Goal: Task Accomplishment & Management: Use online tool/utility

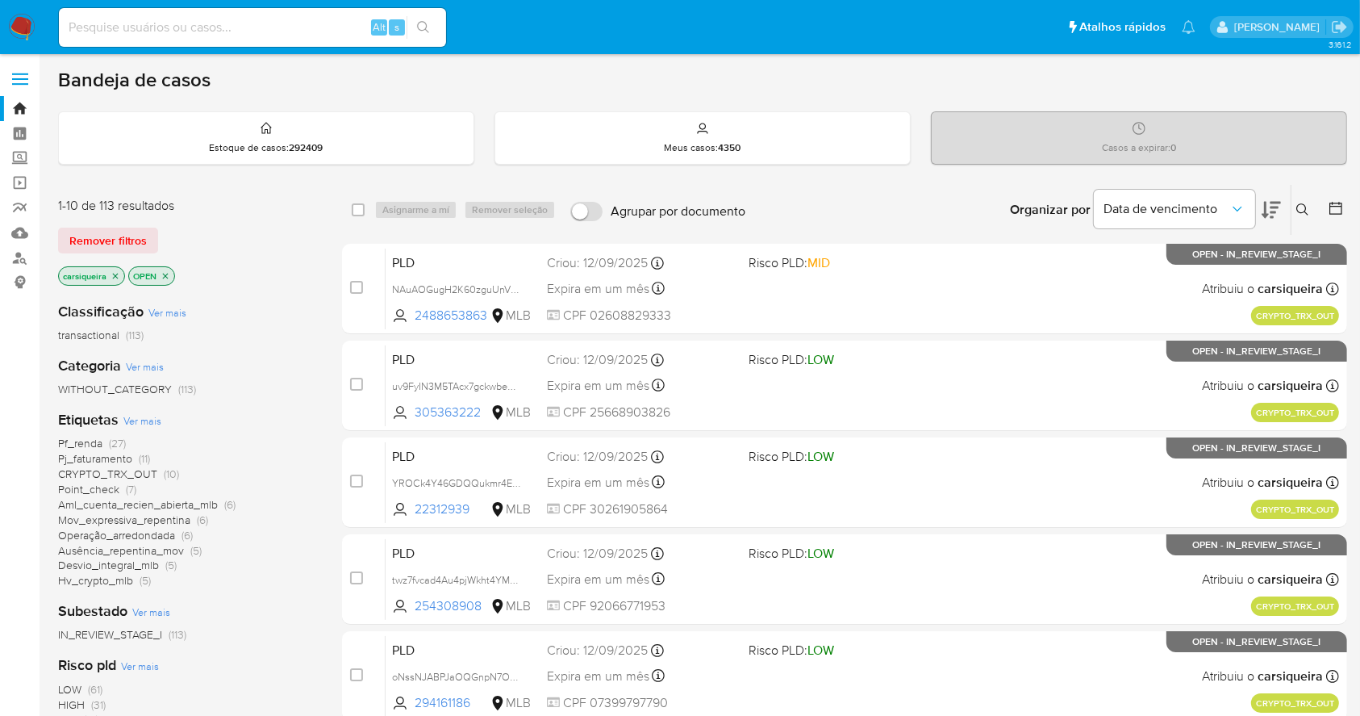
click at [165, 10] on div "Alt s" at bounding box center [252, 27] width 387 height 39
drag, startPoint x: 189, startPoint y: 26, endPoint x: 559, endPoint y: 27, distance: 370.3
click at [196, 27] on input at bounding box center [252, 27] width 387 height 21
paste input "YROCk4Y46GDQQukmr4EplhPj"
type input "YROCk4Y46GDQQukmr4EplhPj"
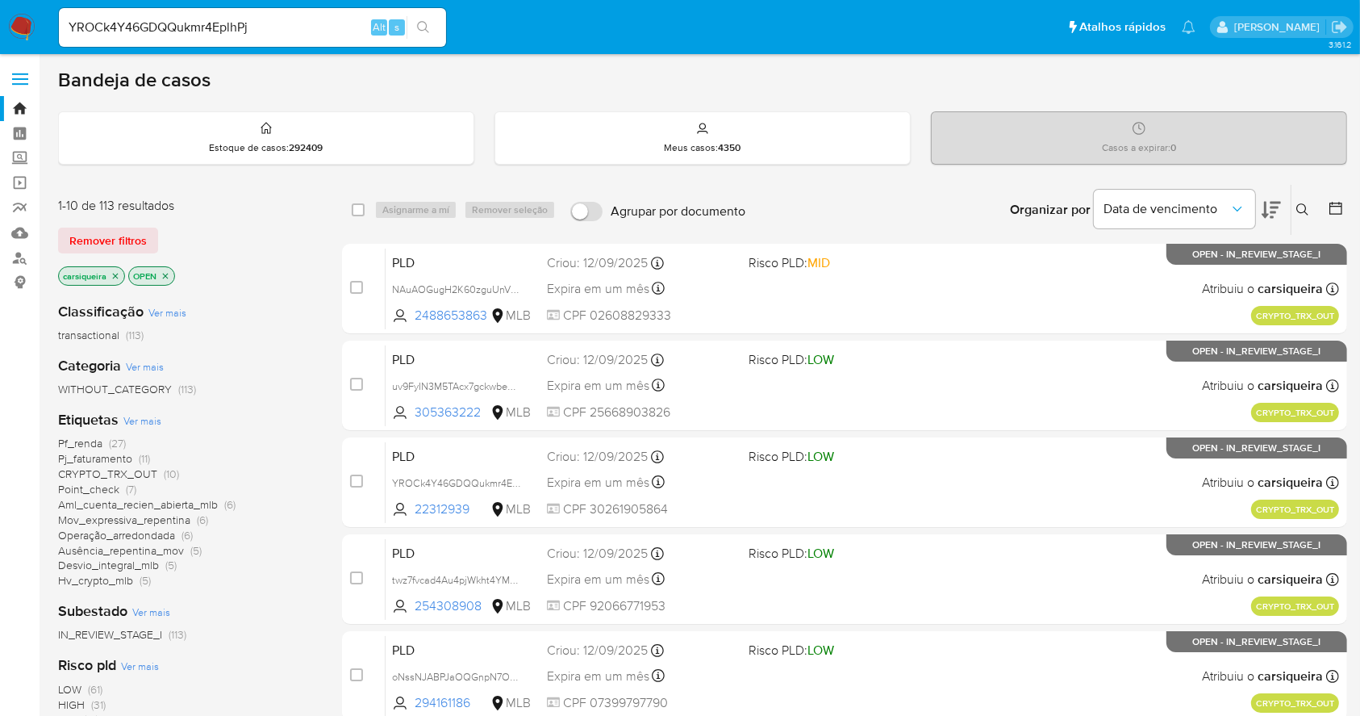
click at [436, 13] on div "YROCk4Y46GDQQukmr4EplhPj Alt s" at bounding box center [252, 27] width 387 height 39
click at [421, 27] on icon "search-icon" at bounding box center [423, 27] width 13 height 13
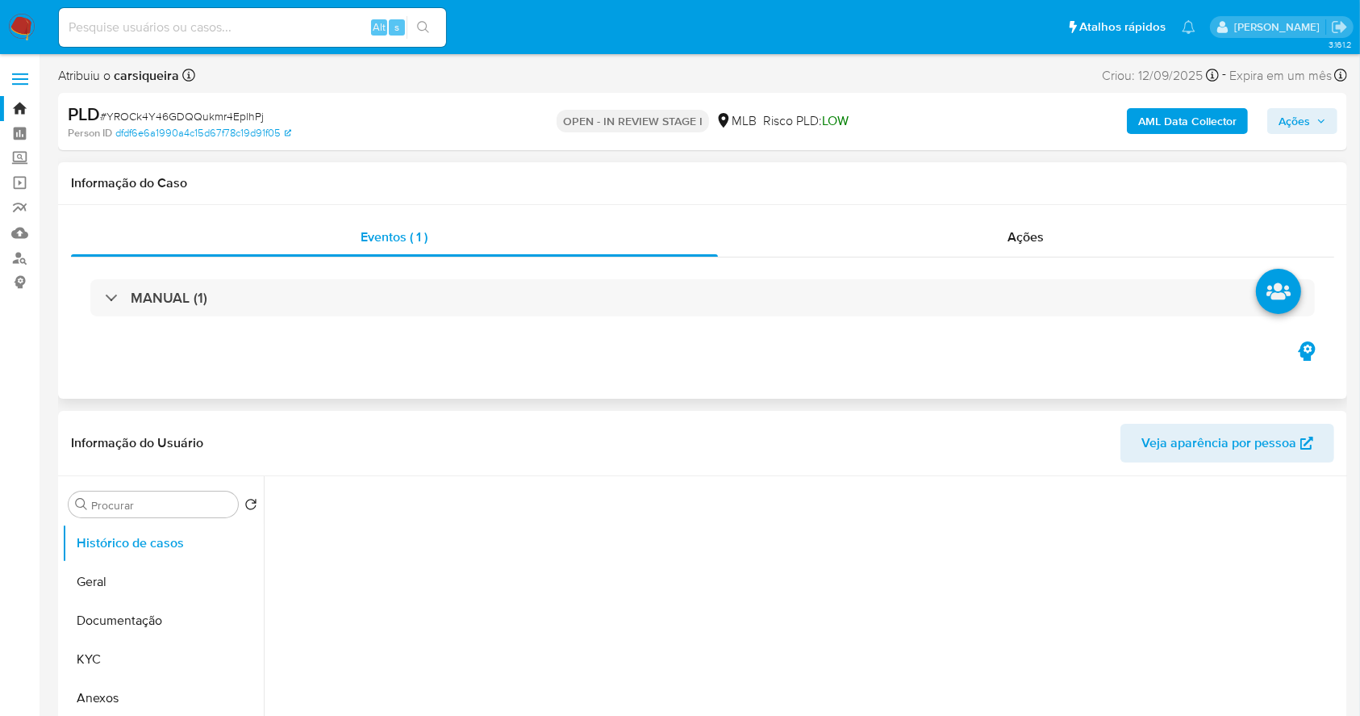
select select "10"
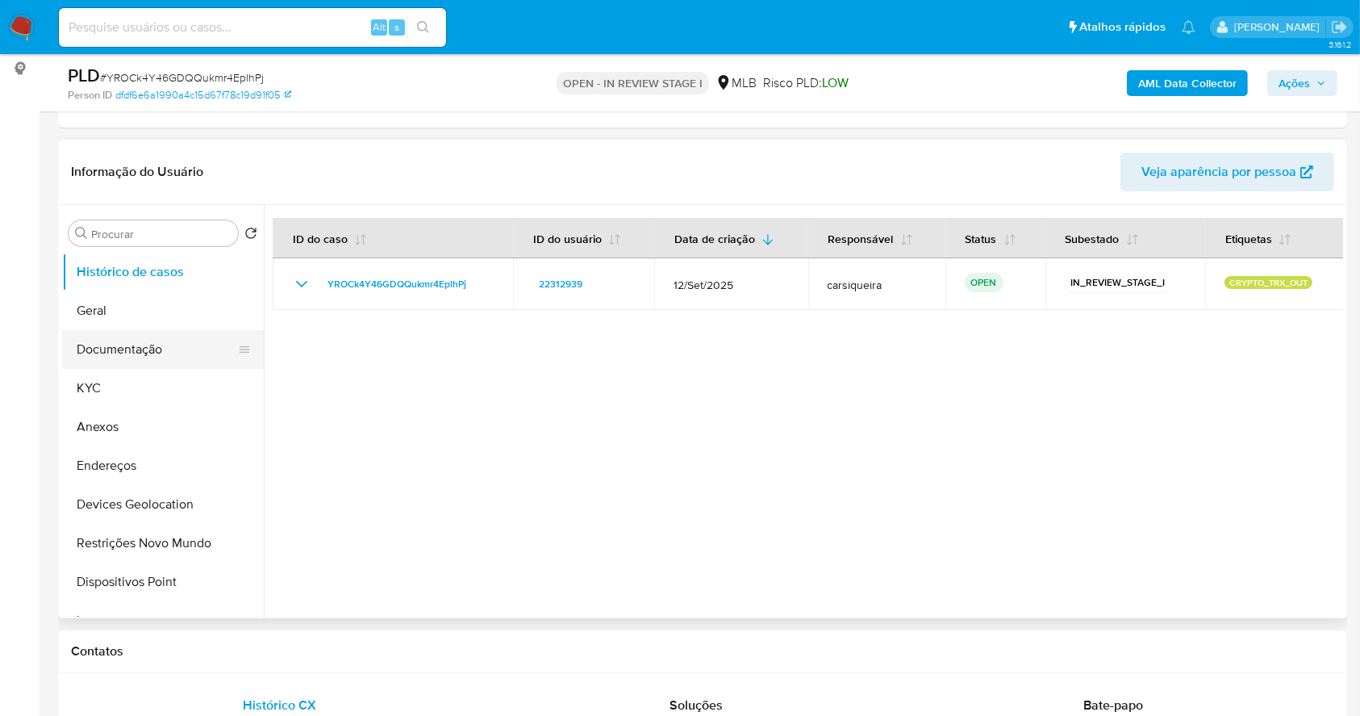
scroll to position [215, 0]
click at [144, 391] on button "KYC" at bounding box center [156, 387] width 189 height 39
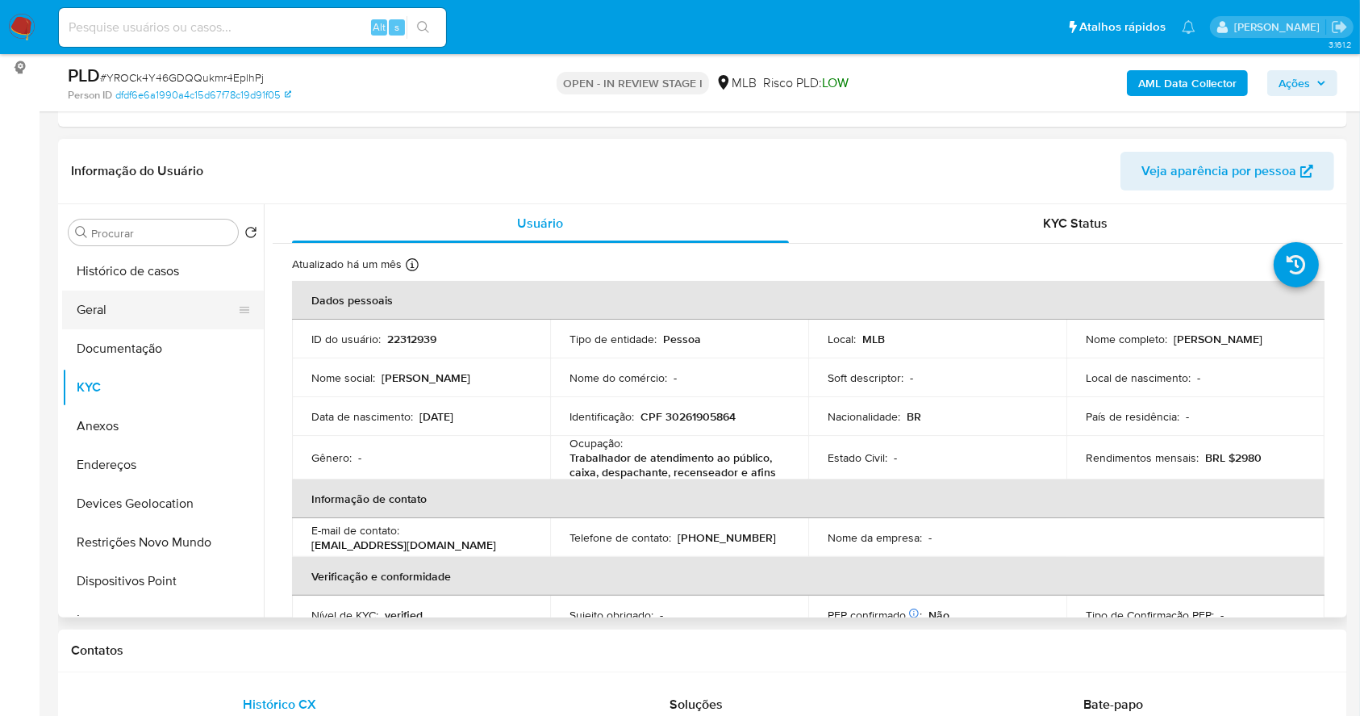
click at [143, 290] on button "Geral" at bounding box center [156, 309] width 189 height 39
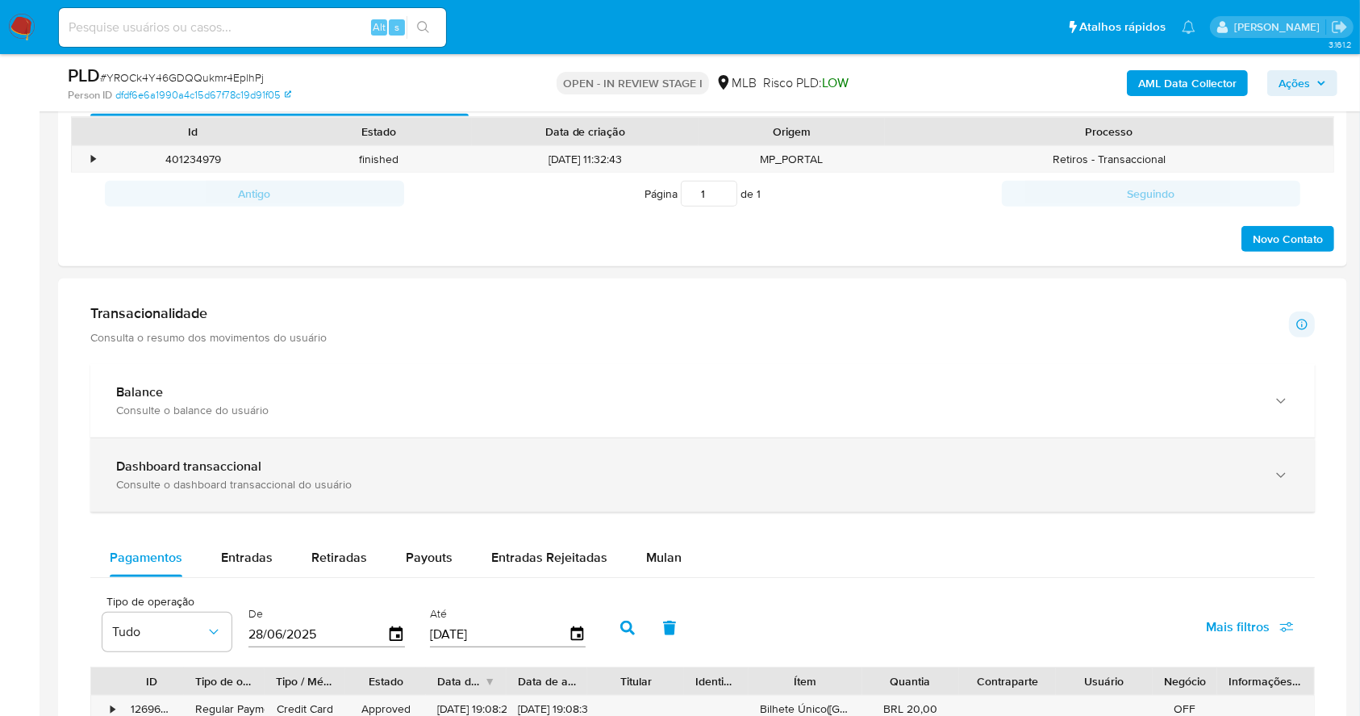
scroll to position [825, 0]
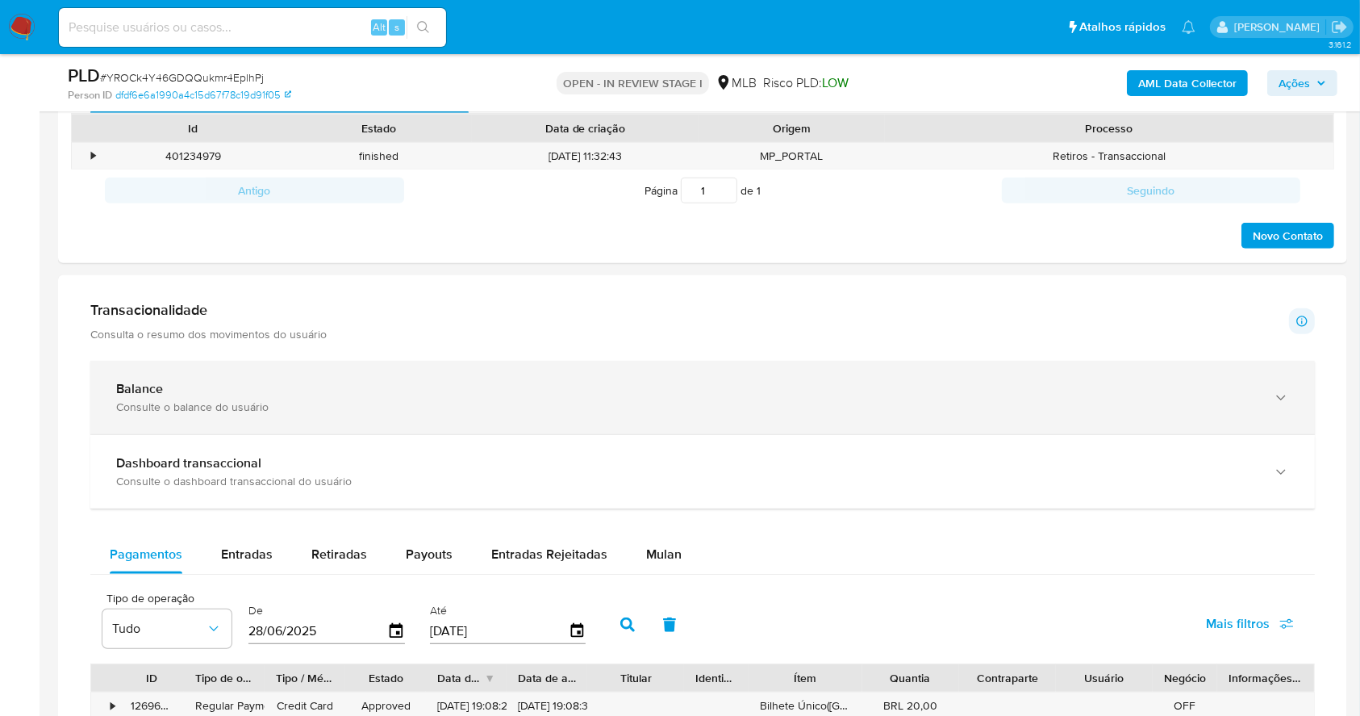
click at [458, 400] on div "Consulte o balance do usuário" at bounding box center [686, 406] width 1141 height 15
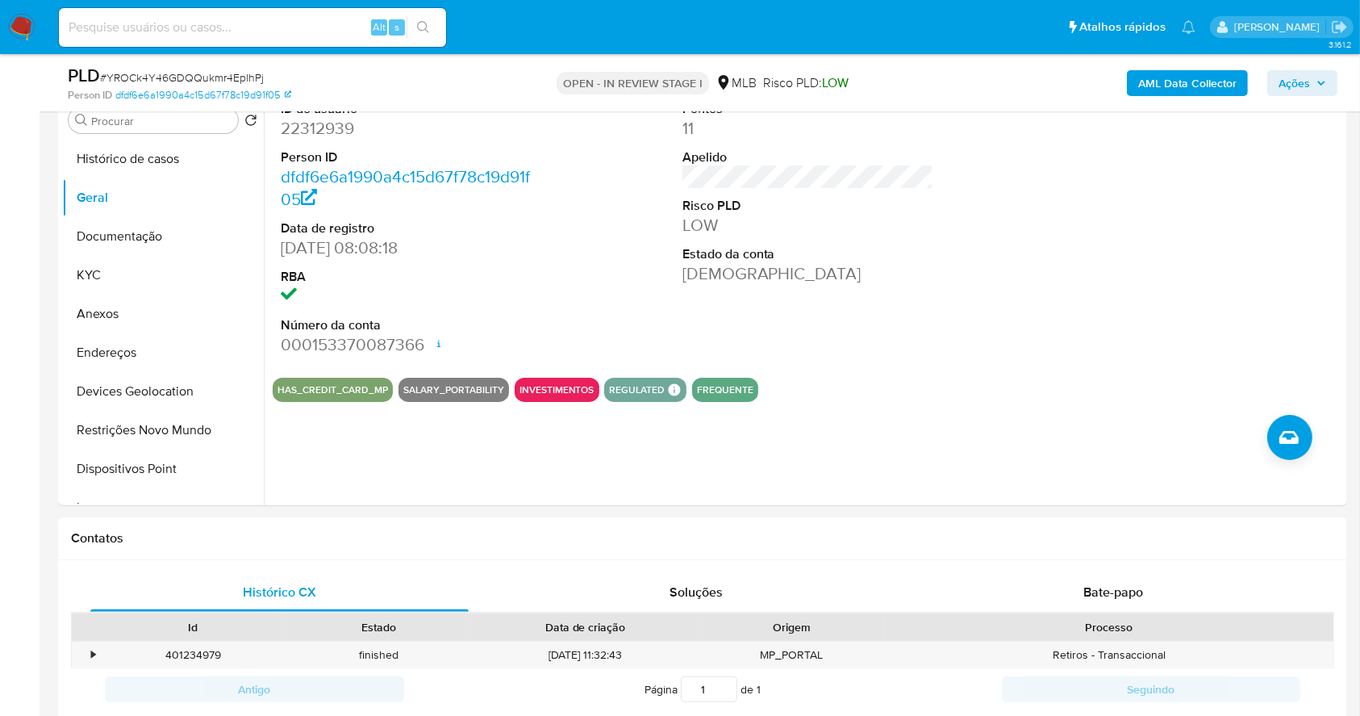
scroll to position [208, 0]
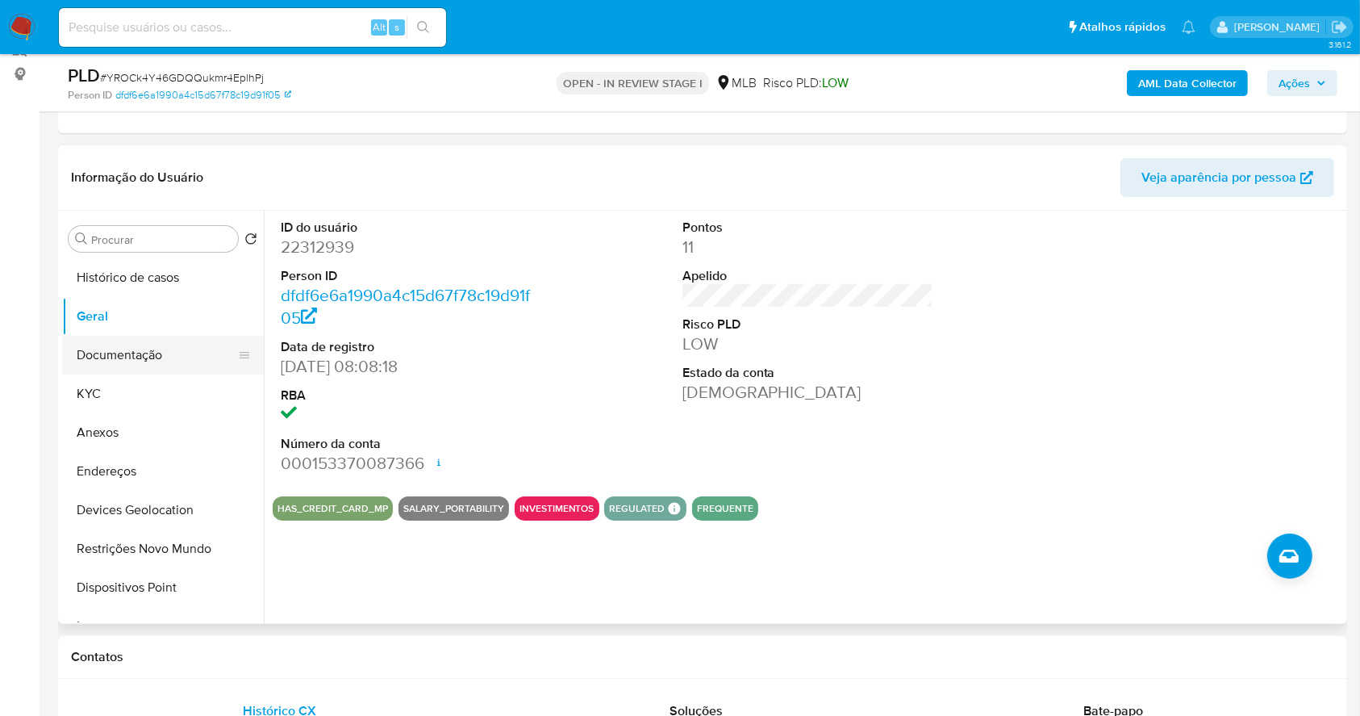
click at [117, 343] on button "Documentação" at bounding box center [156, 355] width 189 height 39
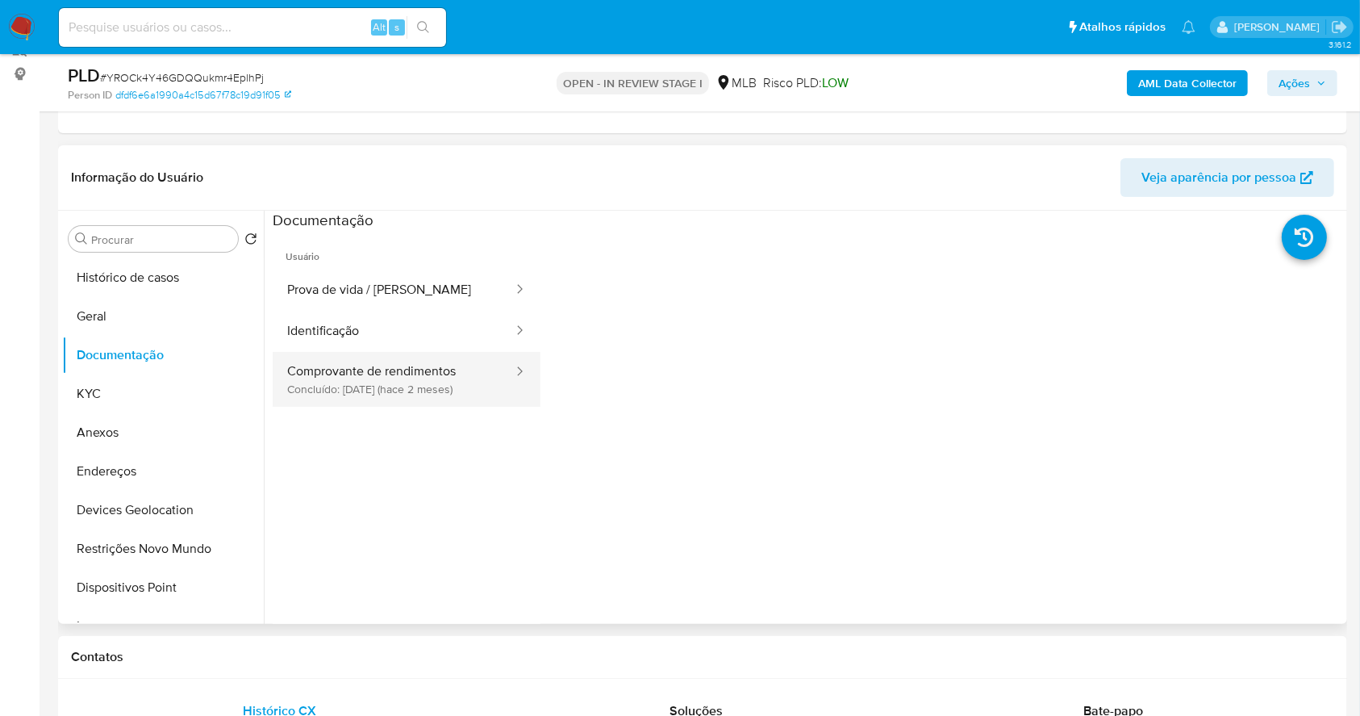
click at [426, 389] on button "Comprovante de rendimentos Concluído: 29/07/2025 (hace 2 meses)" at bounding box center [394, 379] width 242 height 55
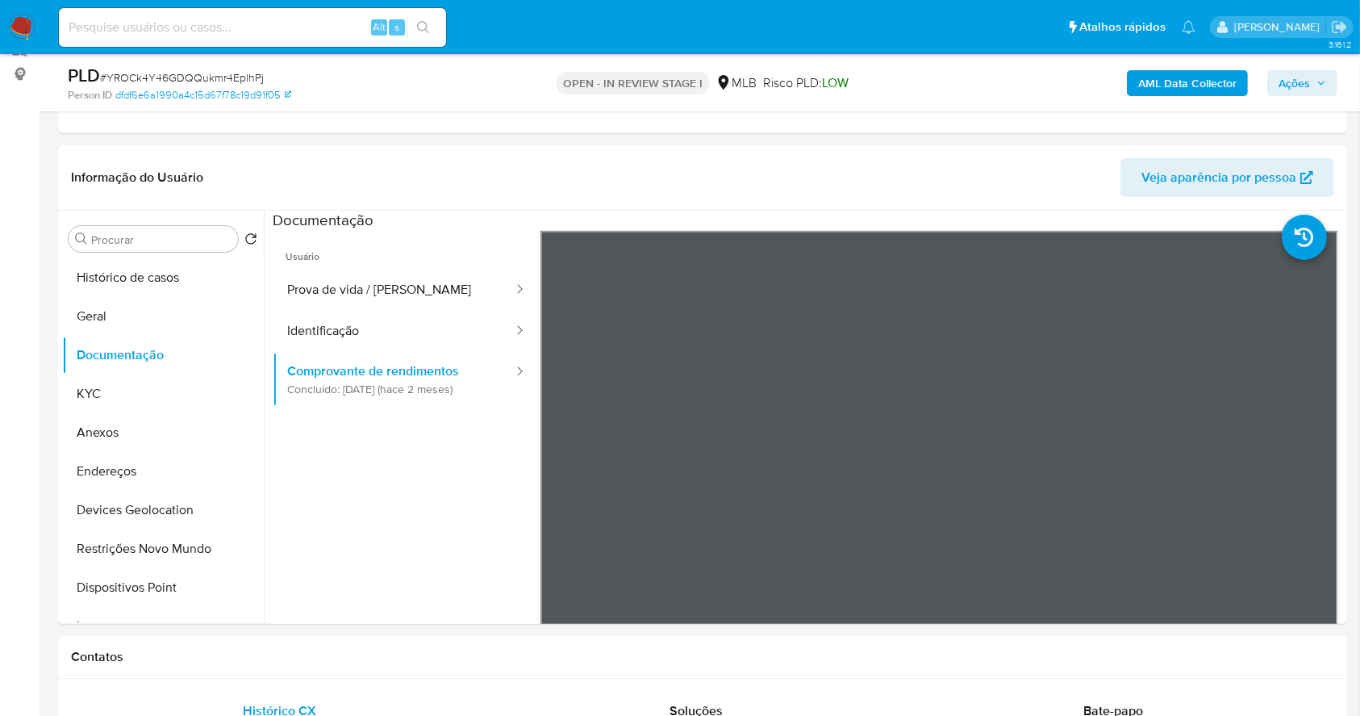
click at [1187, 77] on b "AML Data Collector" at bounding box center [1187, 83] width 98 height 26
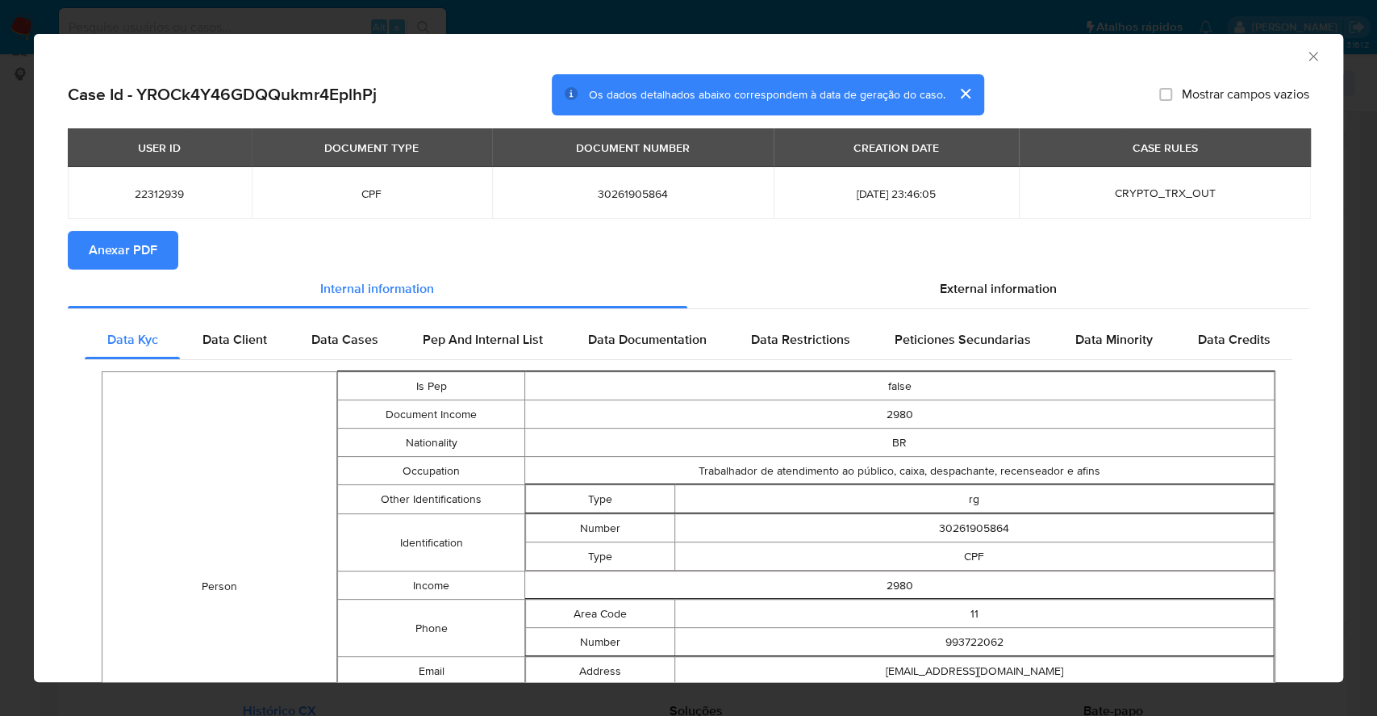
click at [156, 265] on span "Anexar PDF" at bounding box center [123, 250] width 69 height 36
click at [0, 397] on div "AML Data Collector Case Id - YROCk4Y46GDQQukmr4EplhPj Os dados detalhados abaix…" at bounding box center [688, 358] width 1377 height 716
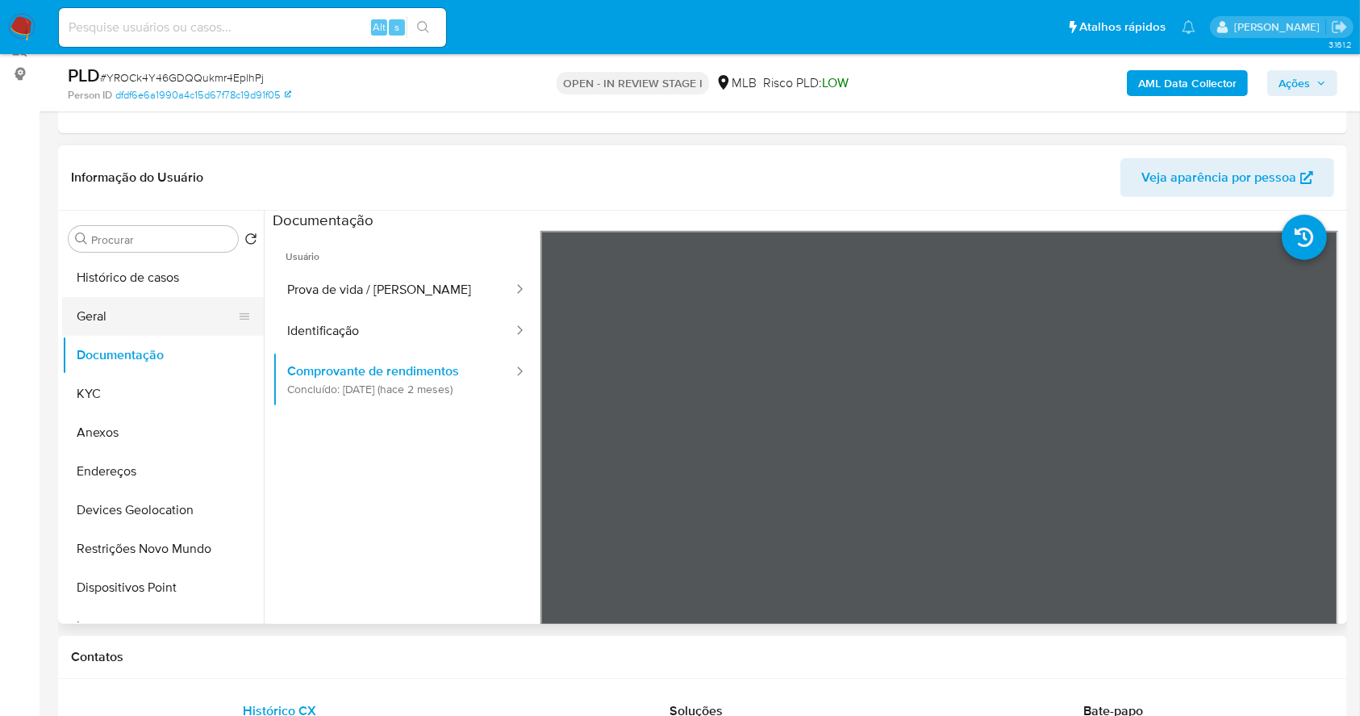
click at [142, 318] on button "Geral" at bounding box center [156, 316] width 189 height 39
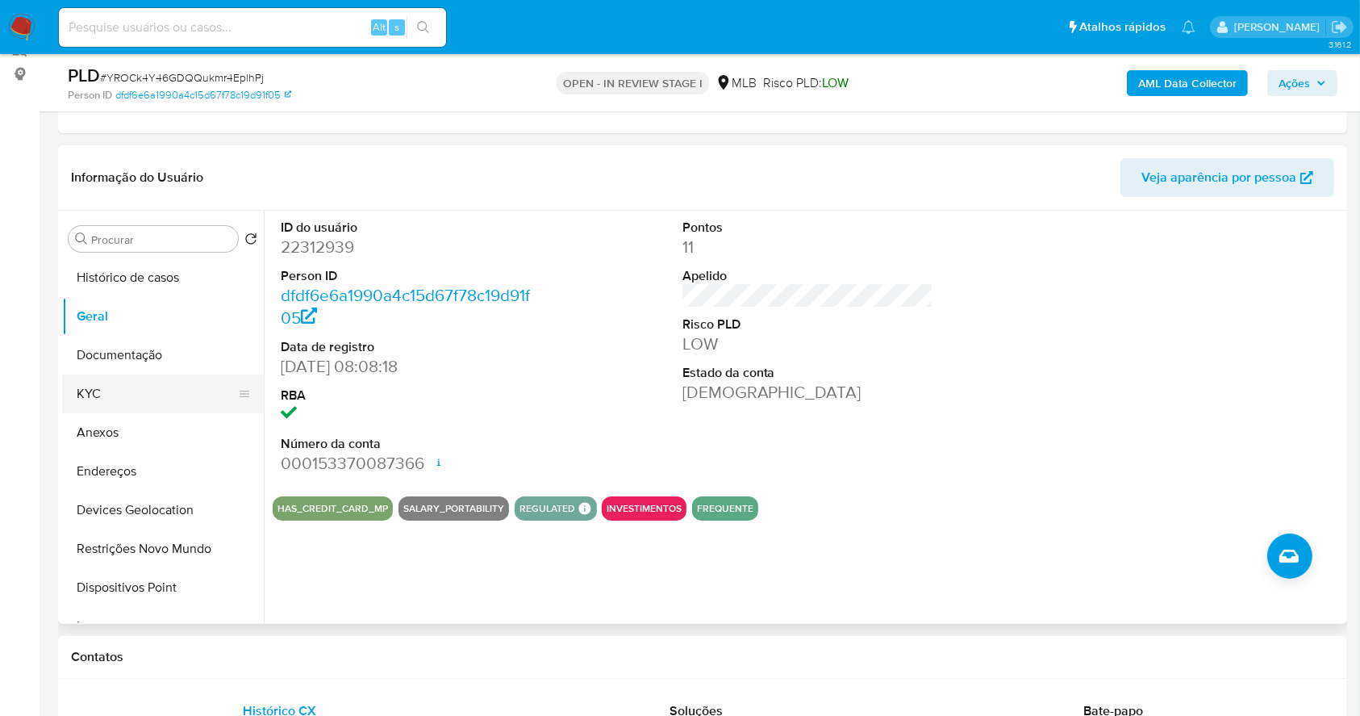
click at [141, 397] on button "KYC" at bounding box center [156, 393] width 189 height 39
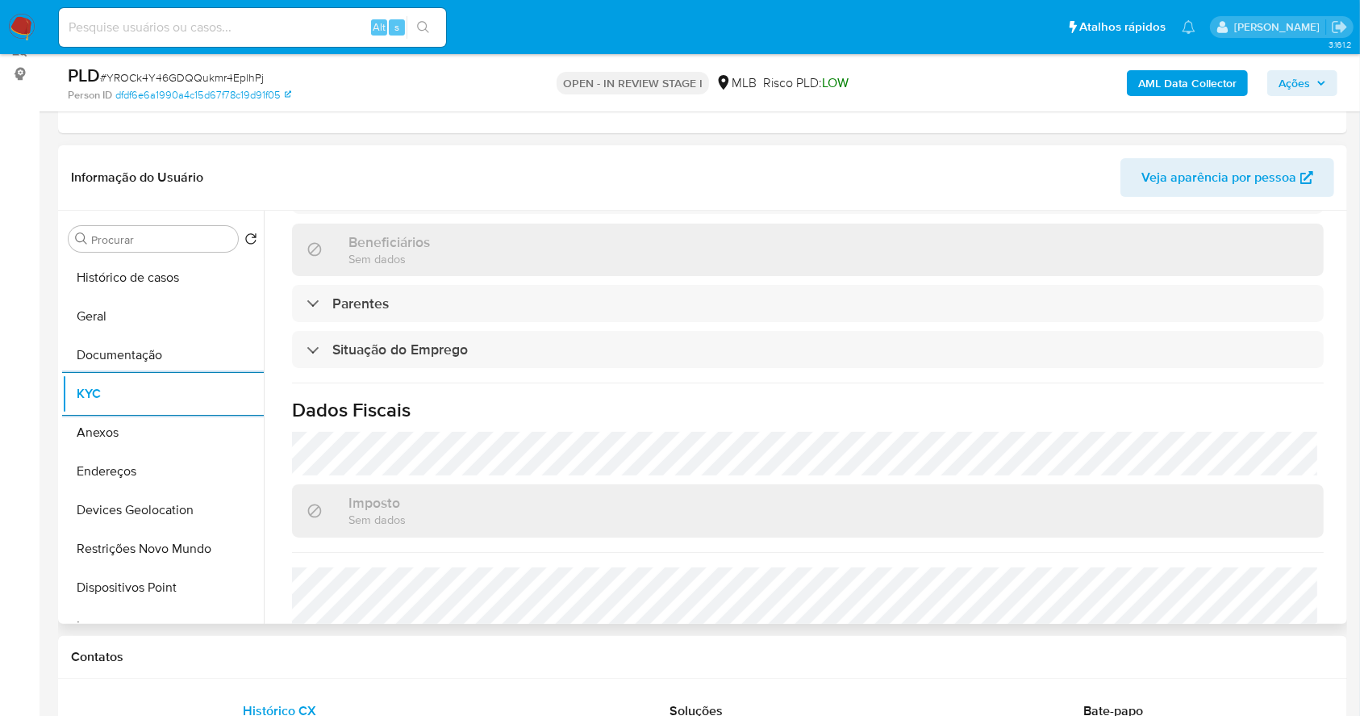
scroll to position [691, 0]
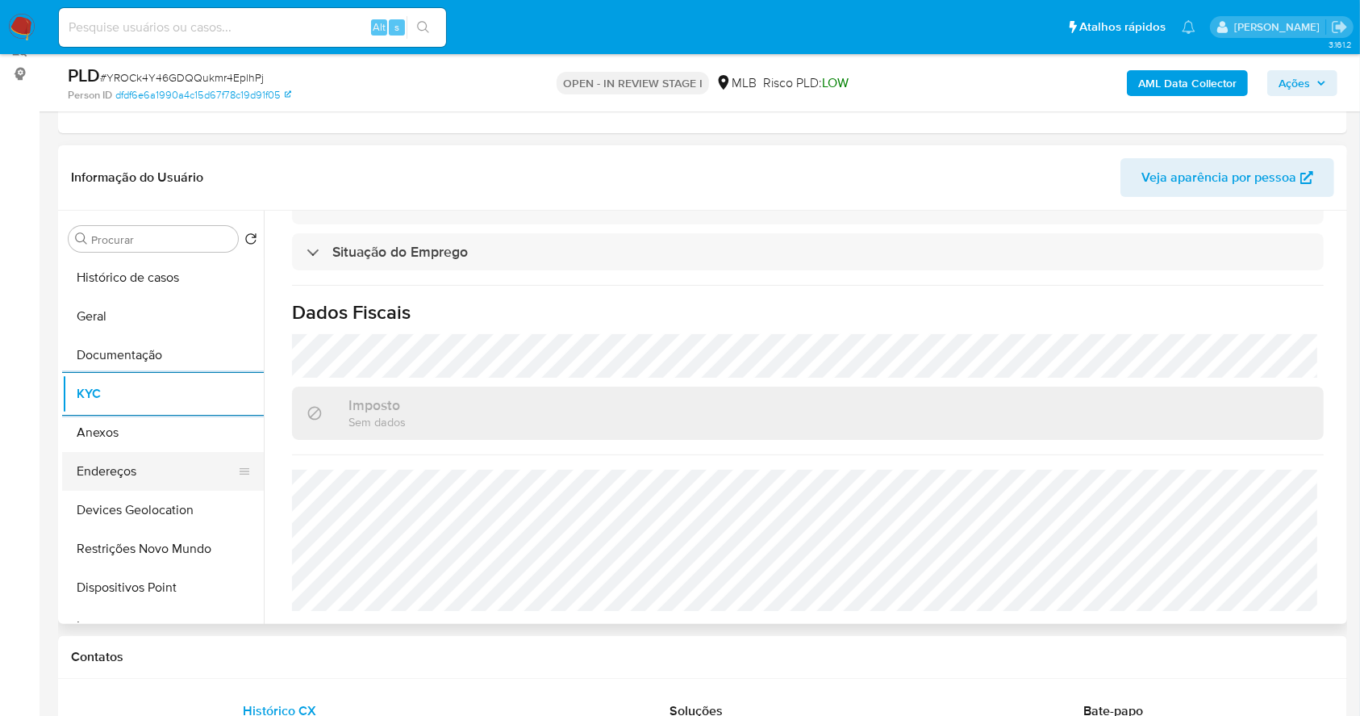
click at [115, 478] on button "Endereços" at bounding box center [156, 471] width 189 height 39
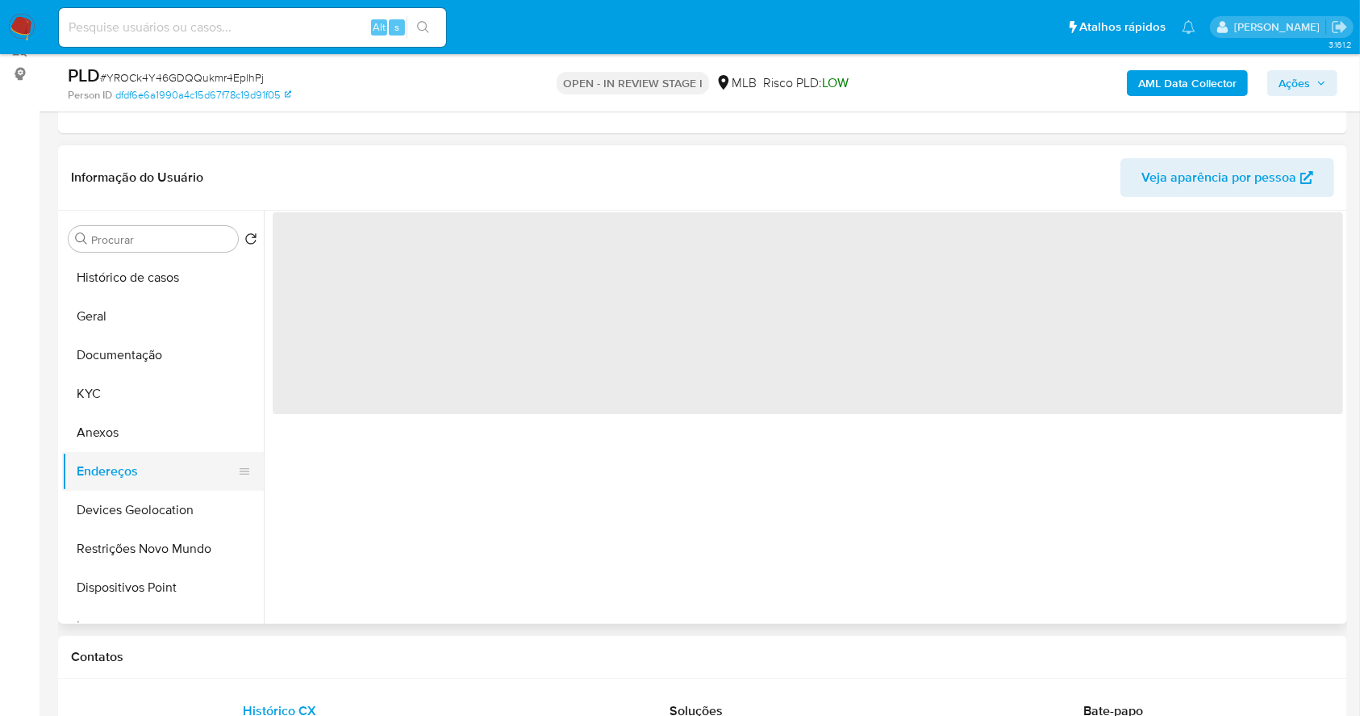
scroll to position [0, 0]
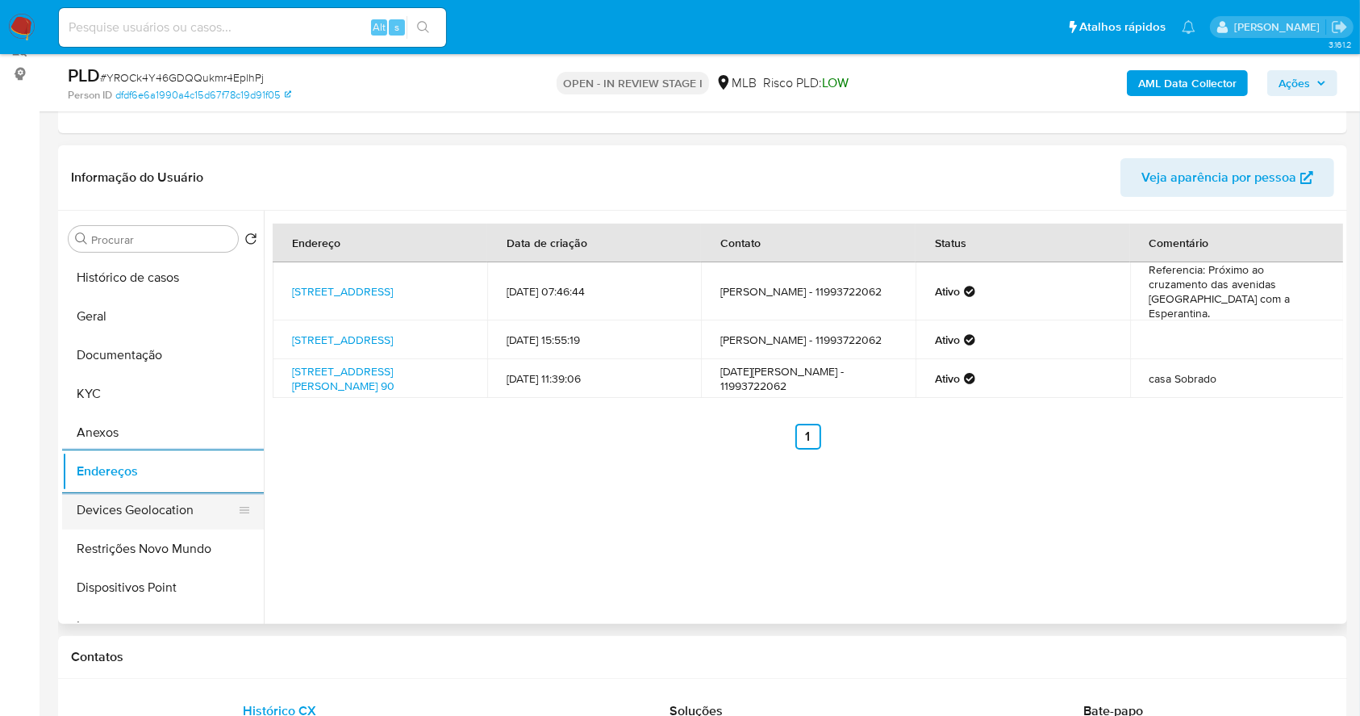
click at [136, 503] on button "Devices Geolocation" at bounding box center [156, 510] width 189 height 39
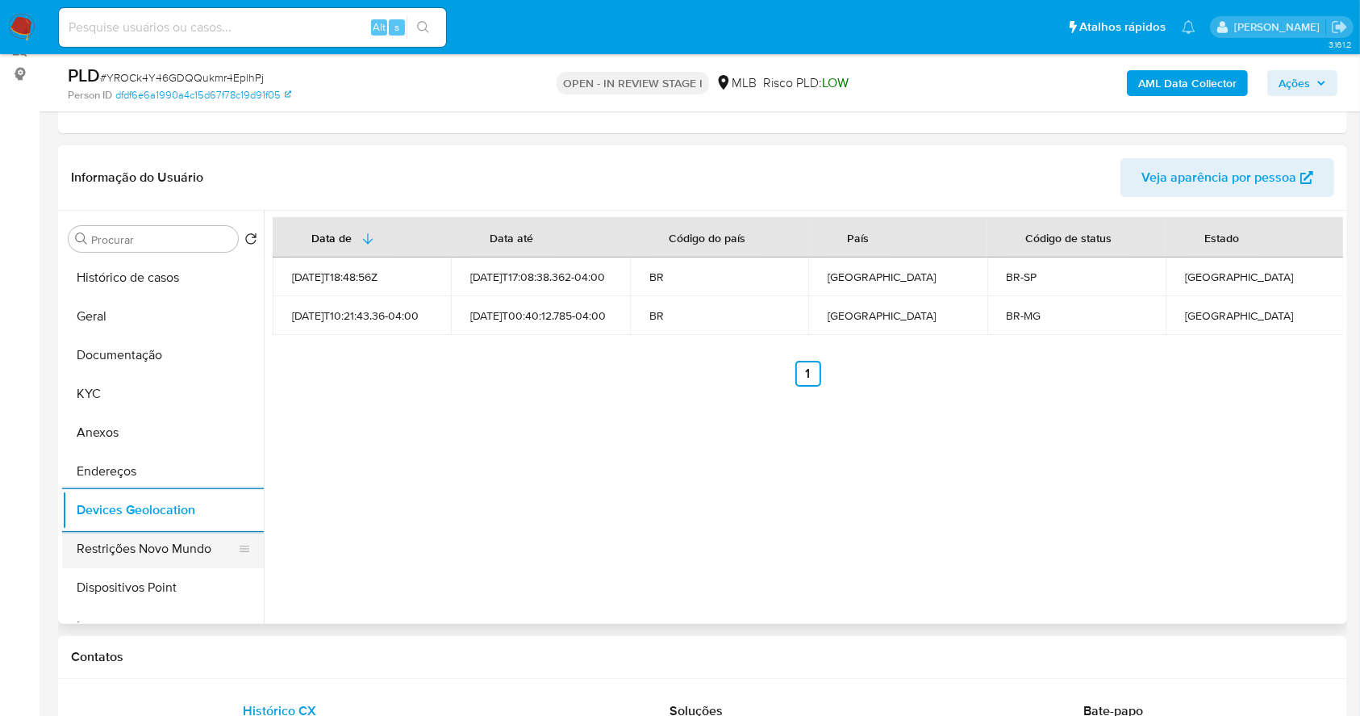
click at [181, 548] on button "Restrições Novo Mundo" at bounding box center [156, 548] width 189 height 39
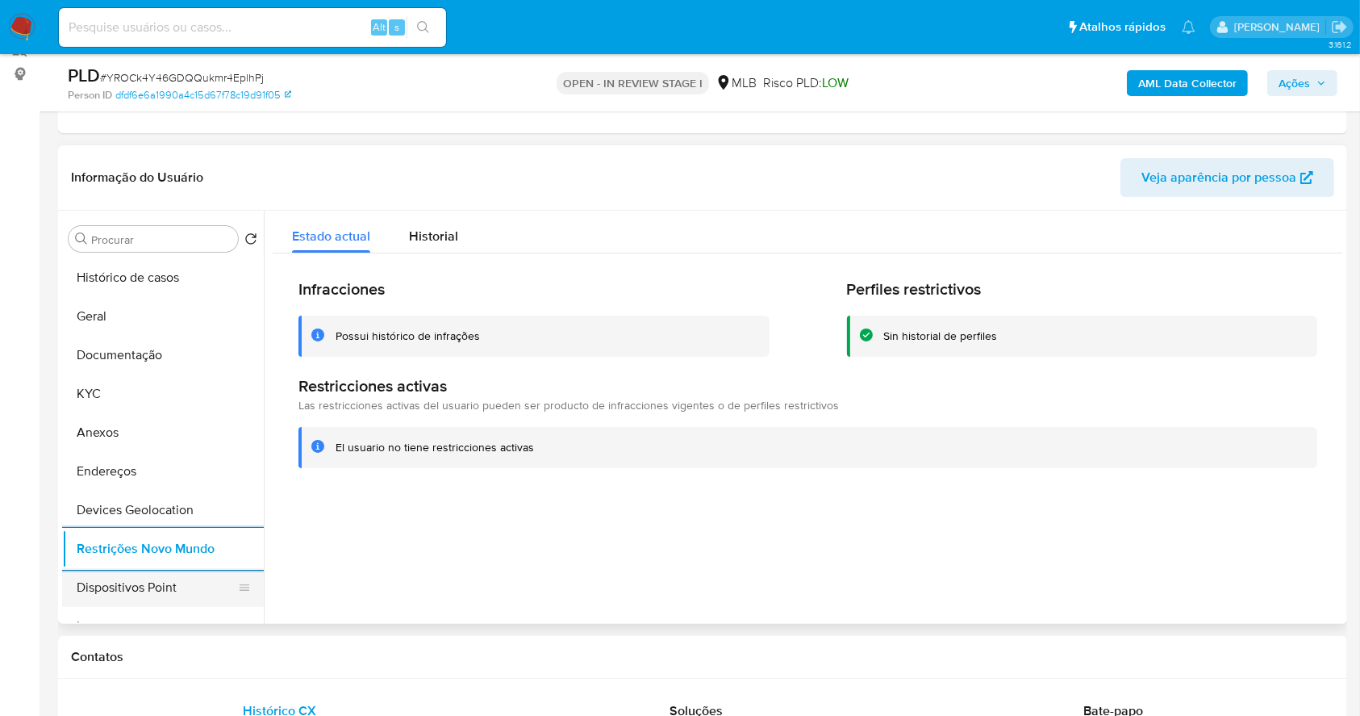
click at [177, 570] on button "Dispositivos Point" at bounding box center [156, 587] width 189 height 39
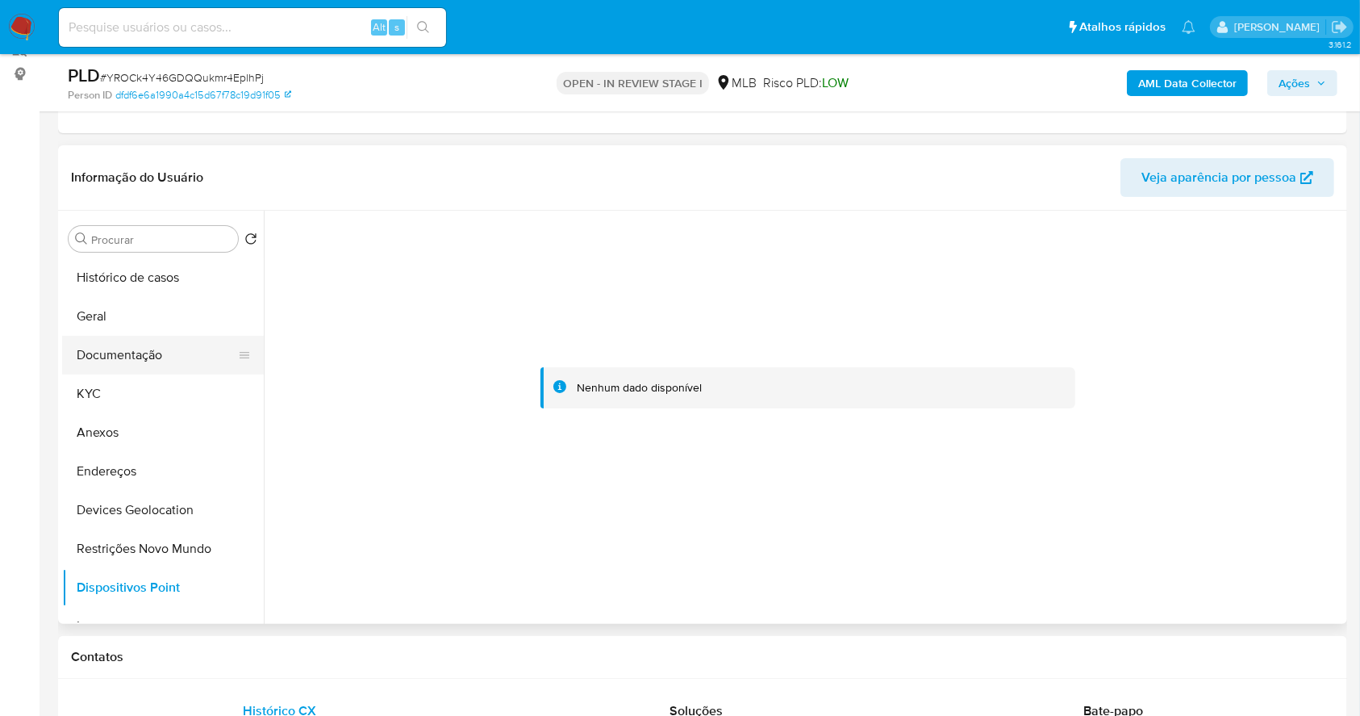
click at [140, 365] on button "Documentação" at bounding box center [156, 355] width 189 height 39
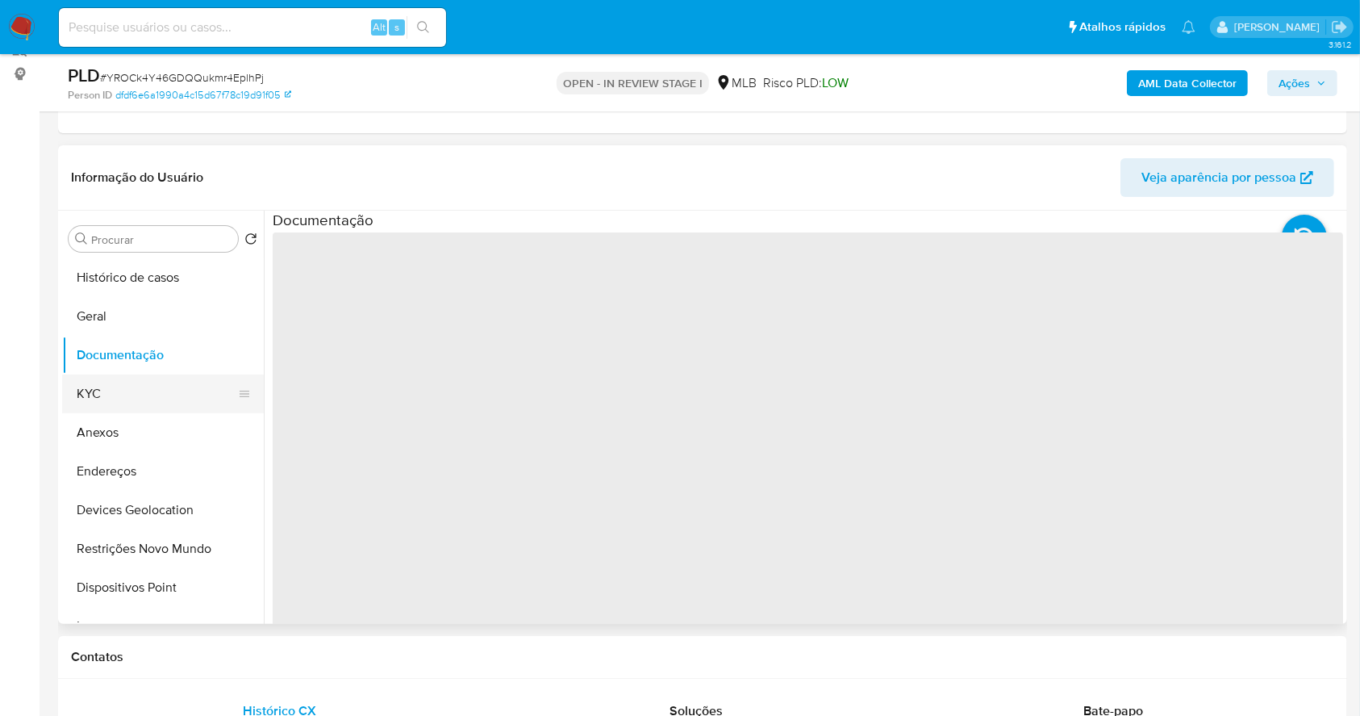
click at [140, 396] on button "KYC" at bounding box center [156, 393] width 189 height 39
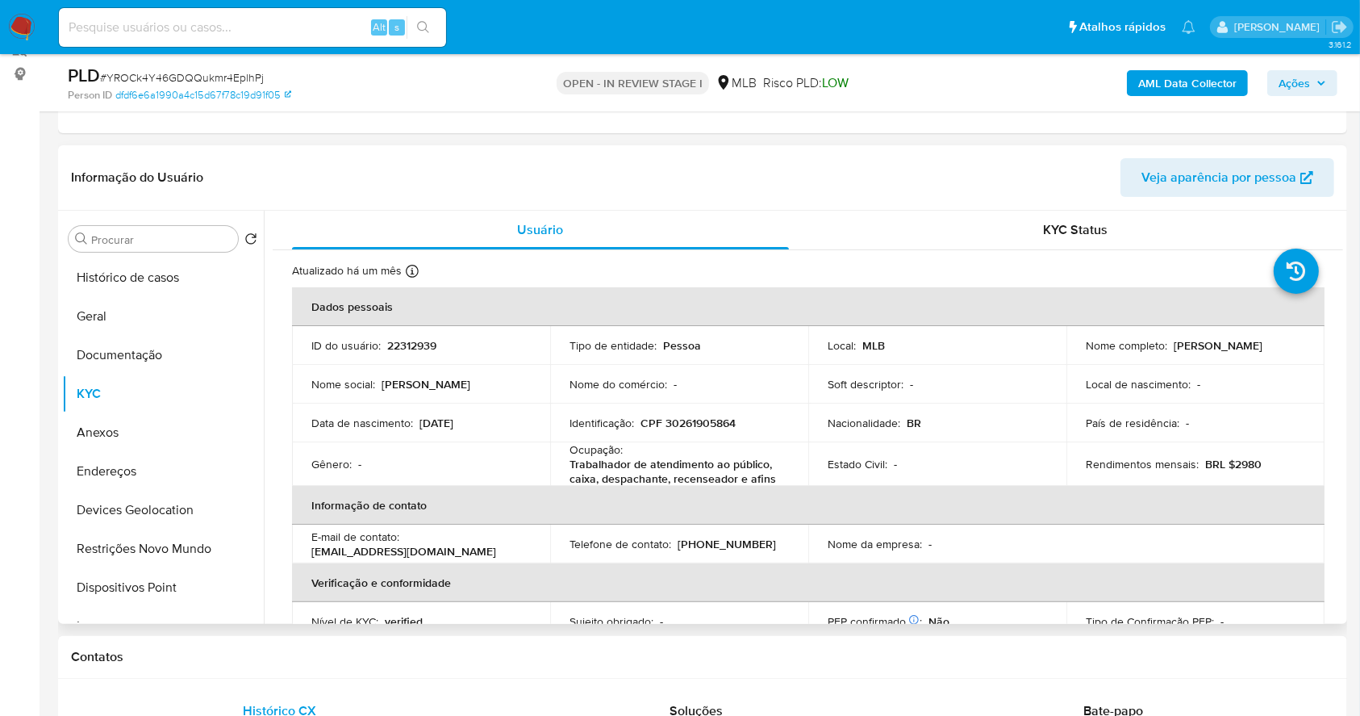
click at [721, 412] on td "Identificação : CPF 30261905864" at bounding box center [679, 422] width 258 height 39
click at [722, 422] on p "CPF 30261905864" at bounding box center [688, 423] width 95 height 15
copy p "30261905864"
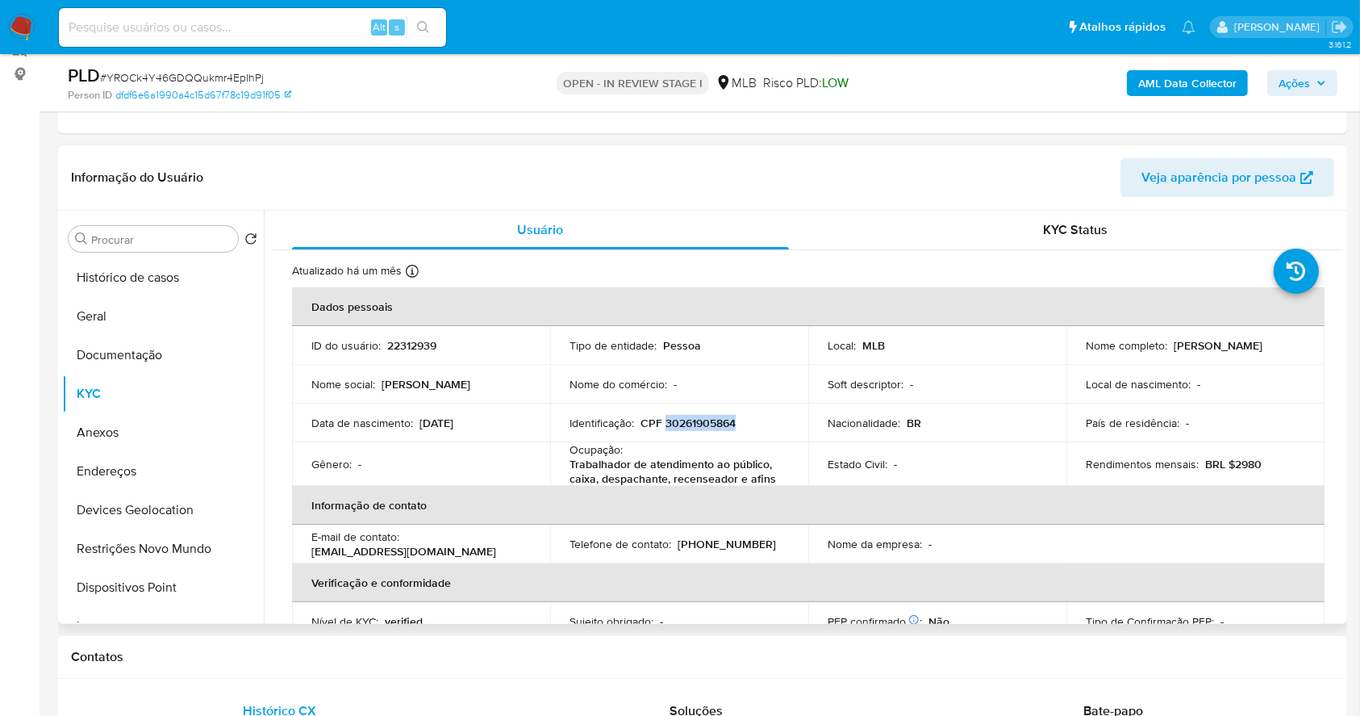
click at [687, 419] on p "CPF 30261905864" at bounding box center [688, 423] width 95 height 15
drag, startPoint x: 562, startPoint y: 451, endPoint x: 781, endPoint y: 482, distance: 220.9
click at [781, 482] on td "Ocupação : Trabalhador de atendimento ao público, caixa, despachante, recensead…" at bounding box center [679, 464] width 258 height 44
copy div "Ocupação : Trabalhador de atendimento ao público, caixa, despachante, recensead…"
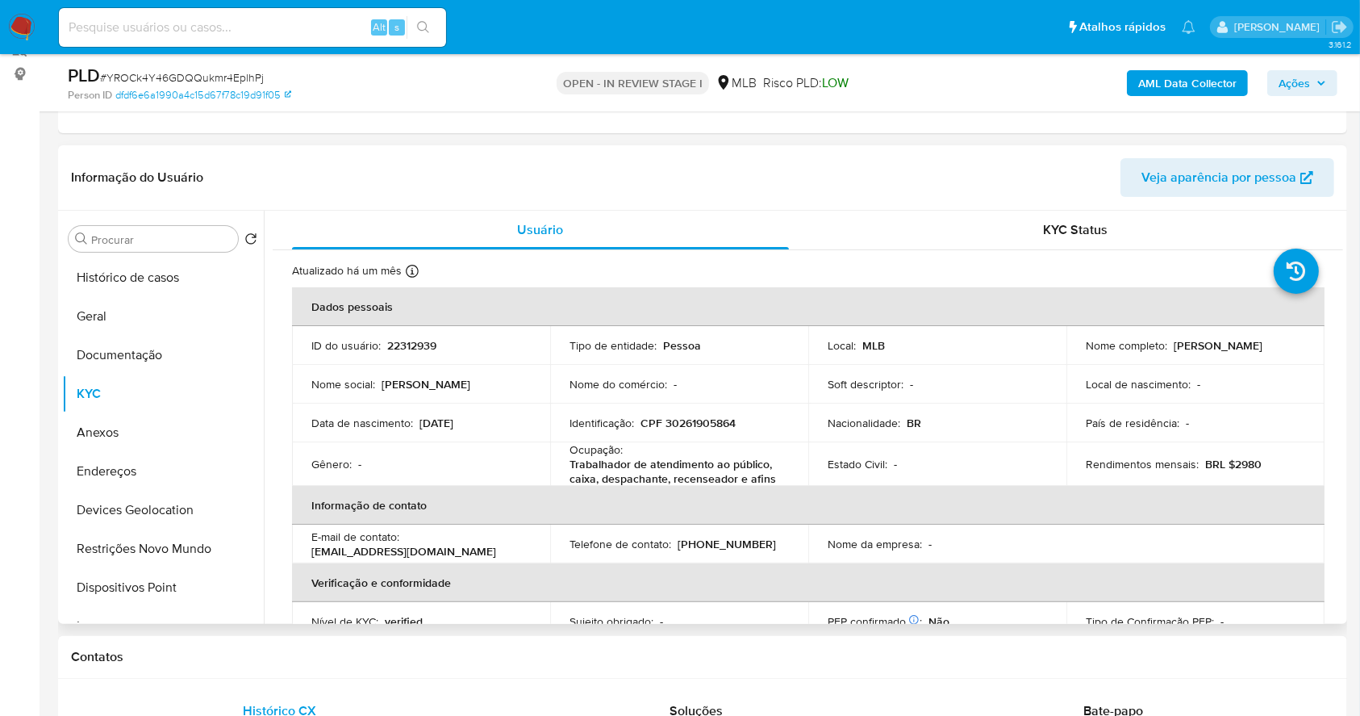
click at [718, 421] on p "CPF 30261905864" at bounding box center [688, 423] width 95 height 15
copy p "30261905864"
click at [110, 349] on button "Documentação" at bounding box center [156, 355] width 189 height 39
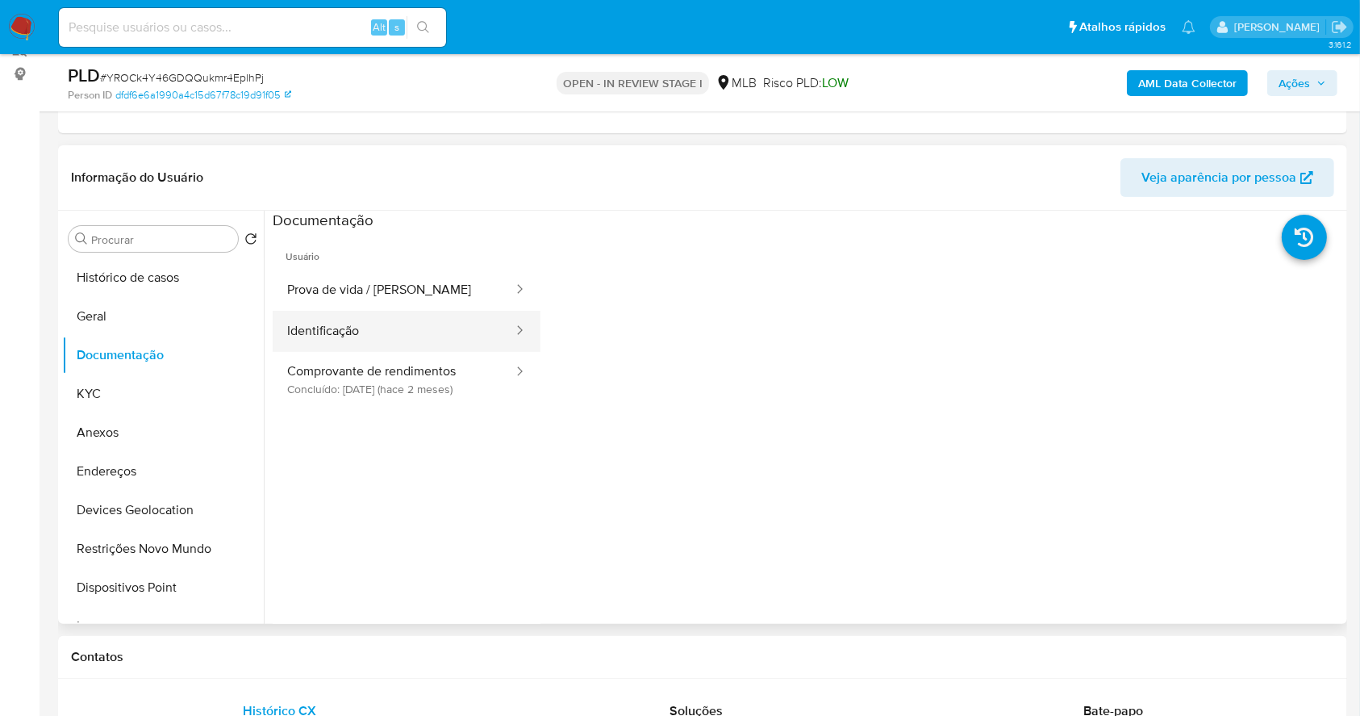
click at [367, 343] on button "Identificação" at bounding box center [394, 331] width 242 height 41
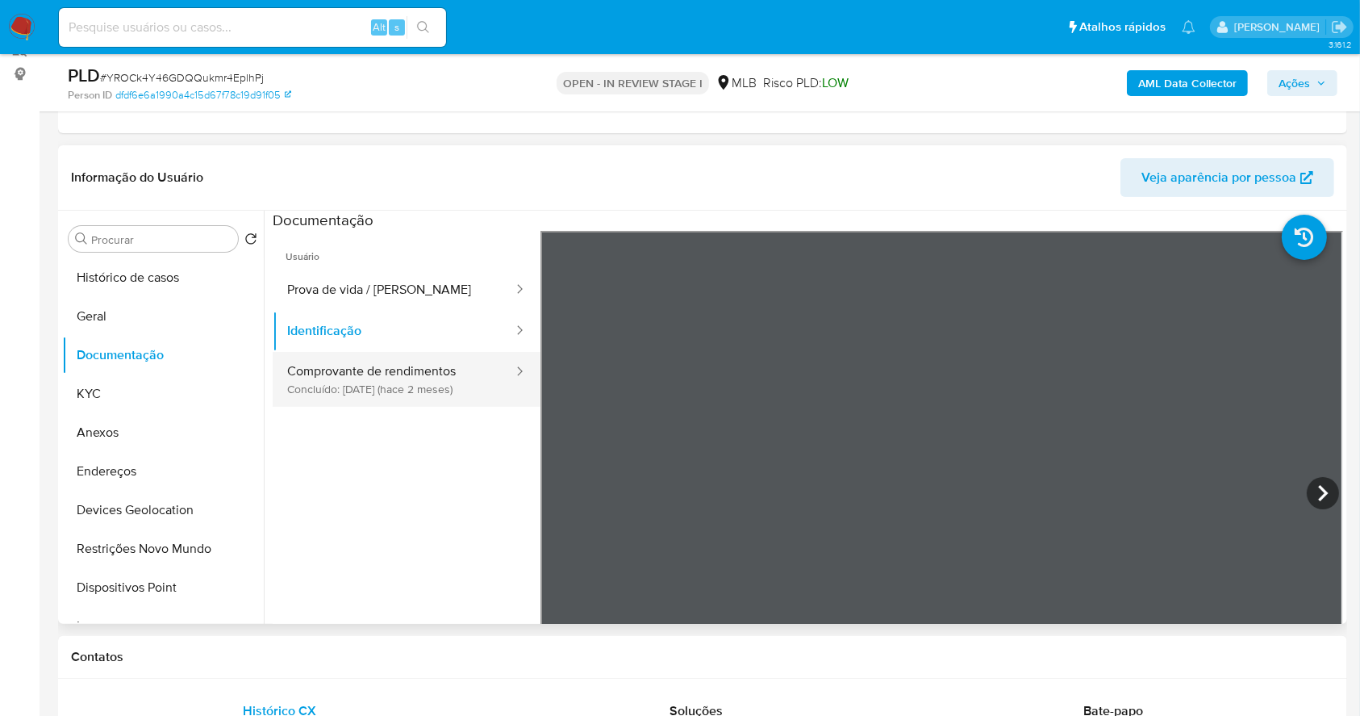
click at [407, 374] on button "Comprovante de rendimentos Concluído: 29/07/2025 (hace 2 meses)" at bounding box center [394, 379] width 242 height 55
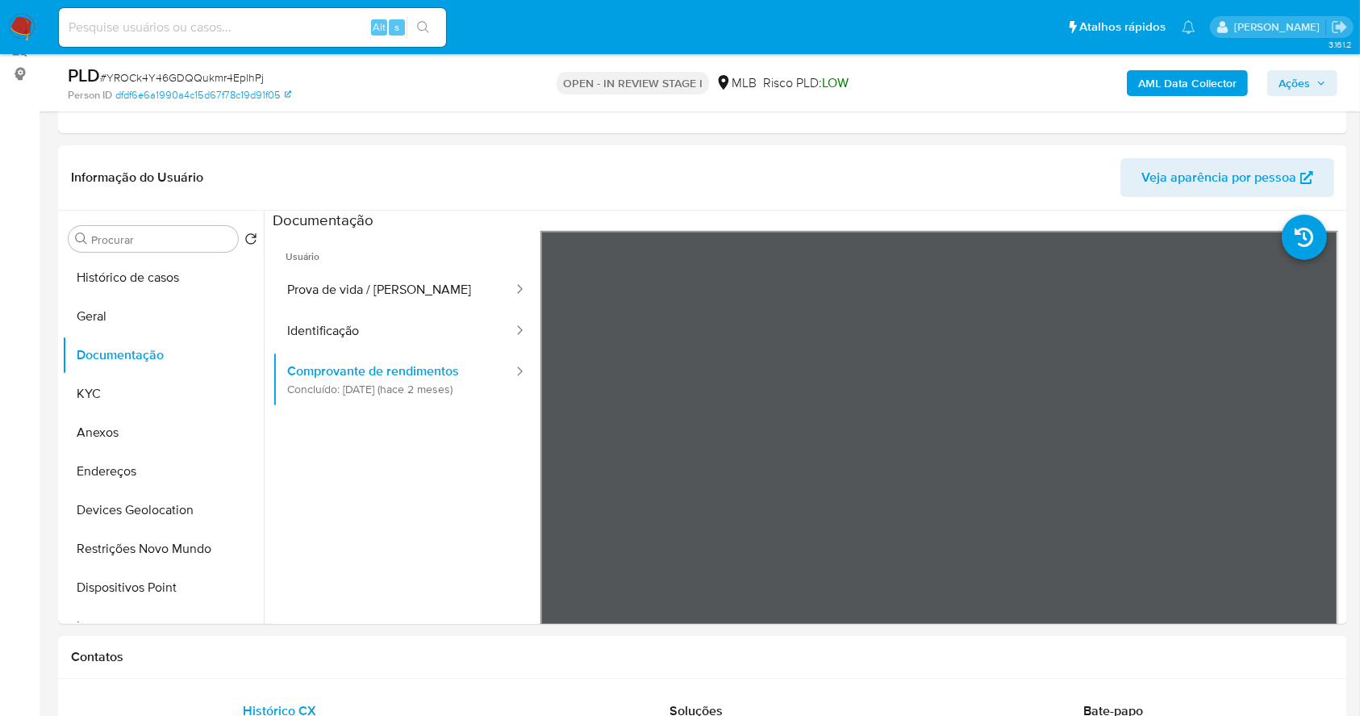
click at [1291, 74] on span "Ações" at bounding box center [1294, 83] width 31 height 26
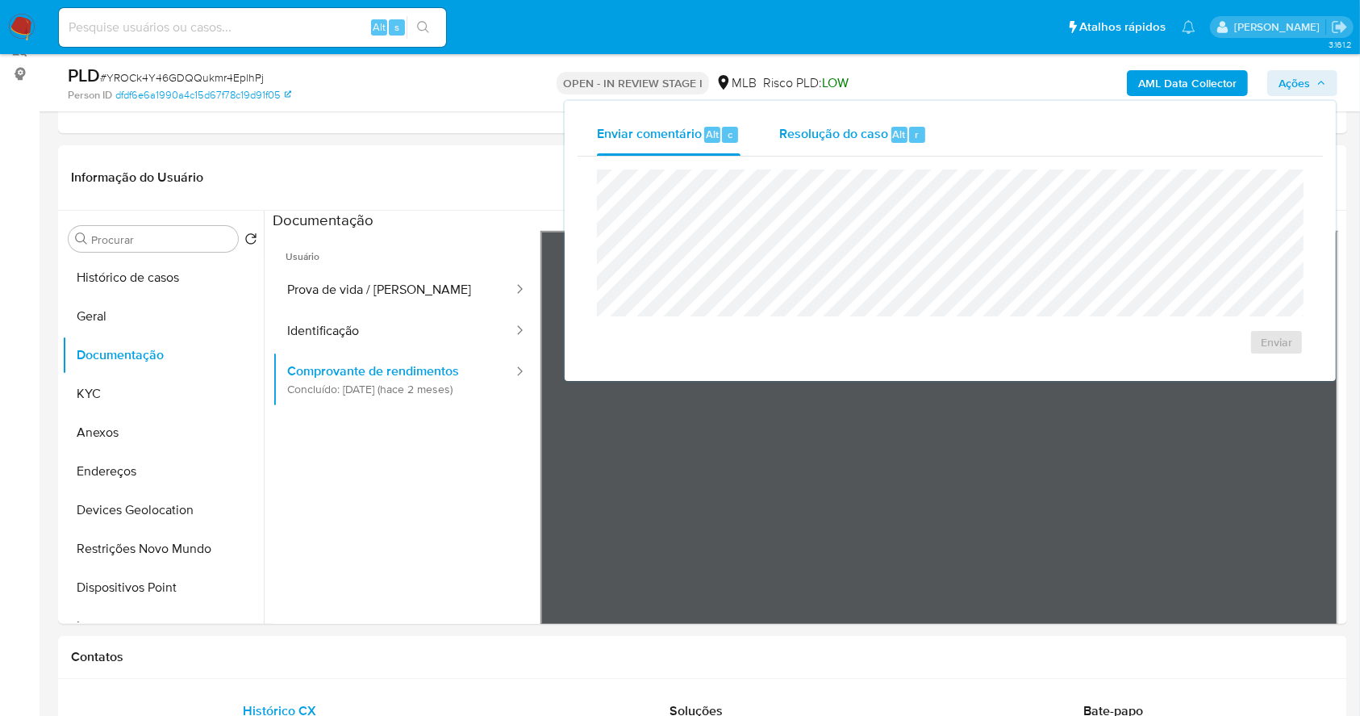
click at [884, 132] on span "Resolução do caso" at bounding box center [833, 133] width 109 height 19
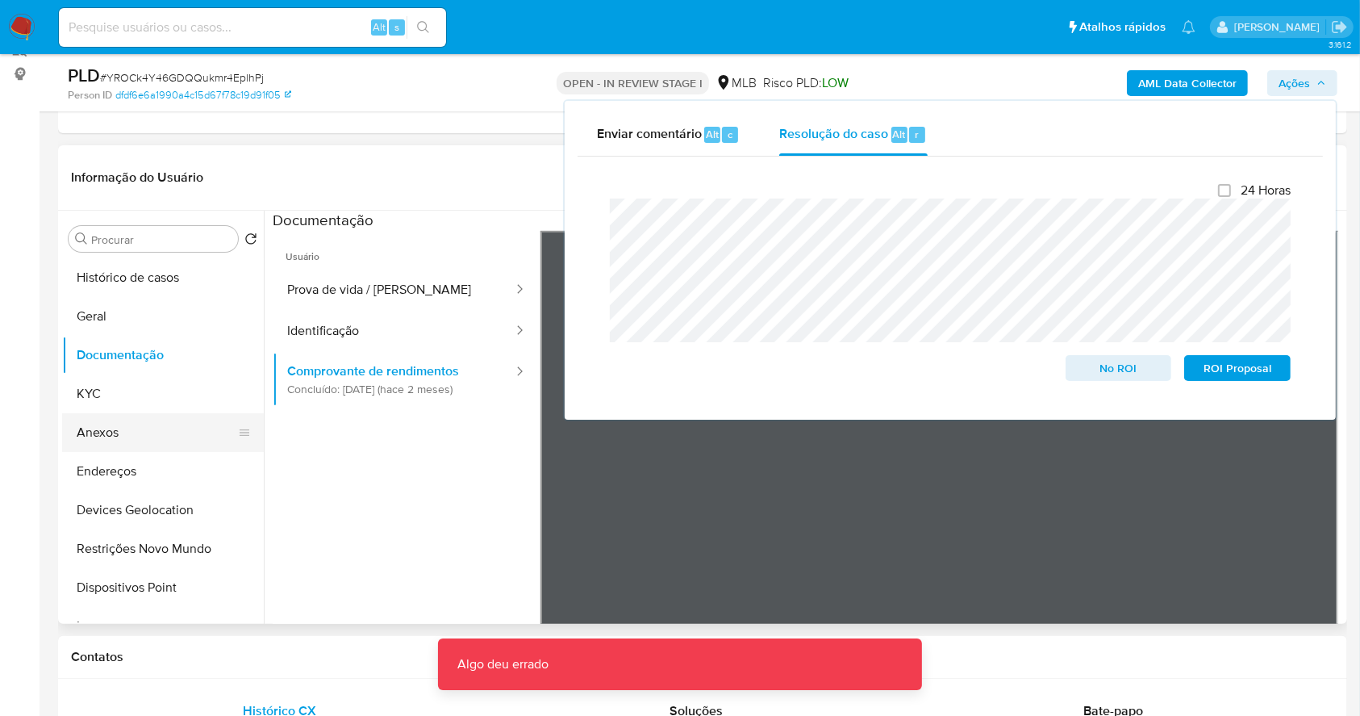
click at [119, 429] on button "Anexos" at bounding box center [156, 432] width 189 height 39
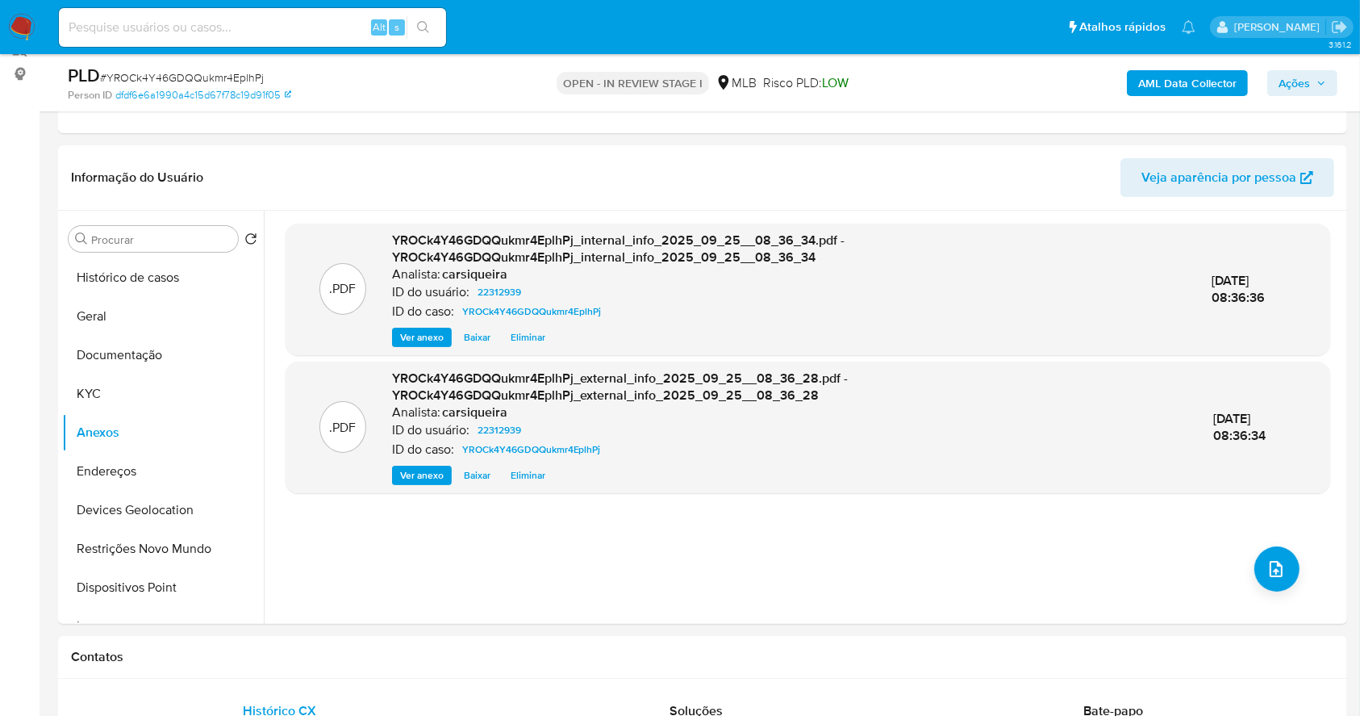
click at [1304, 90] on span "Ações" at bounding box center [1294, 83] width 31 height 26
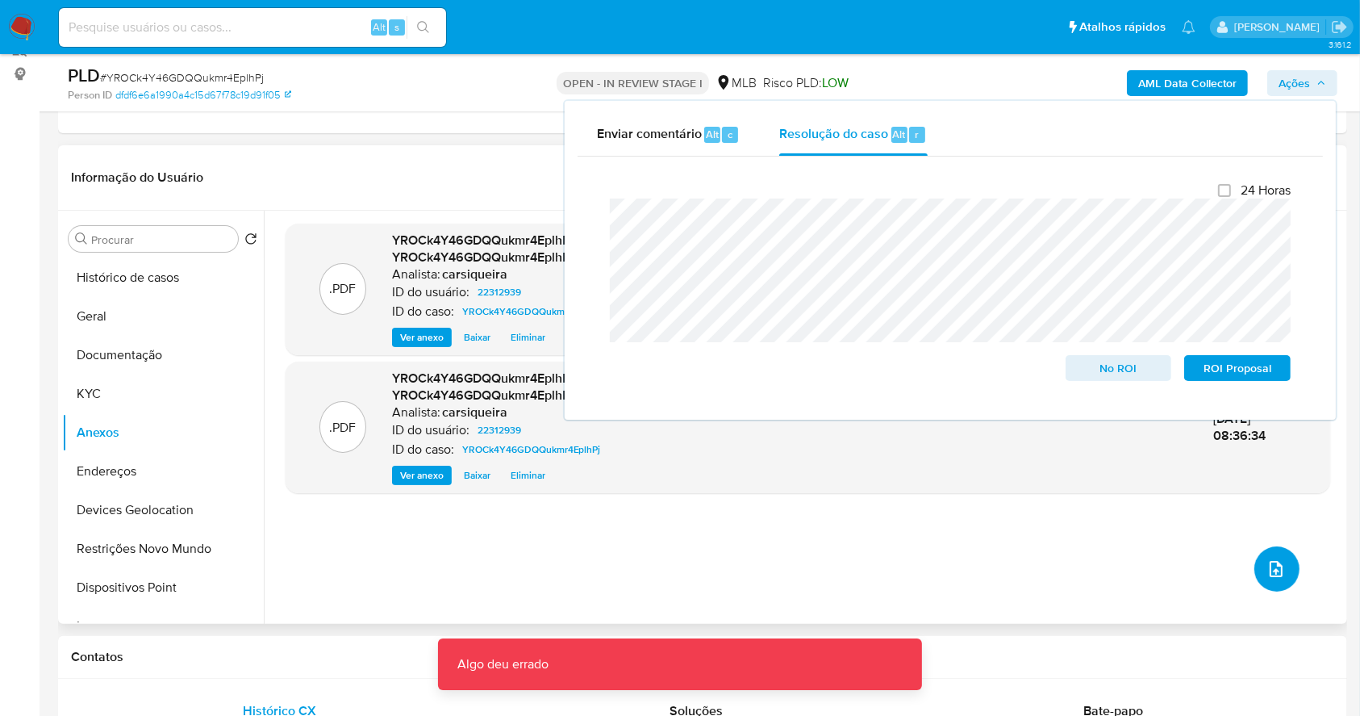
click at [1255, 558] on button "upload-file" at bounding box center [1277, 568] width 45 height 45
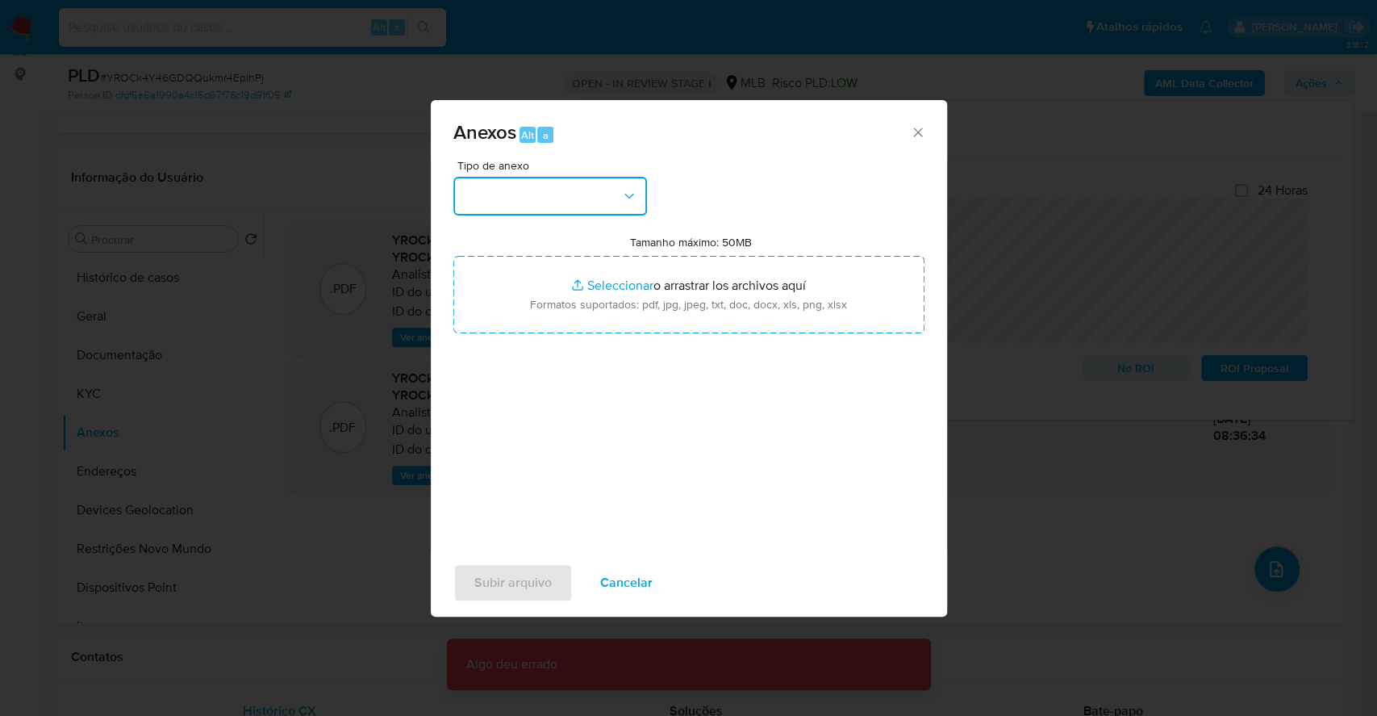
click at [521, 191] on button "button" at bounding box center [550, 196] width 194 height 39
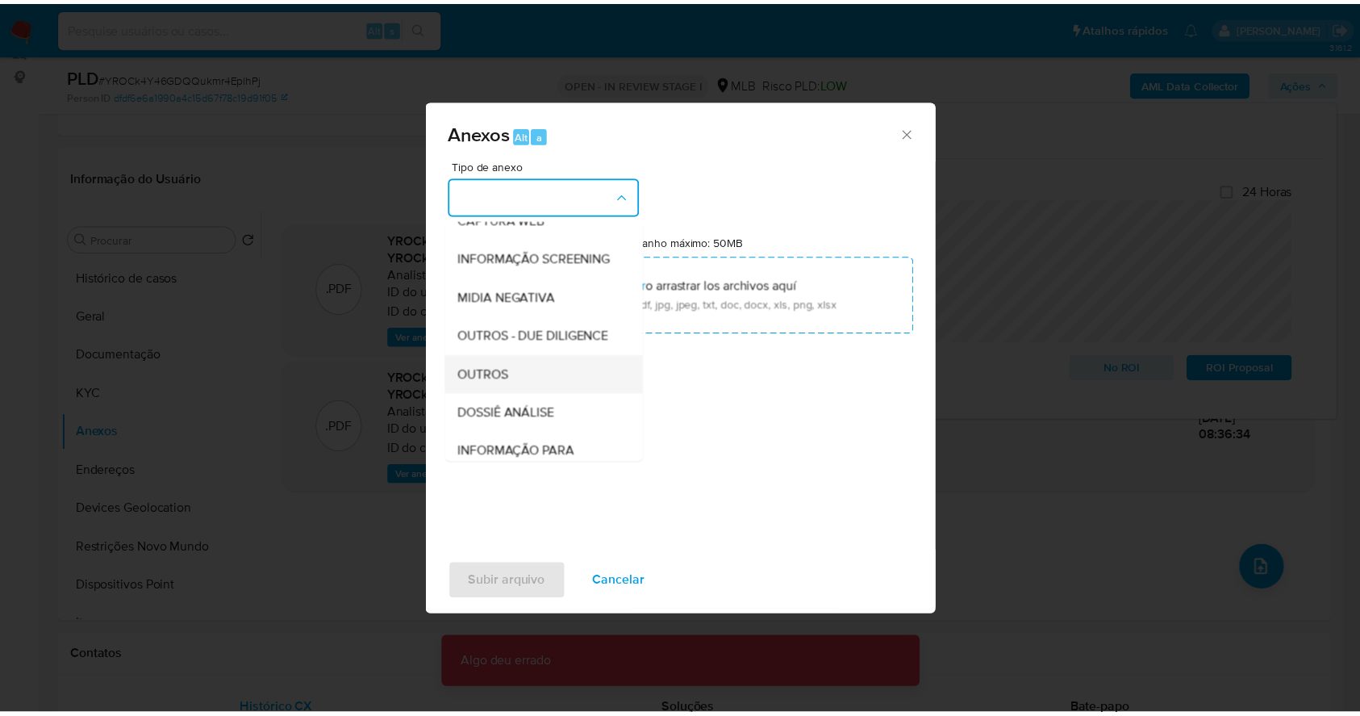
scroll to position [248, 0]
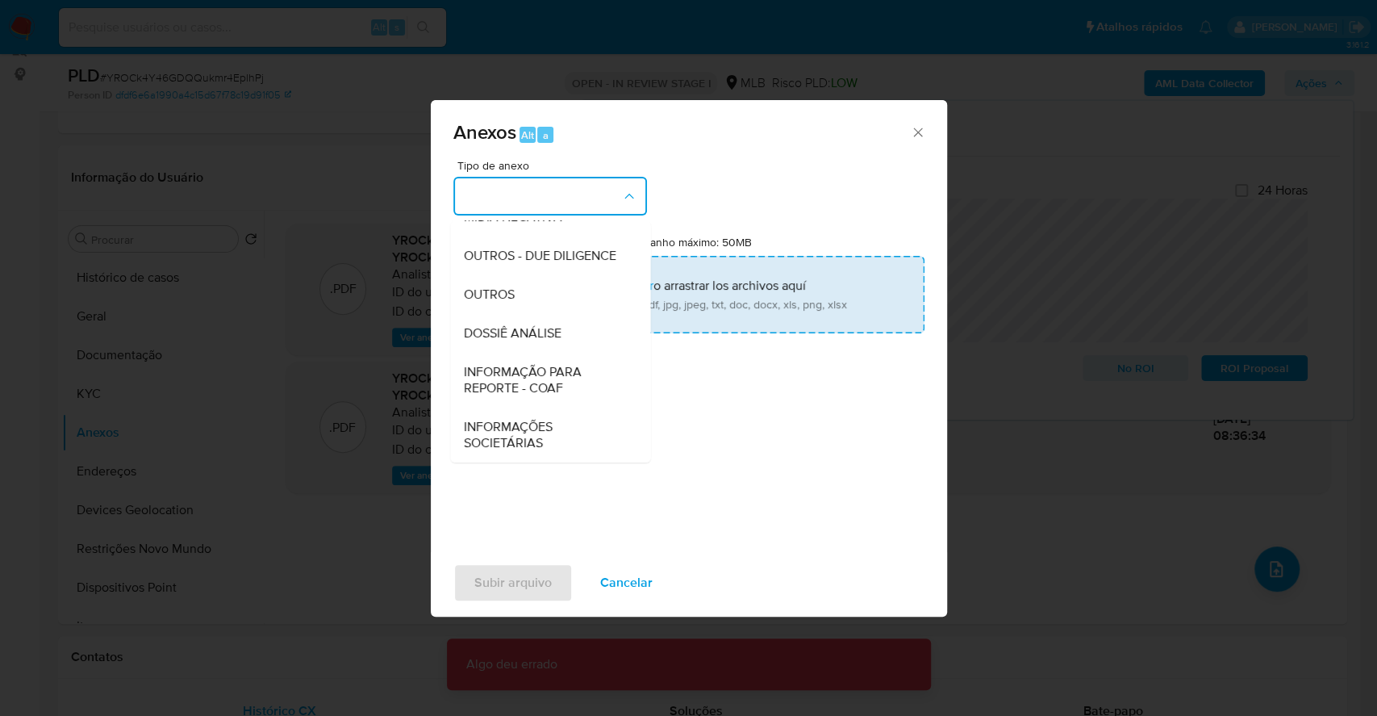
drag, startPoint x: 524, startPoint y: 294, endPoint x: 614, endPoint y: 294, distance: 90.4
click at [527, 294] on div "OUTROS" at bounding box center [545, 294] width 165 height 39
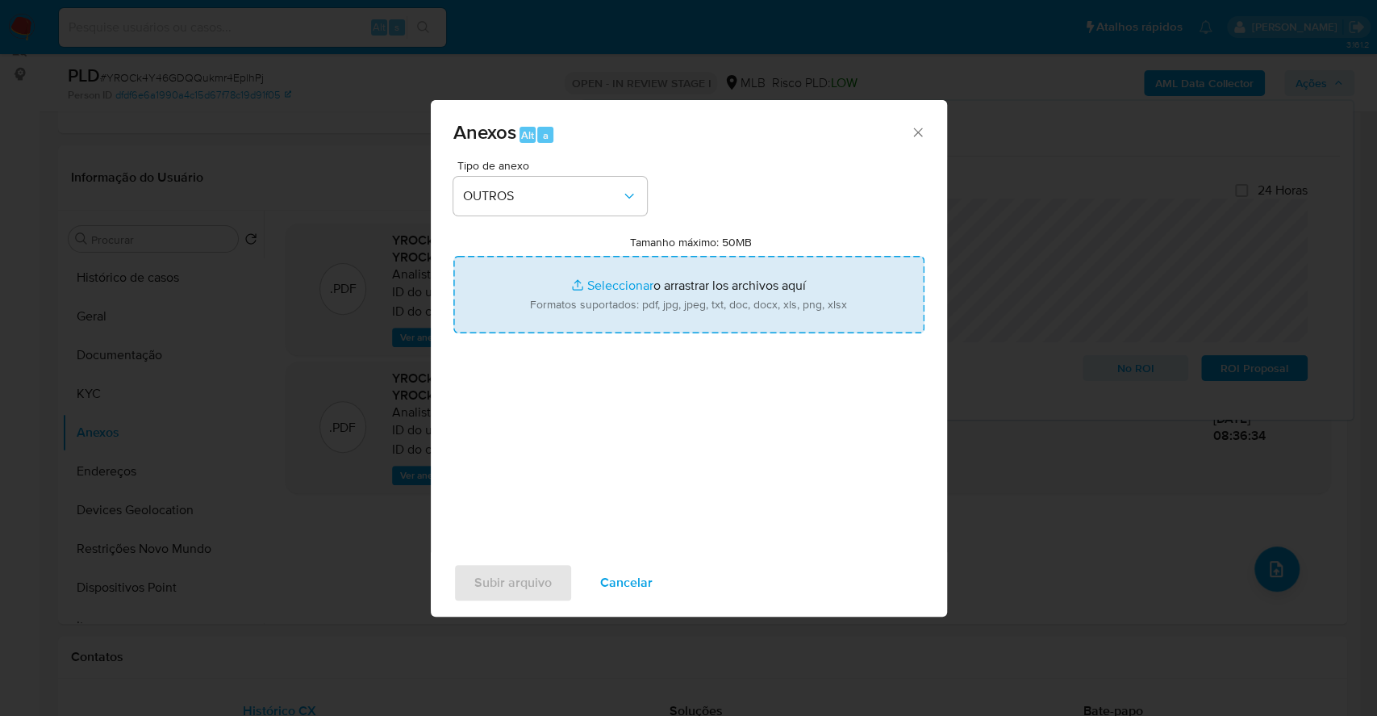
click at [609, 285] on input "Tamanho máximo: 50MB Seleccionar archivos" at bounding box center [688, 294] width 471 height 77
type input "C:\fakepath\DECLINIO - YROCk4Y46GDQQukmr4EplhPj - CPF 30261905864 - FABIANA FER…"
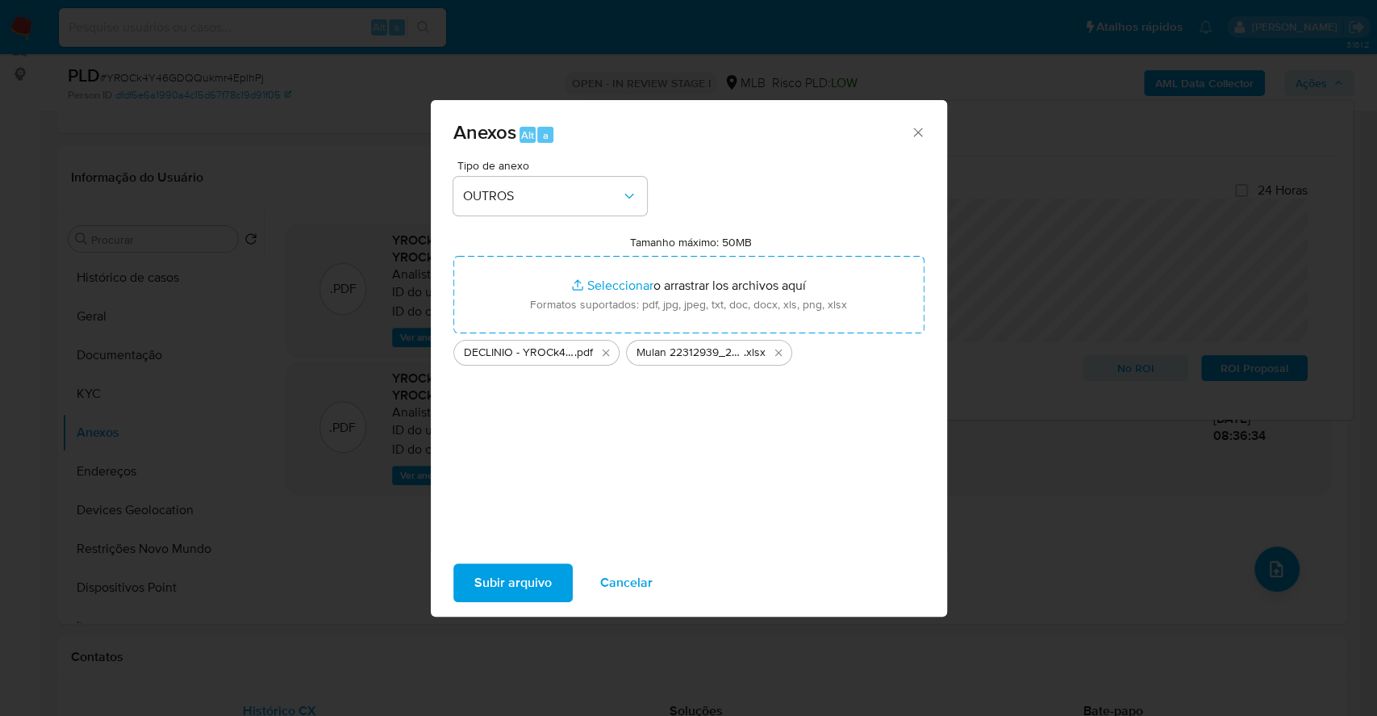
click at [489, 579] on span "Subir arquivo" at bounding box center [512, 583] width 77 height 36
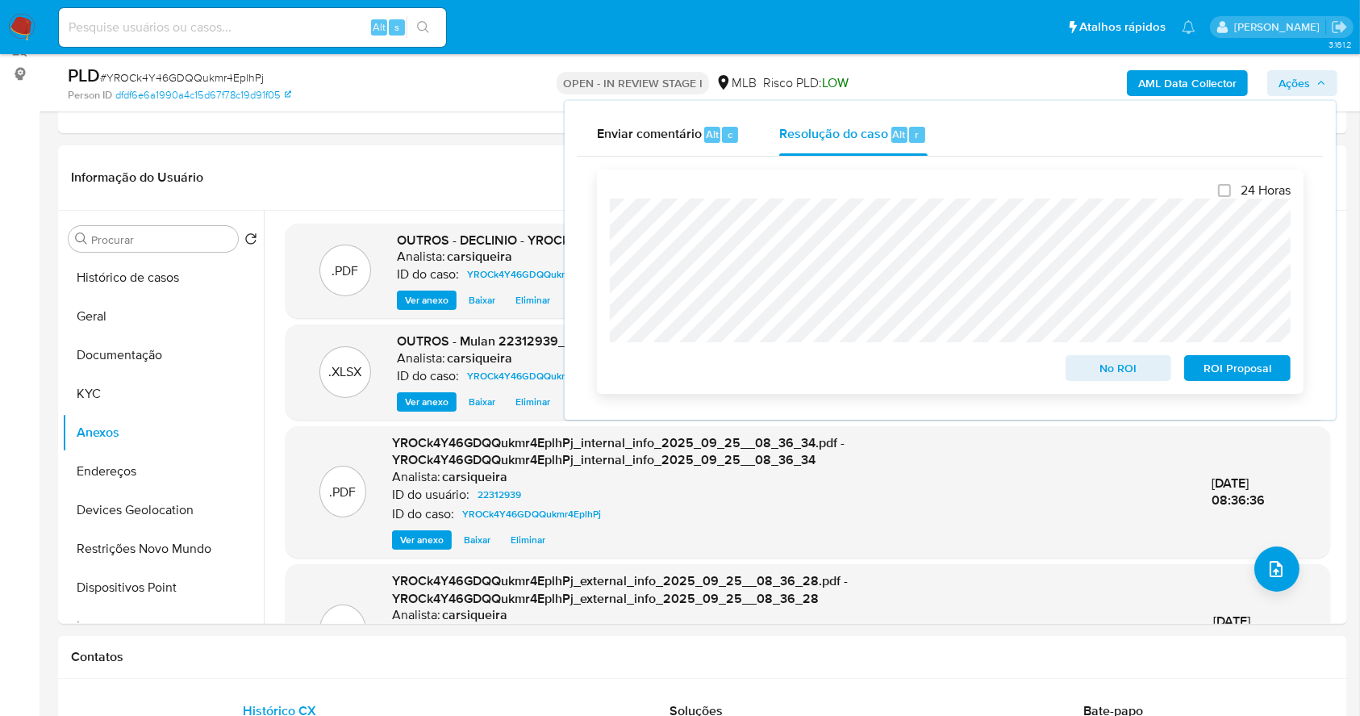
click at [1132, 371] on span "No ROI" at bounding box center [1119, 368] width 84 height 23
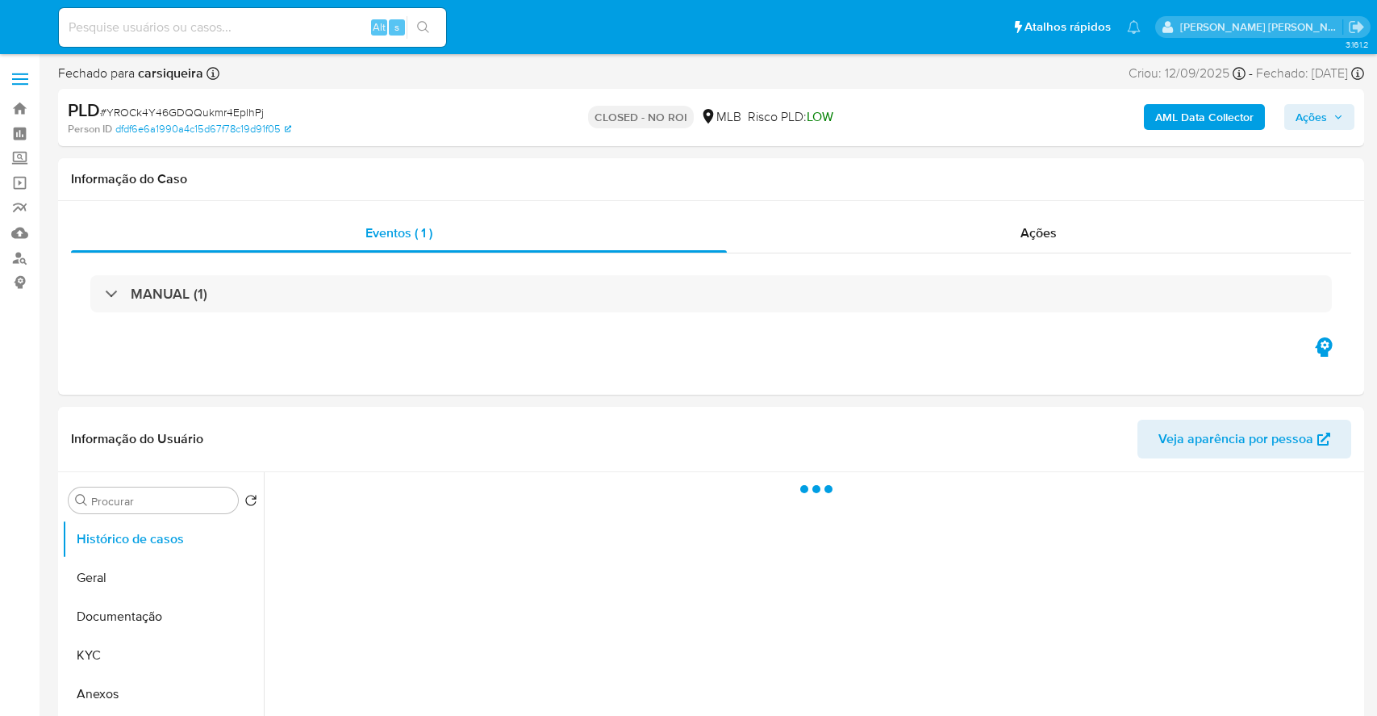
select select "10"
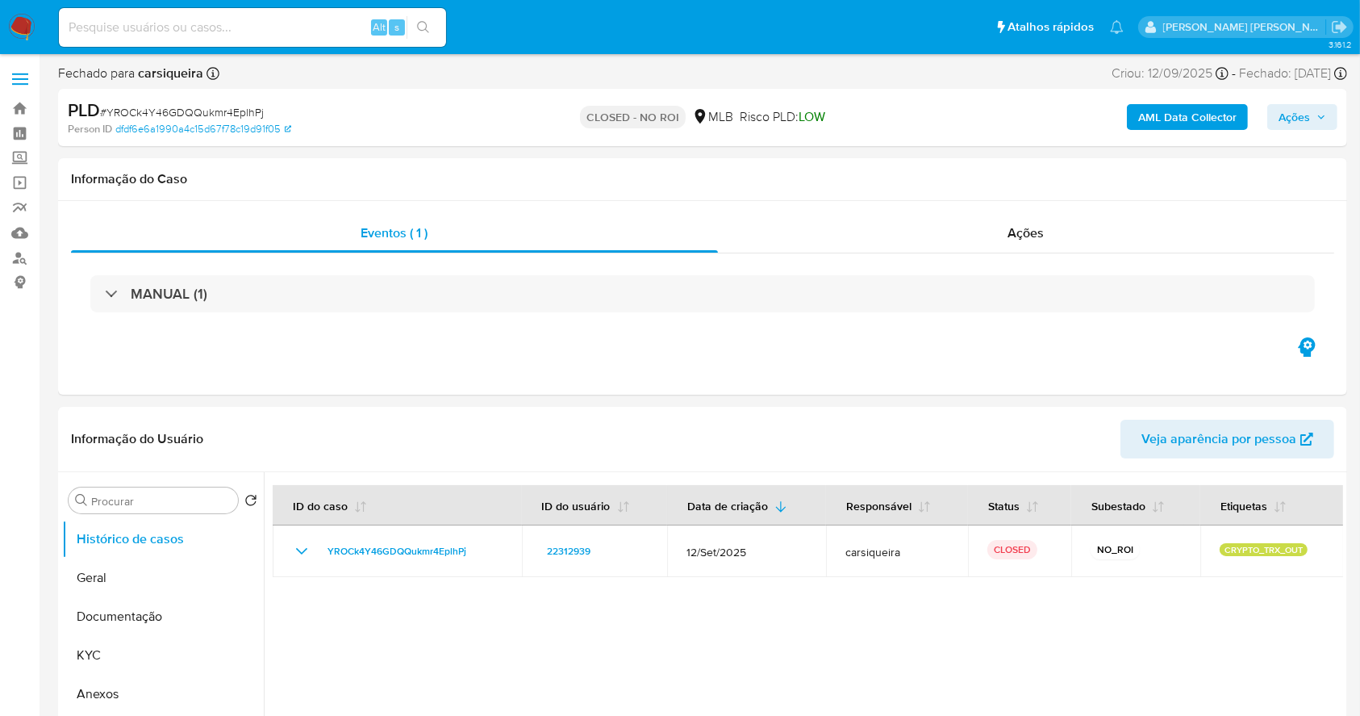
click at [32, 29] on img at bounding box center [21, 27] width 27 height 27
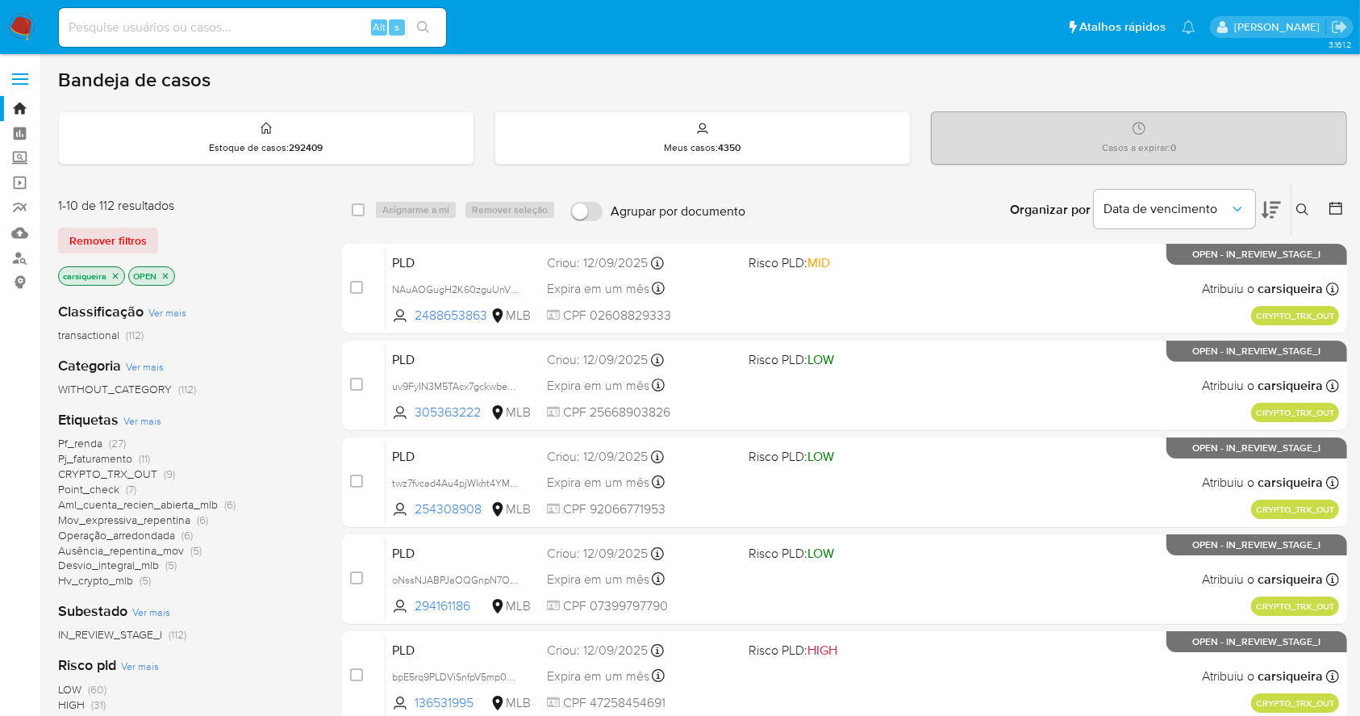
click at [116, 277] on icon "close-filter" at bounding box center [116, 276] width 10 height 10
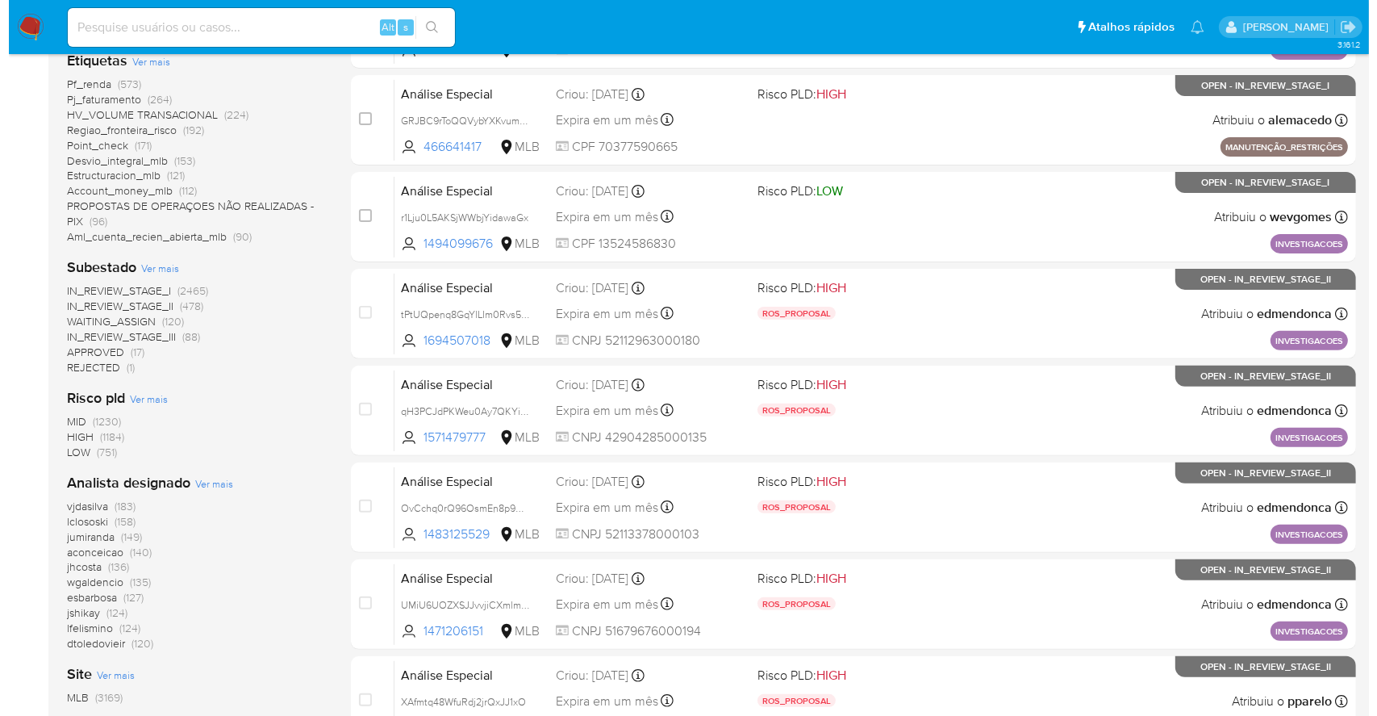
scroll to position [430, 0]
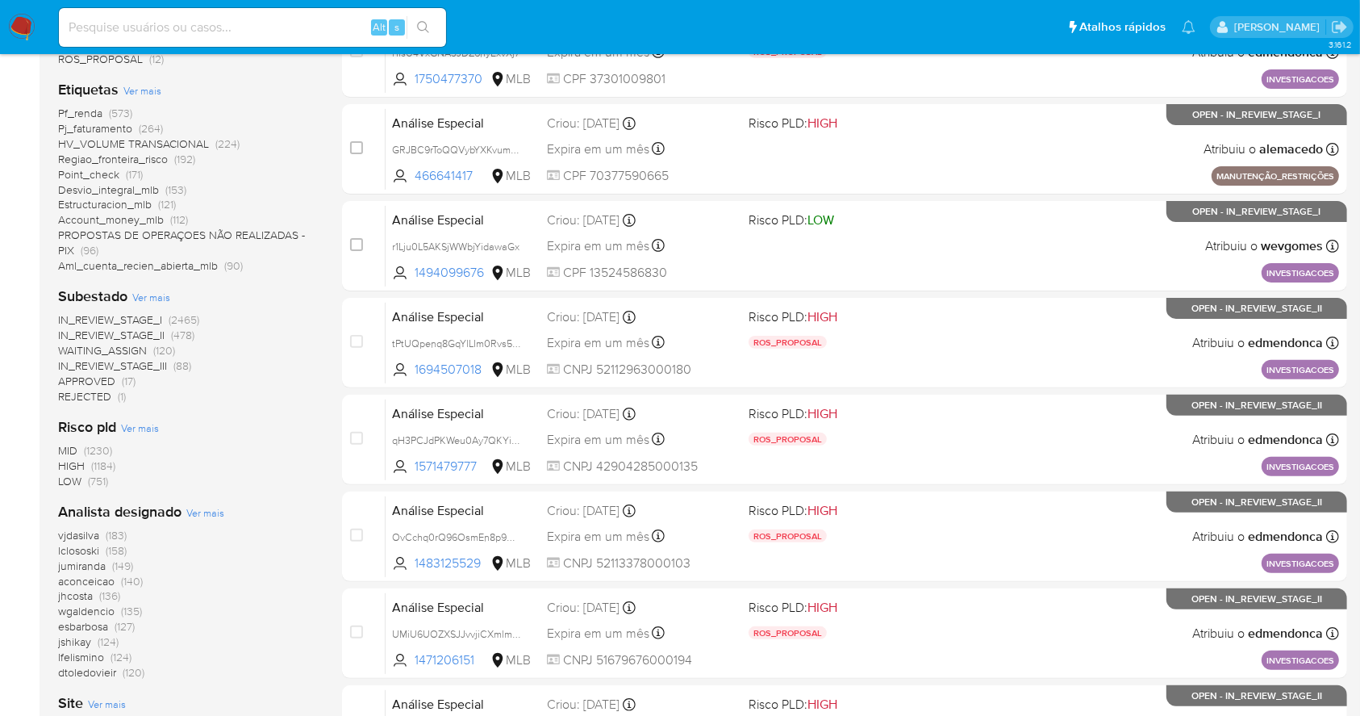
click at [204, 512] on span "Ver mais" at bounding box center [205, 512] width 38 height 15
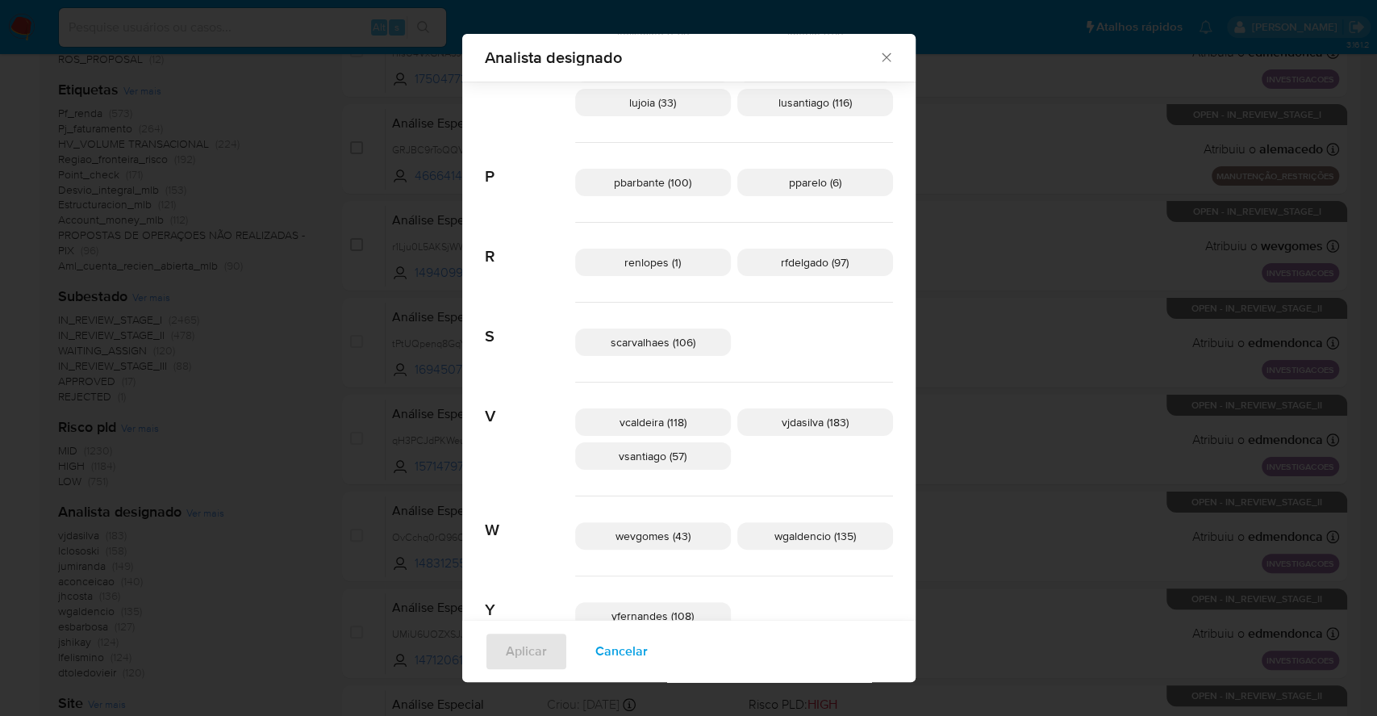
scroll to position [901, 0]
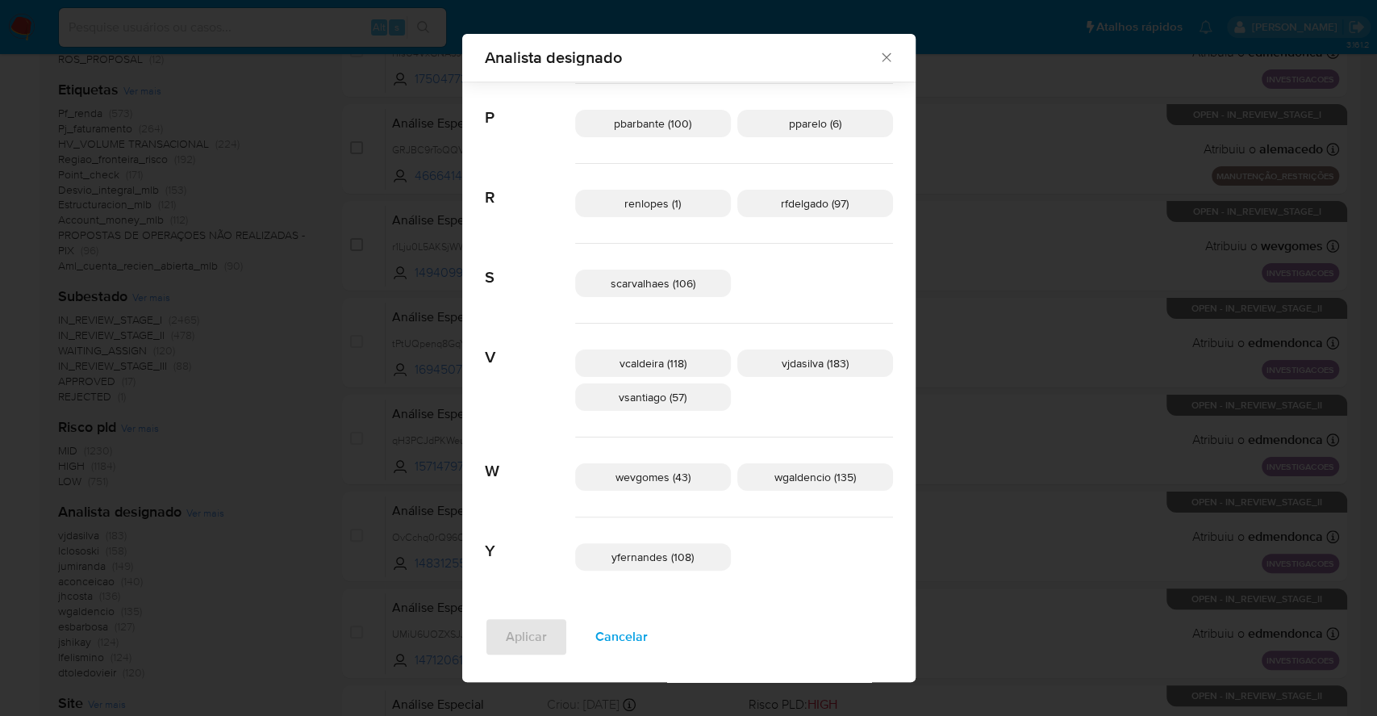
click at [648, 629] on span "Cancelar" at bounding box center [621, 637] width 52 height 36
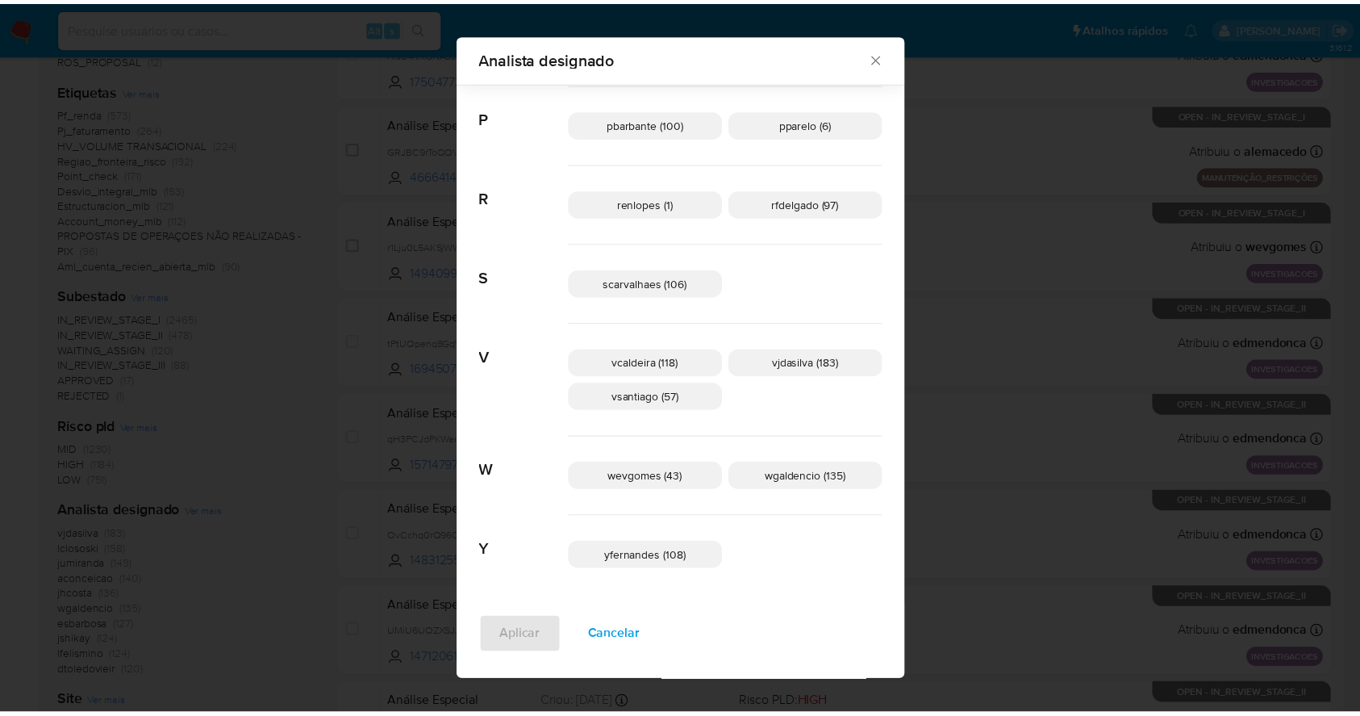
scroll to position [0, 0]
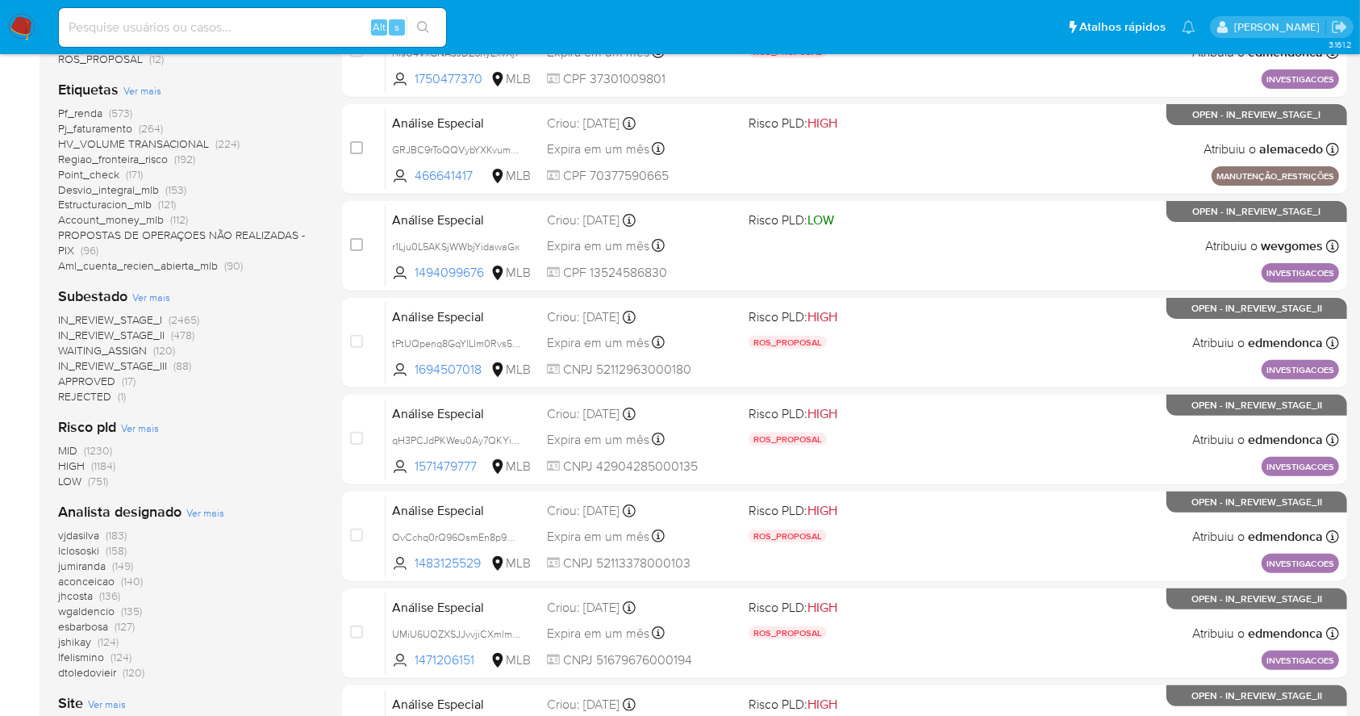
click at [27, 21] on img at bounding box center [21, 27] width 27 height 27
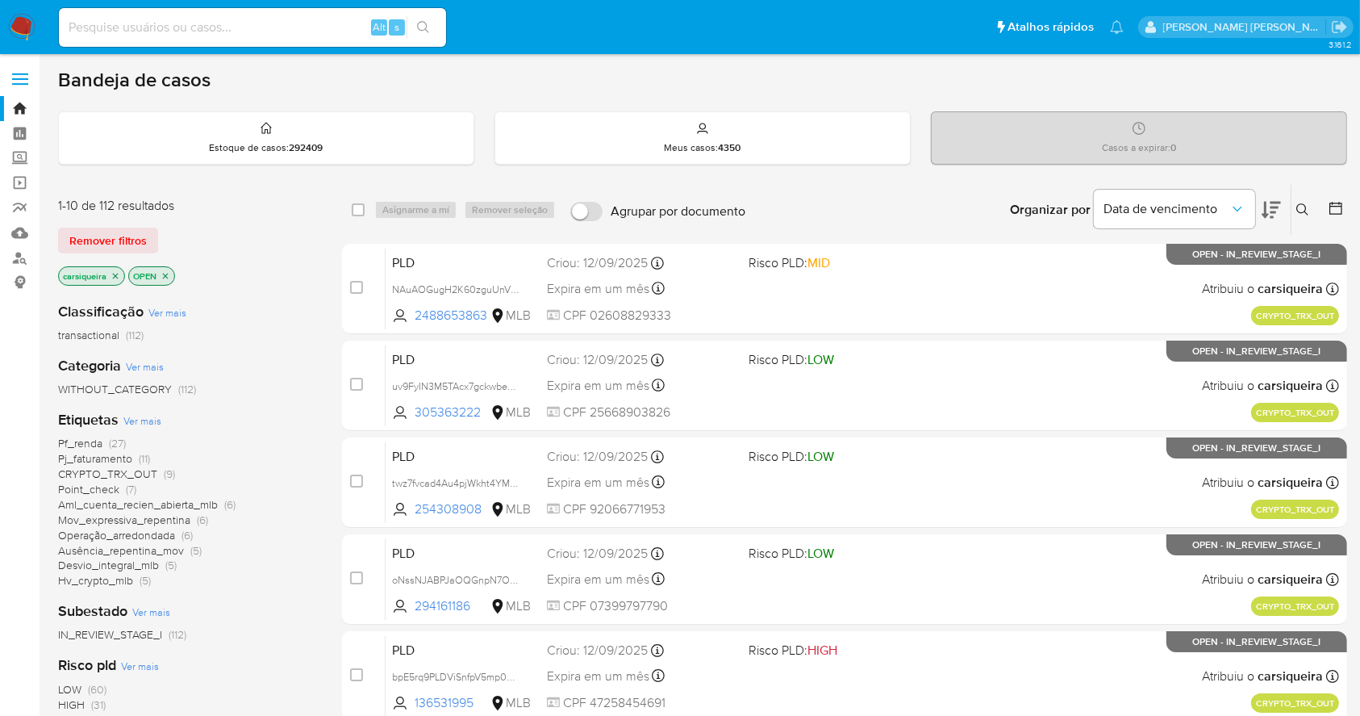
drag, startPoint x: 226, startPoint y: 36, endPoint x: 240, endPoint y: 32, distance: 14.1
click at [226, 34] on input at bounding box center [252, 27] width 387 height 21
paste input "oNssNJABPJaOQGnpN7OO2TKH"
type input "oNssNJABPJaOQGnpN7OO2TKH"
click at [420, 19] on button "search-icon" at bounding box center [423, 27] width 33 height 23
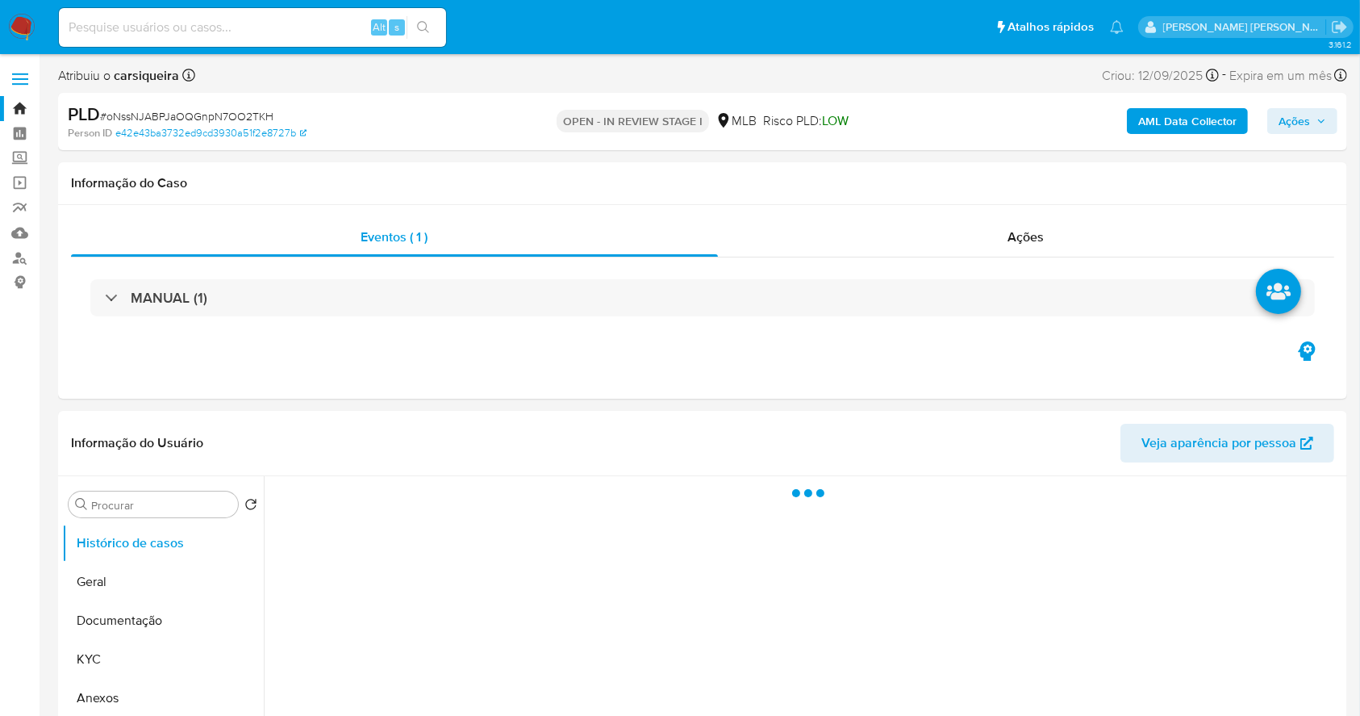
select select "10"
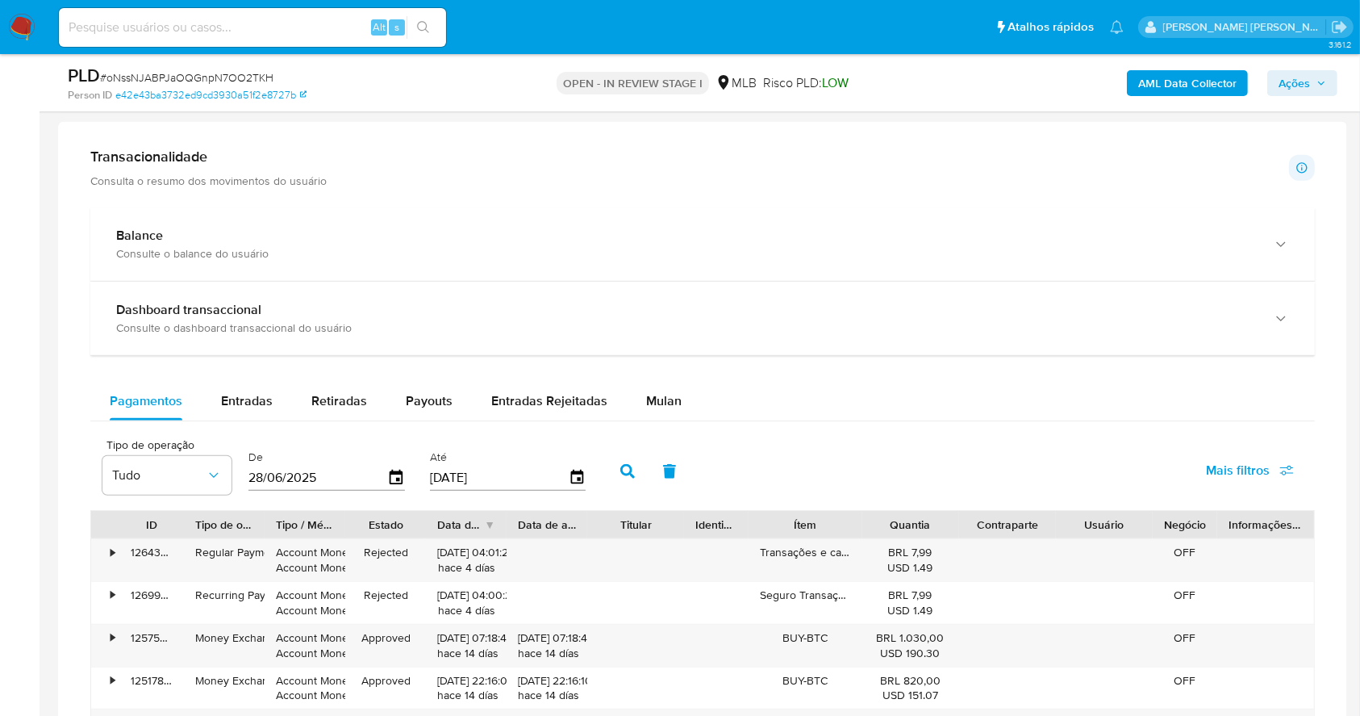
scroll to position [1022, 0]
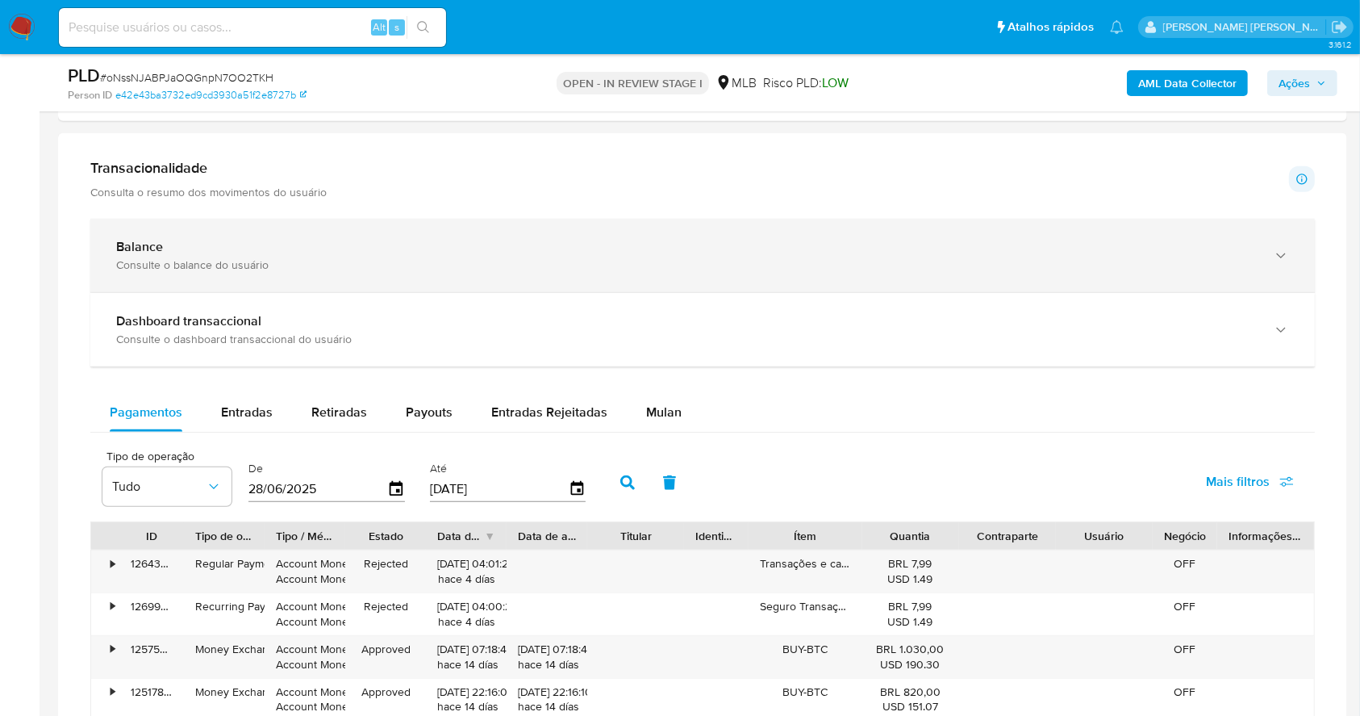
click at [767, 272] on div "Balance Consulte o balance do usuário" at bounding box center [702, 255] width 1225 height 73
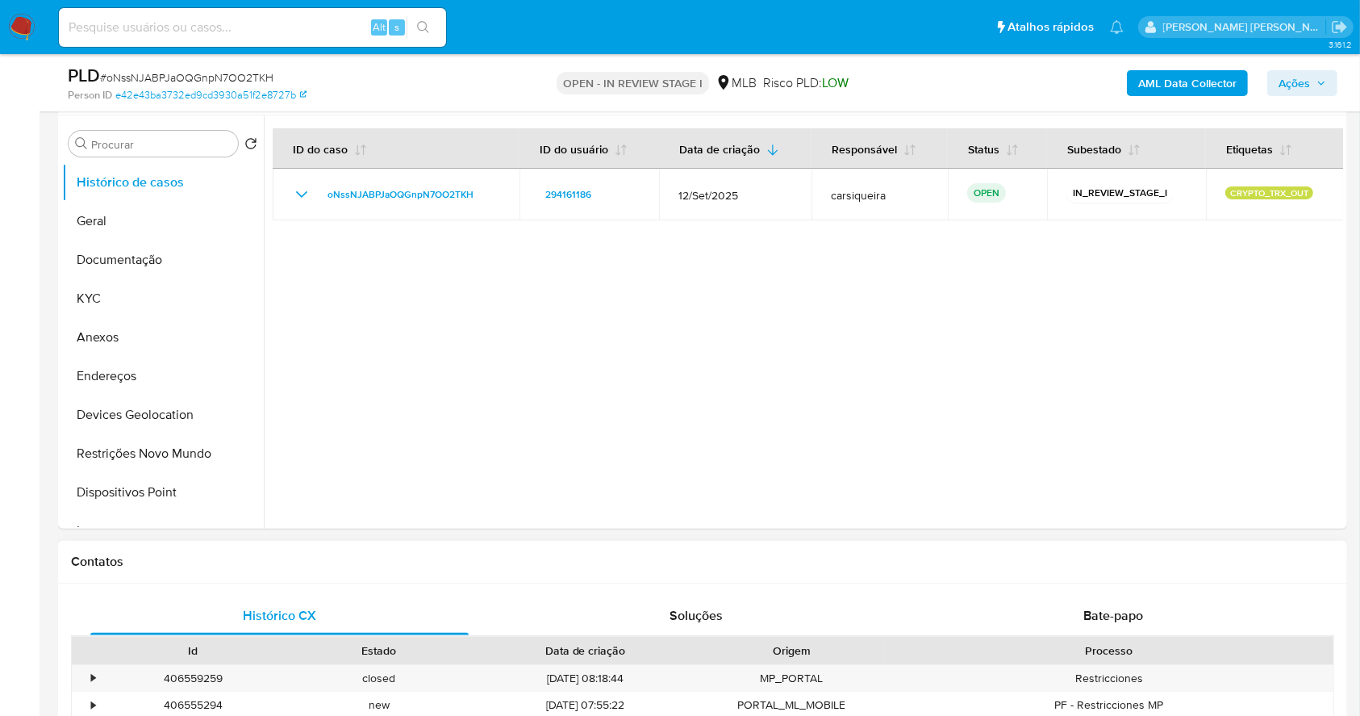
scroll to position [0, 0]
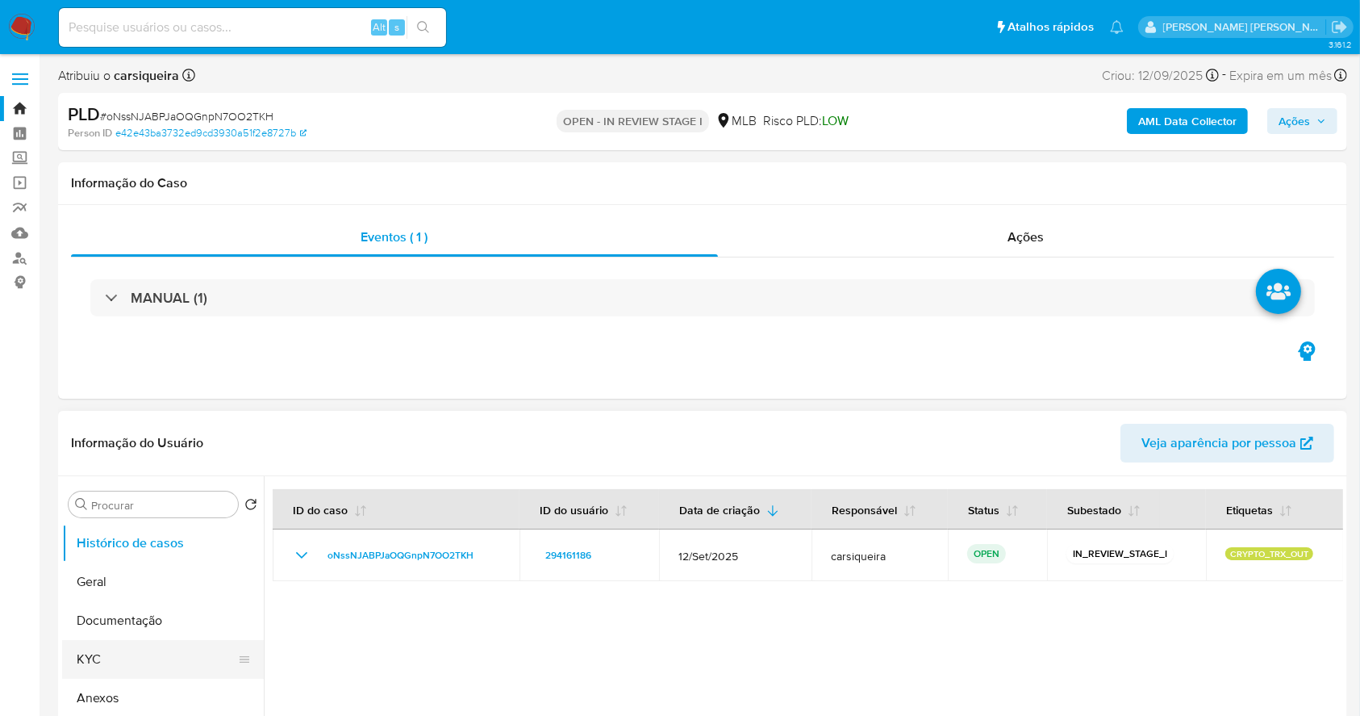
click at [156, 652] on button "KYC" at bounding box center [156, 659] width 189 height 39
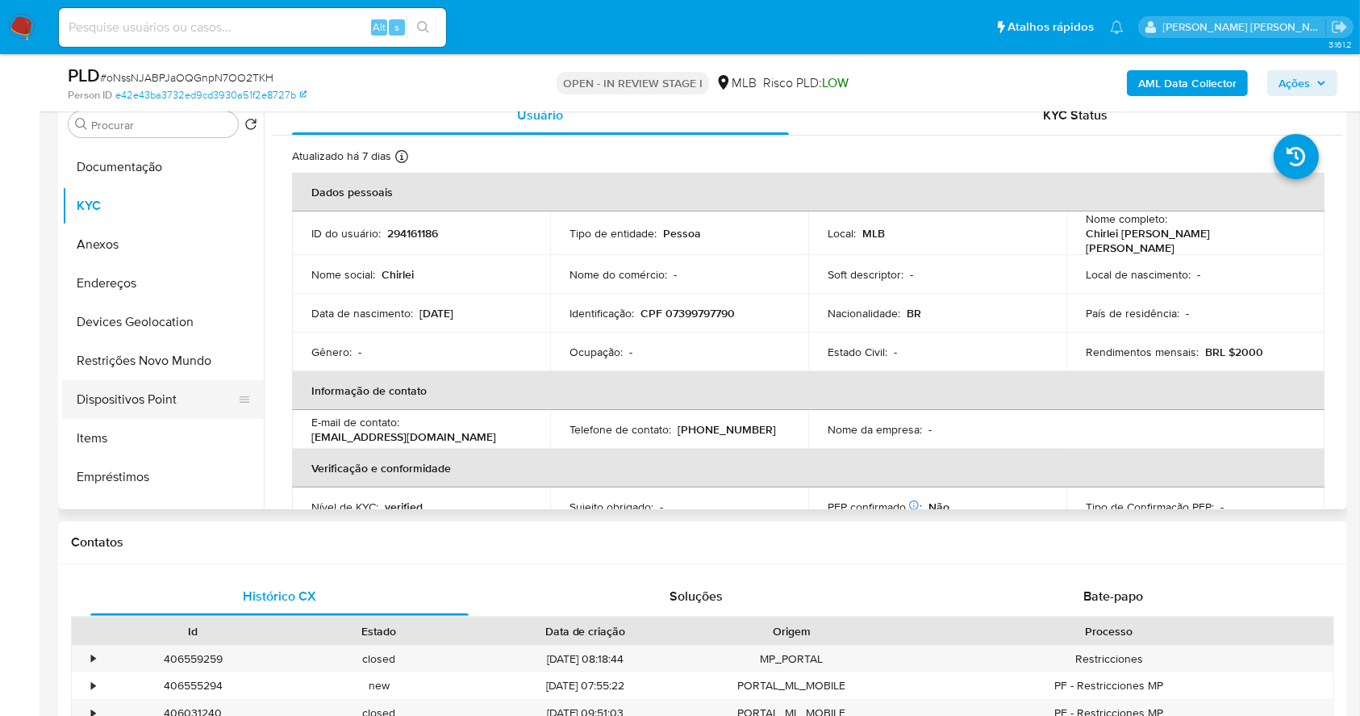
scroll to position [107, 0]
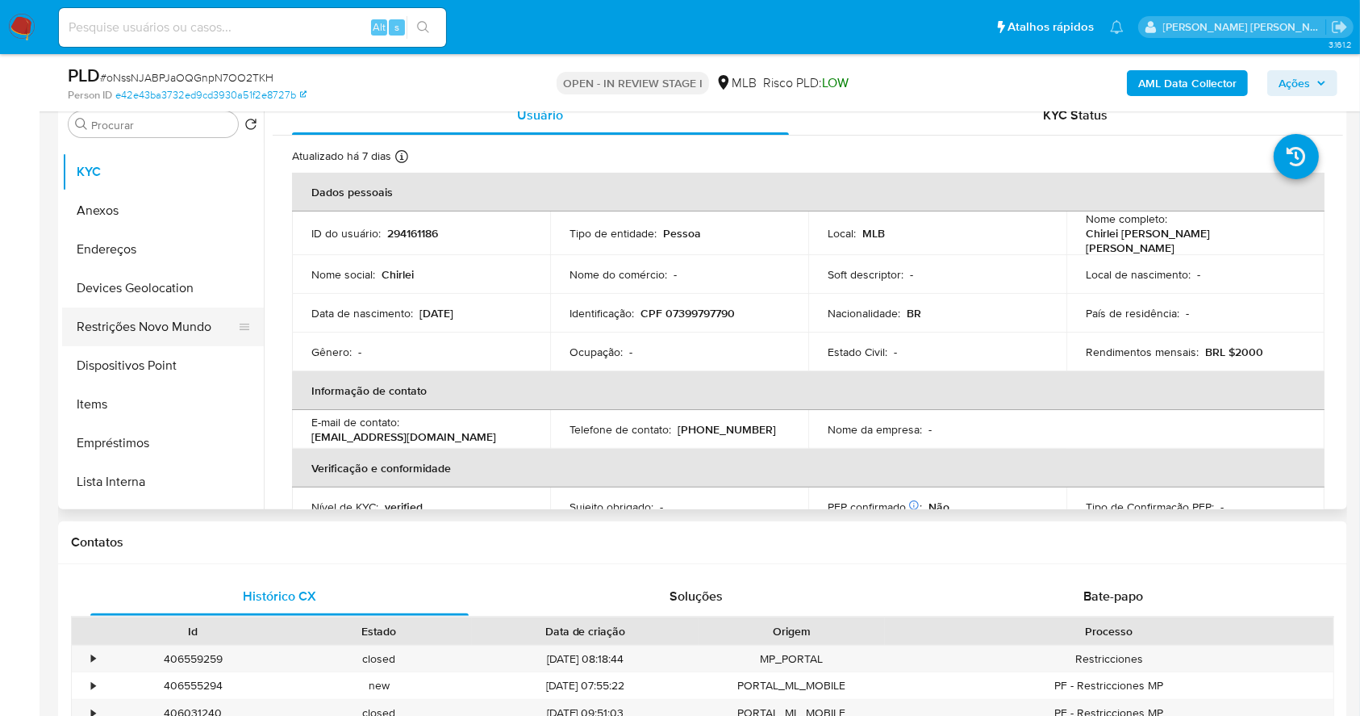
click at [159, 322] on button "Restrições Novo Mundo" at bounding box center [156, 326] width 189 height 39
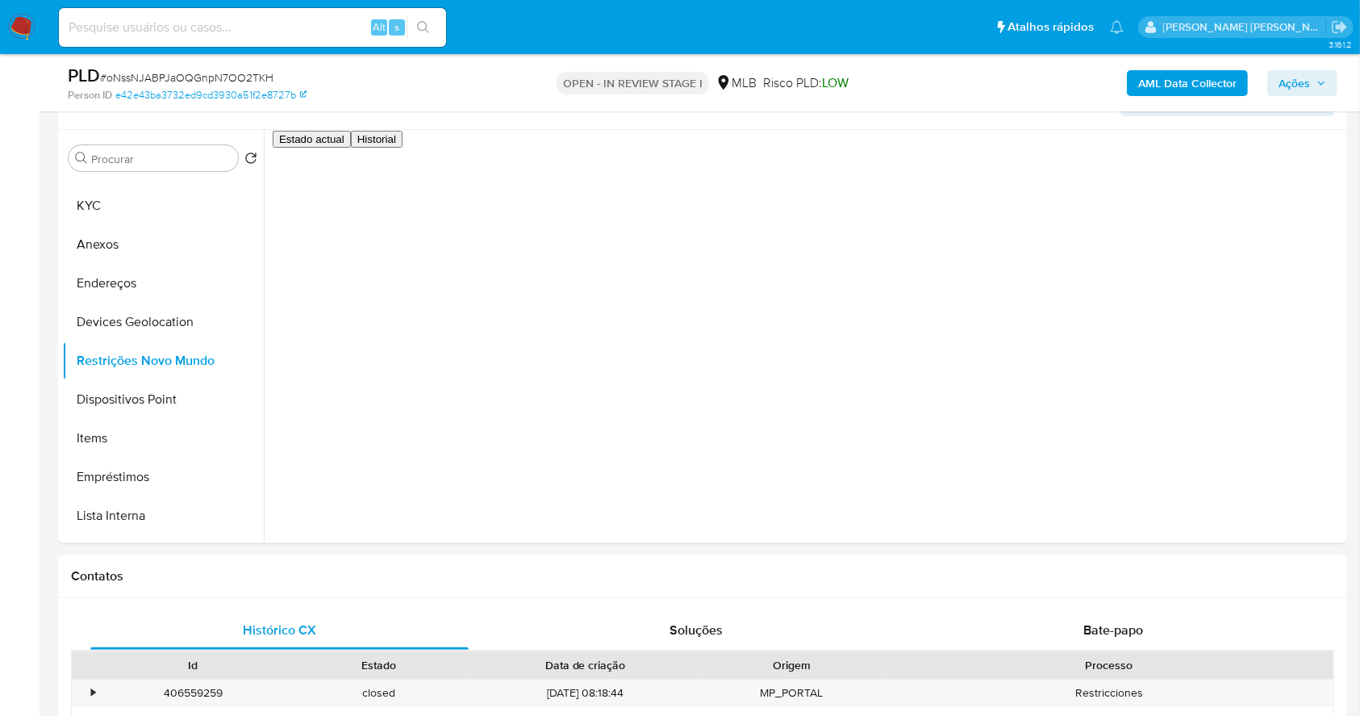
scroll to position [282, 0]
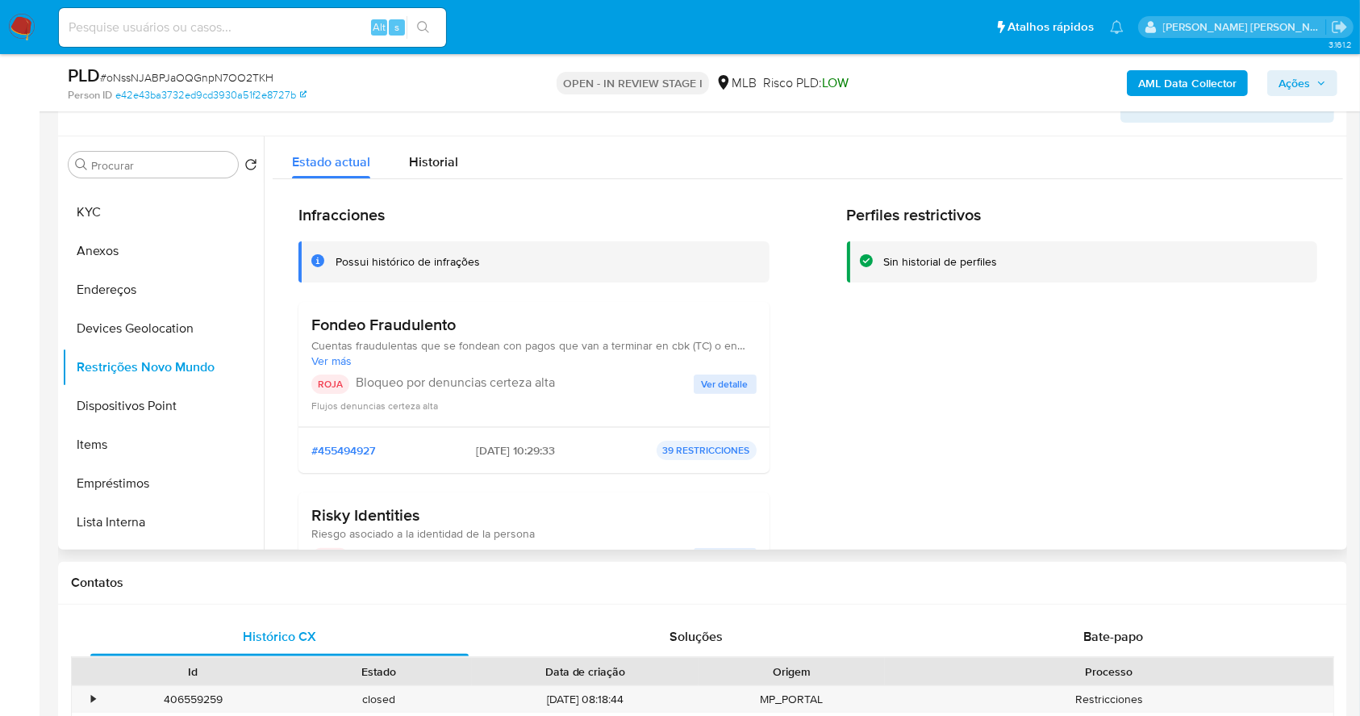
click at [716, 381] on span "Ver detalle" at bounding box center [725, 384] width 47 height 16
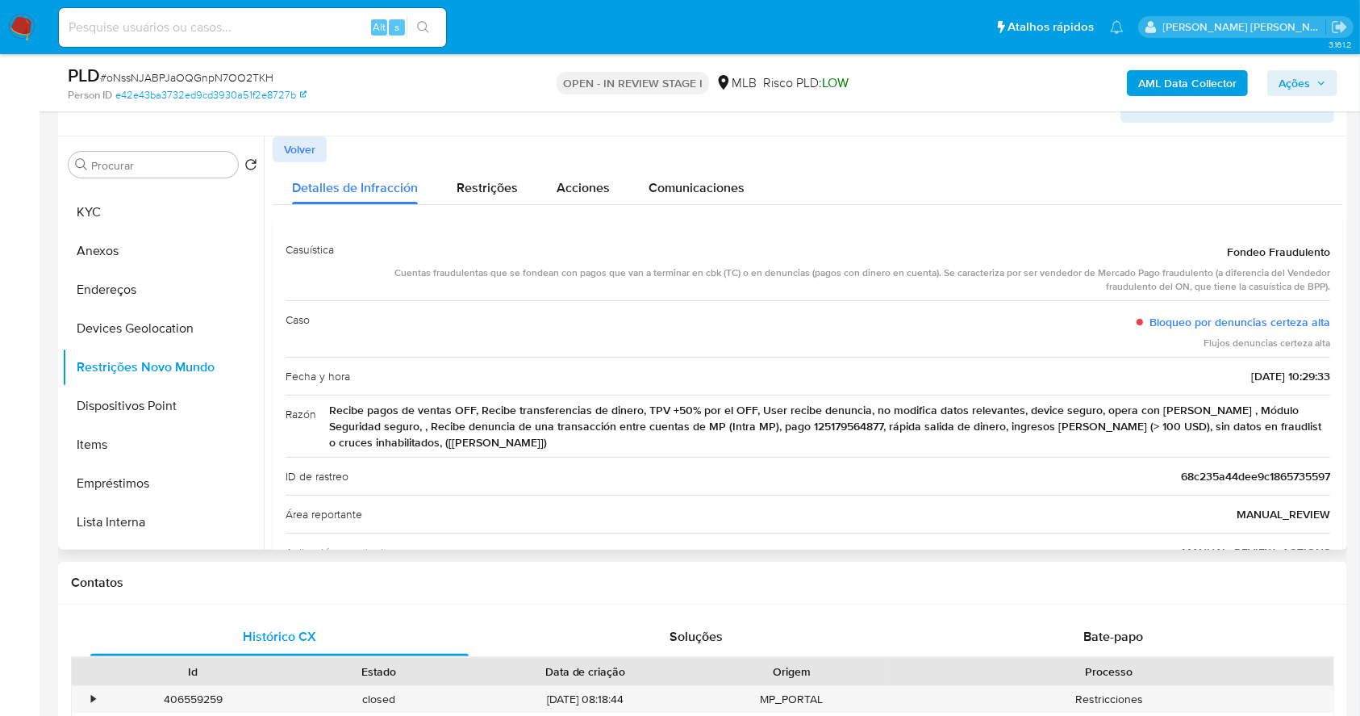
drag, startPoint x: 353, startPoint y: 399, endPoint x: 1104, endPoint y: 437, distance: 751.4
click at [1104, 437] on div "Razón Recibe pagos de ventas OFF, Recibe transferencias de dinero, TPV +50% por…" at bounding box center [808, 426] width 1045 height 62
drag, startPoint x: 1186, startPoint y: 96, endPoint x: 1180, endPoint y: 89, distance: 9.7
click at [1180, 89] on div "AML Data Collector Ações" at bounding box center [1128, 83] width 419 height 38
click at [1180, 89] on b "AML Data Collector" at bounding box center [1187, 83] width 98 height 26
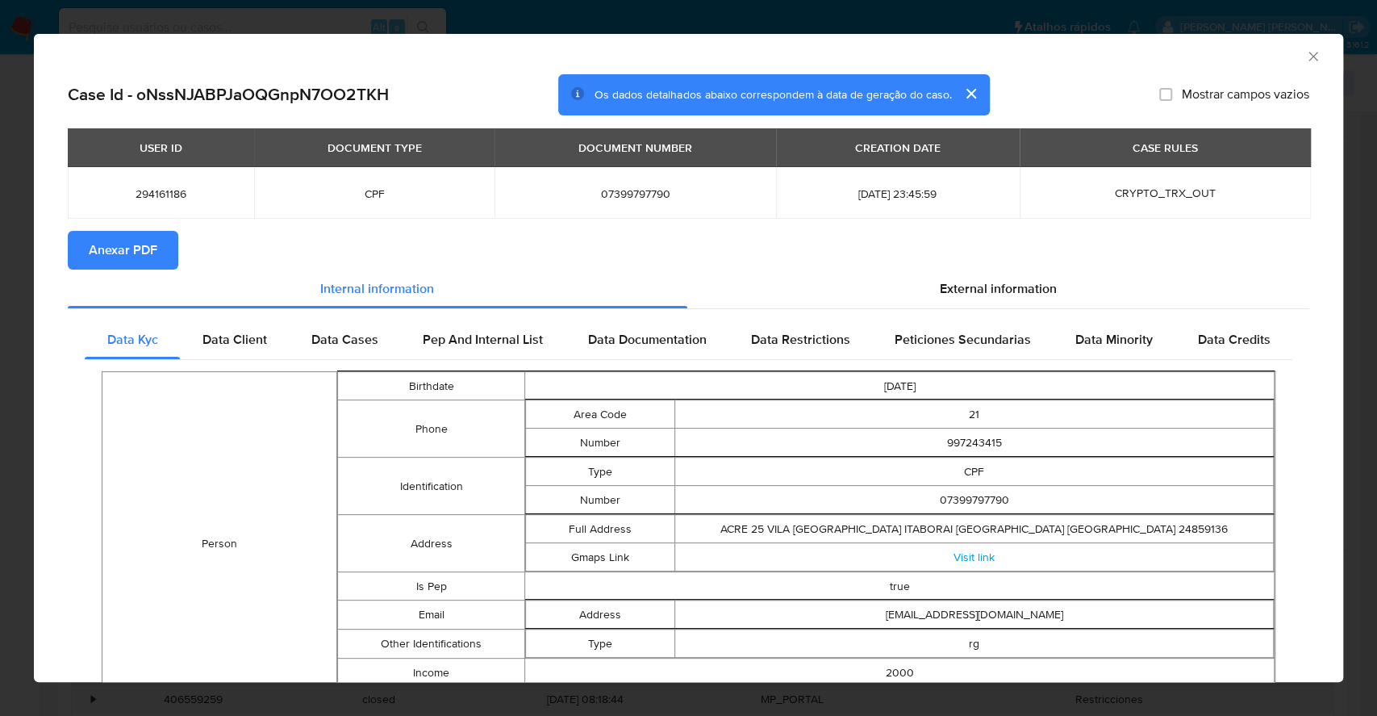
click at [104, 243] on span "Anexar PDF" at bounding box center [123, 250] width 69 height 36
click at [0, 339] on div "AML Data Collector Case Id - oNssNJABPJaOQGnpN7OO2TKH Os dados detalhados abaix…" at bounding box center [688, 358] width 1377 height 716
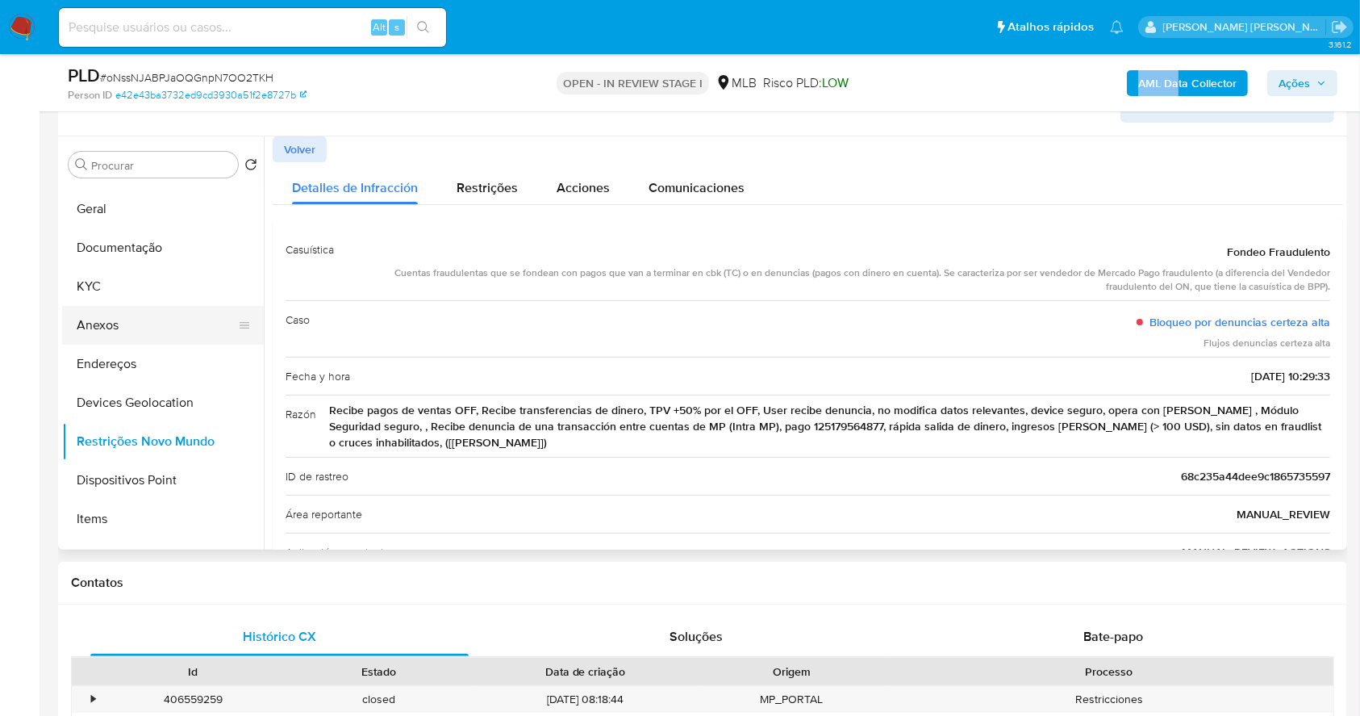
scroll to position [0, 0]
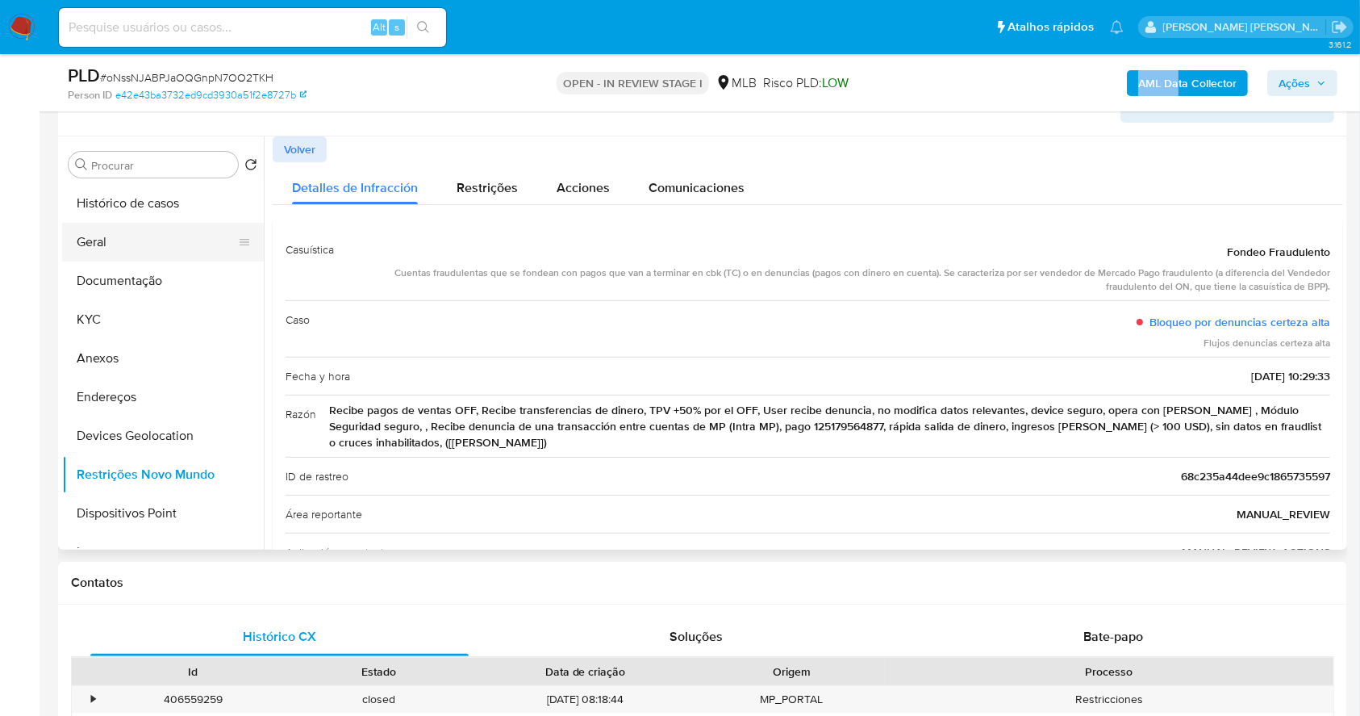
click at [102, 243] on button "Geral" at bounding box center [156, 242] width 189 height 39
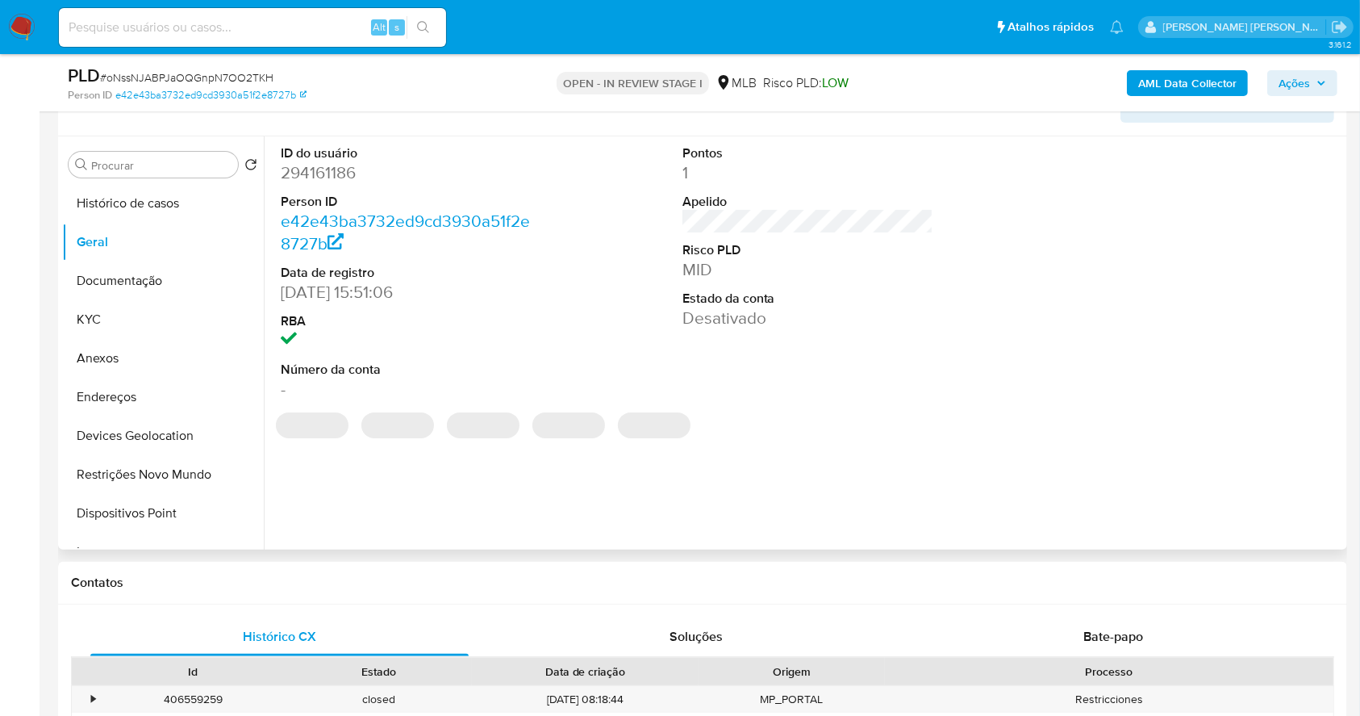
click at [305, 178] on dd "294161186" at bounding box center [407, 172] width 252 height 23
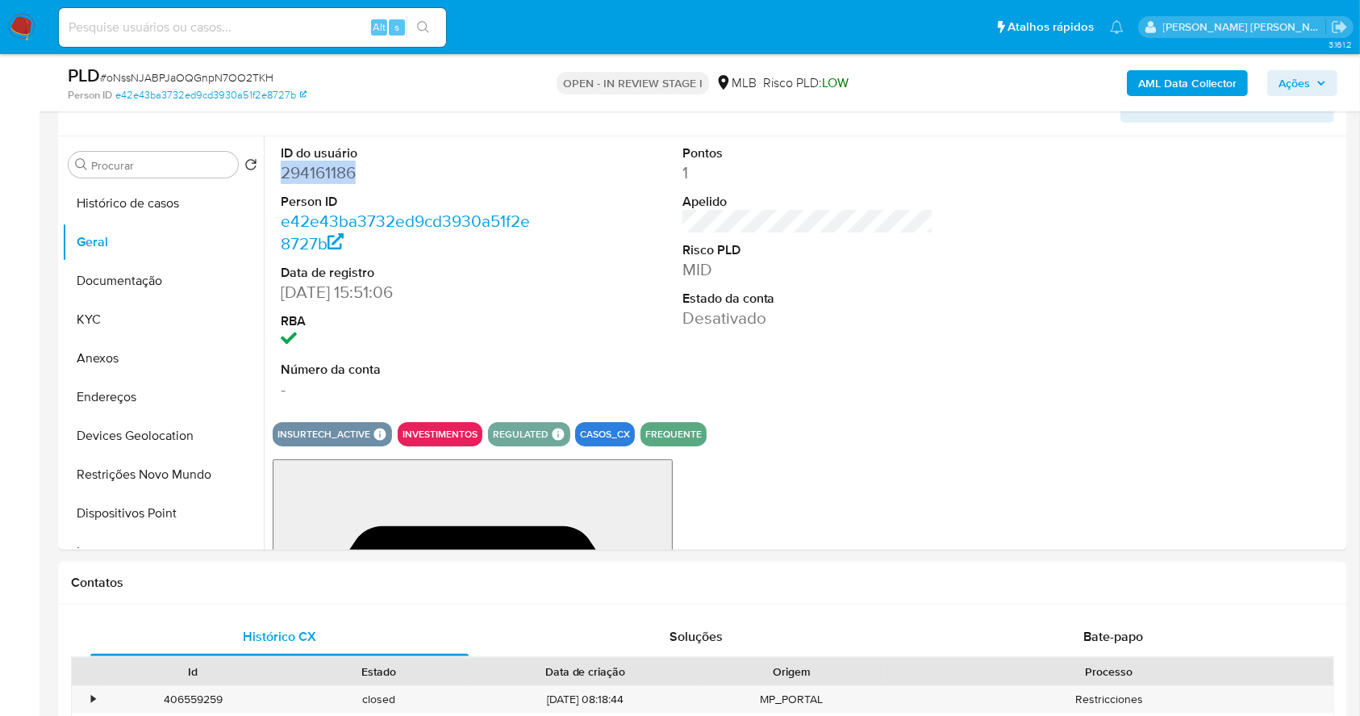
copy dd "294161186"
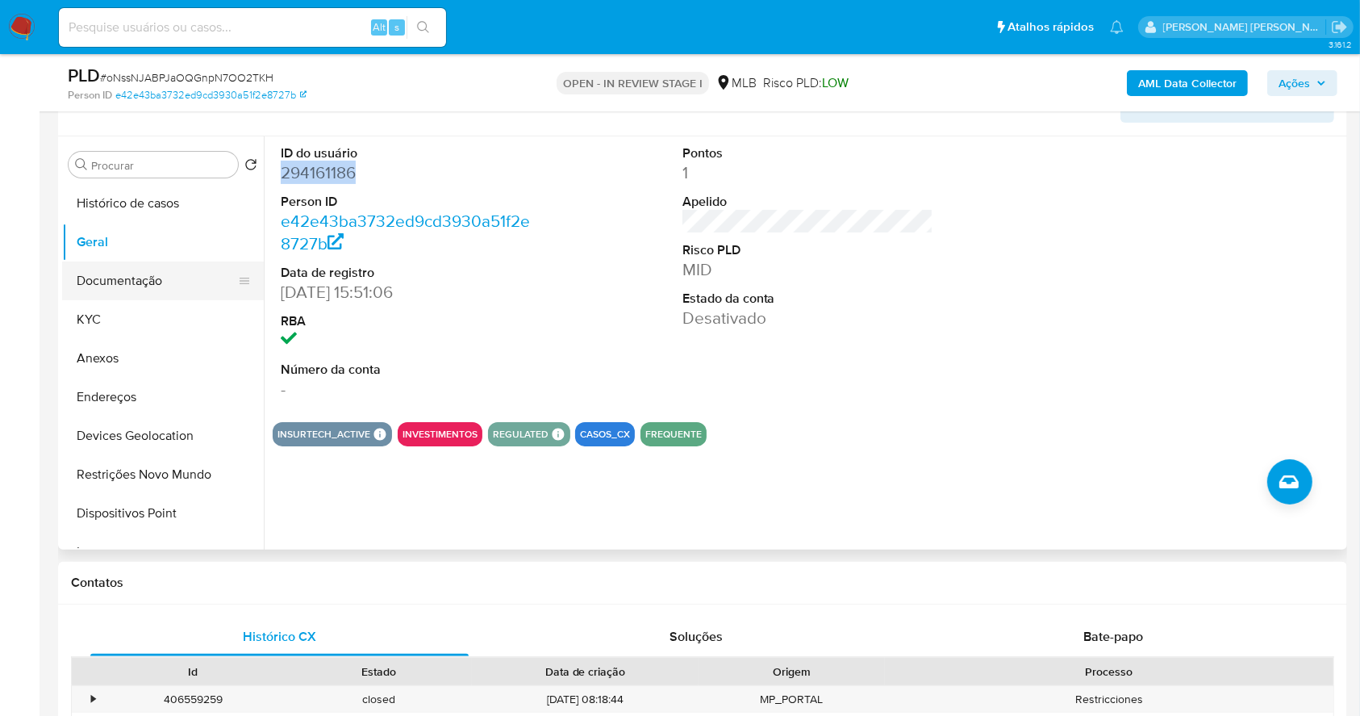
click at [150, 274] on button "Documentação" at bounding box center [156, 280] width 189 height 39
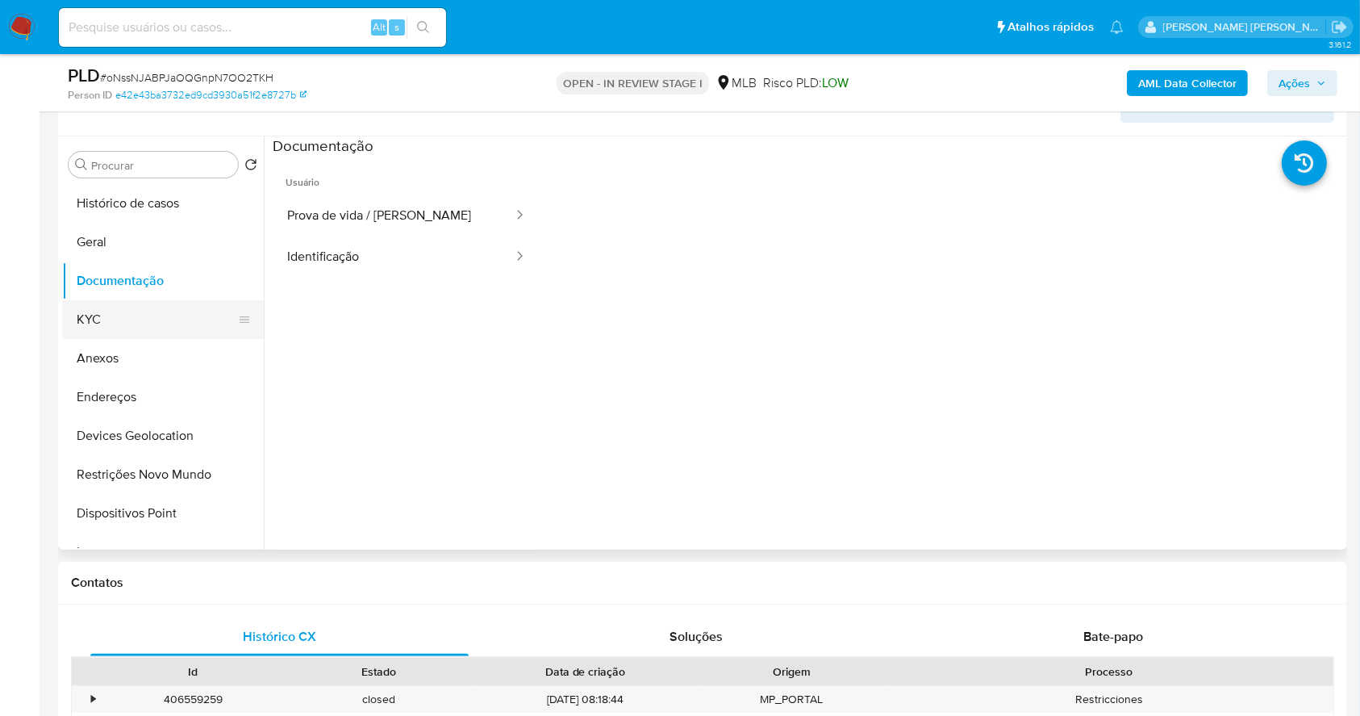
click at [171, 310] on button "KYC" at bounding box center [156, 319] width 189 height 39
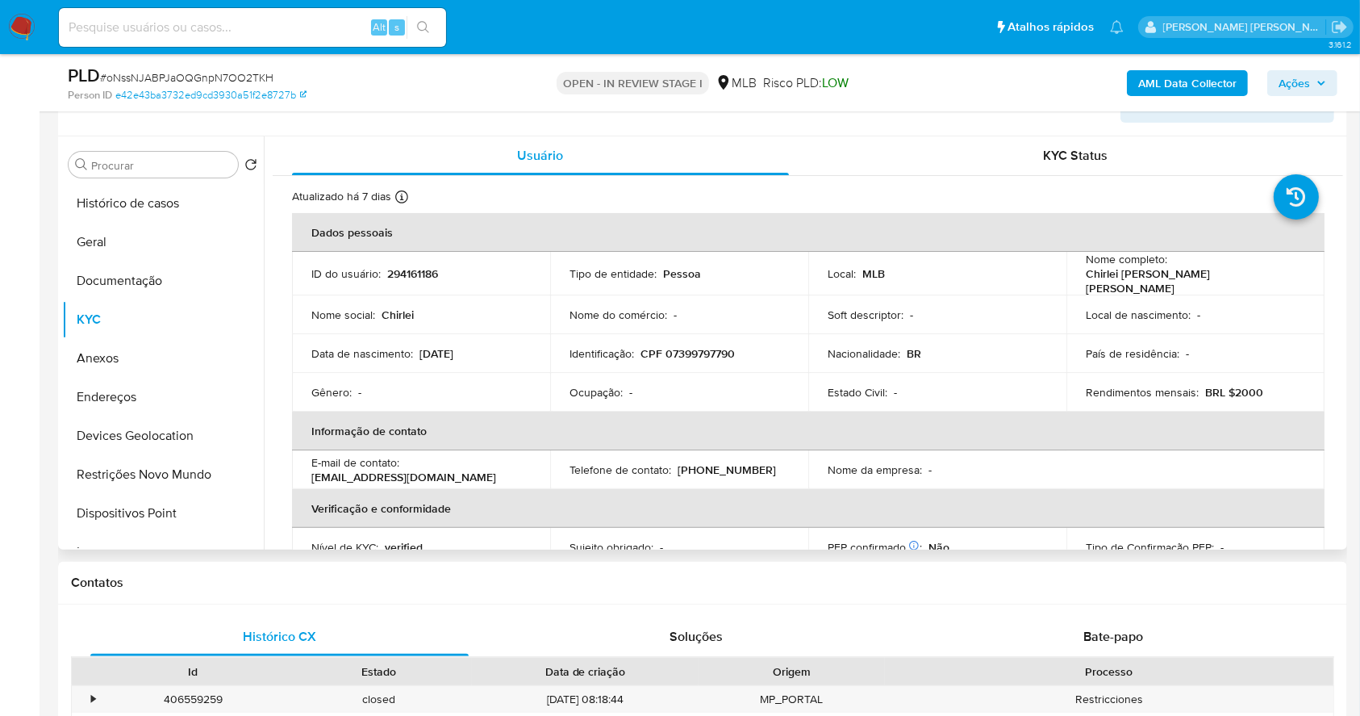
click at [723, 346] on p "CPF 07399797790" at bounding box center [688, 353] width 94 height 15
copy p "07399797790"
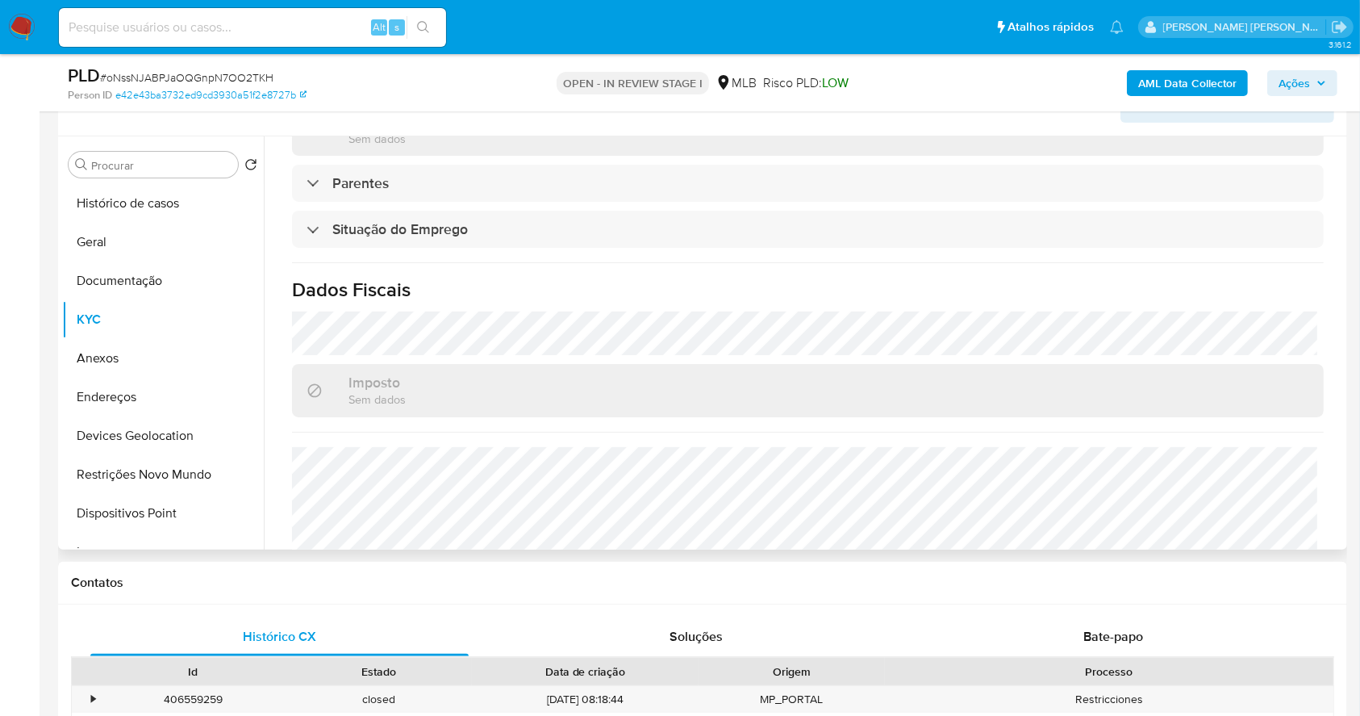
scroll to position [645, 0]
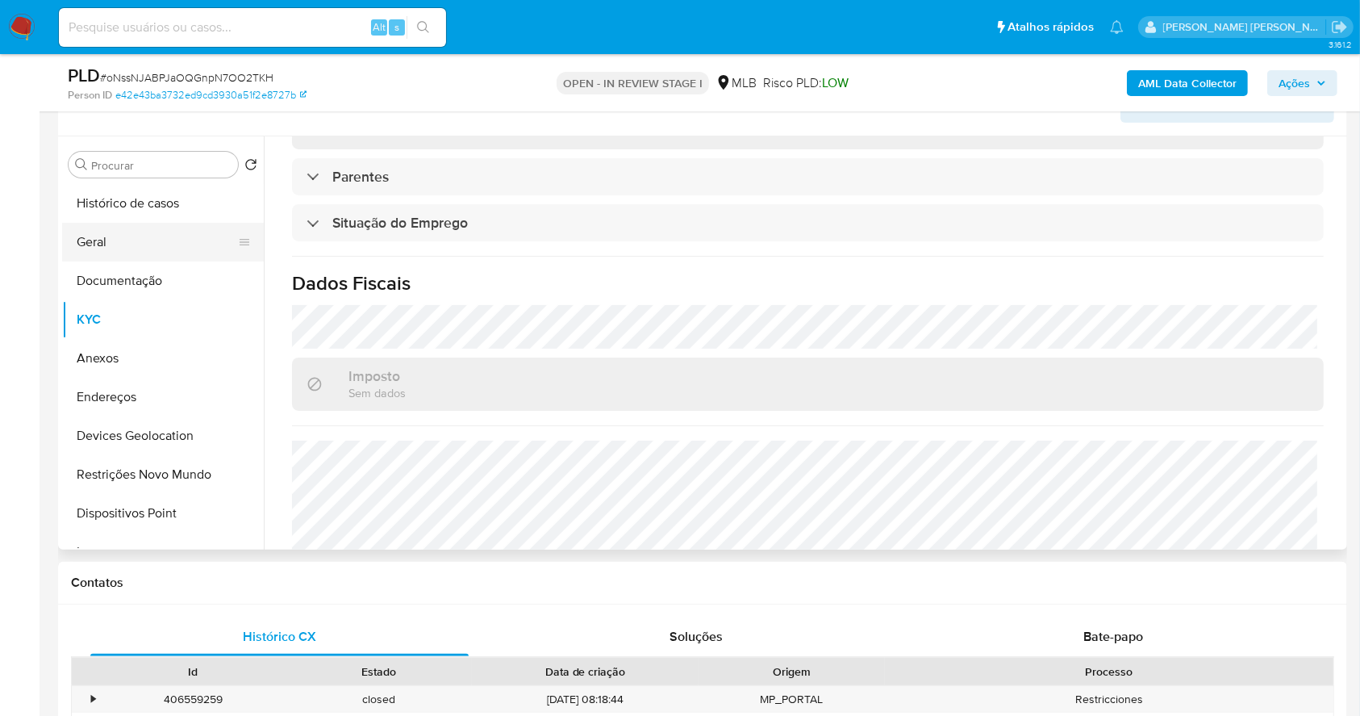
click at [126, 241] on button "Geral" at bounding box center [156, 242] width 189 height 39
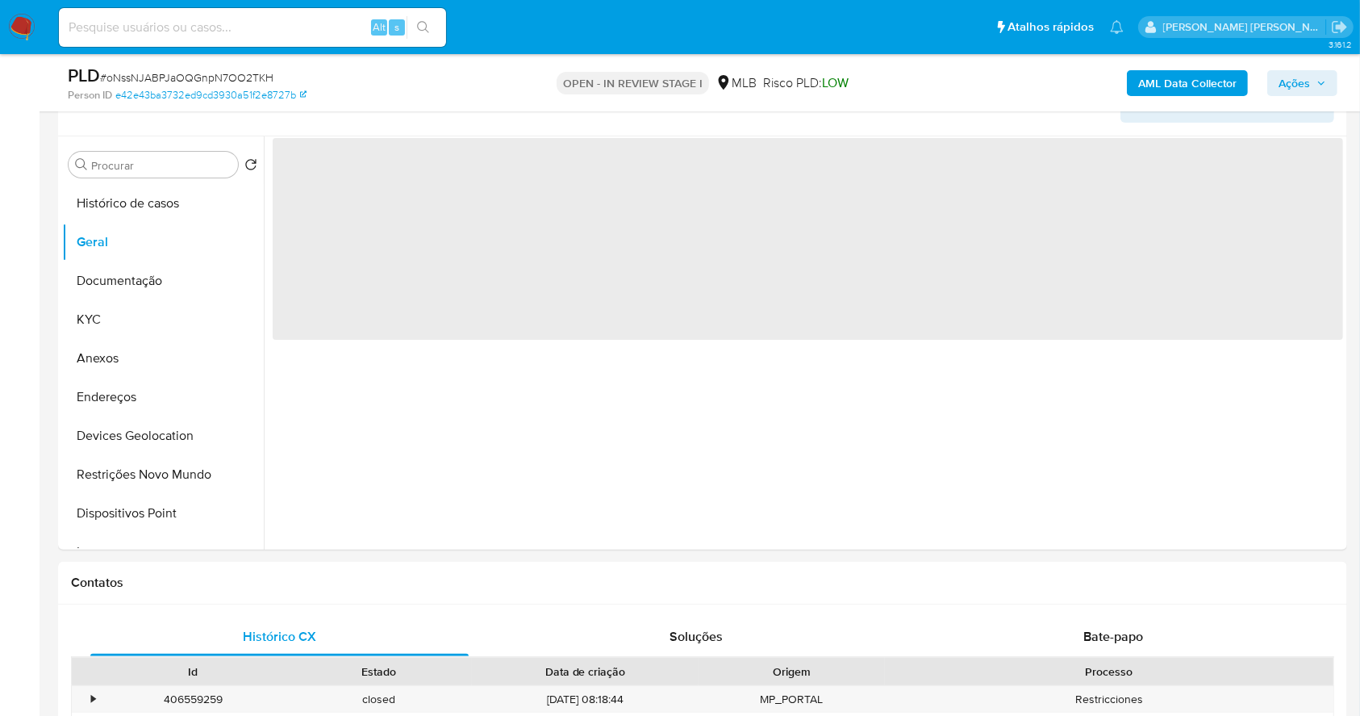
scroll to position [0, 0]
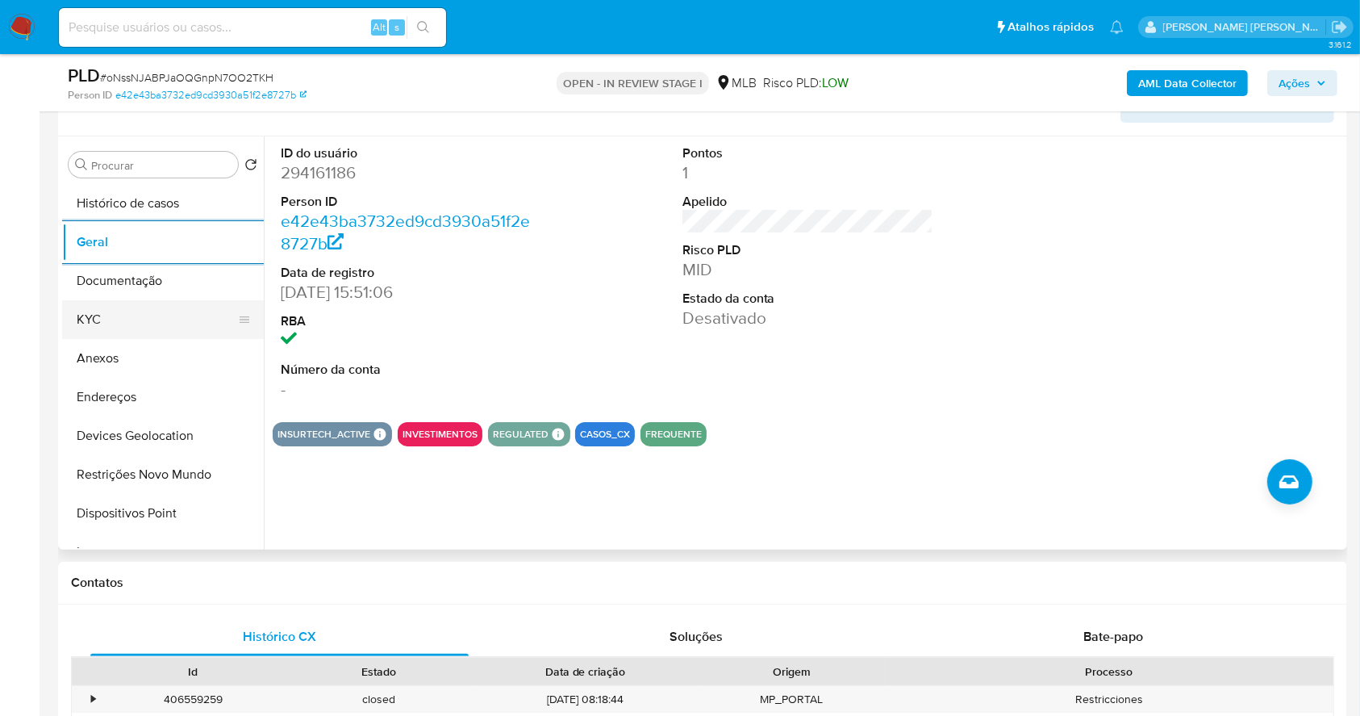
click at [98, 312] on button "KYC" at bounding box center [156, 319] width 189 height 39
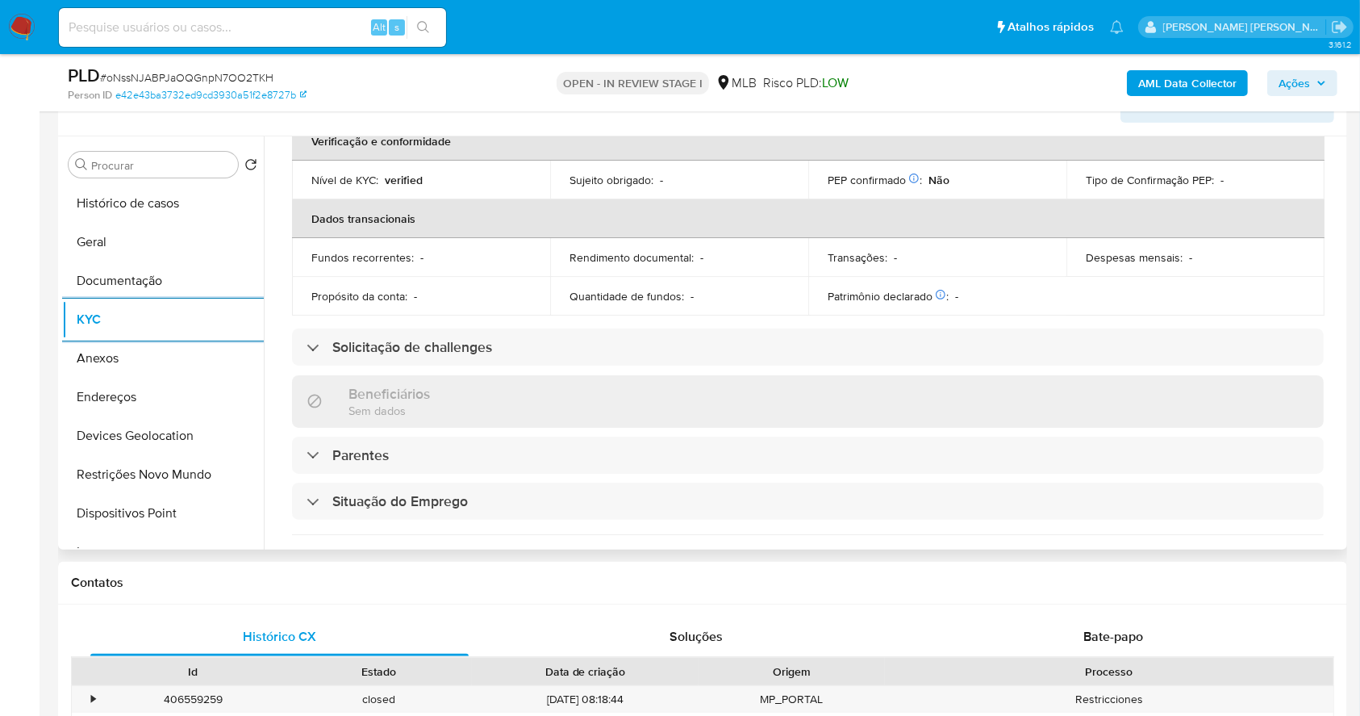
scroll to position [686, 0]
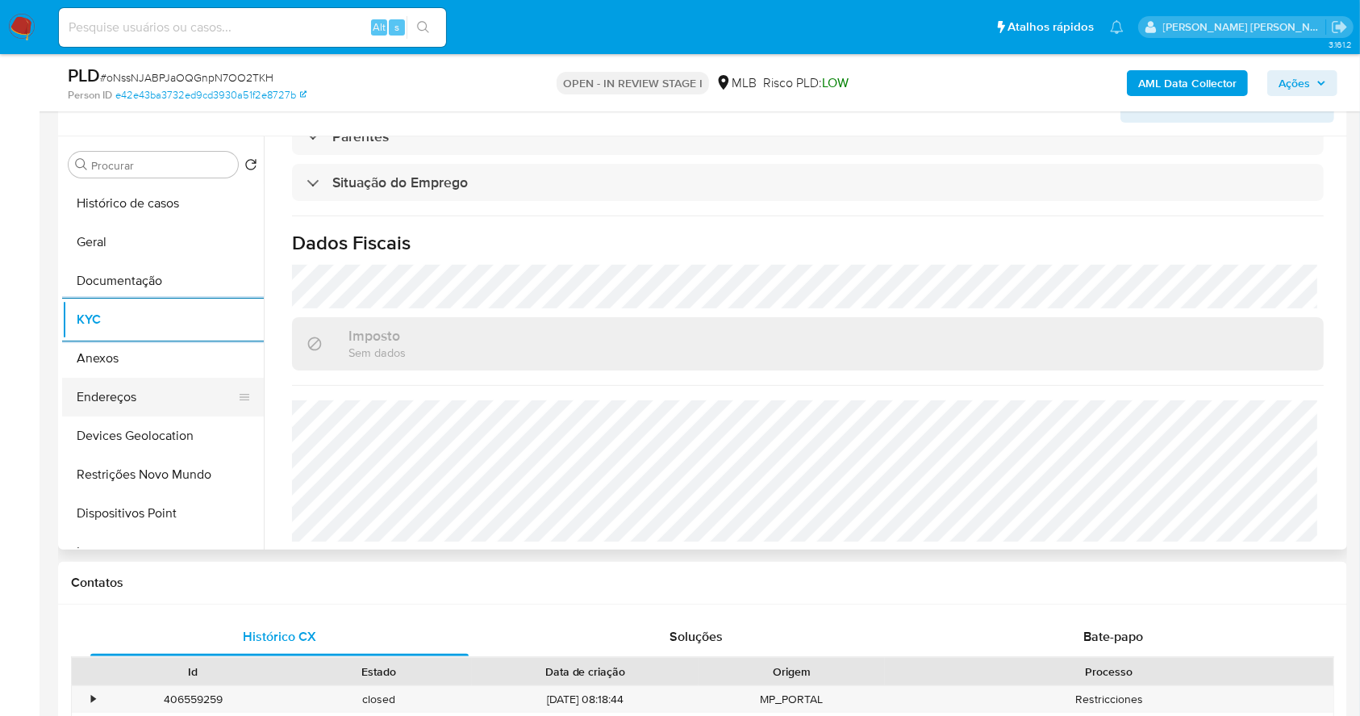
click at [132, 395] on button "Endereços" at bounding box center [156, 397] width 189 height 39
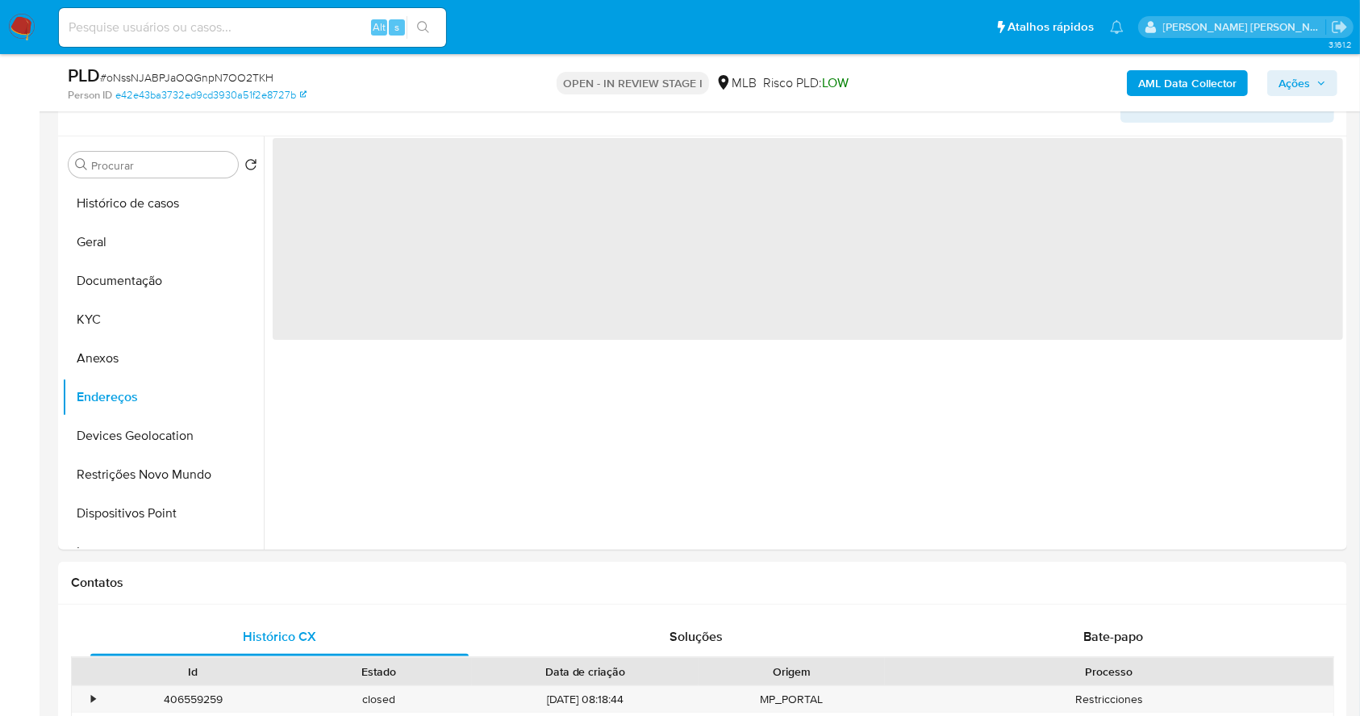
scroll to position [0, 0]
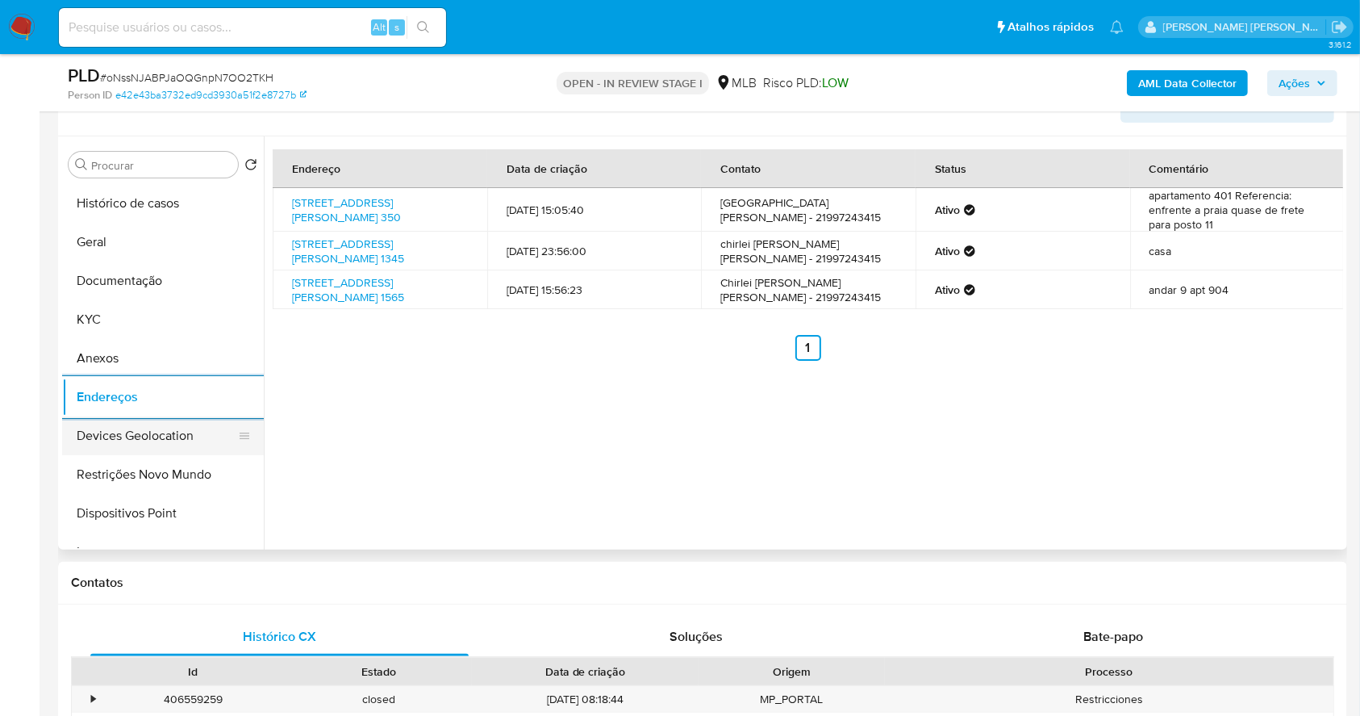
click at [181, 425] on button "Devices Geolocation" at bounding box center [156, 435] width 189 height 39
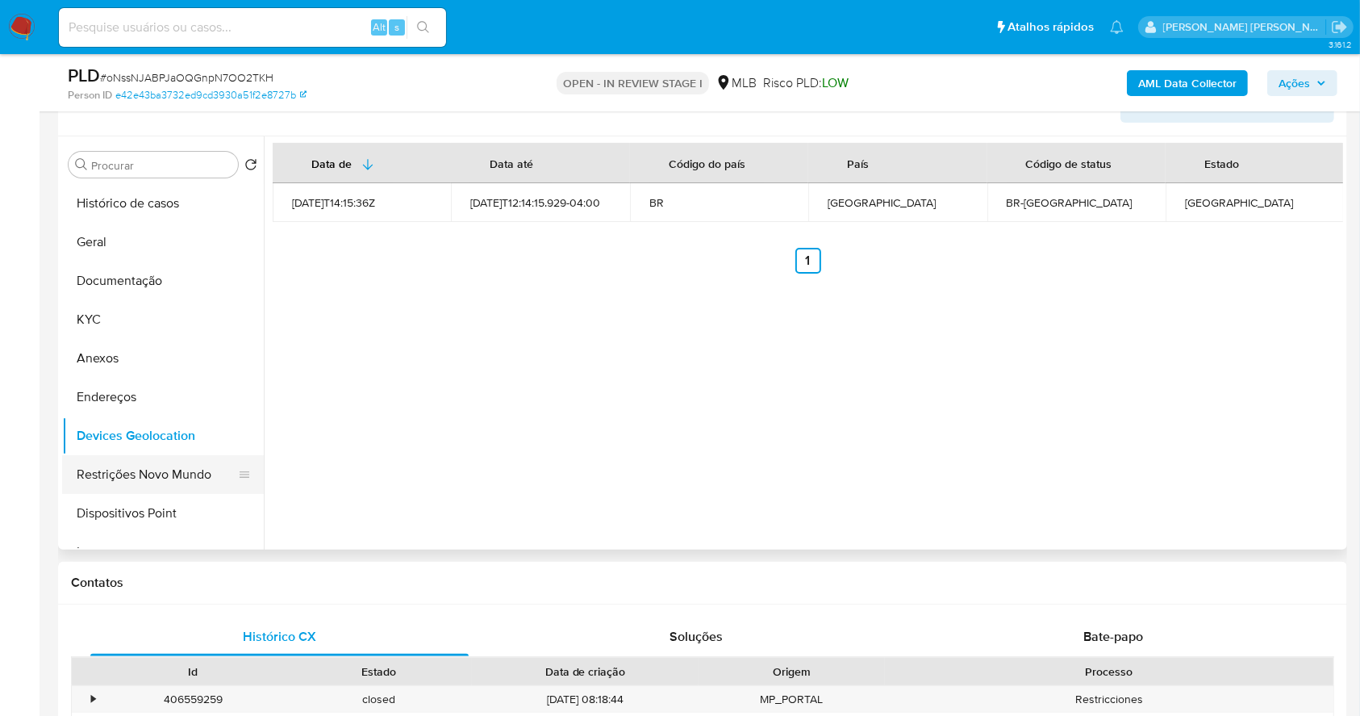
click at [168, 474] on button "Restrições Novo Mundo" at bounding box center [156, 474] width 189 height 39
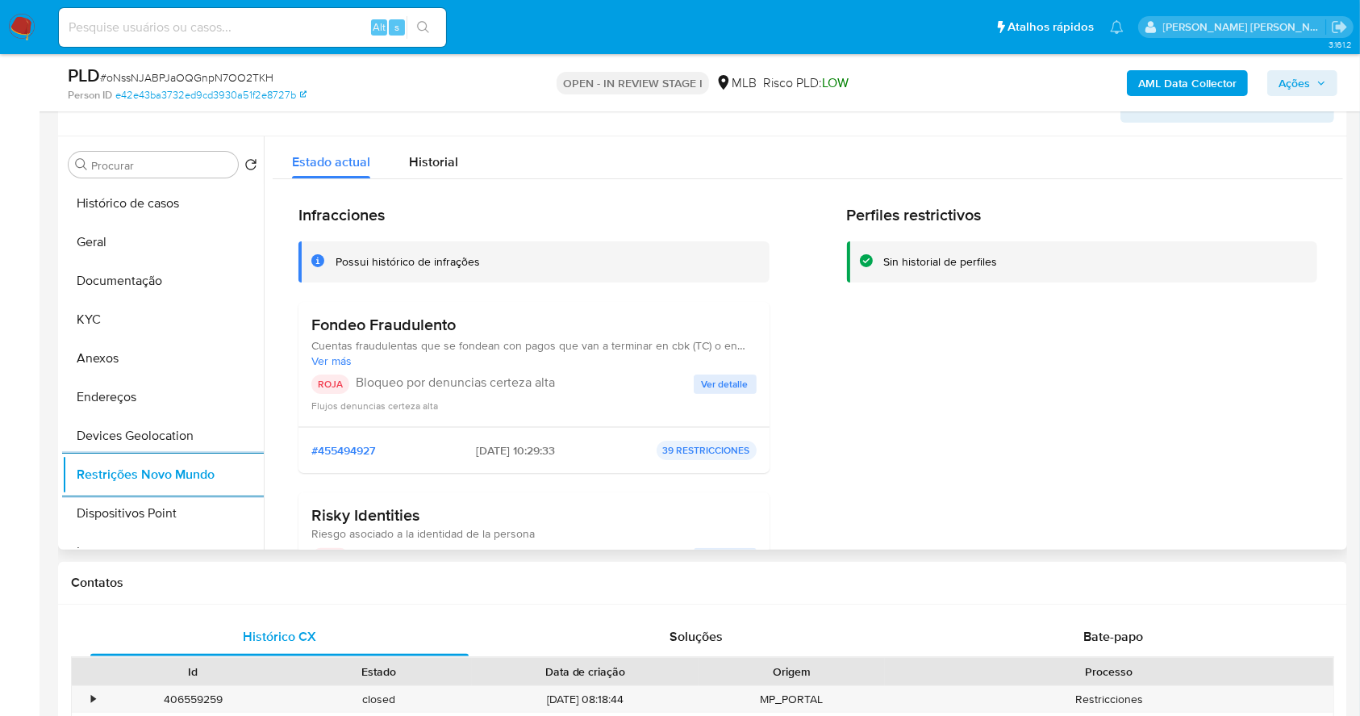
click at [715, 394] on div "ROJA Bloqueo por denuncias certeza alta Ver detalle Flujos denuncias certeza al…" at bounding box center [533, 393] width 445 height 39
click at [712, 387] on span "Ver detalle" at bounding box center [725, 384] width 47 height 16
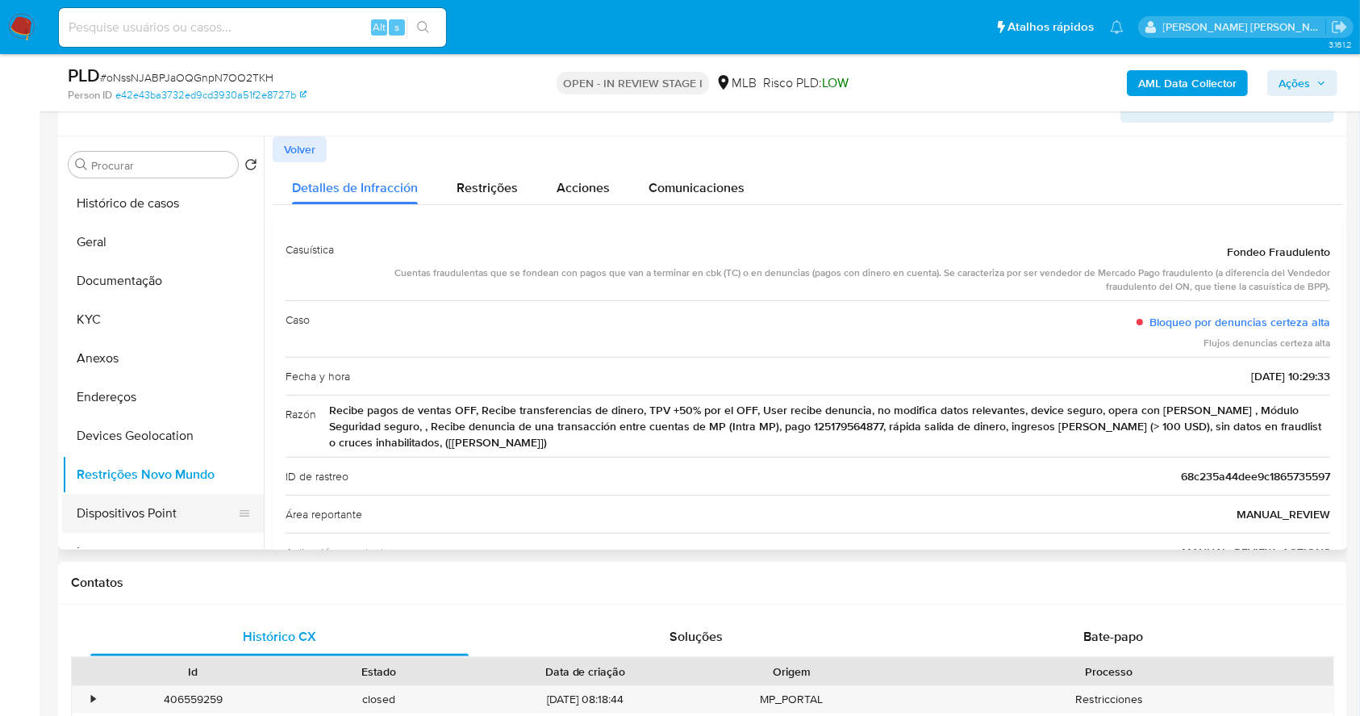
click at [140, 495] on button "Dispositivos Point" at bounding box center [156, 513] width 189 height 39
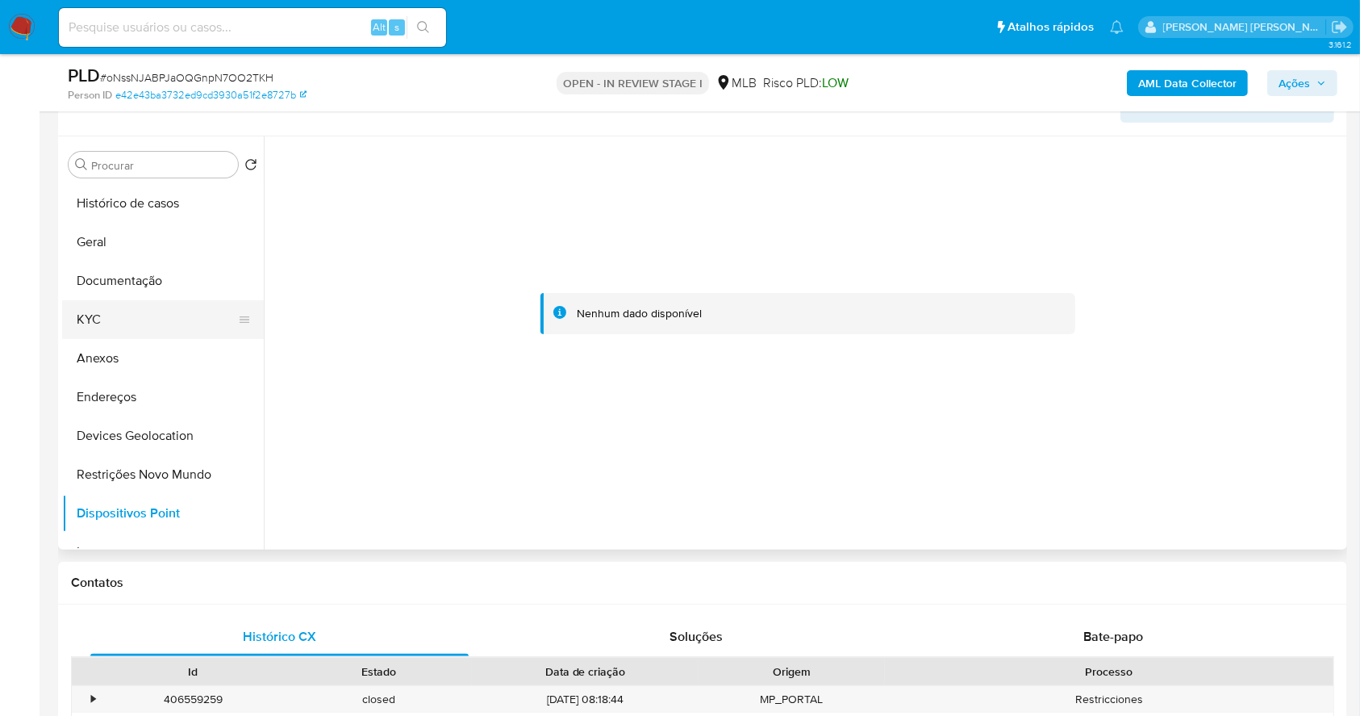
click at [108, 303] on button "KYC" at bounding box center [156, 319] width 189 height 39
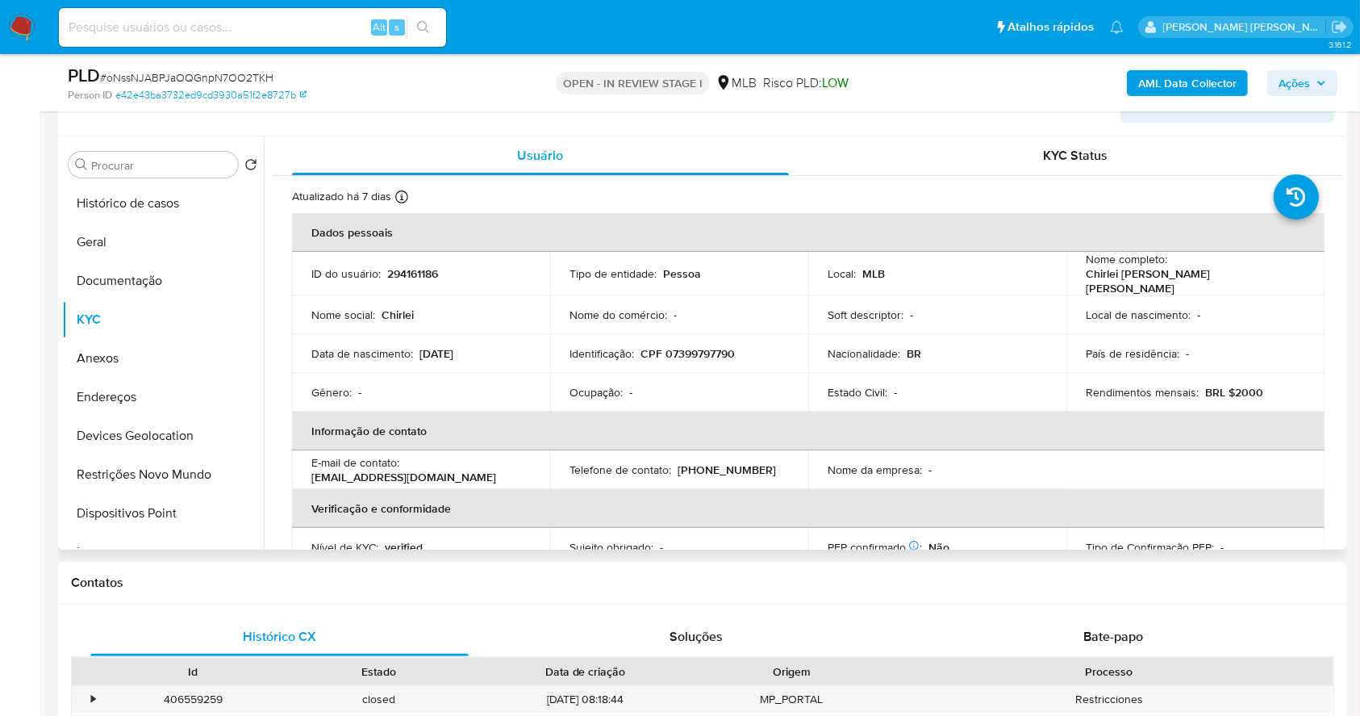
click at [733, 346] on p "CPF 07399797790" at bounding box center [688, 353] width 94 height 15
click at [710, 349] on p "CPF 07399797790" at bounding box center [688, 353] width 94 height 15
copy p "07399797790"
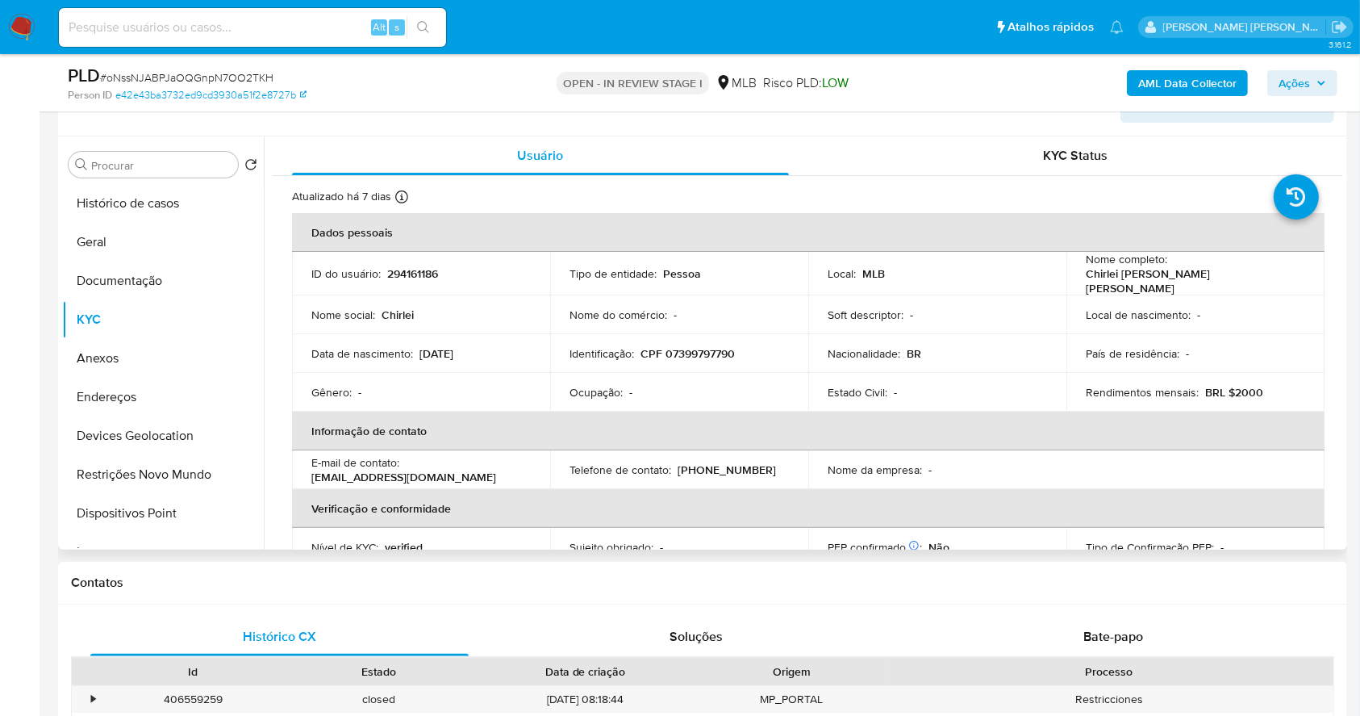
click at [738, 361] on td "Identificação : CPF 07399797790" at bounding box center [679, 353] width 258 height 39
click at [723, 347] on p "CPF 07399797790" at bounding box center [688, 353] width 94 height 15
copy p "07399797790"
click at [727, 347] on p "CPF 07399797790" at bounding box center [688, 353] width 94 height 15
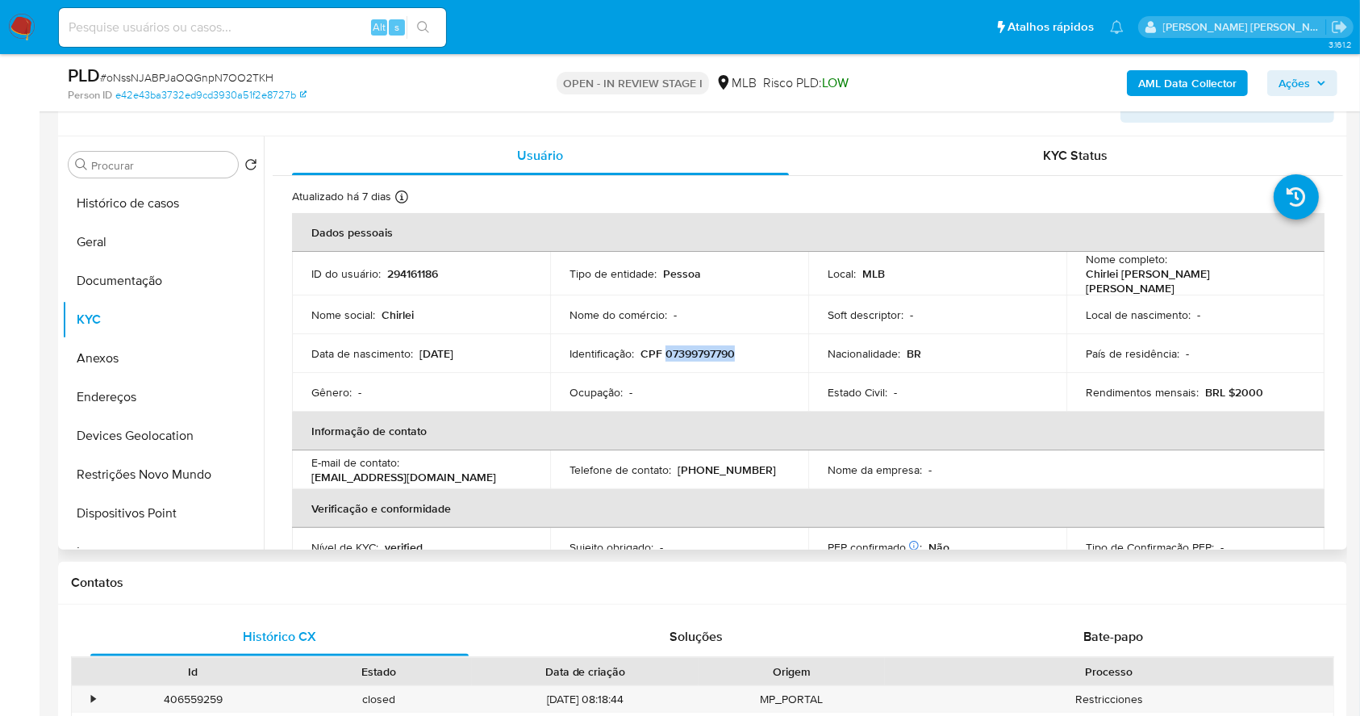
click at [727, 347] on p "CPF 07399797790" at bounding box center [688, 353] width 94 height 15
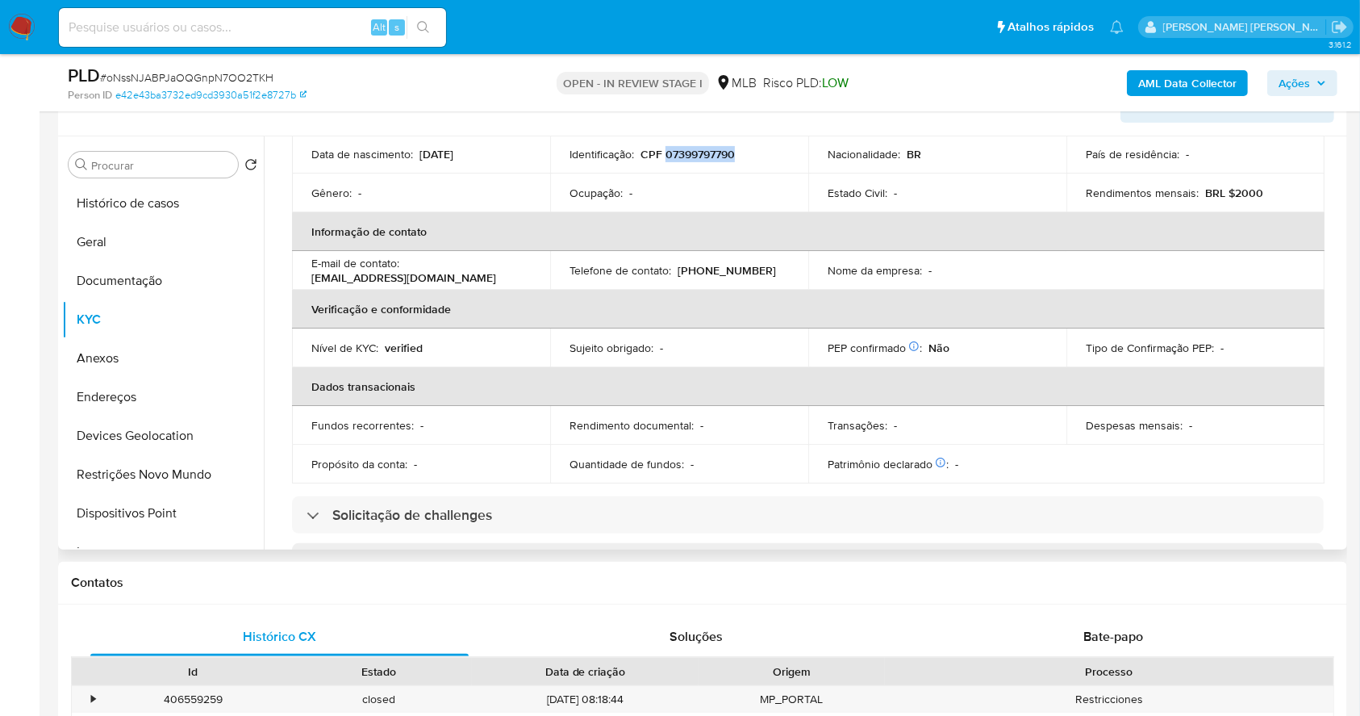
scroll to position [645, 0]
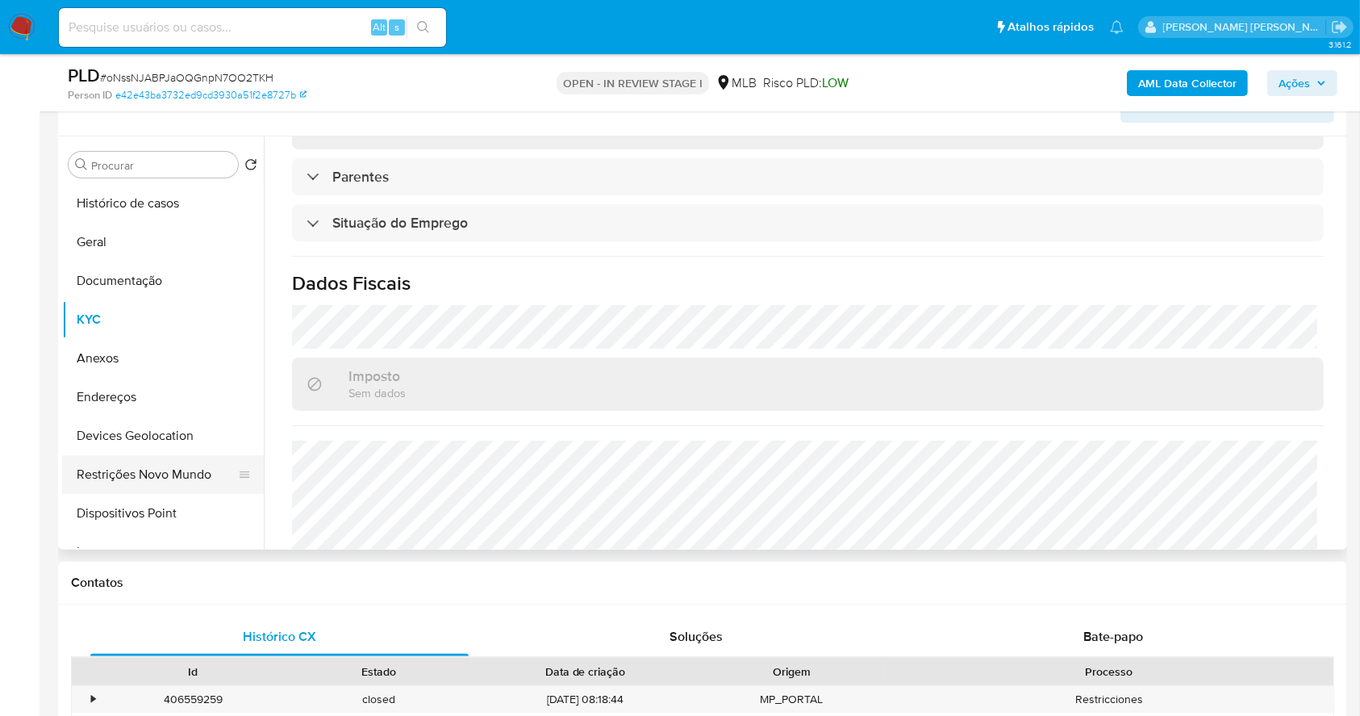
click at [141, 476] on button "Restrições Novo Mundo" at bounding box center [156, 474] width 189 height 39
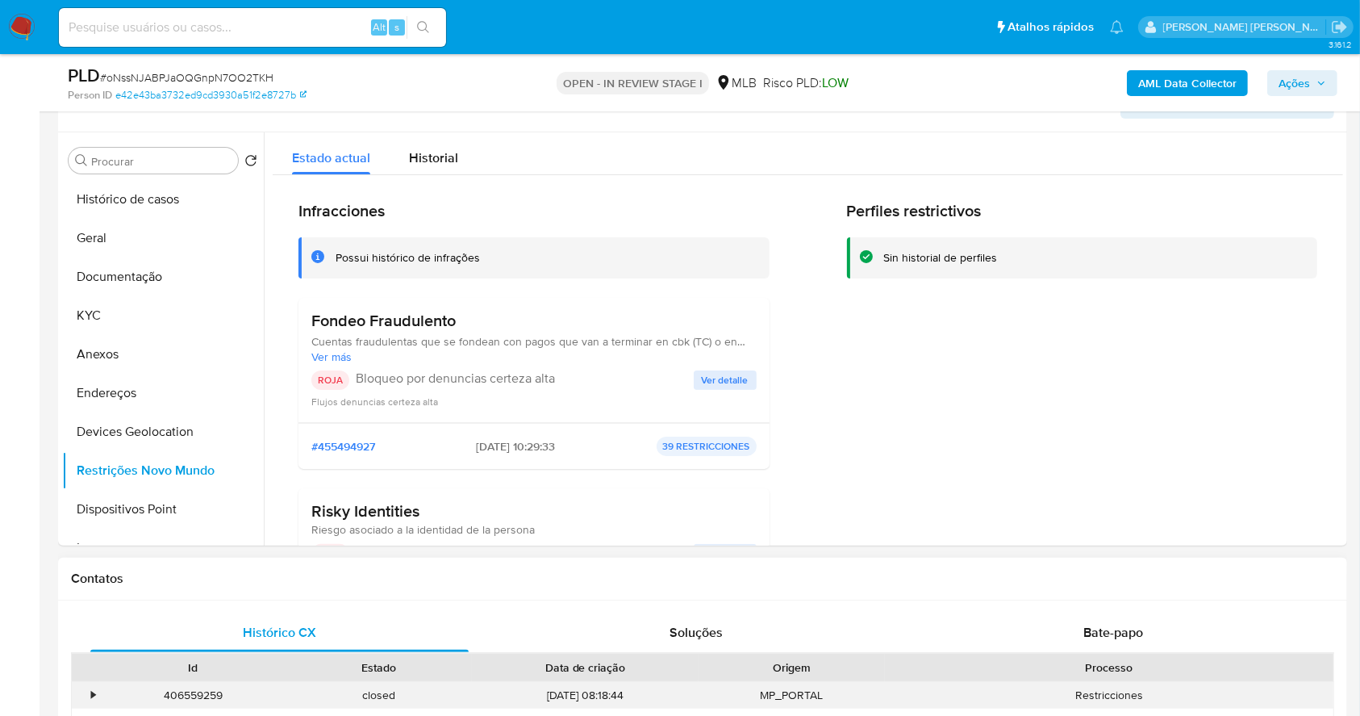
scroll to position [282, 0]
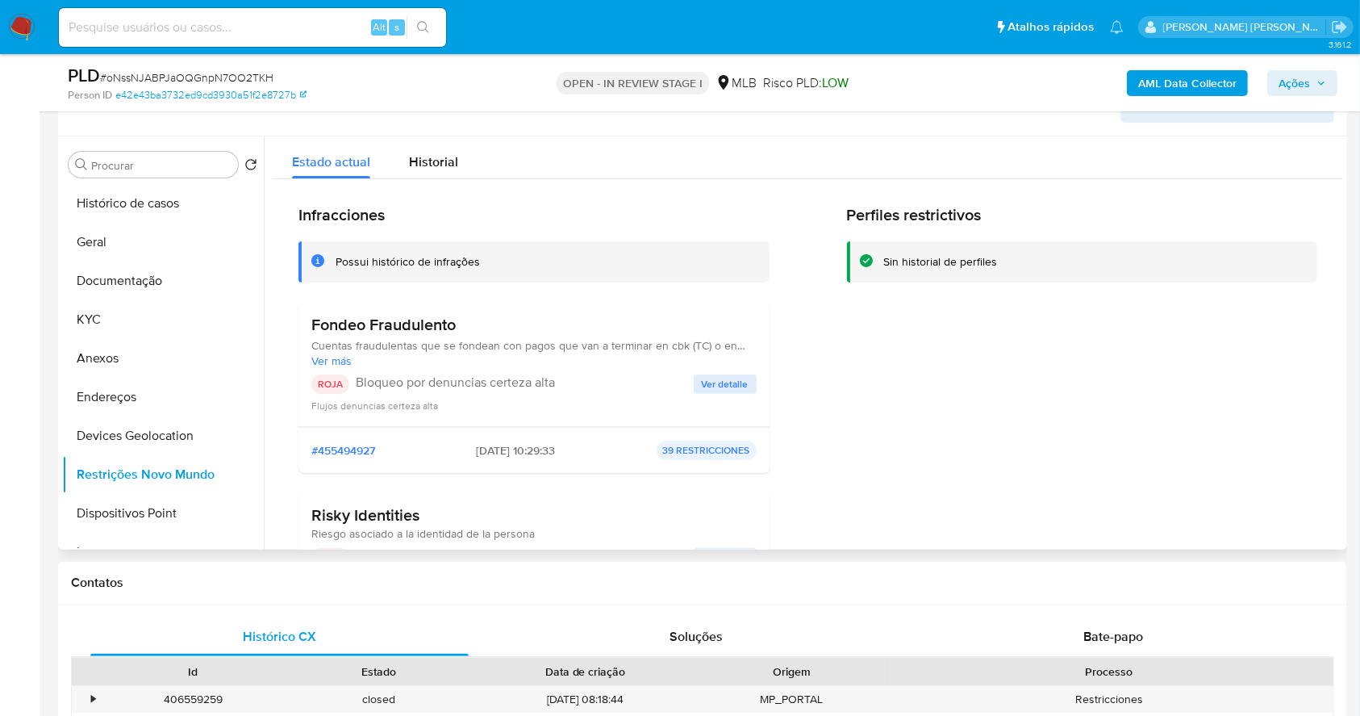
click at [726, 381] on span "Ver detalle" at bounding box center [725, 384] width 47 height 16
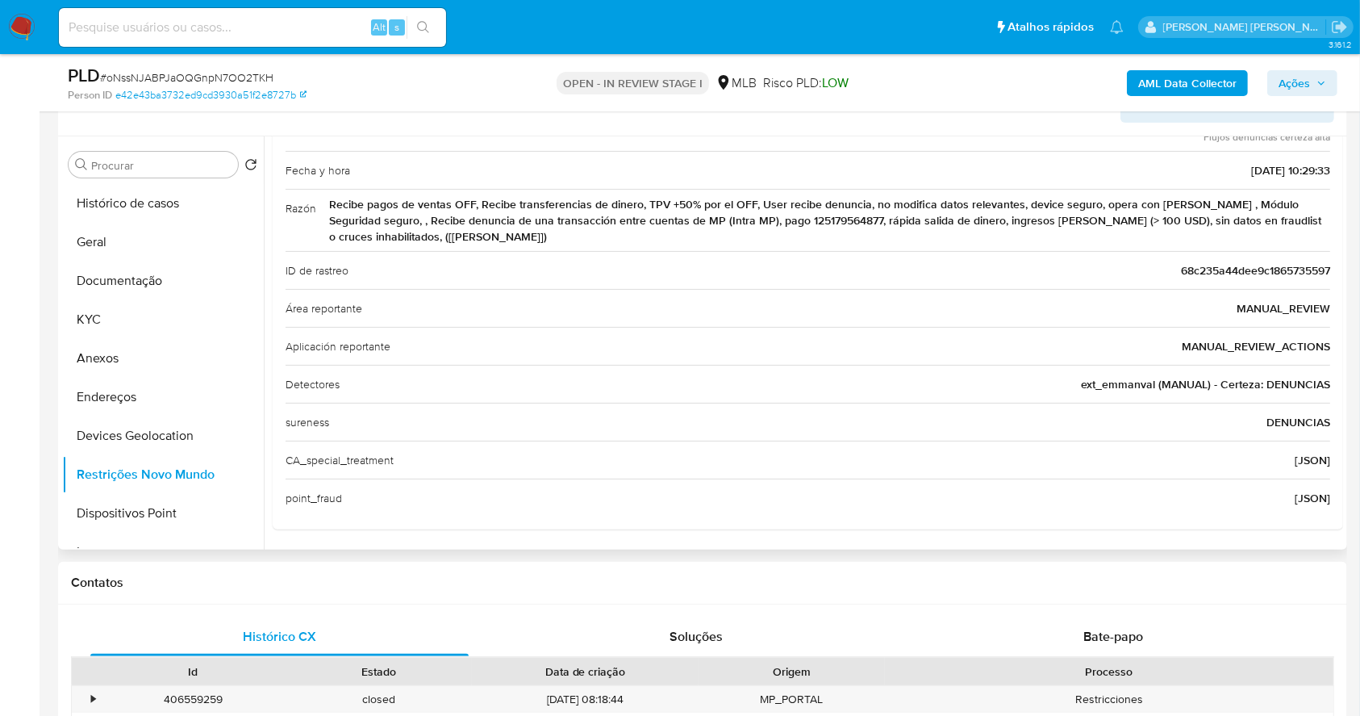
scroll to position [0, 0]
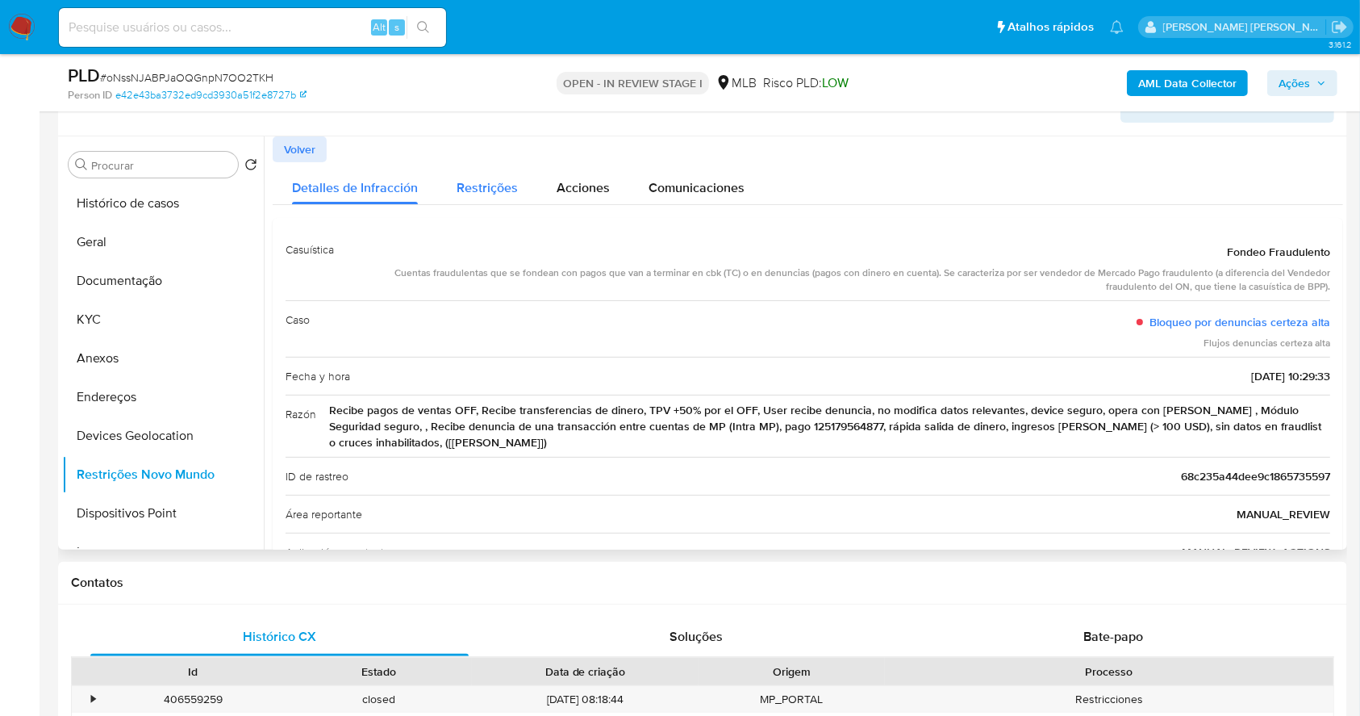
click at [478, 188] on span "Restrições" at bounding box center [487, 187] width 61 height 19
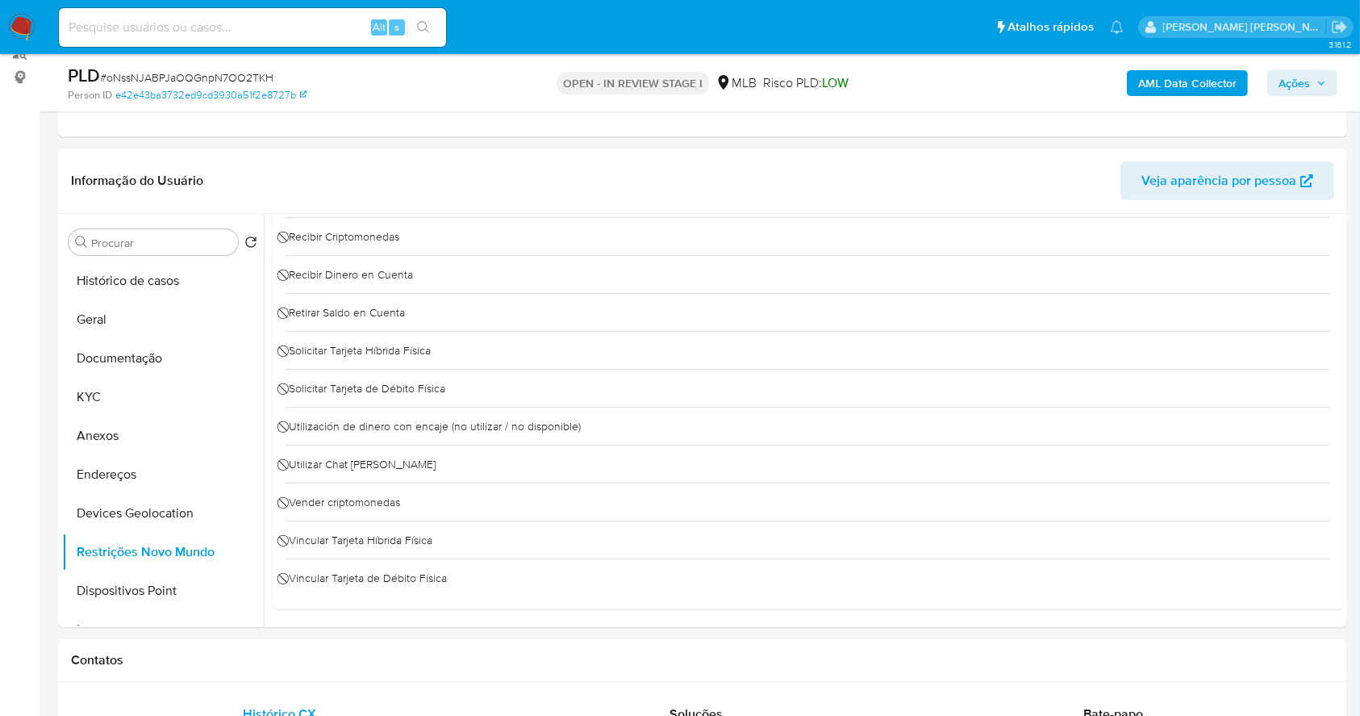
scroll to position [123, 0]
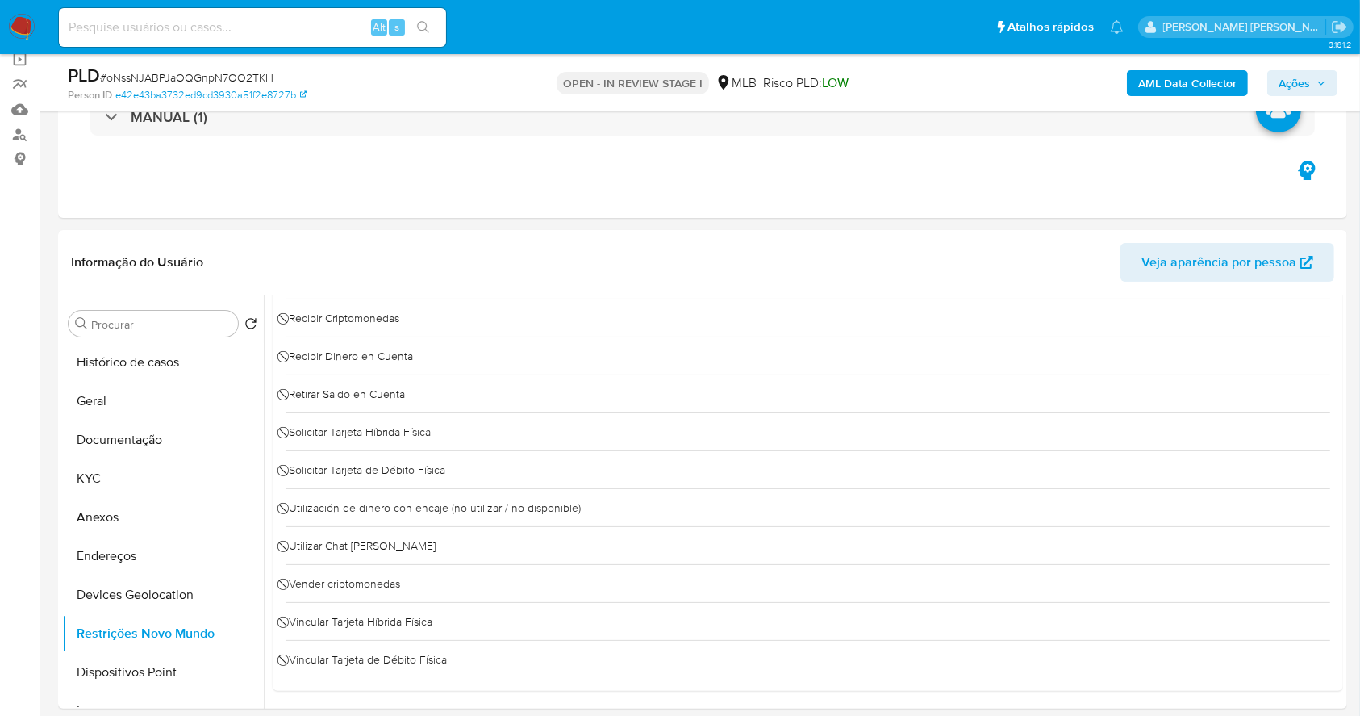
click at [1297, 77] on span "Ações" at bounding box center [1294, 83] width 31 height 26
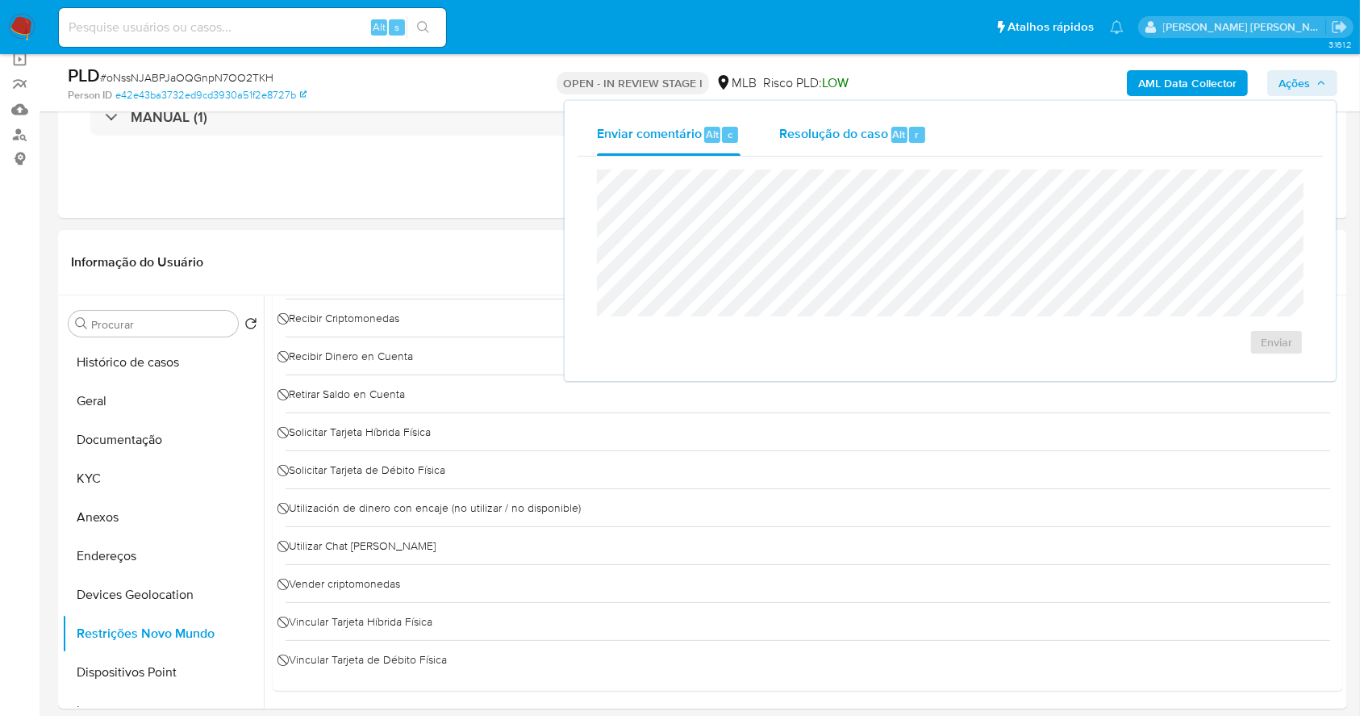
click at [859, 139] on span "Resolução do caso" at bounding box center [833, 133] width 109 height 19
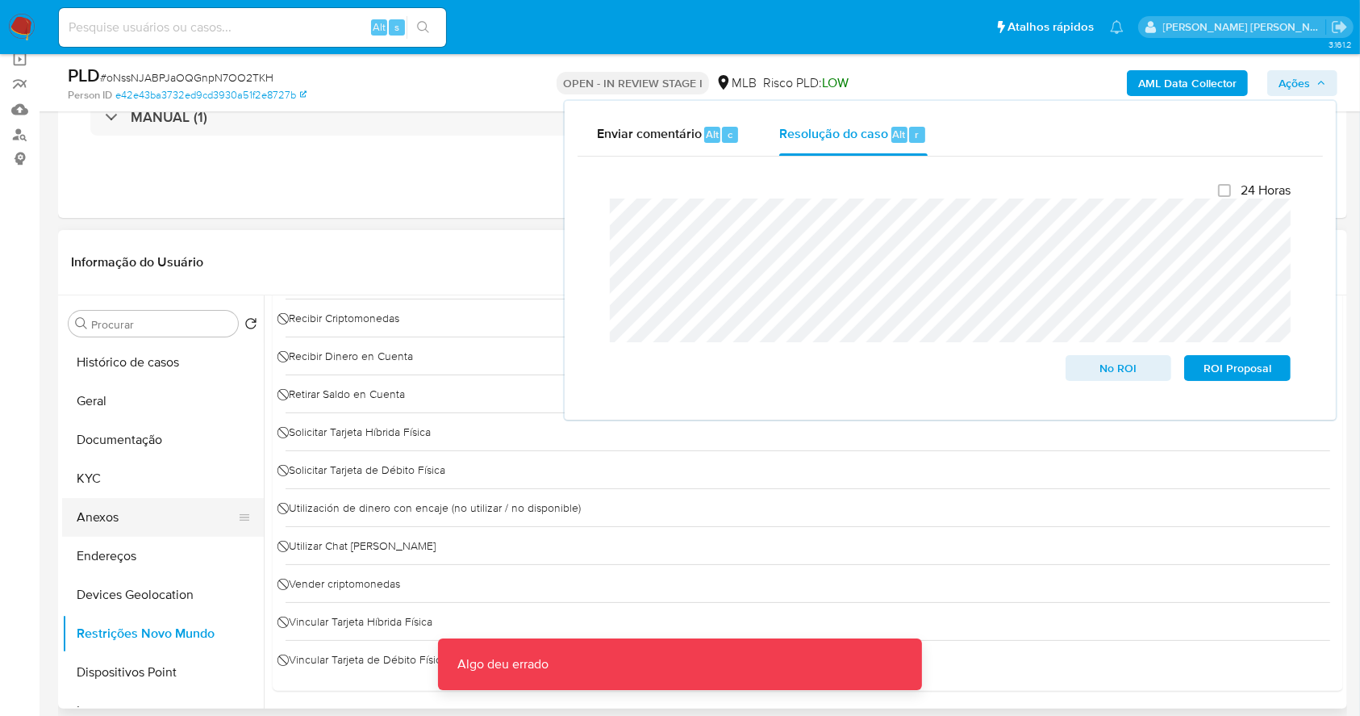
click at [135, 507] on button "Anexos" at bounding box center [156, 517] width 189 height 39
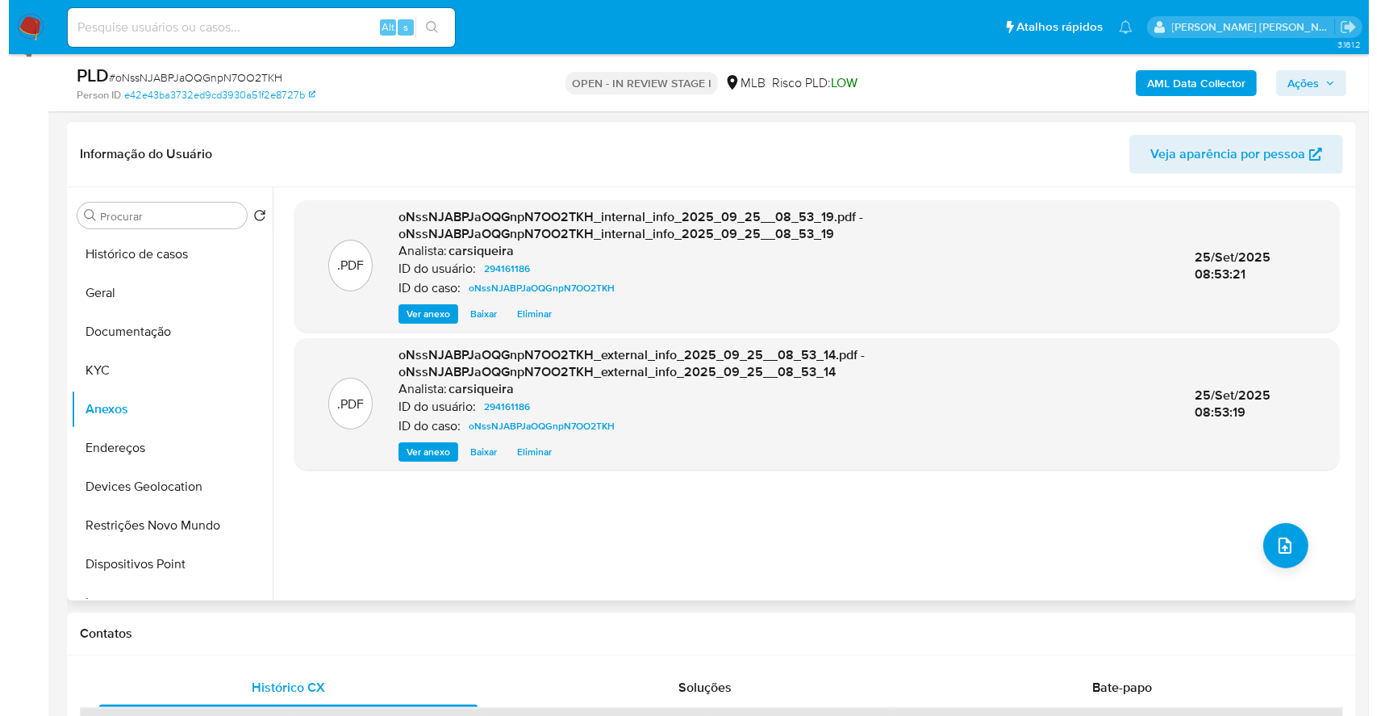
scroll to position [238, 0]
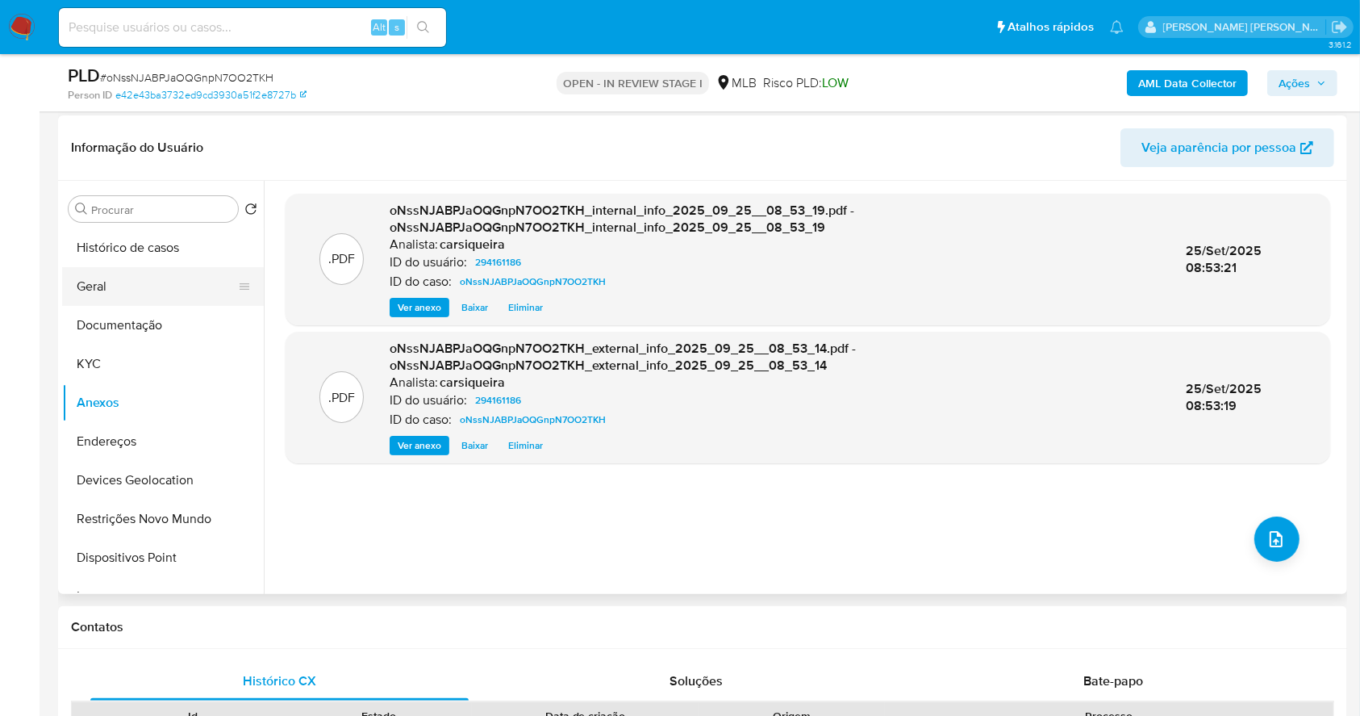
click at [108, 282] on button "Geral" at bounding box center [156, 286] width 189 height 39
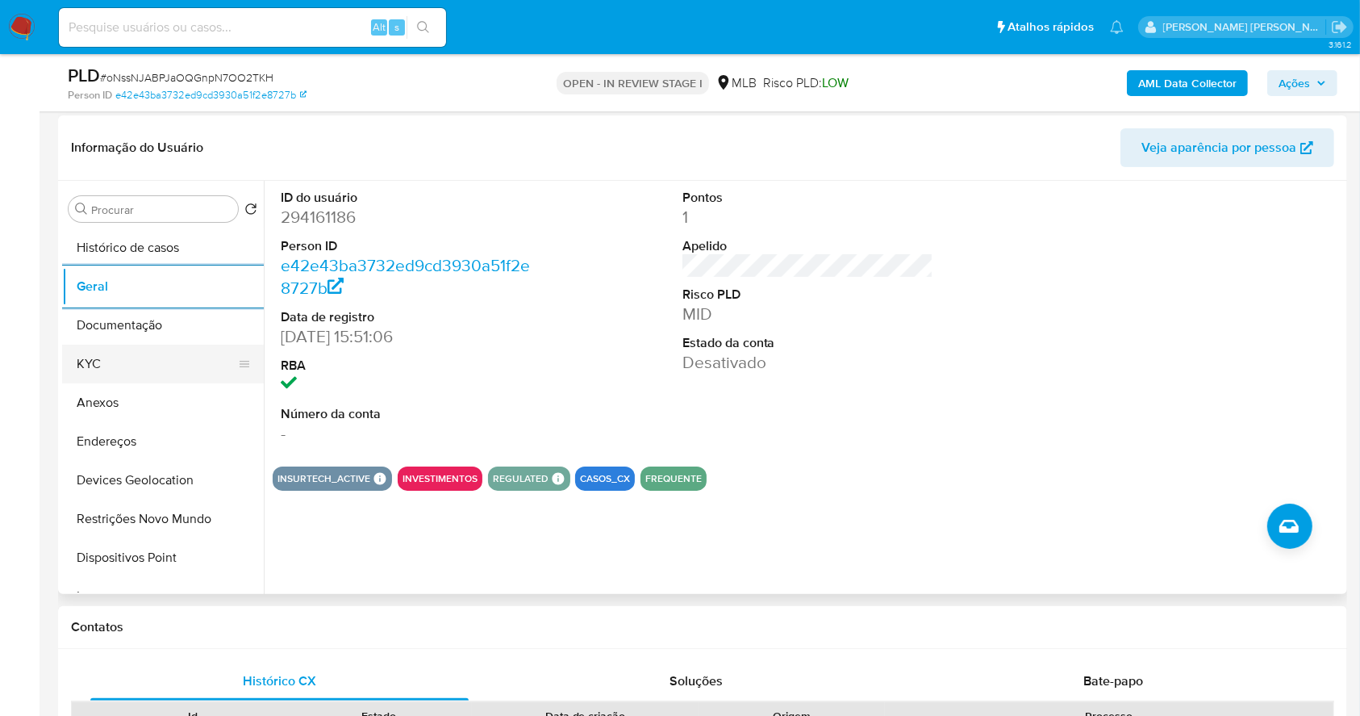
click at [142, 361] on button "KYC" at bounding box center [156, 364] width 189 height 39
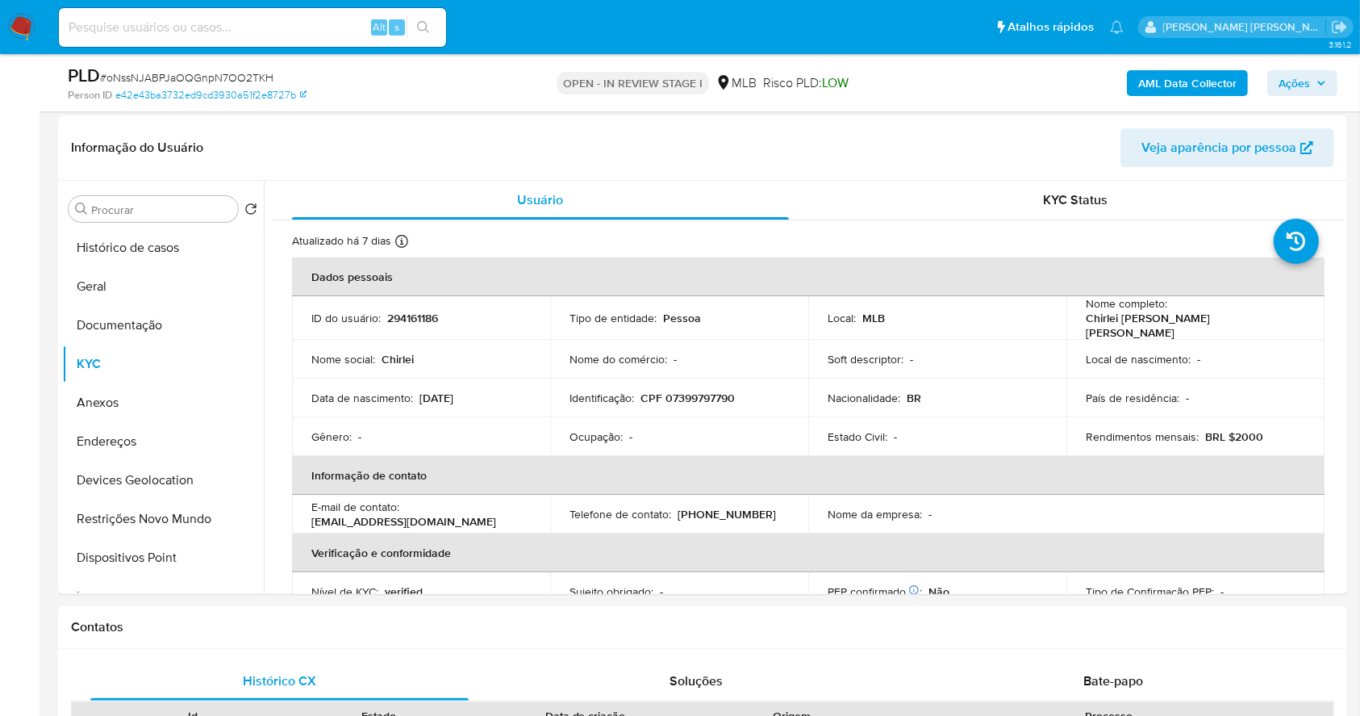
click at [1316, 73] on span "Ações" at bounding box center [1303, 83] width 48 height 23
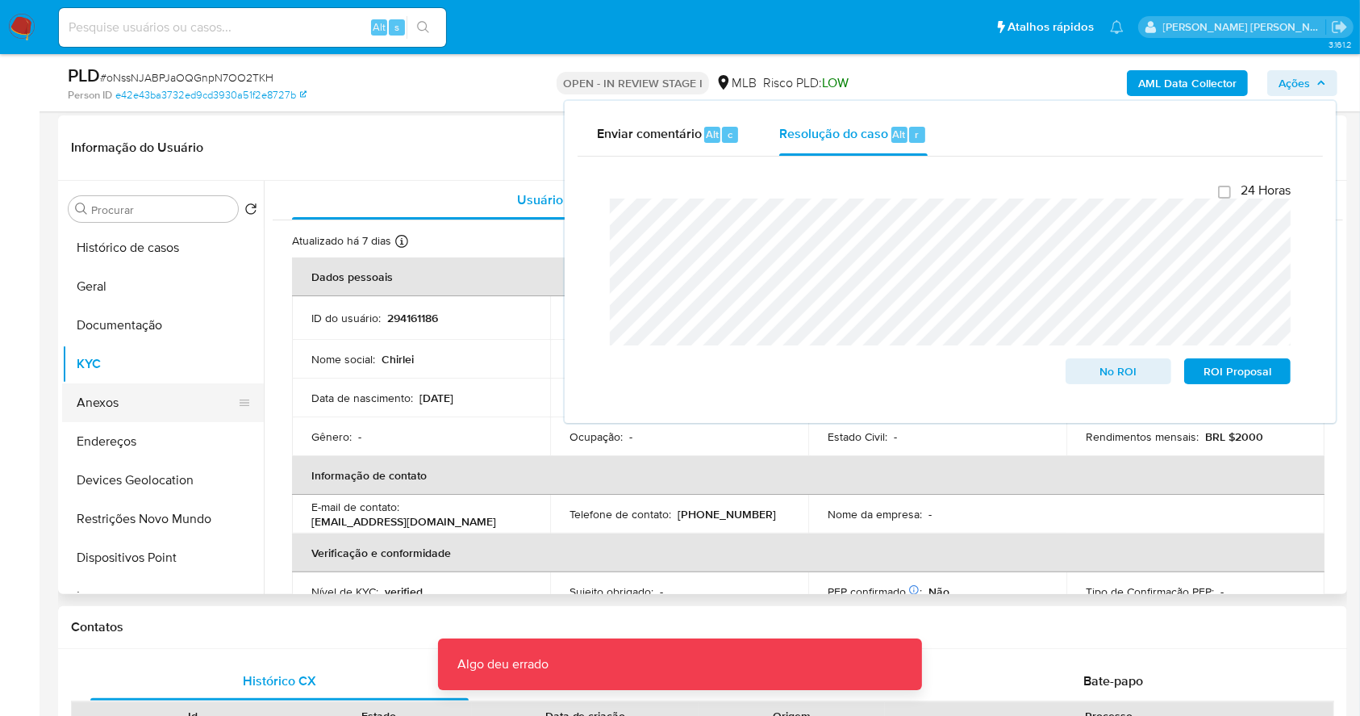
click at [78, 409] on button "Anexos" at bounding box center [156, 402] width 189 height 39
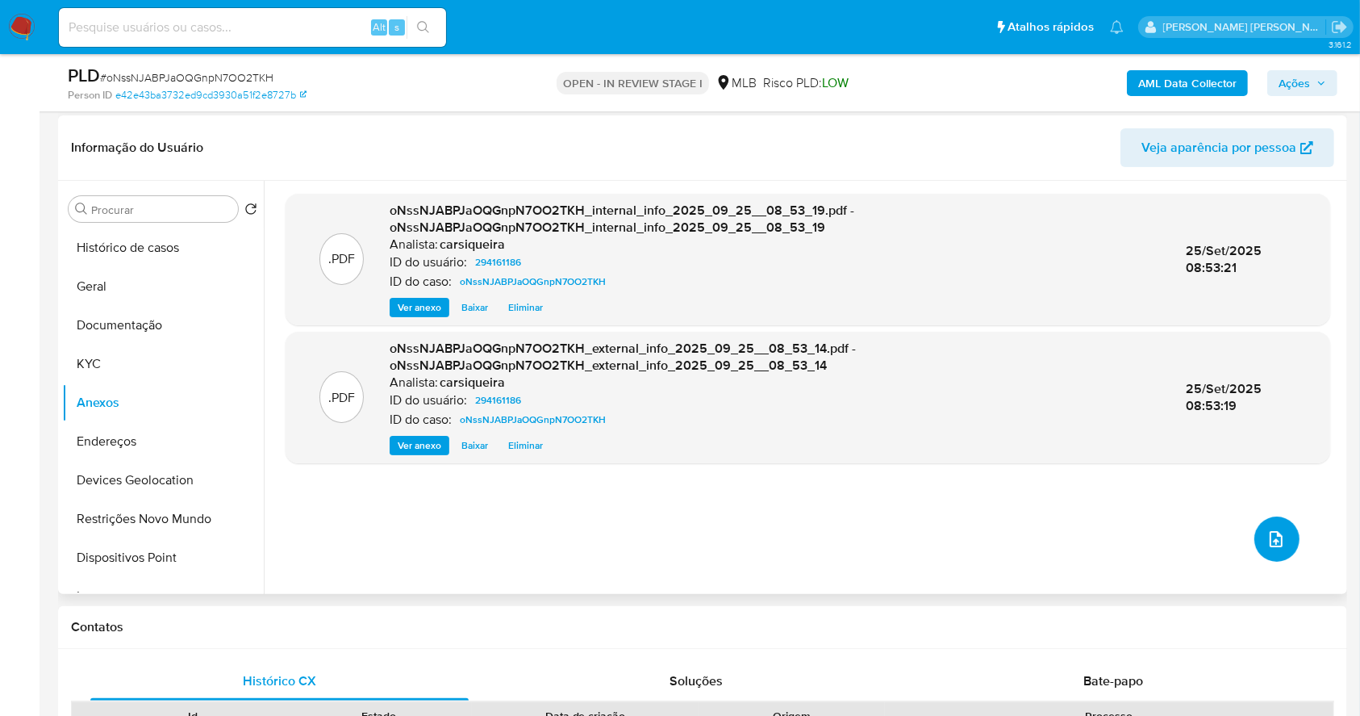
click at [1281, 539] on button "upload-file" at bounding box center [1277, 538] width 45 height 45
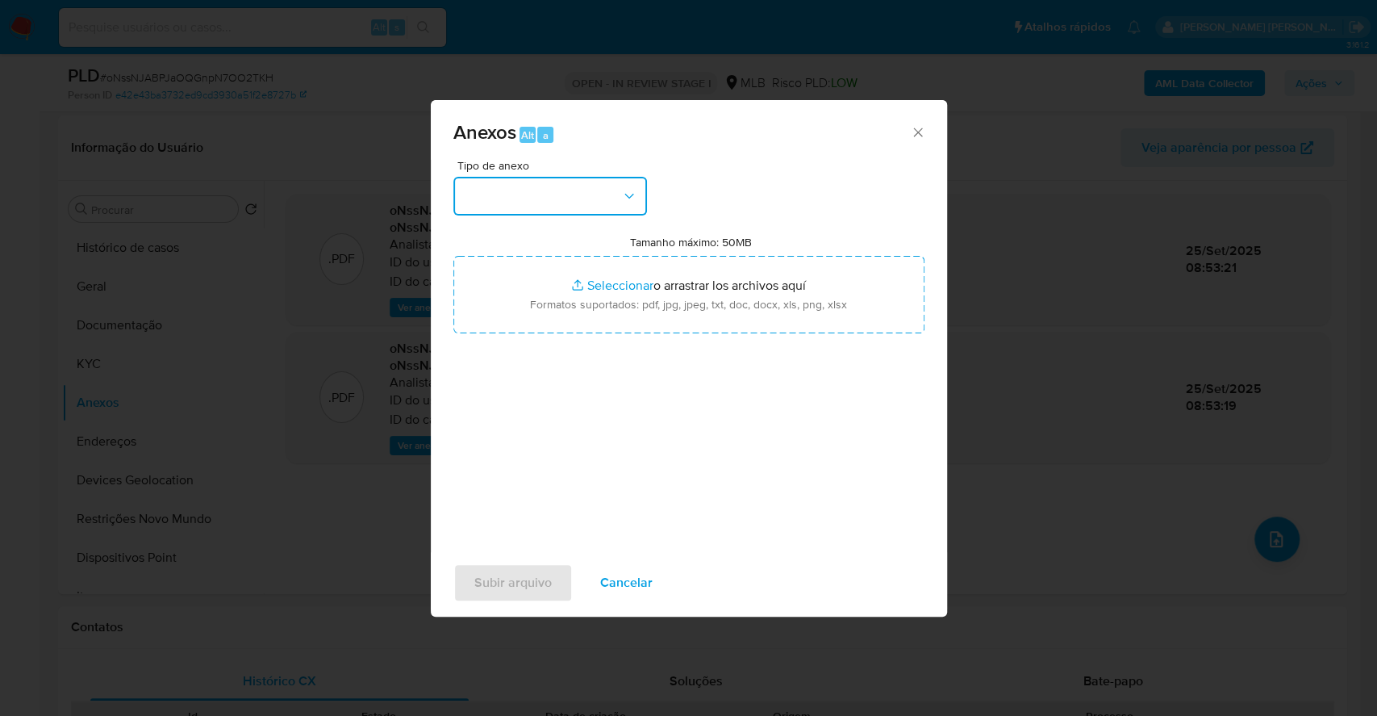
click at [553, 194] on button "button" at bounding box center [550, 196] width 194 height 39
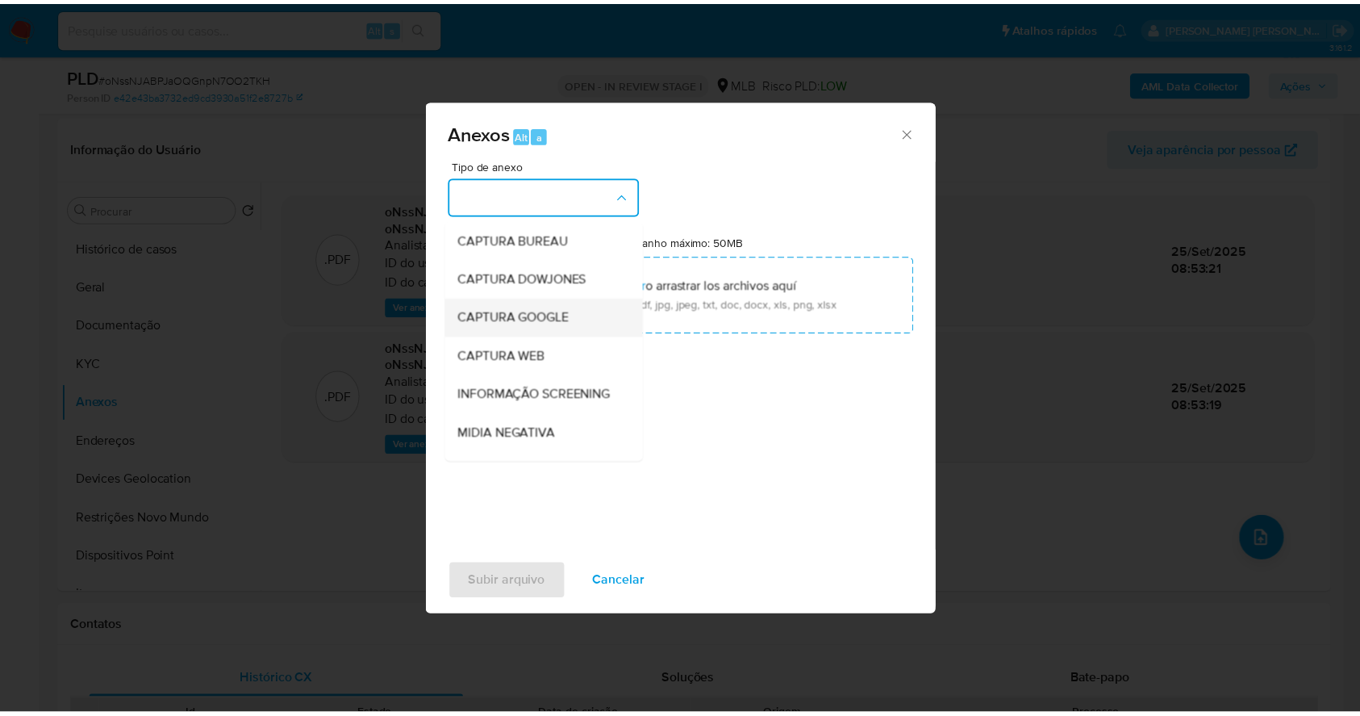
scroll to position [248, 0]
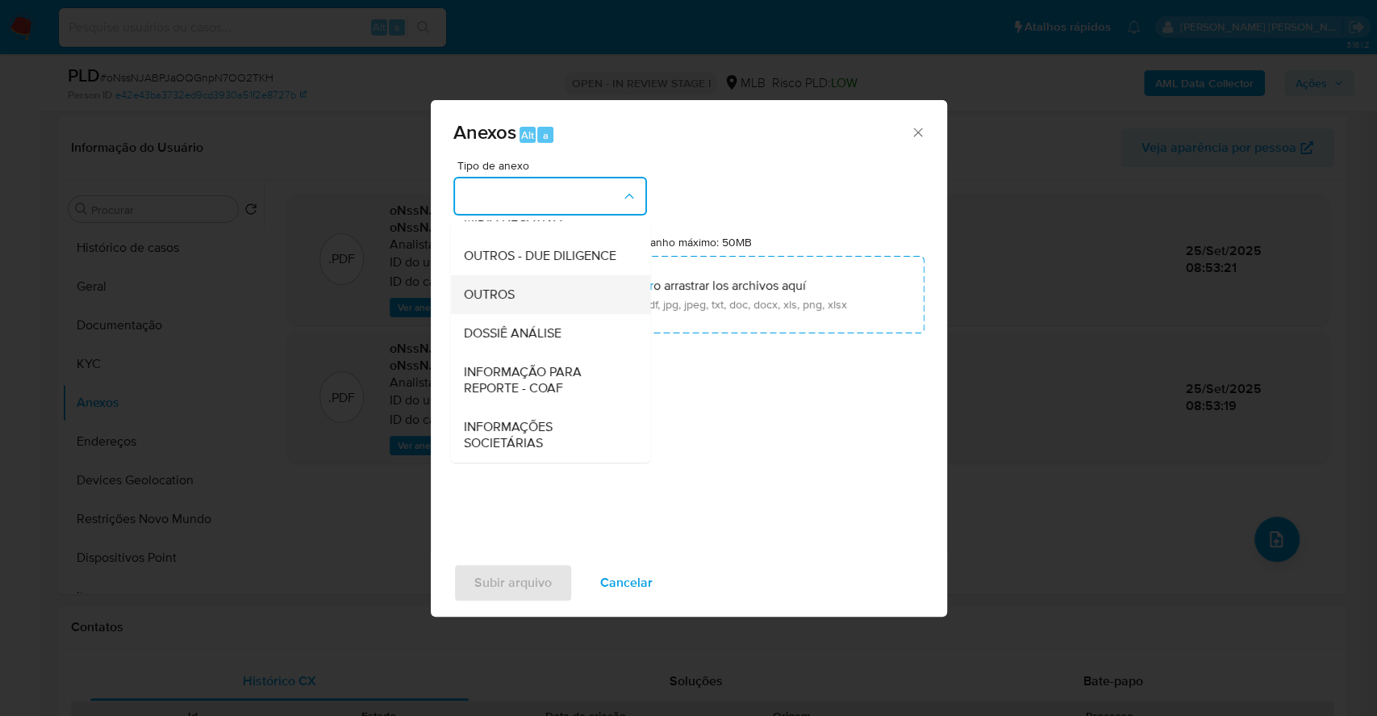
click at [539, 294] on div "OUTROS" at bounding box center [545, 294] width 165 height 39
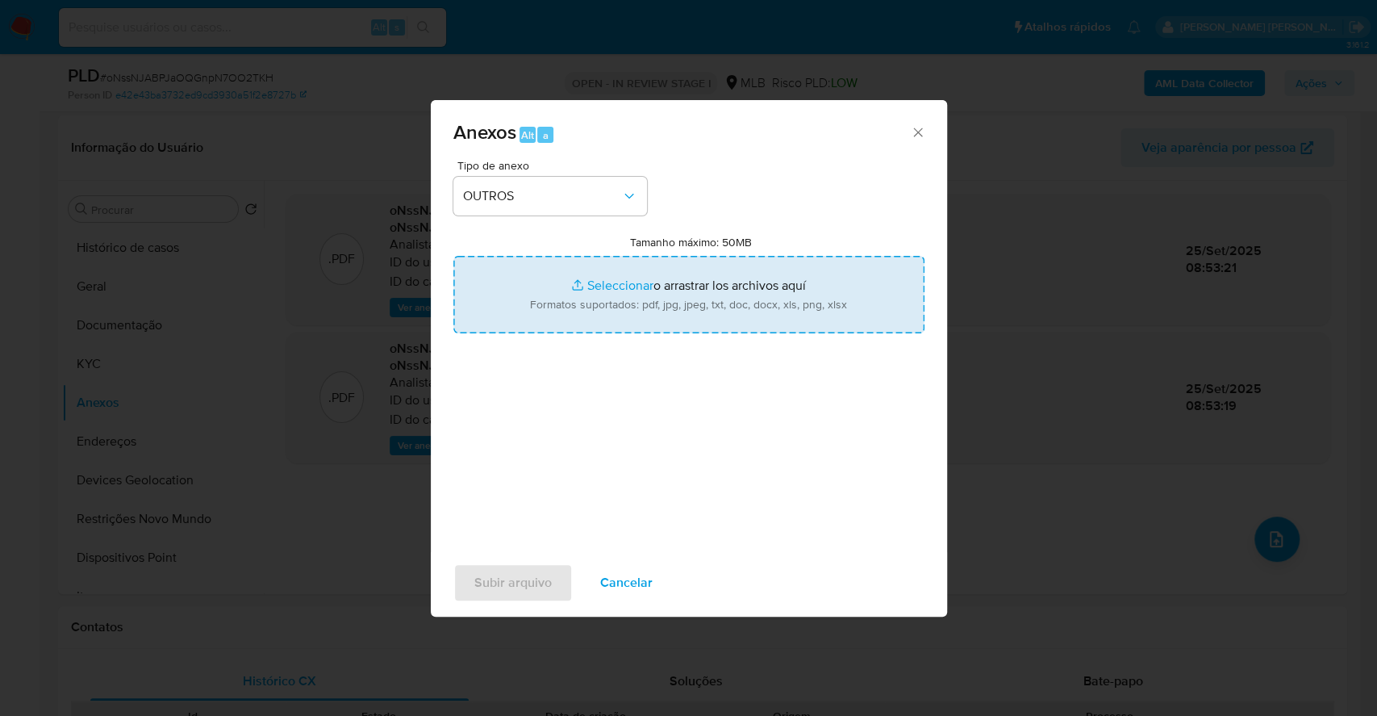
click at [581, 282] on input "Tamanho máximo: 50MB Seleccionar archivos" at bounding box center [688, 294] width 471 height 77
type input "C:\fakepath\DECLINIO - SAR - oNssNJABPJaOQGnpN7OO2TKH - CPF 07399797790 - CHIRL…"
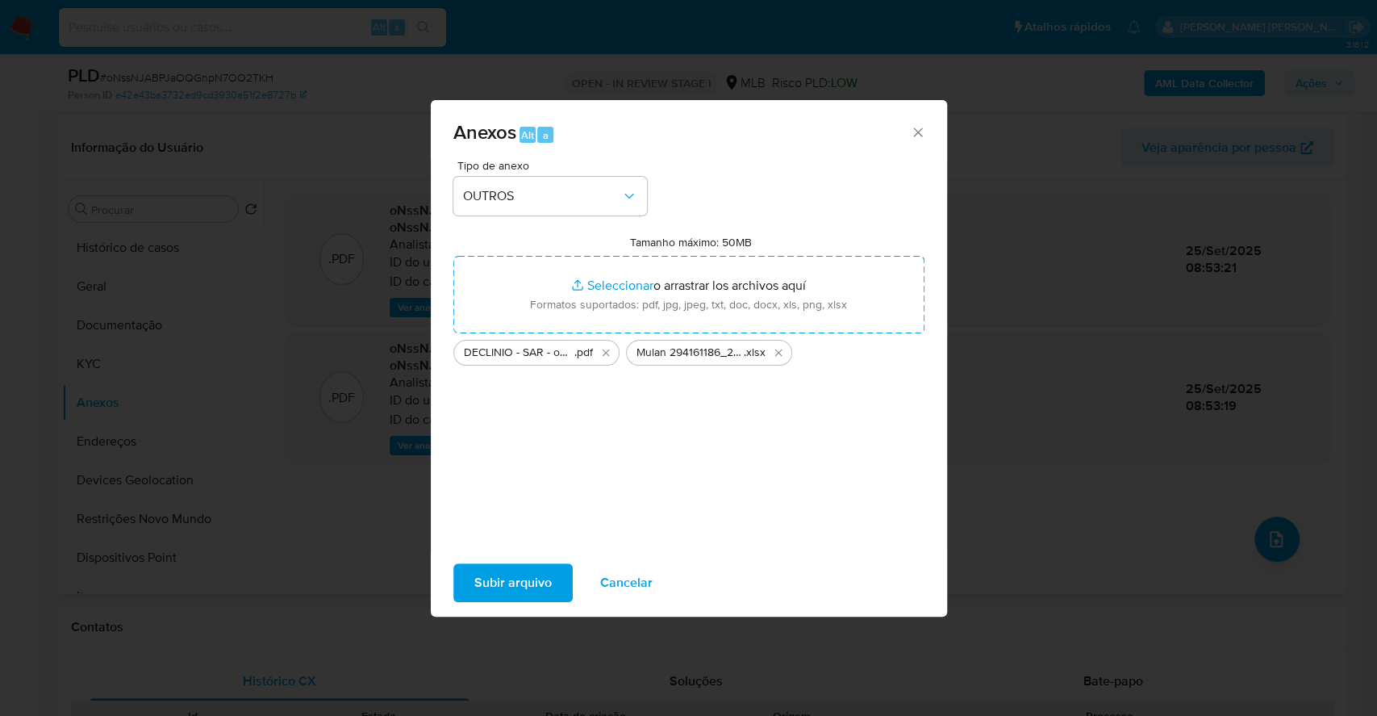
click at [483, 566] on span "Subir arquivo" at bounding box center [512, 583] width 77 height 36
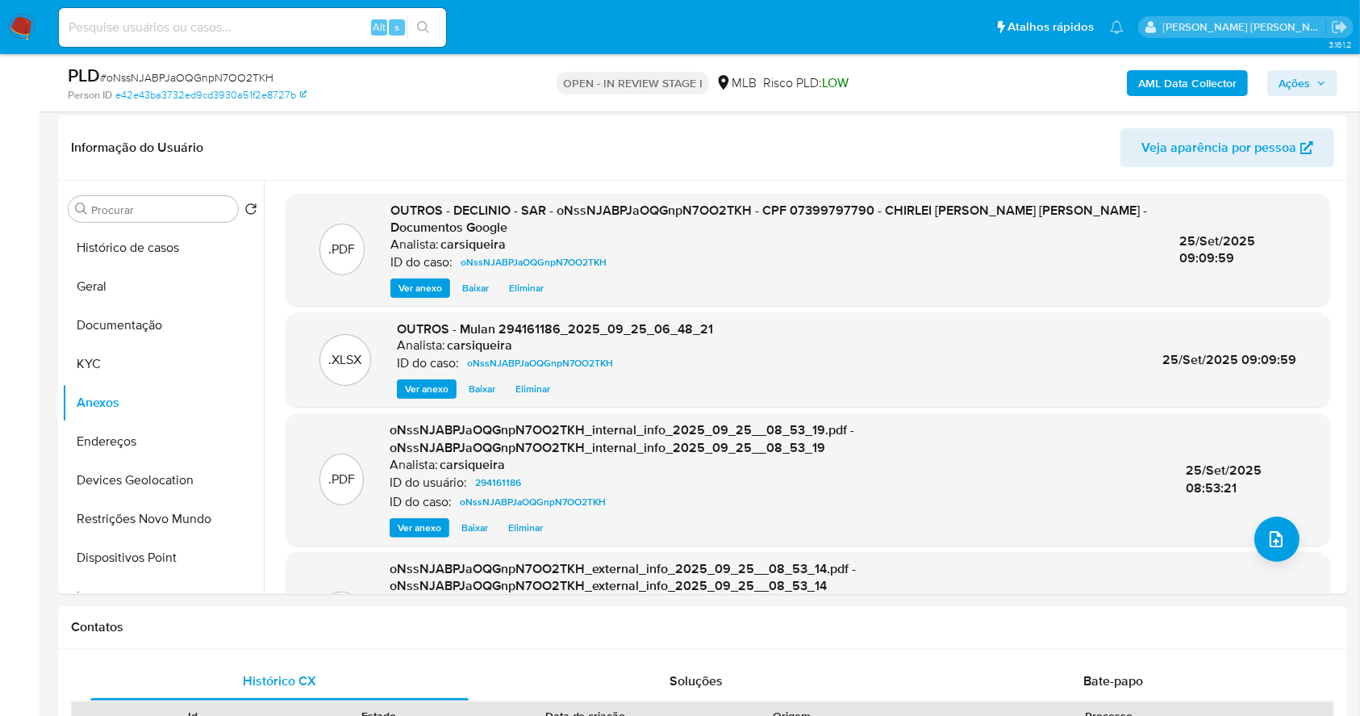
click at [1297, 82] on span "Ações" at bounding box center [1294, 83] width 31 height 26
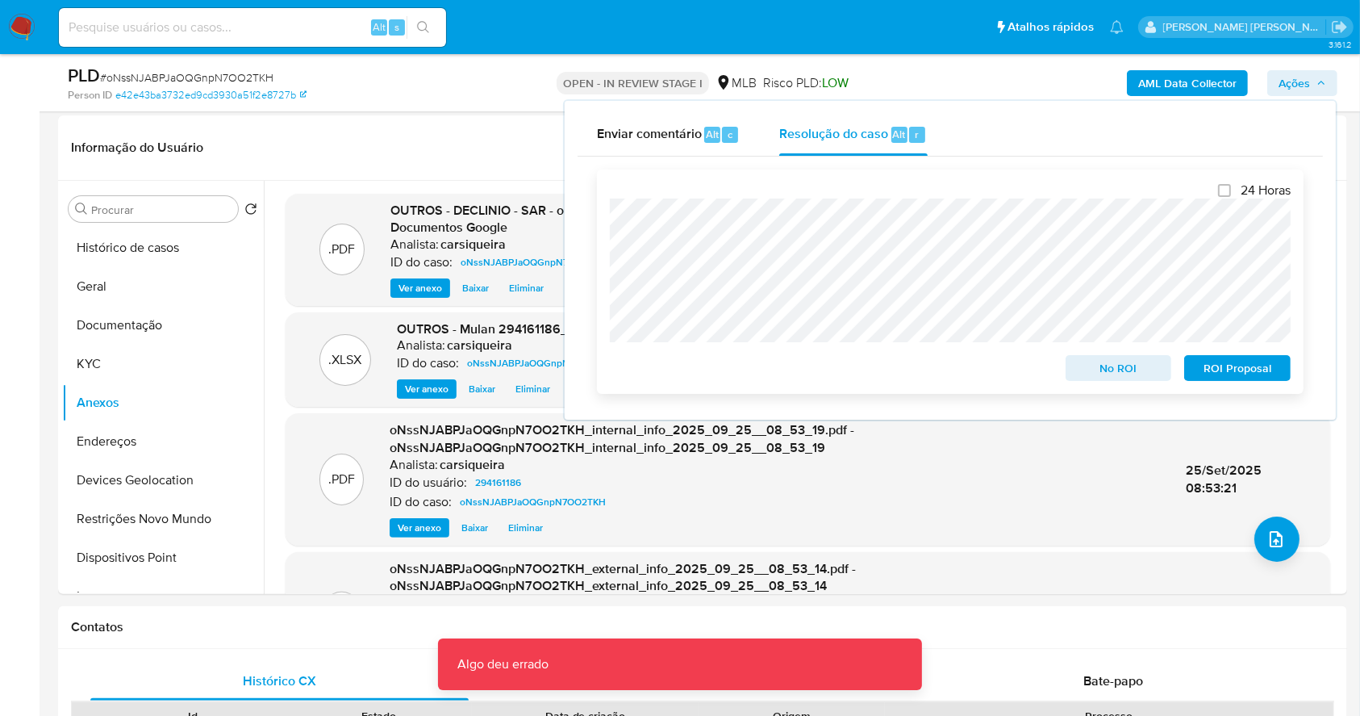
click at [1144, 359] on span "No ROI" at bounding box center [1119, 368] width 84 height 23
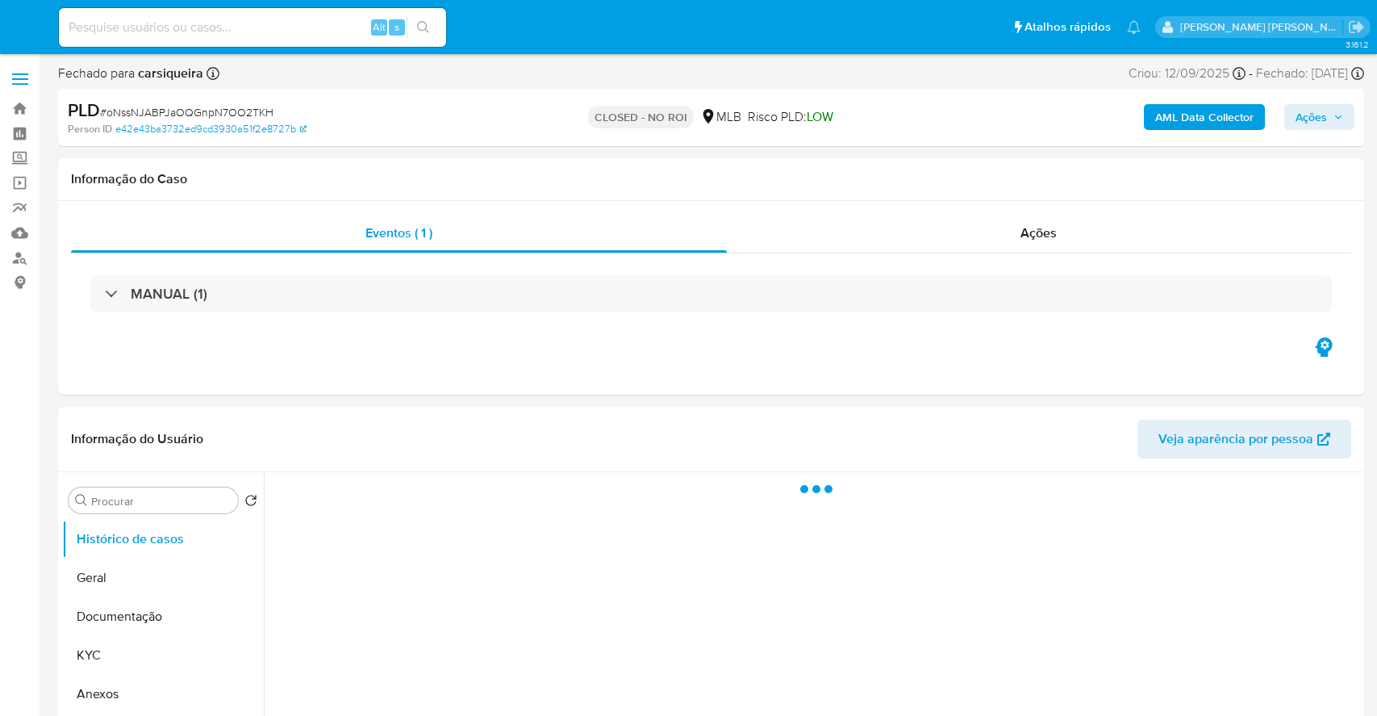
select select "10"
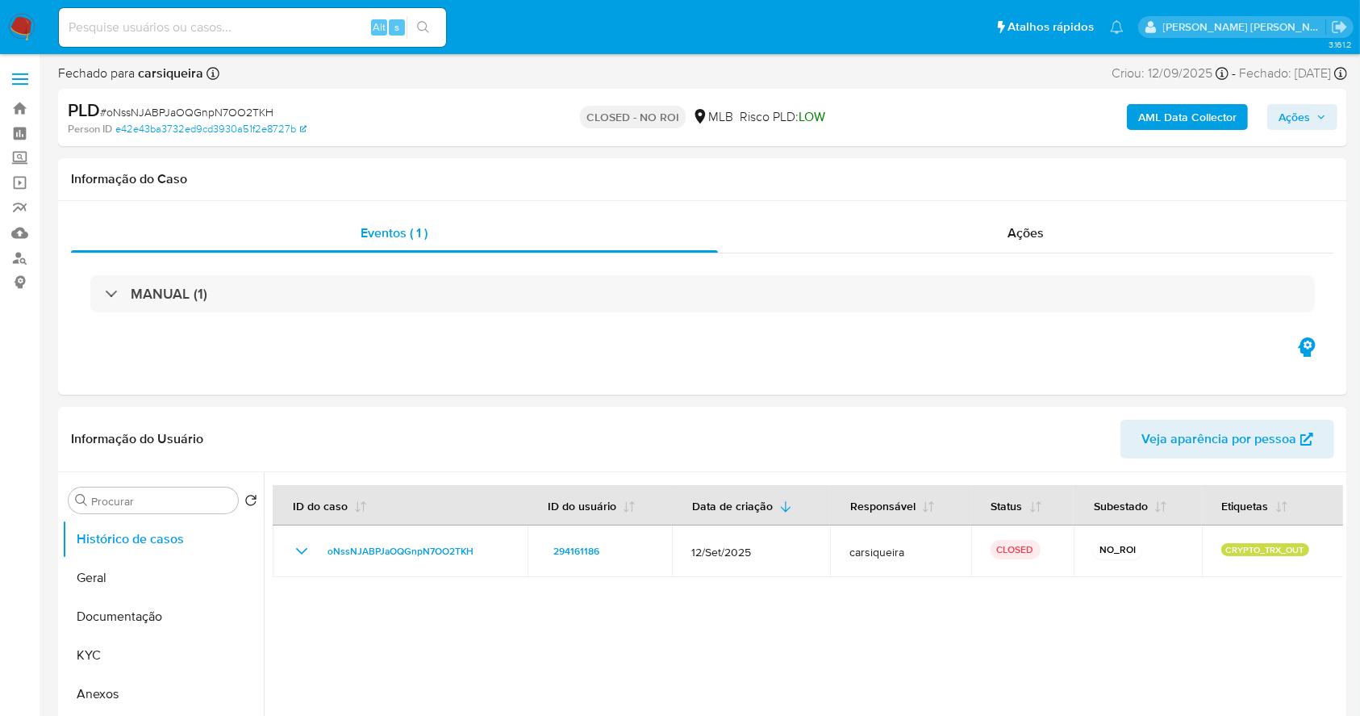
click at [16, 30] on img at bounding box center [21, 27] width 27 height 27
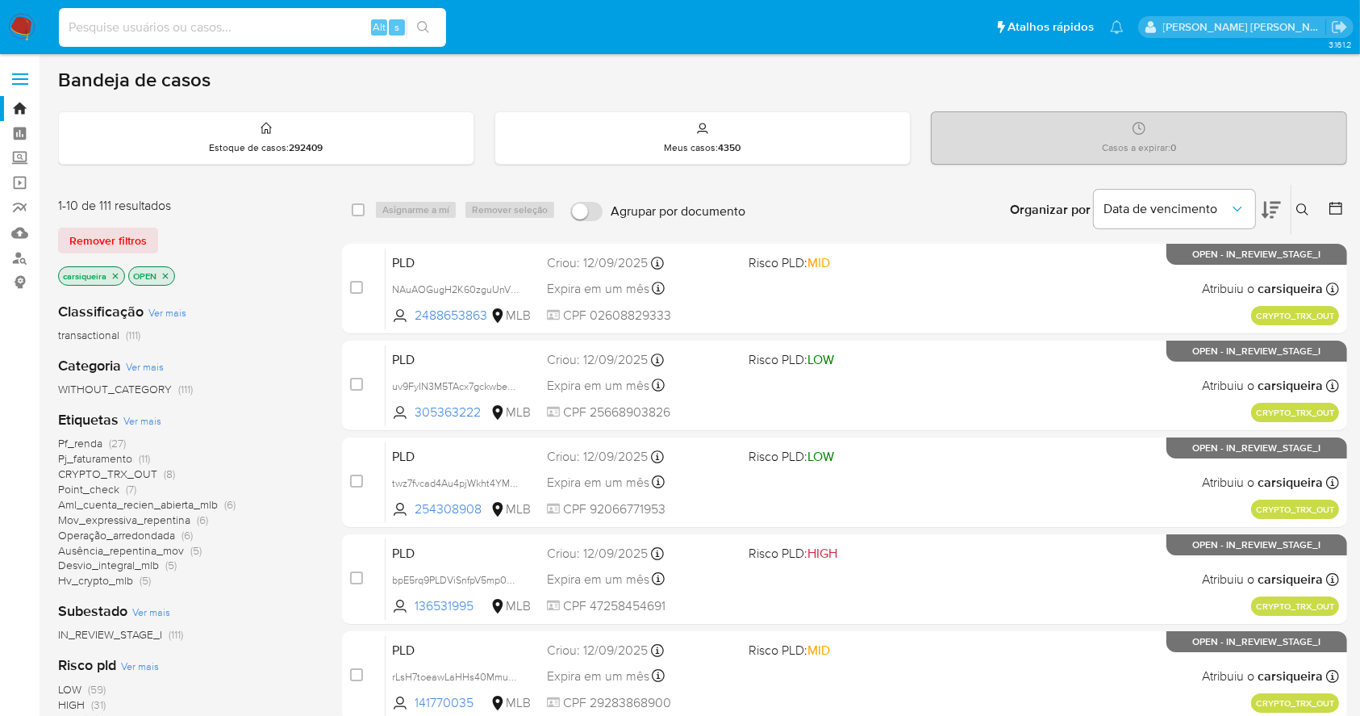
click at [216, 27] on input at bounding box center [252, 27] width 387 height 21
paste input "uUzodEBTAfyXyIM8ZtTpe2xZ"
type input "uUzodEBTAfyXyIM8ZtTpe2xZ"
click at [431, 23] on button "search-icon" at bounding box center [423, 27] width 33 height 23
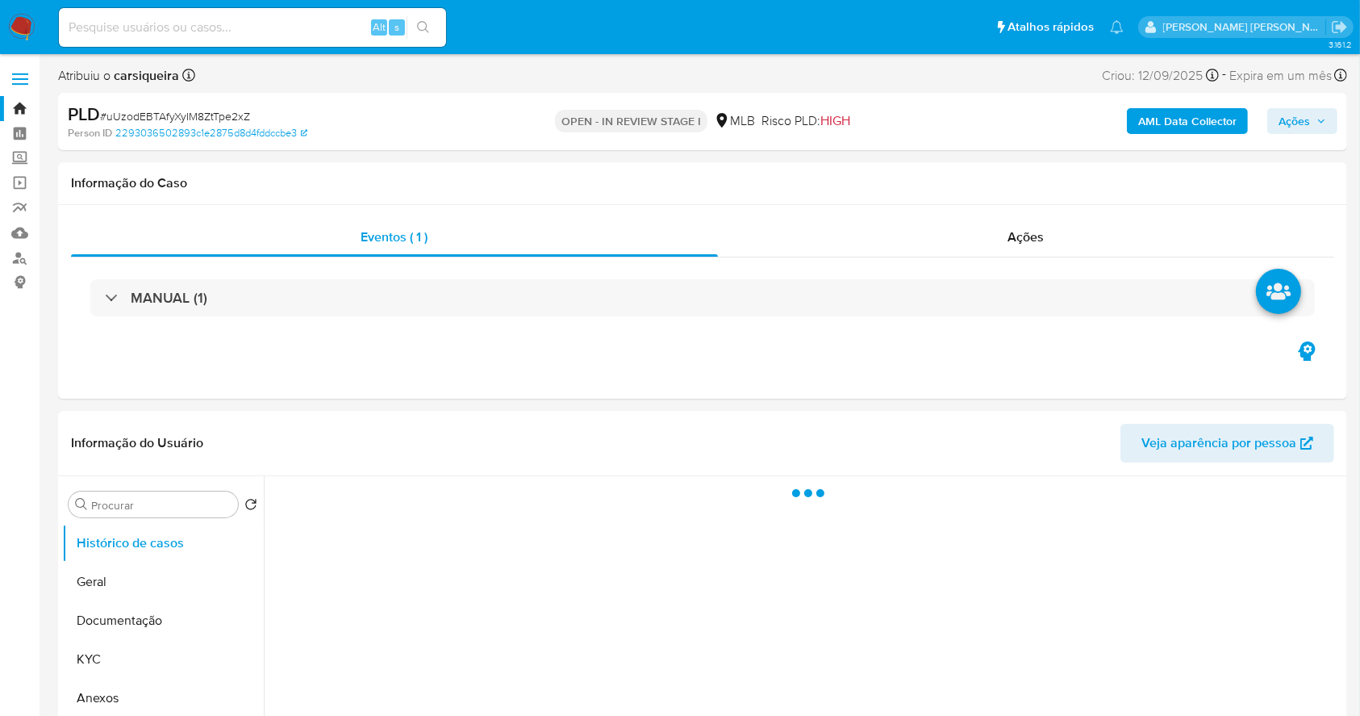
select select "10"
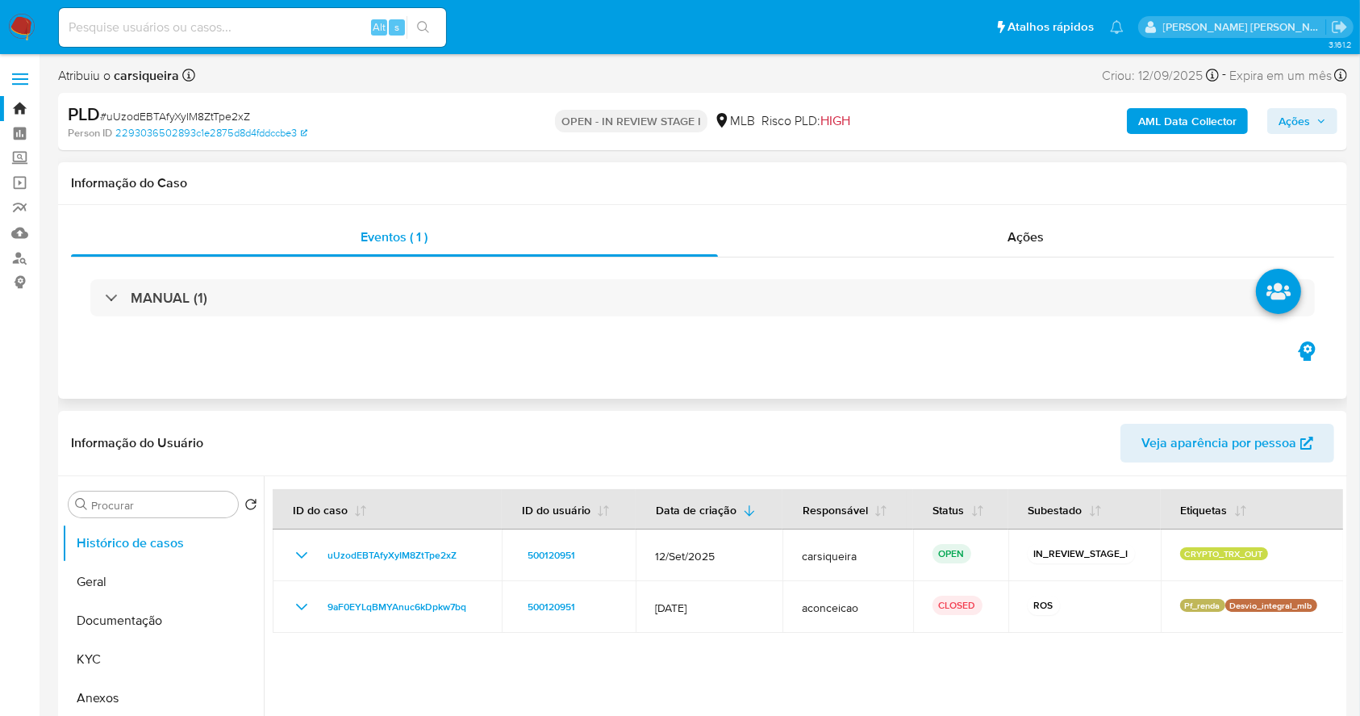
drag, startPoint x: 426, startPoint y: 17, endPoint x: 927, endPoint y: 211, distance: 537.2
click at [997, 311] on div "MANUAL (1)" at bounding box center [702, 297] width 1225 height 37
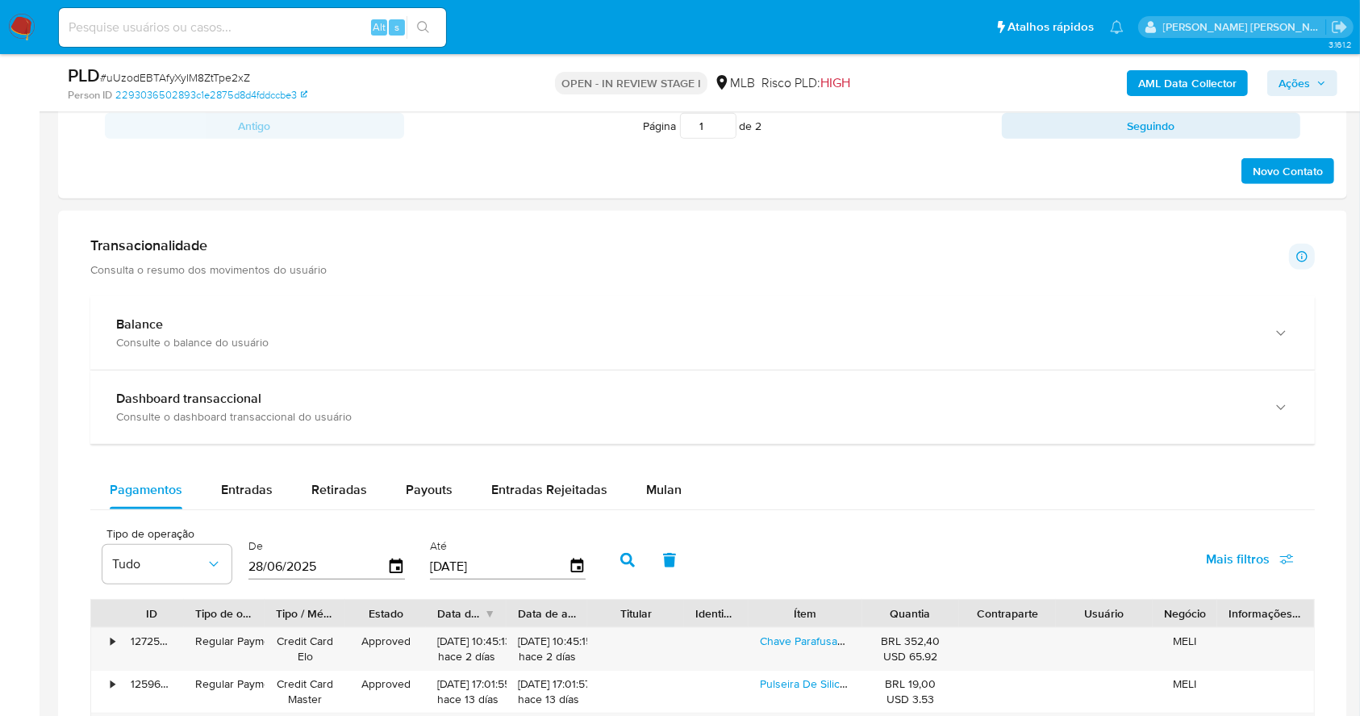
scroll to position [1059, 0]
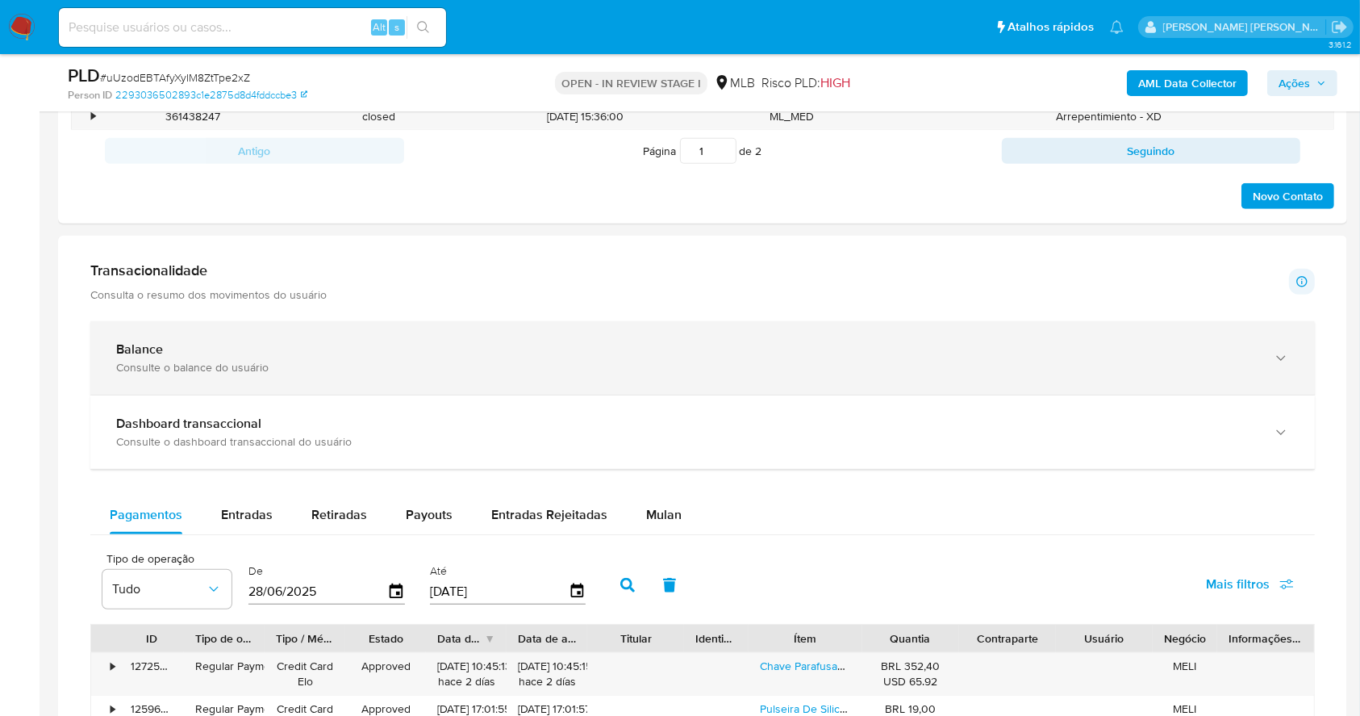
click at [352, 339] on div "Balance Consulte o balance do usuário" at bounding box center [702, 357] width 1225 height 73
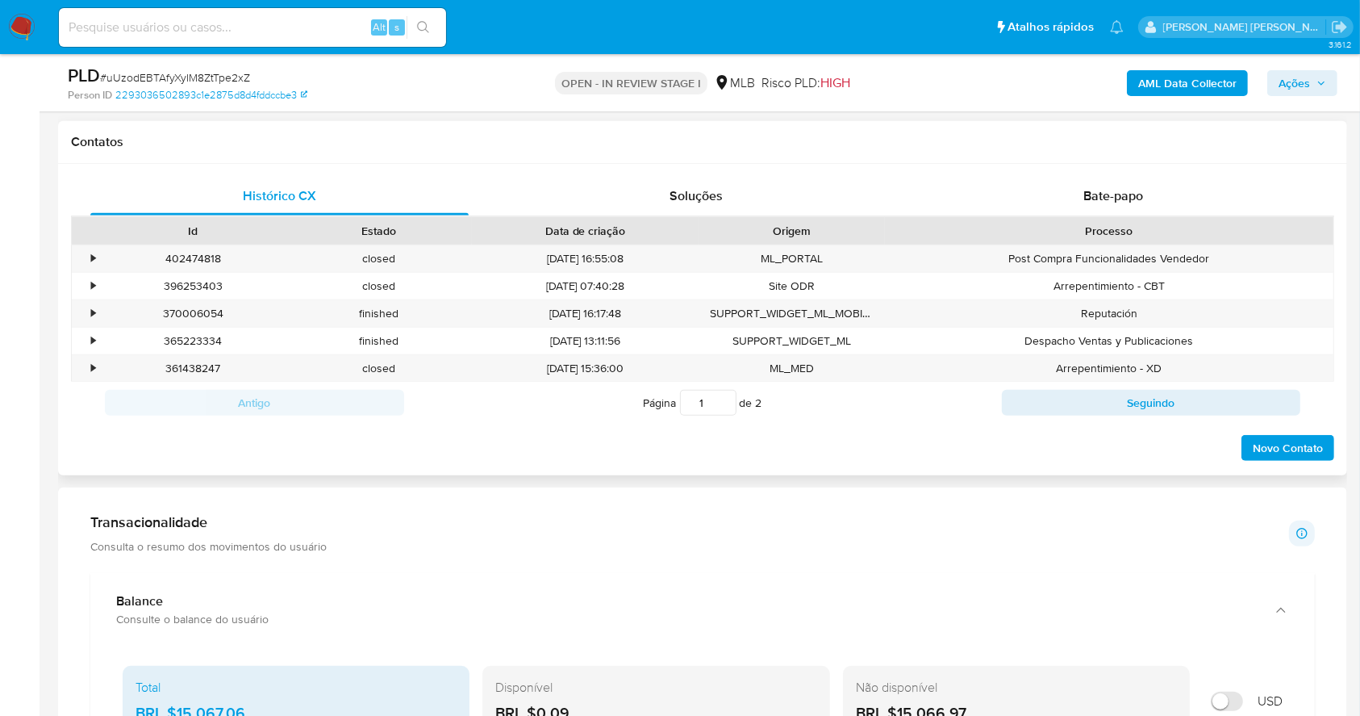
scroll to position [307, 0]
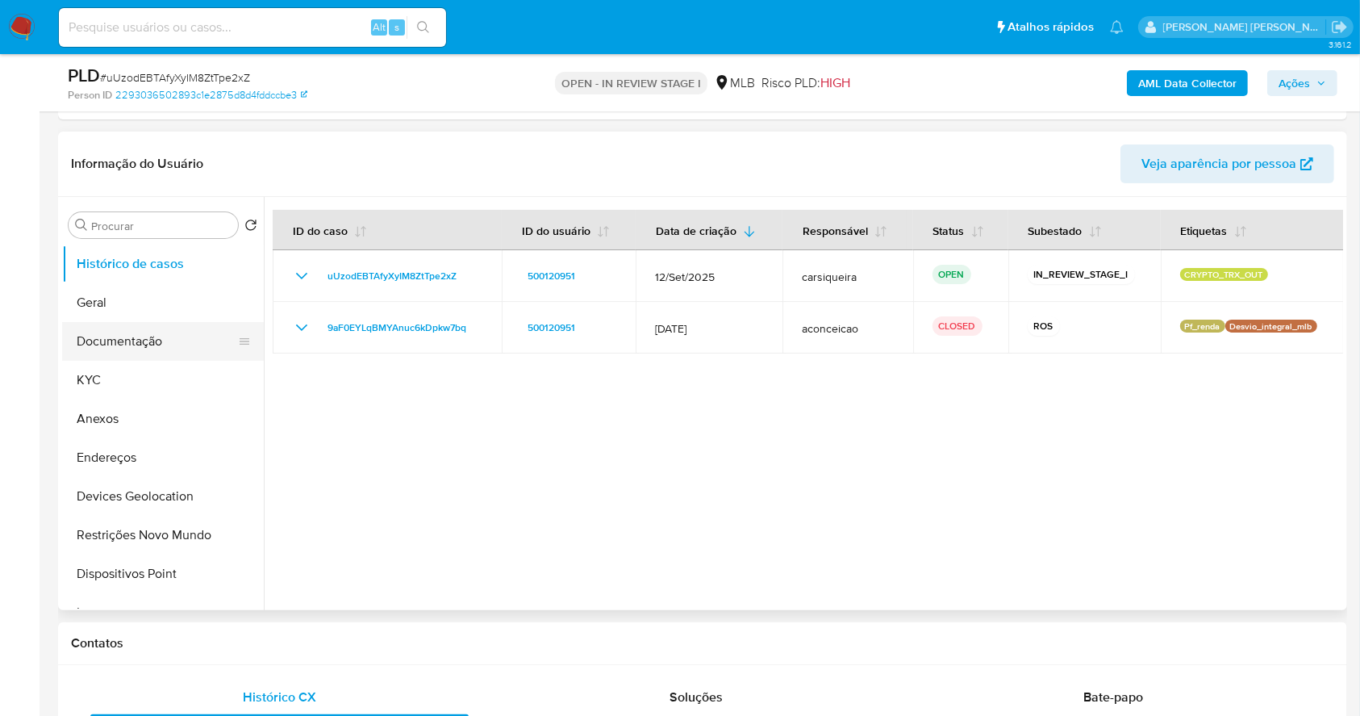
click at [149, 336] on button "Documentação" at bounding box center [156, 341] width 189 height 39
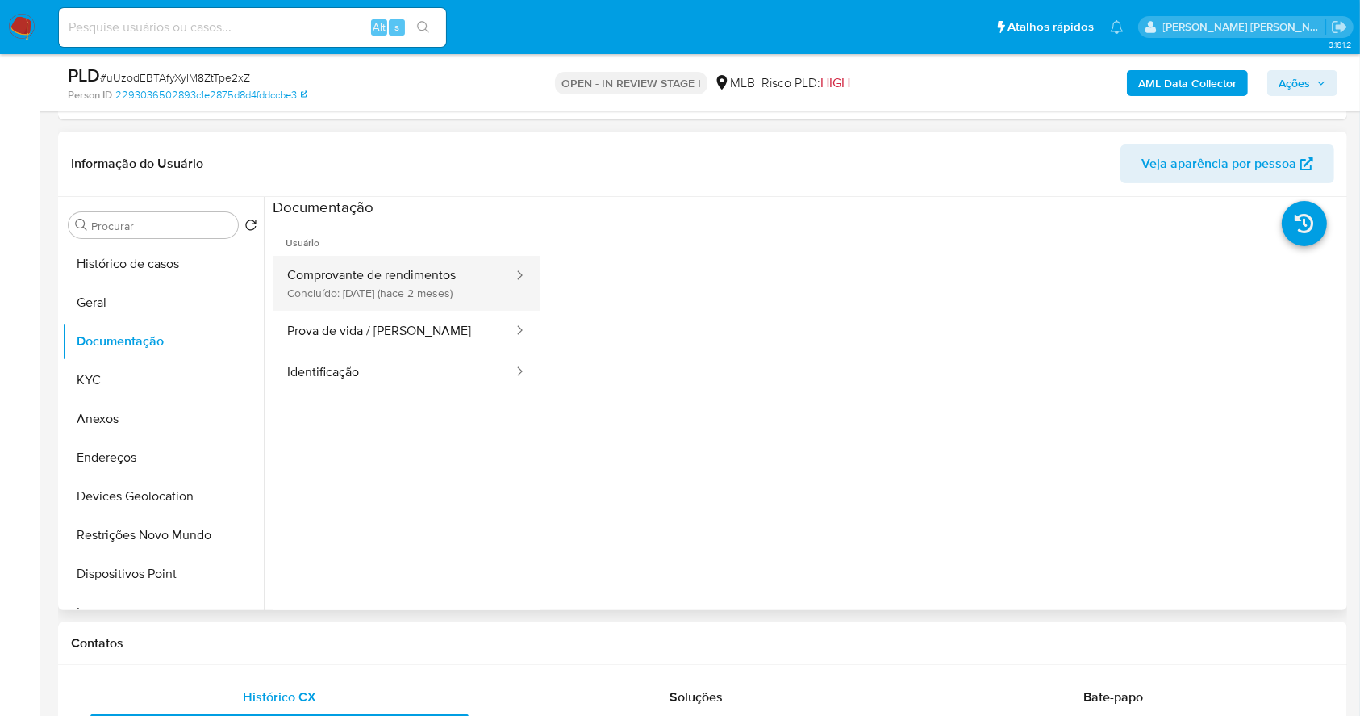
click at [364, 300] on button "Comprovante de rendimentos Concluído: 19/07/2025 (hace 2 meses)" at bounding box center [394, 283] width 242 height 55
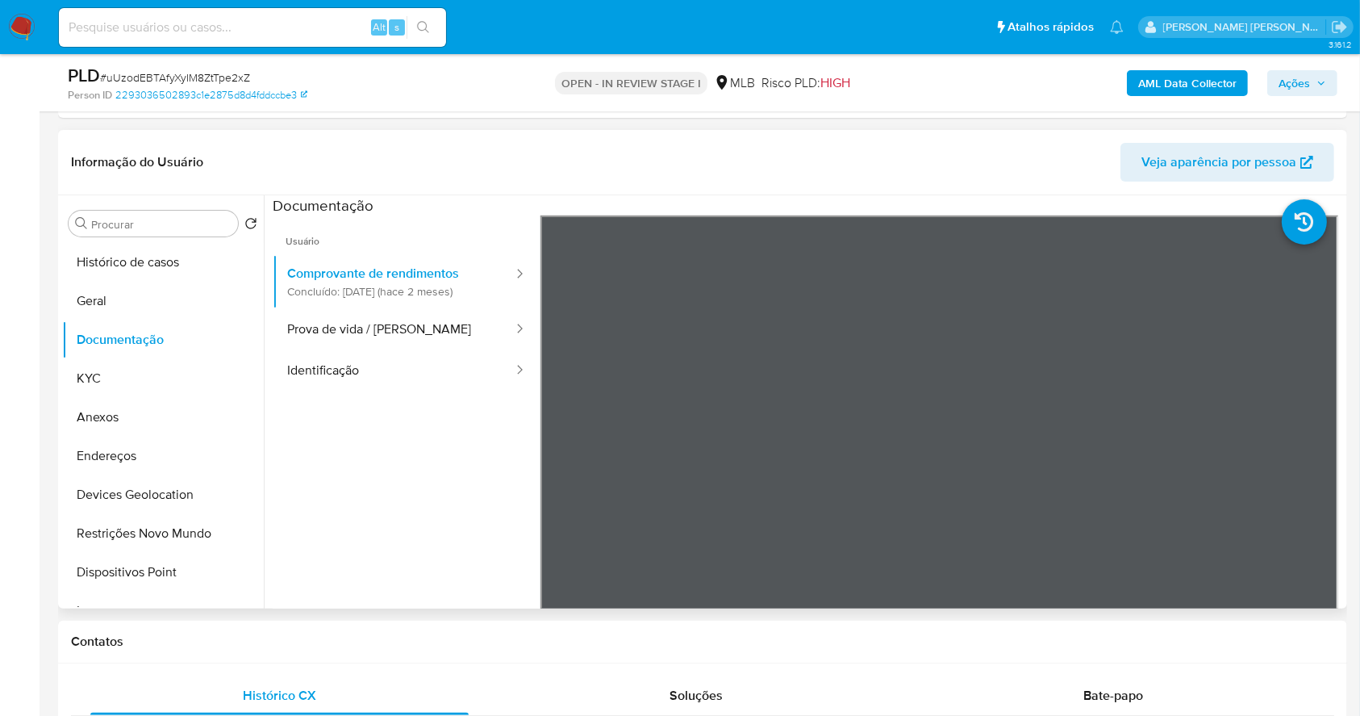
scroll to position [368, 0]
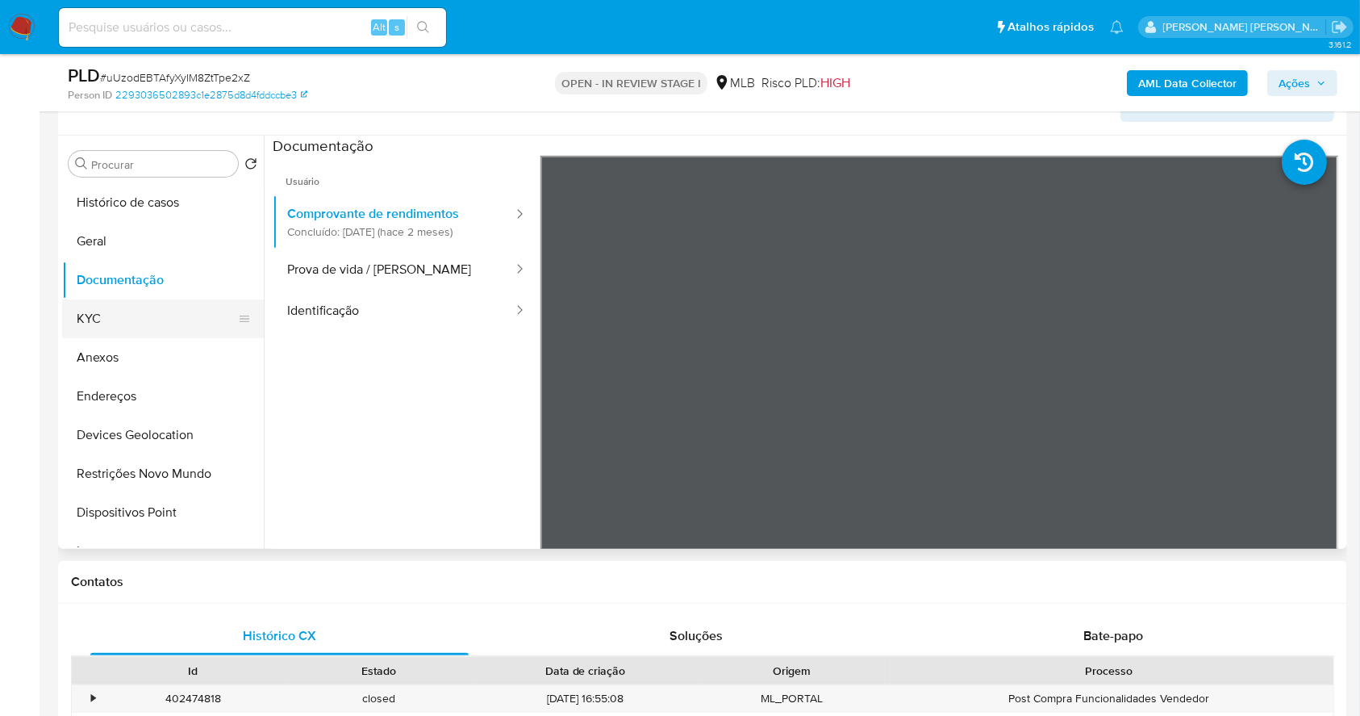
click at [189, 317] on button "KYC" at bounding box center [156, 318] width 189 height 39
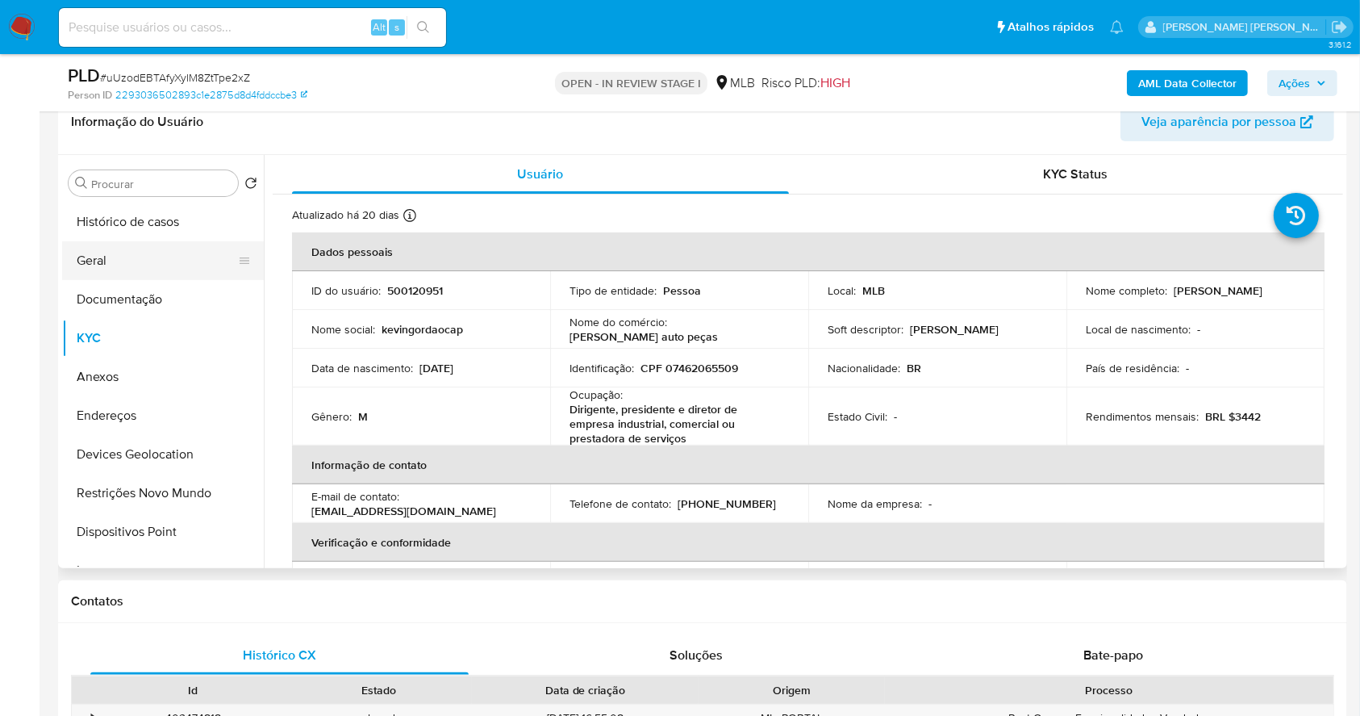
click at [106, 274] on button "Geral" at bounding box center [156, 260] width 189 height 39
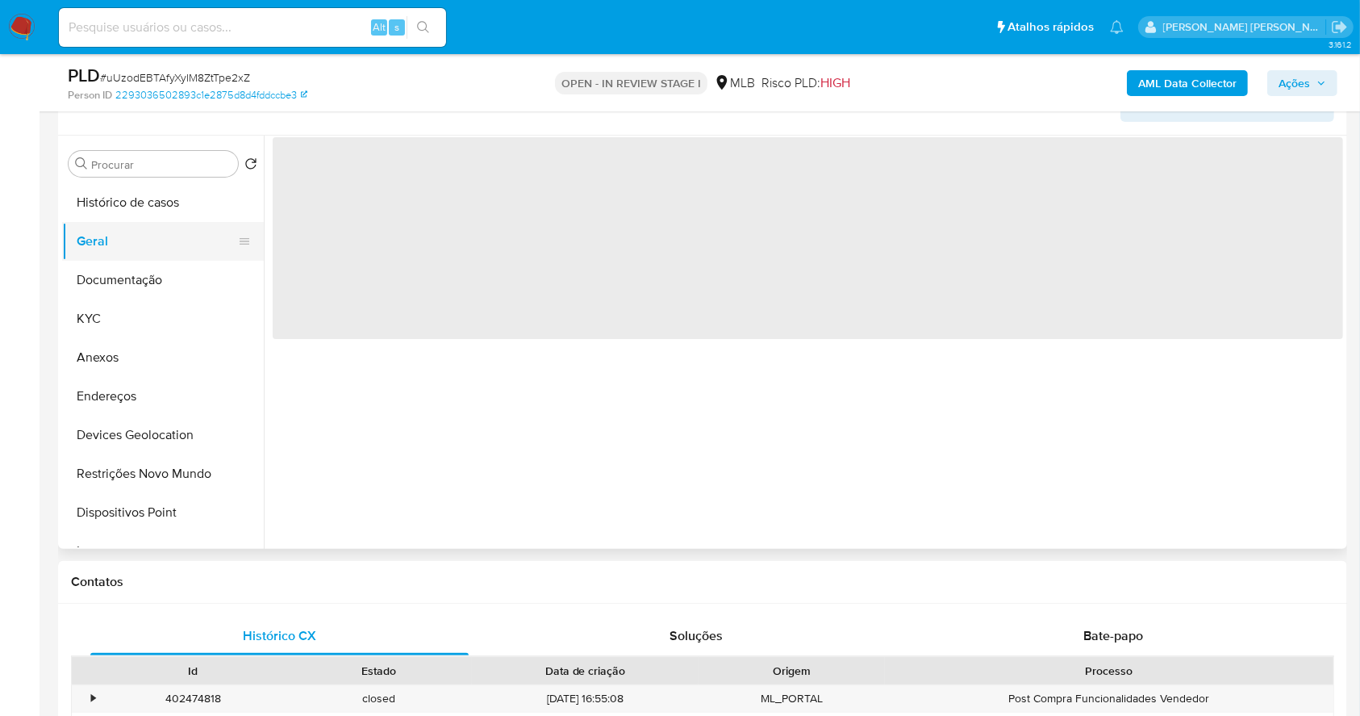
click at [101, 248] on button "Geral" at bounding box center [156, 241] width 189 height 39
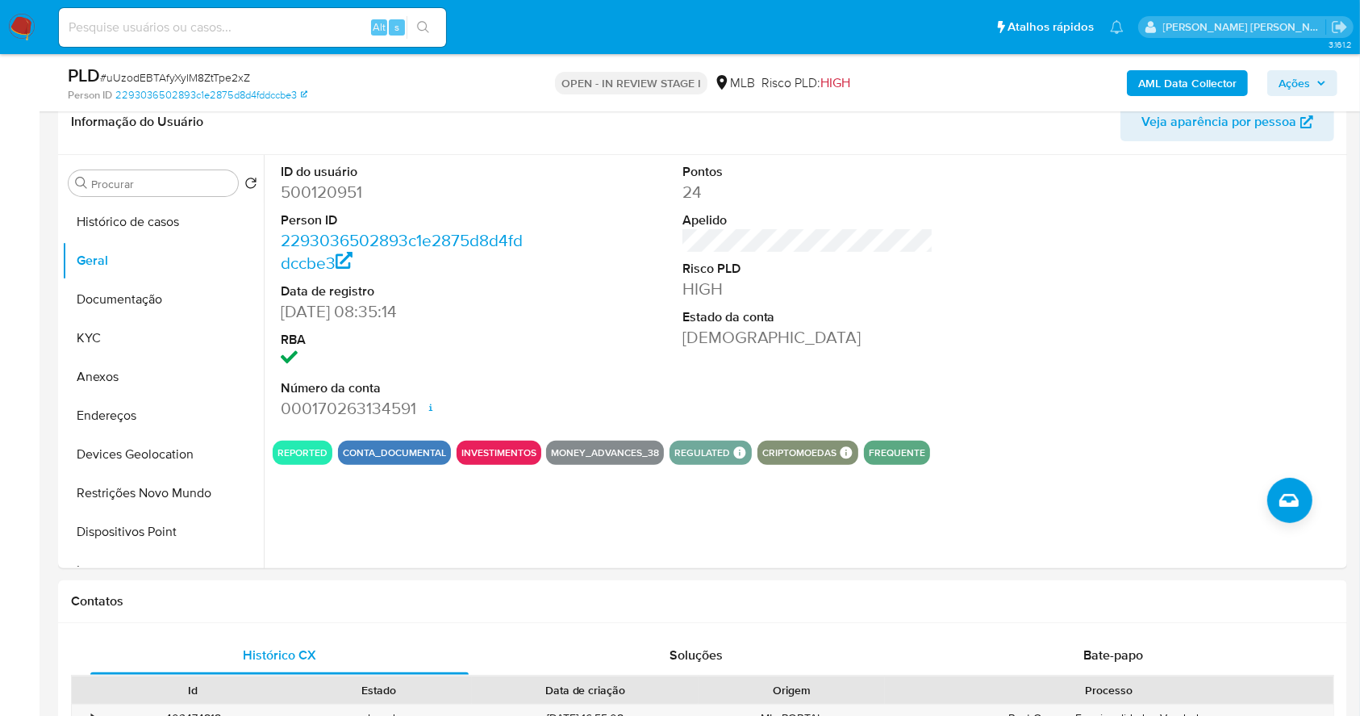
click at [1186, 79] on b "AML Data Collector" at bounding box center [1187, 83] width 98 height 26
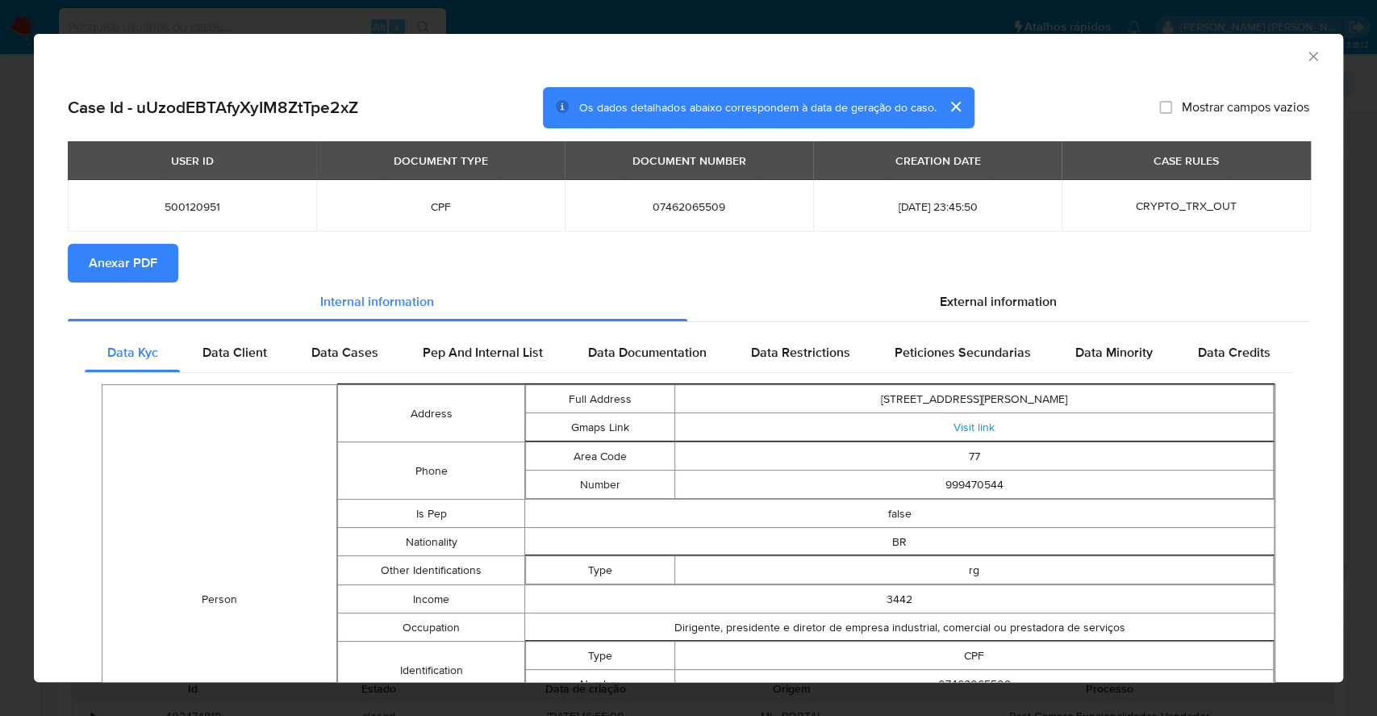
click at [127, 260] on span "Anexar PDF" at bounding box center [123, 263] width 69 height 36
click at [0, 321] on div "AML Data Collector Case Id - uUzodEBTAfyXyIM8ZtTpe2xZ Os dados detalhados abaix…" at bounding box center [688, 358] width 1377 height 716
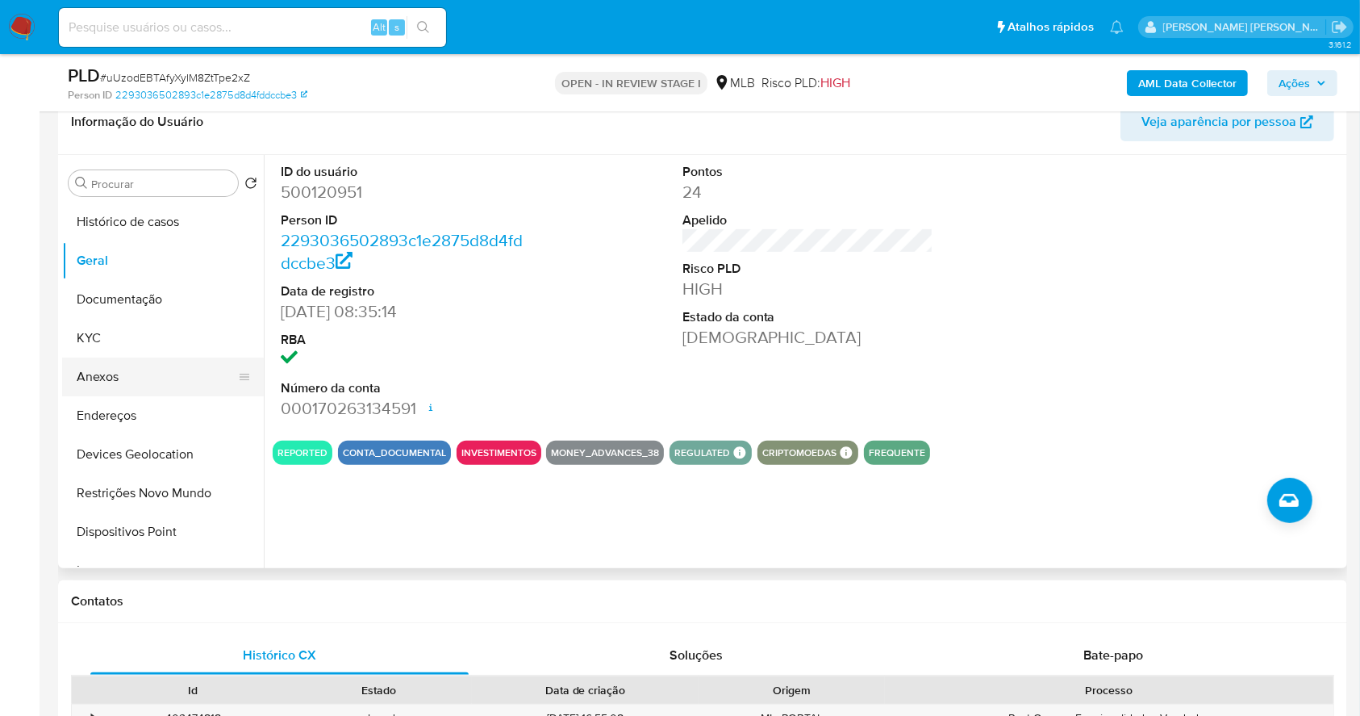
click at [123, 391] on button "Anexos" at bounding box center [156, 376] width 189 height 39
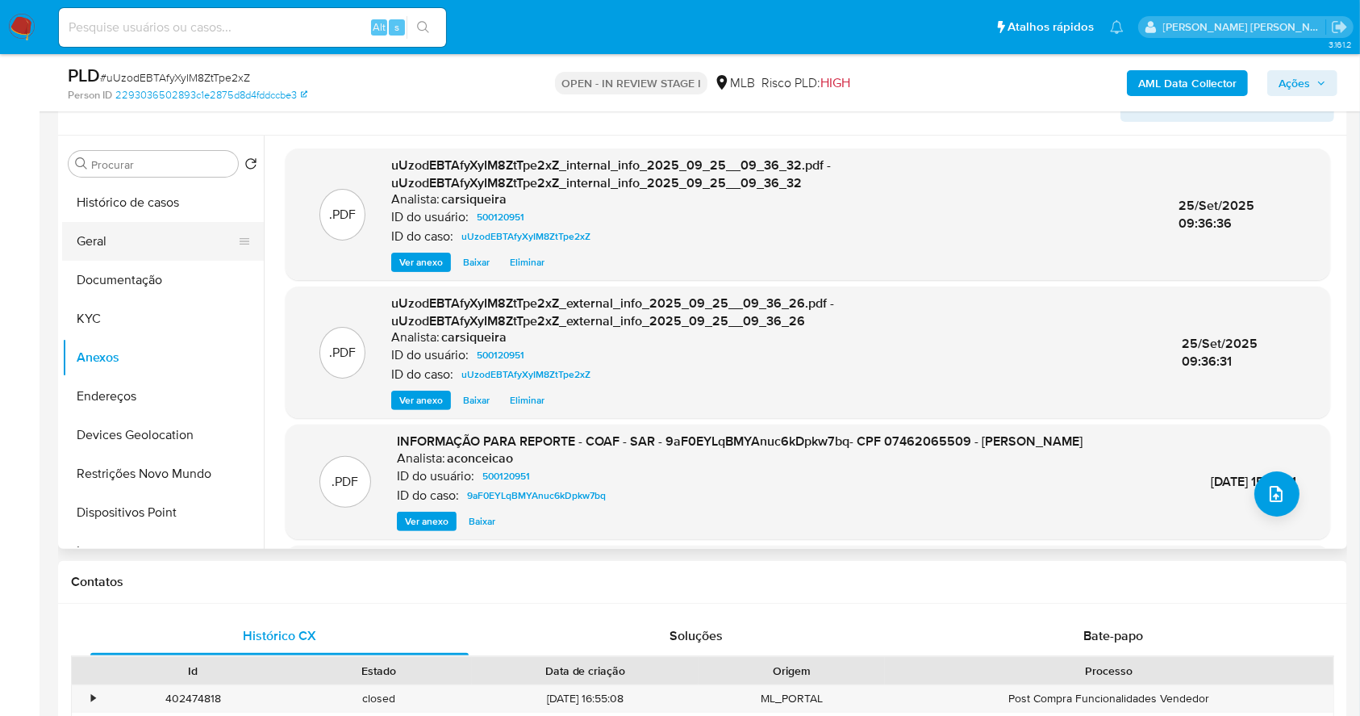
click at [121, 240] on button "Geral" at bounding box center [156, 241] width 189 height 39
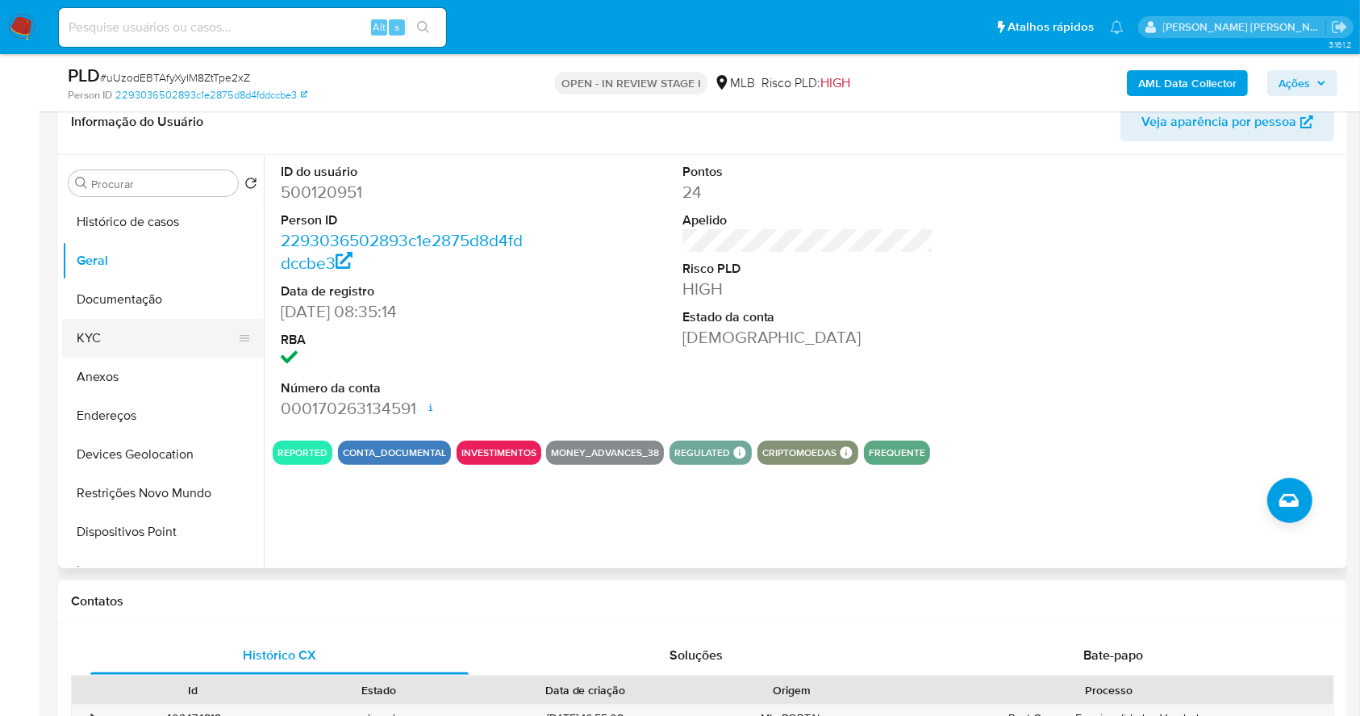
click at [102, 339] on button "KYC" at bounding box center [156, 338] width 189 height 39
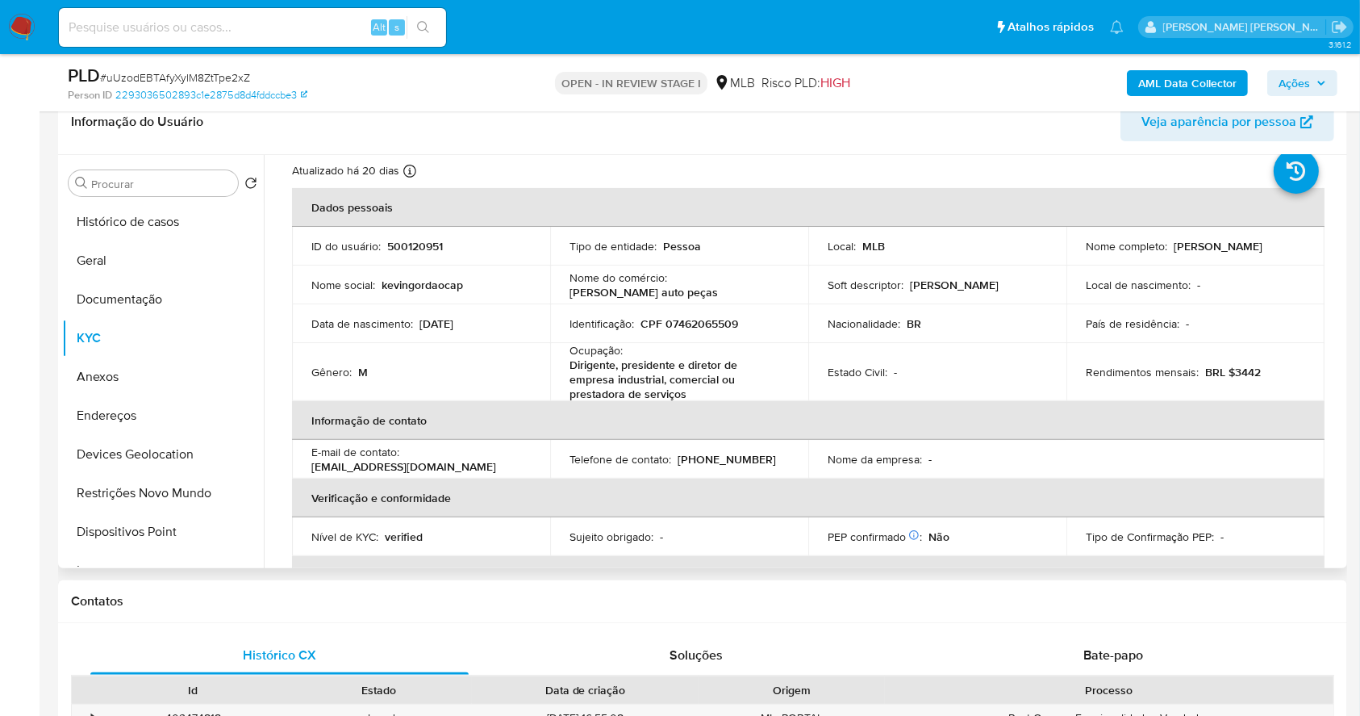
scroll to position [48, 0]
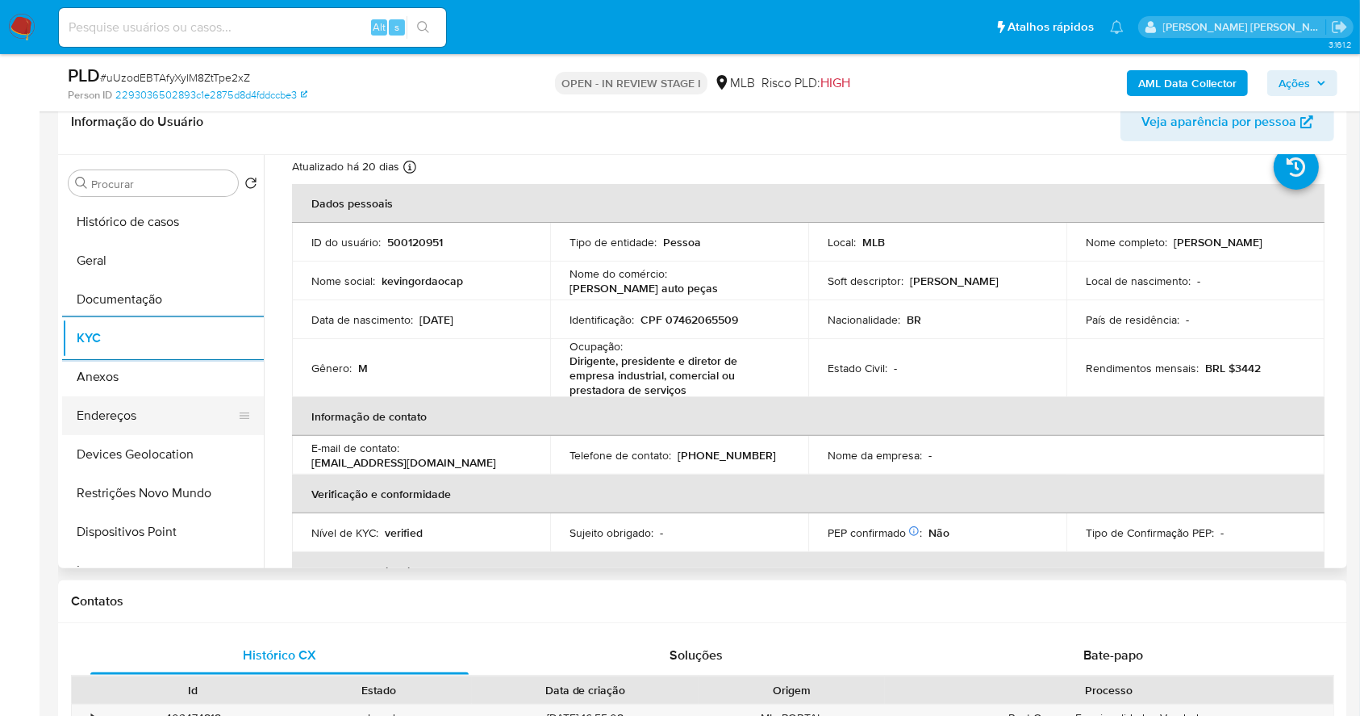
click at [165, 403] on button "Endereços" at bounding box center [156, 415] width 189 height 39
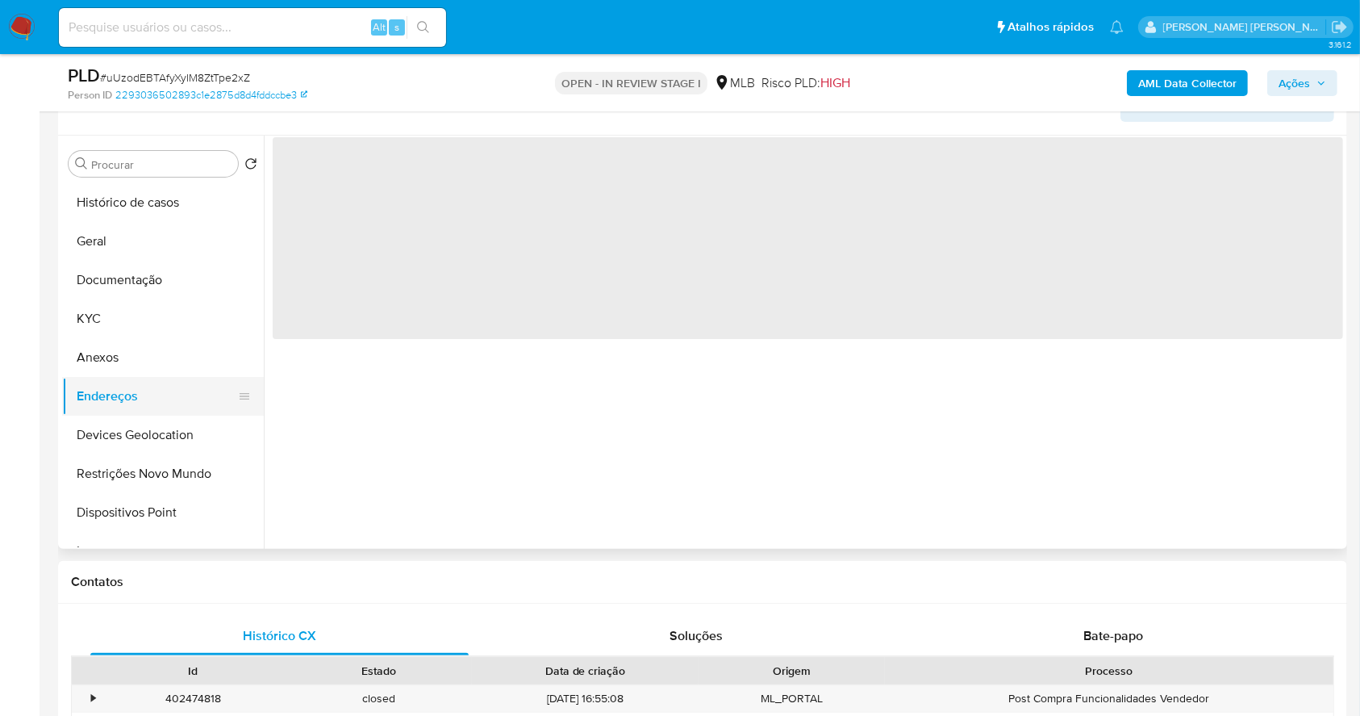
scroll to position [0, 0]
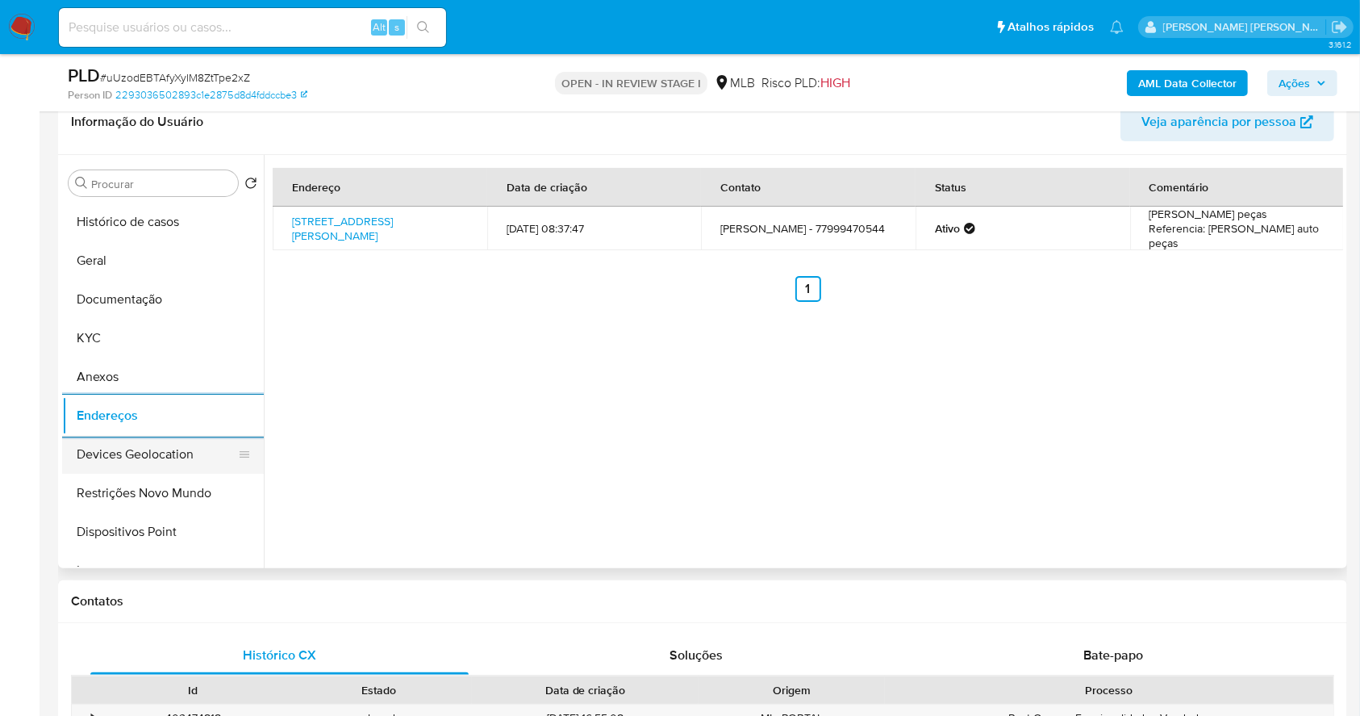
click at [181, 456] on button "Devices Geolocation" at bounding box center [156, 454] width 189 height 39
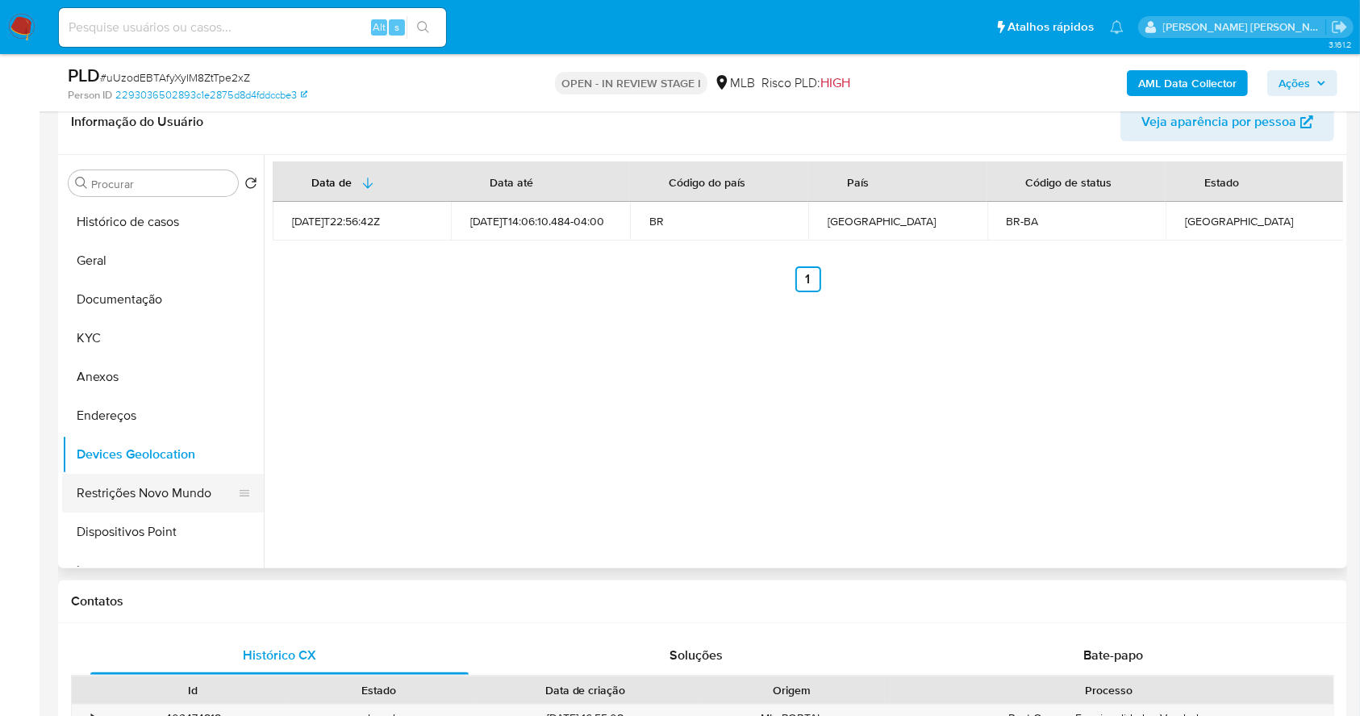
click at [187, 489] on button "Restrições Novo Mundo" at bounding box center [156, 493] width 189 height 39
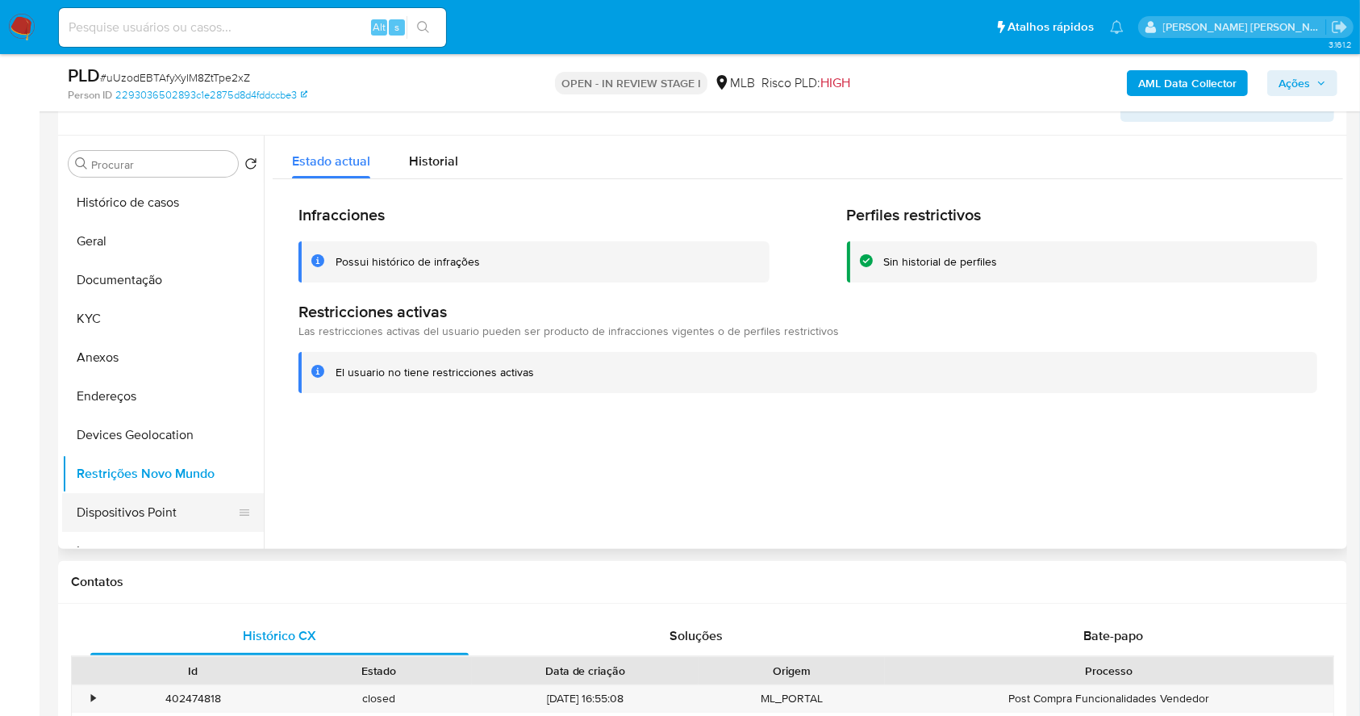
click at [152, 503] on button "Dispositivos Point" at bounding box center [156, 512] width 189 height 39
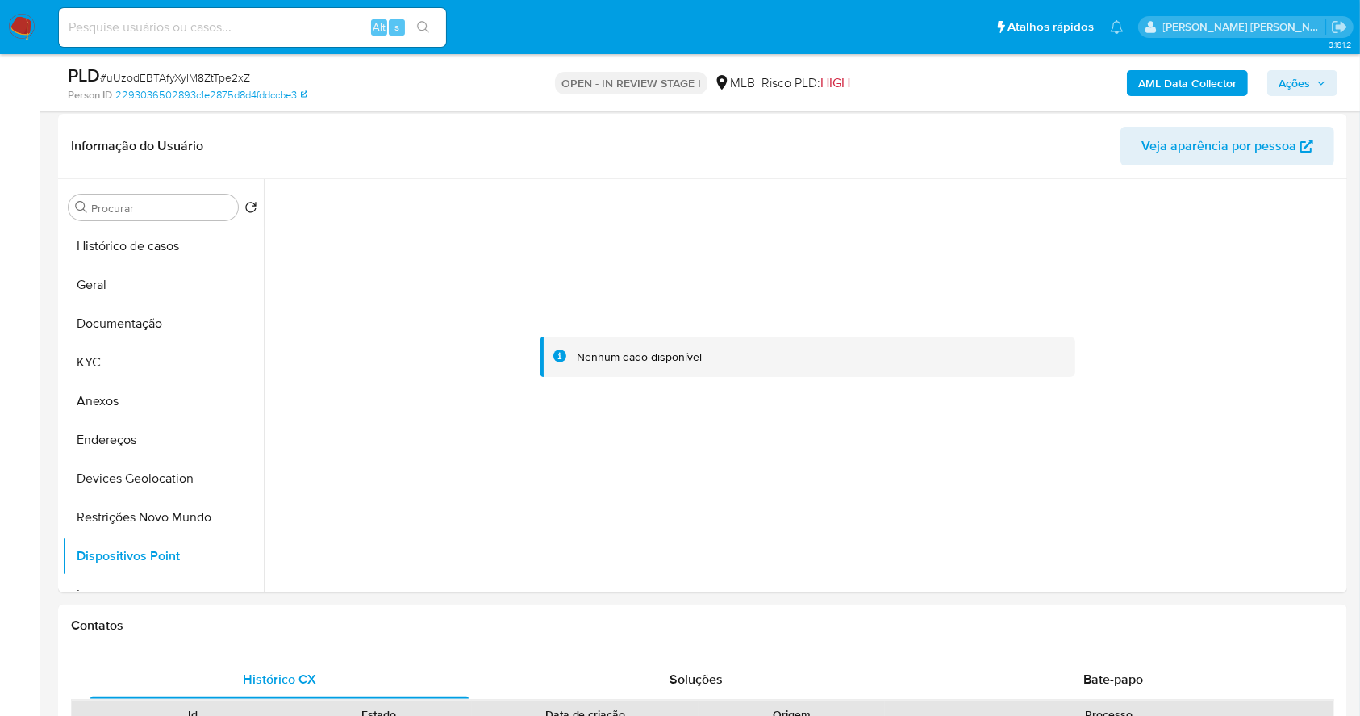
scroll to position [310, 0]
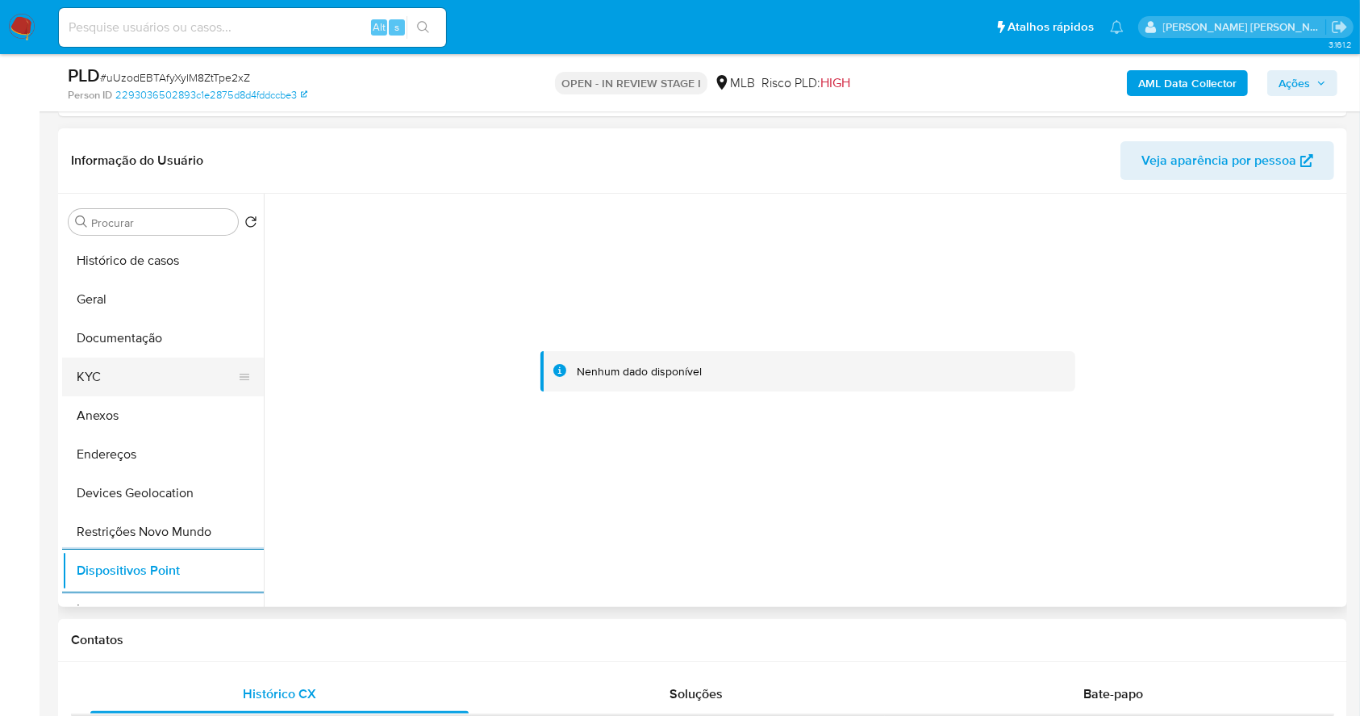
click at [66, 380] on button "KYC" at bounding box center [156, 376] width 189 height 39
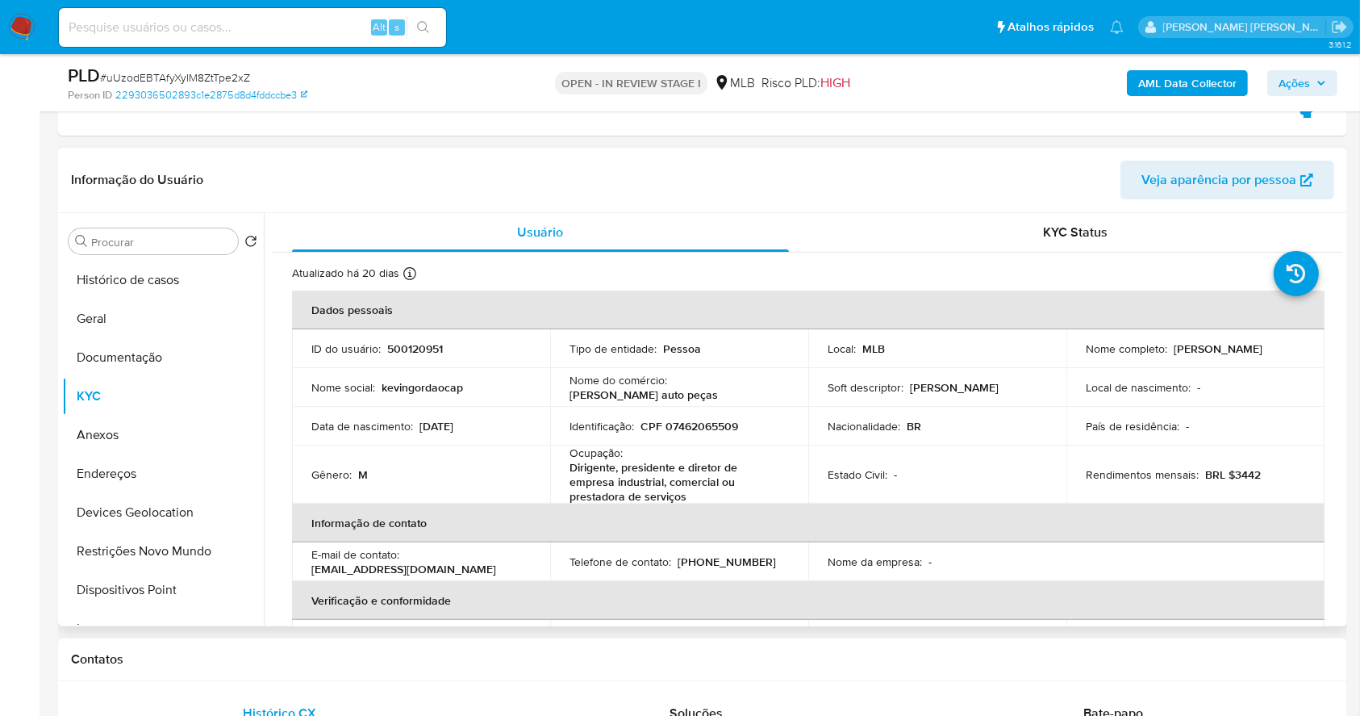
click at [707, 423] on p "CPF 07462065509" at bounding box center [690, 426] width 98 height 15
copy p "07462065509"
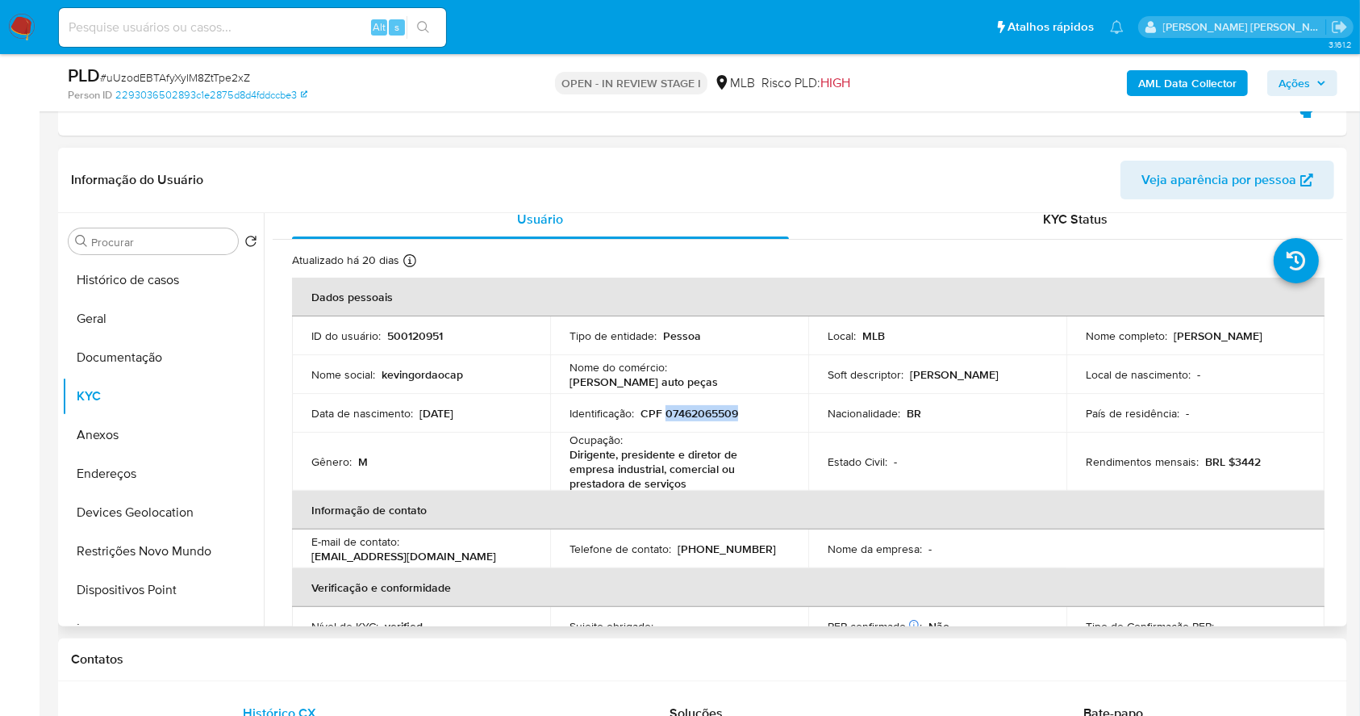
scroll to position [0, 0]
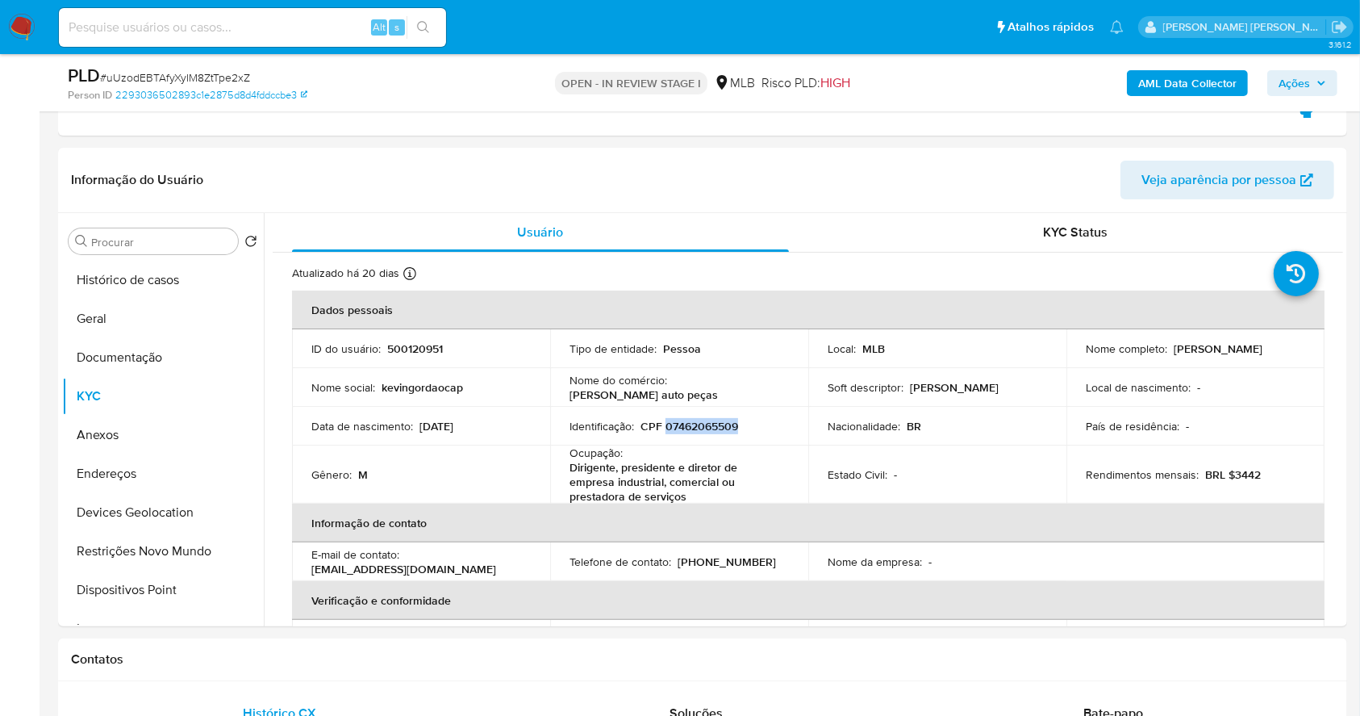
copy p "07462065509"
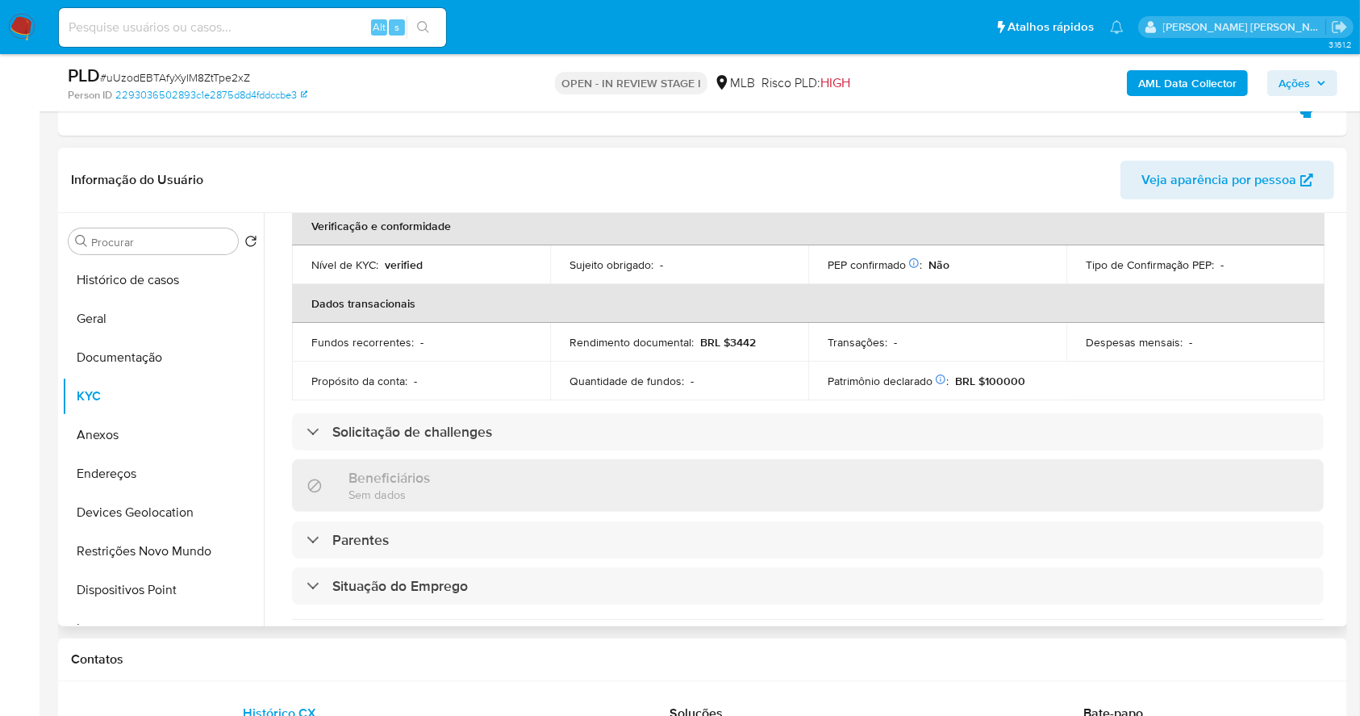
scroll to position [60, 0]
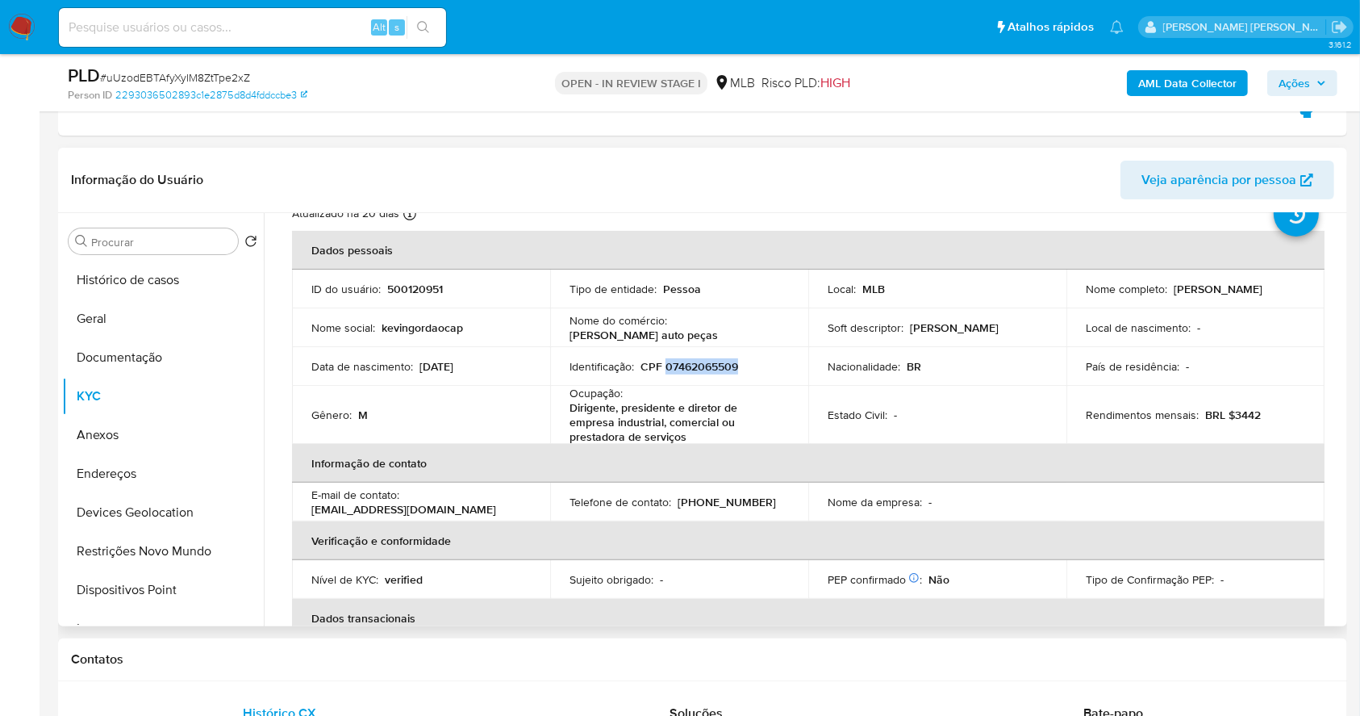
click at [705, 363] on p "CPF 07462065509" at bounding box center [690, 366] width 98 height 15
click at [148, 269] on button "Histórico de casos" at bounding box center [156, 280] width 189 height 39
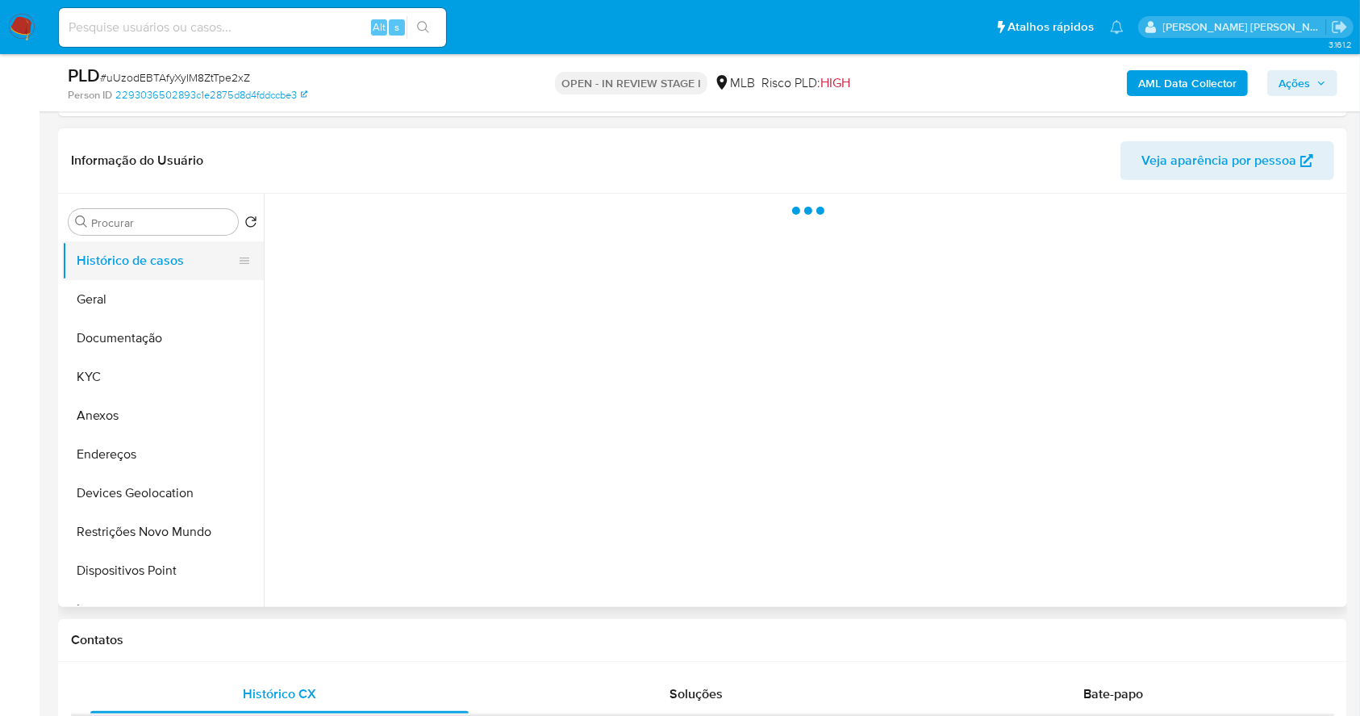
scroll to position [0, 0]
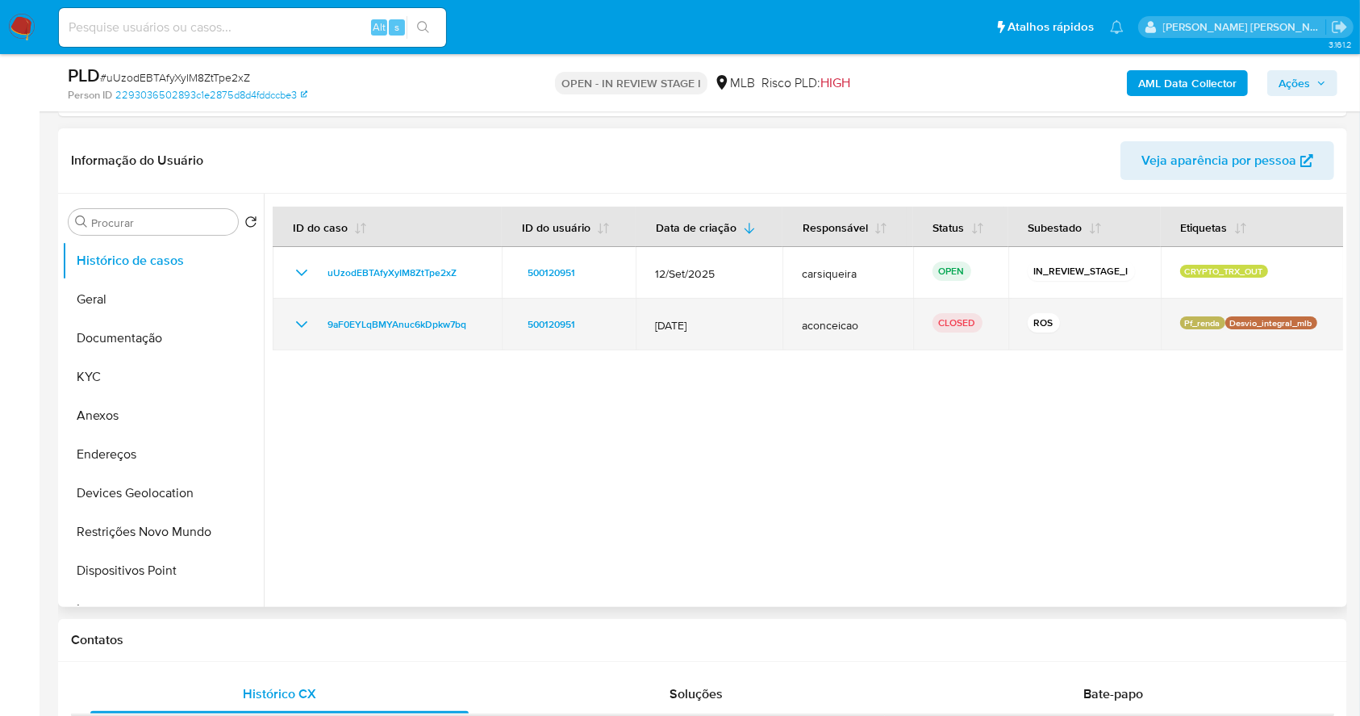
click at [294, 321] on icon "Mostrar/Ocultar" at bounding box center [301, 324] width 19 height 19
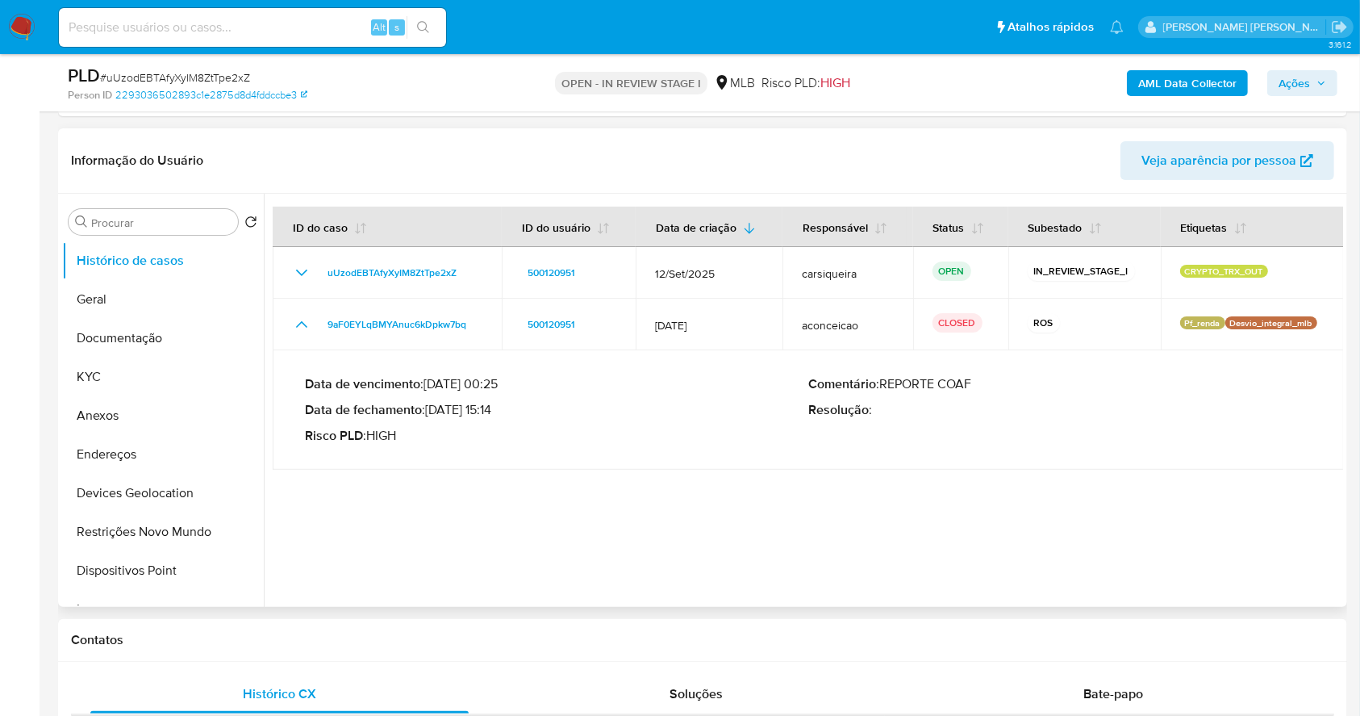
drag, startPoint x: 433, startPoint y: 410, endPoint x: 497, endPoint y: 416, distance: 64.1
click at [497, 416] on p "Data de fechamento : 29/01/2025 15:14" at bounding box center [556, 410] width 503 height 16
click at [1299, 73] on span "Ações" at bounding box center [1294, 83] width 31 height 26
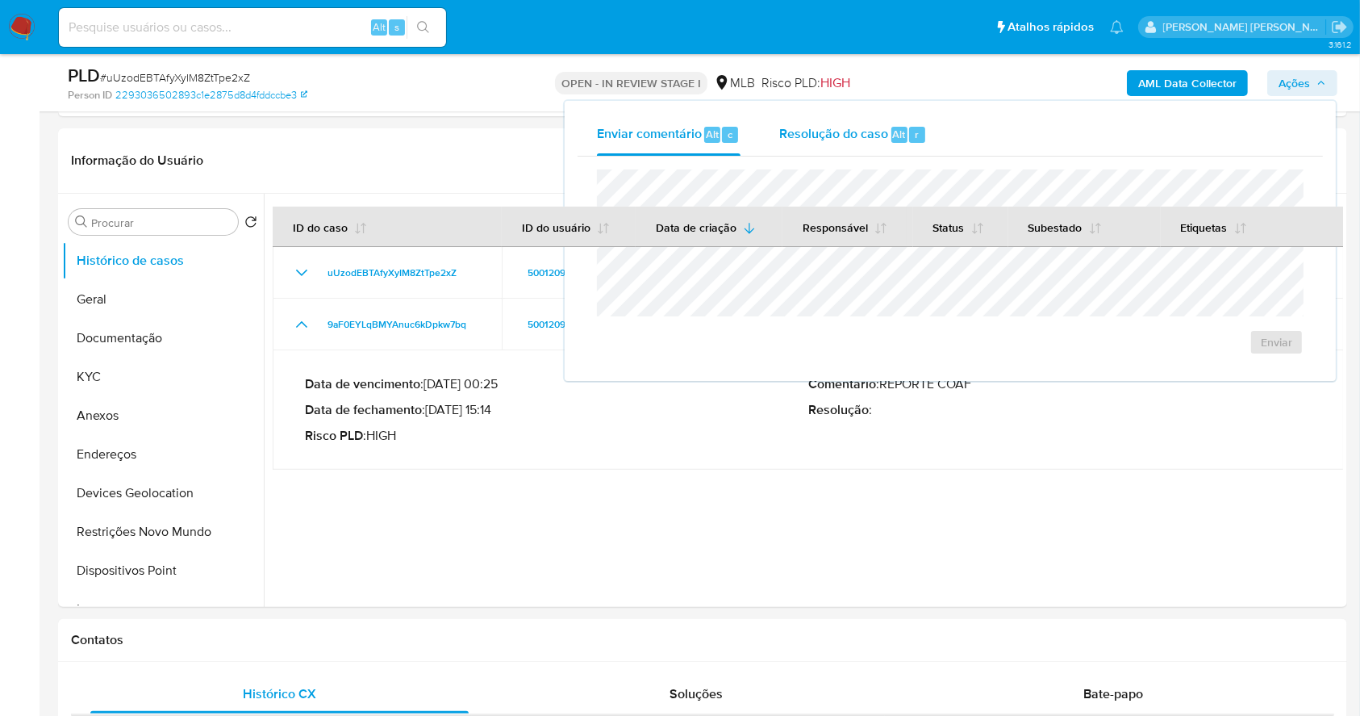
click at [847, 136] on span "Resolução do caso" at bounding box center [833, 133] width 109 height 19
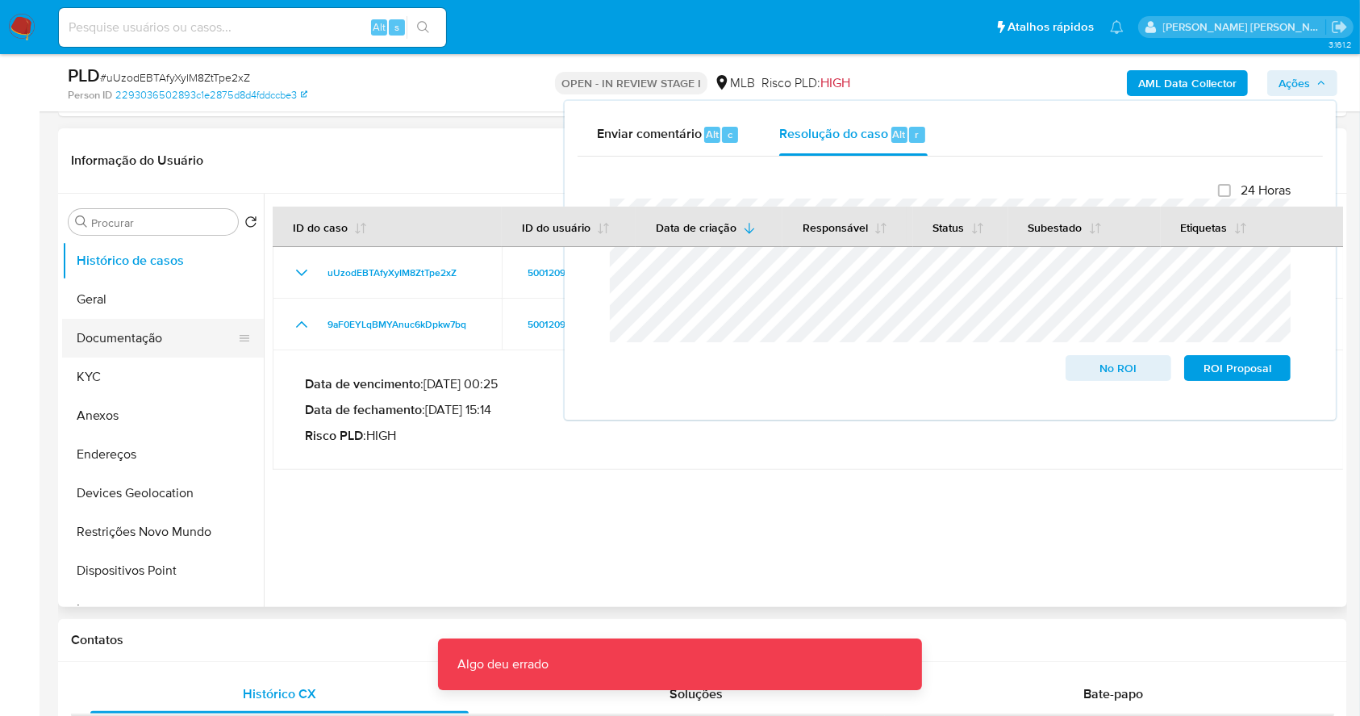
click at [181, 320] on button "Documentação" at bounding box center [156, 338] width 189 height 39
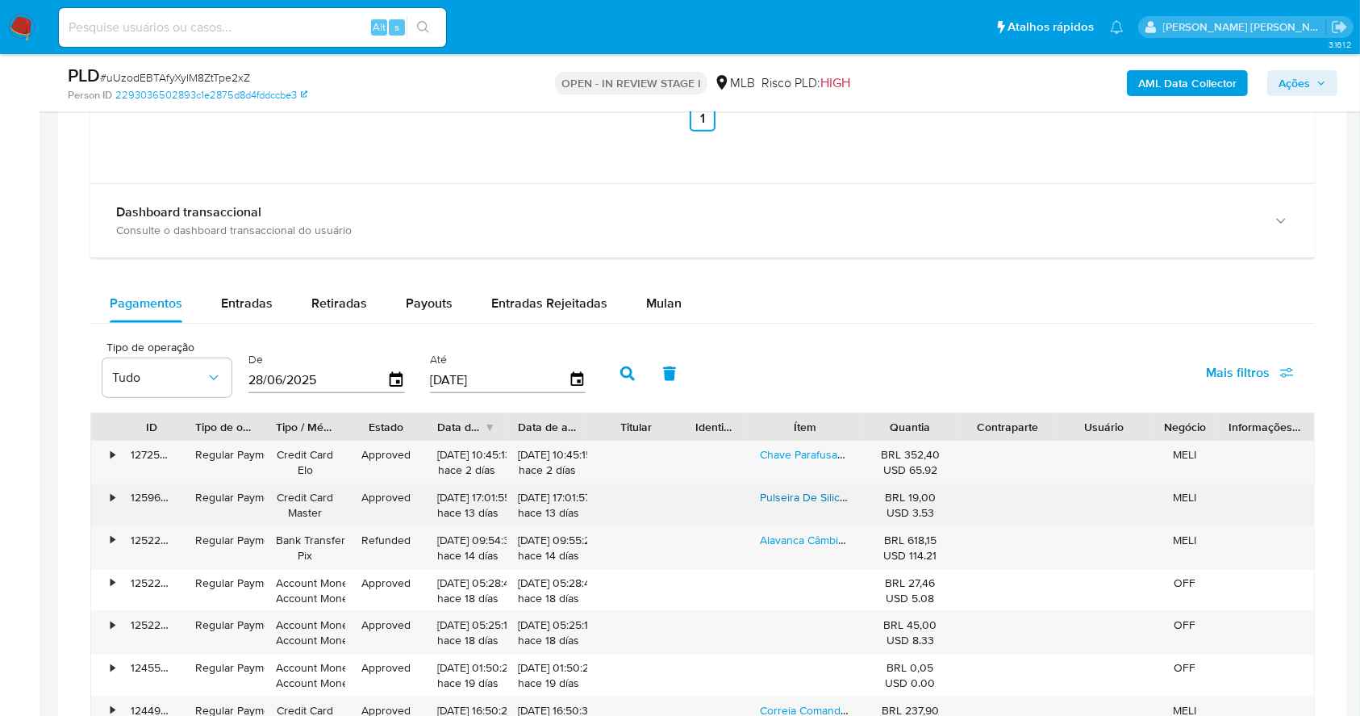
scroll to position [1878, 0]
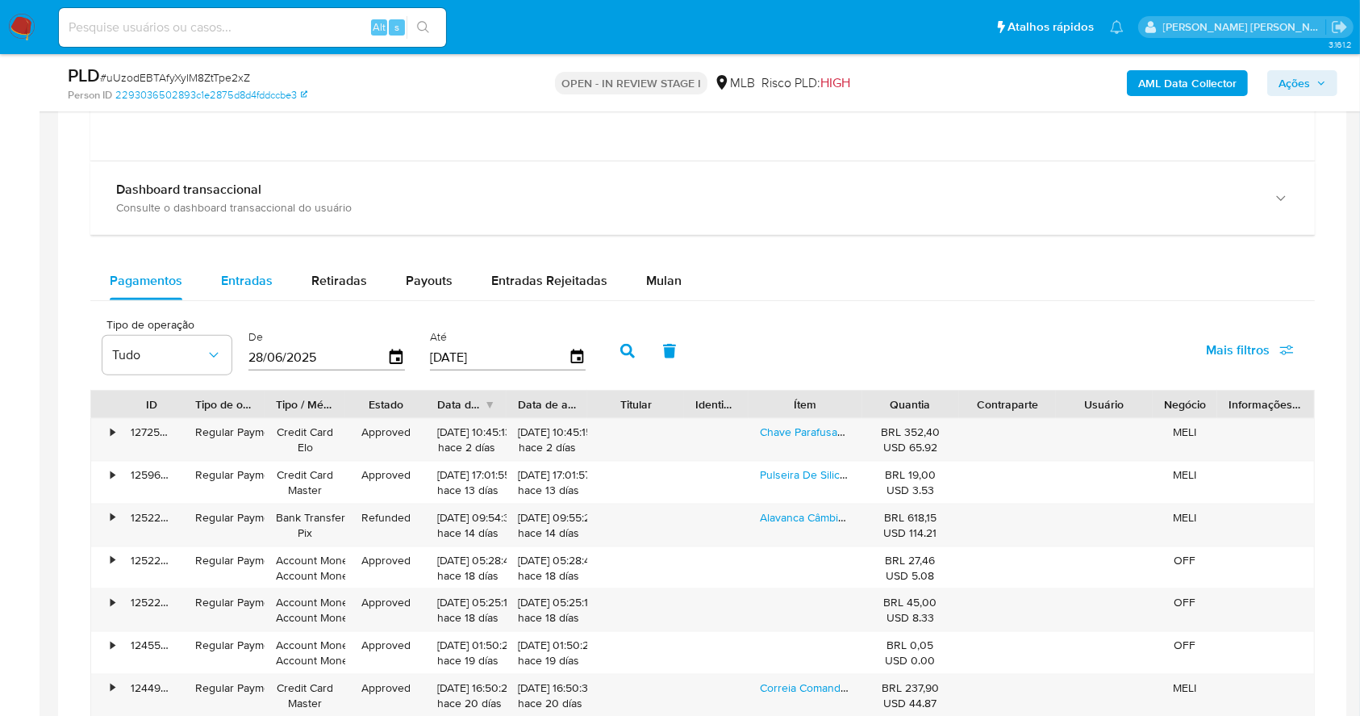
click at [261, 278] on span "Entradas" at bounding box center [247, 280] width 52 height 19
select select "10"
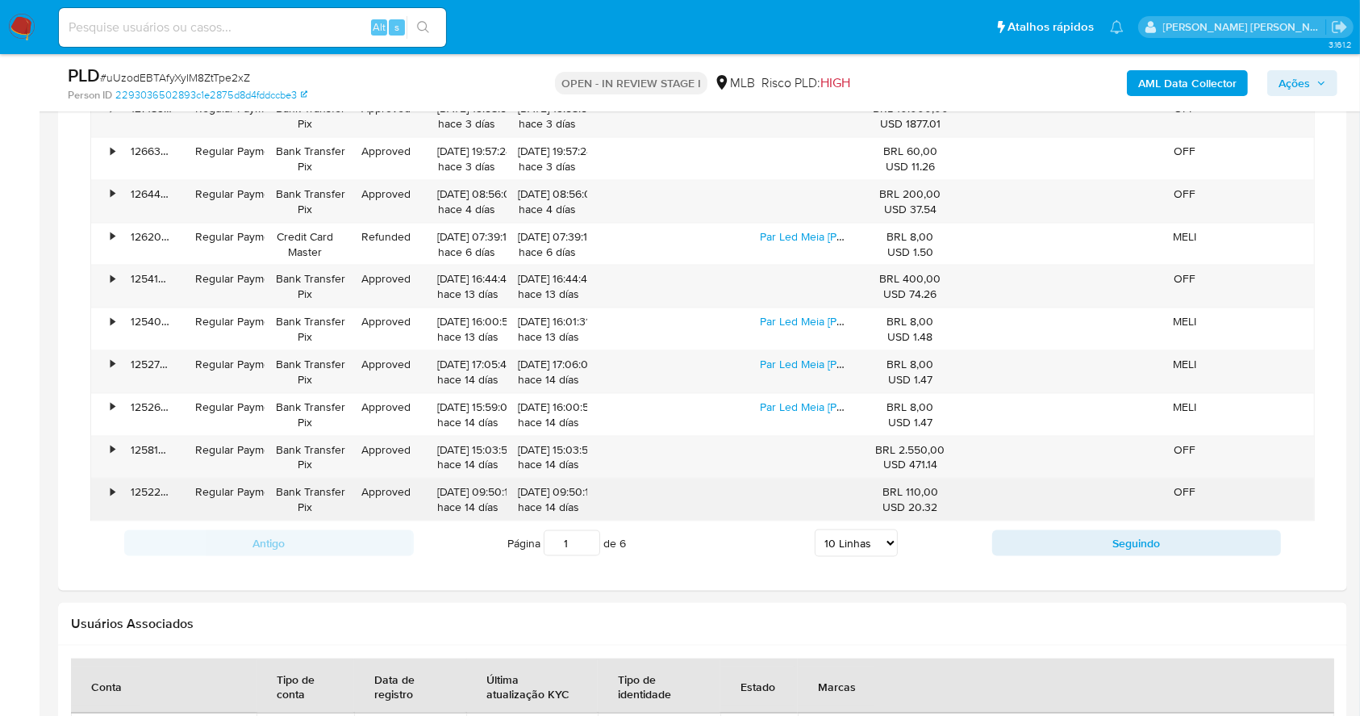
scroll to position [2201, 0]
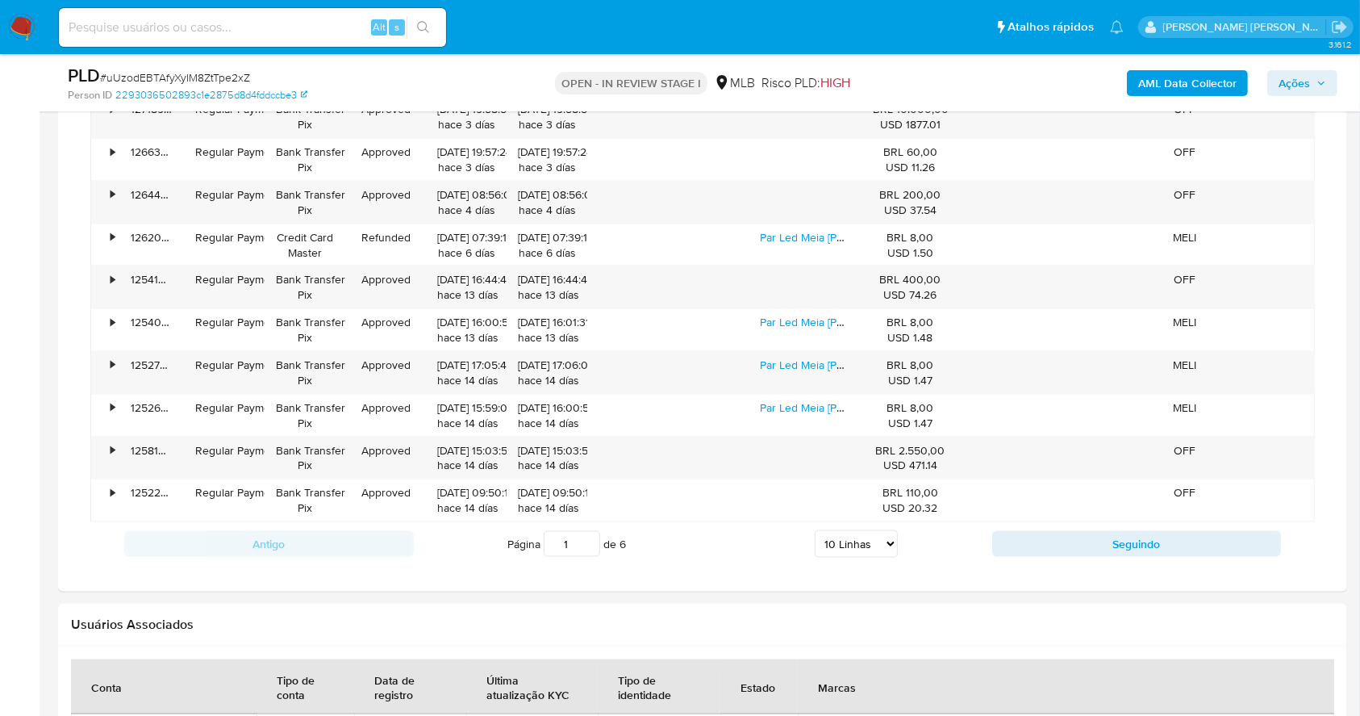
click at [1227, 557] on div "Antigo Página 1 de 6 5 Linhas 10 Linhas 20 Linhas 25 Linhas 50 Linhas 100 Linha…" at bounding box center [702, 544] width 1225 height 44
click at [1092, 545] on button "Seguindo" at bounding box center [1137, 544] width 290 height 26
click at [1092, 544] on button "Seguindo" at bounding box center [1137, 544] width 290 height 26
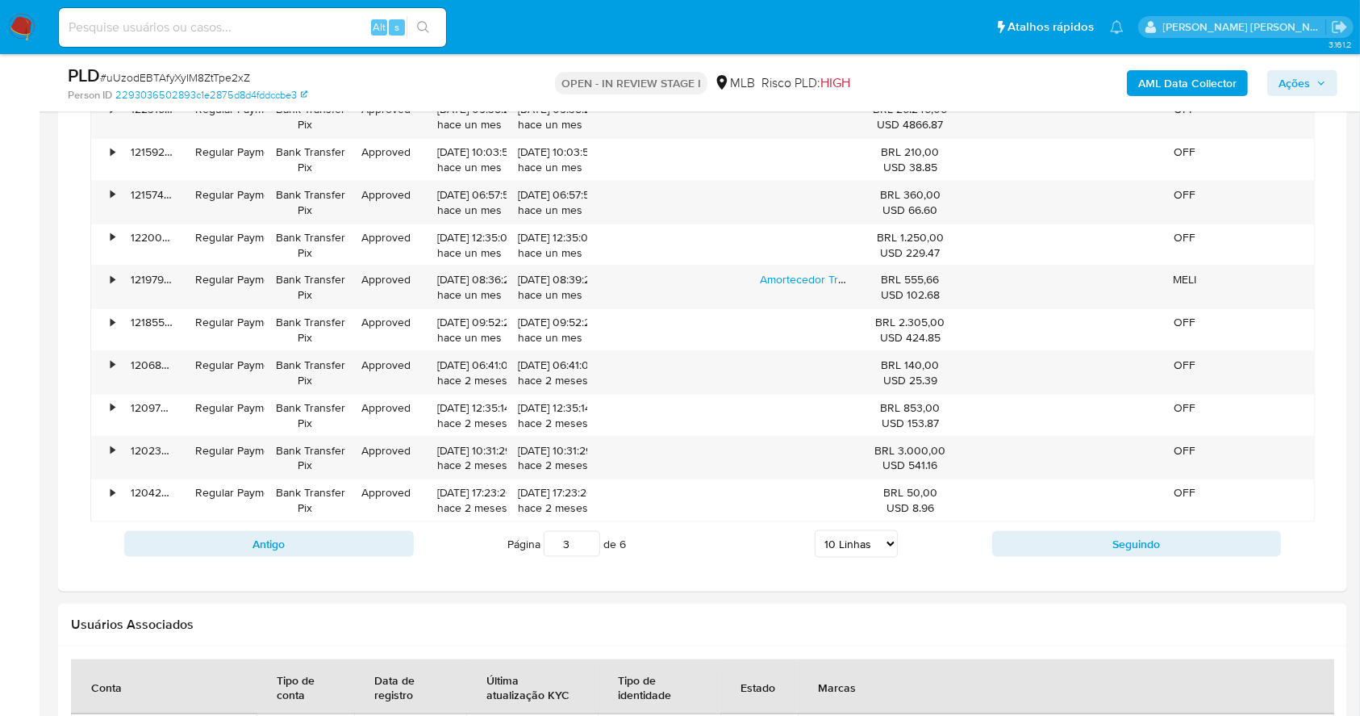
click at [1092, 544] on button "Seguindo" at bounding box center [1137, 544] width 290 height 26
click at [312, 527] on div "Antigo Página 4 de 6 5 Linhas 10 Linhas 20 Linhas 25 Linhas 50 Linhas 100 Linha…" at bounding box center [702, 544] width 1225 height 44
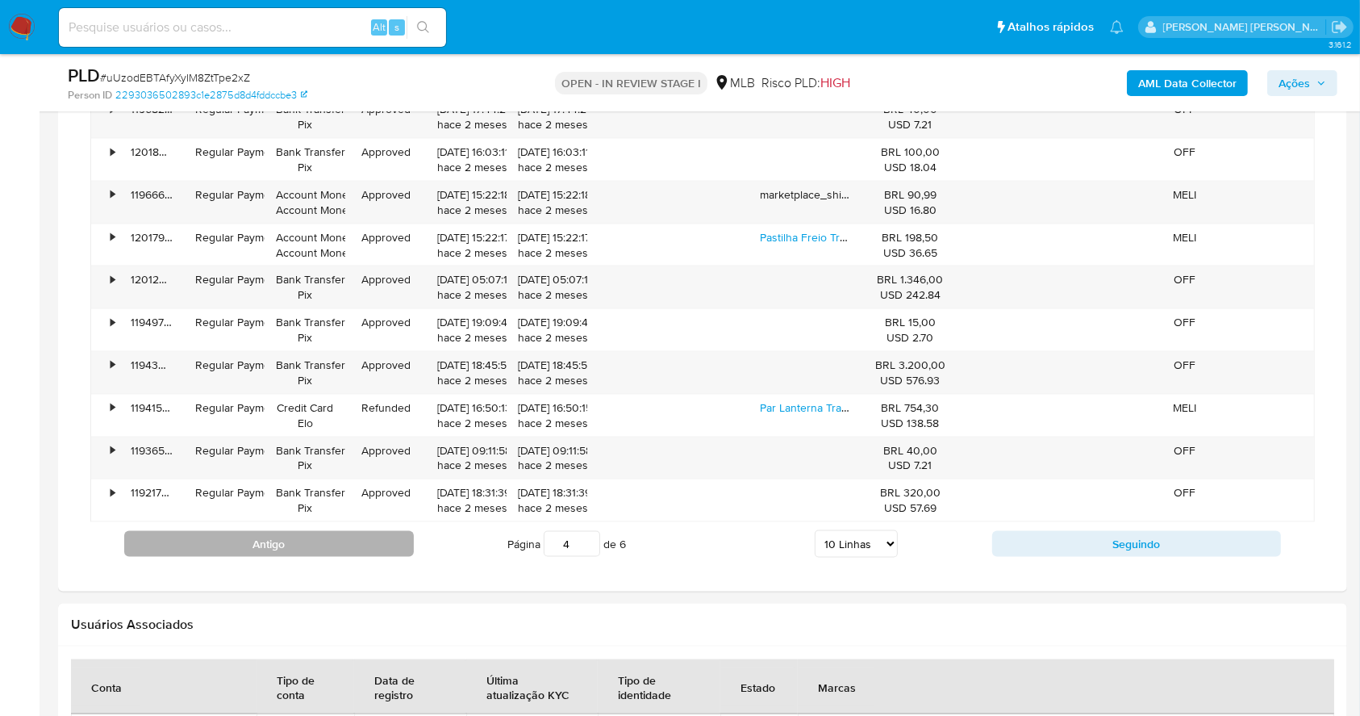
click at [332, 549] on button "Antigo" at bounding box center [269, 544] width 290 height 26
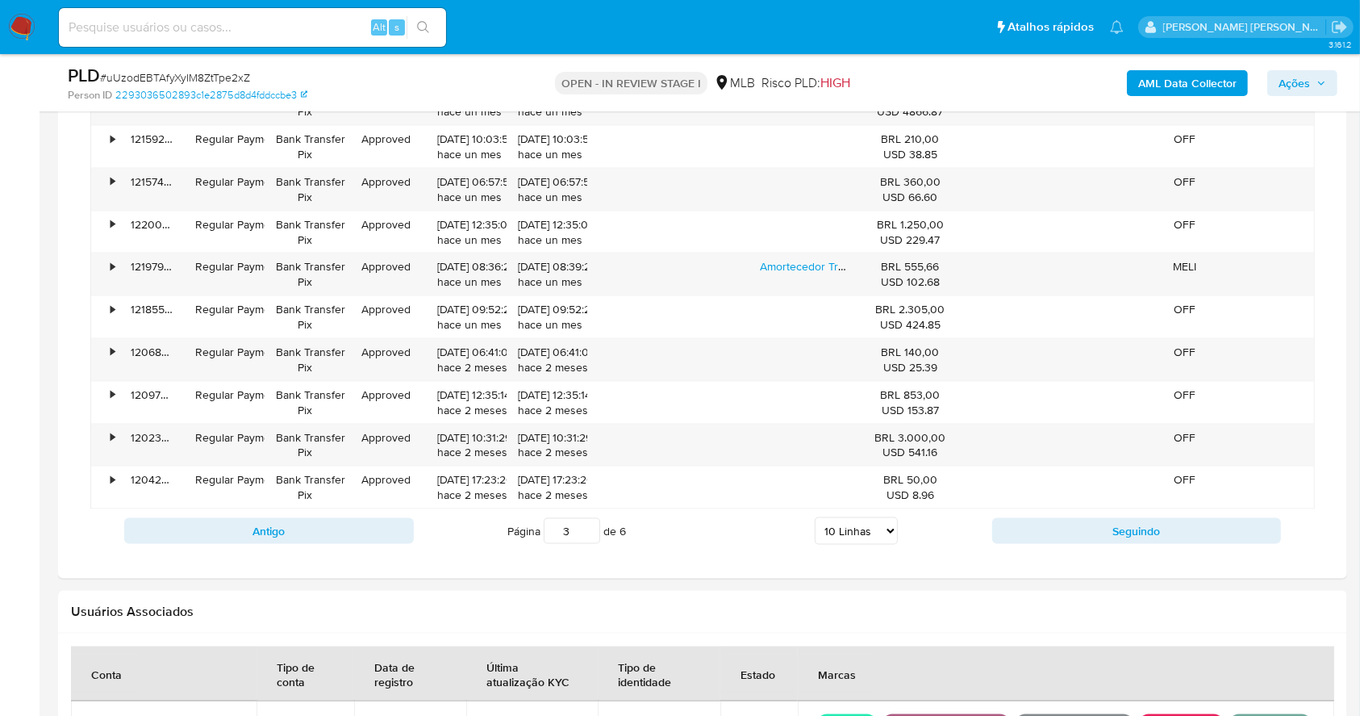
scroll to position [2094, 0]
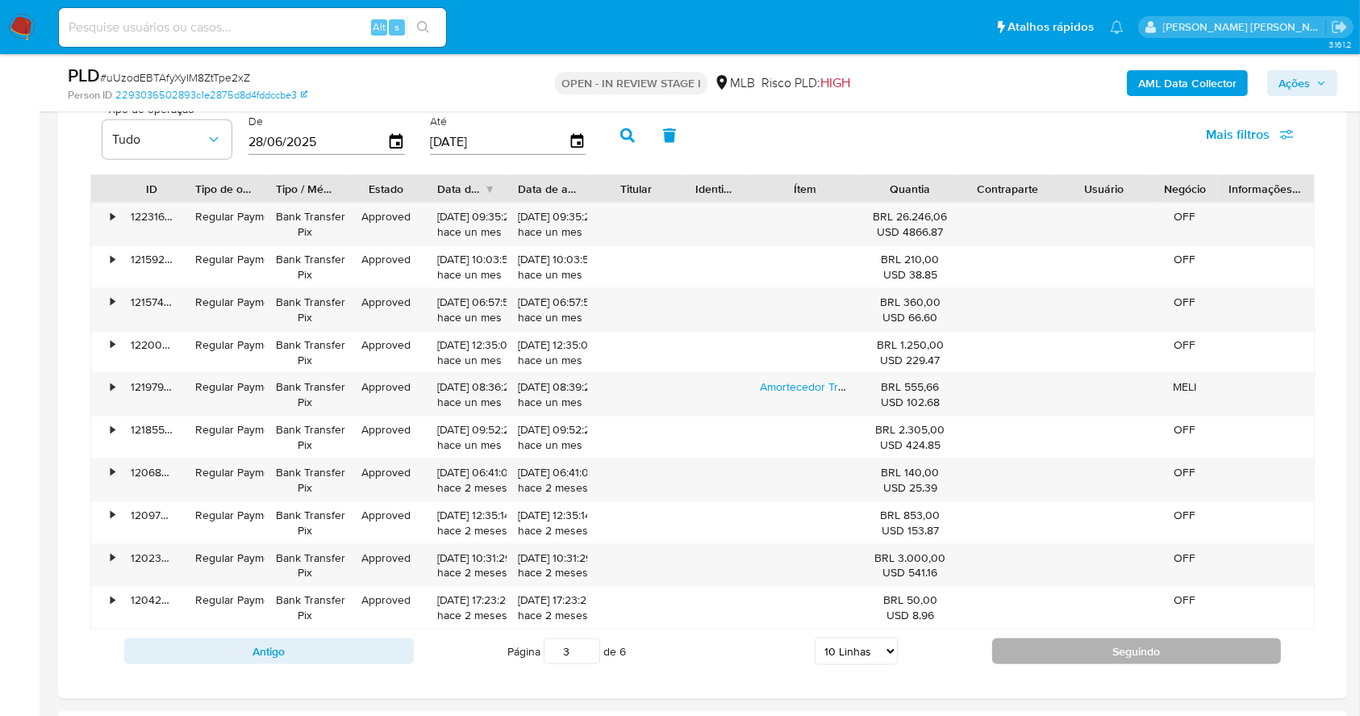
click at [1126, 642] on button "Seguindo" at bounding box center [1137, 651] width 290 height 26
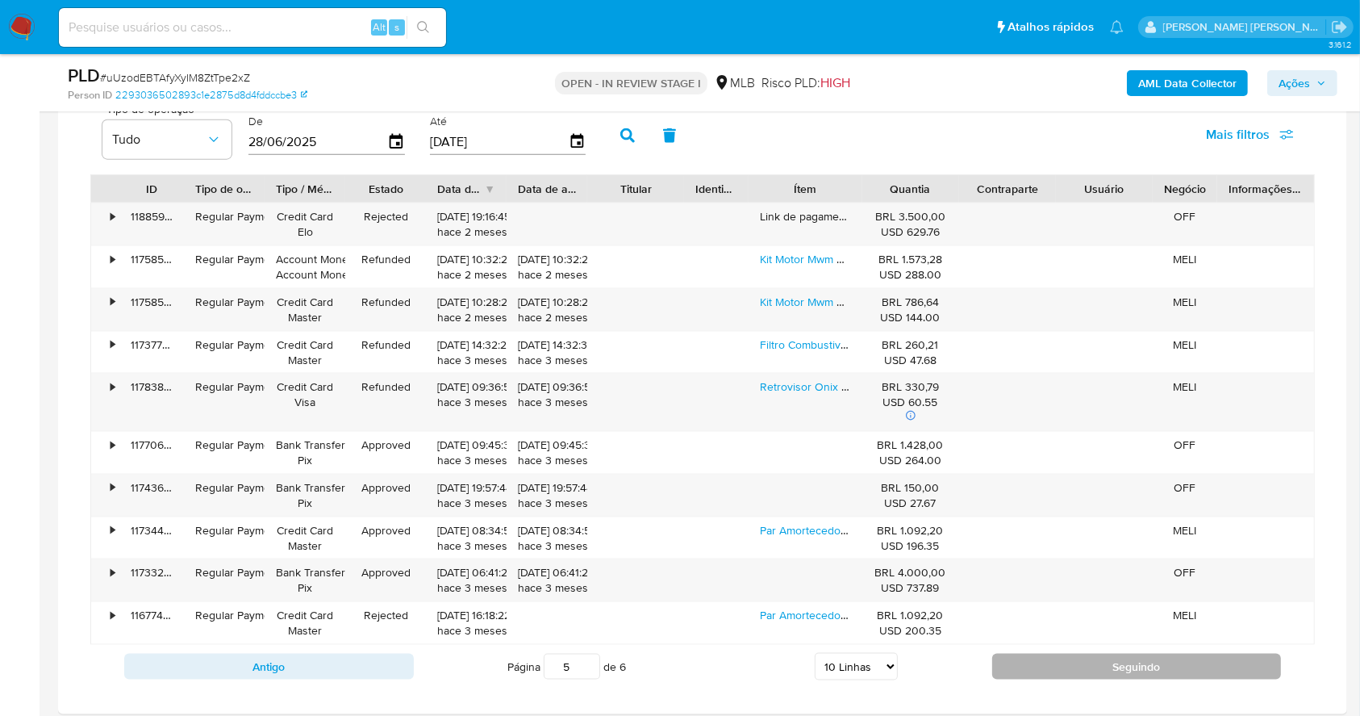
click at [1122, 661] on button "Seguindo" at bounding box center [1137, 667] width 290 height 26
type input "6"
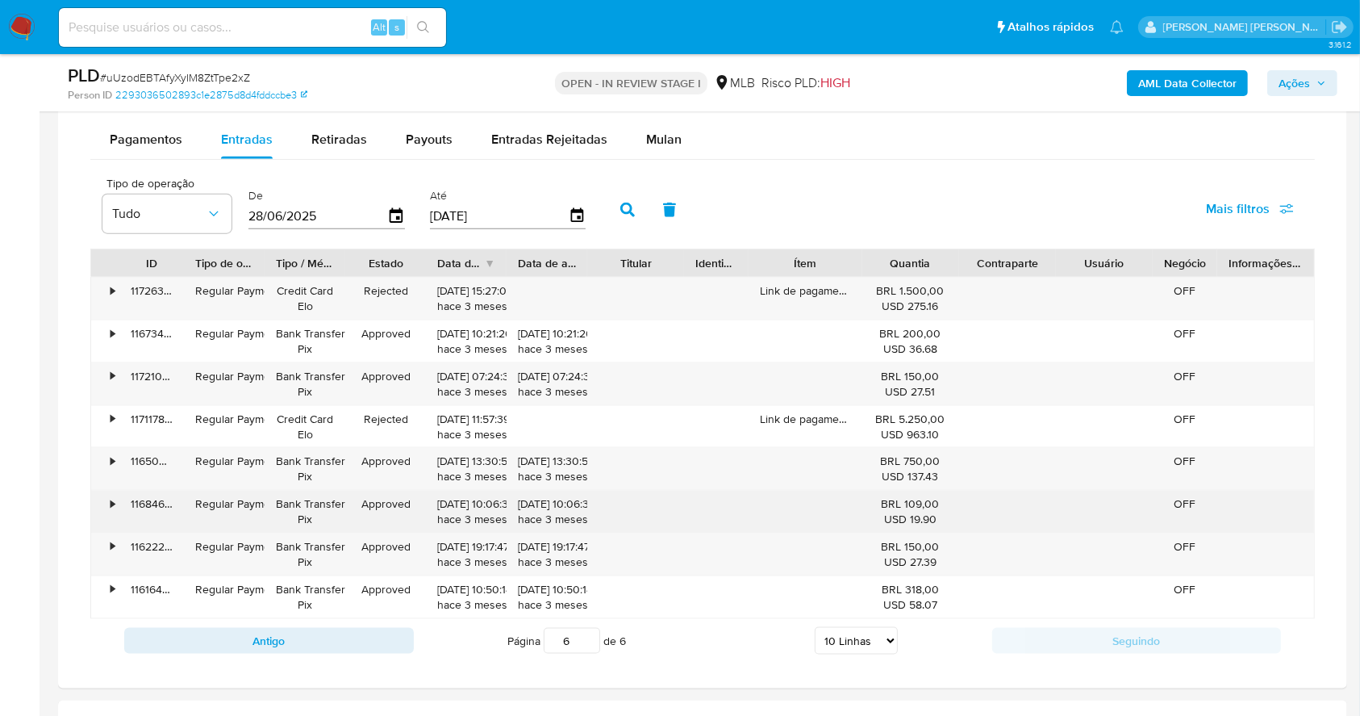
scroll to position [1986, 0]
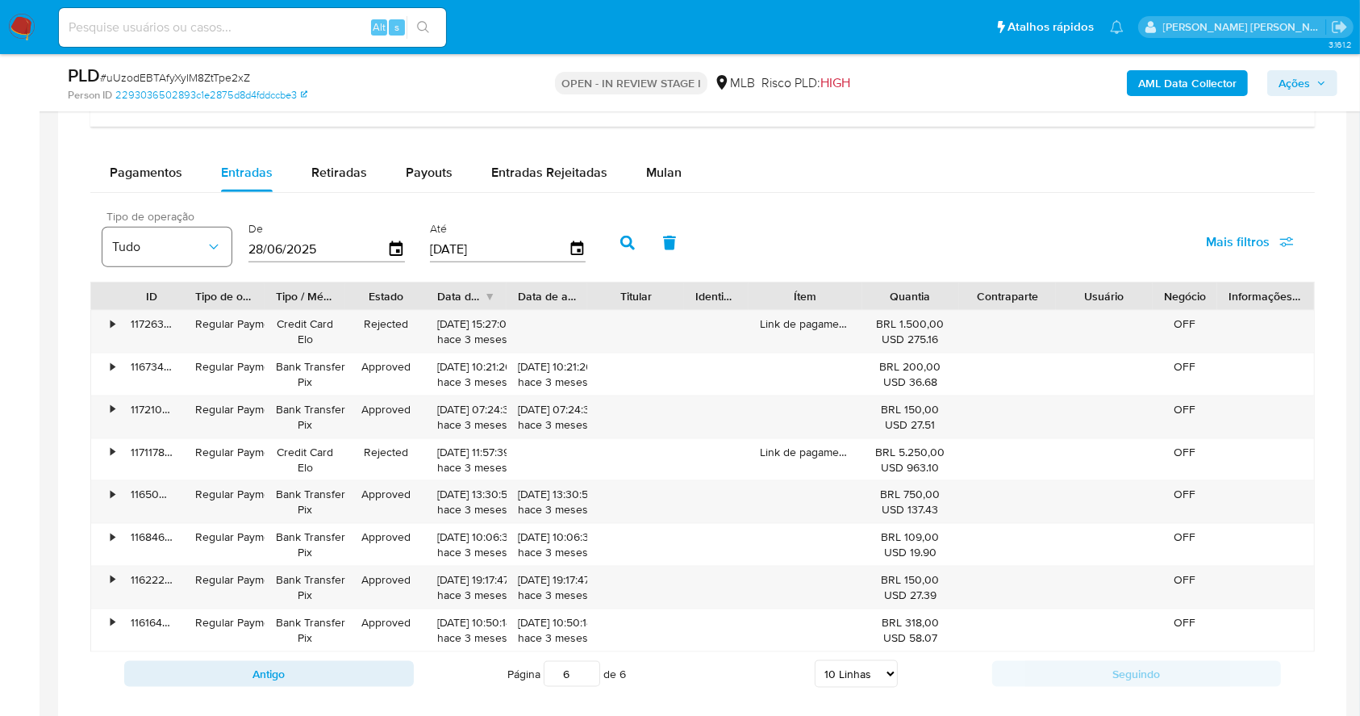
drag, startPoint x: 333, startPoint y: 255, endPoint x: 209, endPoint y: 255, distance: 124.3
click at [209, 255] on div "Tipo de operação Tudo De 28/06/2025 Até 25/09/2025" at bounding box center [348, 241] width 508 height 65
type input "0_/__/____"
type input "01/04/202_"
type input "01/04/2025"
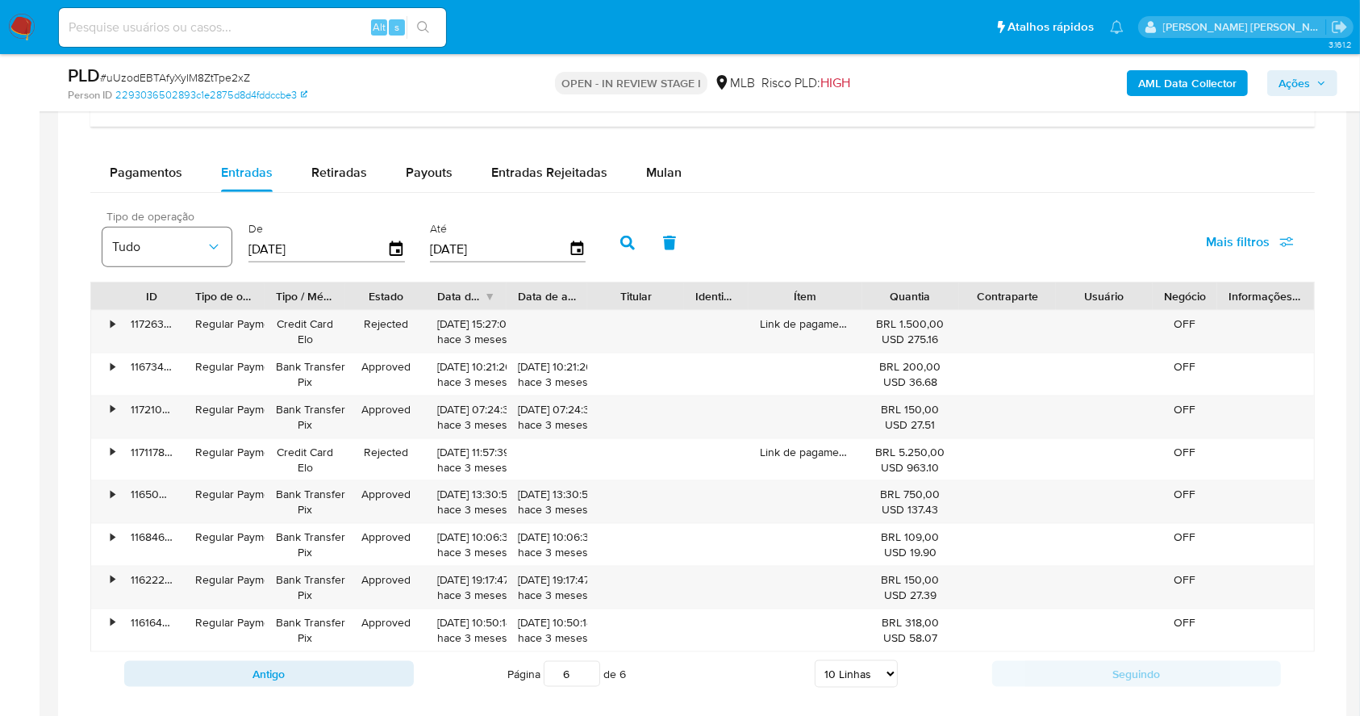
type input "3_/__/____"
type input "30/06/2025"
click at [620, 242] on icon "button" at bounding box center [627, 243] width 15 height 15
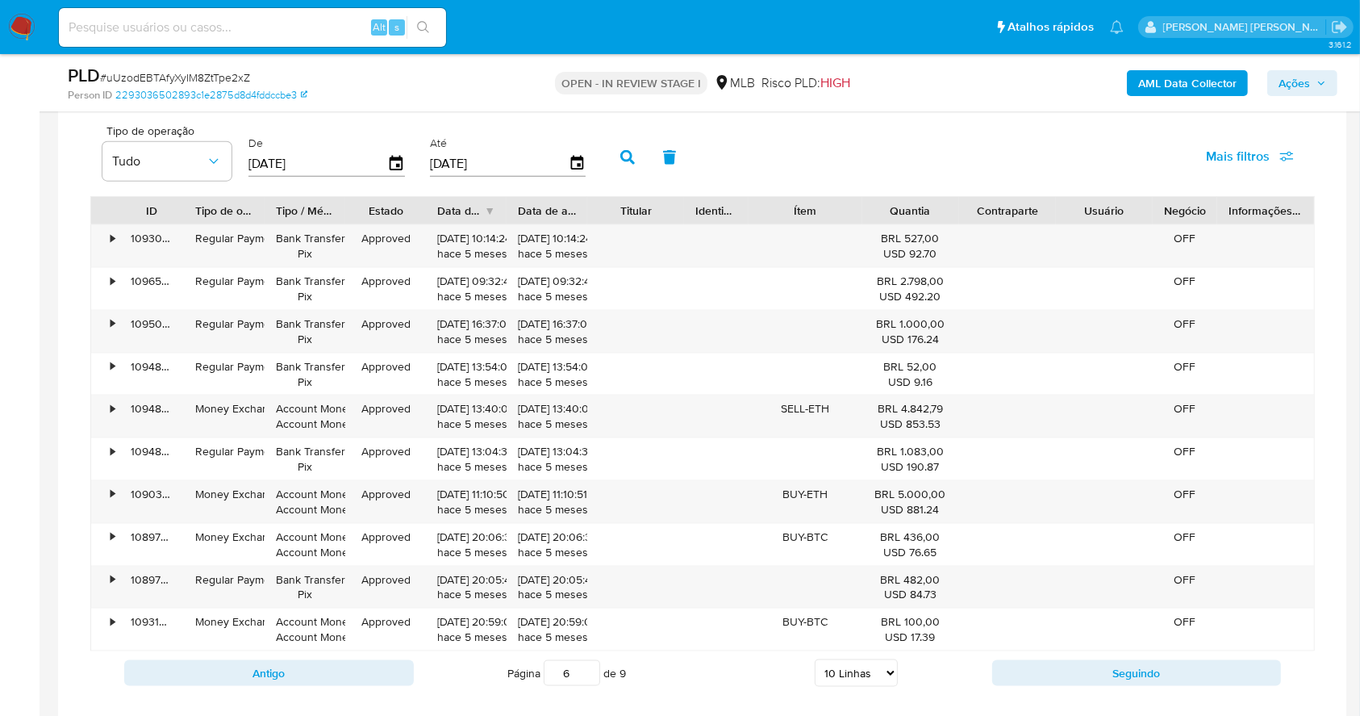
scroll to position [2201, 0]
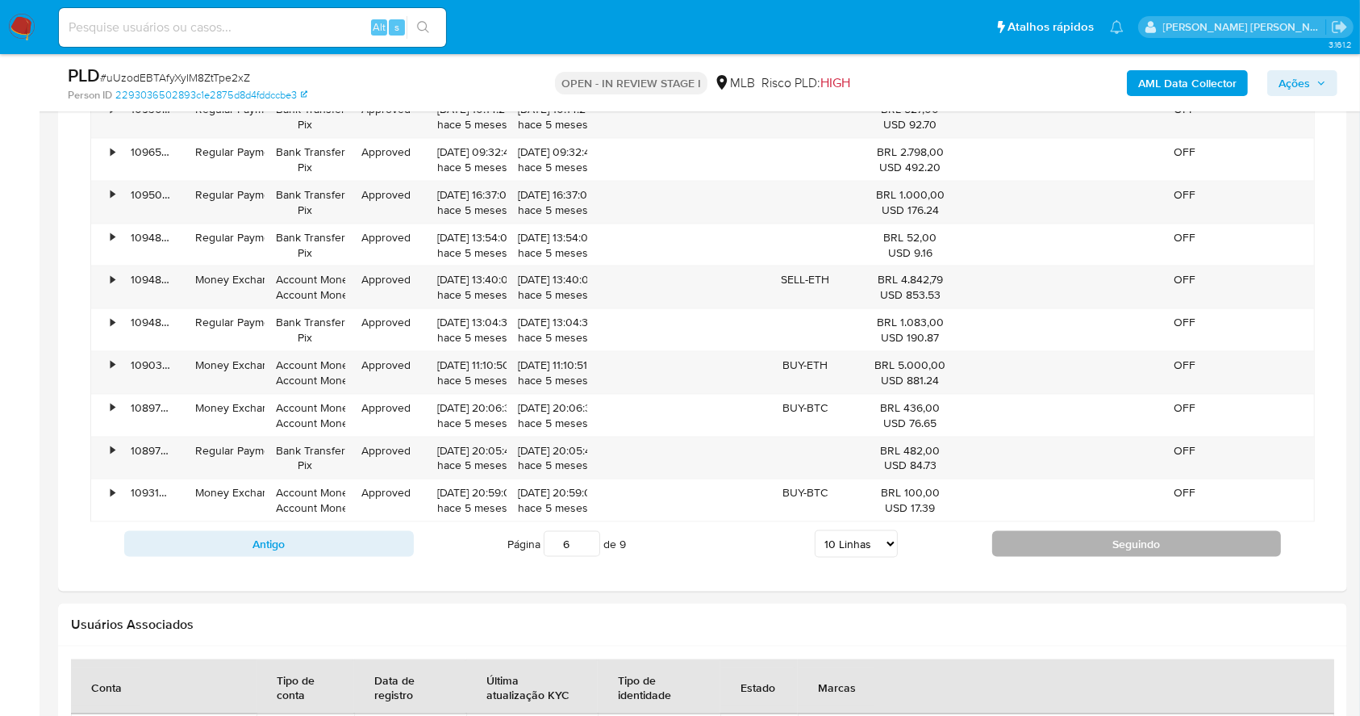
click at [1058, 533] on button "Seguindo" at bounding box center [1137, 544] width 290 height 26
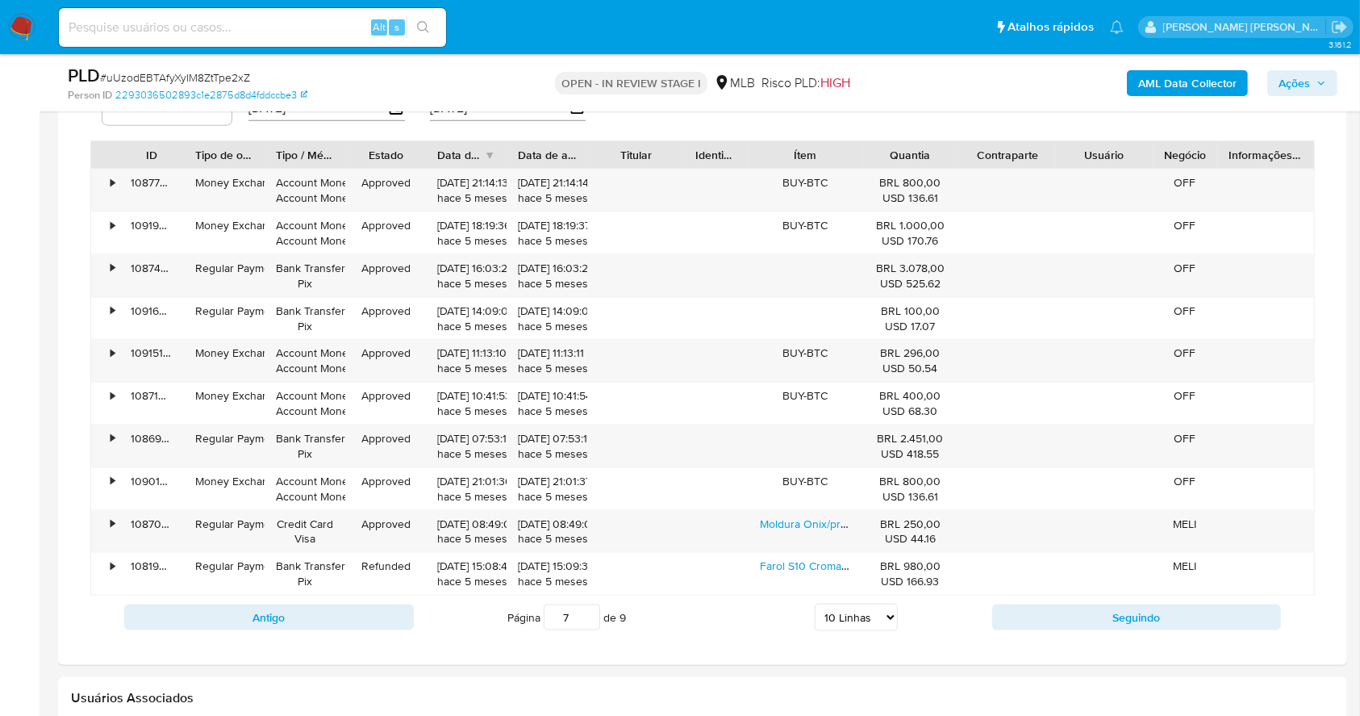
scroll to position [2094, 0]
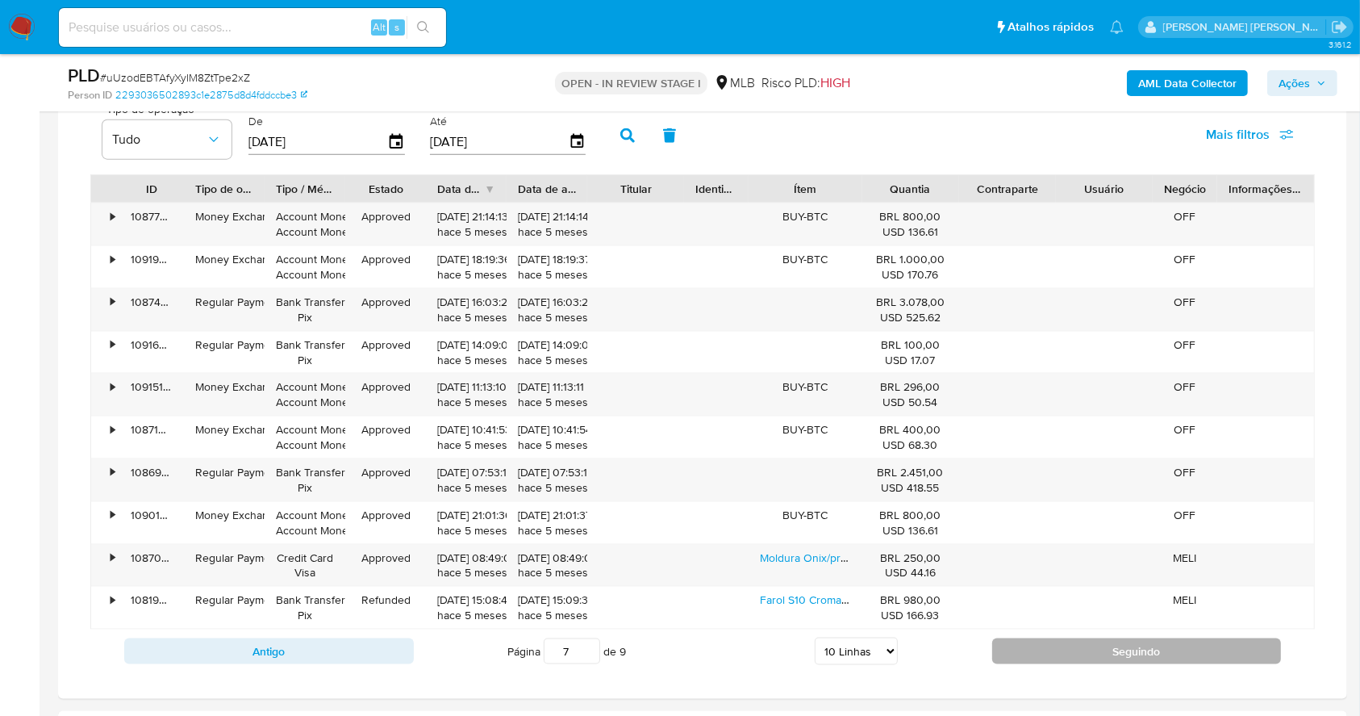
click at [1063, 645] on button "Seguindo" at bounding box center [1137, 651] width 290 height 26
click at [1061, 643] on button "Seguindo" at bounding box center [1137, 651] width 290 height 26
type input "9"
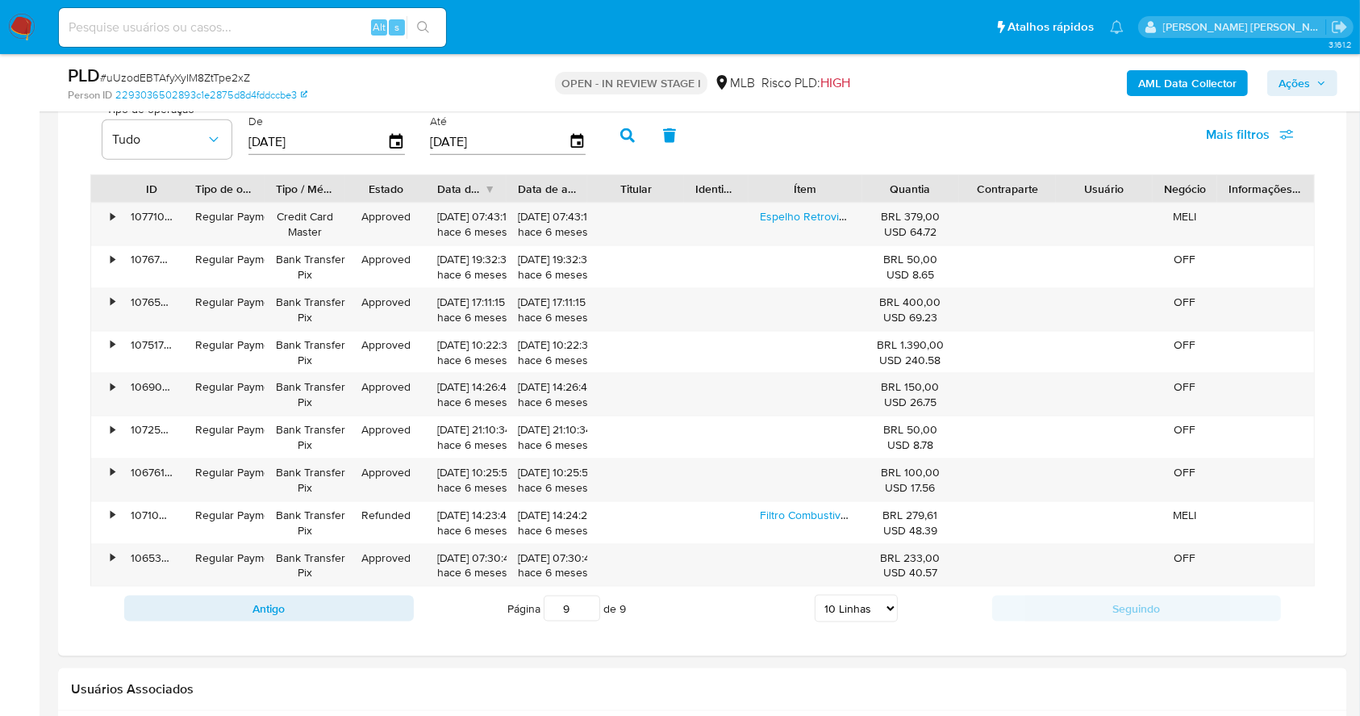
click at [853, 607] on select "5 Linhas 10 Linhas 20 Linhas 25 Linhas 50 Linhas 100 Linhas" at bounding box center [856, 608] width 83 height 27
select select "100"
click at [815, 595] on select "5 Linhas 10 Linhas 20 Linhas 25 Linhas 50 Linhas 100 Linhas" at bounding box center [856, 608] width 83 height 27
type input "1"
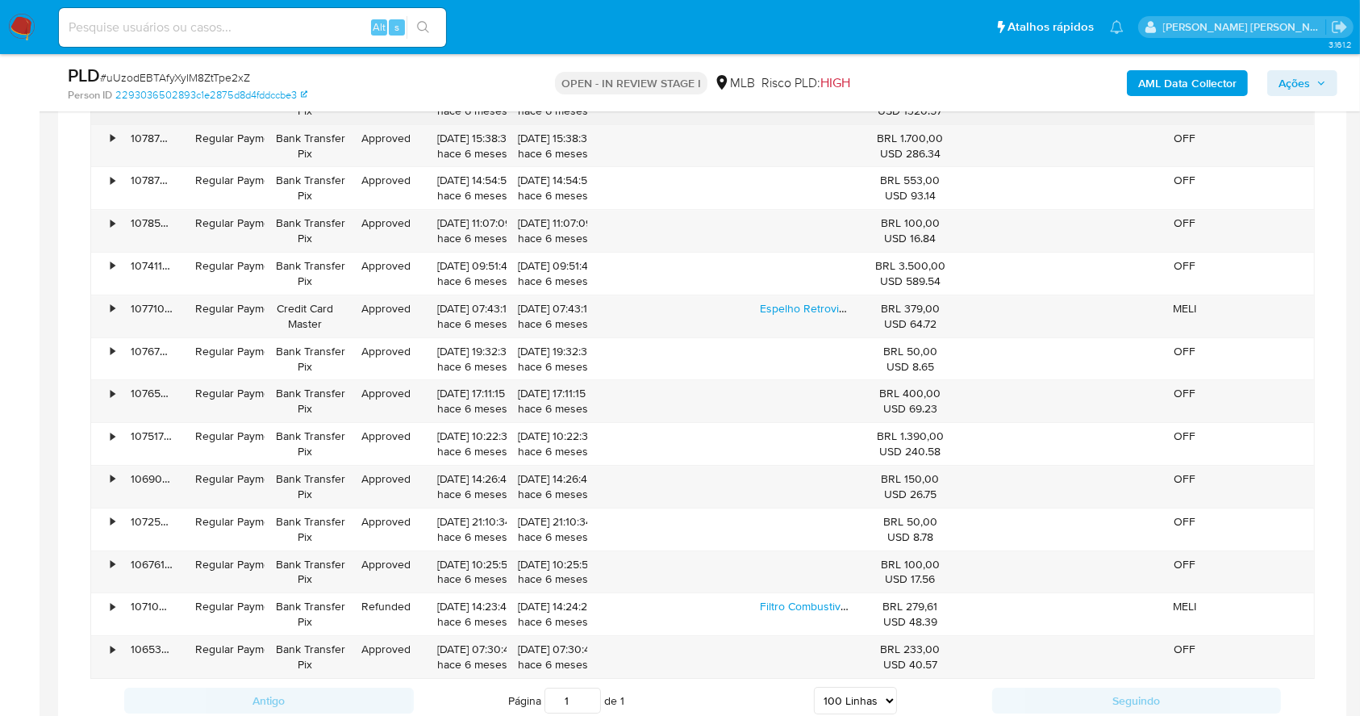
scroll to position [5428, 0]
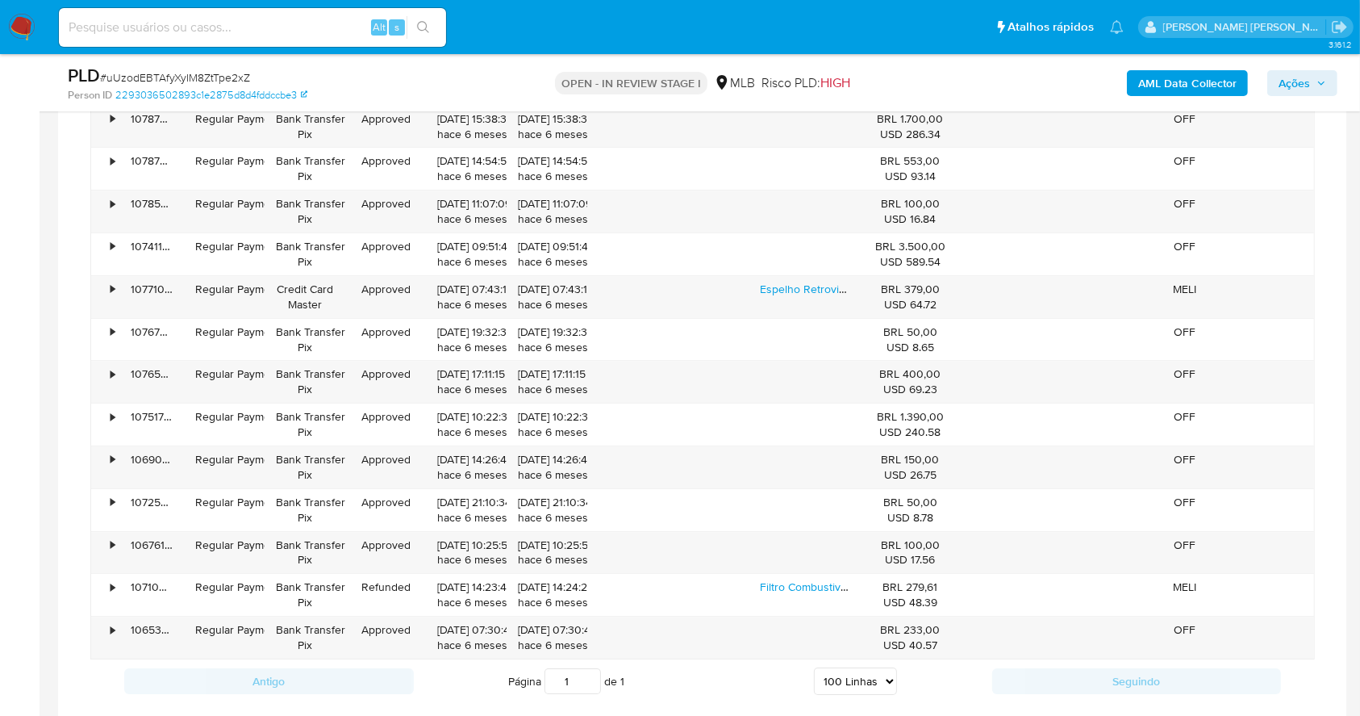
click at [1306, 82] on span "Ações" at bounding box center [1294, 83] width 31 height 26
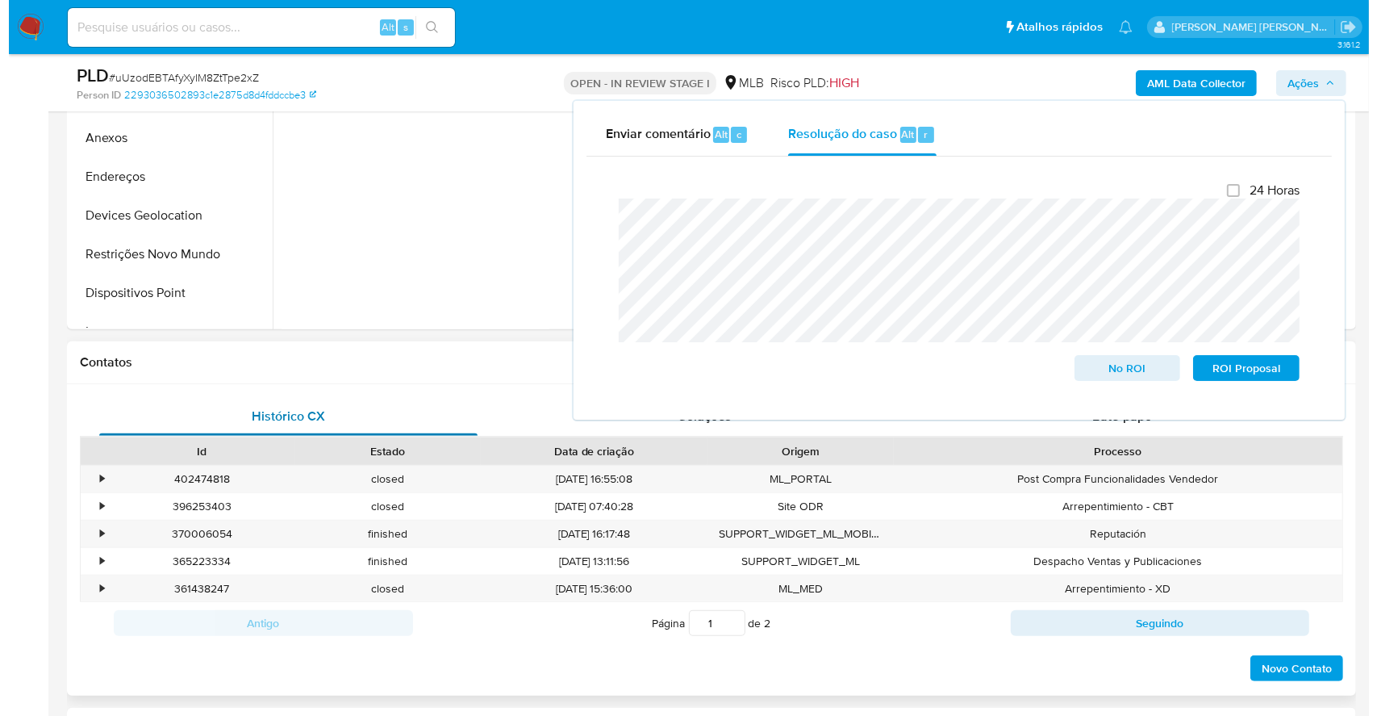
scroll to position [373, 0]
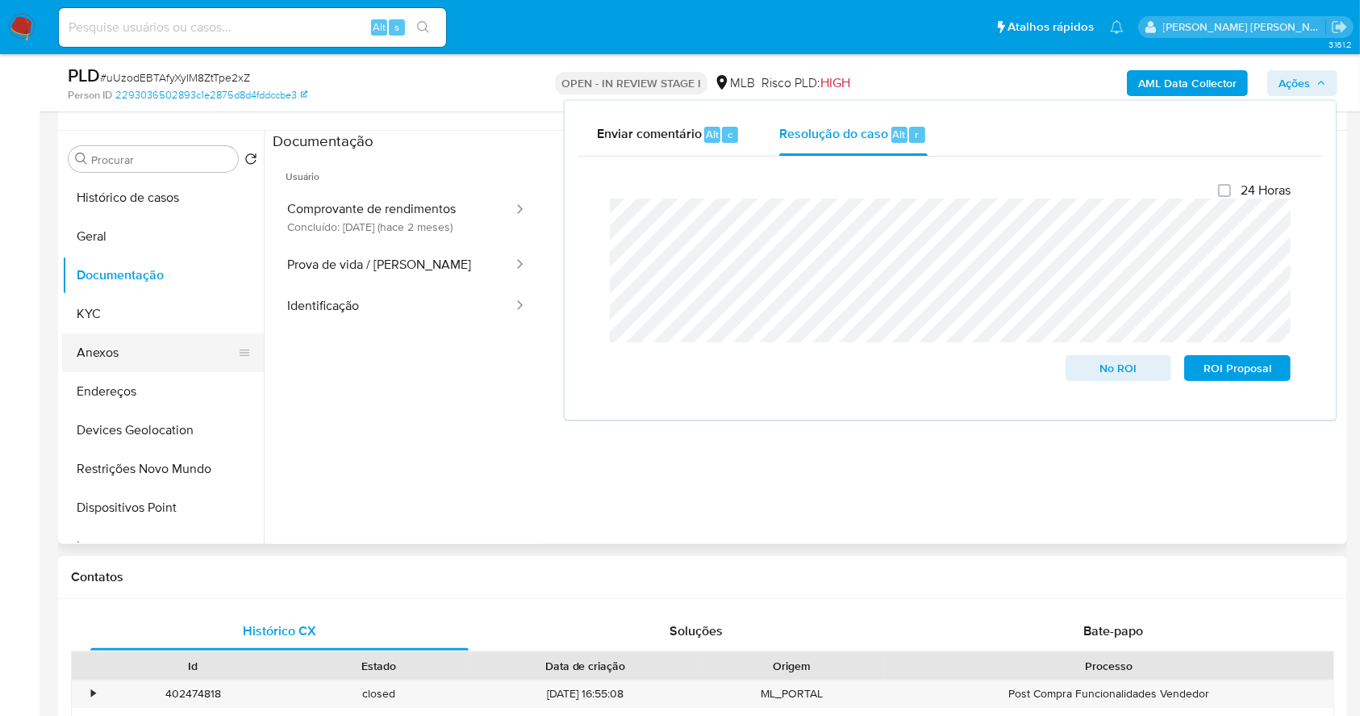
click at [117, 348] on button "Anexos" at bounding box center [156, 352] width 189 height 39
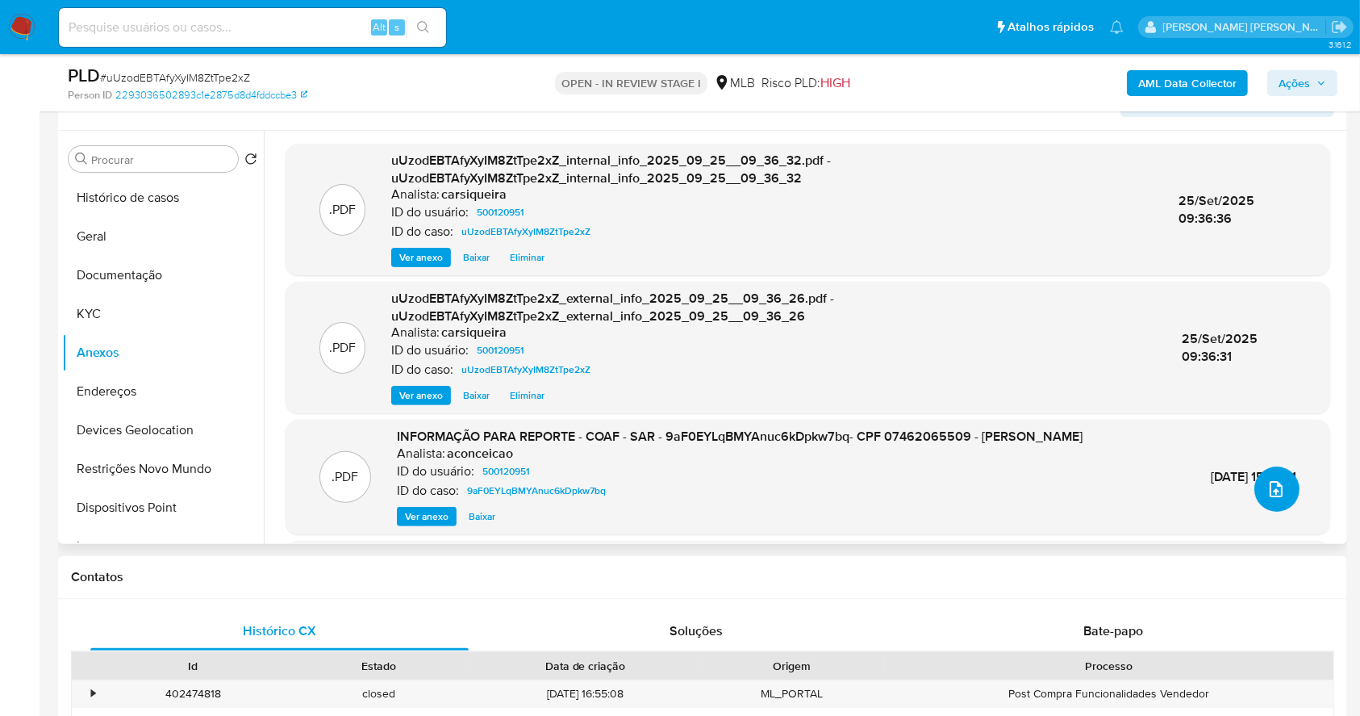
click at [1280, 487] on button "upload-file" at bounding box center [1277, 488] width 45 height 45
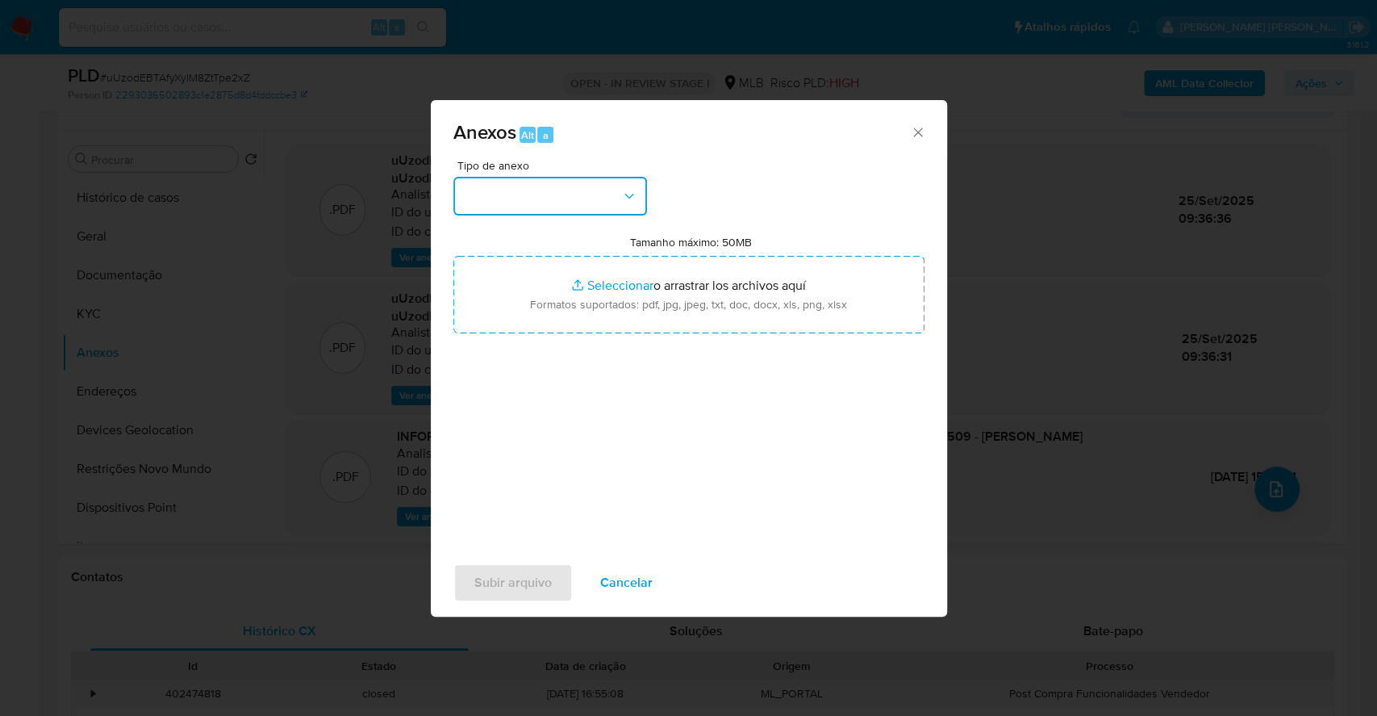
click at [596, 184] on button "button" at bounding box center [550, 196] width 194 height 39
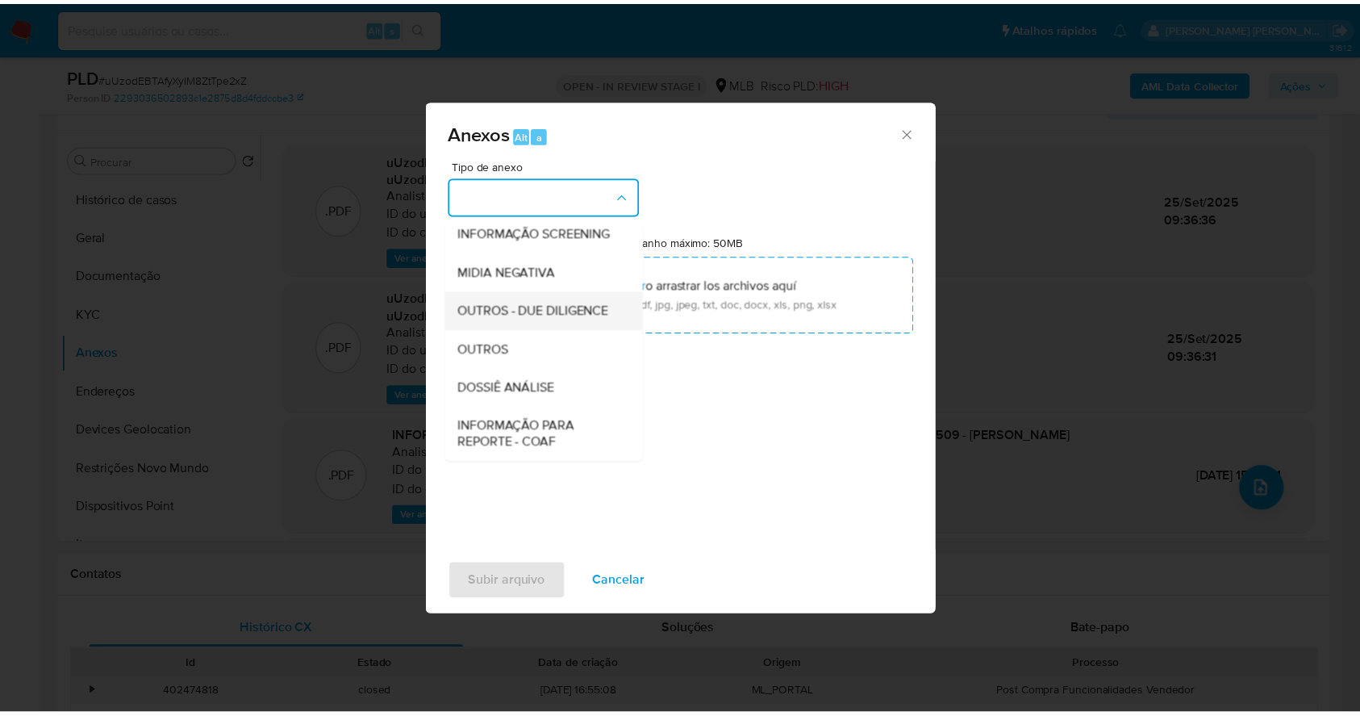
scroll to position [248, 0]
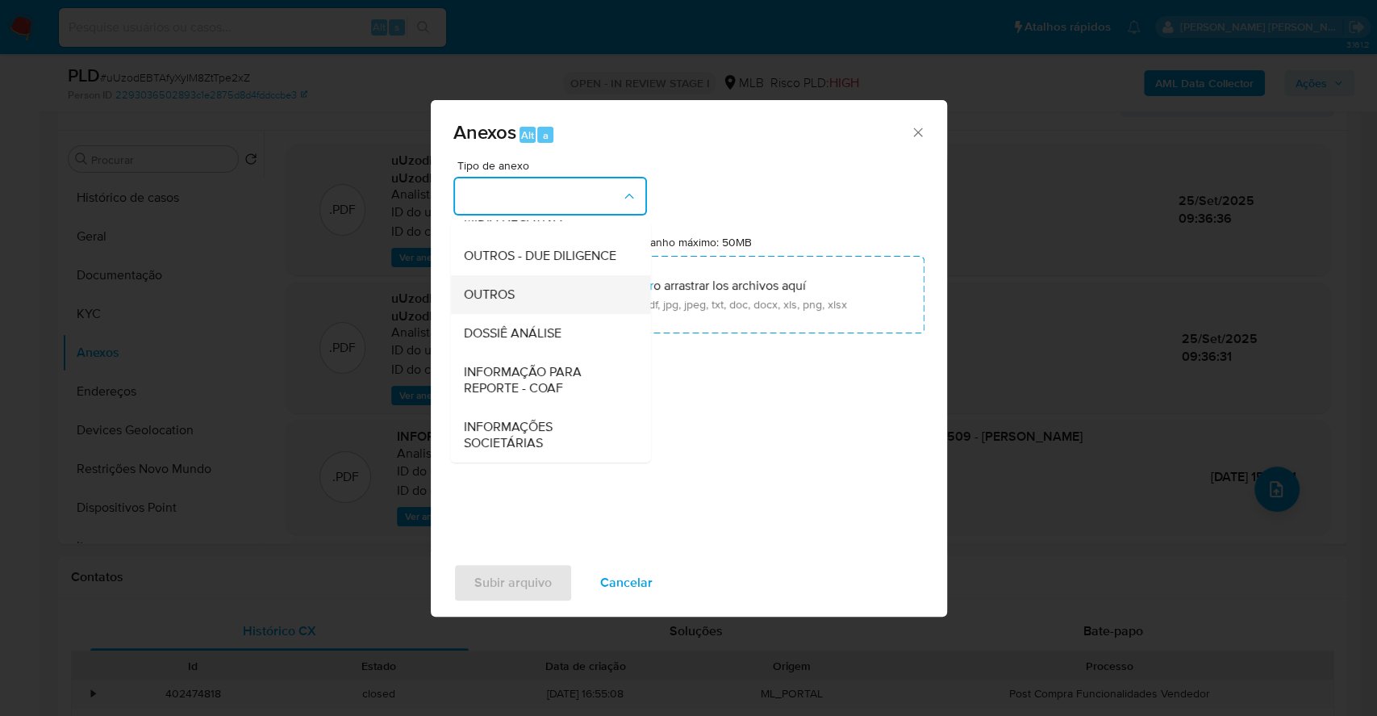
click at [532, 282] on div "OUTROS" at bounding box center [545, 294] width 165 height 39
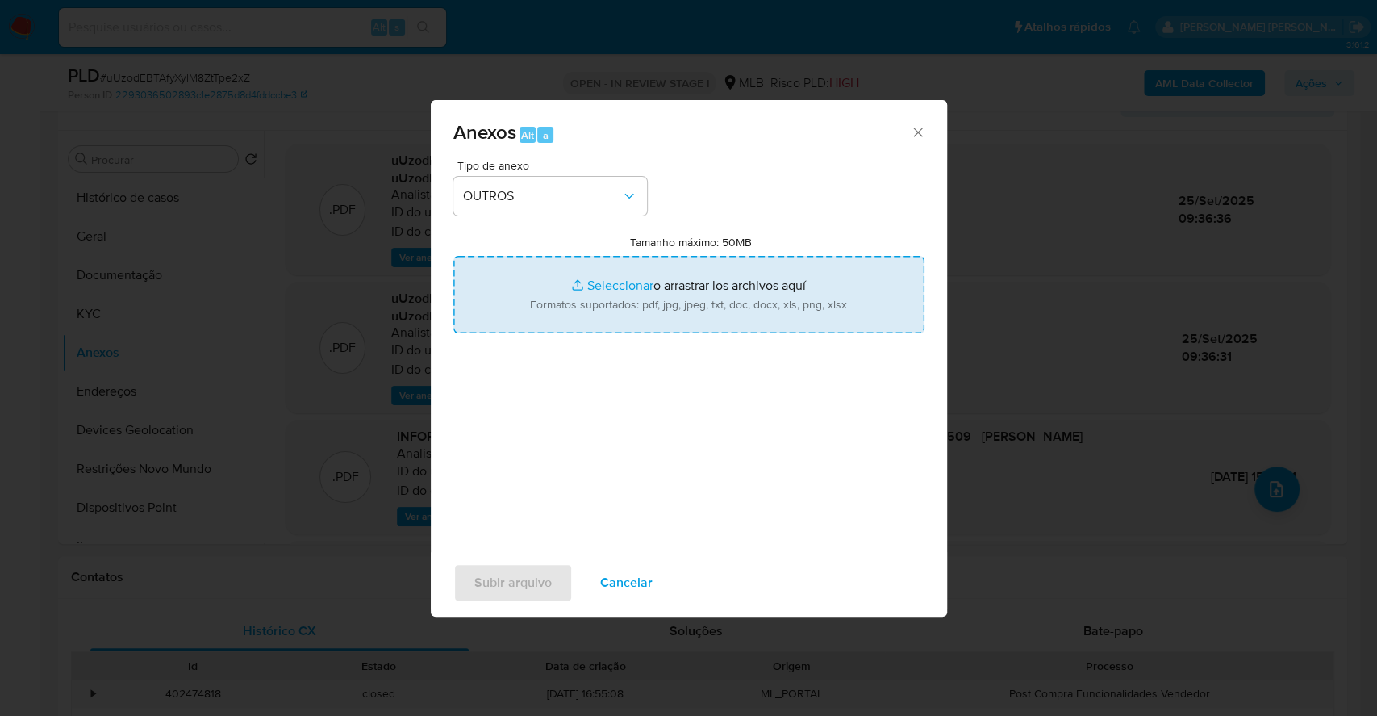
click at [592, 282] on input "Tamanho máximo: 50MB Seleccionar archivos" at bounding box center [688, 294] width 471 height 77
type input "C:\fakepath\DECLINIO - SAR - uUzodEBTAfyXyIM8ZtTpe2xZ - CPF 07462065509 - KEVIN…"
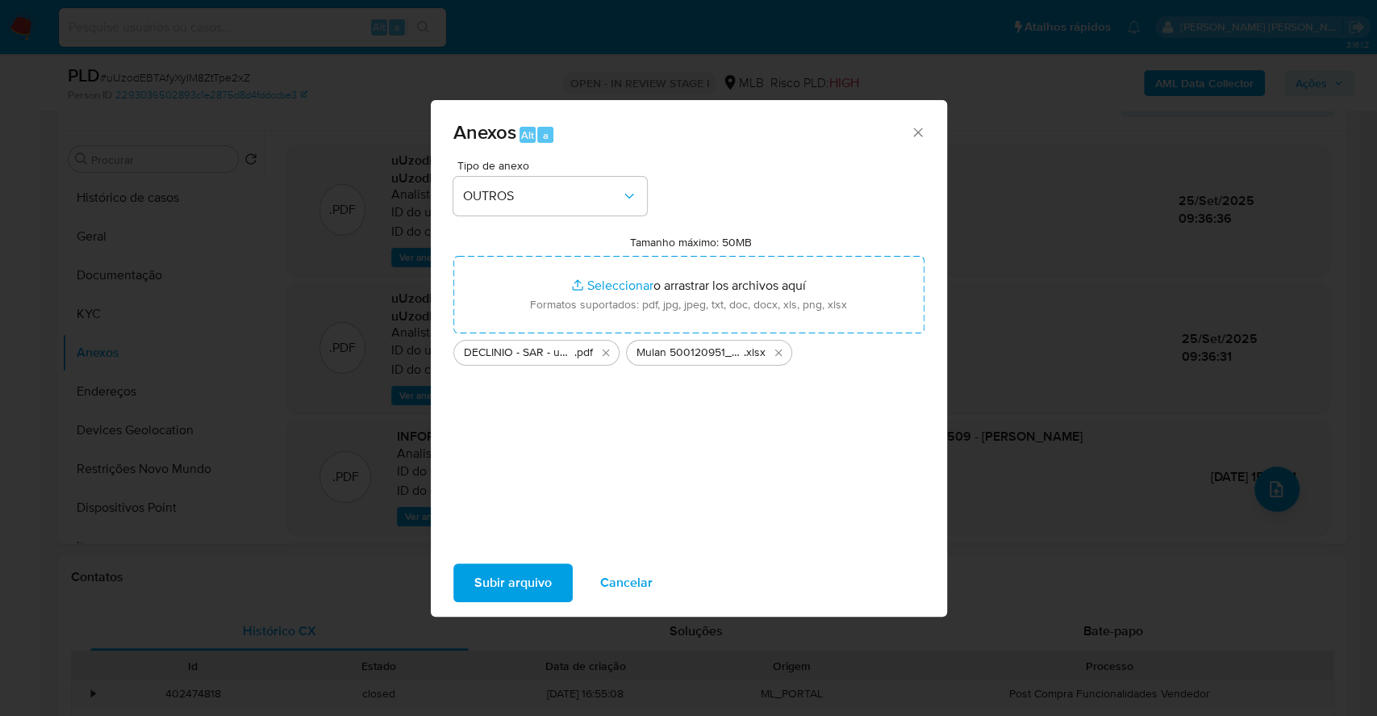
click at [487, 583] on span "Subir arquivo" at bounding box center [512, 583] width 77 height 36
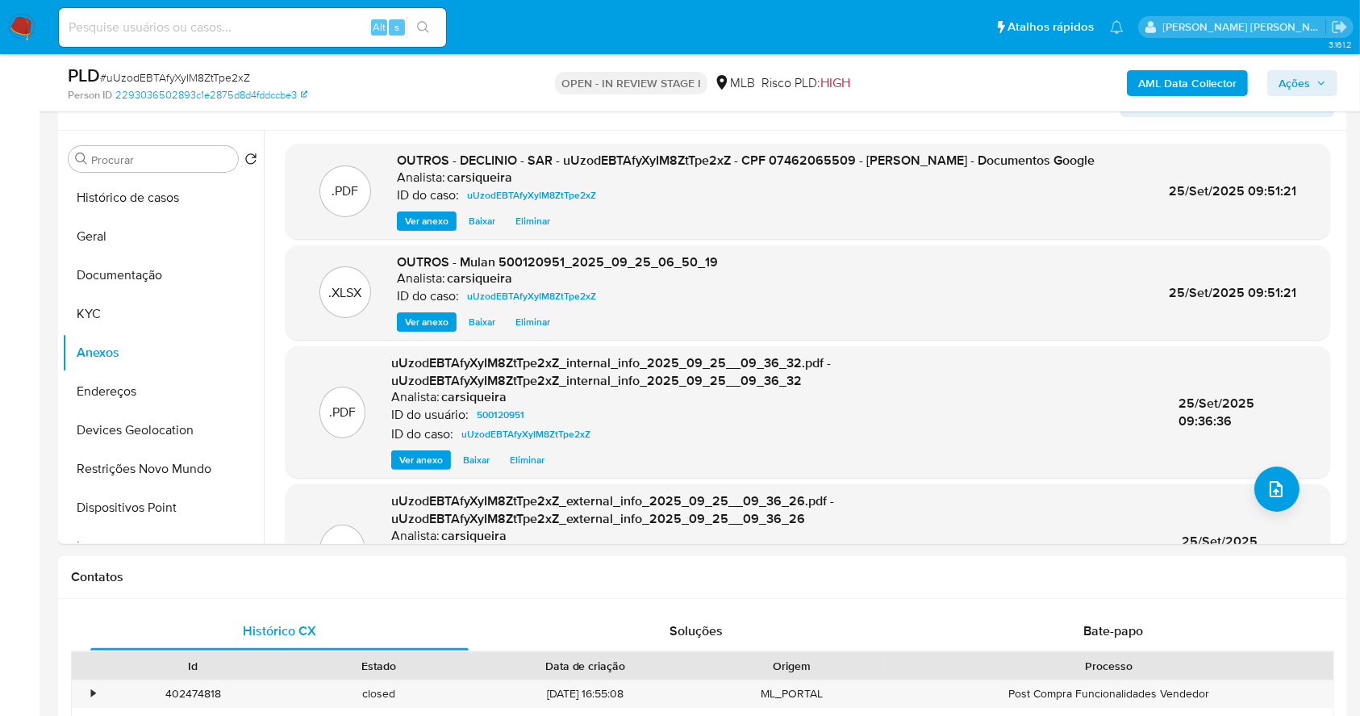
click at [1303, 70] on span "Ações" at bounding box center [1294, 83] width 31 height 26
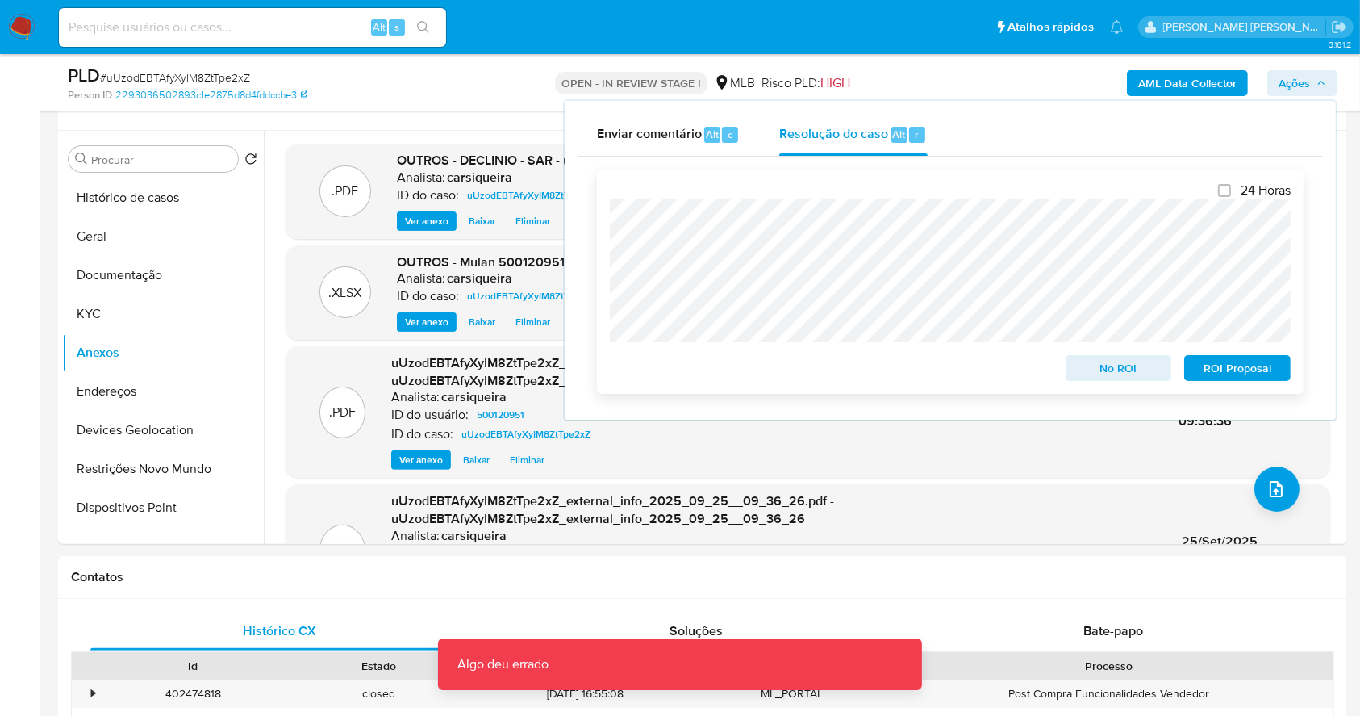
click at [1155, 358] on button "No ROI" at bounding box center [1119, 368] width 107 height 26
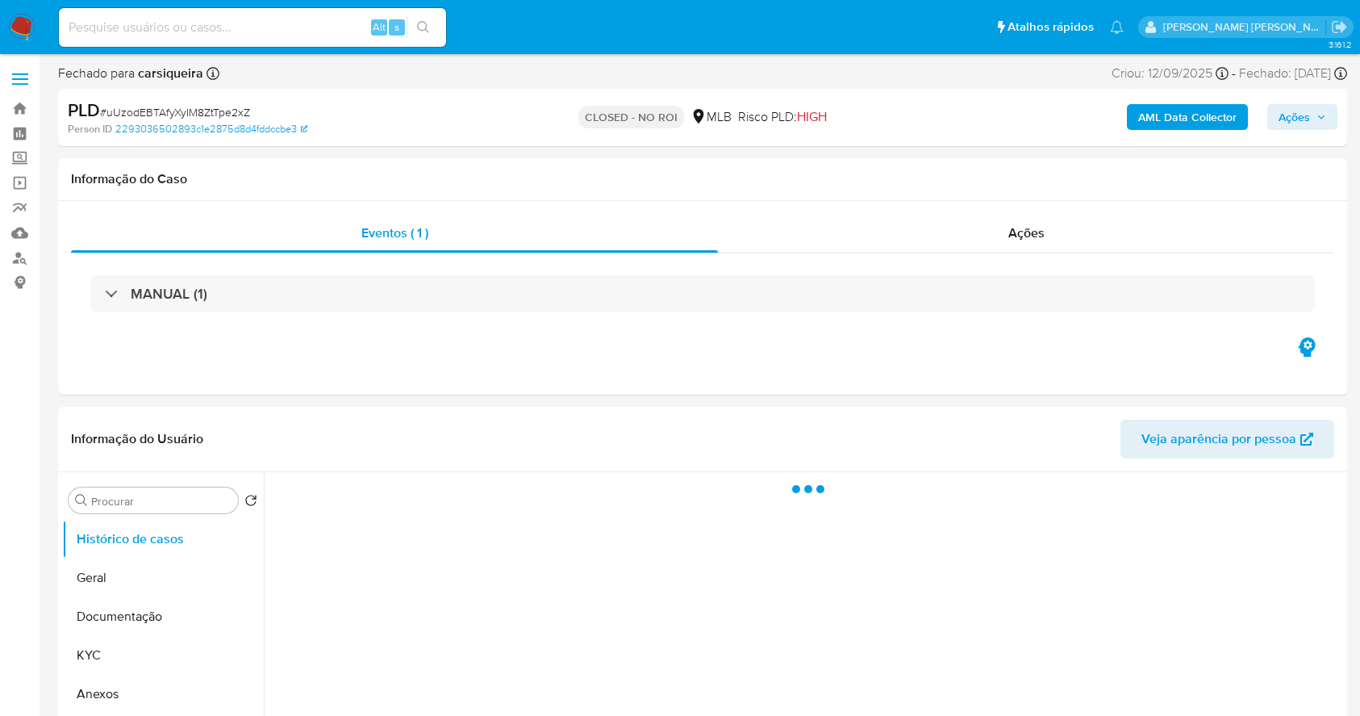
select select "10"
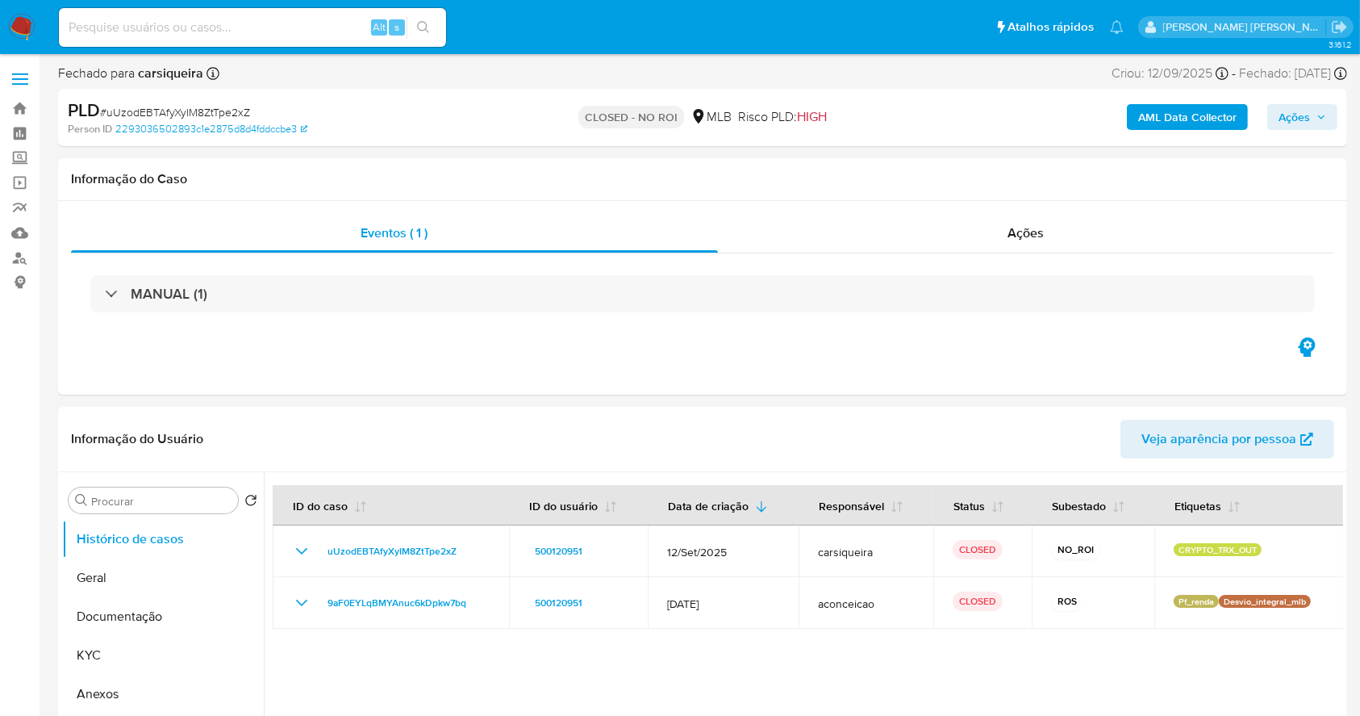
click at [22, 29] on img at bounding box center [21, 27] width 27 height 27
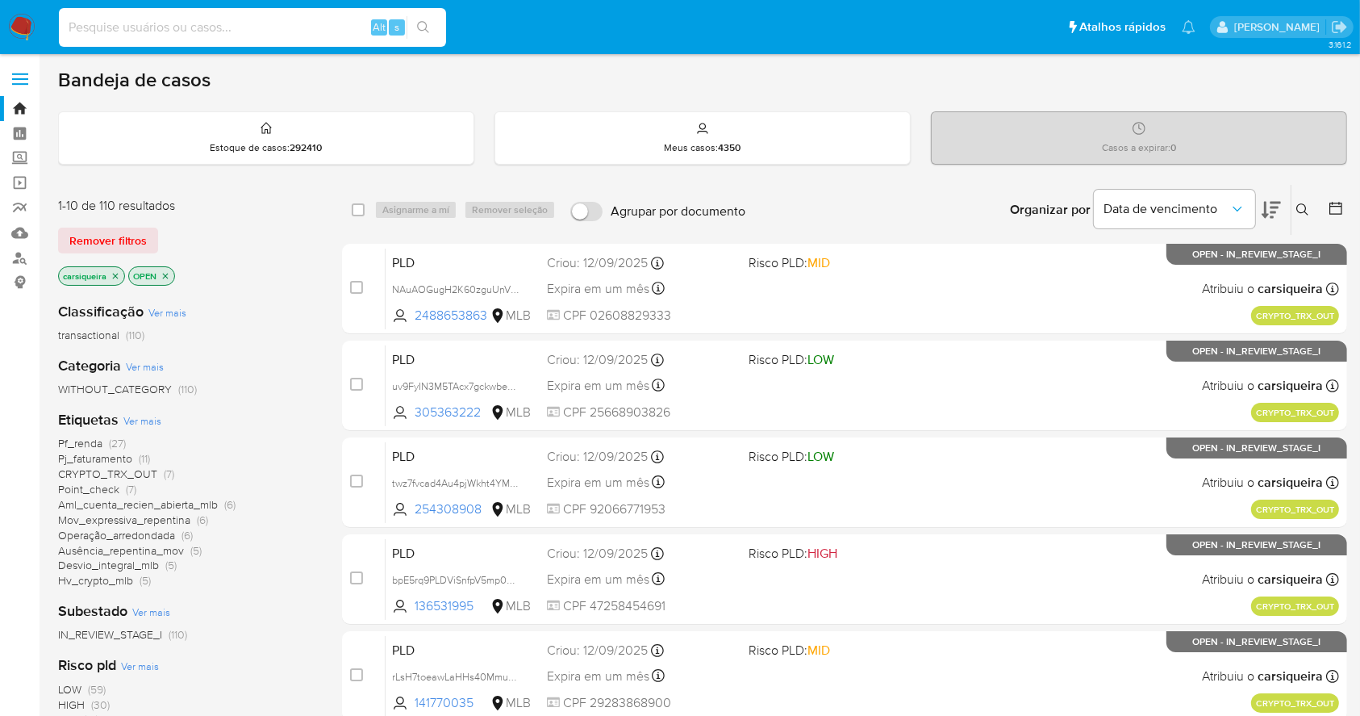
click at [289, 28] on input at bounding box center [252, 27] width 387 height 21
paste input "O84jDd4i1cO1TUq50n5JLP6z"
type input "O84jDd4i1cO1TUq50n5JLP6z"
click at [427, 25] on icon "search-icon" at bounding box center [423, 27] width 13 height 13
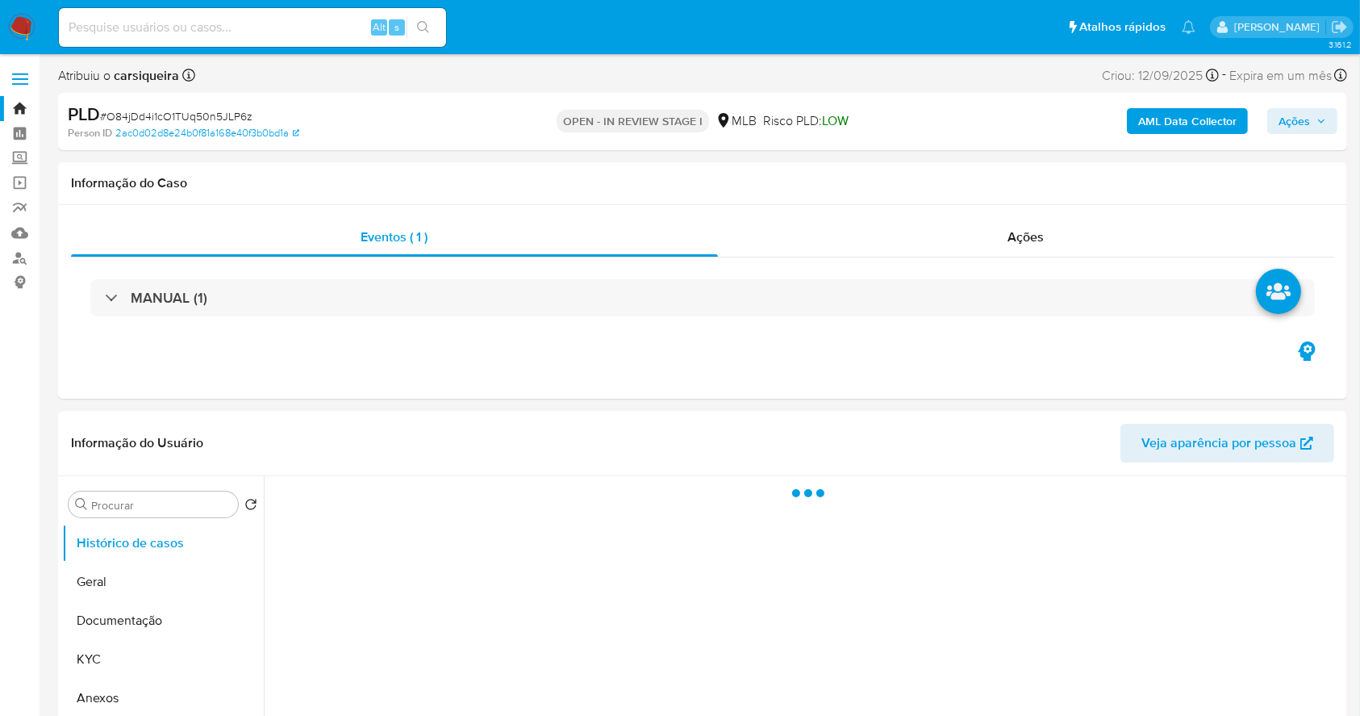
select select "10"
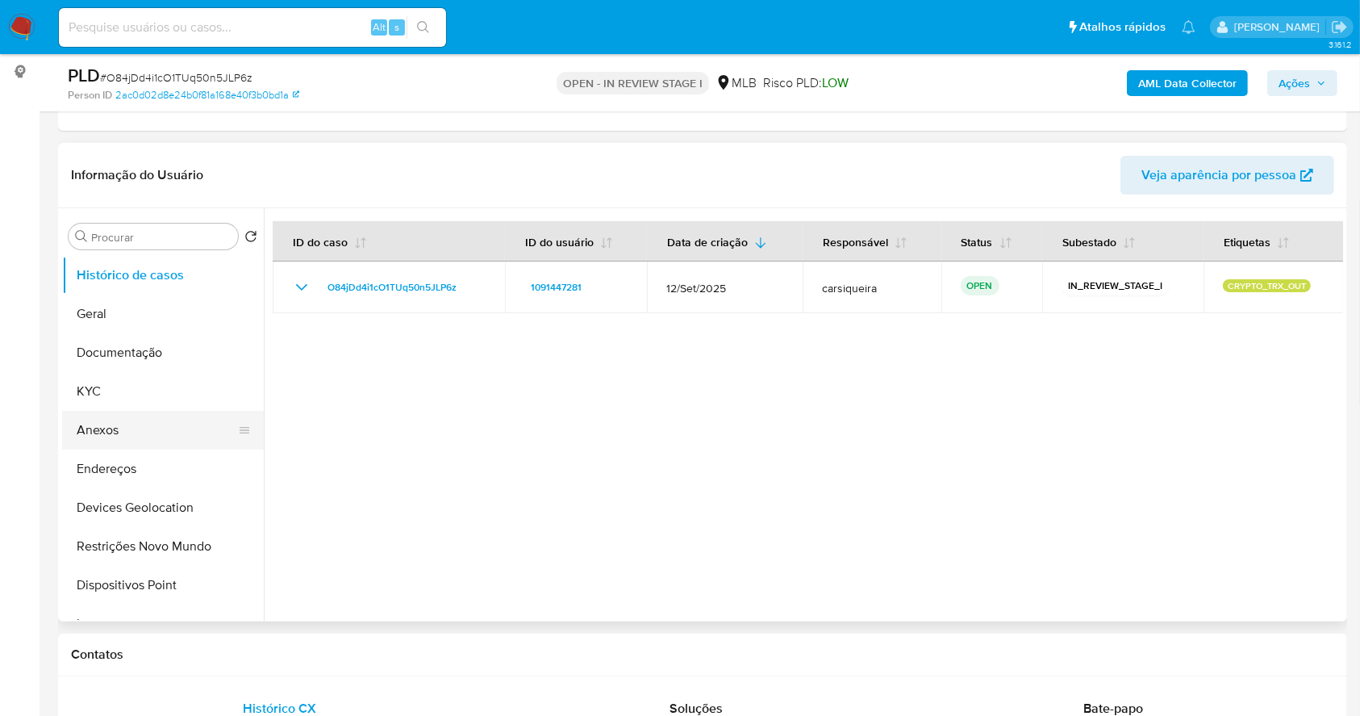
scroll to position [215, 0]
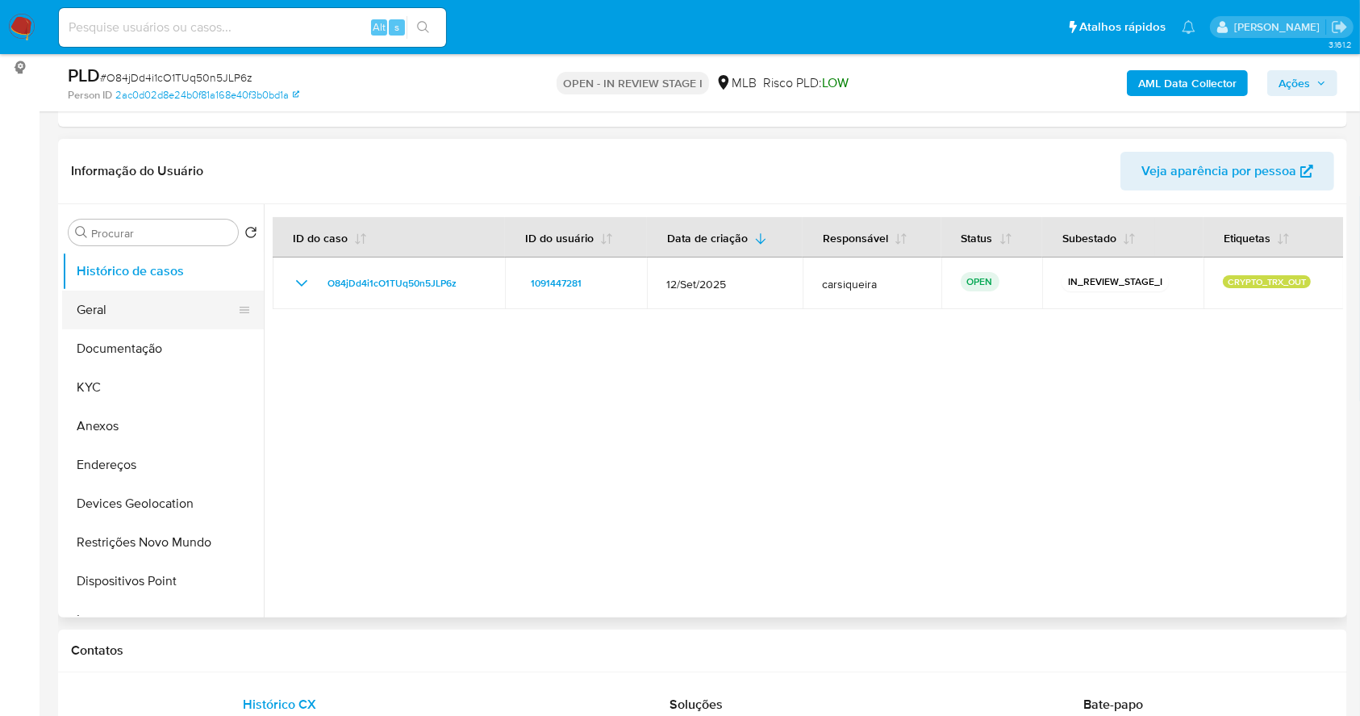
click at [127, 307] on button "Geral" at bounding box center [156, 309] width 189 height 39
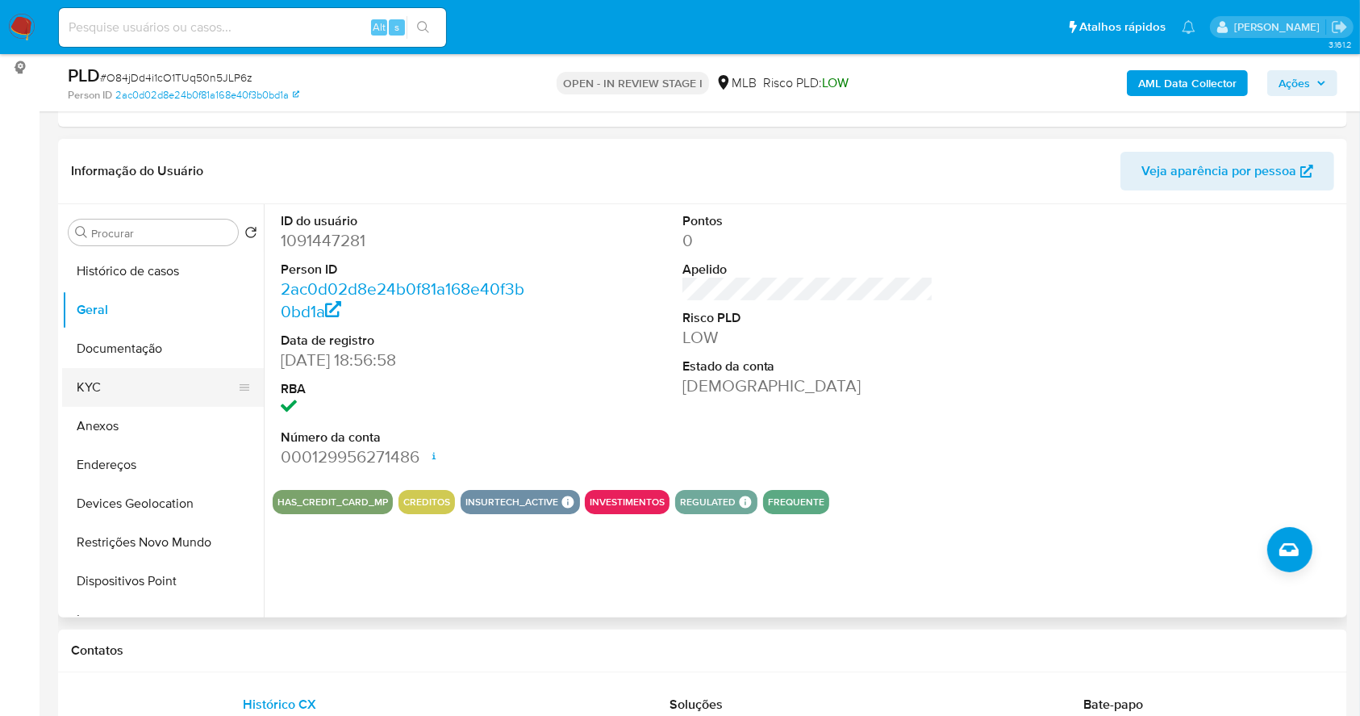
click at [111, 378] on button "KYC" at bounding box center [156, 387] width 189 height 39
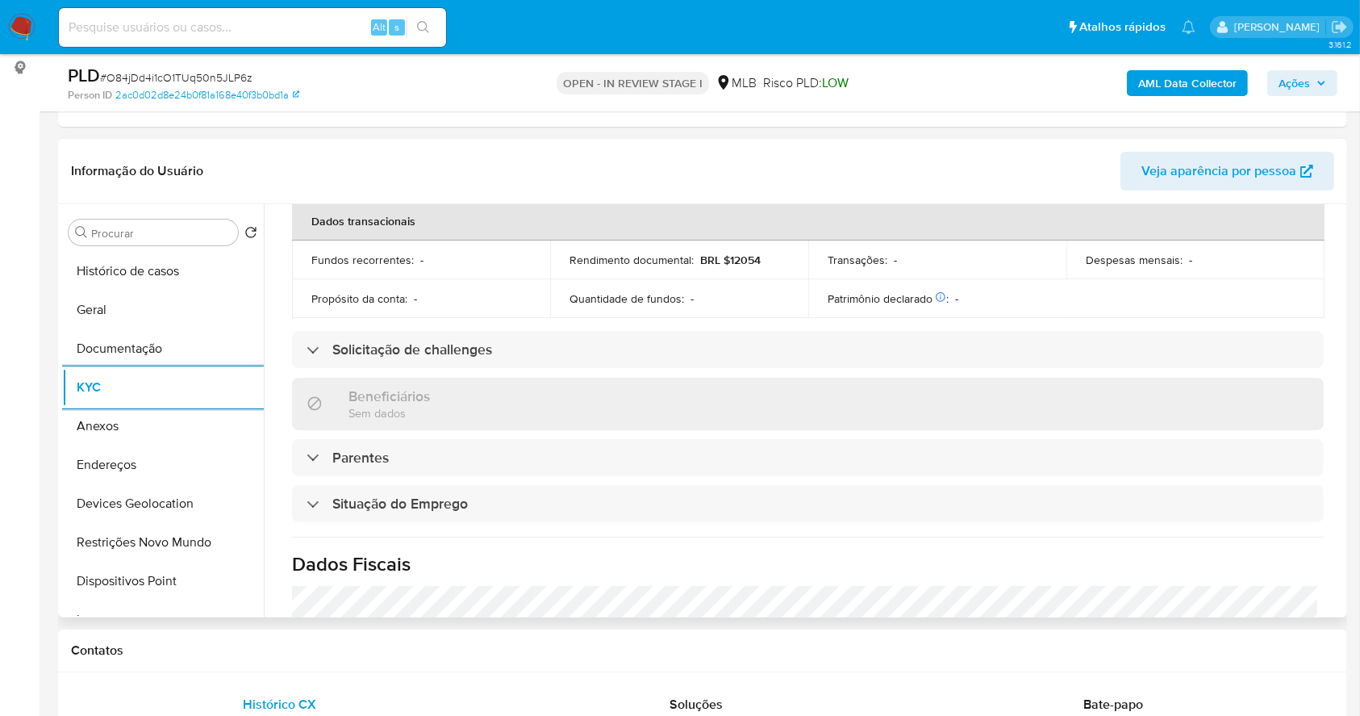
scroll to position [691, 0]
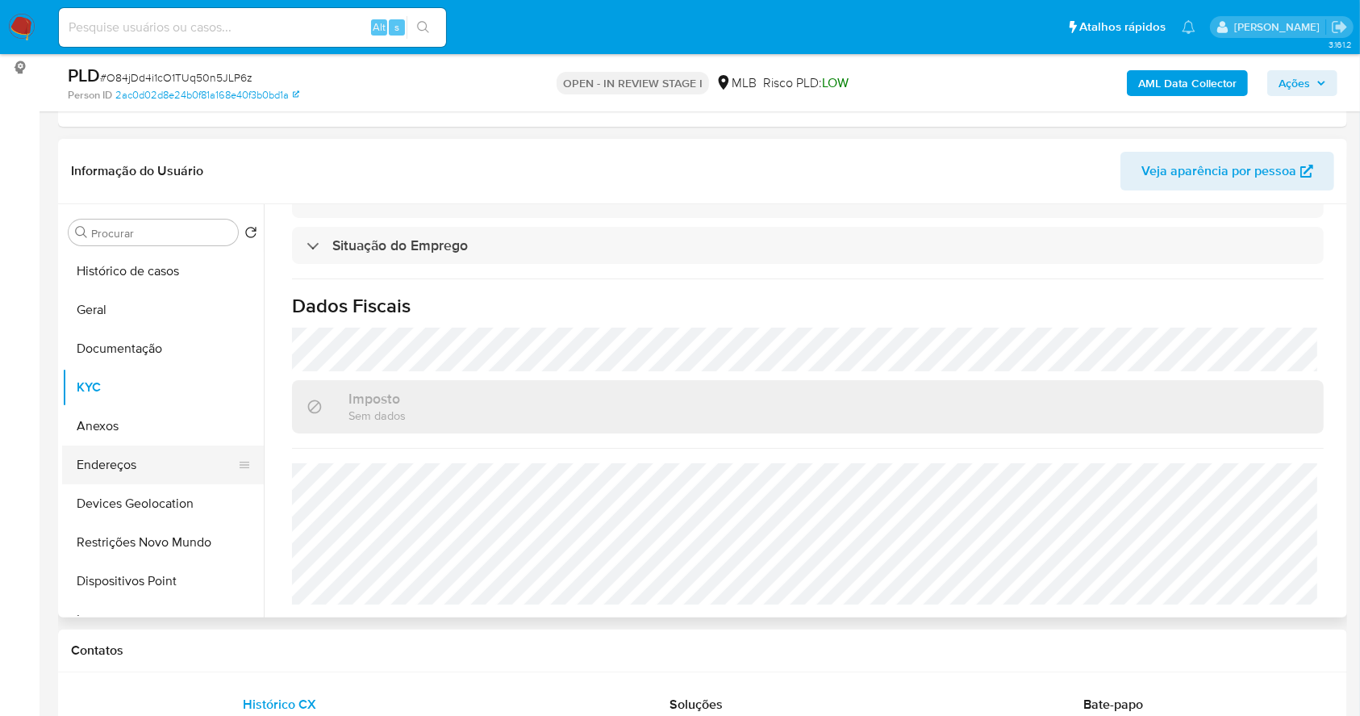
click at [145, 473] on button "Endereços" at bounding box center [156, 464] width 189 height 39
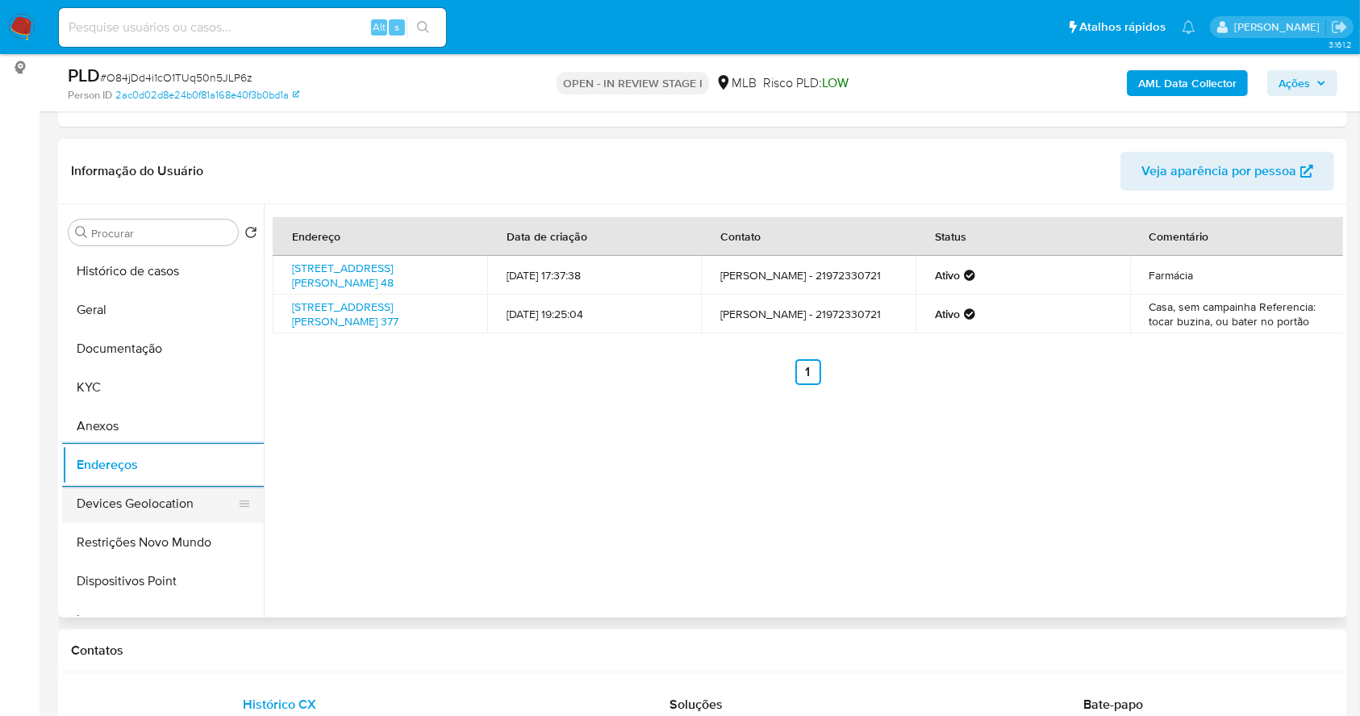
click at [146, 507] on button "Devices Geolocation" at bounding box center [156, 503] width 189 height 39
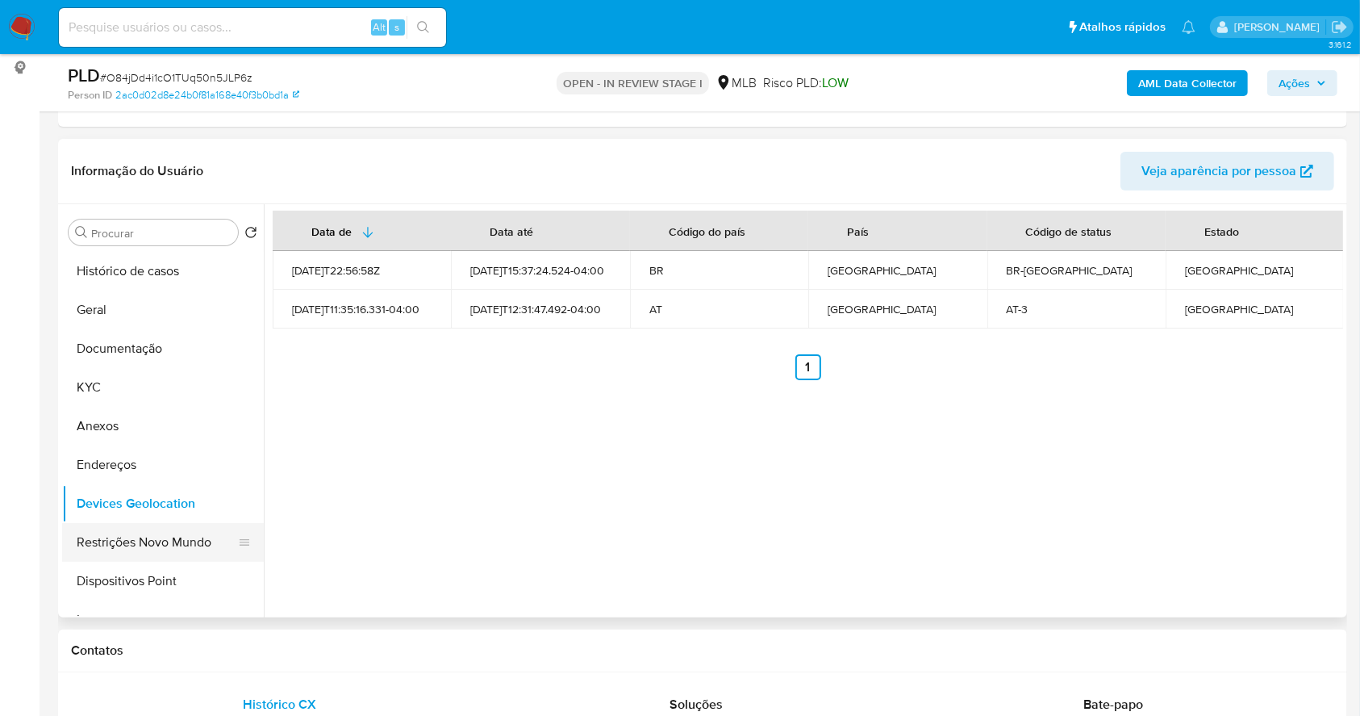
click at [194, 536] on button "Restrições Novo Mundo" at bounding box center [156, 542] width 189 height 39
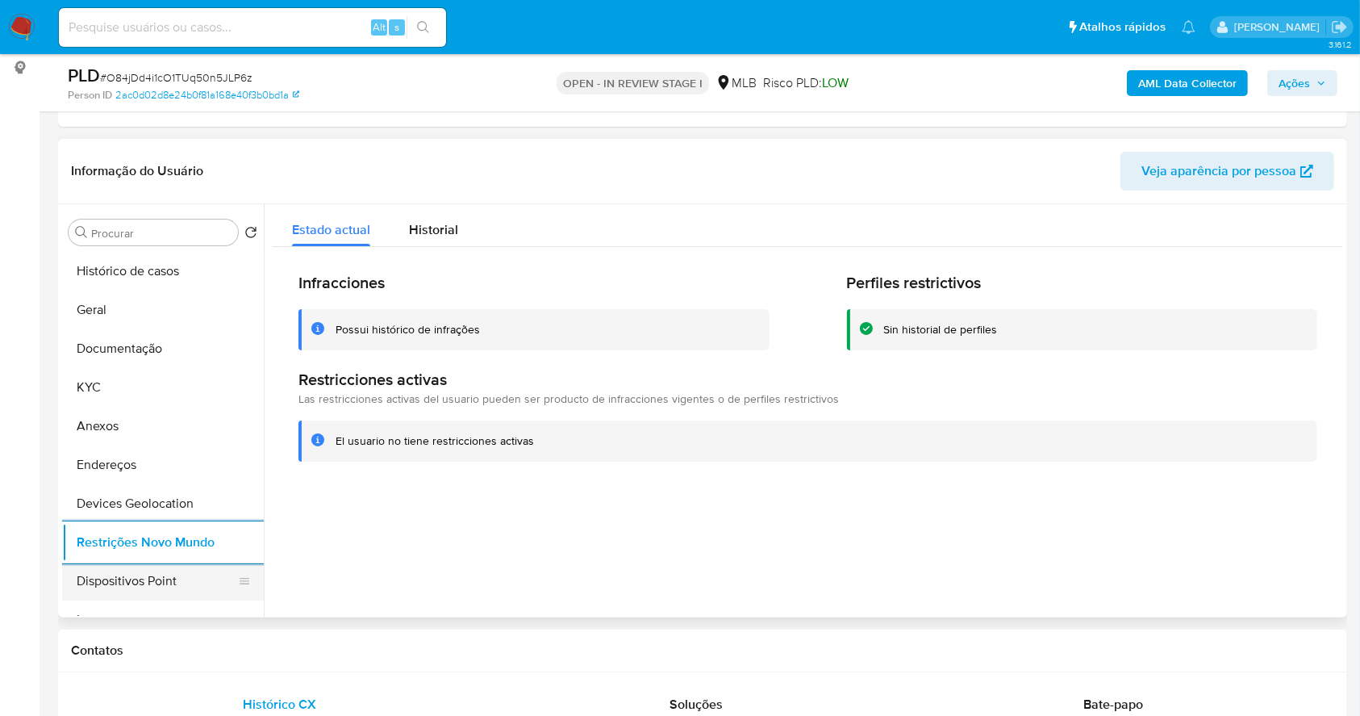
click at [152, 584] on button "Dispositivos Point" at bounding box center [156, 581] width 189 height 39
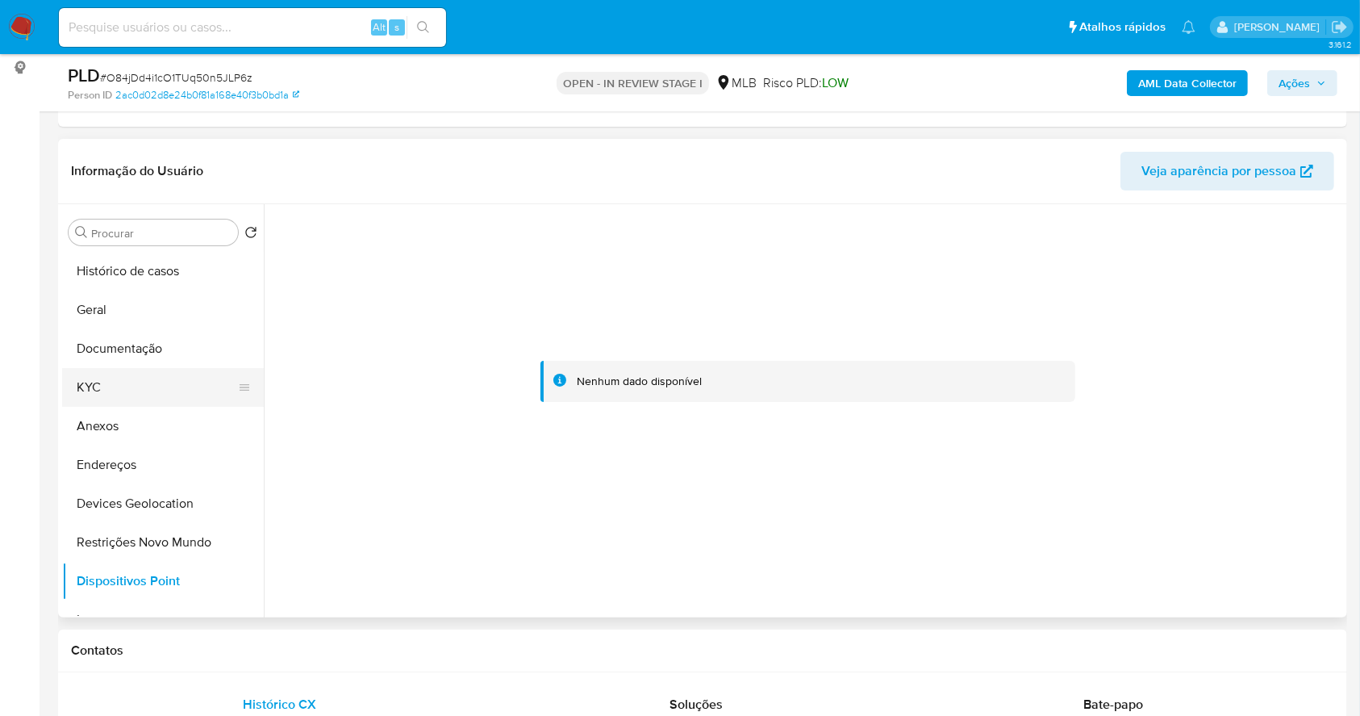
click at [105, 386] on button "KYC" at bounding box center [156, 387] width 189 height 39
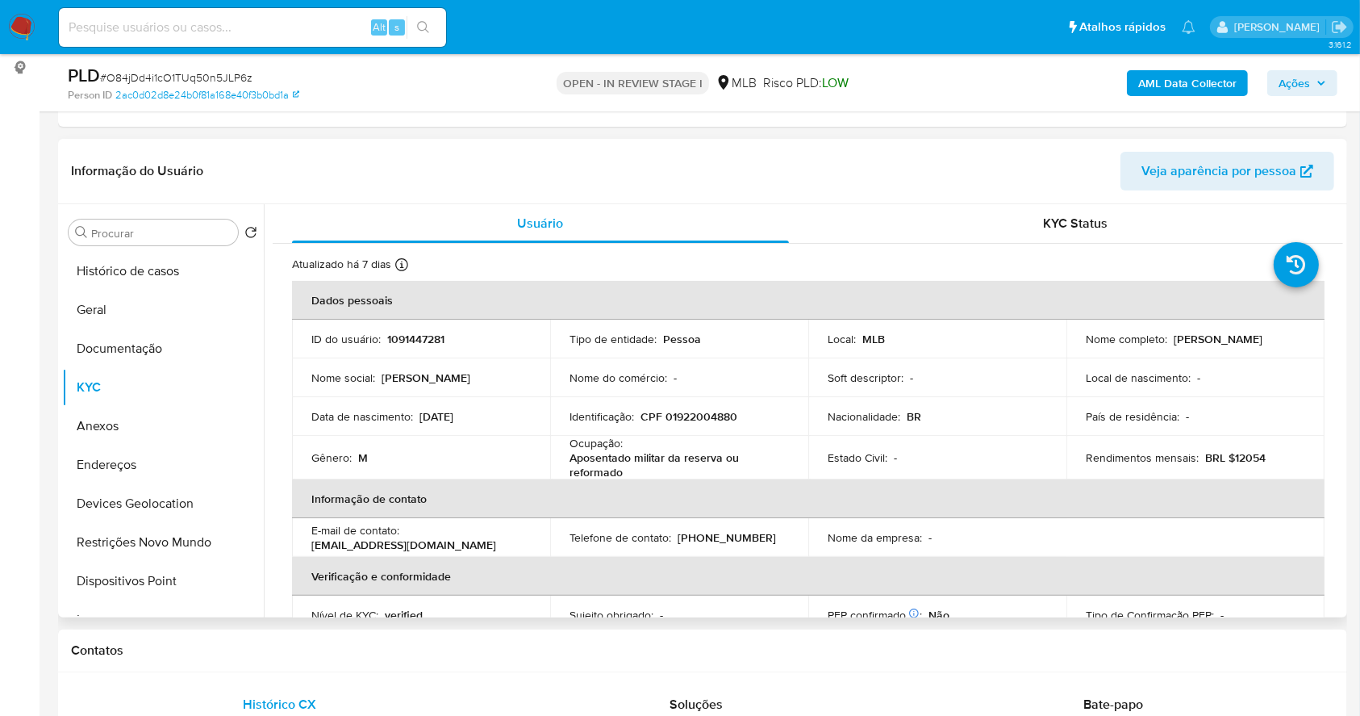
click at [718, 416] on p "CPF 01922004880" at bounding box center [689, 416] width 97 height 15
copy p "01922004880"
click at [489, 486] on th "Informação de contato" at bounding box center [808, 498] width 1033 height 39
click at [677, 409] on p "CPF 01922004880" at bounding box center [689, 416] width 97 height 15
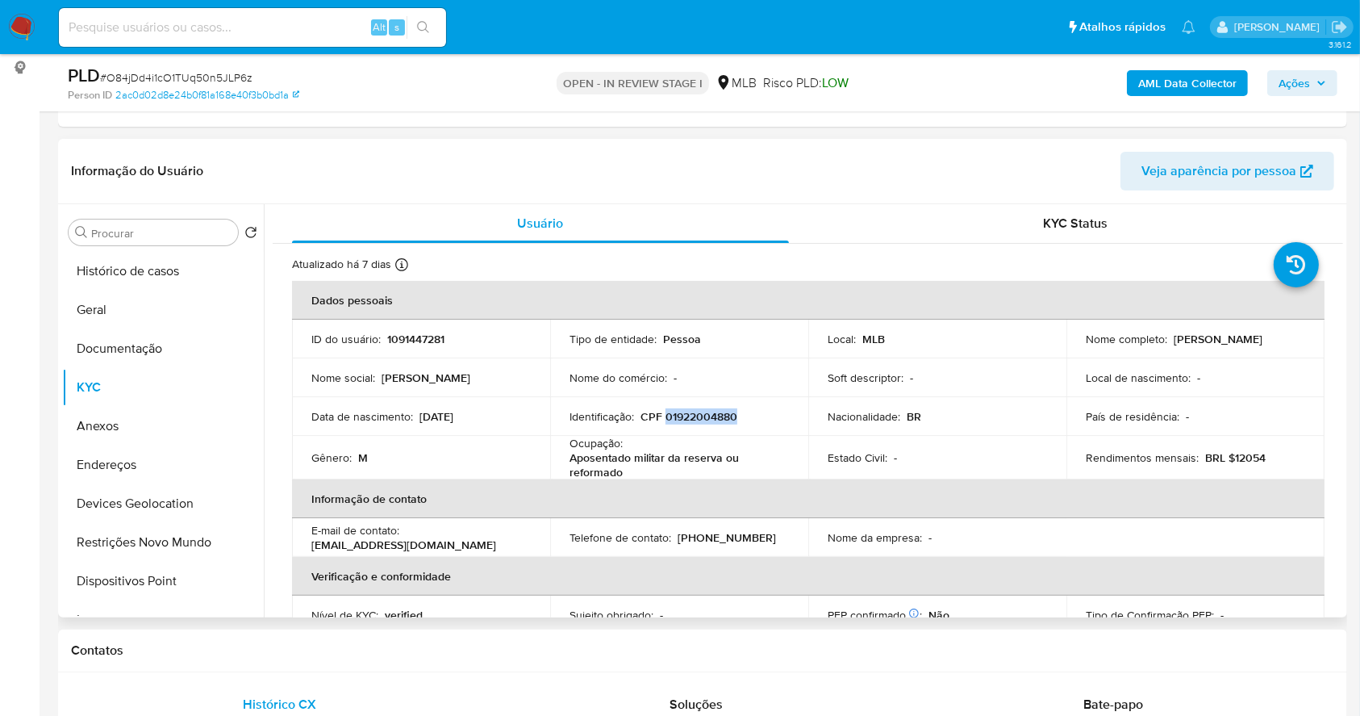
click at [677, 409] on p "CPF 01922004880" at bounding box center [689, 416] width 97 height 15
copy p "01922004880"
click at [519, 541] on div "E-mail de contato : maelvaldirmael@gmail.com" at bounding box center [420, 537] width 219 height 29
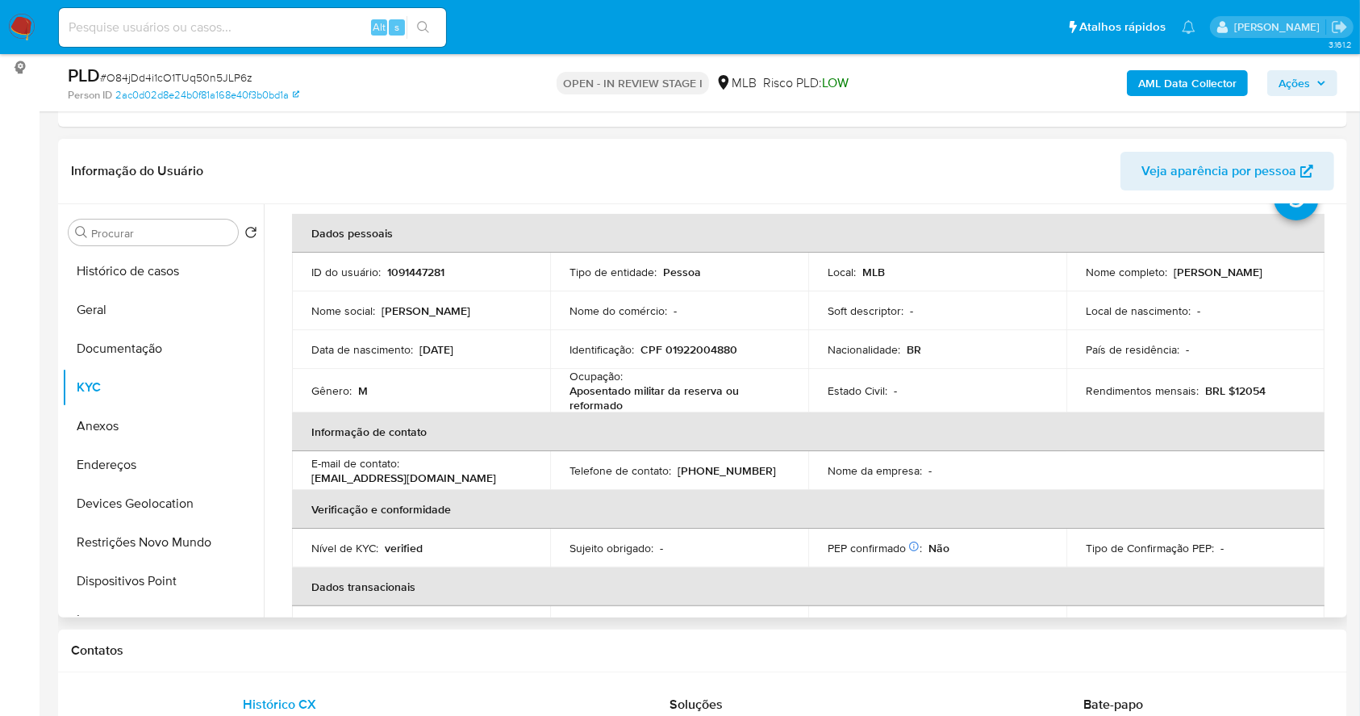
scroll to position [43, 0]
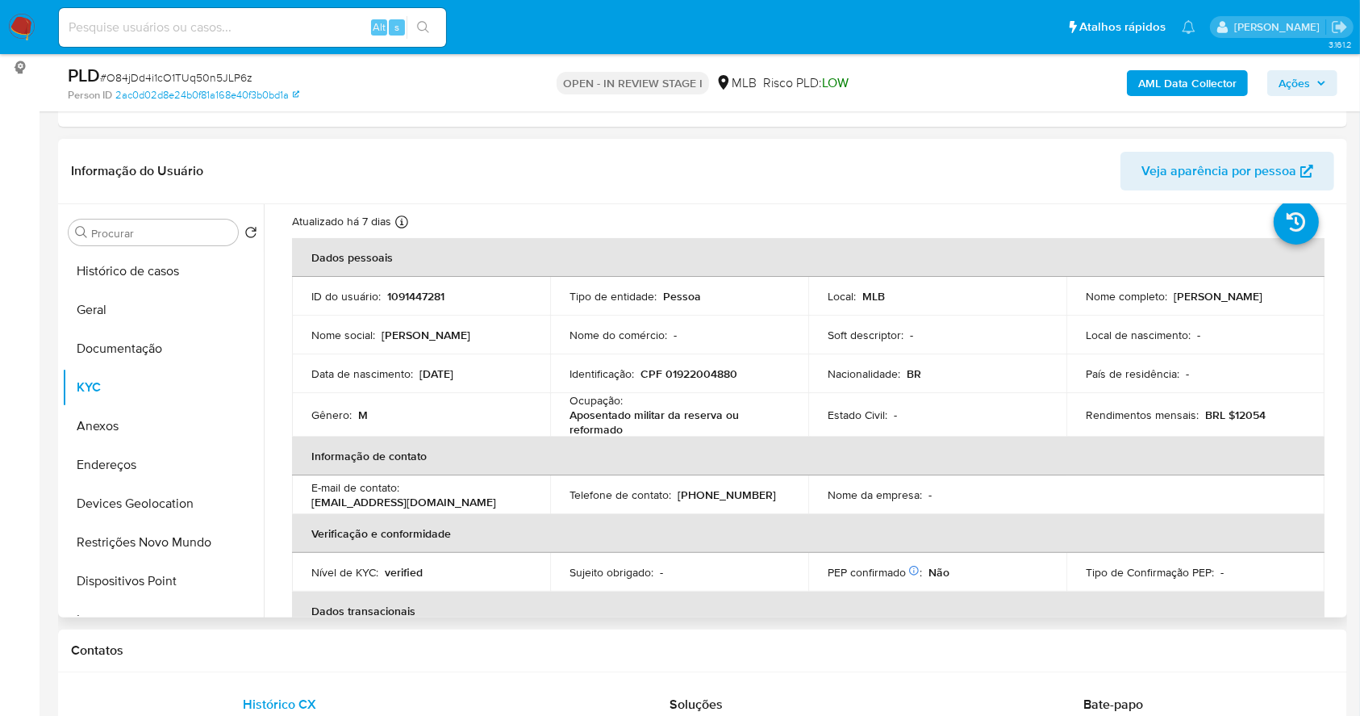
click at [695, 370] on p "CPF 01922004880" at bounding box center [689, 373] width 97 height 15
copy p "01922004880"
click at [150, 336] on button "Documentação" at bounding box center [156, 348] width 189 height 39
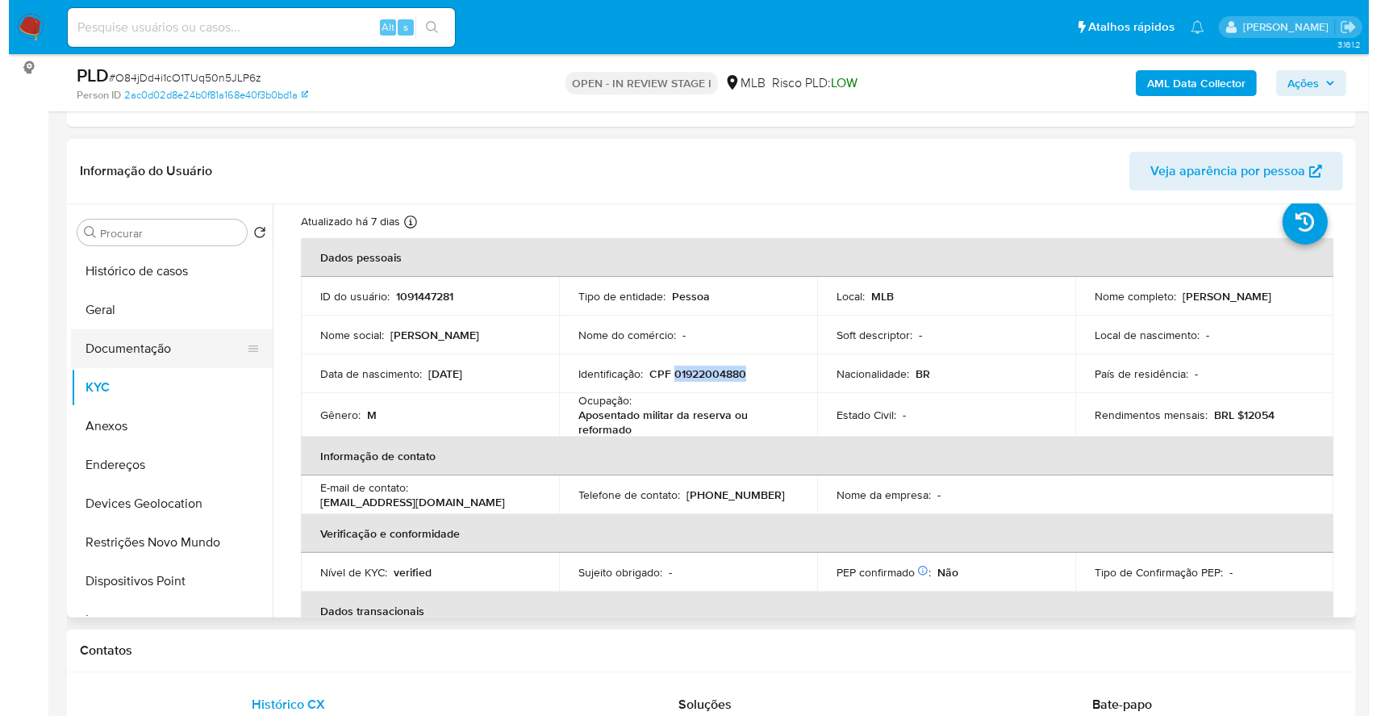
scroll to position [0, 0]
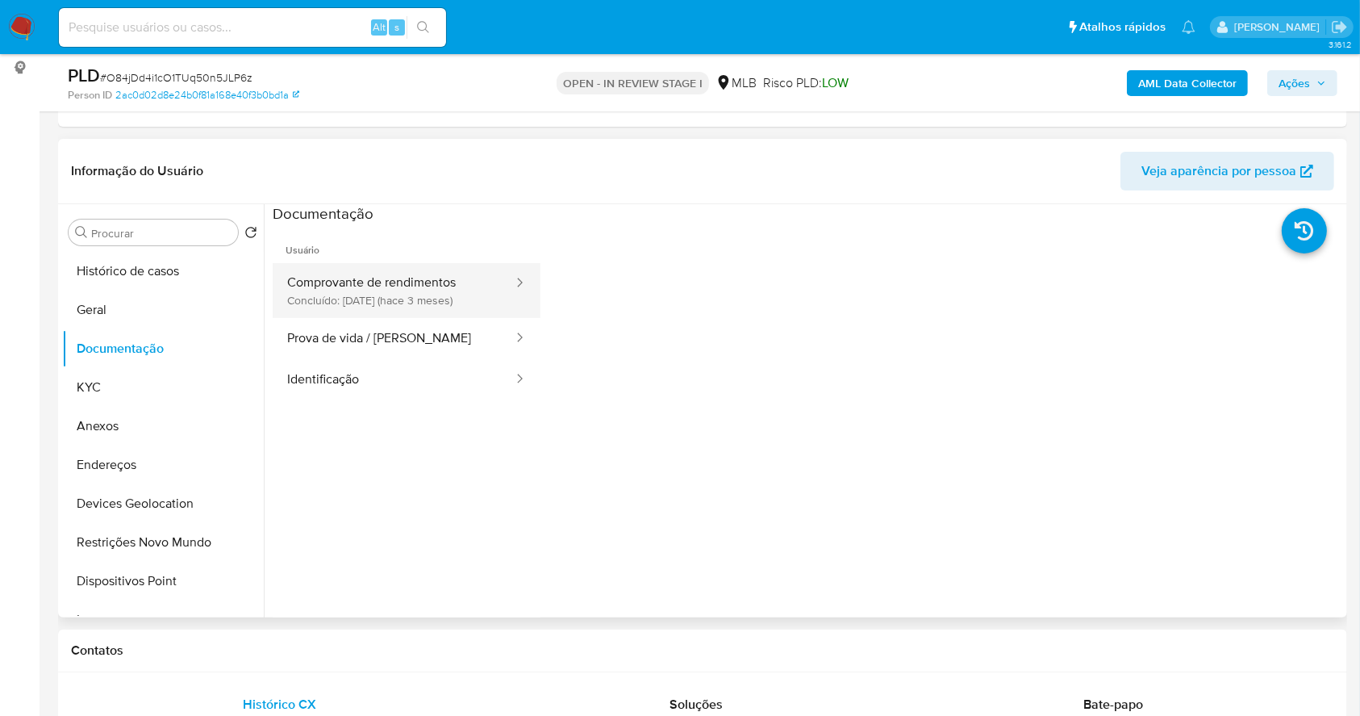
click at [461, 282] on button "Comprovante de rendimentos Concluído: 15/06/2025 (hace 3 meses)" at bounding box center [394, 290] width 242 height 55
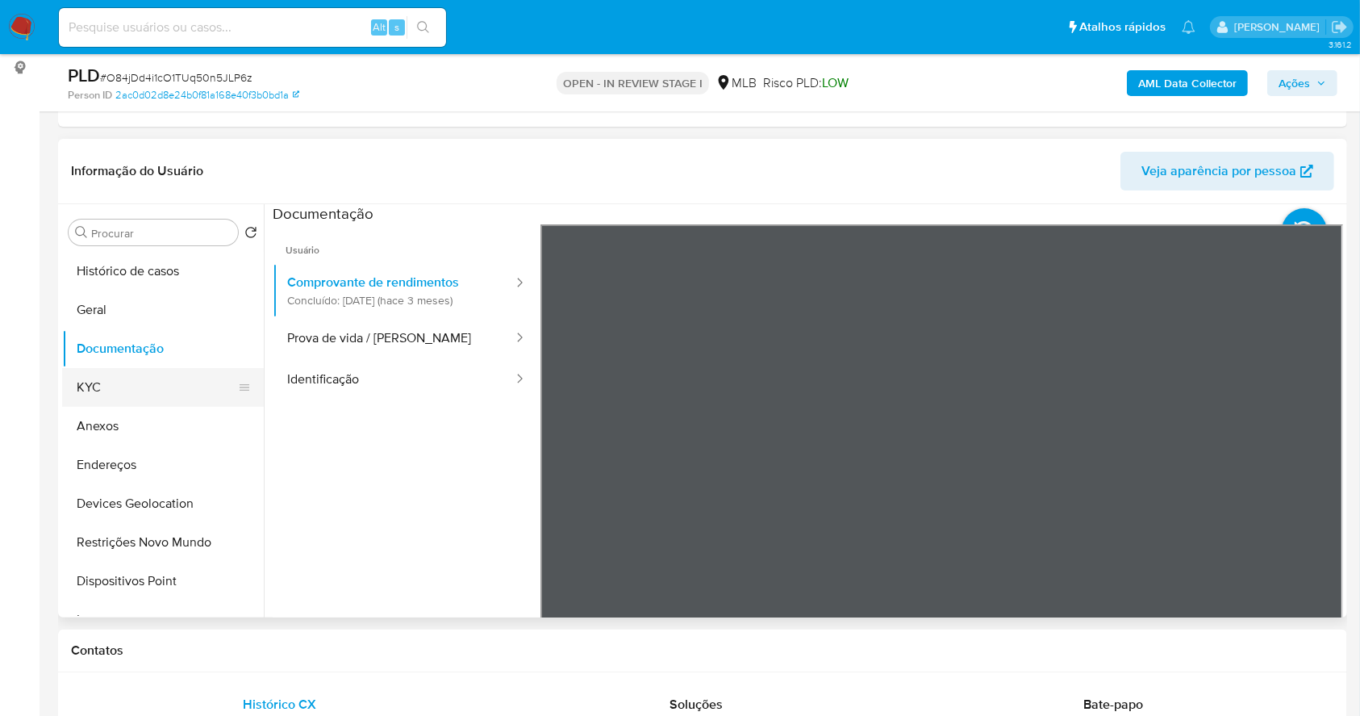
click at [141, 393] on button "KYC" at bounding box center [156, 387] width 189 height 39
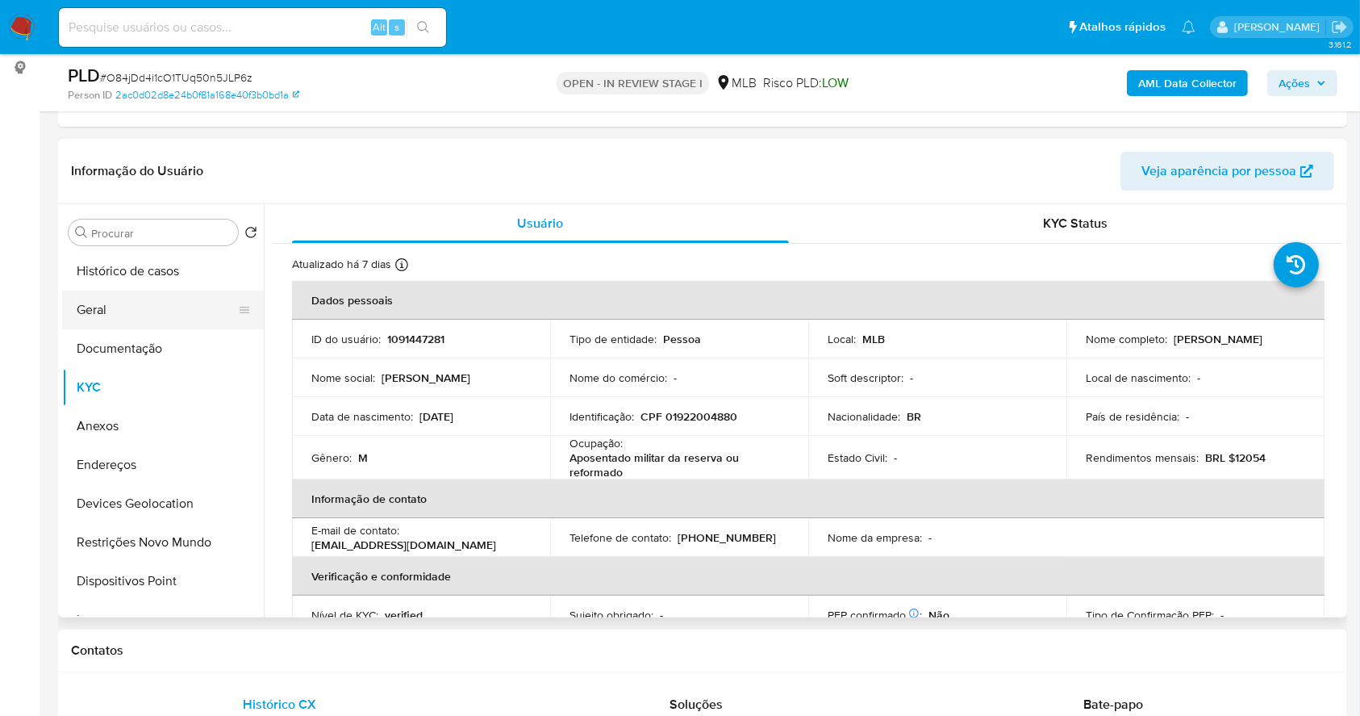
click at [142, 302] on button "Geral" at bounding box center [156, 309] width 189 height 39
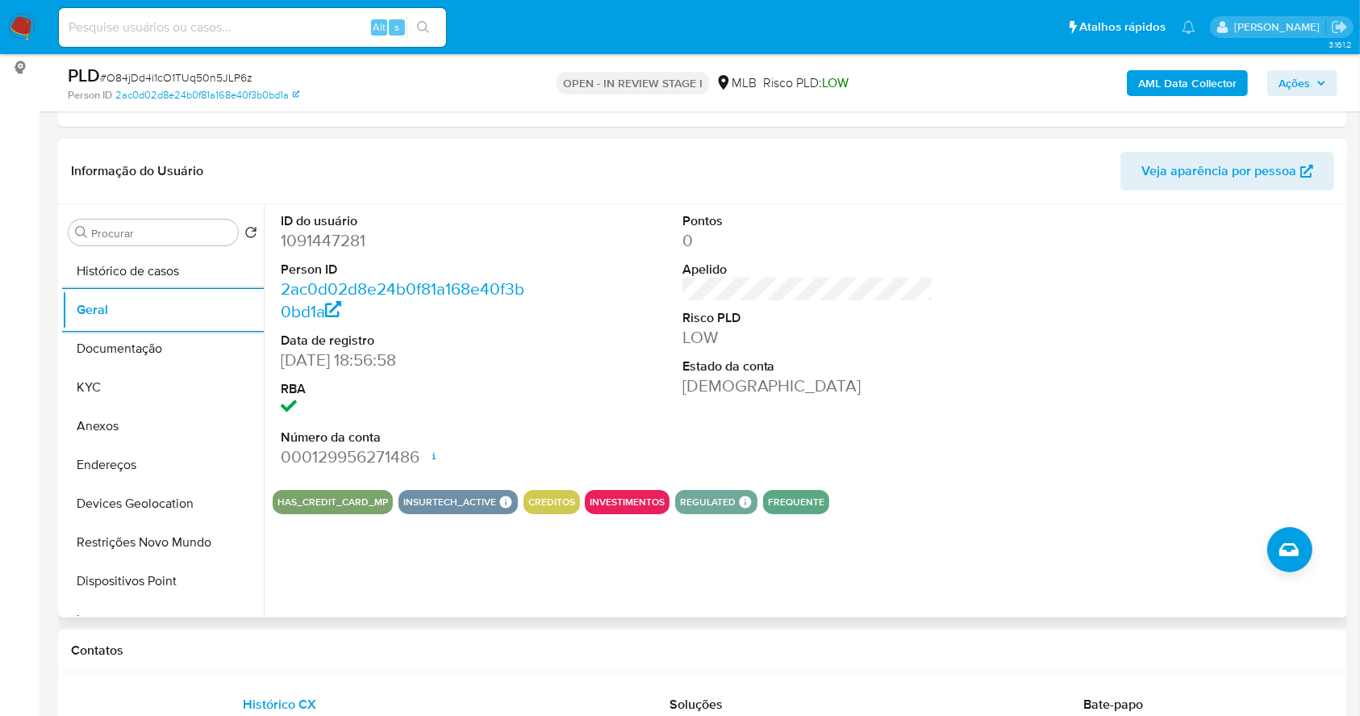
click at [309, 243] on dd "1091447281" at bounding box center [407, 240] width 252 height 23
copy dd "1091447281"
click at [1297, 86] on span "Ações" at bounding box center [1294, 83] width 31 height 26
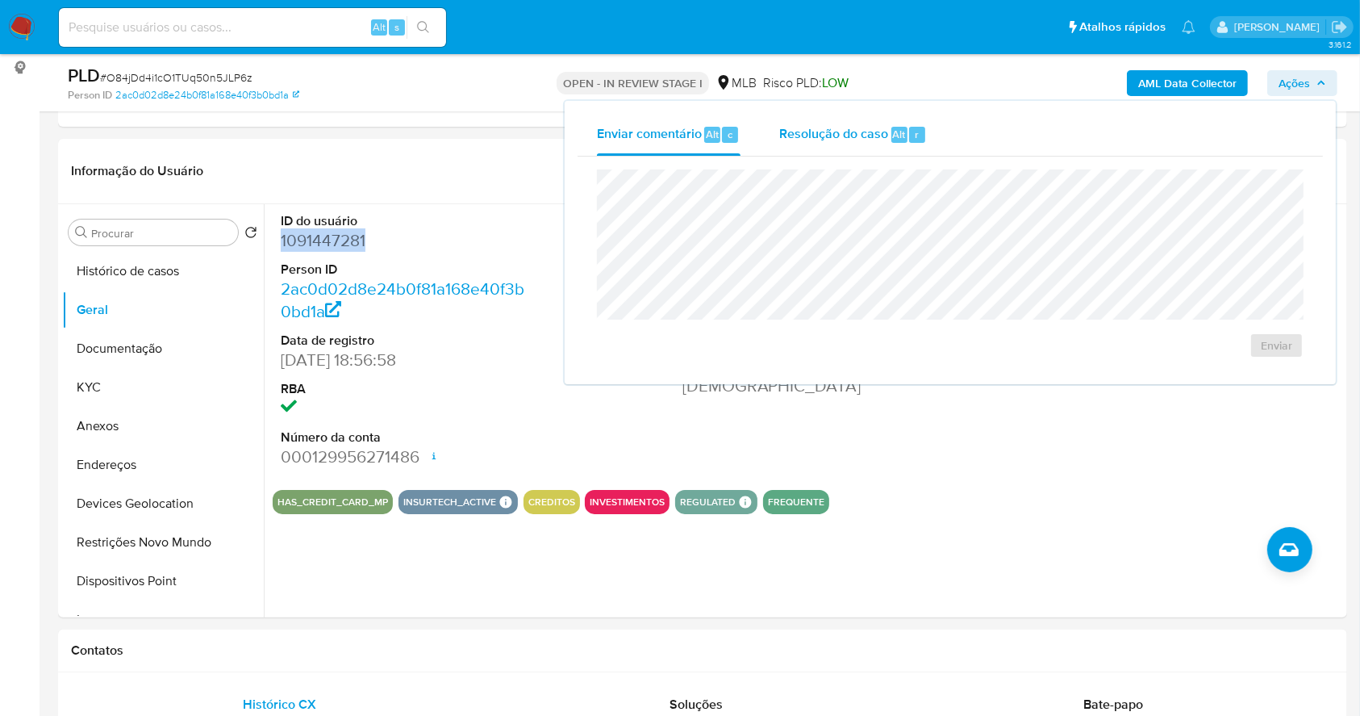
click at [844, 140] on span "Resolução do caso" at bounding box center [833, 133] width 109 height 19
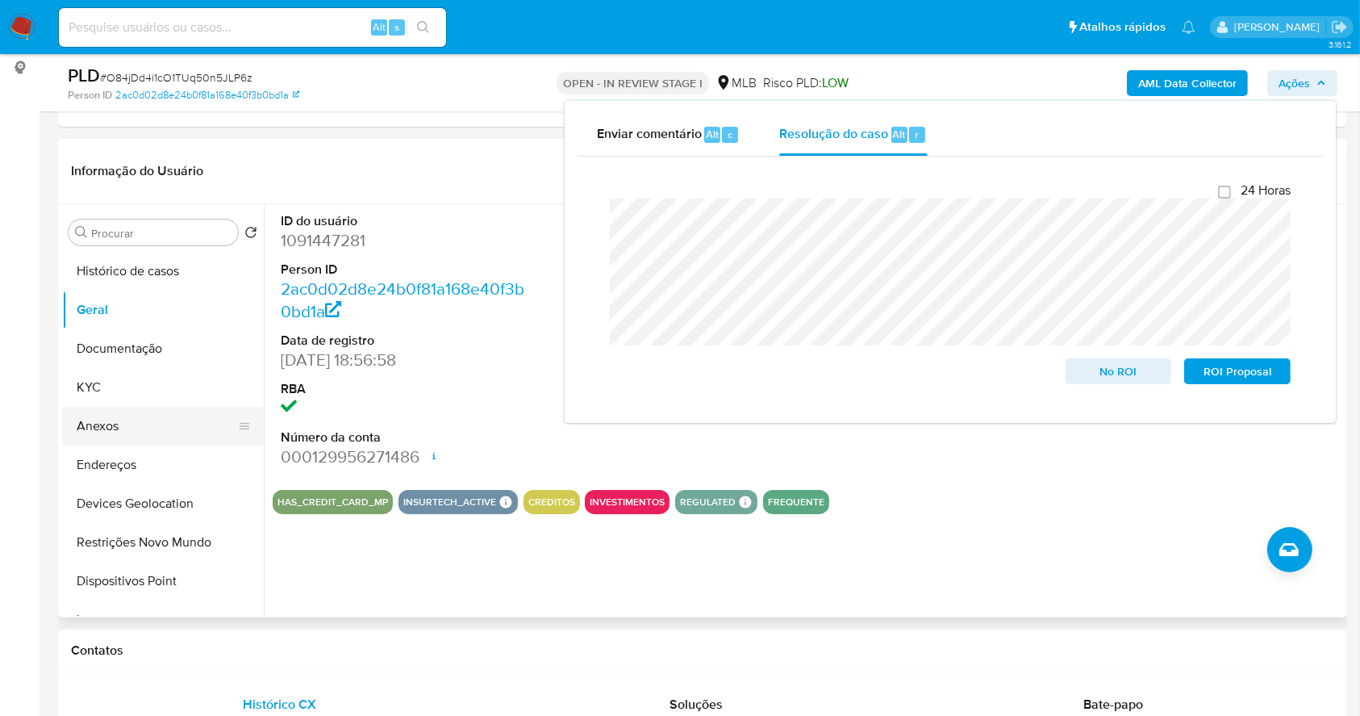
click at [151, 433] on button "Anexos" at bounding box center [156, 426] width 189 height 39
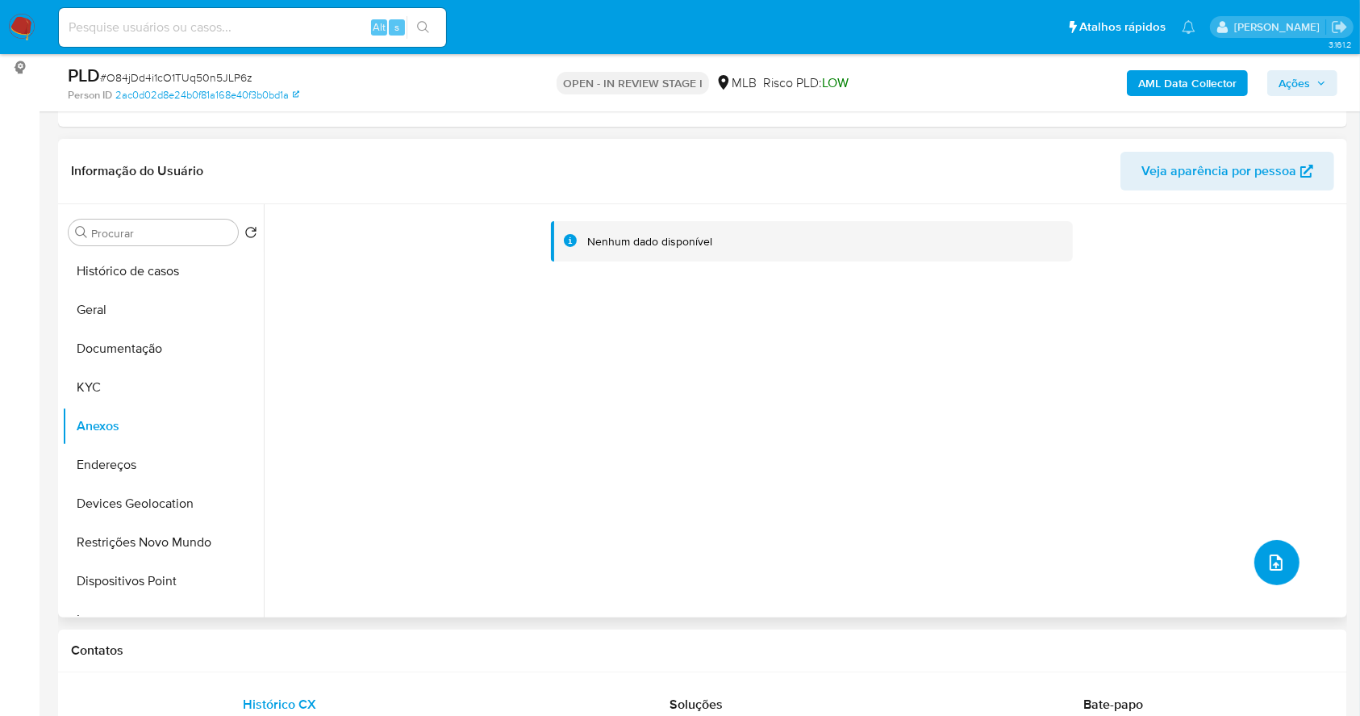
click at [1267, 556] on icon "upload-file" at bounding box center [1276, 562] width 19 height 19
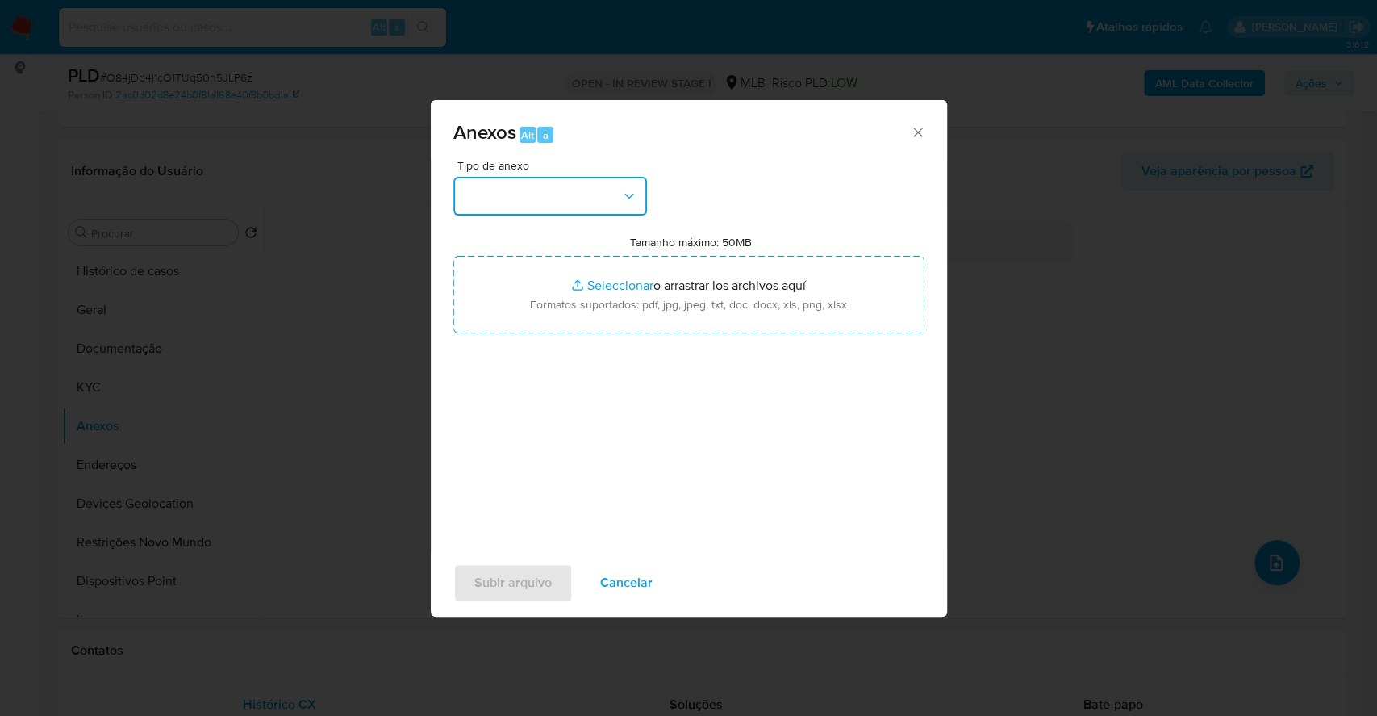
click at [555, 203] on button "button" at bounding box center [550, 196] width 194 height 39
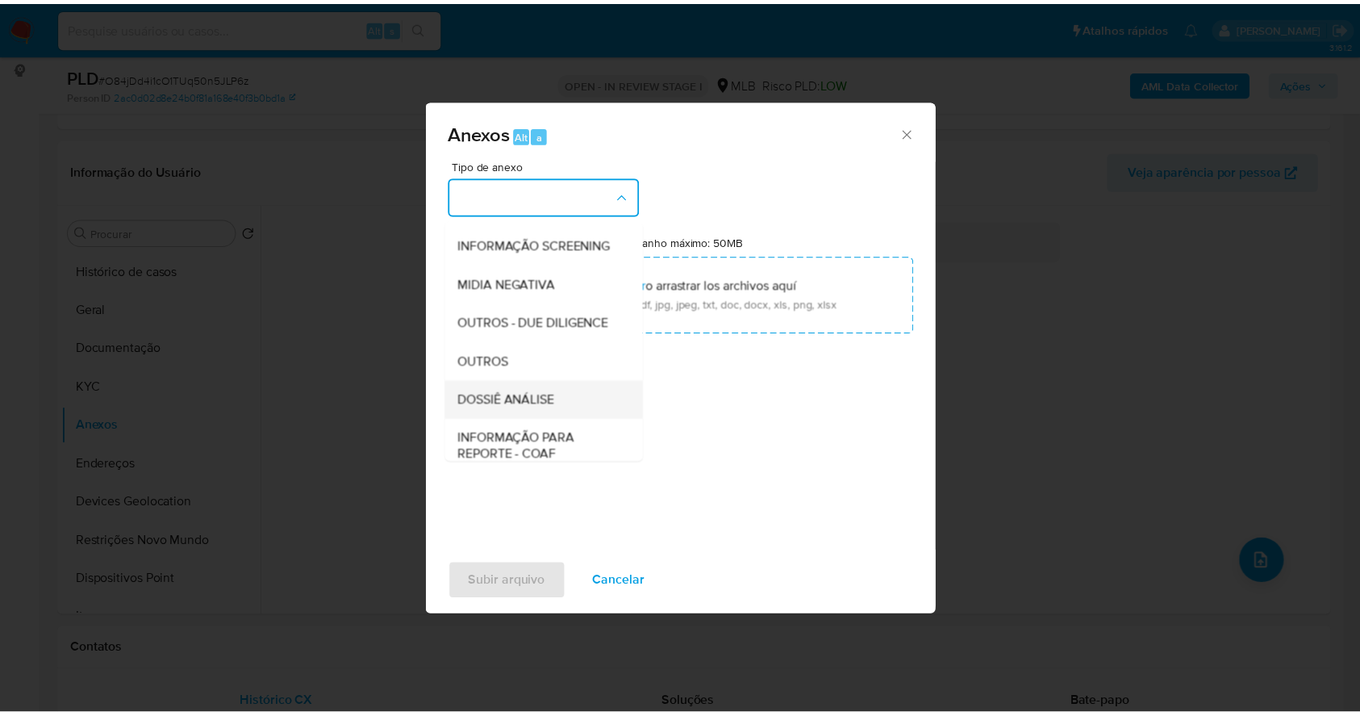
scroll to position [248, 0]
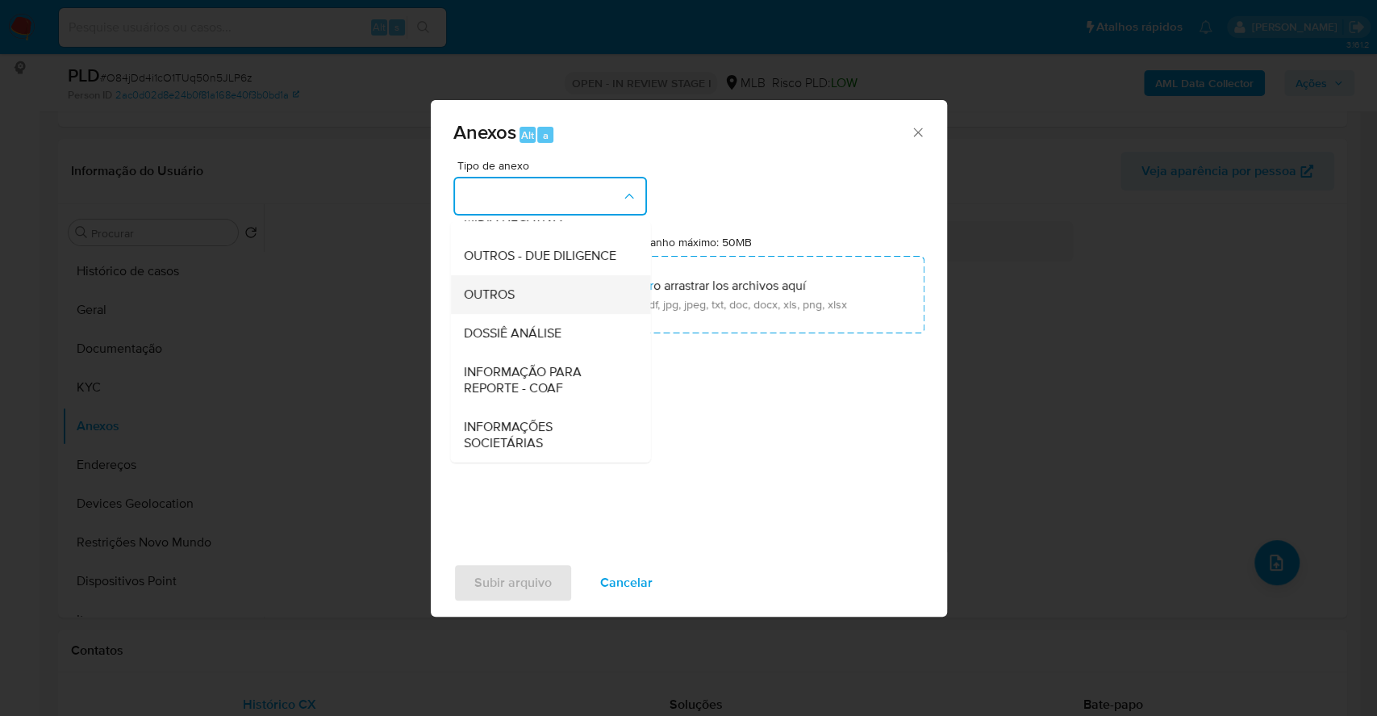
click at [512, 293] on span "OUTROS" at bounding box center [488, 294] width 51 height 16
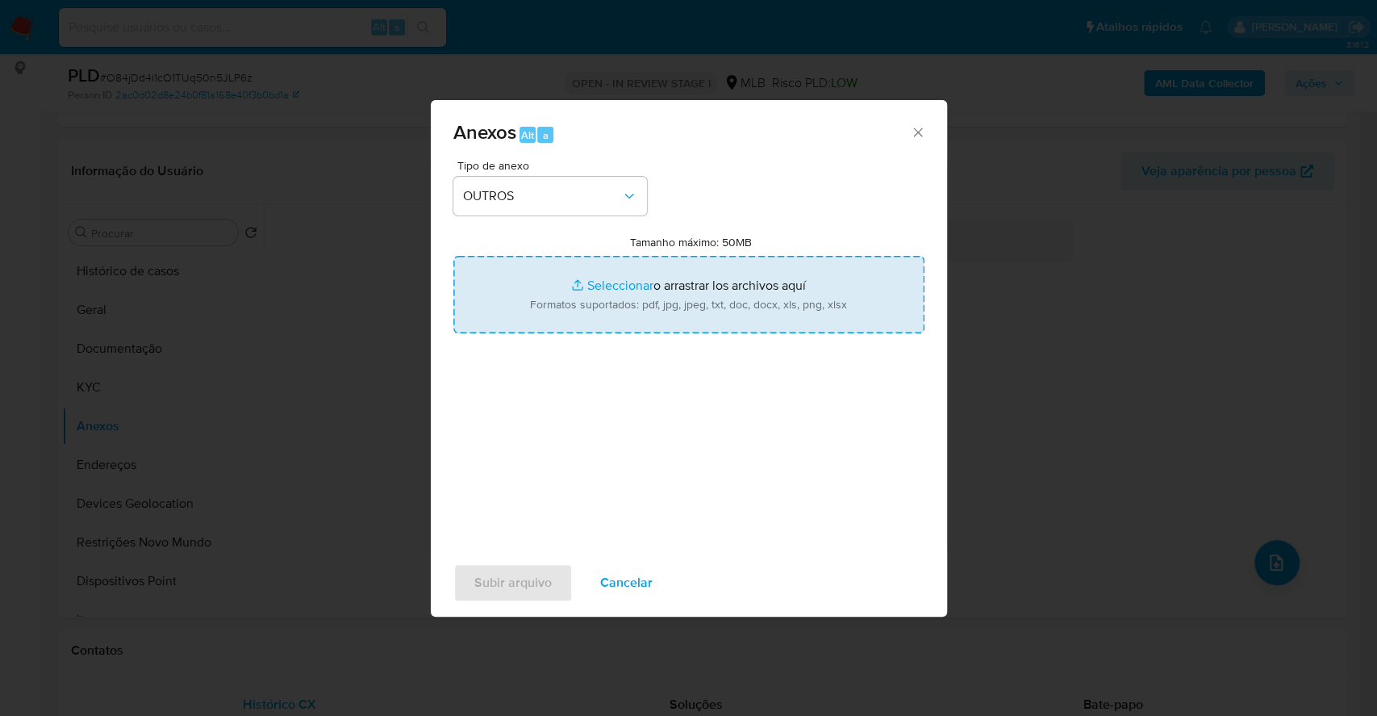
click at [601, 279] on input "Tamanho máximo: 50MB Seleccionar archivos" at bounding box center [688, 294] width 471 height 77
type input "C:\fakepath\DECLINIO - SAR - O84jDd4i1cO1TUq50n5JLP6z - CPF 01922004880 - VALDI…"
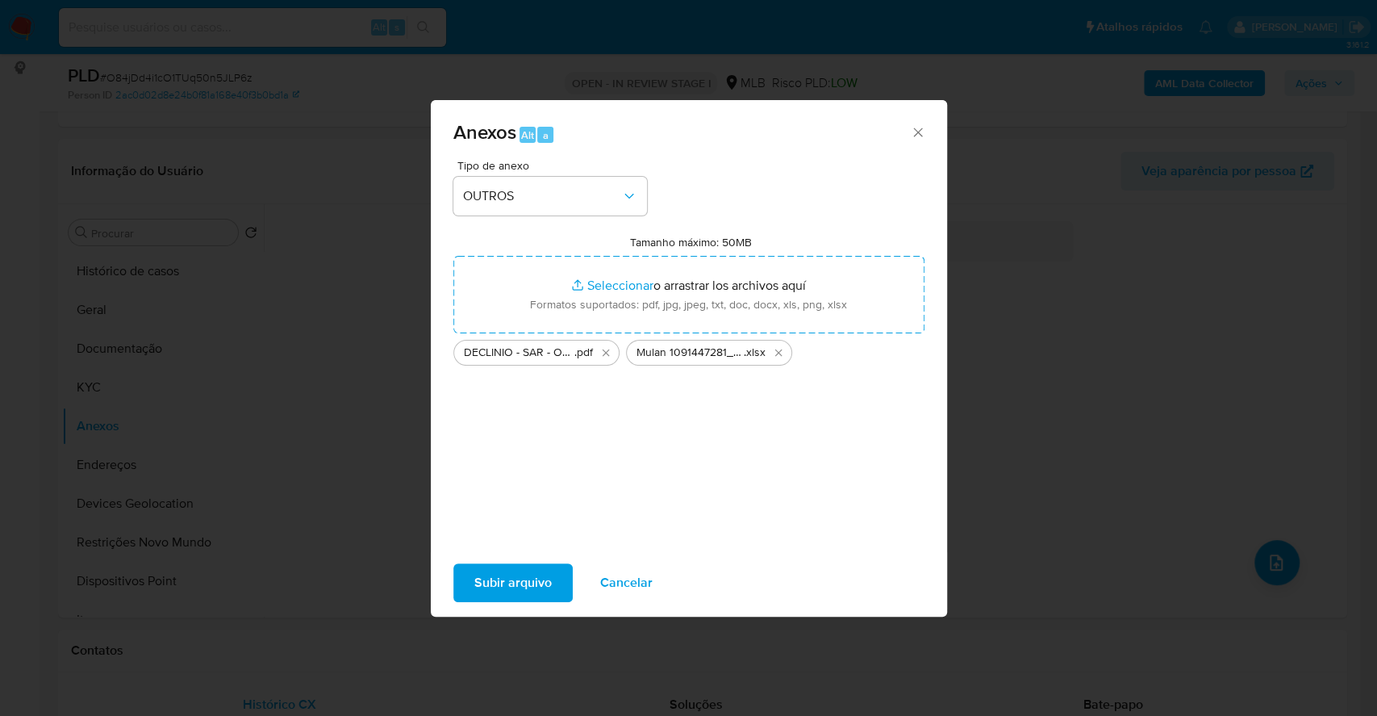
click at [517, 570] on span "Subir arquivo" at bounding box center [512, 583] width 77 height 36
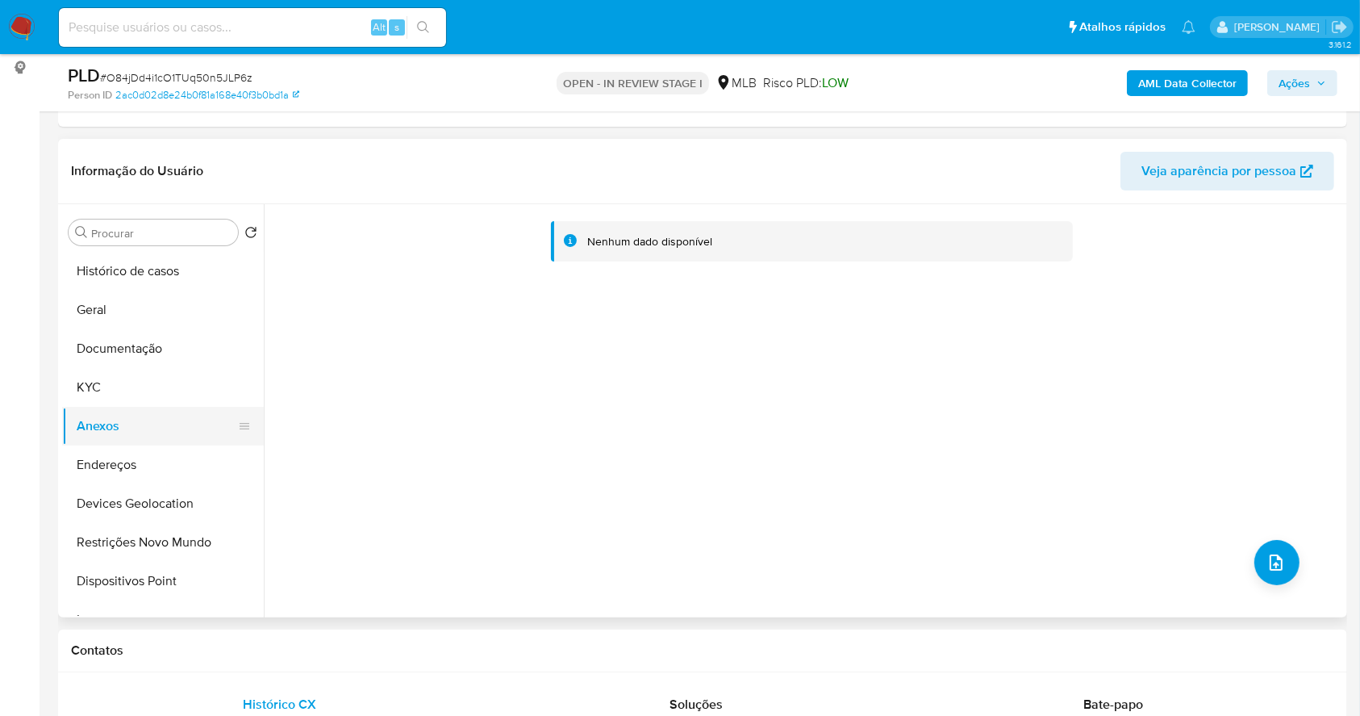
click at [146, 398] on button "KYC" at bounding box center [163, 387] width 202 height 39
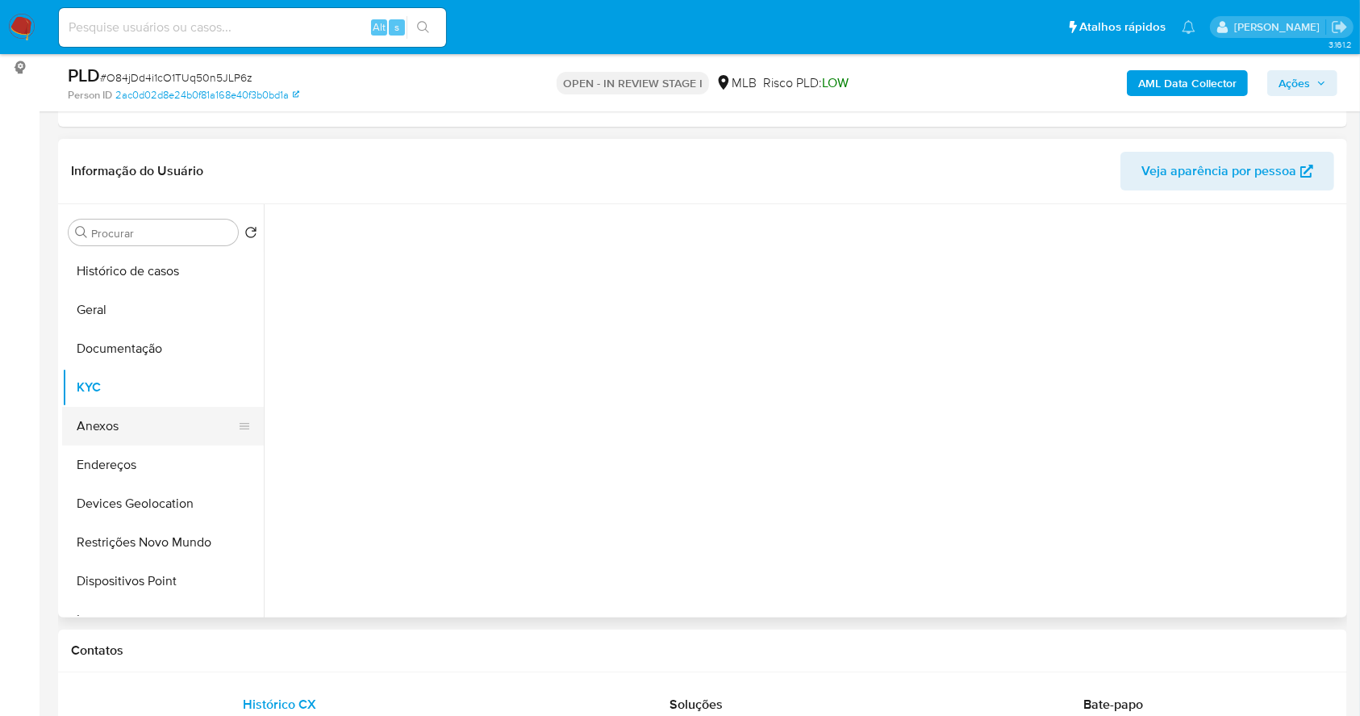
click at [150, 433] on button "Anexos" at bounding box center [156, 426] width 189 height 39
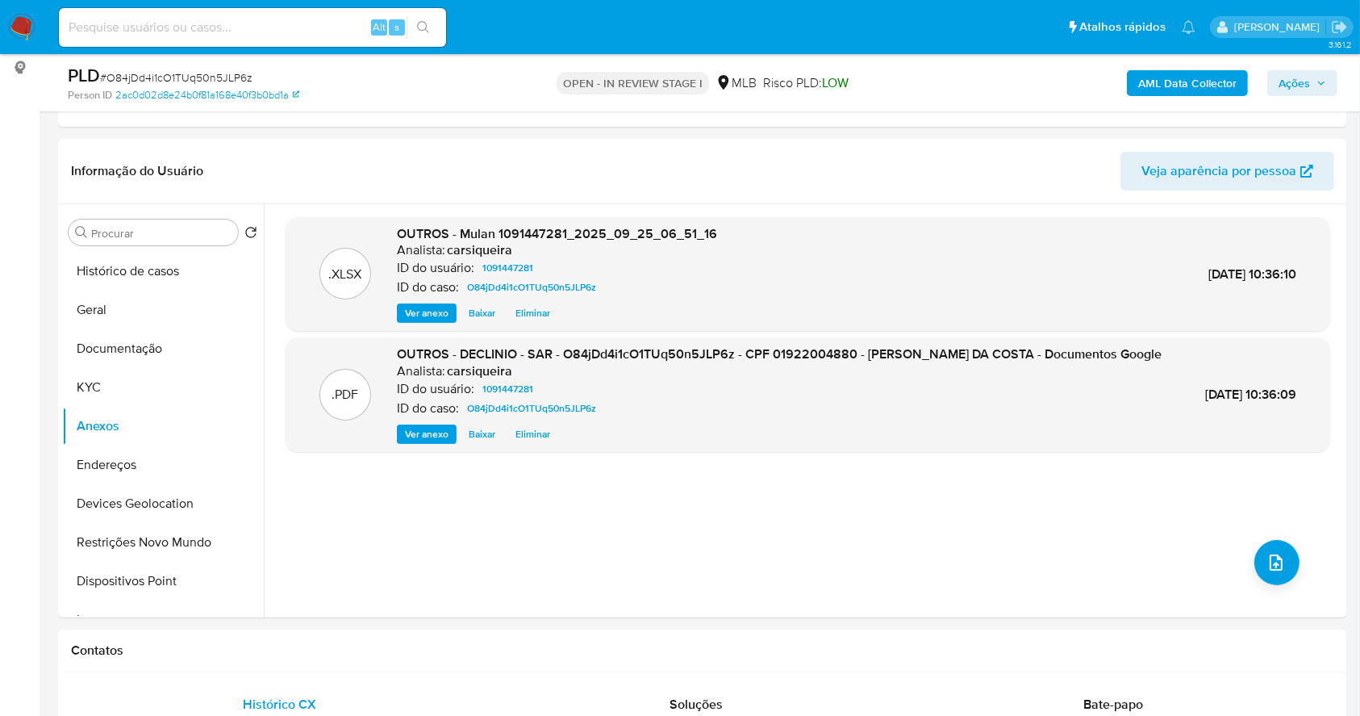
click at [1168, 84] on b "AML Data Collector" at bounding box center [1187, 83] width 98 height 26
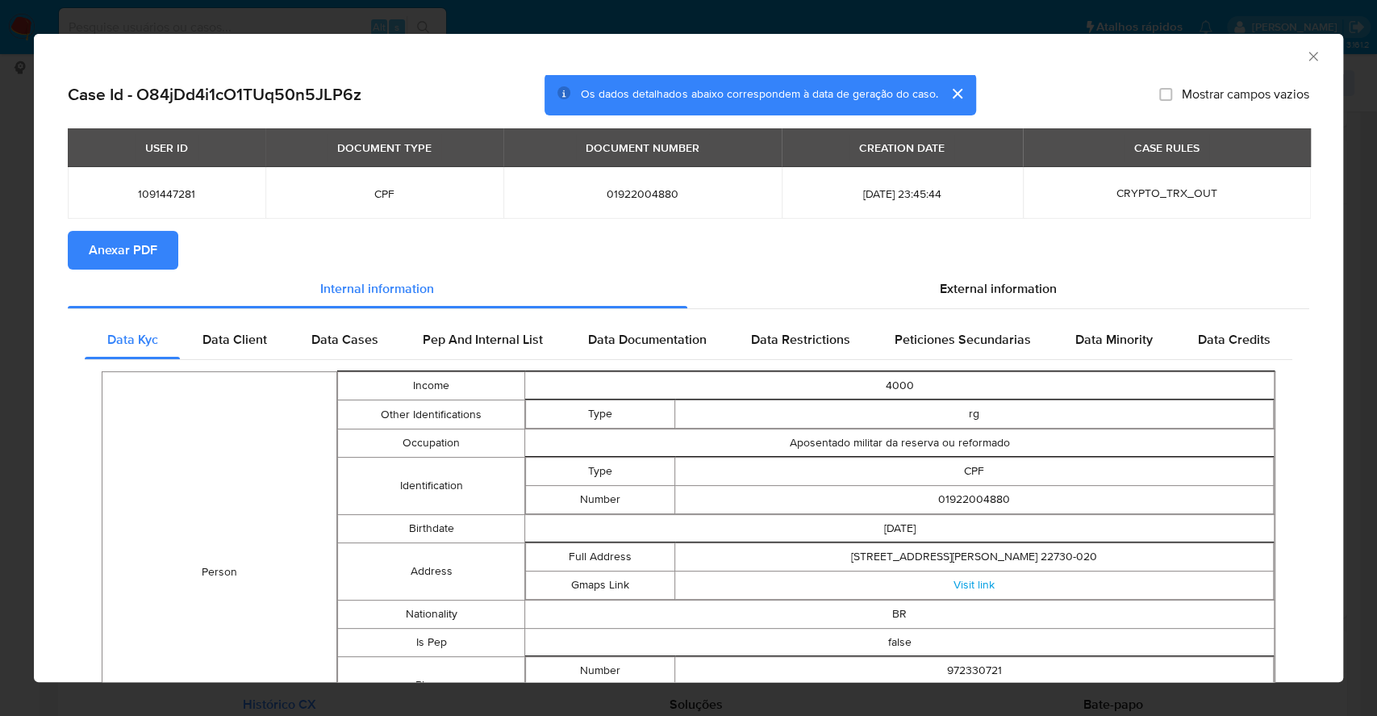
click at [123, 247] on span "Anexar PDF" at bounding box center [123, 250] width 69 height 36
click at [0, 255] on div "AML Data Collector Case Id - O84jDd4i1cO1TUq50n5JLP6z Os dados detalhados abaix…" at bounding box center [688, 358] width 1377 height 716
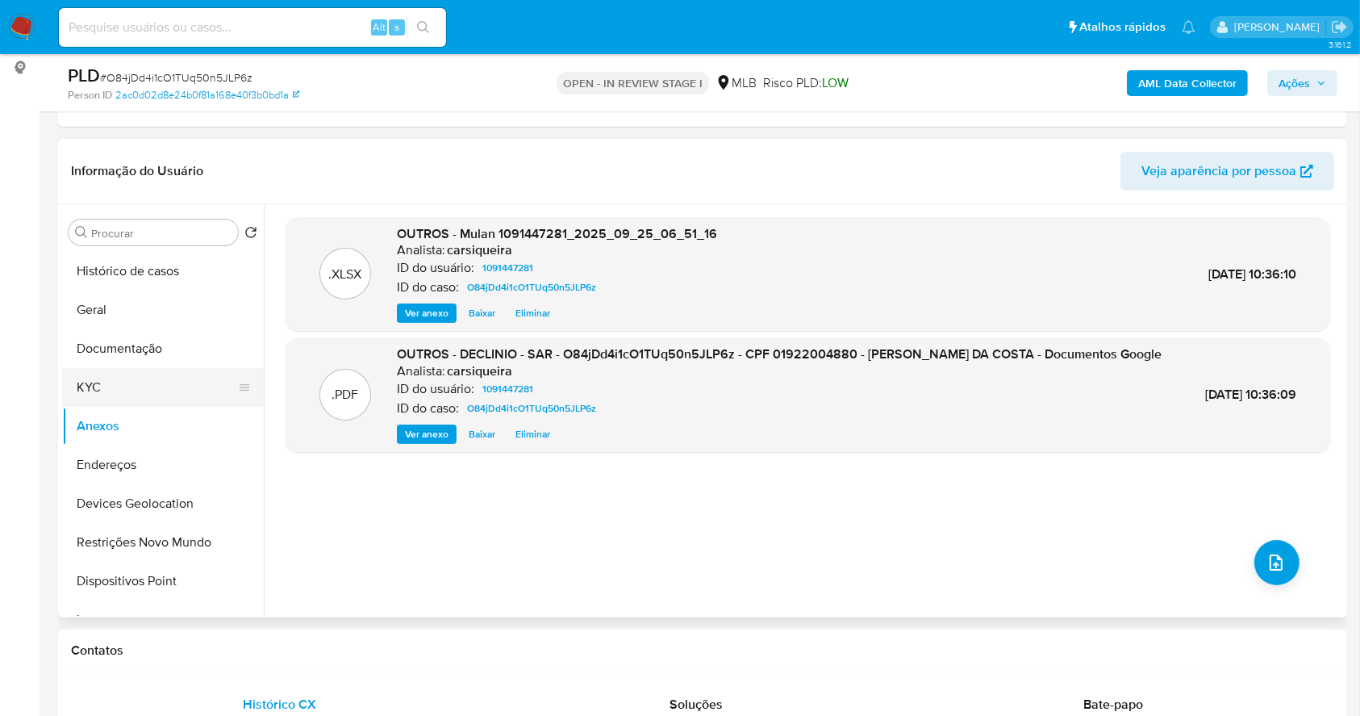
click at [131, 388] on button "KYC" at bounding box center [156, 387] width 189 height 39
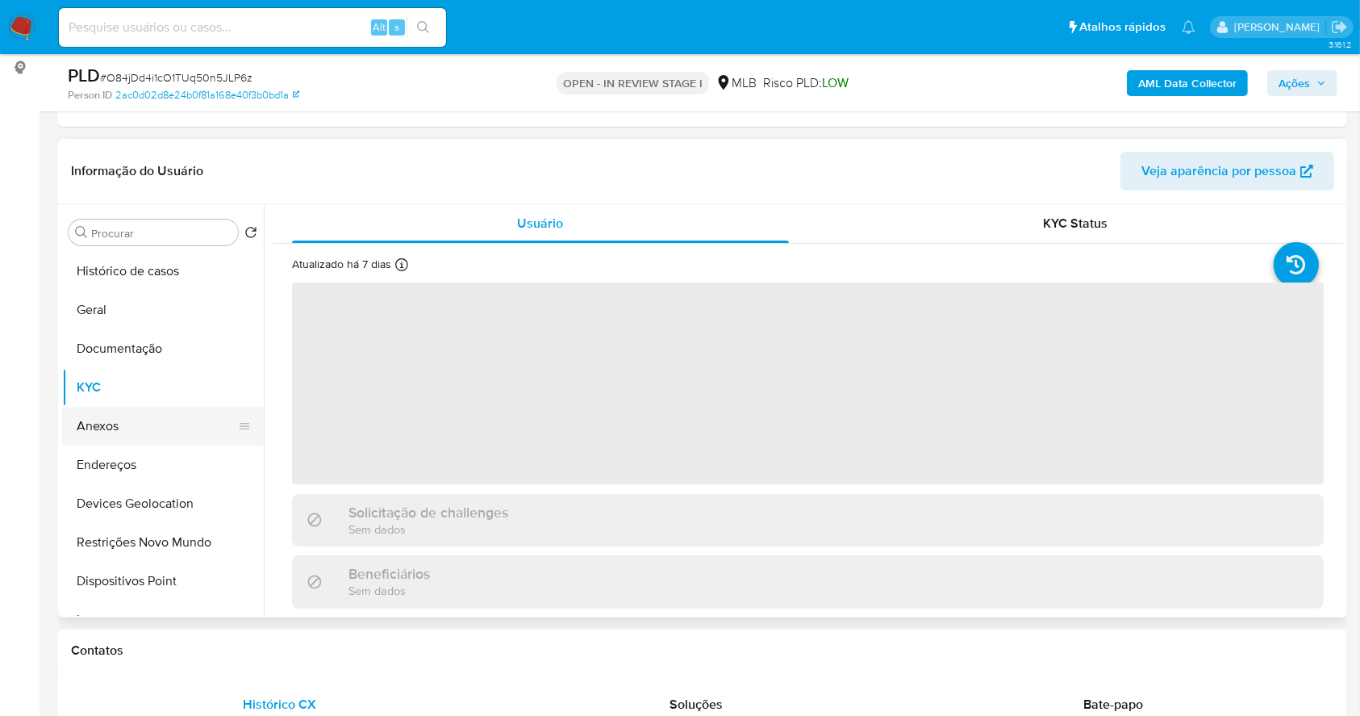
click at [136, 434] on button "Anexos" at bounding box center [156, 426] width 189 height 39
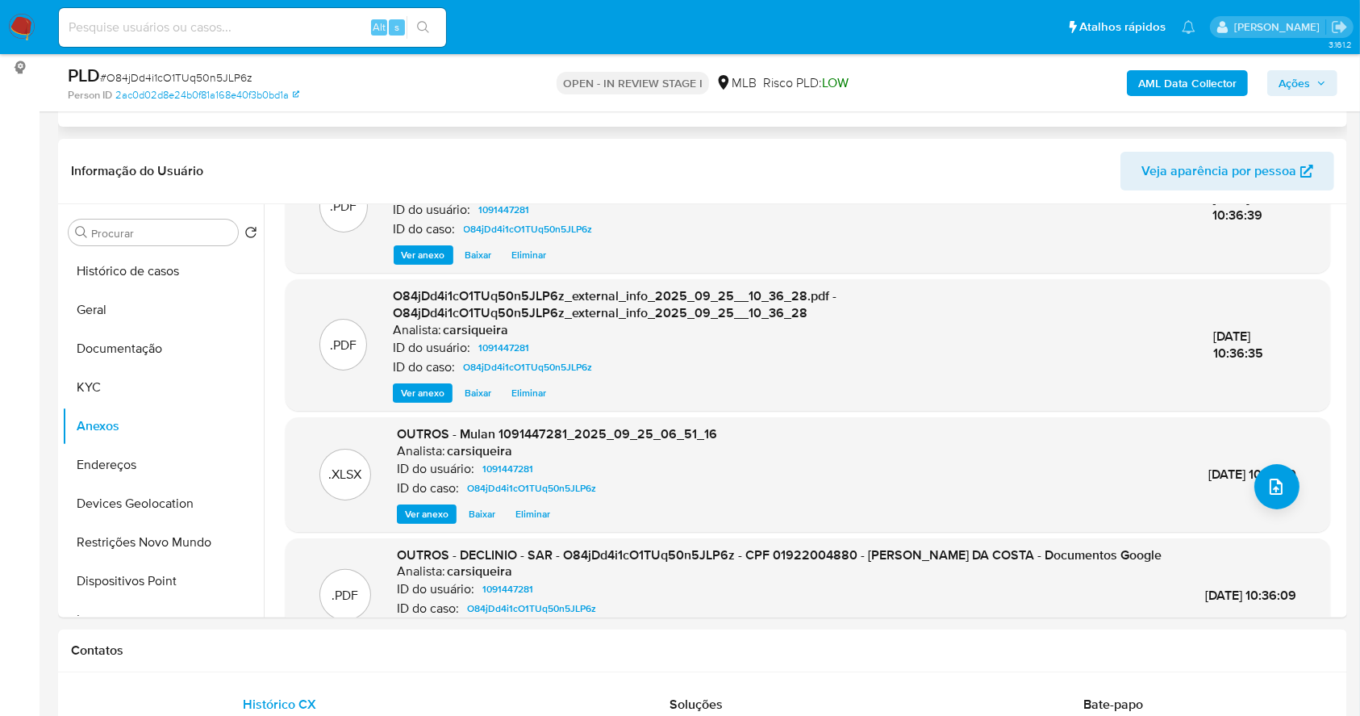
scroll to position [142, 0]
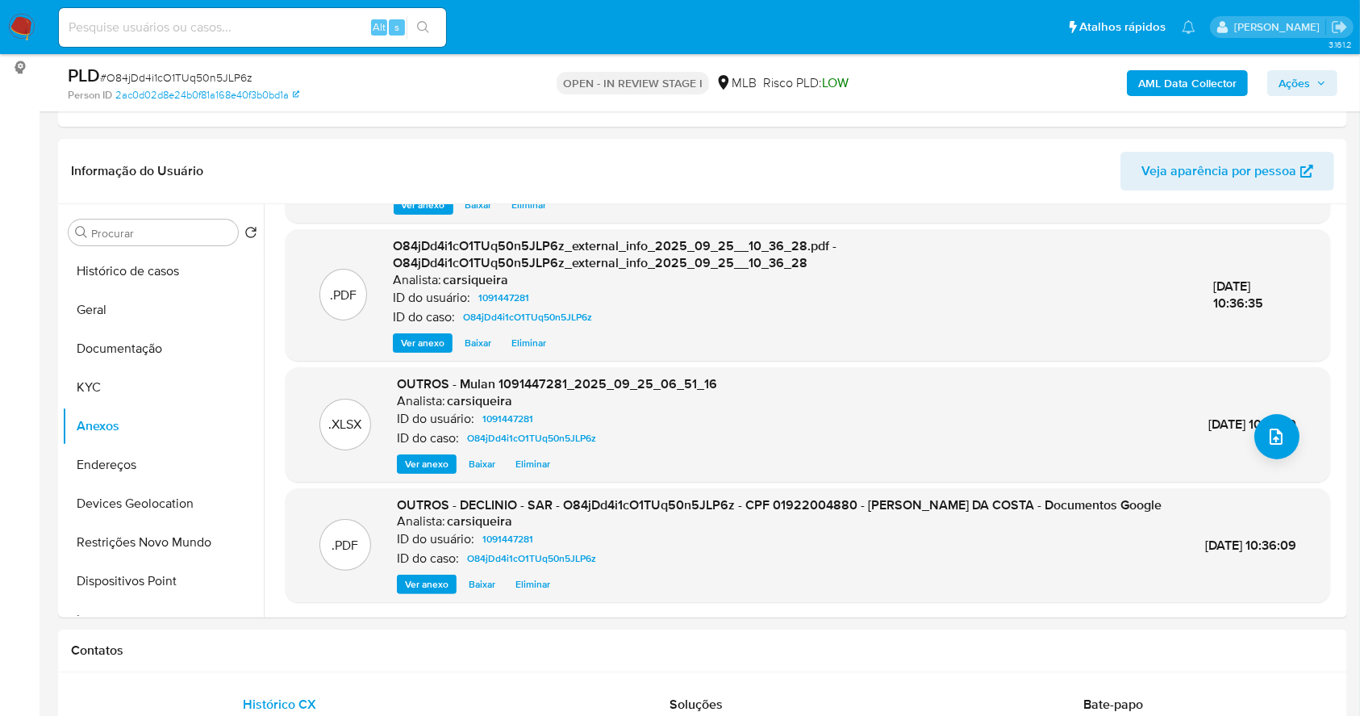
click at [1278, 91] on button "Ações" at bounding box center [1303, 83] width 70 height 26
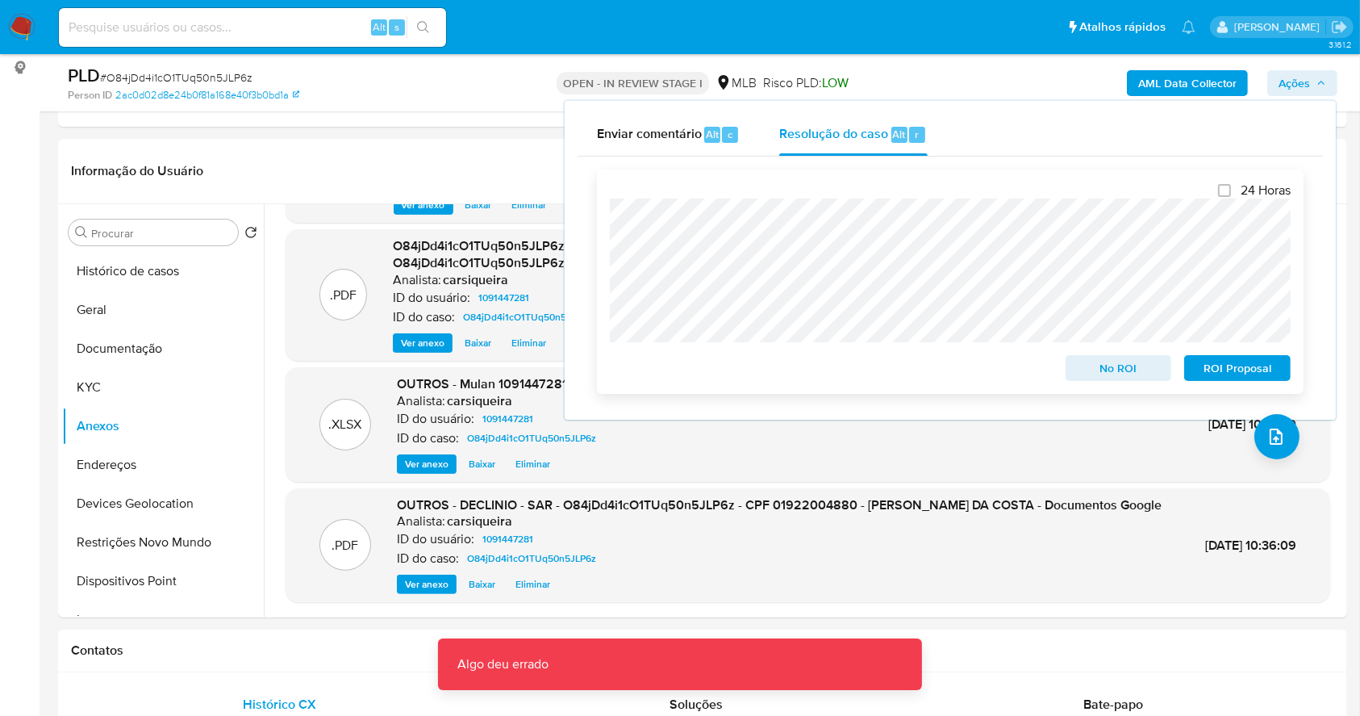
click at [1107, 372] on span "No ROI" at bounding box center [1119, 368] width 84 height 23
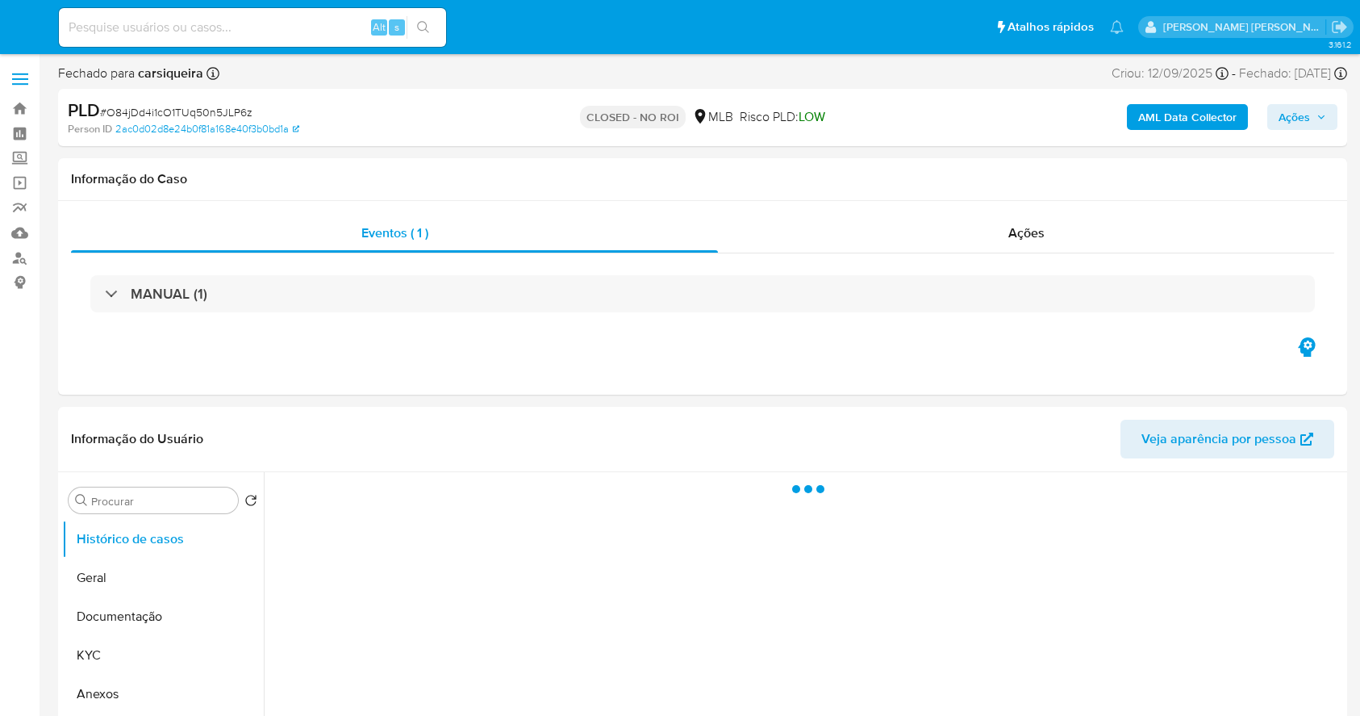
select select "10"
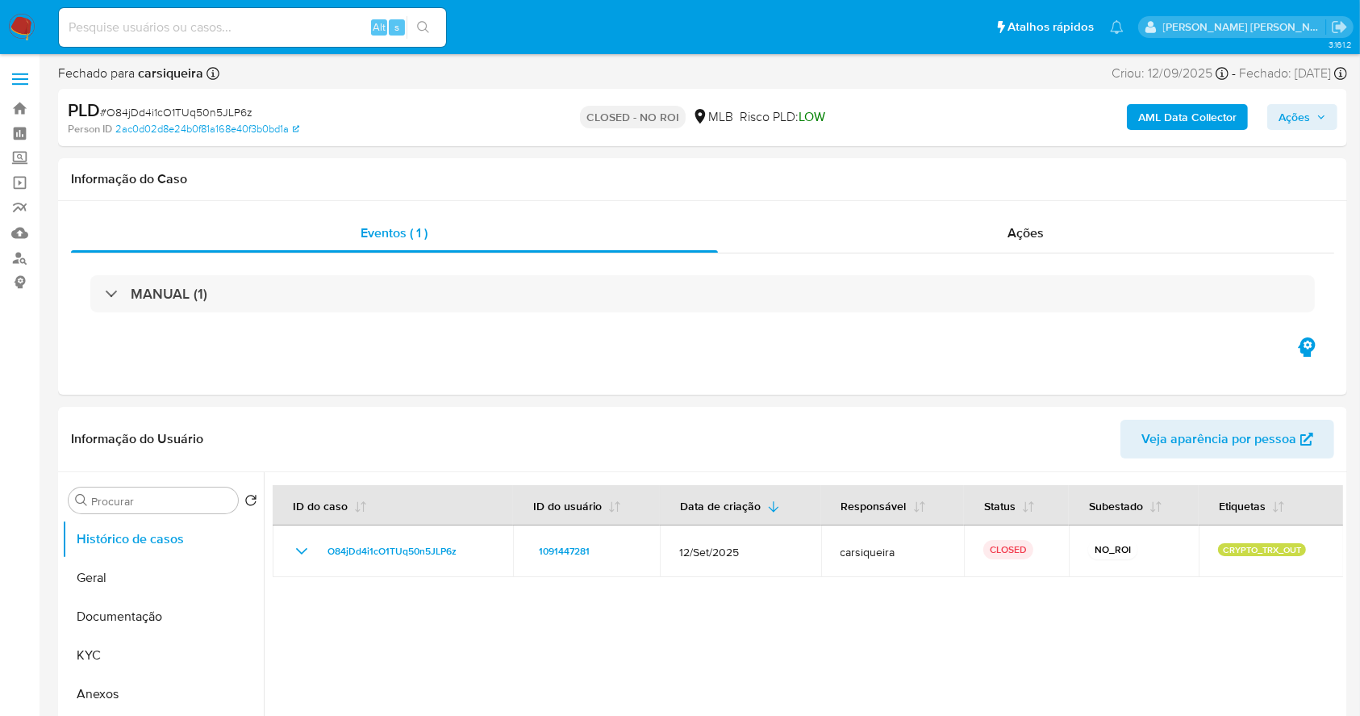
click at [31, 23] on img at bounding box center [21, 27] width 27 height 27
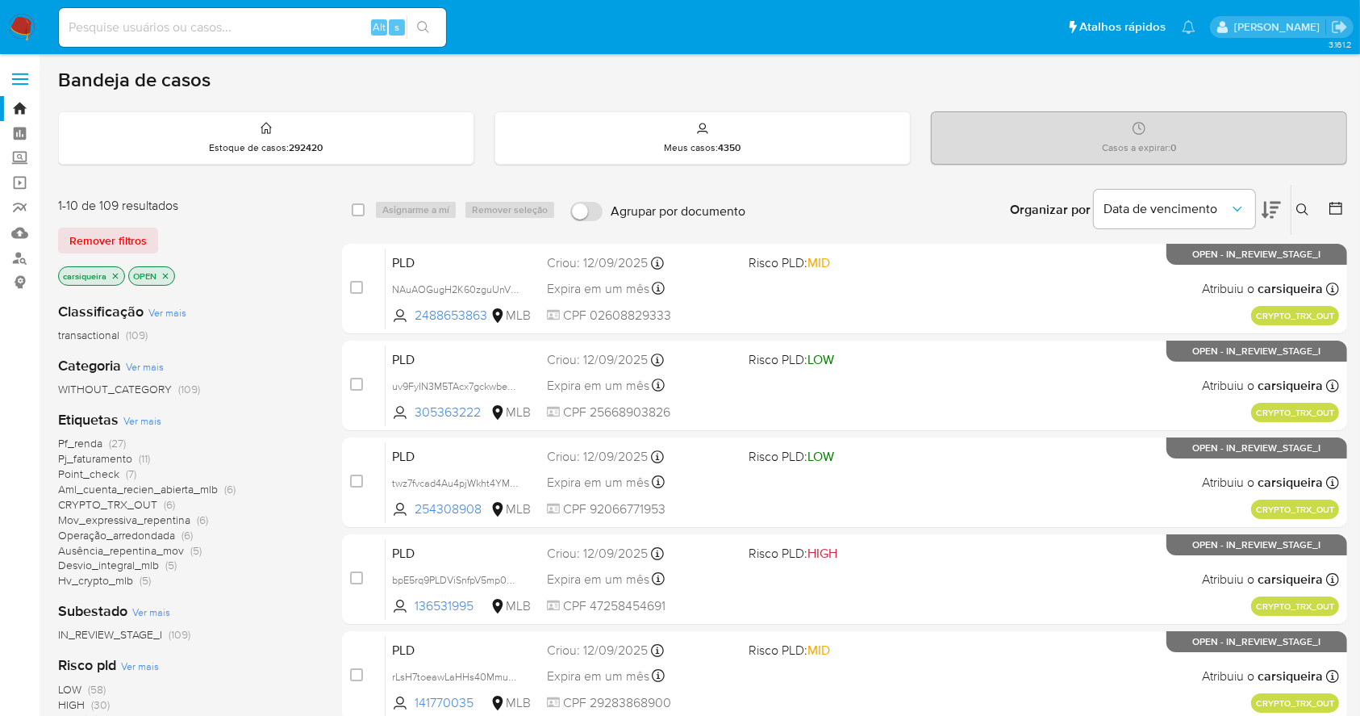
click at [24, 23] on img at bounding box center [21, 27] width 27 height 27
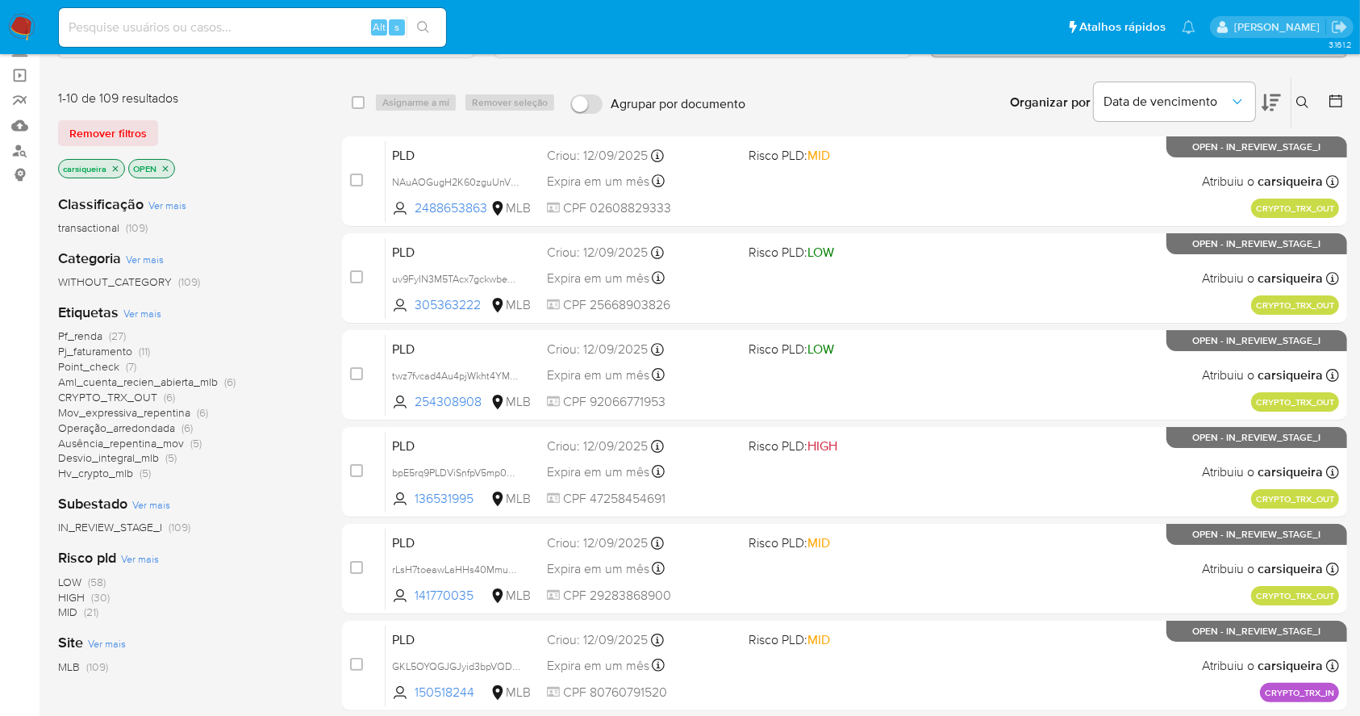
click at [141, 27] on input at bounding box center [252, 27] width 387 height 21
paste input "uv9FyIN3M5TAcx7gckwbe6sC"
type input "uv9FyIN3M5TAcx7gckwbe6sC"
click at [426, 34] on button "search-icon" at bounding box center [423, 27] width 33 height 23
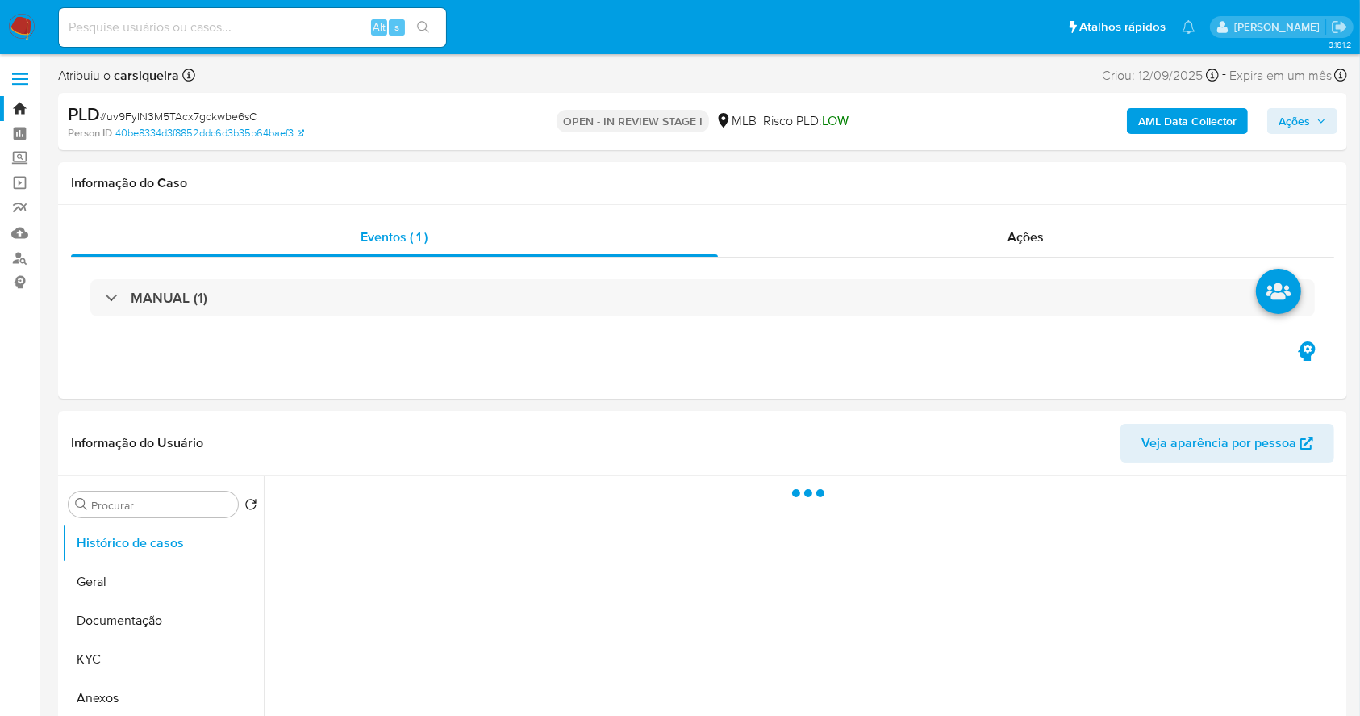
select select "10"
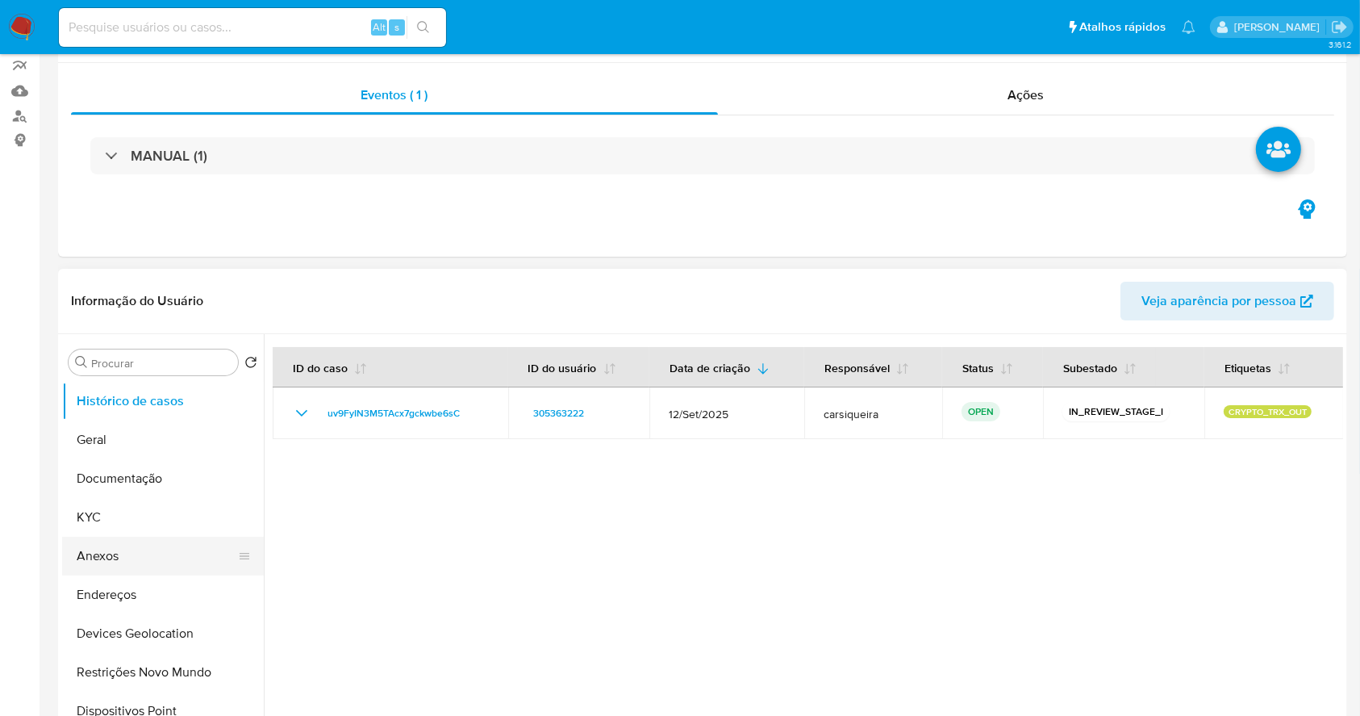
scroll to position [215, 0]
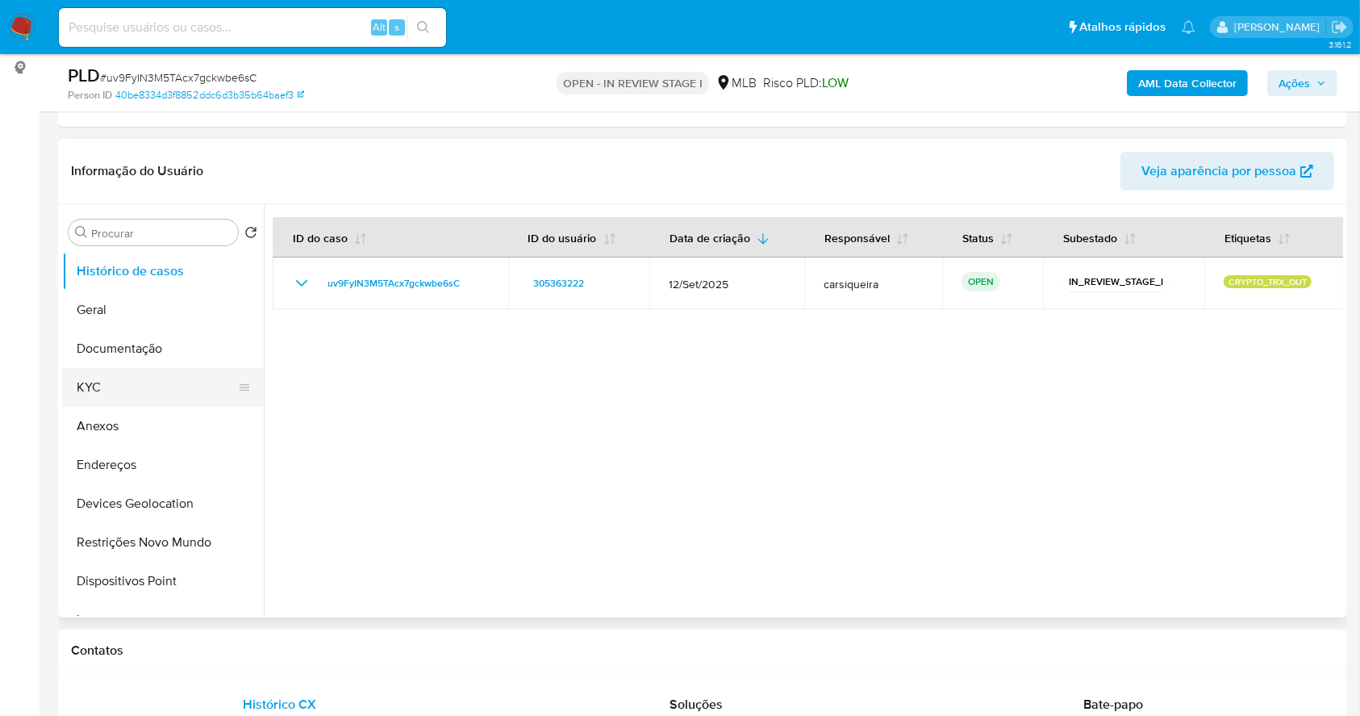
click at [139, 392] on button "KYC" at bounding box center [156, 387] width 189 height 39
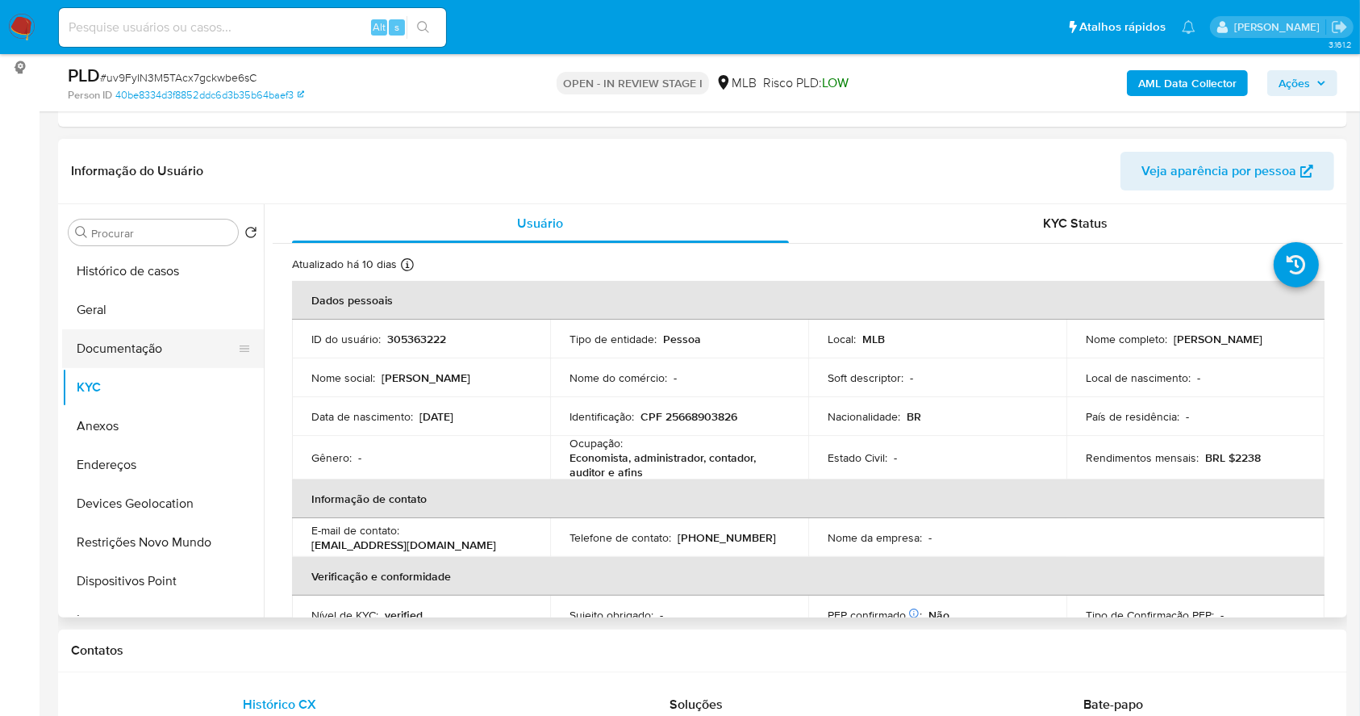
click at [112, 331] on button "Documentação" at bounding box center [156, 348] width 189 height 39
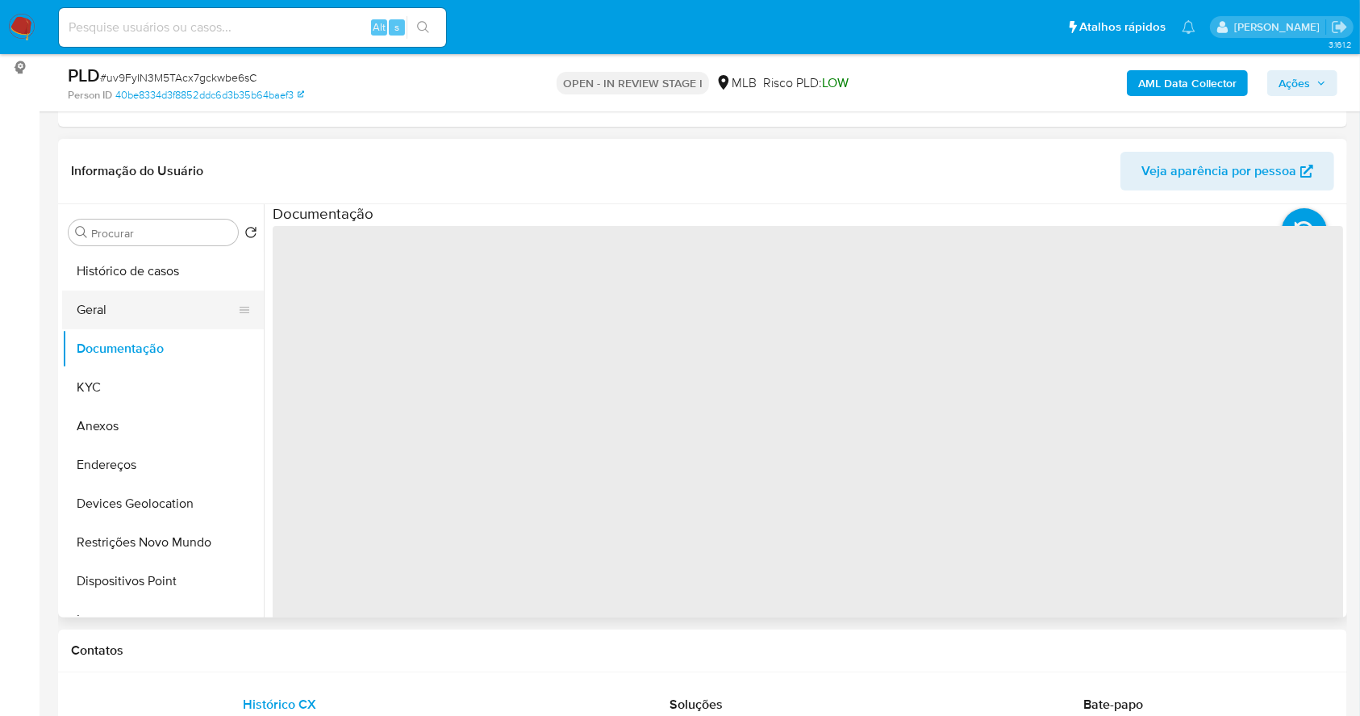
click at [115, 294] on button "Geral" at bounding box center [156, 309] width 189 height 39
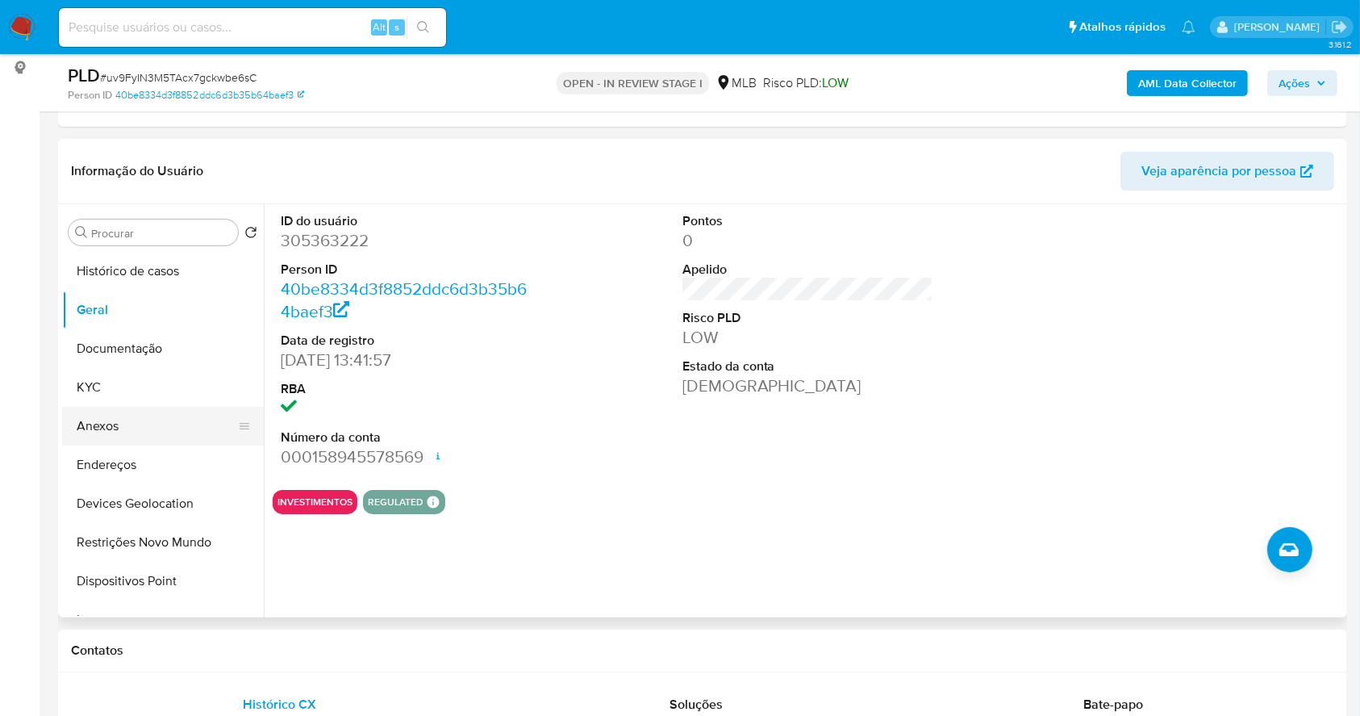
click at [164, 428] on button "Anexos" at bounding box center [156, 426] width 189 height 39
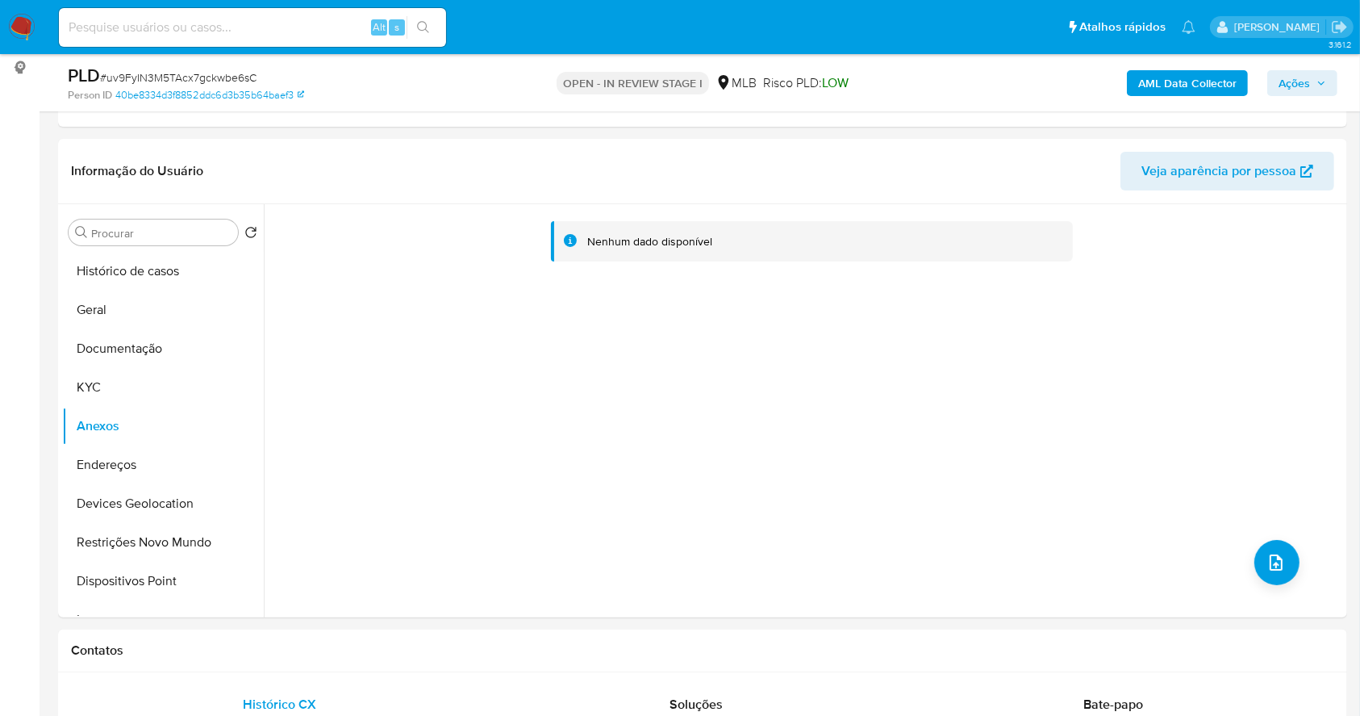
click at [1186, 80] on b "AML Data Collector" at bounding box center [1187, 83] width 98 height 26
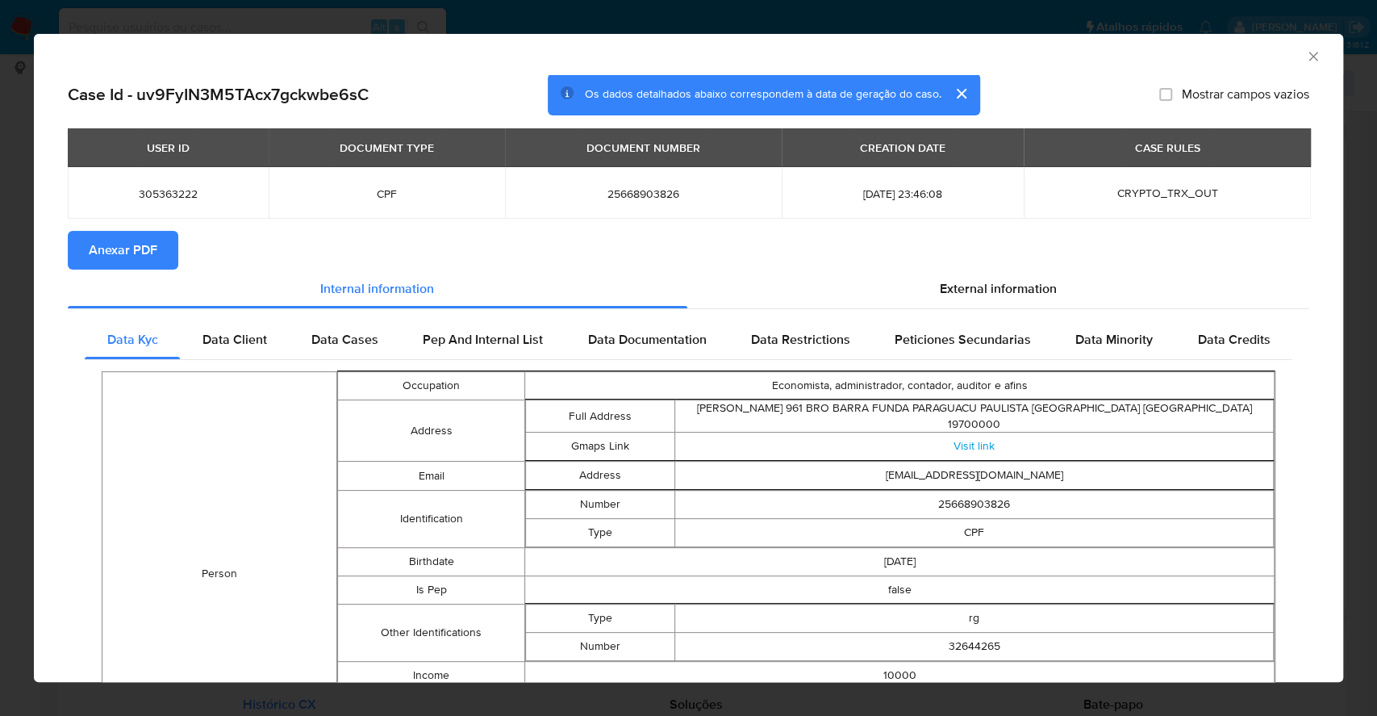
click at [119, 248] on span "Anexar PDF" at bounding box center [123, 250] width 69 height 36
click at [1, 332] on div "AML Data Collector Case Id - uv9FyIN3M5TAcx7gckwbe6sC Os dados detalhados abaix…" at bounding box center [688, 358] width 1377 height 716
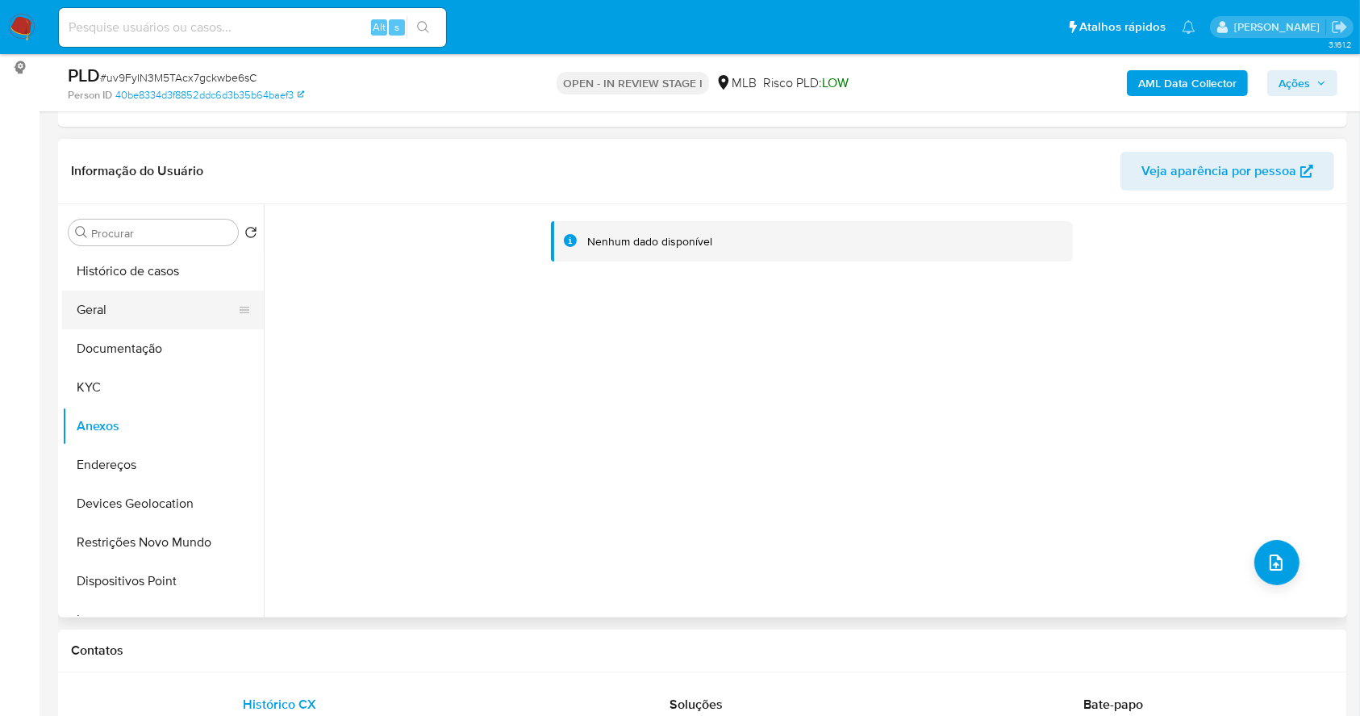
click at [155, 310] on button "Geral" at bounding box center [156, 309] width 189 height 39
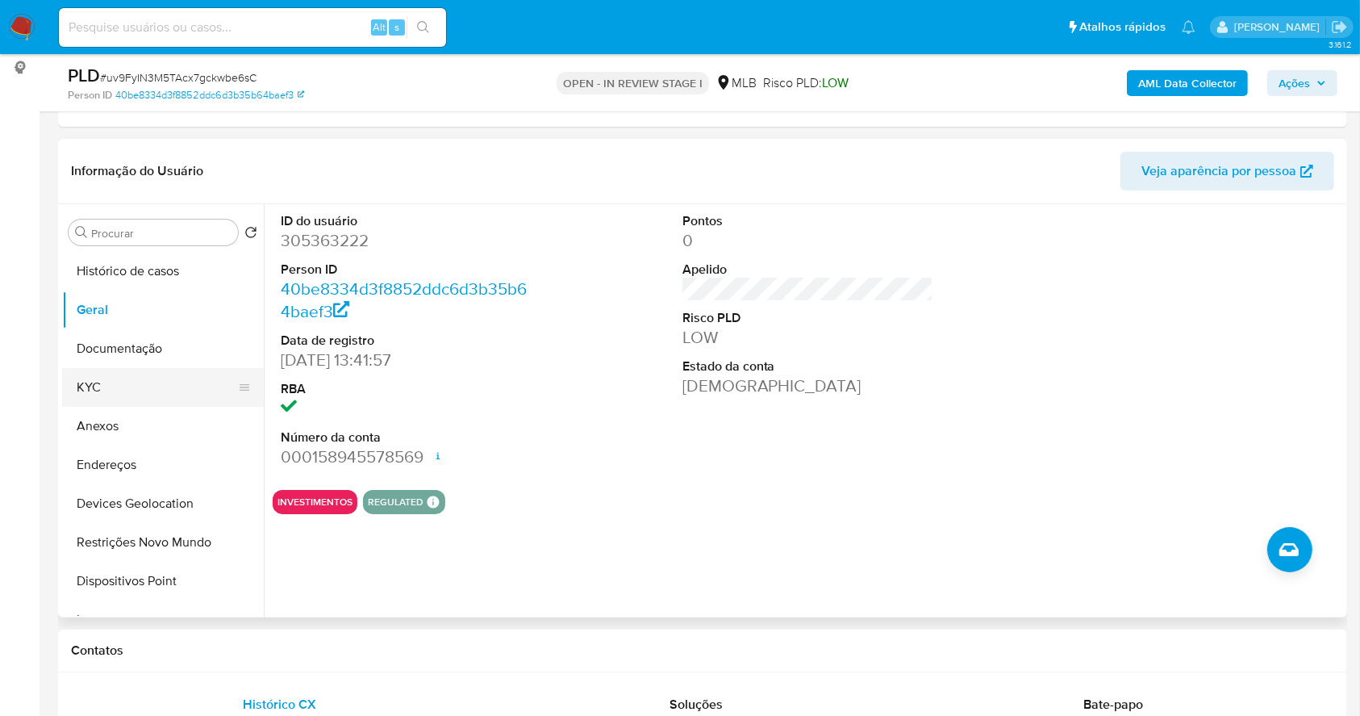
click at [171, 370] on button "KYC" at bounding box center [156, 387] width 189 height 39
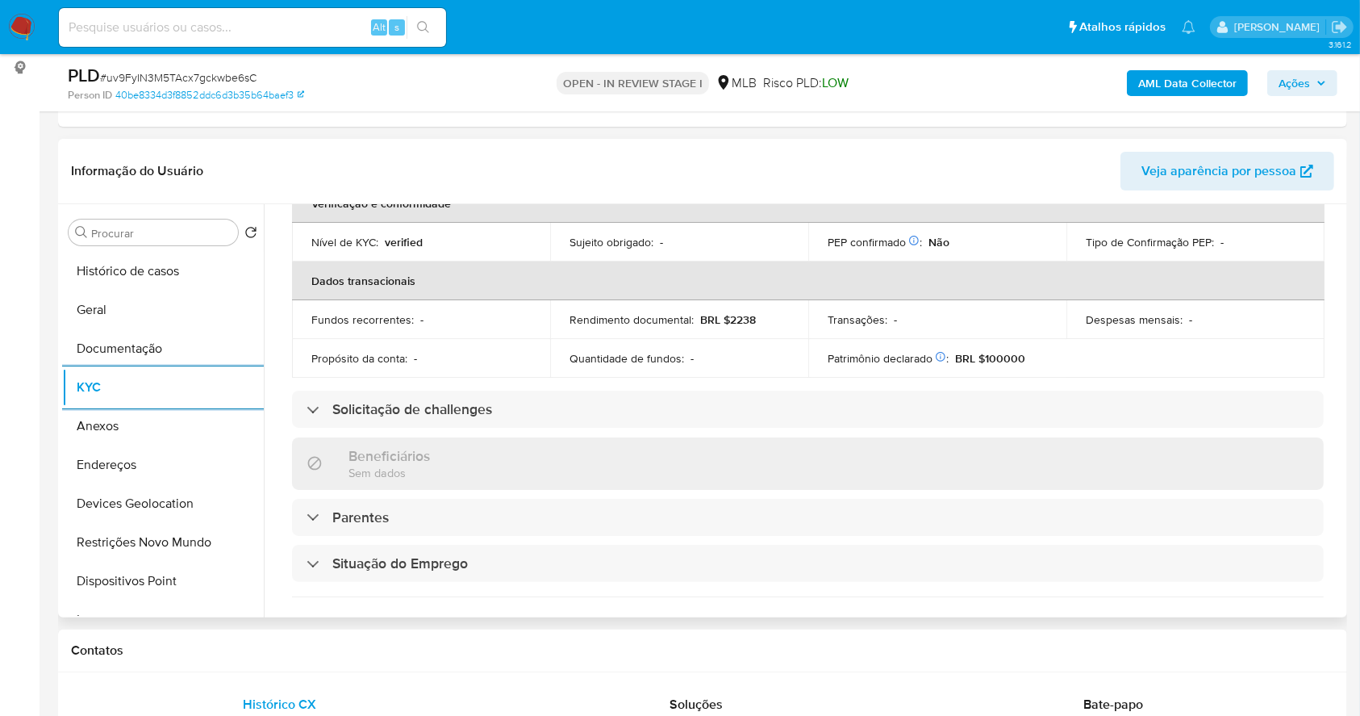
scroll to position [691, 0]
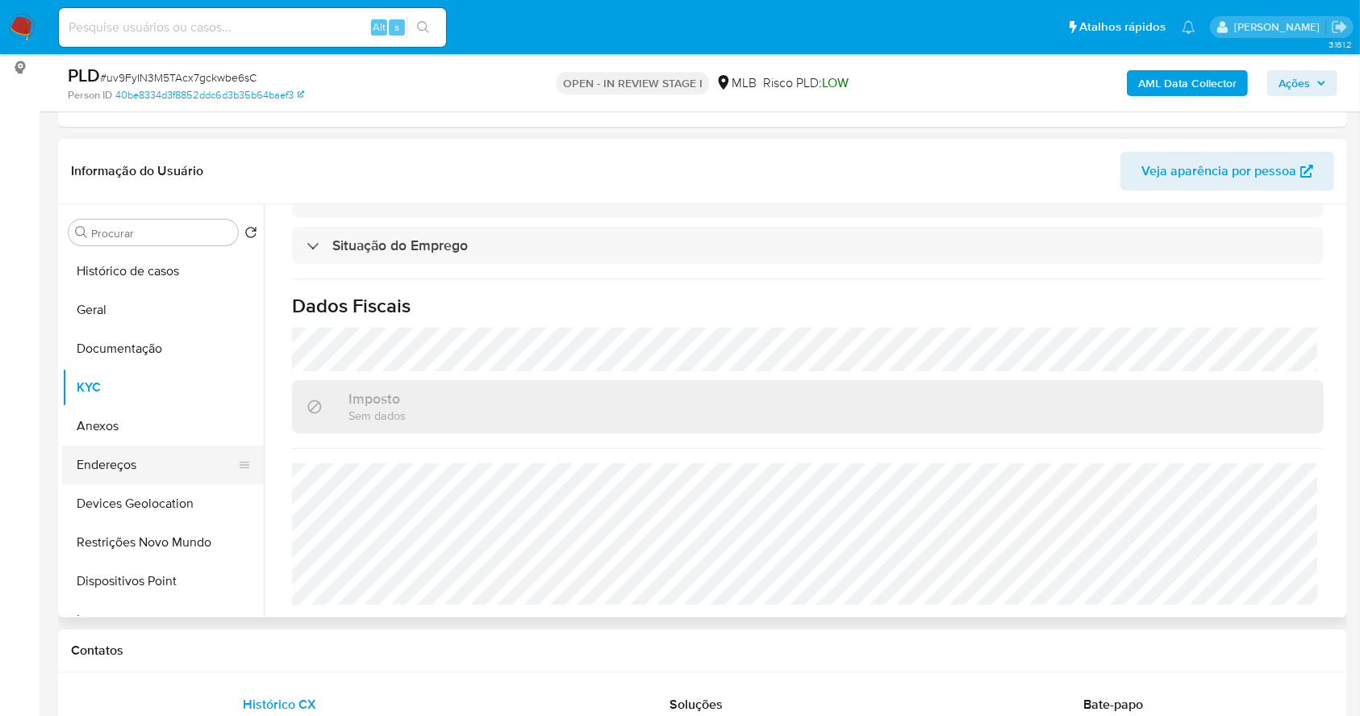
click at [164, 454] on button "Endereços" at bounding box center [156, 464] width 189 height 39
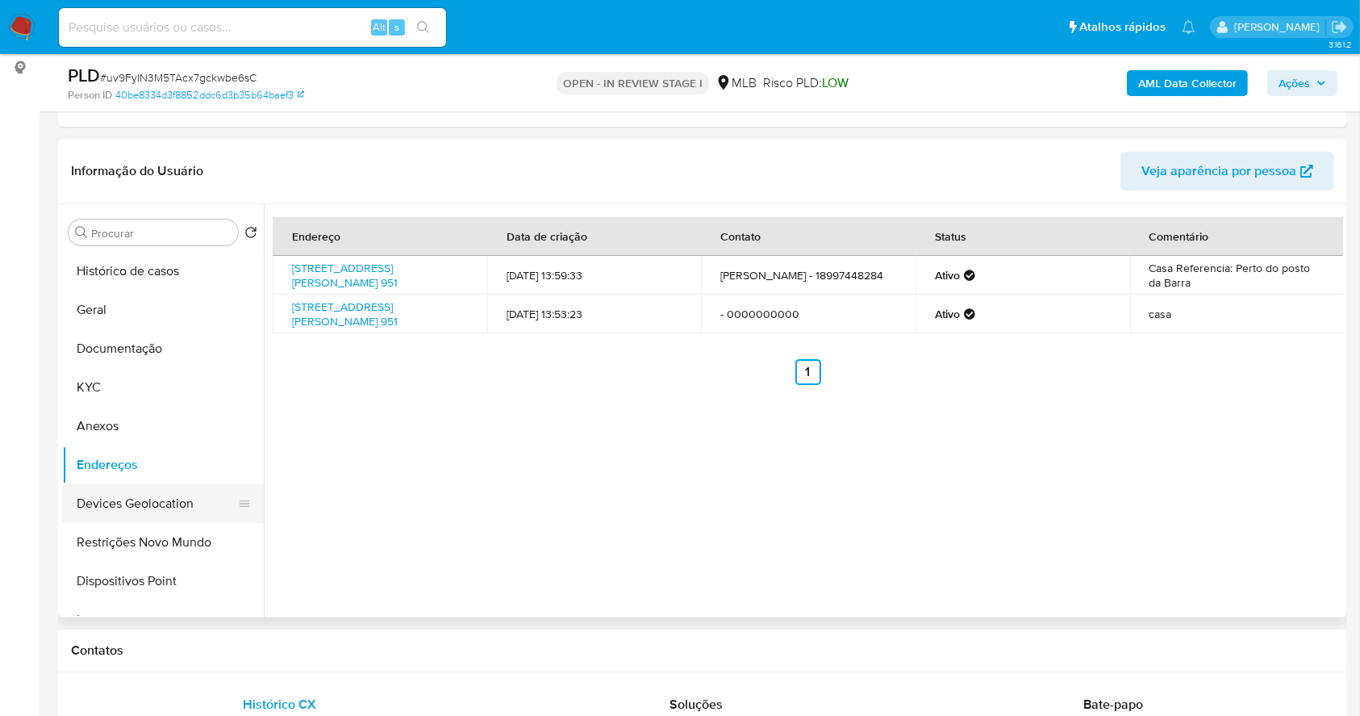
click at [165, 502] on button "Devices Geolocation" at bounding box center [156, 503] width 189 height 39
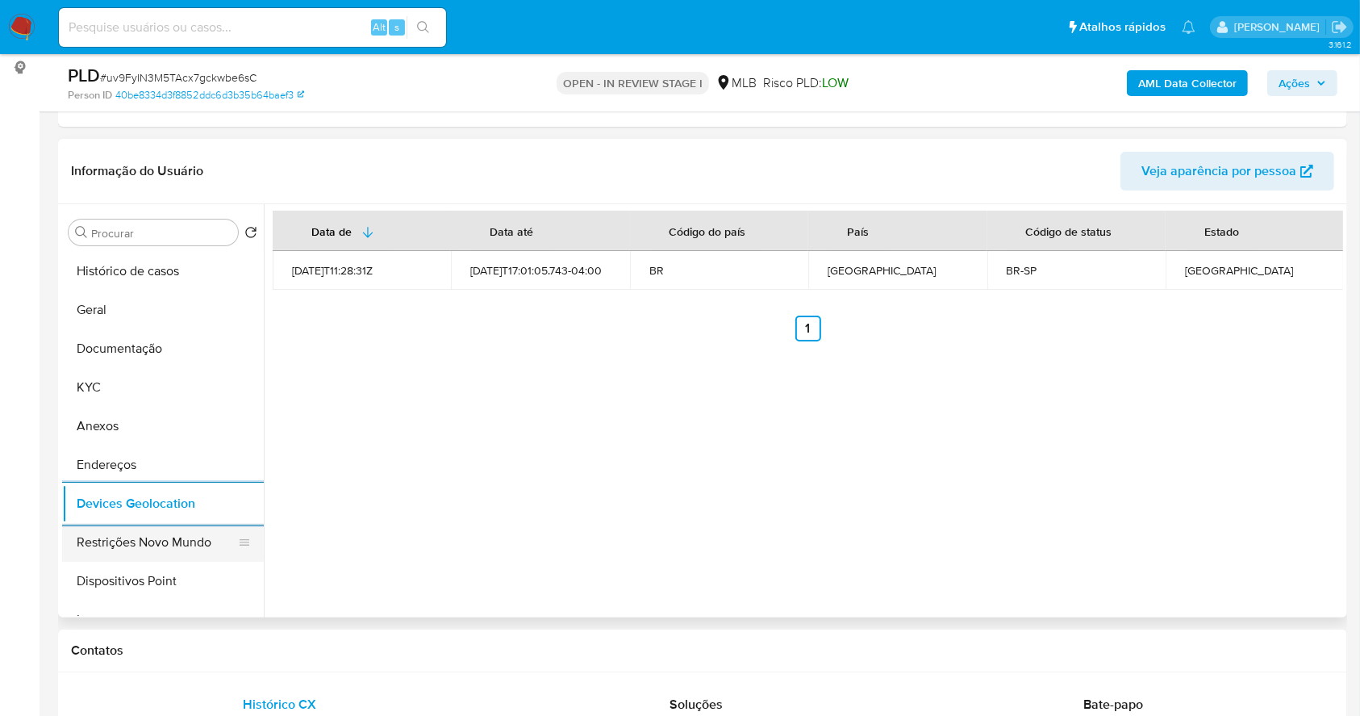
click at [132, 533] on button "Restrições Novo Mundo" at bounding box center [156, 542] width 189 height 39
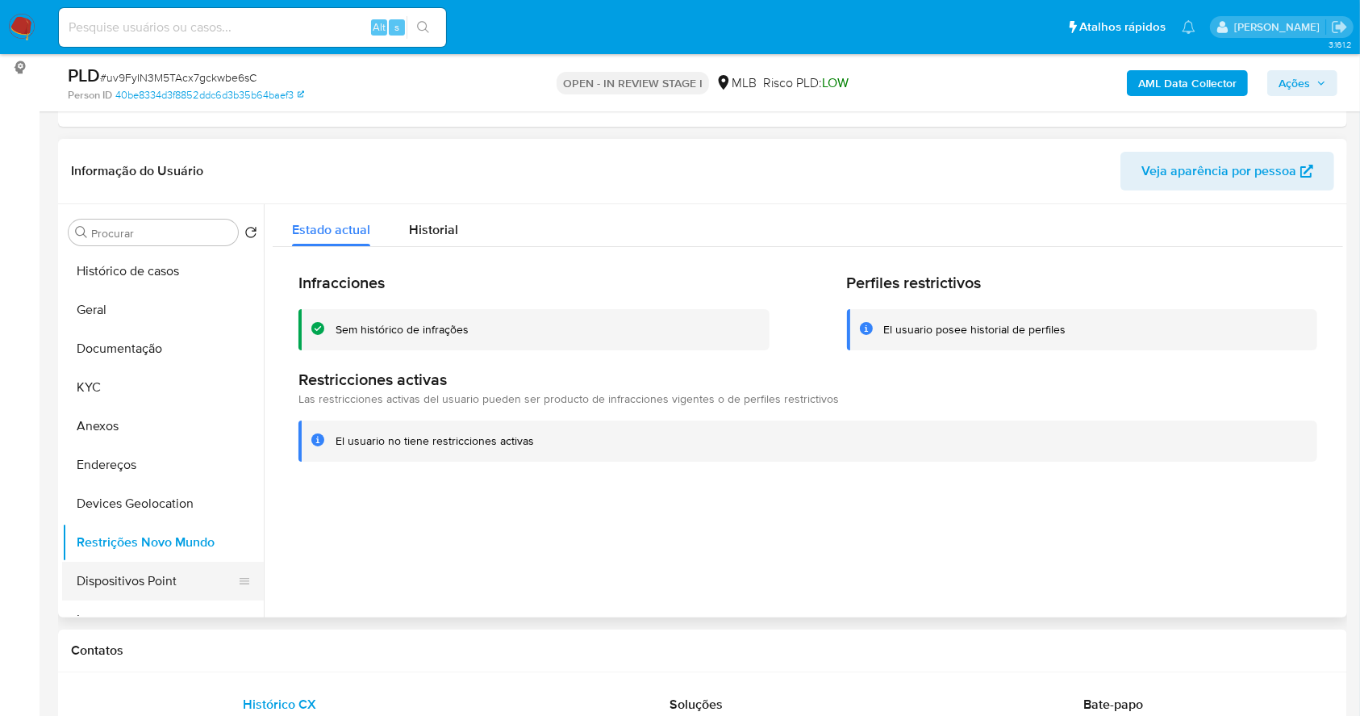
click at [132, 566] on button "Dispositivos Point" at bounding box center [156, 581] width 189 height 39
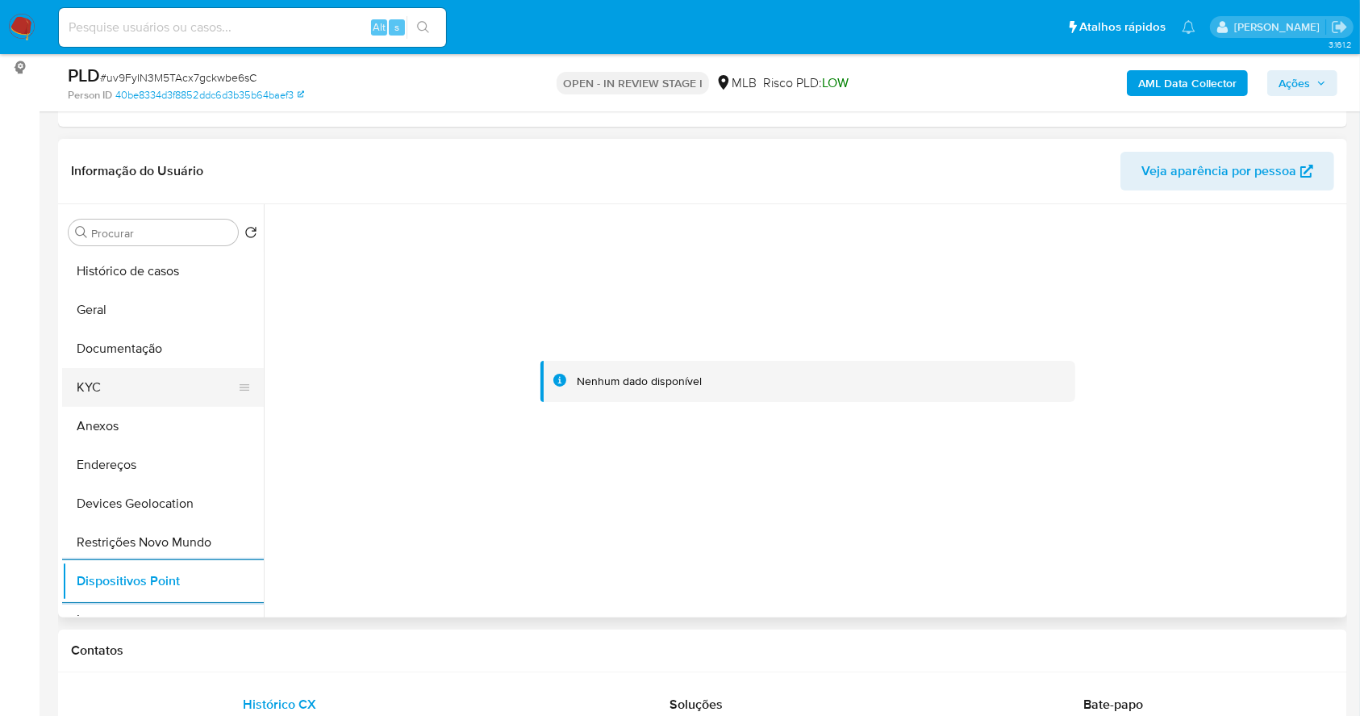
click at [148, 390] on button "KYC" at bounding box center [156, 387] width 189 height 39
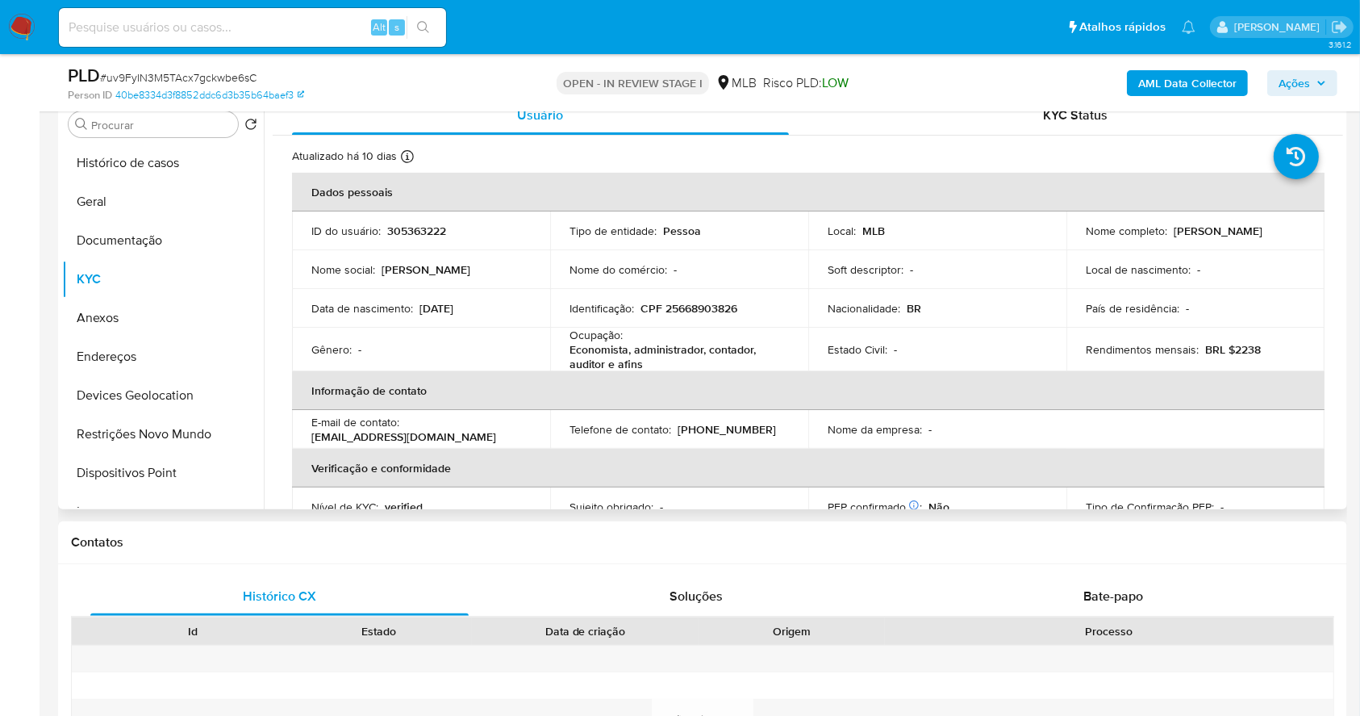
click at [701, 299] on td "Identificação : CPF 25668903826" at bounding box center [679, 308] width 258 height 39
click at [710, 310] on p "CPF 25668903826" at bounding box center [689, 308] width 97 height 15
copy p "25668903826"
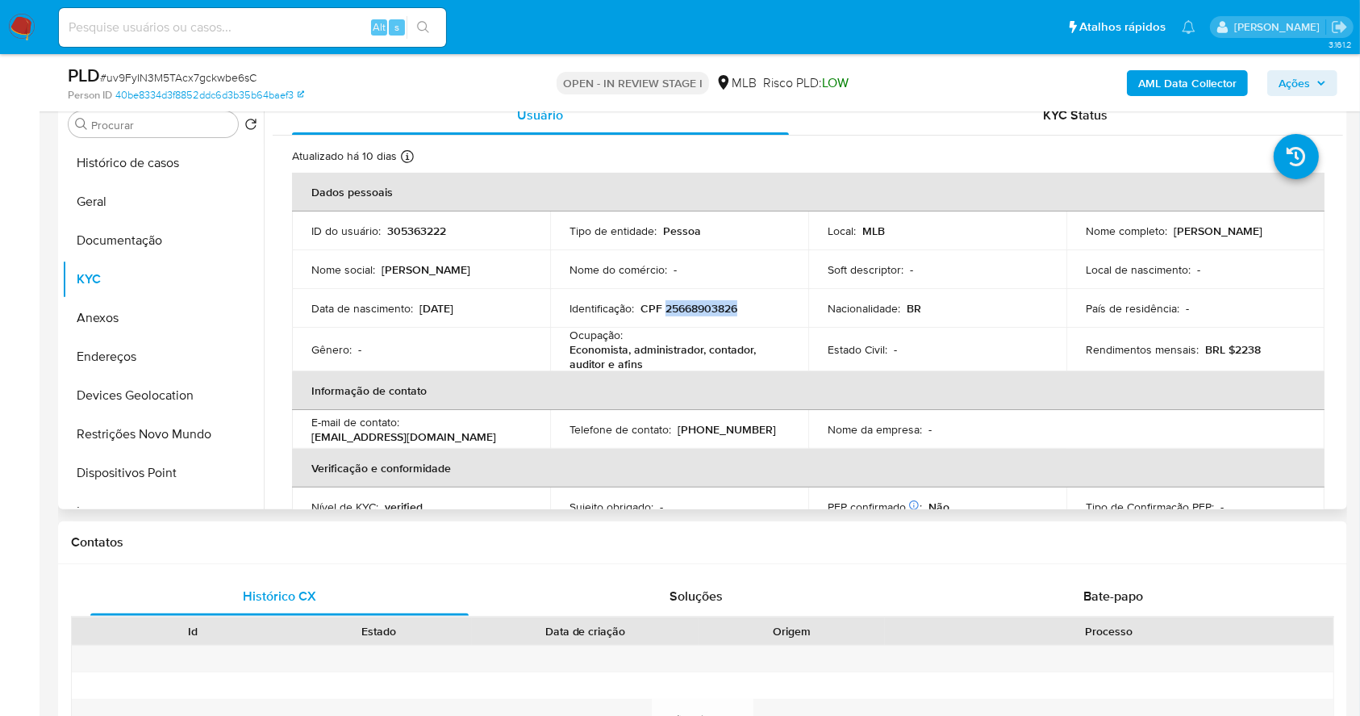
click at [707, 302] on p "CPF 25668903826" at bounding box center [689, 308] width 97 height 15
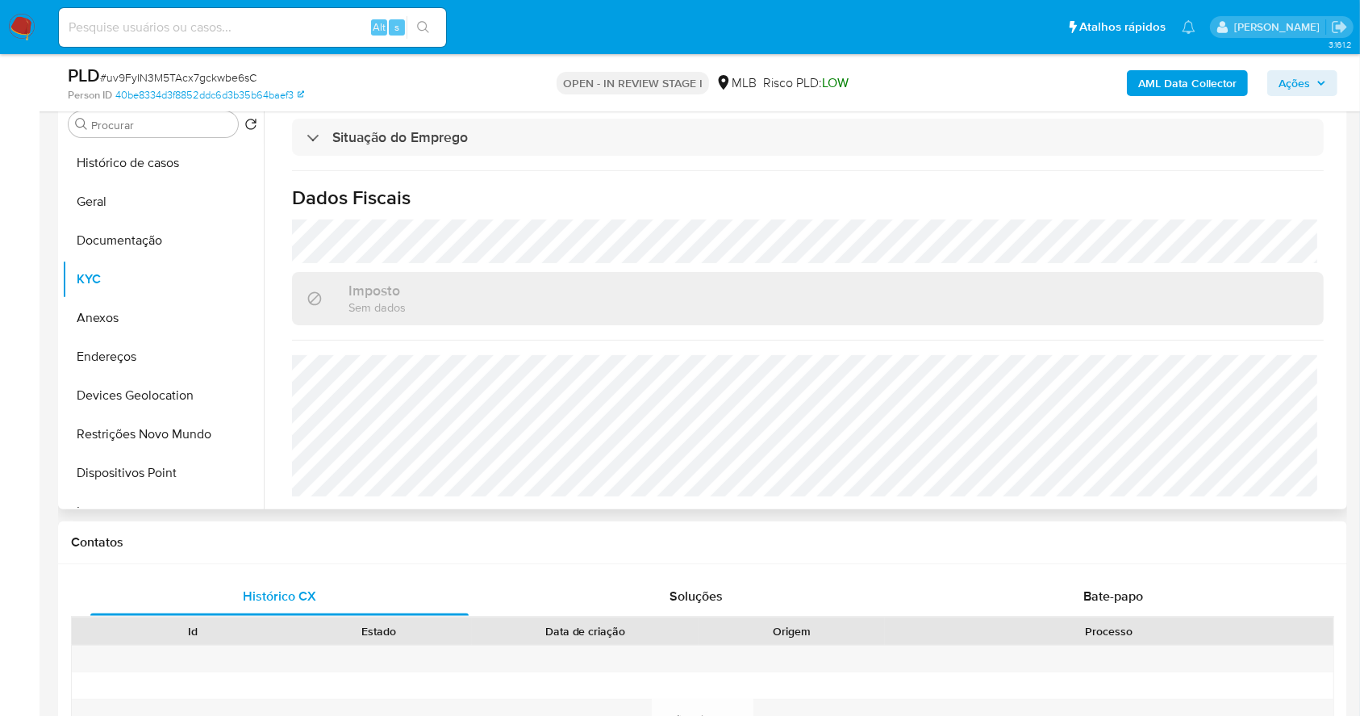
scroll to position [153, 0]
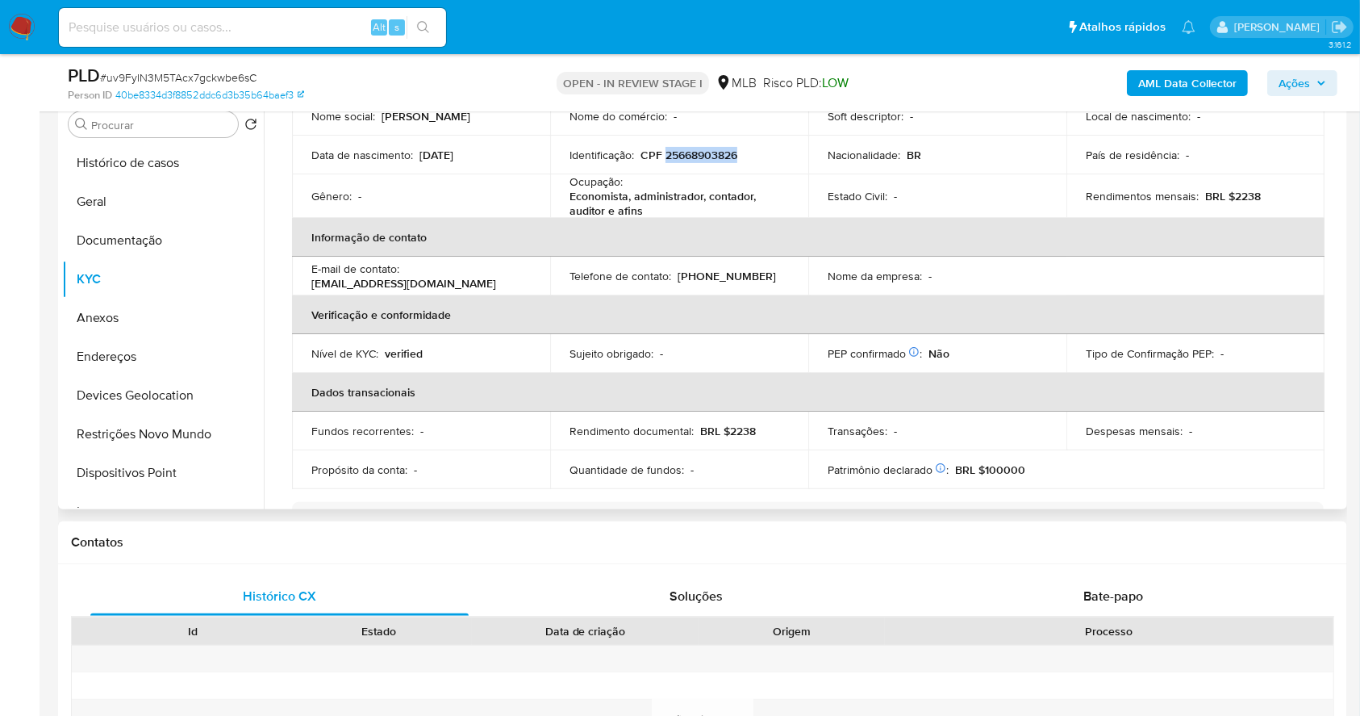
click at [687, 153] on p "CPF 25668903826" at bounding box center [689, 155] width 97 height 15
click at [686, 152] on p "CPF 25668903826" at bounding box center [689, 155] width 97 height 15
click at [165, 243] on button "Documentação" at bounding box center [156, 240] width 189 height 39
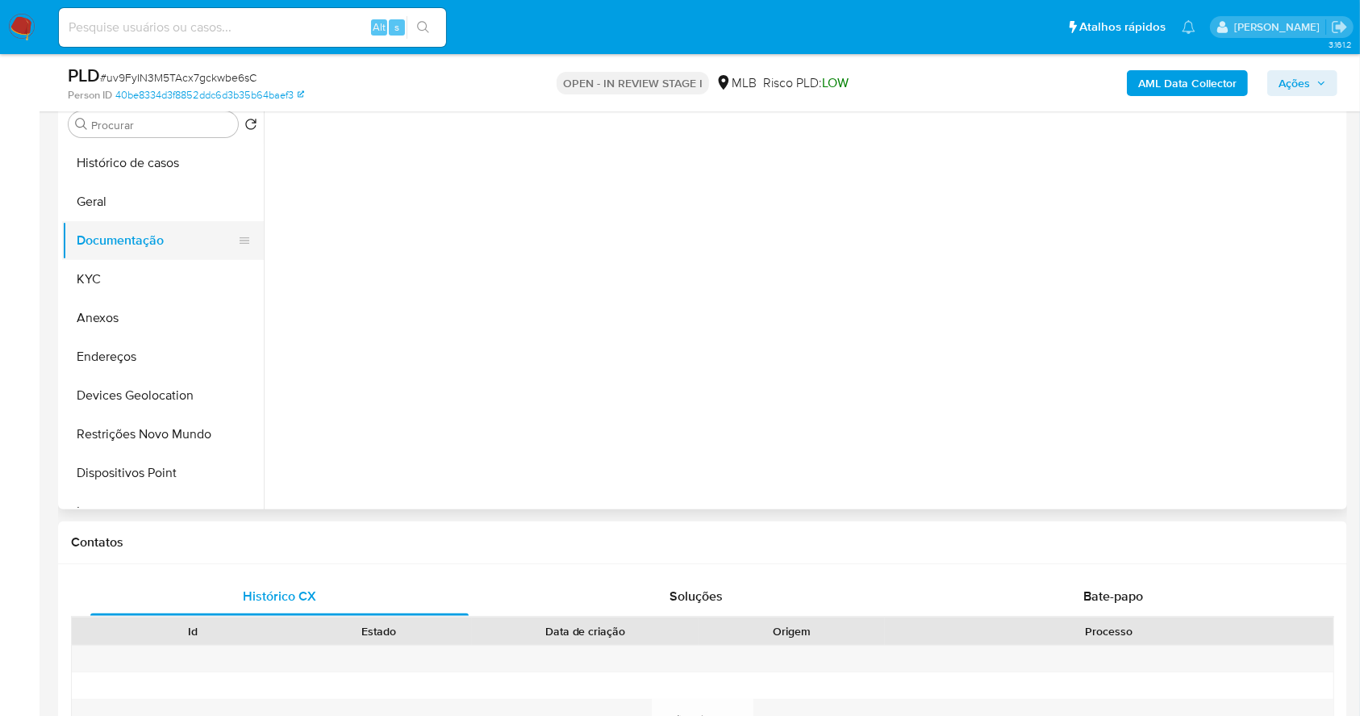
scroll to position [0, 0]
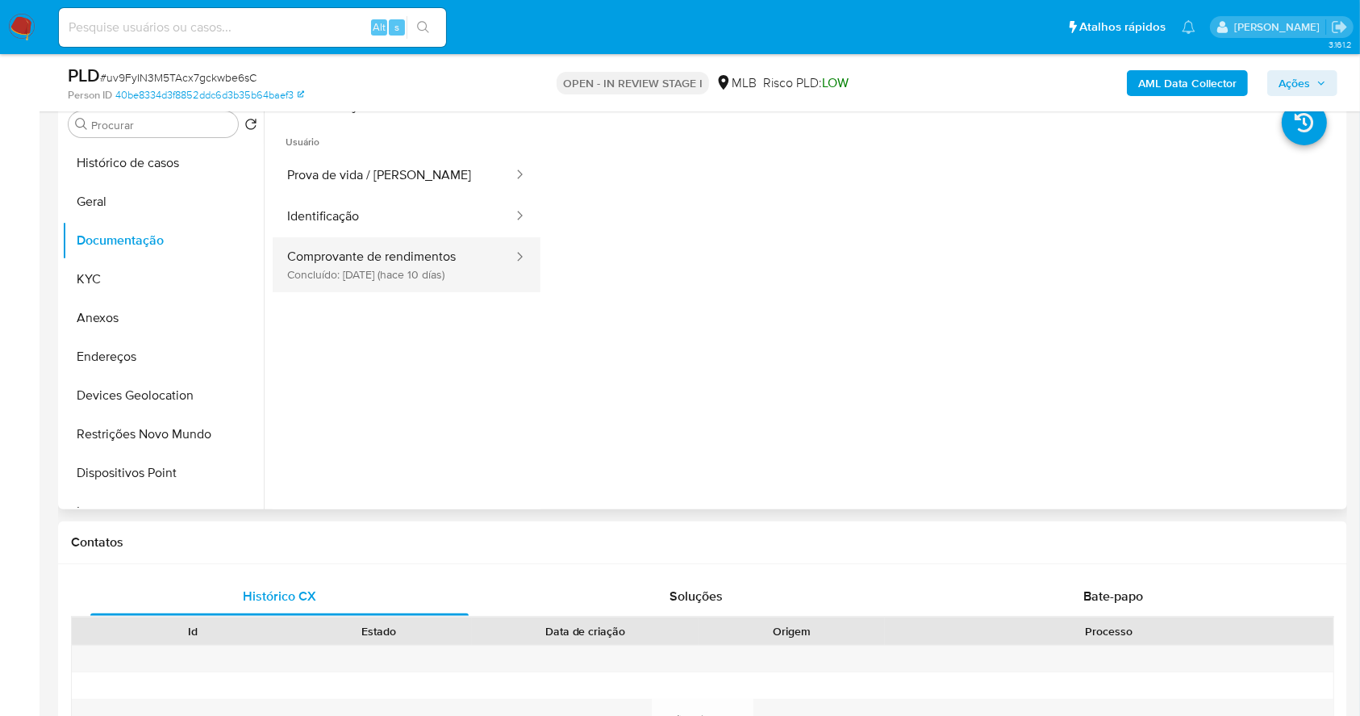
click at [364, 261] on button "Comprovante de rendimentos Concluído: 15/09/2025 (hace 10 días)" at bounding box center [394, 264] width 242 height 55
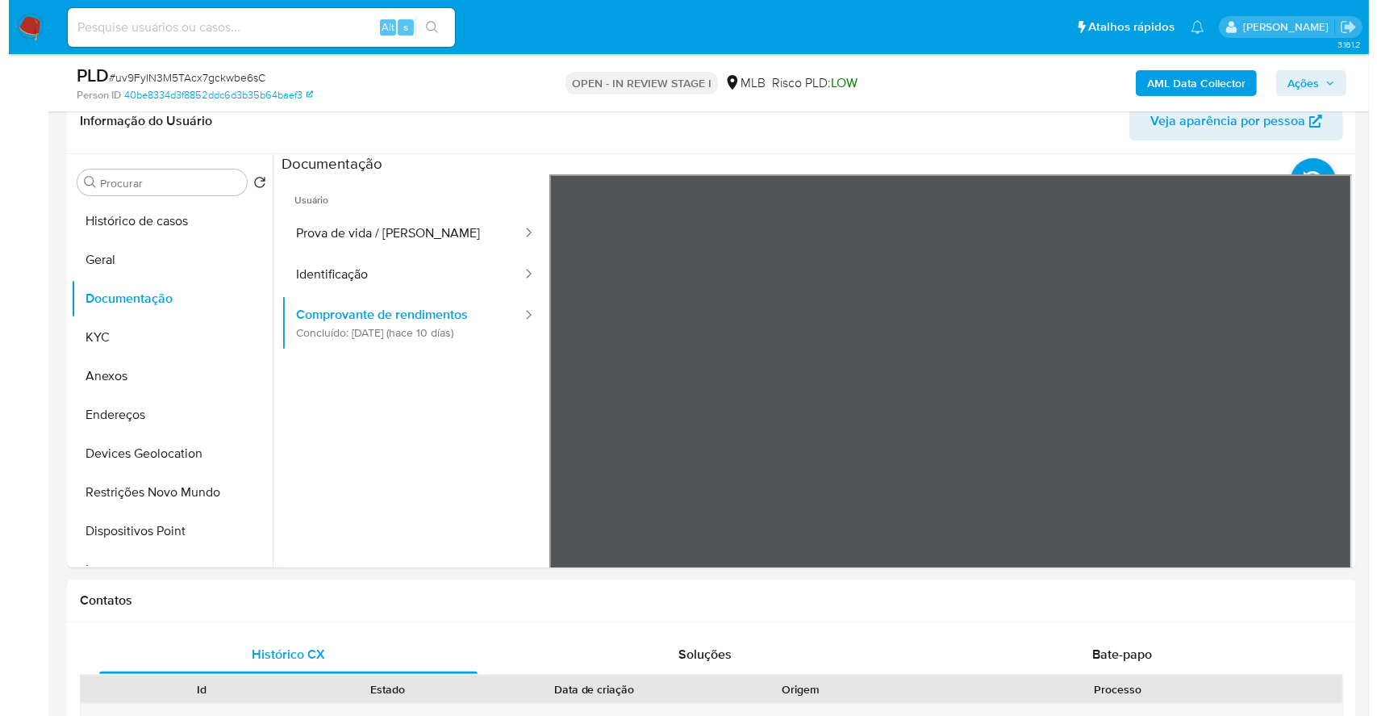
scroll to position [236, 0]
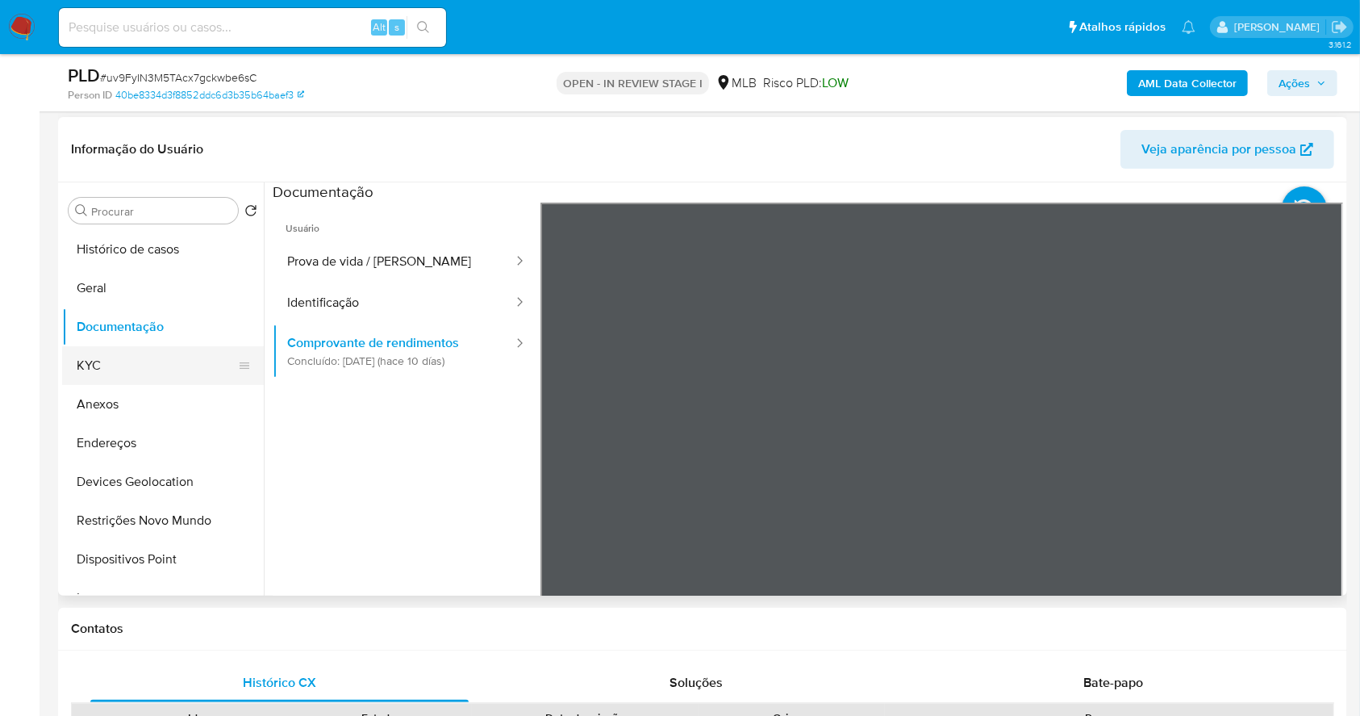
click at [151, 368] on button "KYC" at bounding box center [156, 365] width 189 height 39
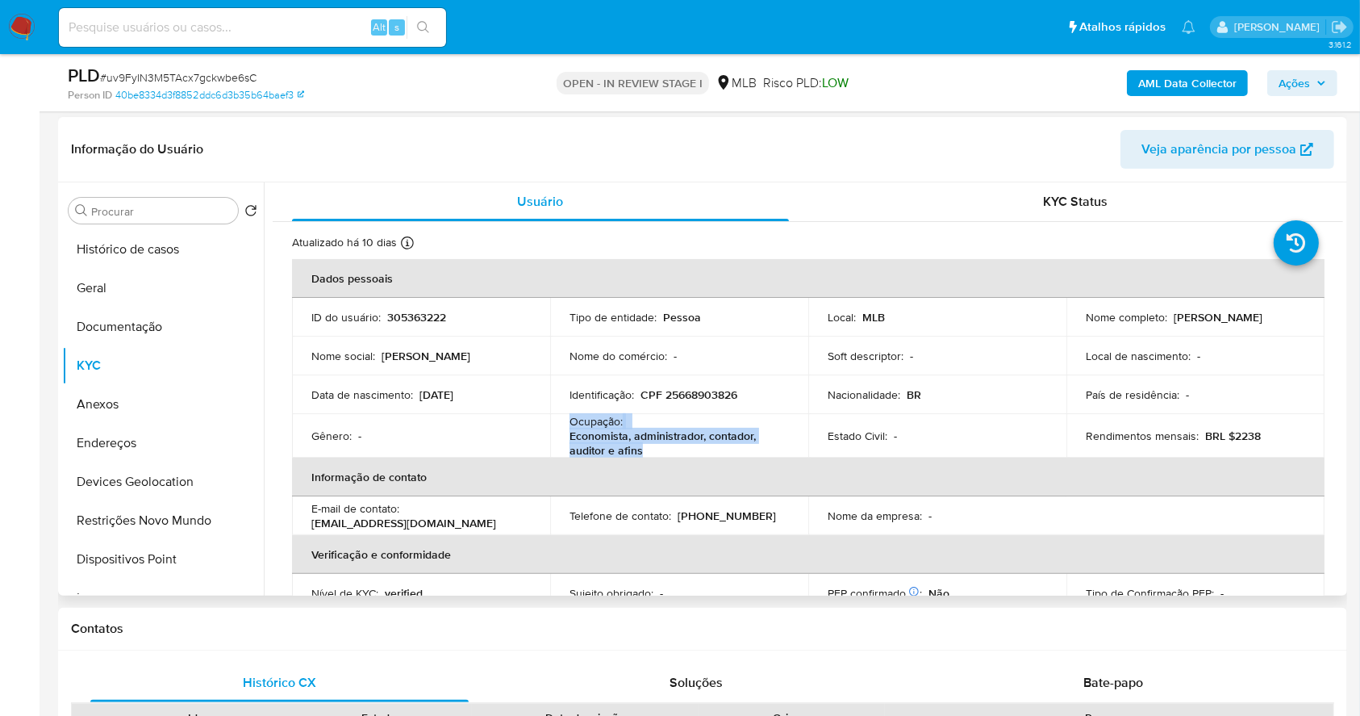
drag, startPoint x: 679, startPoint y: 449, endPoint x: 551, endPoint y: 415, distance: 131.9
click at [551, 415] on td "Ocupação : Economista, administrador, contador, auditor e afins" at bounding box center [679, 436] width 258 height 44
copy div "Ocupação : Economista, administrador, contador, auditor e afins"
click at [1301, 73] on span "Ações" at bounding box center [1294, 83] width 31 height 26
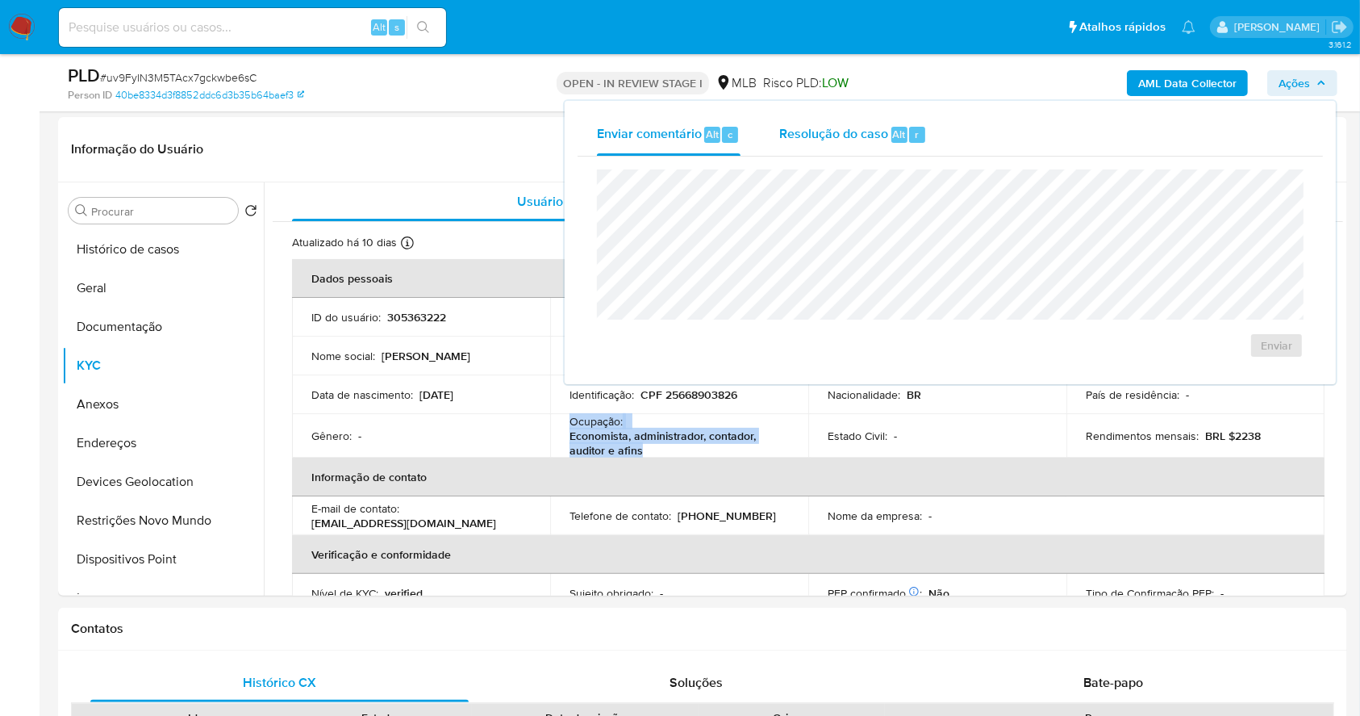
click at [838, 131] on span "Resolução do caso" at bounding box center [833, 133] width 109 height 19
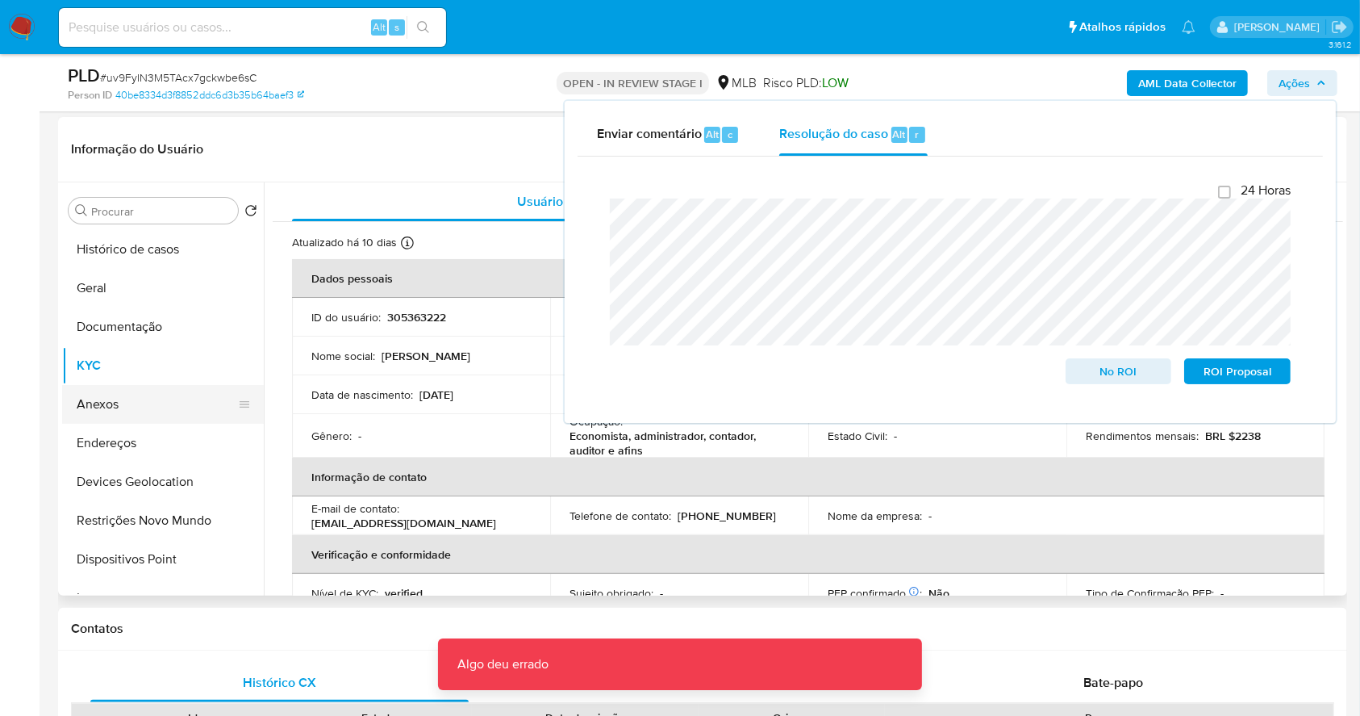
click at [132, 398] on button "Anexos" at bounding box center [156, 404] width 189 height 39
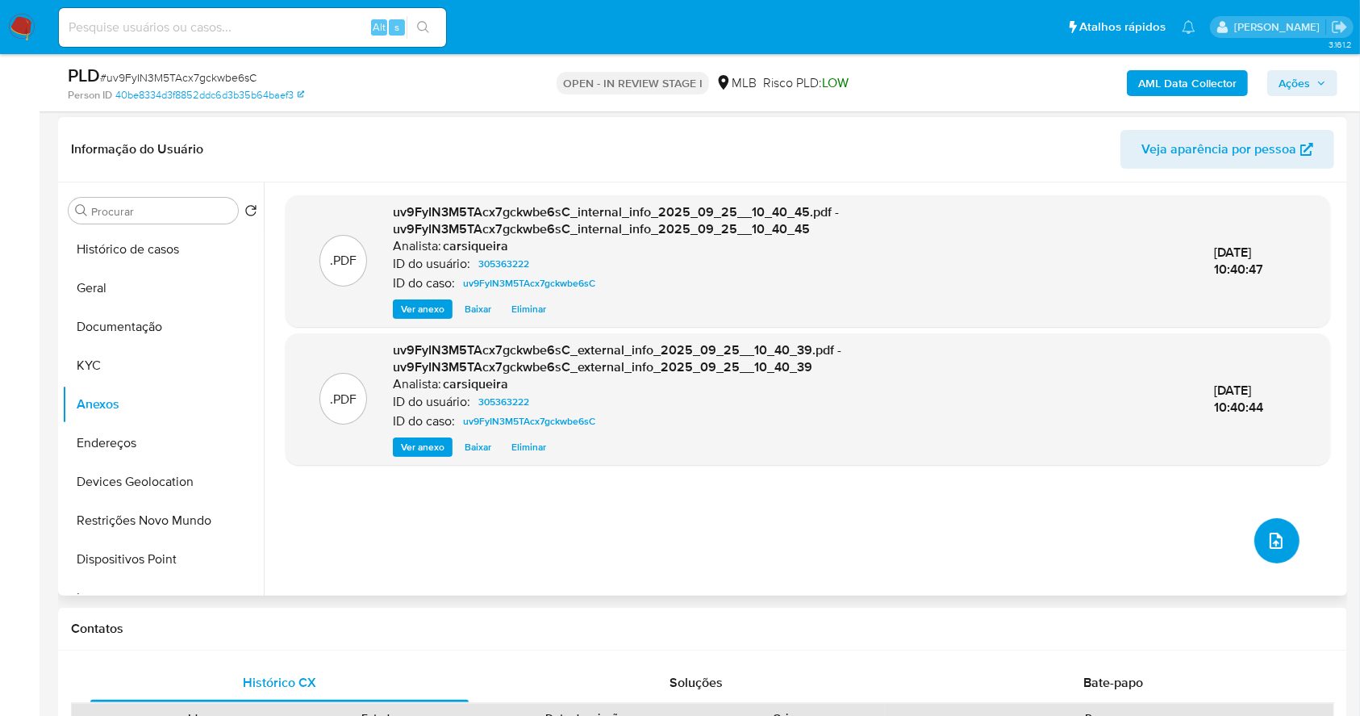
click at [1264, 518] on button "upload-file" at bounding box center [1277, 540] width 45 height 45
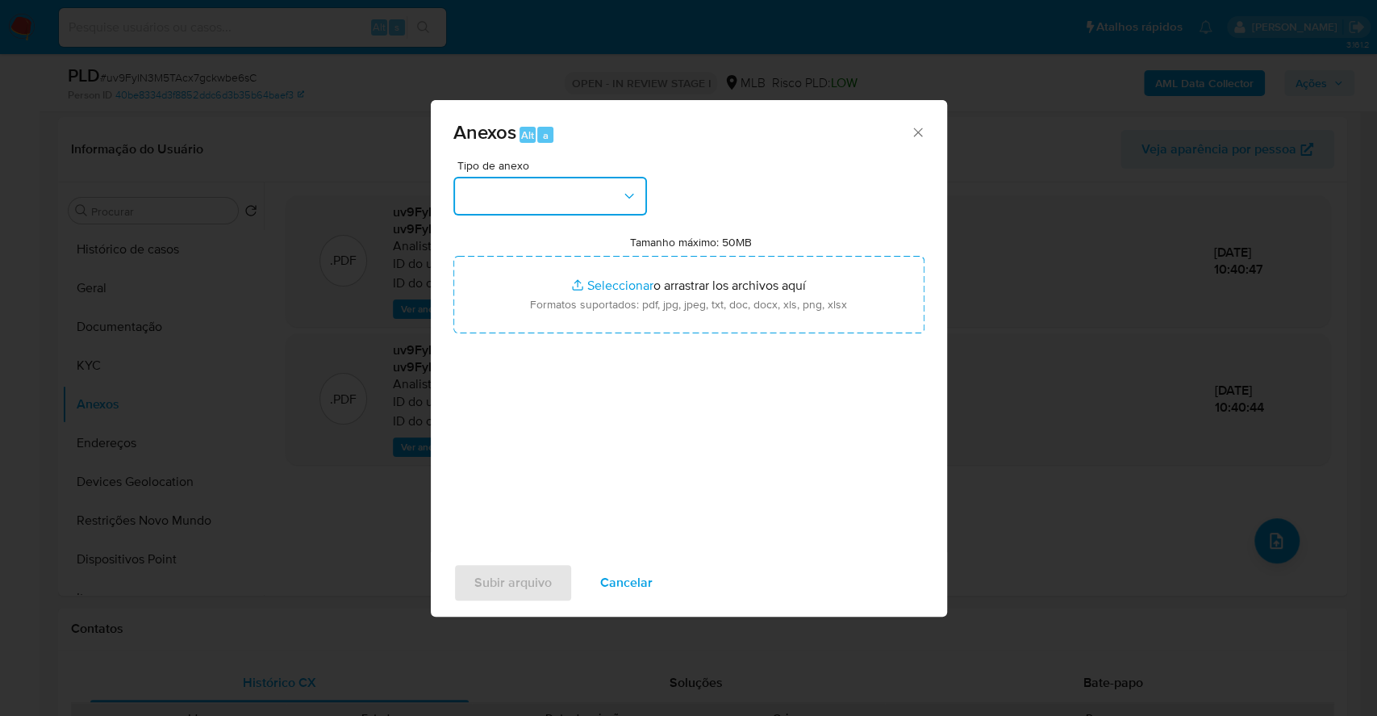
click at [537, 180] on button "button" at bounding box center [550, 196] width 194 height 39
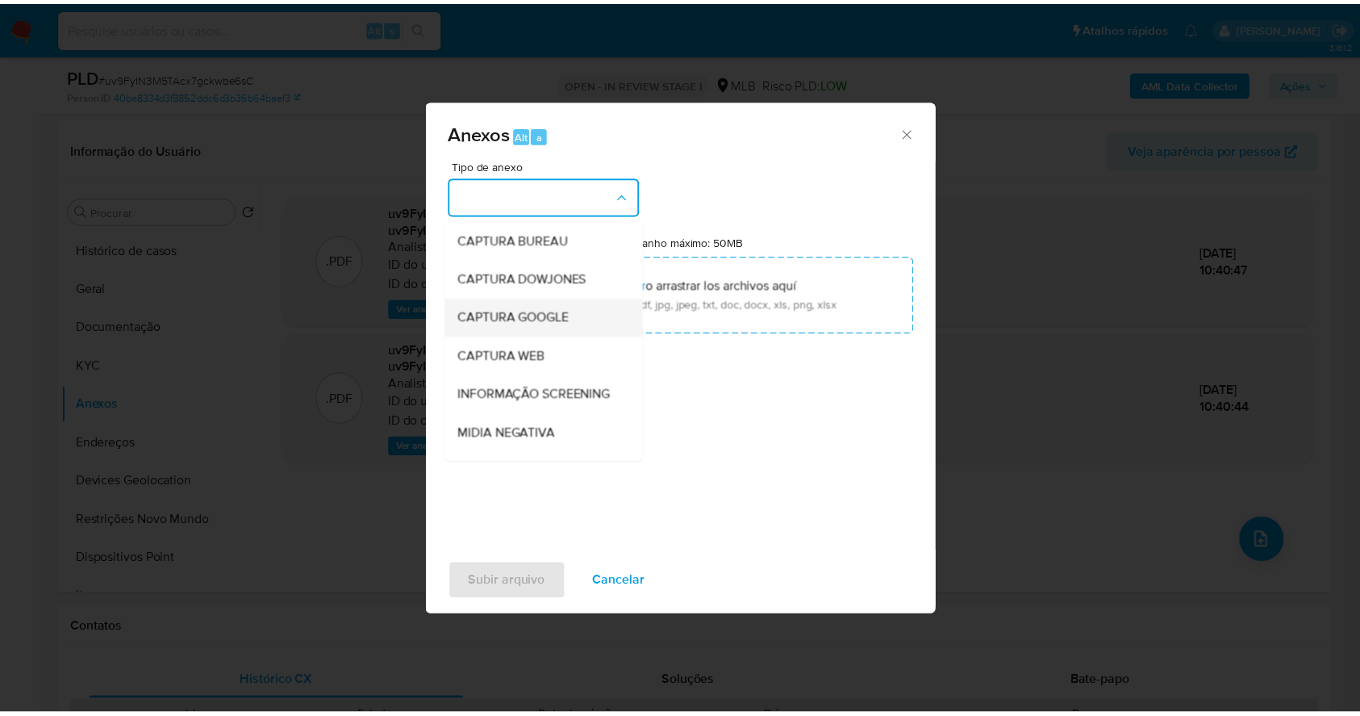
scroll to position [248, 0]
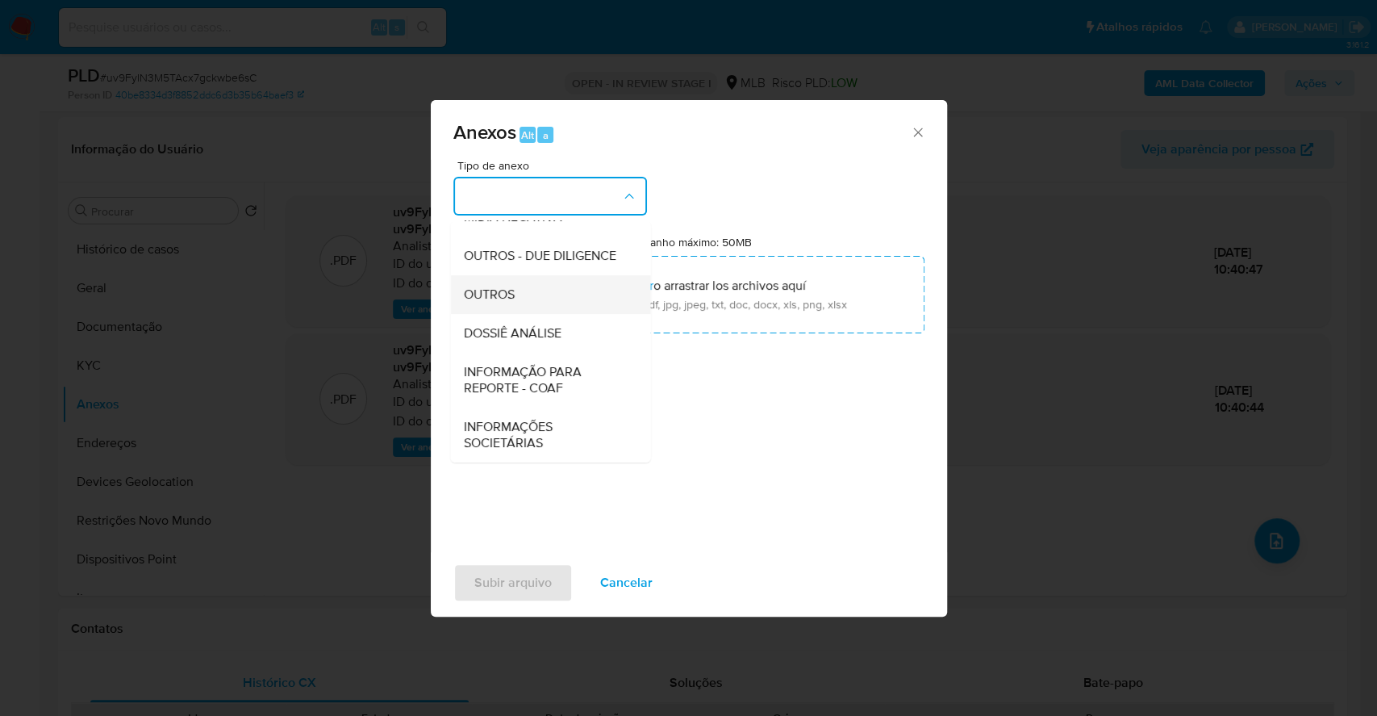
click at [588, 305] on div "OUTROS" at bounding box center [545, 294] width 165 height 39
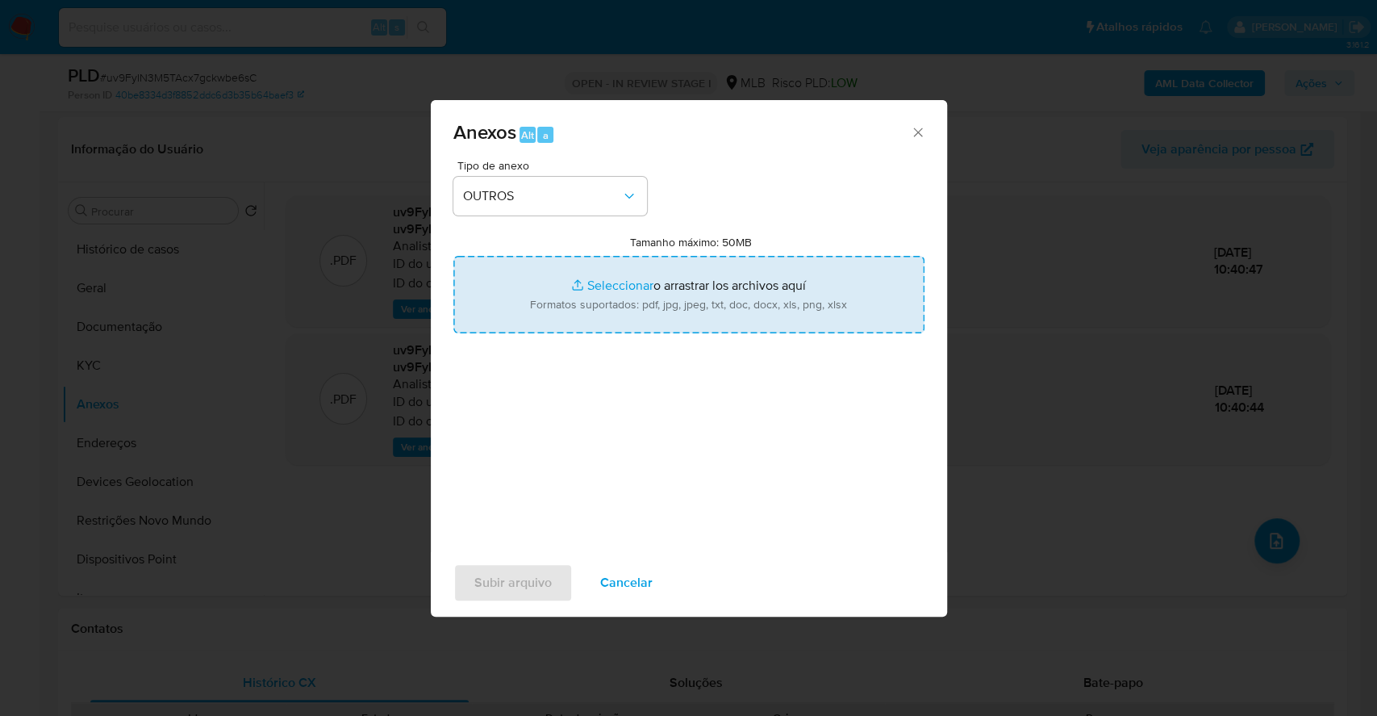
click at [604, 281] on input "Tamanho máximo: 50MB Seleccionar archivos" at bounding box center [688, 294] width 471 height 77
type input "C:\fakepath\DECLINIO - uv9FyIN3M5TAcx7gckwbe6sC - CPF 25668903826 - ELIZABETI A…"
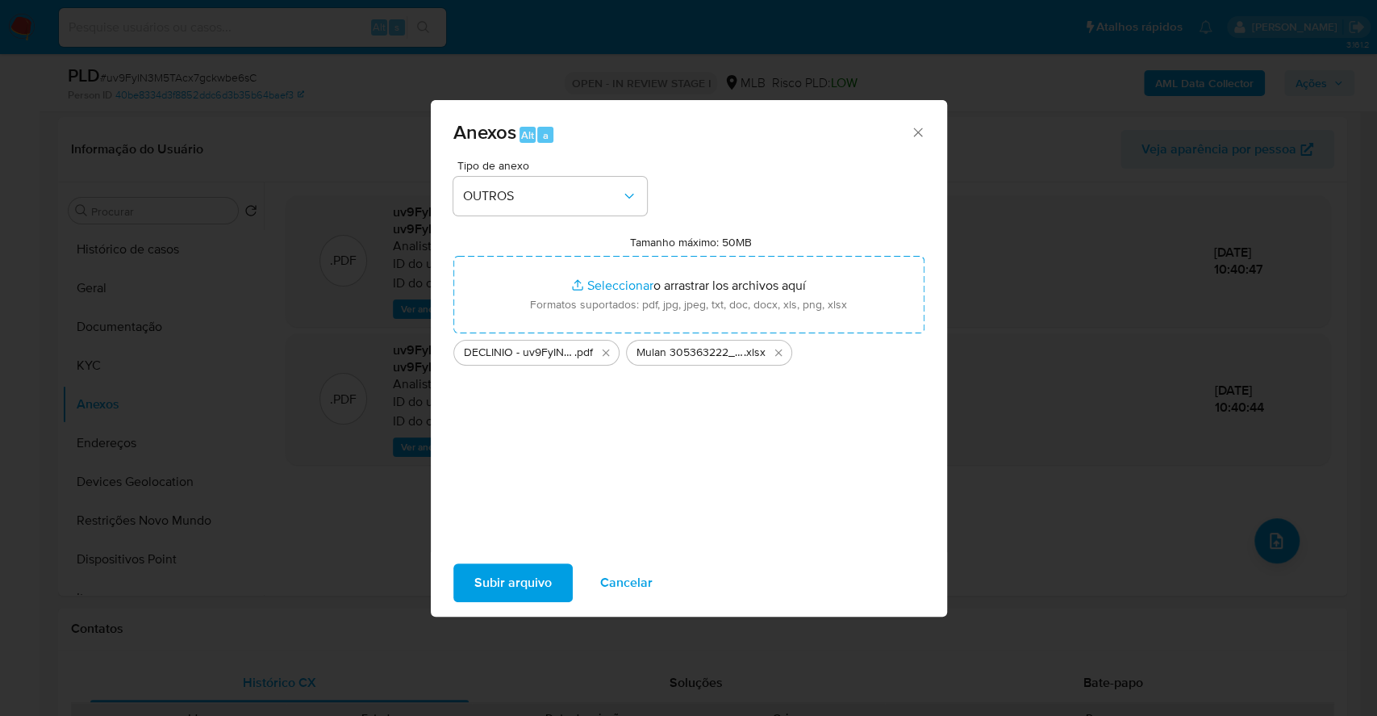
click at [494, 577] on span "Subir arquivo" at bounding box center [512, 583] width 77 height 36
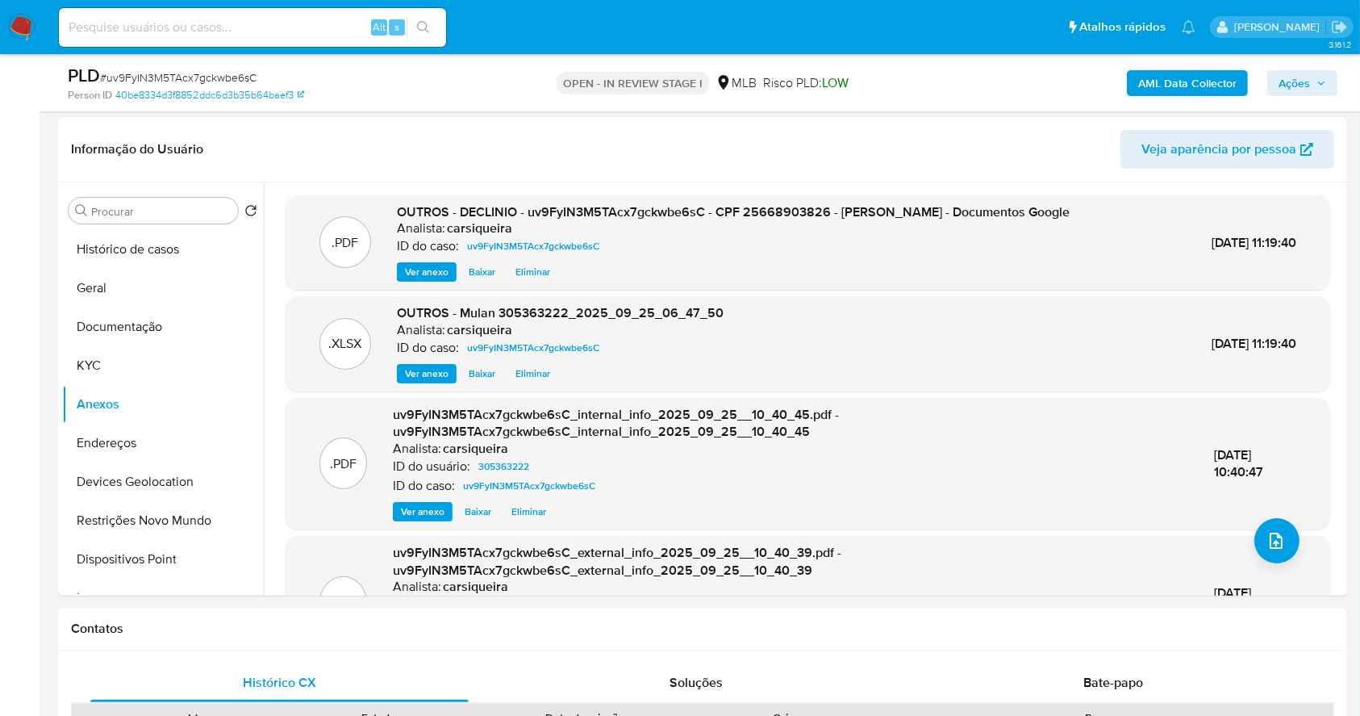
click at [1294, 85] on span "Ações" at bounding box center [1294, 83] width 31 height 26
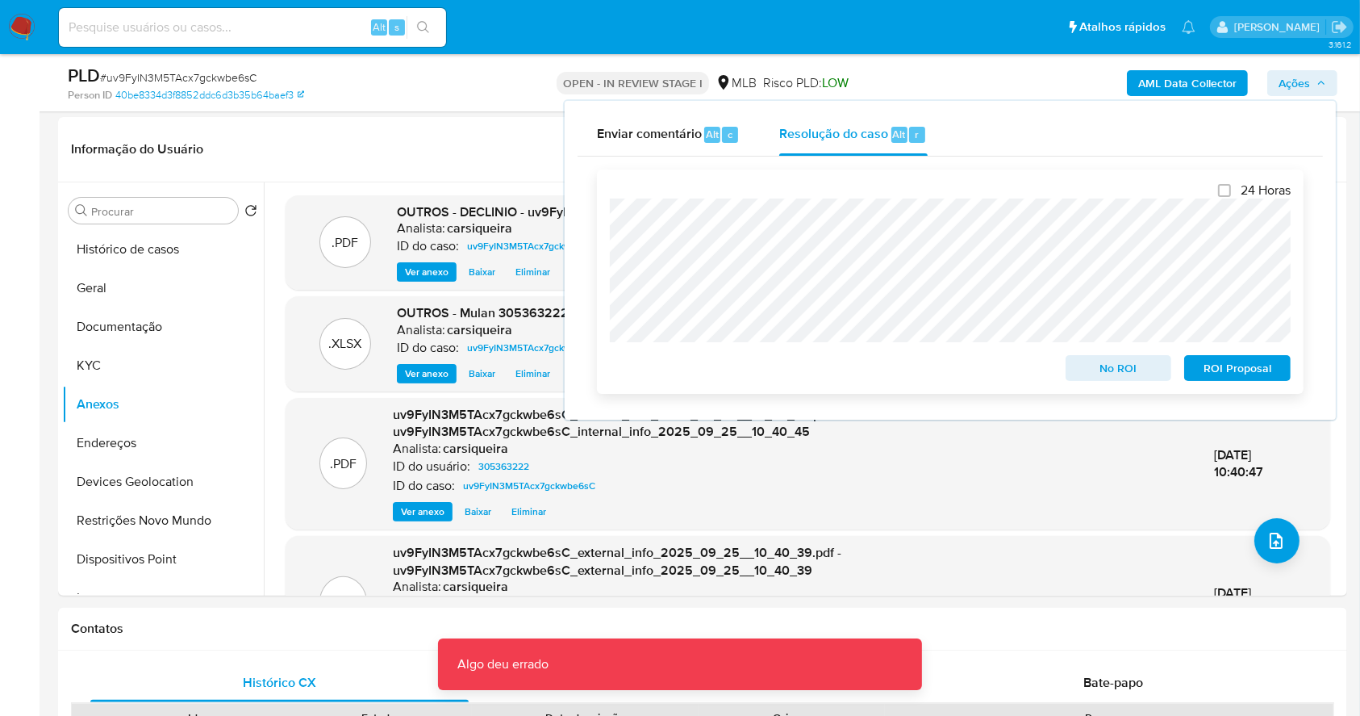
click at [1097, 370] on span "No ROI" at bounding box center [1119, 368] width 84 height 23
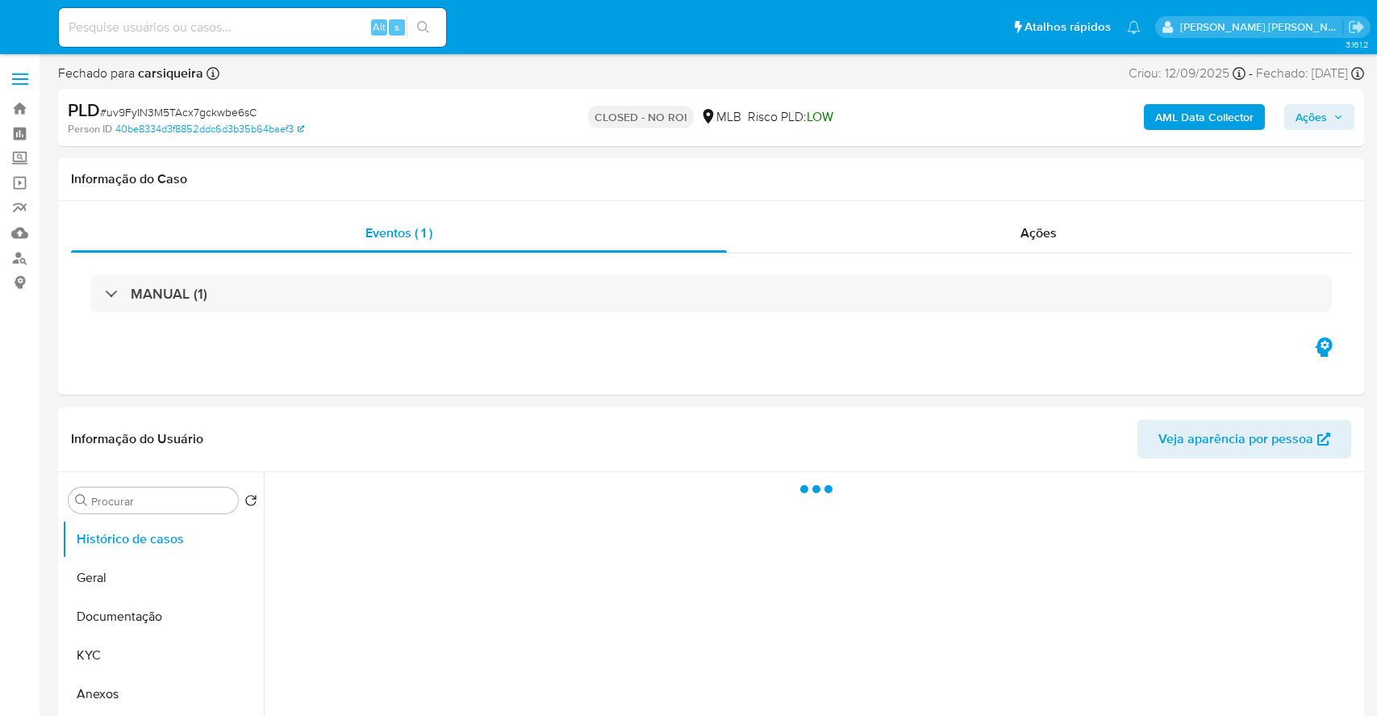
select select "10"
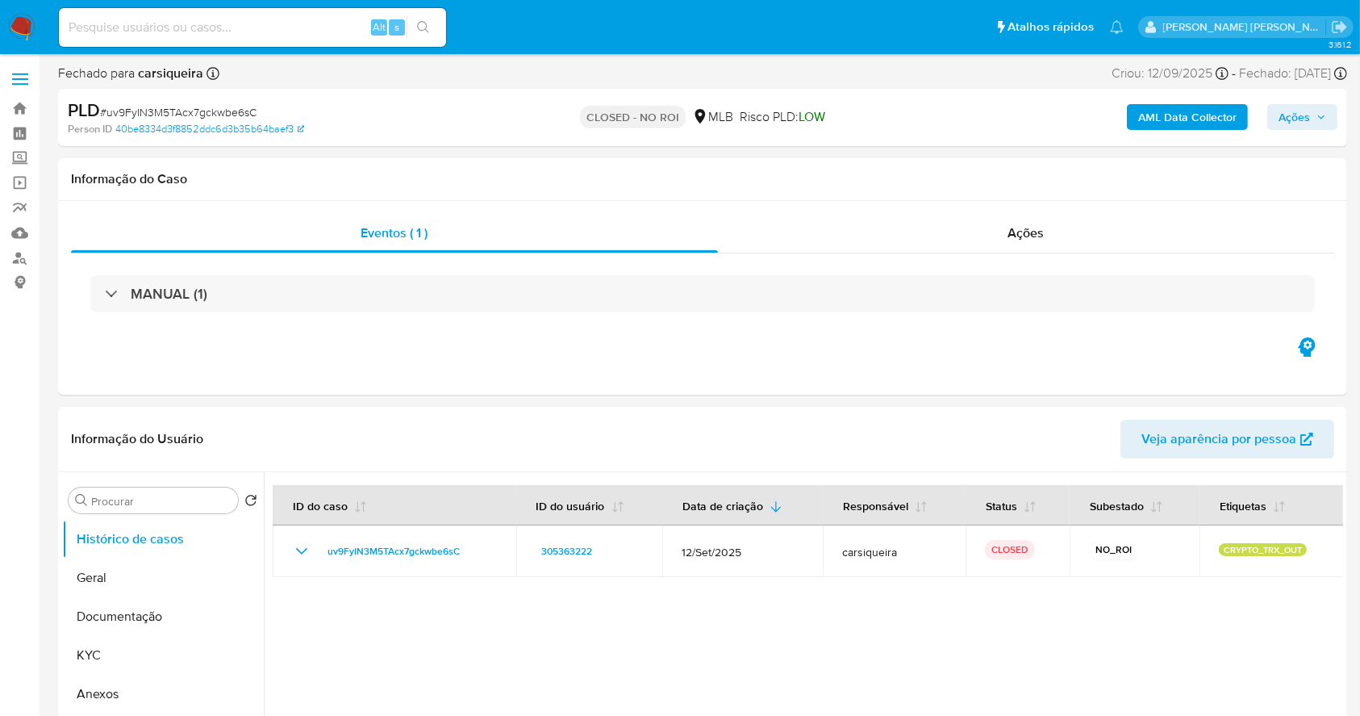
click at [19, 15] on img at bounding box center [21, 27] width 27 height 27
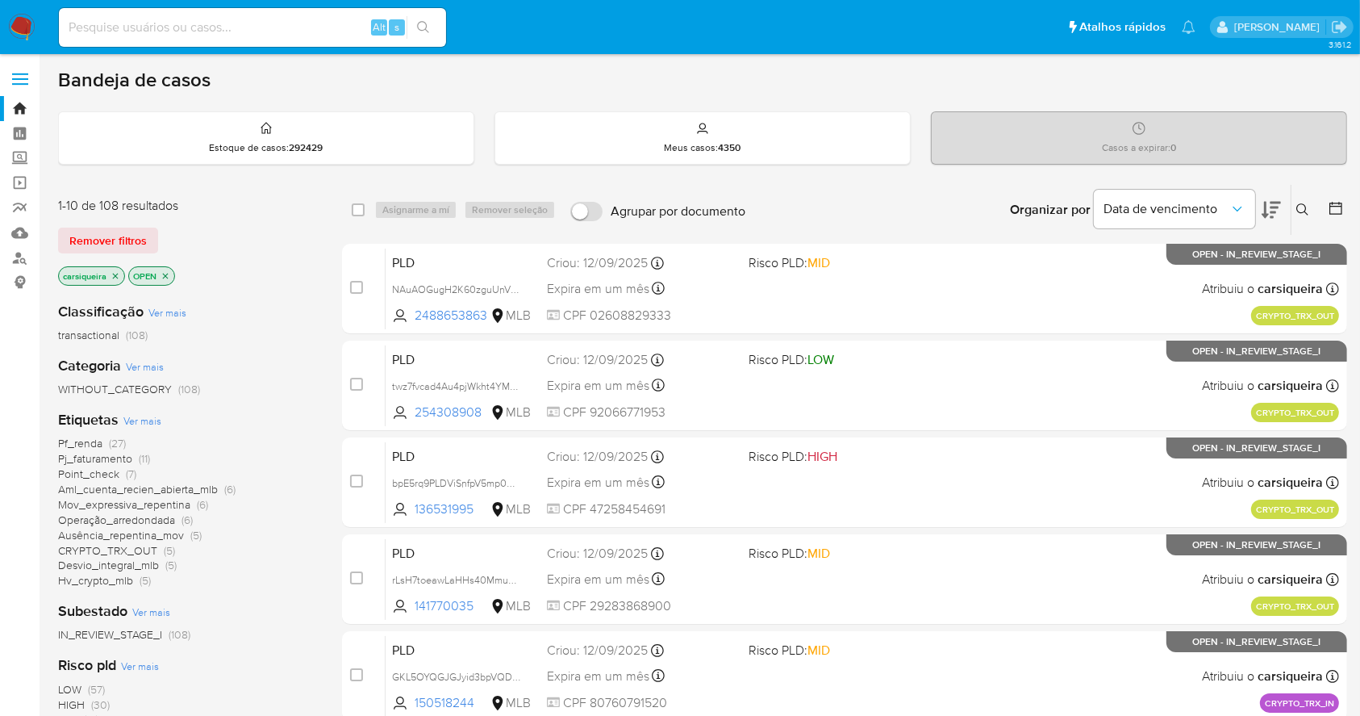
click at [168, 273] on icon "close-filter" at bounding box center [166, 276] width 10 height 10
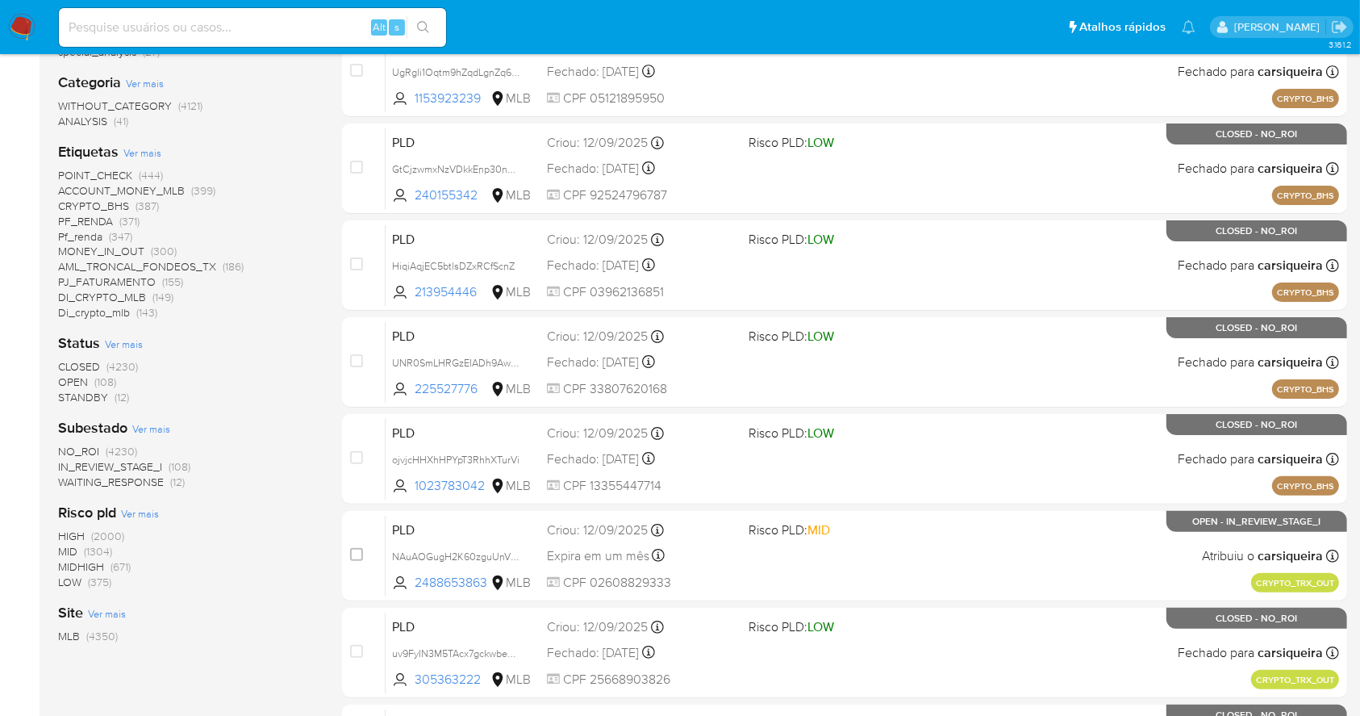
scroll to position [323, 0]
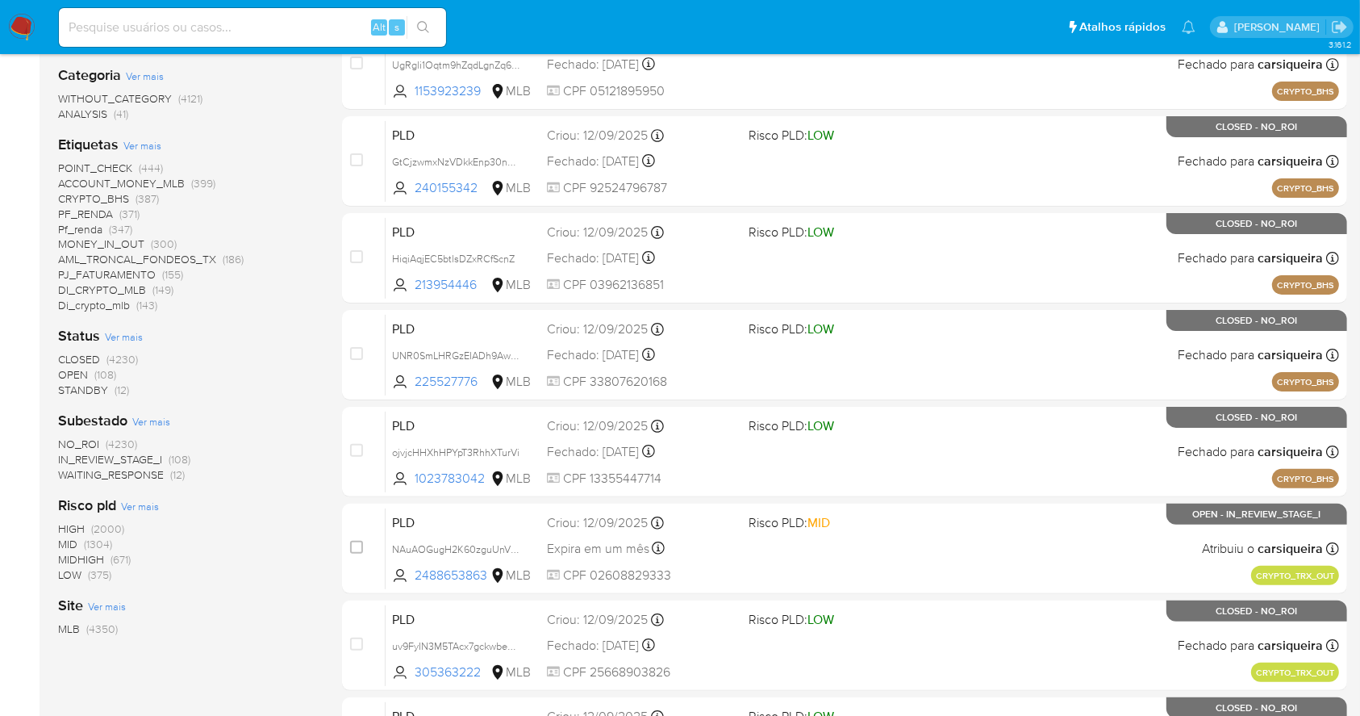
click at [123, 436] on span "(4230)" at bounding box center [121, 444] width 31 height 16
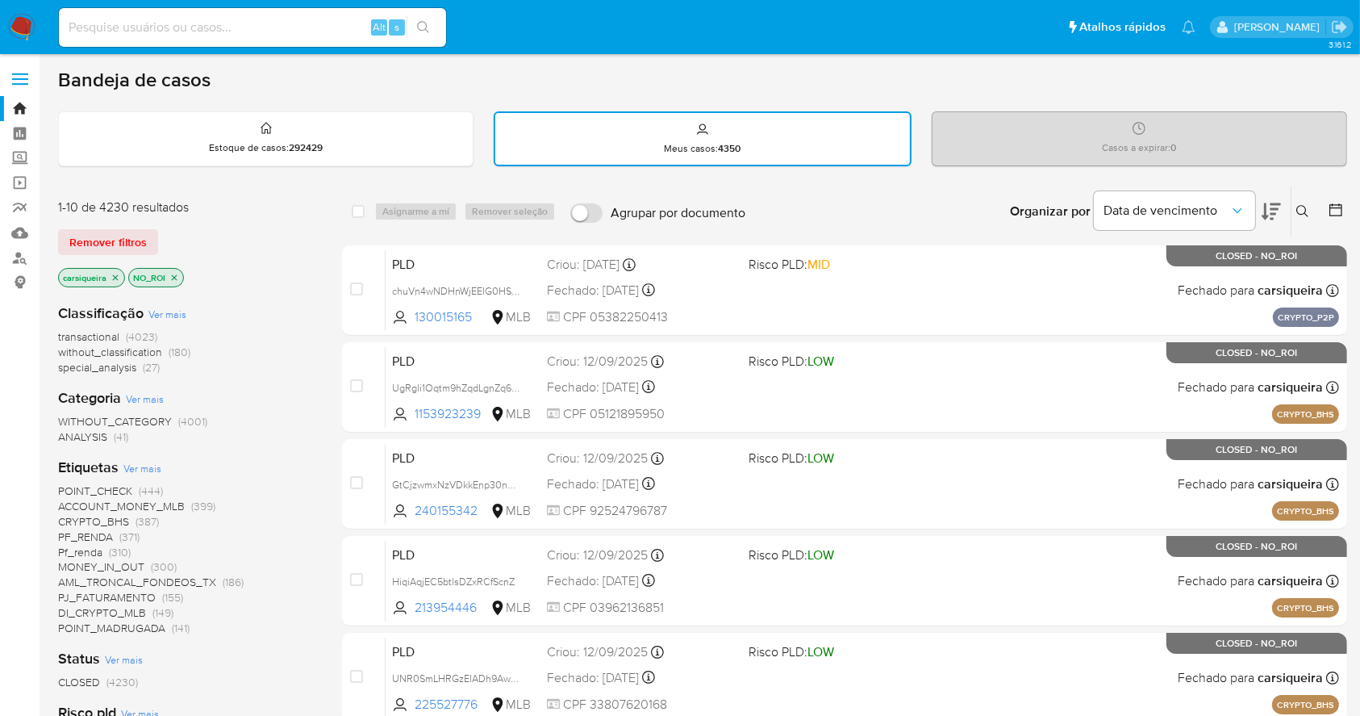
click at [1335, 210] on icon at bounding box center [1336, 210] width 16 height 16
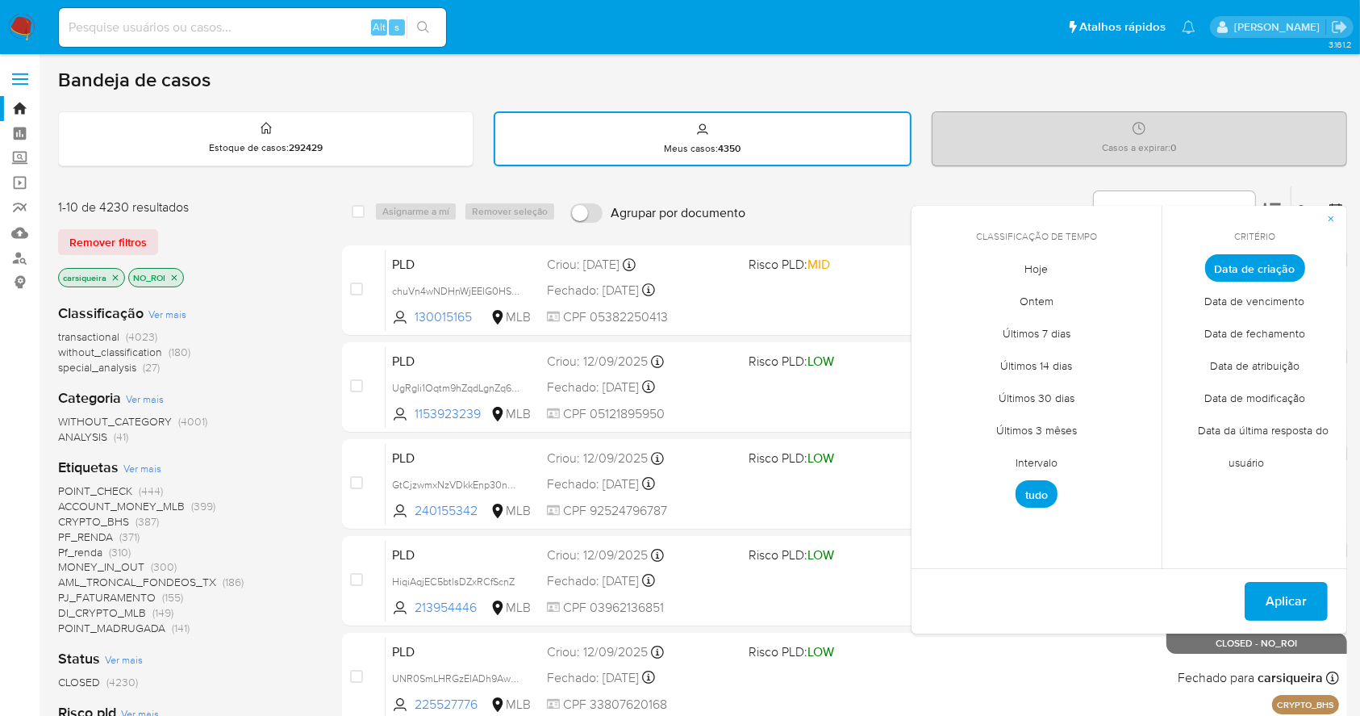
click at [1038, 261] on span "Hoje" at bounding box center [1037, 269] width 57 height 33
click at [1278, 332] on span "Data de fechamento" at bounding box center [1255, 333] width 135 height 33
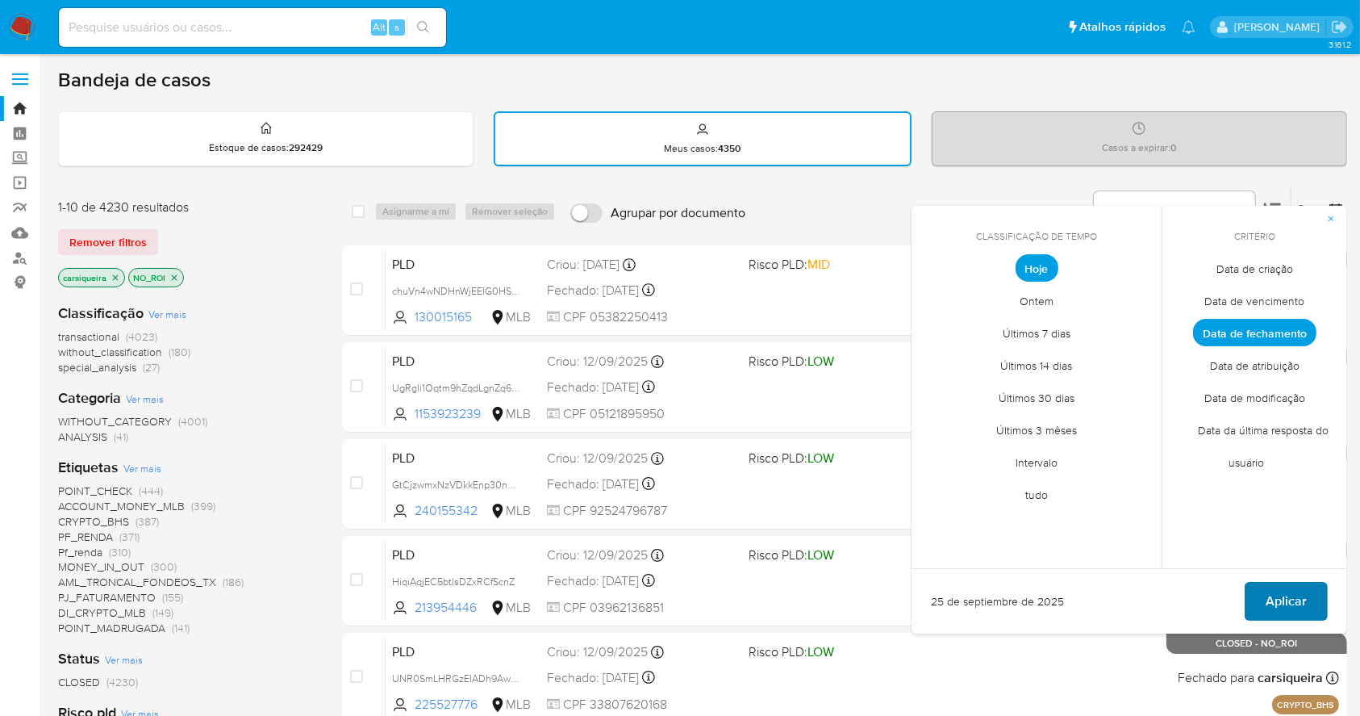
click at [1295, 602] on span "Aplicar" at bounding box center [1286, 601] width 41 height 36
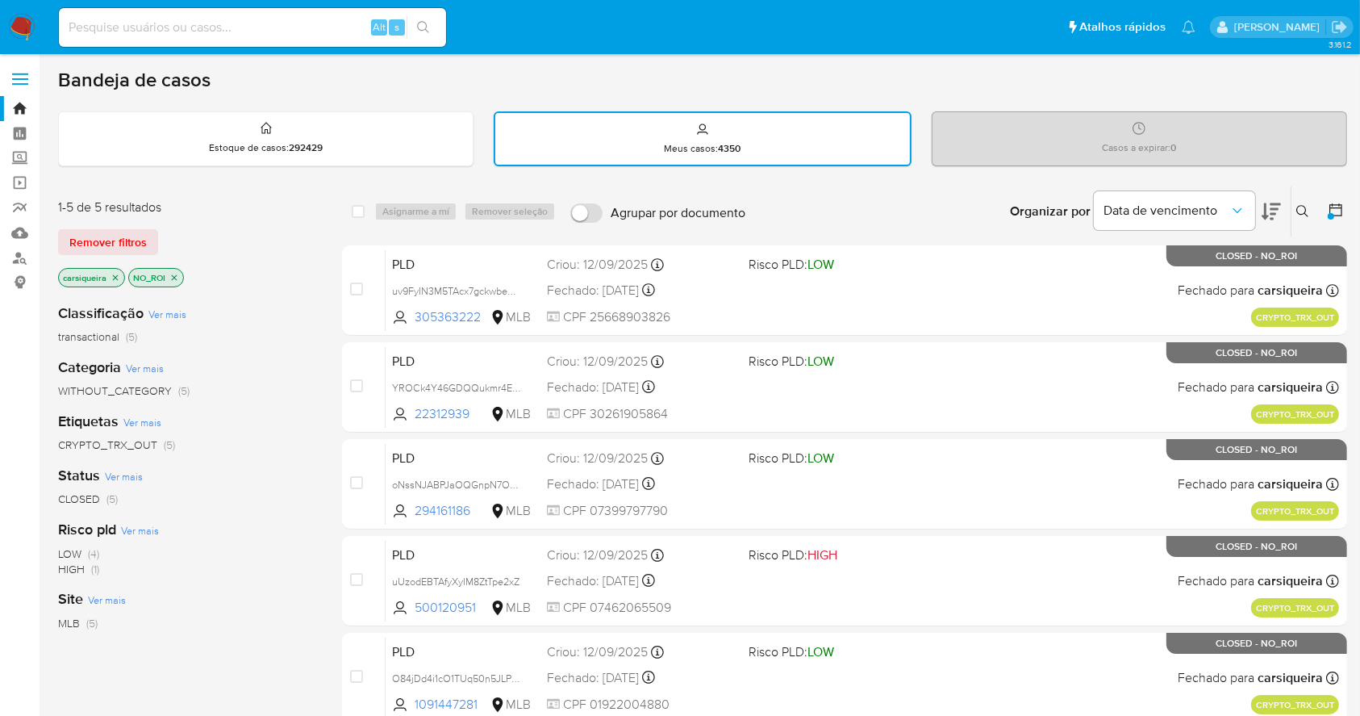
click at [19, 25] on img at bounding box center [21, 27] width 27 height 27
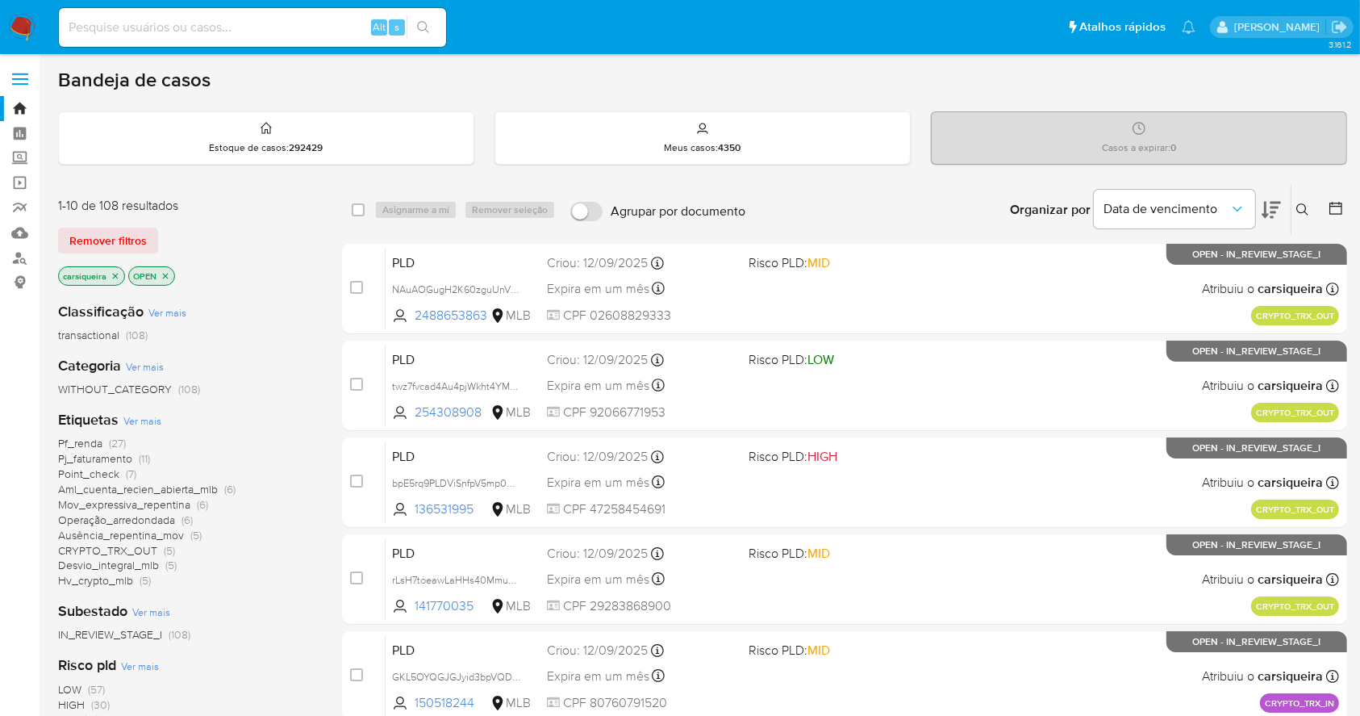
click at [1027, 62] on main "3.161.2" at bounding box center [680, 666] width 1360 height 1332
click at [290, 27] on input at bounding box center [252, 27] width 387 height 21
paste input "MmhM3v5E2c4wCPEQFZ3vsHTo"
type input "MmhM3v5E2c4wCPEQFZ3vsHTo"
click at [426, 29] on icon "search-icon" at bounding box center [423, 27] width 13 height 13
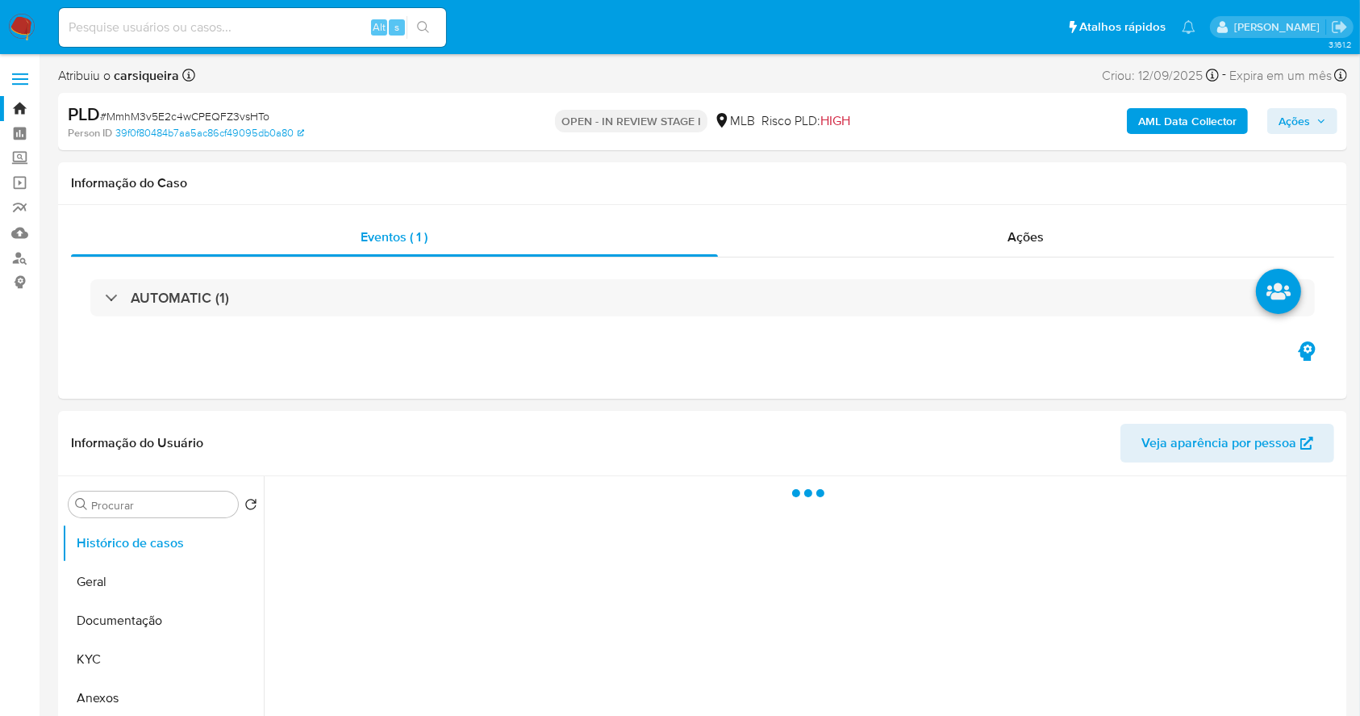
select select "10"
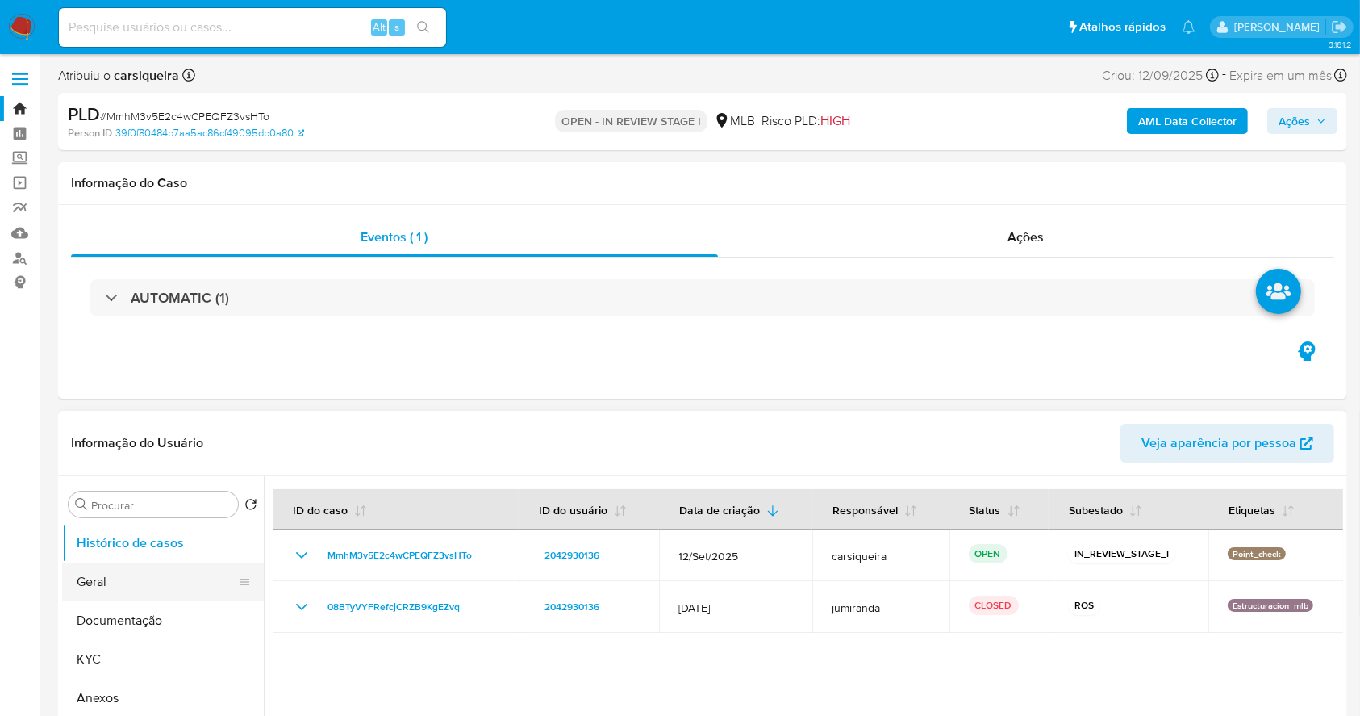
click at [90, 579] on button "Geral" at bounding box center [156, 581] width 189 height 39
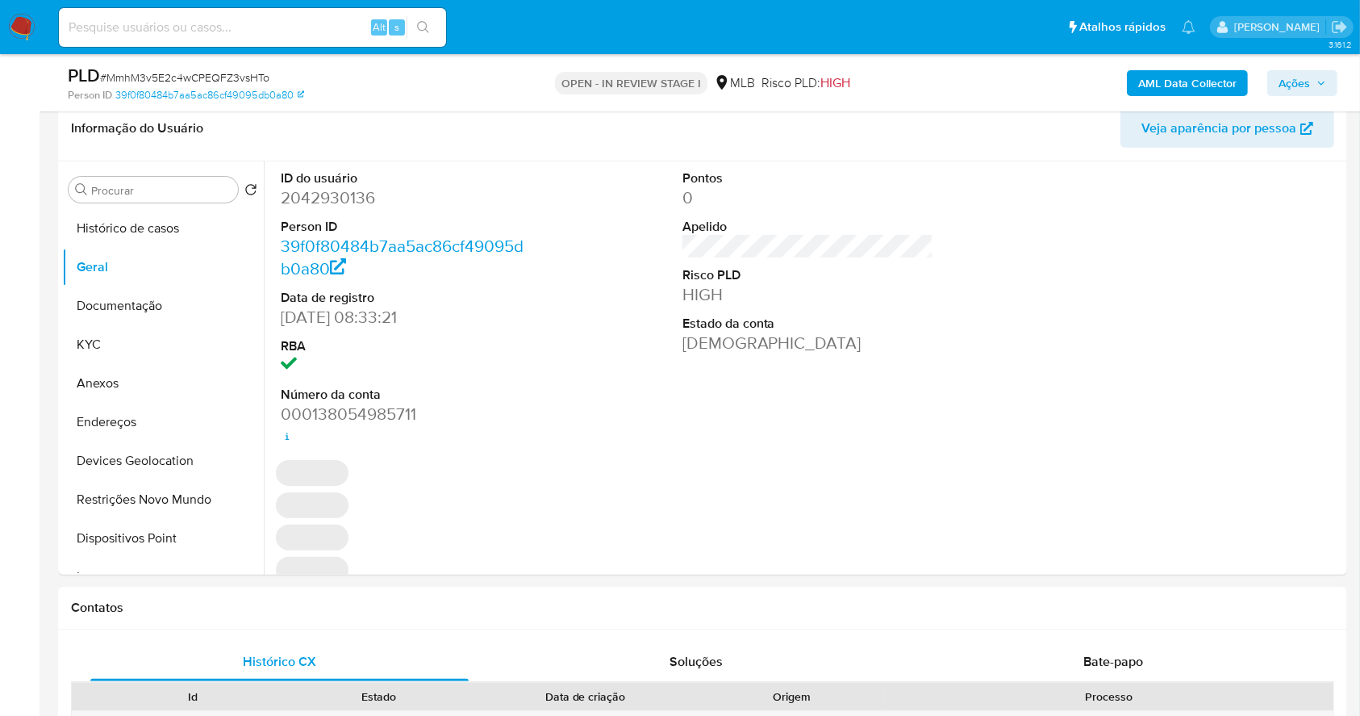
scroll to position [245, 0]
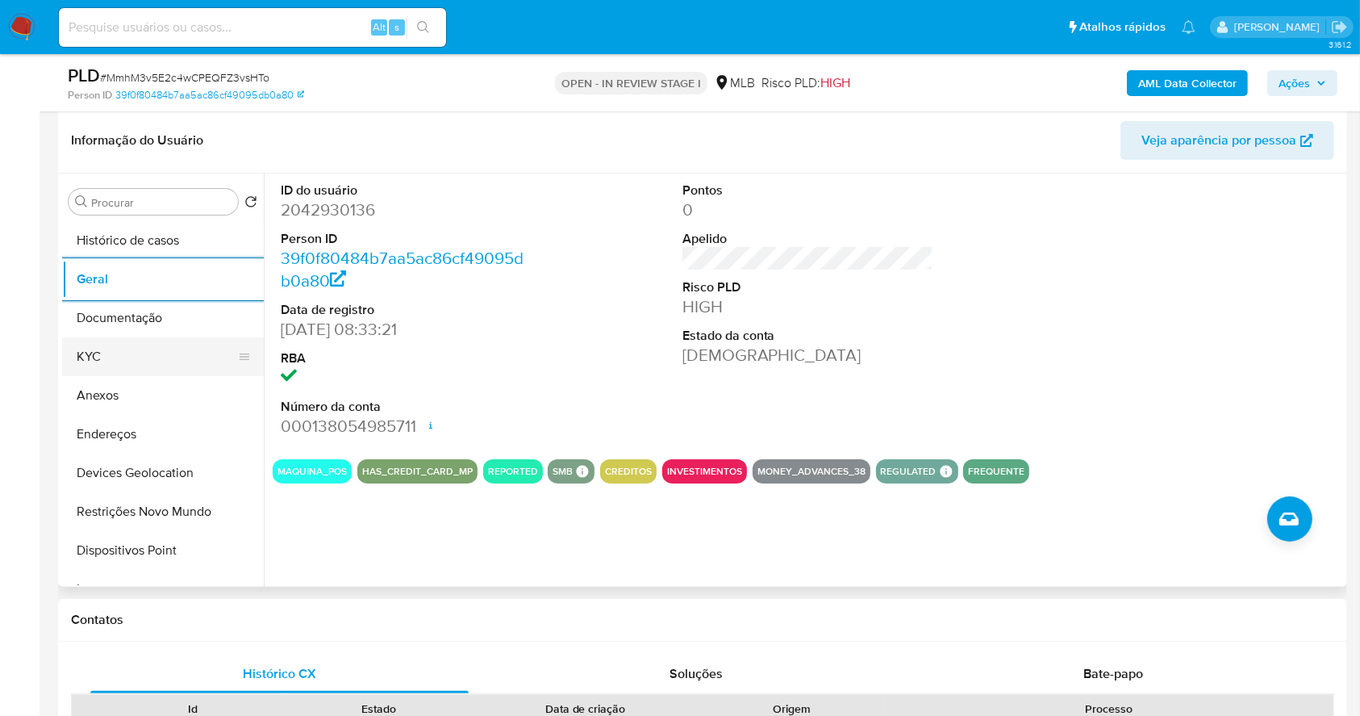
click at [125, 353] on button "KYC" at bounding box center [156, 356] width 189 height 39
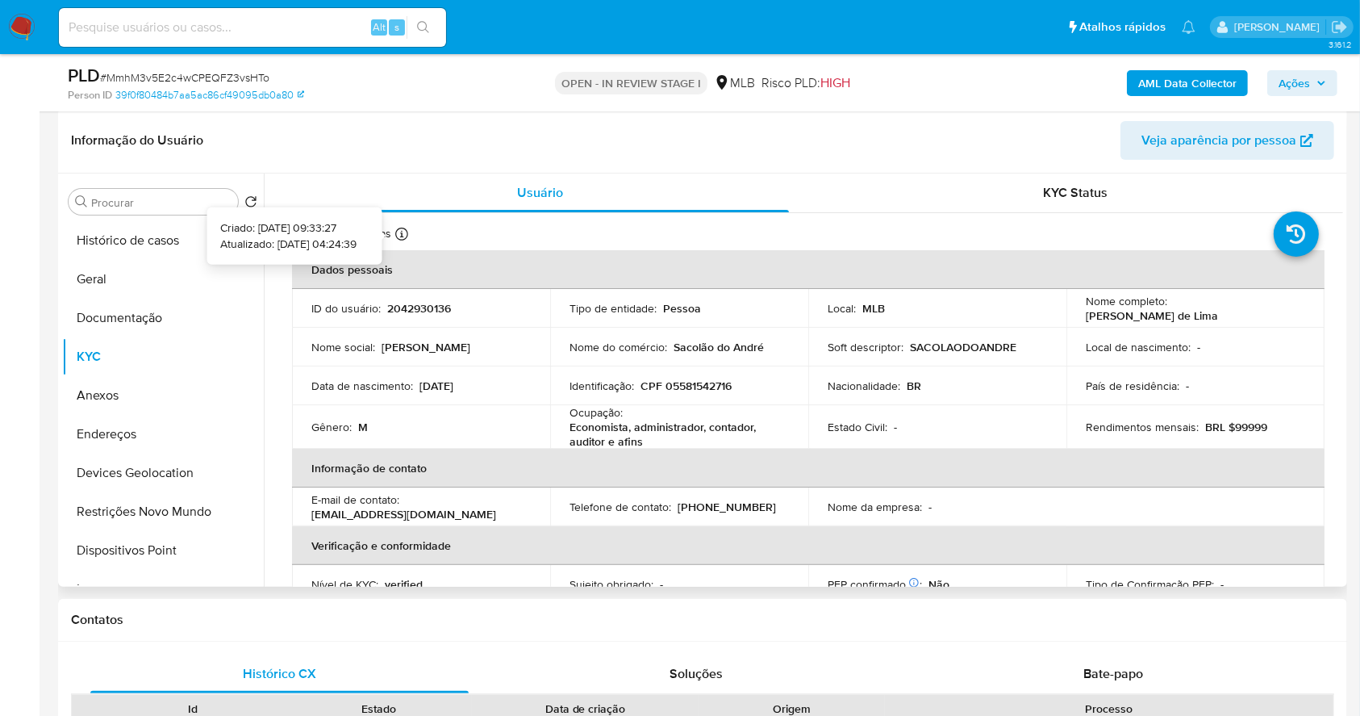
click at [403, 232] on icon at bounding box center [401, 234] width 13 height 13
click at [131, 299] on button "Documentação" at bounding box center [156, 318] width 189 height 39
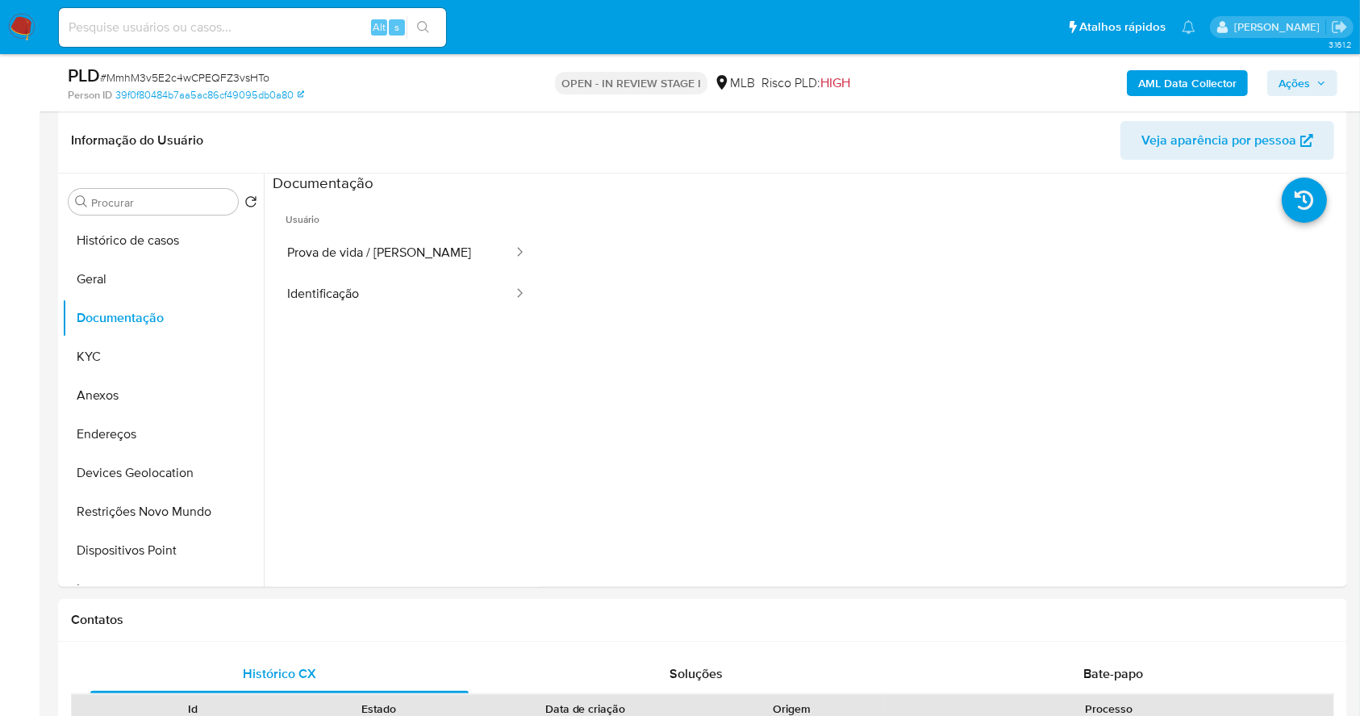
click at [1141, 84] on b "AML Data Collector" at bounding box center [1187, 83] width 98 height 26
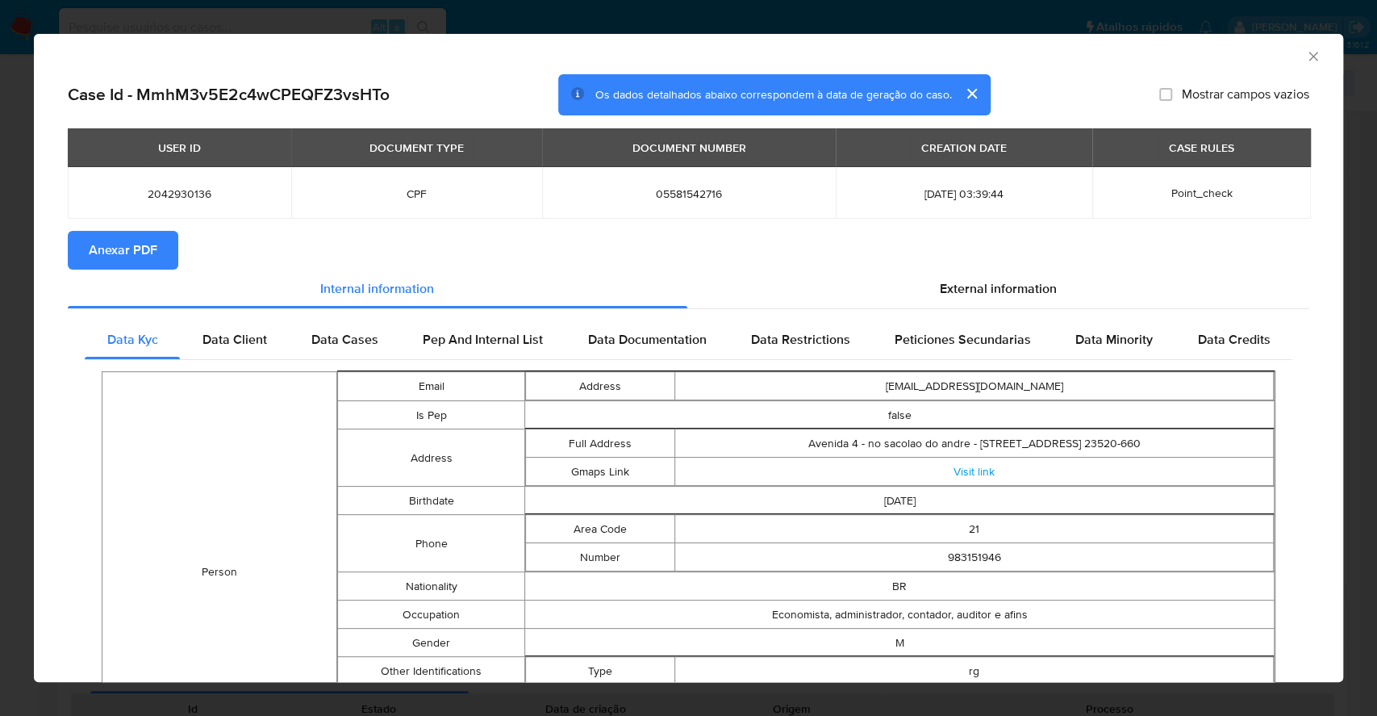
click at [115, 253] on span "Anexar PDF" at bounding box center [123, 250] width 69 height 36
click at [0, 318] on div "AML Data Collector Case Id - MmhM3v5E2c4wCPEQFZ3vsHTo Os dados detalhados abaix…" at bounding box center [688, 358] width 1377 height 716
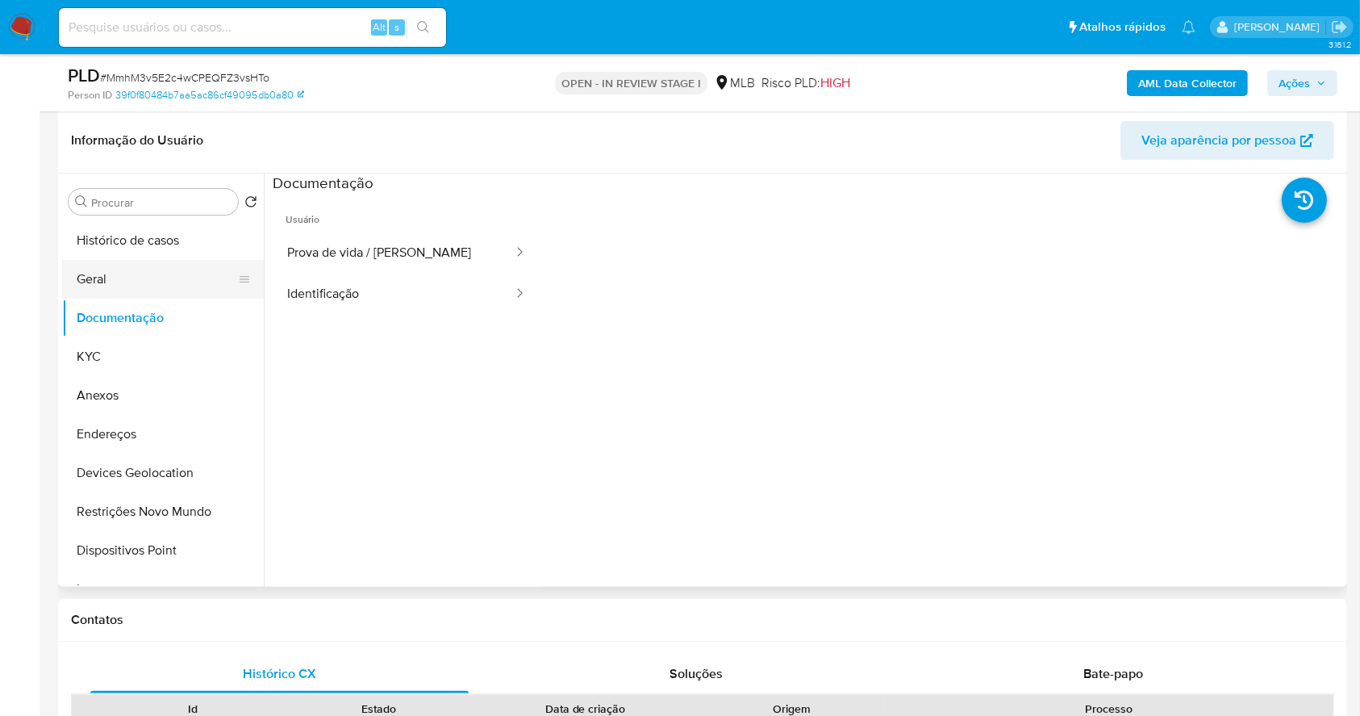
click at [94, 268] on button "Geral" at bounding box center [156, 279] width 189 height 39
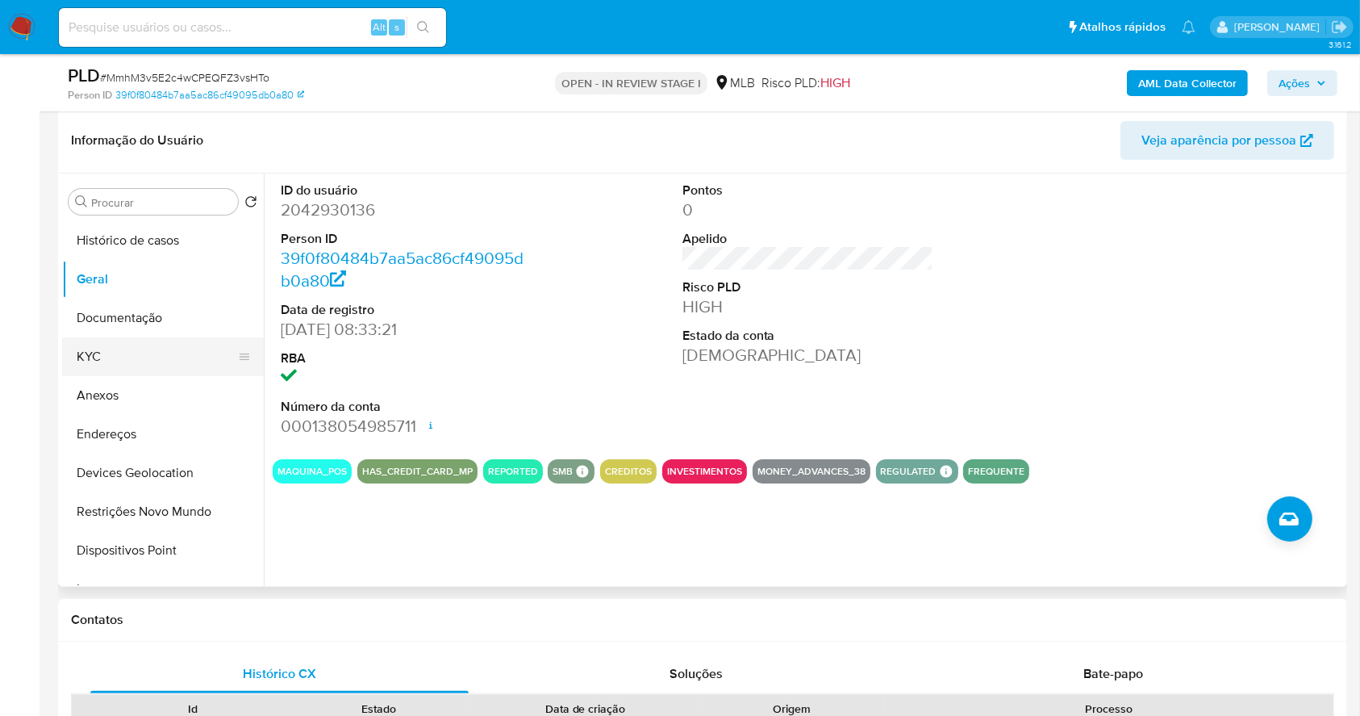
click at [156, 358] on button "KYC" at bounding box center [156, 356] width 189 height 39
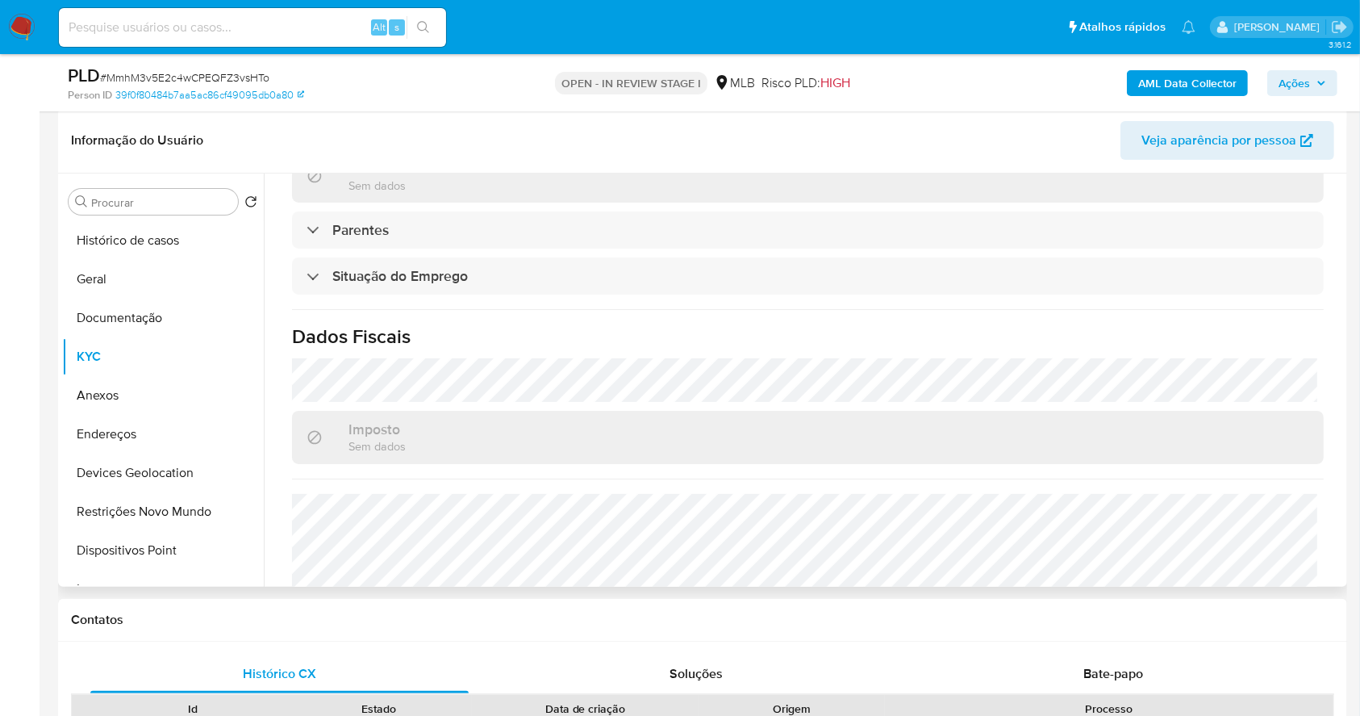
scroll to position [691, 0]
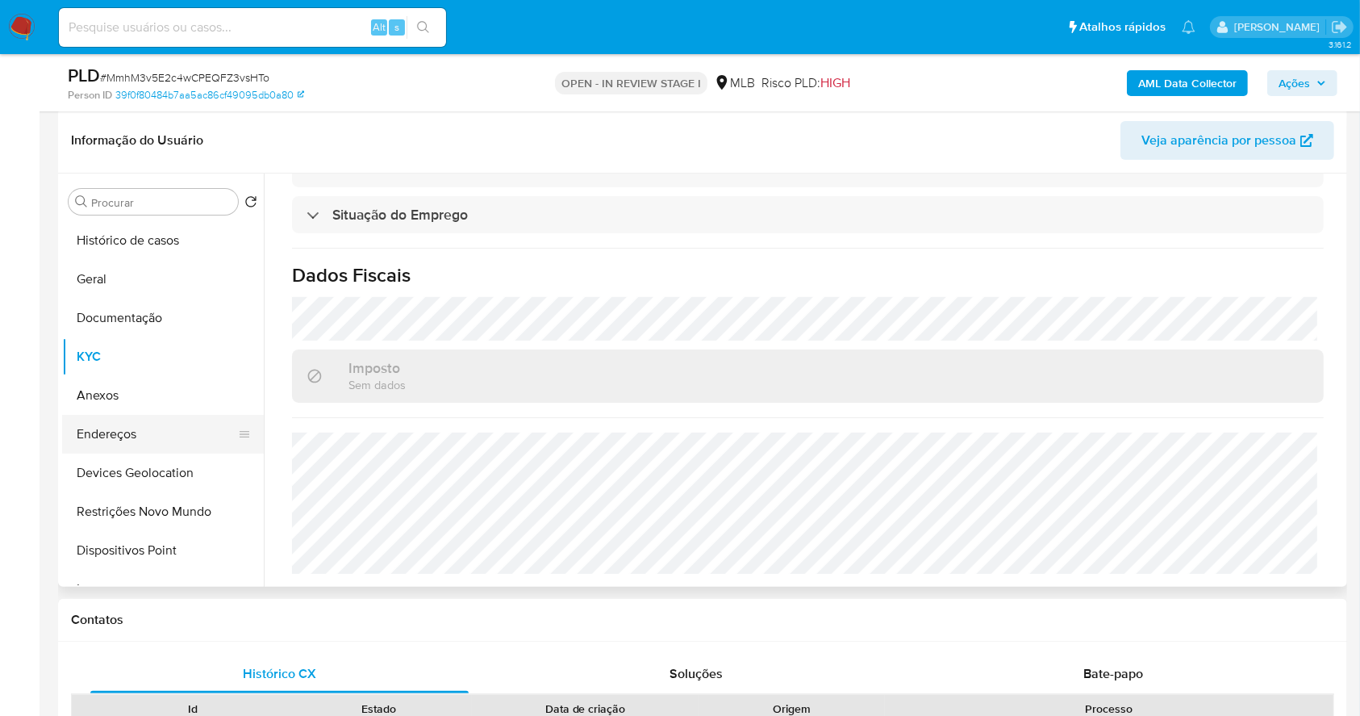
click at [198, 419] on button "Endereços" at bounding box center [156, 434] width 189 height 39
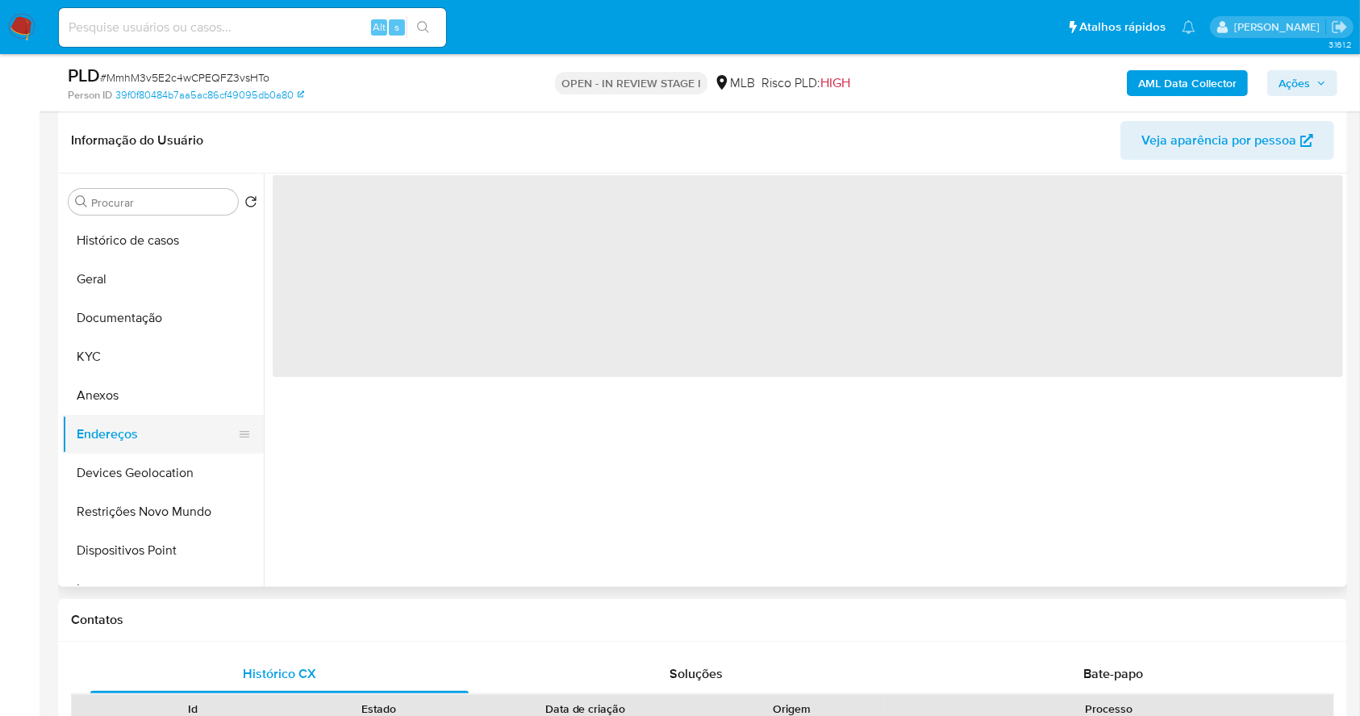
scroll to position [0, 0]
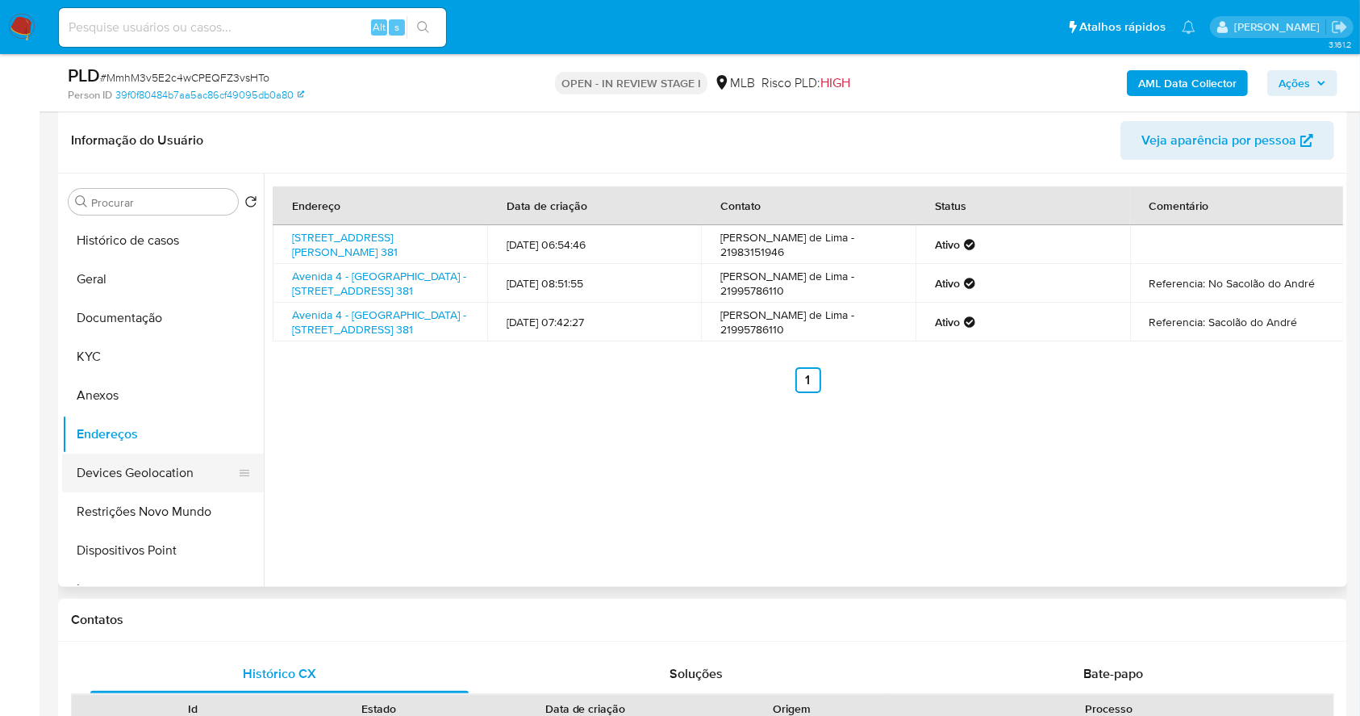
click at [148, 484] on button "Devices Geolocation" at bounding box center [156, 472] width 189 height 39
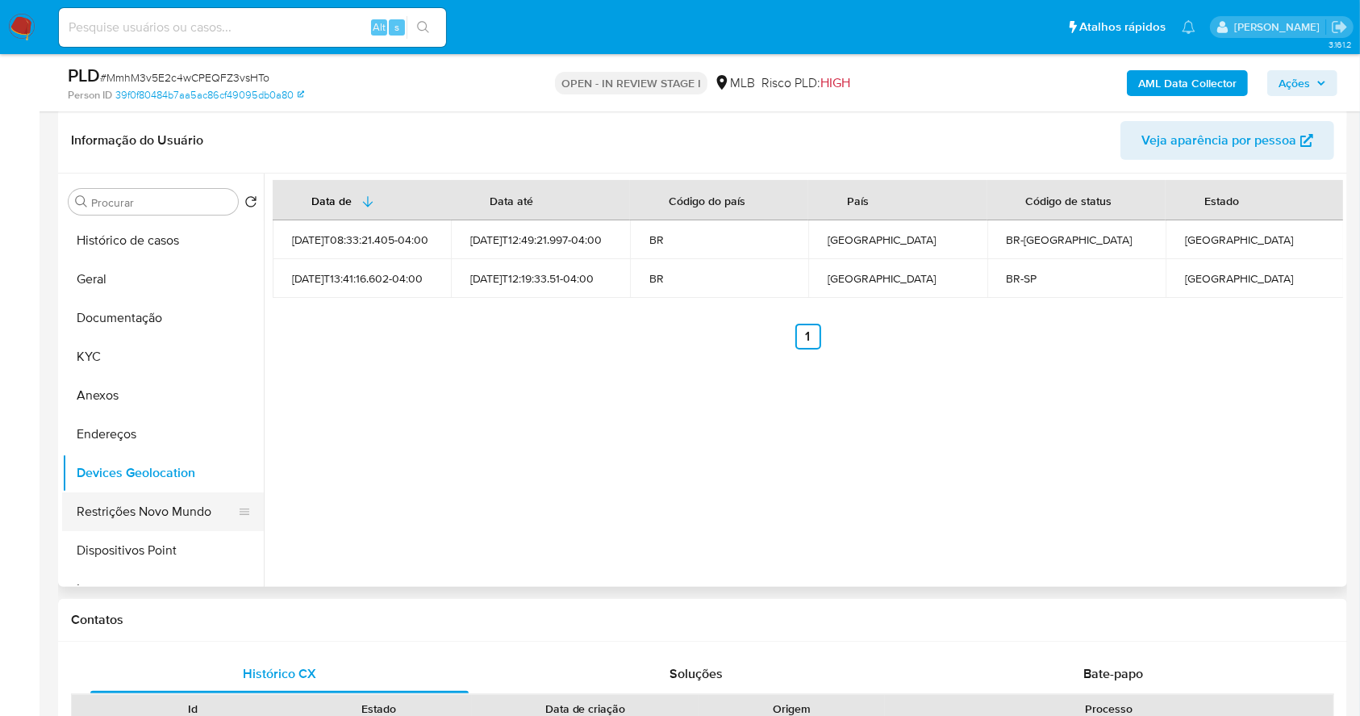
click at [189, 503] on button "Restrições Novo Mundo" at bounding box center [156, 511] width 189 height 39
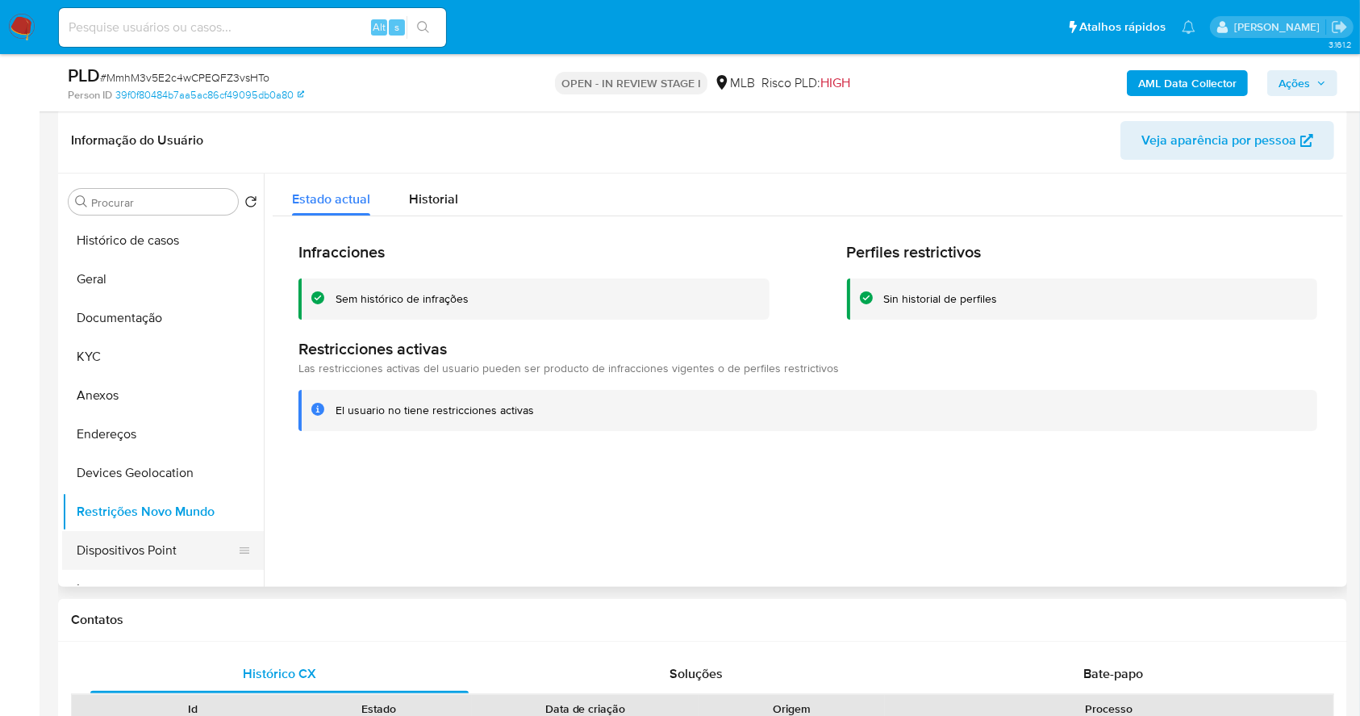
click at [201, 546] on button "Dispositivos Point" at bounding box center [156, 550] width 189 height 39
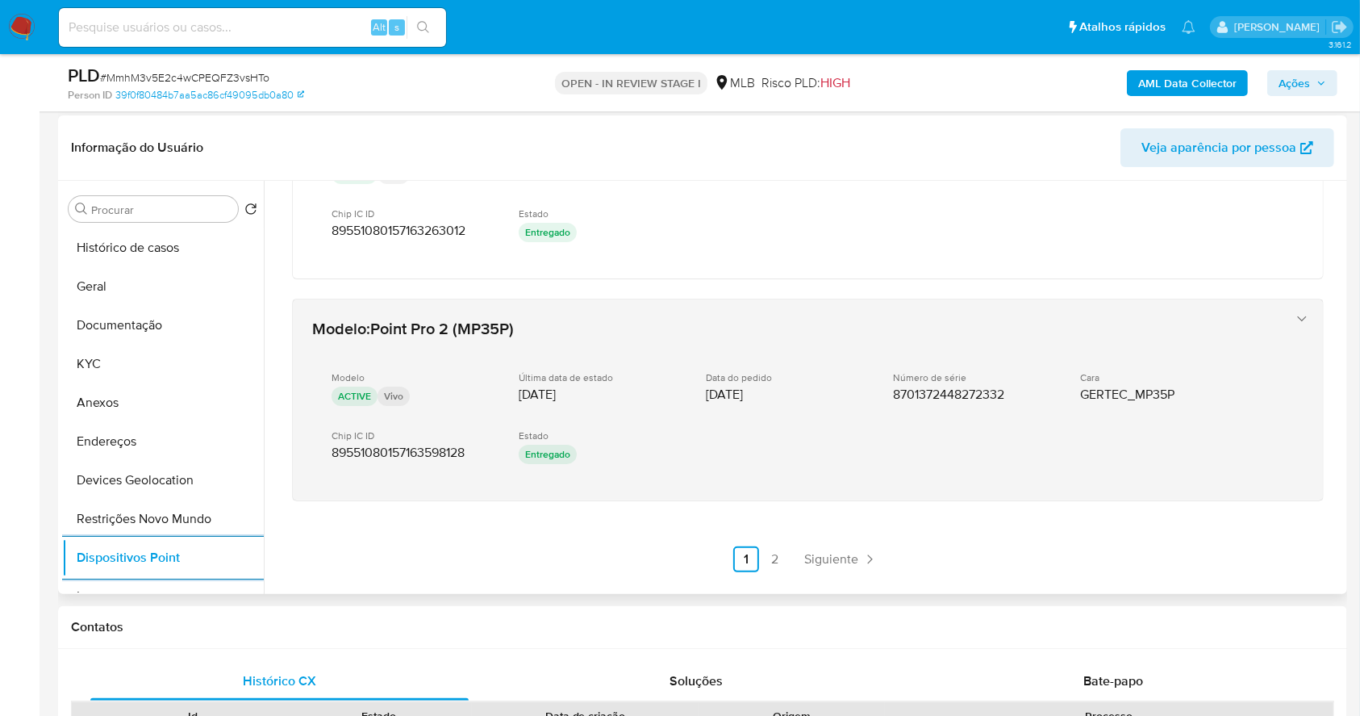
scroll to position [793, 0]
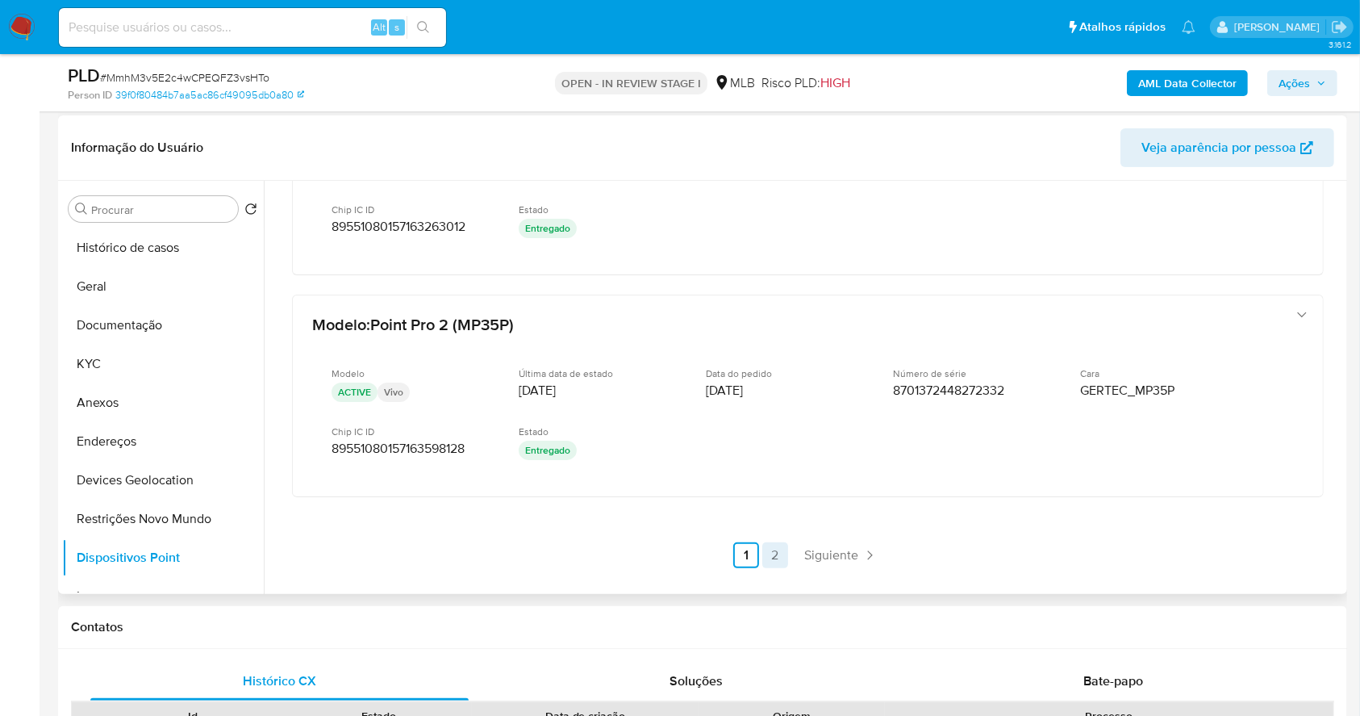
click at [768, 553] on link "2" at bounding box center [775, 555] width 26 height 26
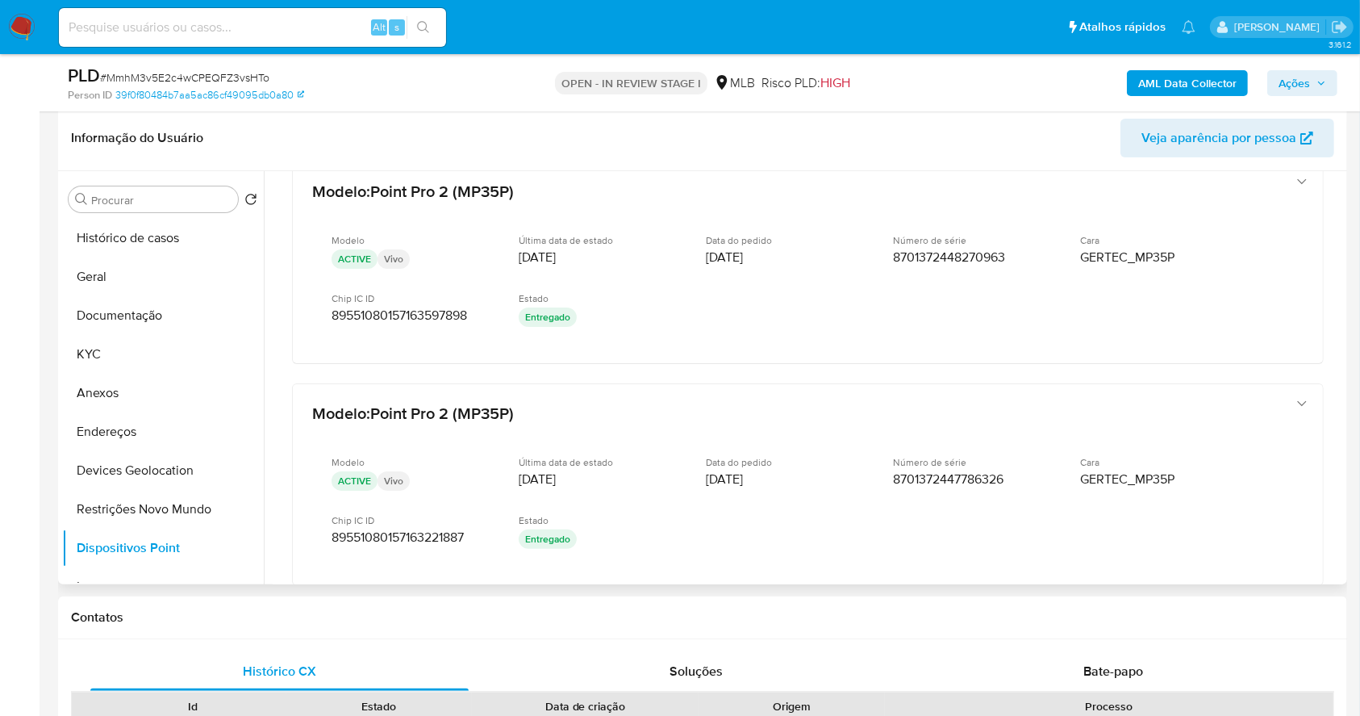
scroll to position [34, 0]
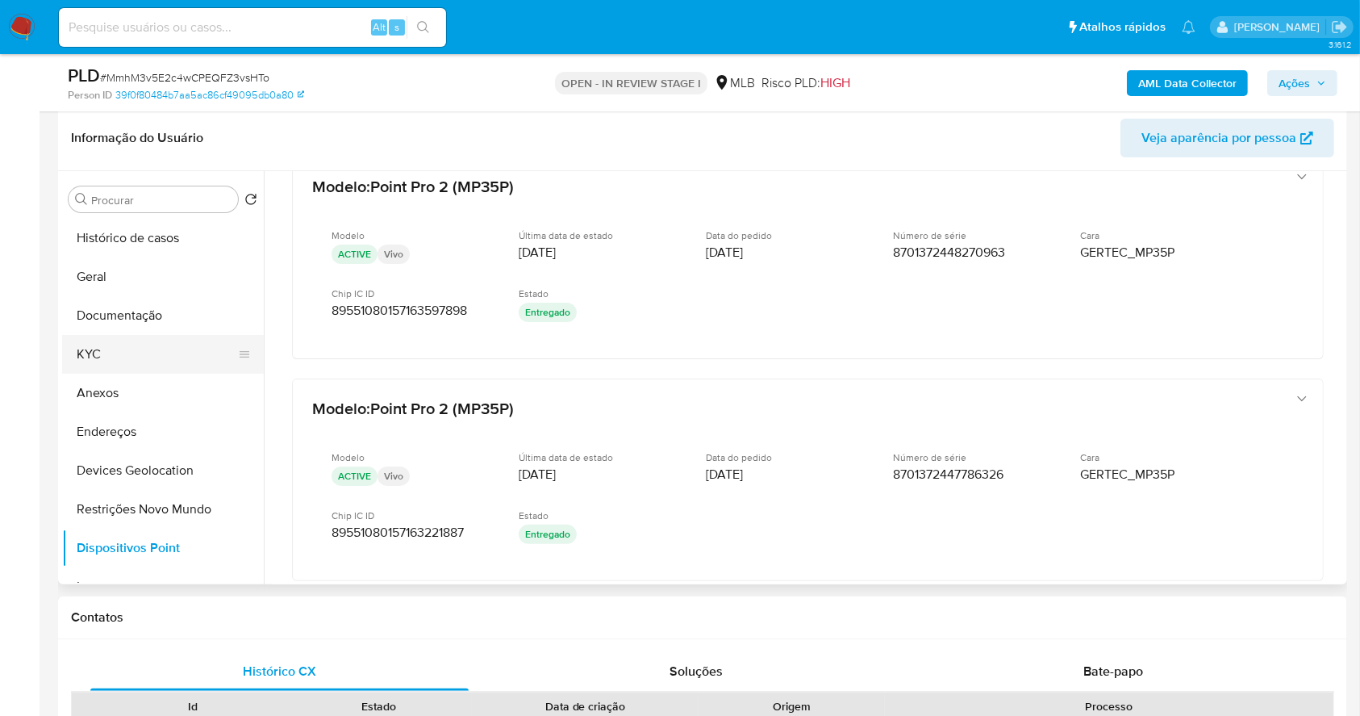
click at [136, 353] on button "KYC" at bounding box center [156, 354] width 189 height 39
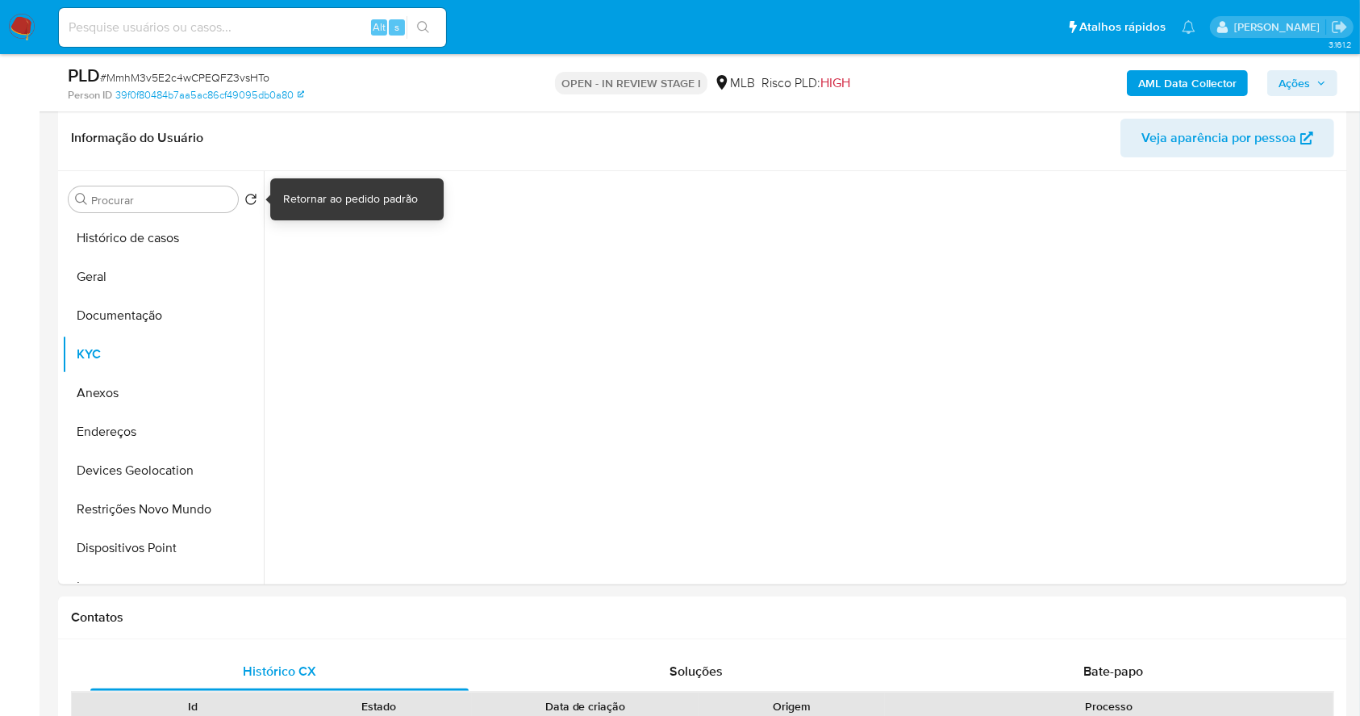
scroll to position [0, 0]
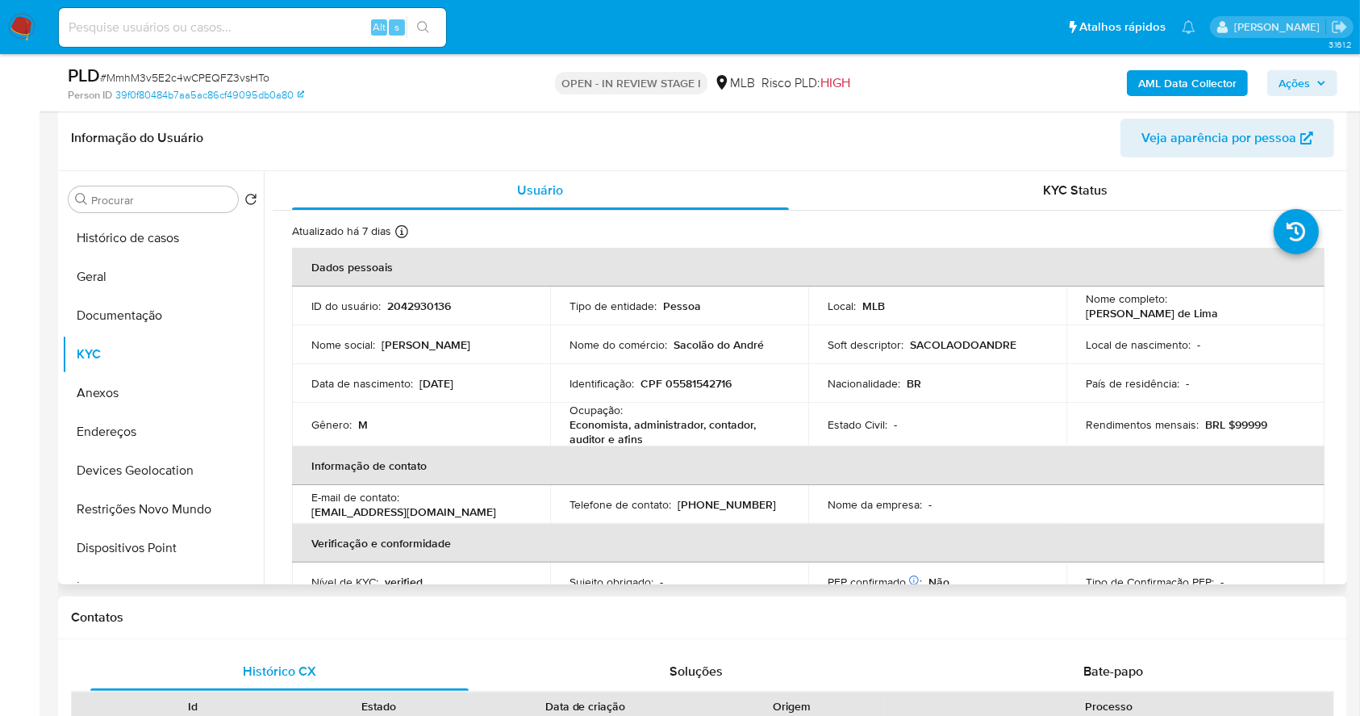
click at [679, 378] on p "CPF 05581542716" at bounding box center [686, 383] width 91 height 15
copy p "05581542716"
drag, startPoint x: 654, startPoint y: 439, endPoint x: 560, endPoint y: 410, distance: 98.0
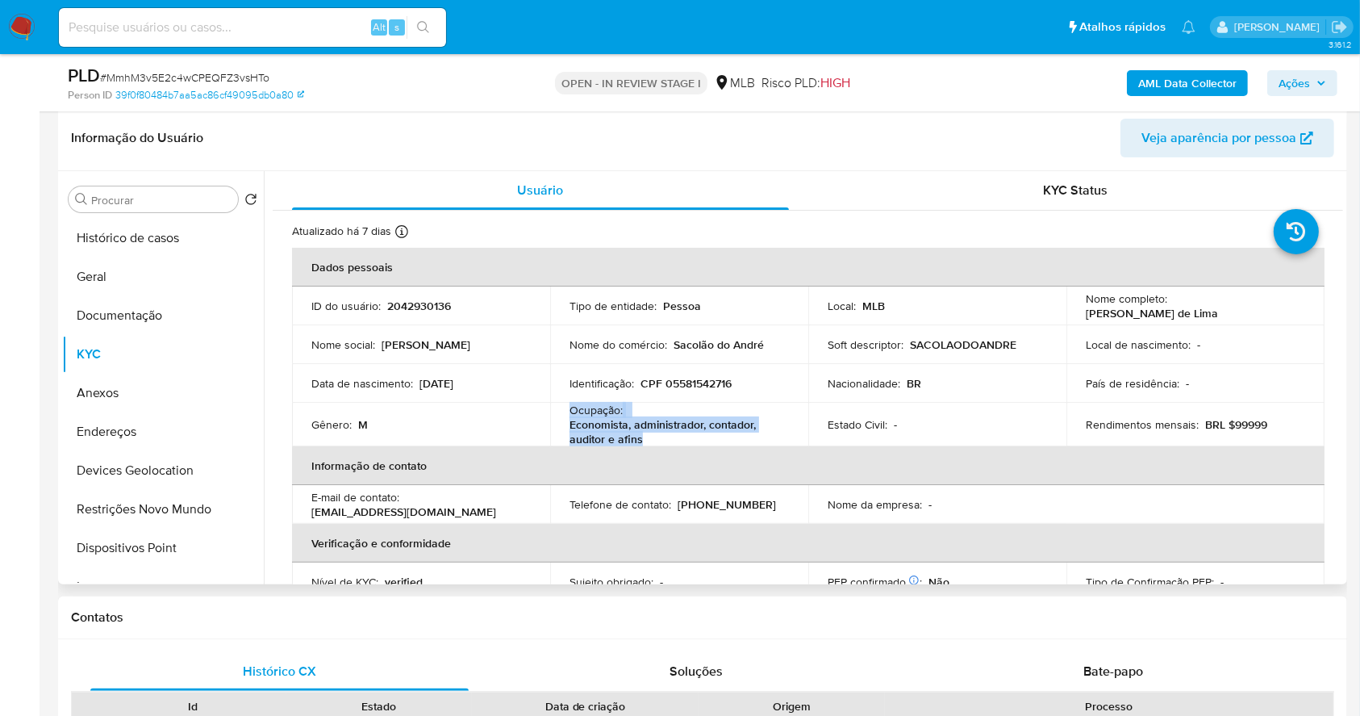
click at [560, 410] on td "Ocupação : Economista, administrador, contador, auditor e afins" at bounding box center [679, 425] width 258 height 44
copy div "Ocupação : Economista, administrador, contador, auditor e afins"
click at [182, 314] on button "Documentação" at bounding box center [156, 315] width 189 height 39
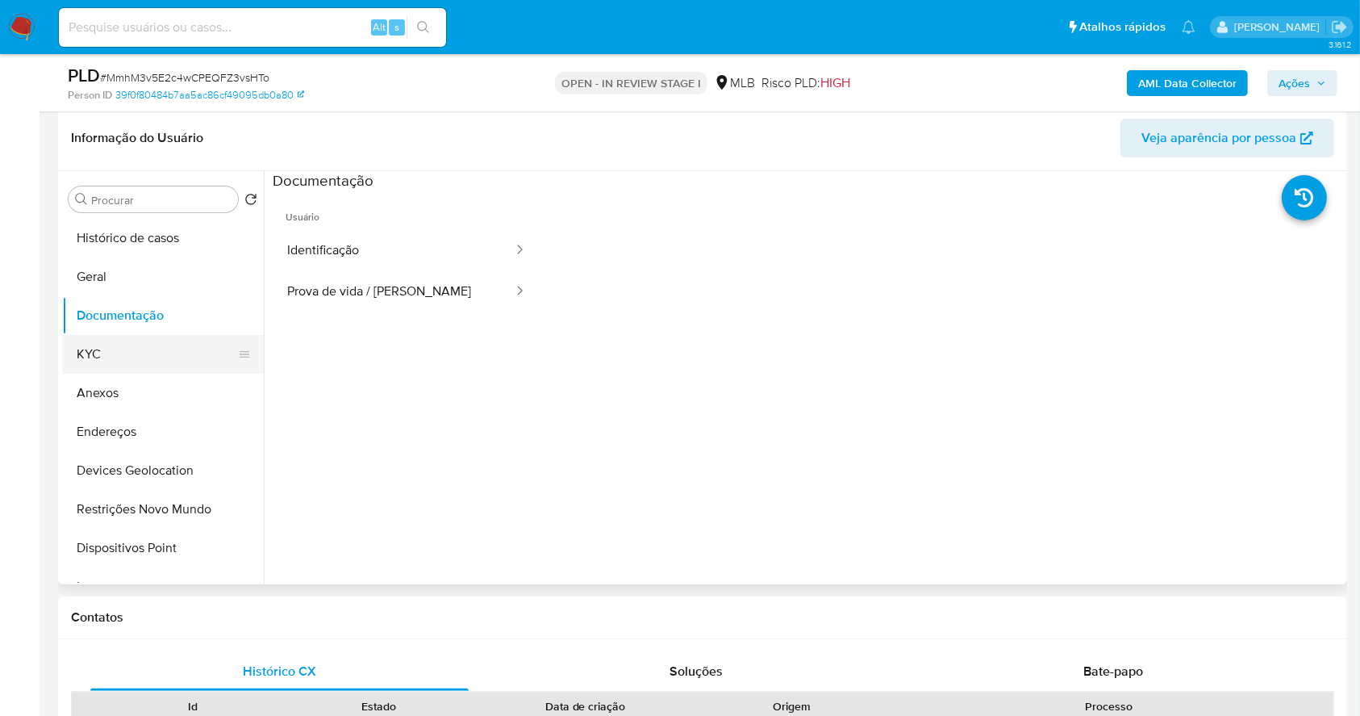
click at [135, 358] on button "KYC" at bounding box center [156, 354] width 189 height 39
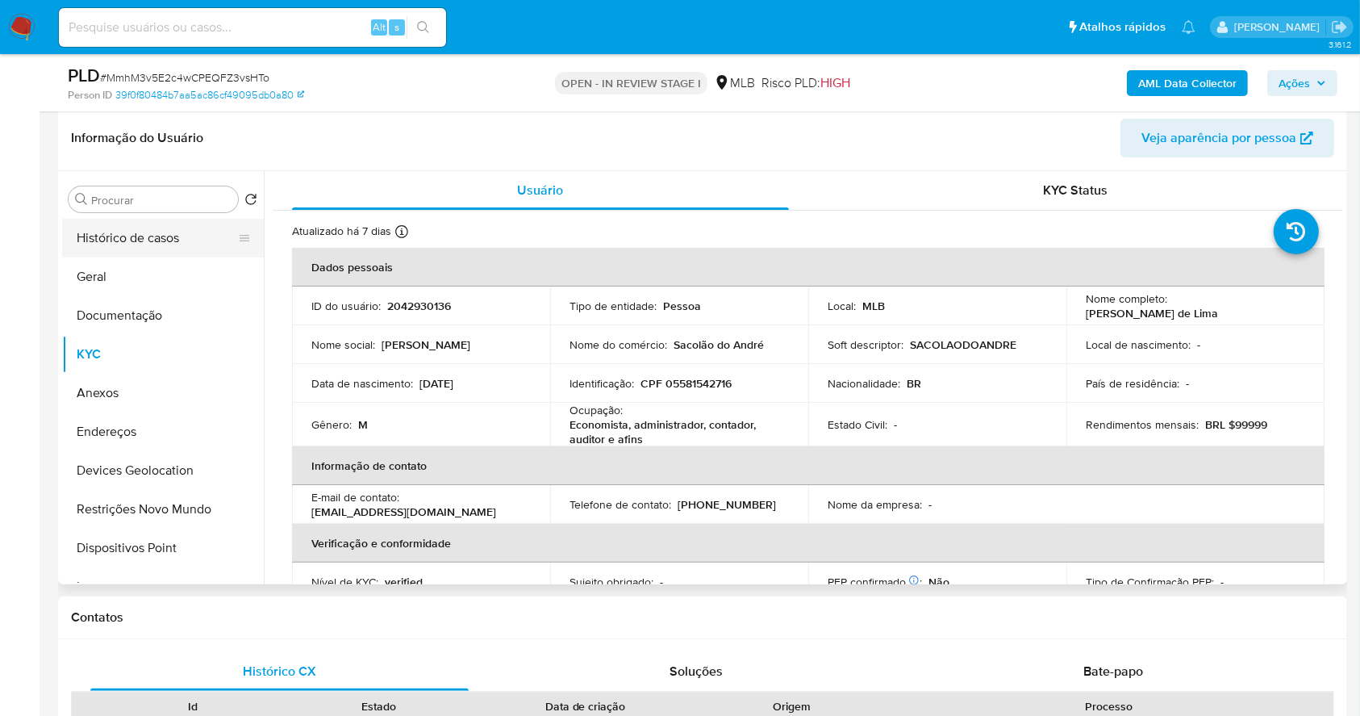
click at [161, 243] on button "Histórico de casos" at bounding box center [156, 238] width 189 height 39
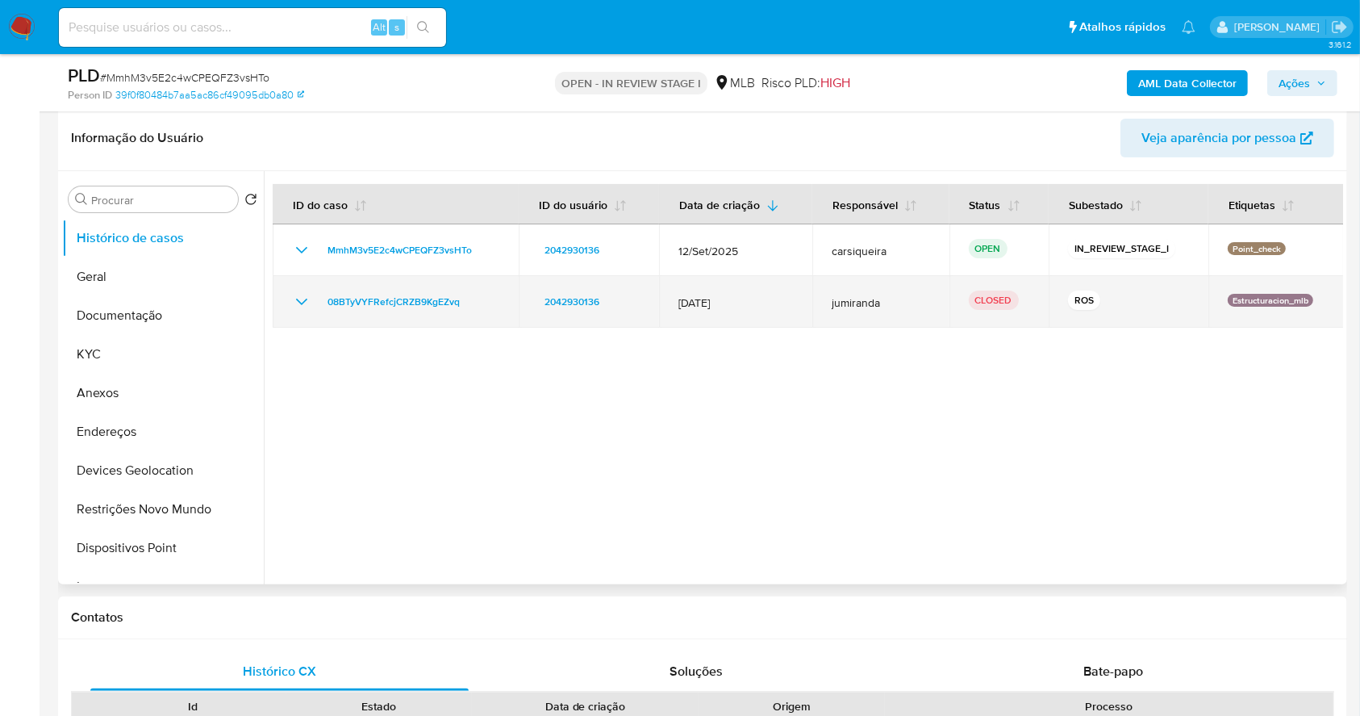
click at [294, 303] on icon "Mostrar/Ocultar" at bounding box center [301, 301] width 19 height 19
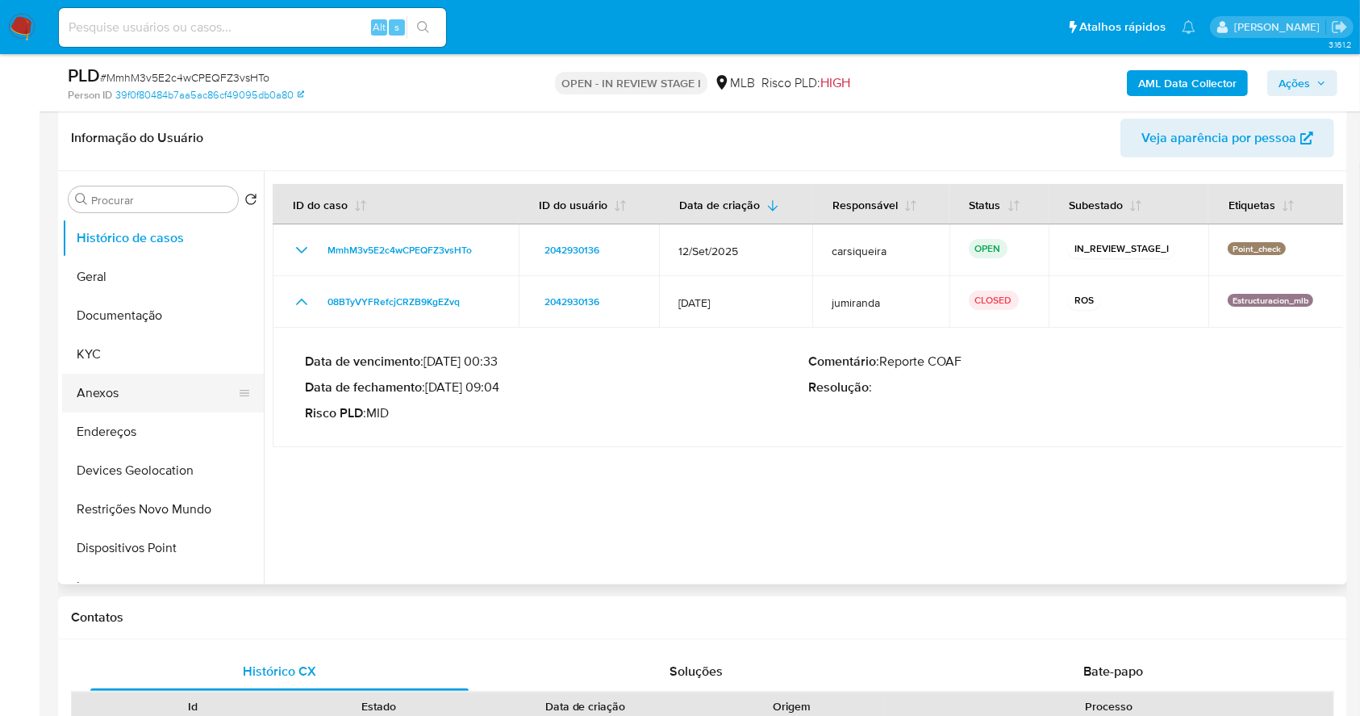
click at [187, 386] on button "Anexos" at bounding box center [156, 393] width 189 height 39
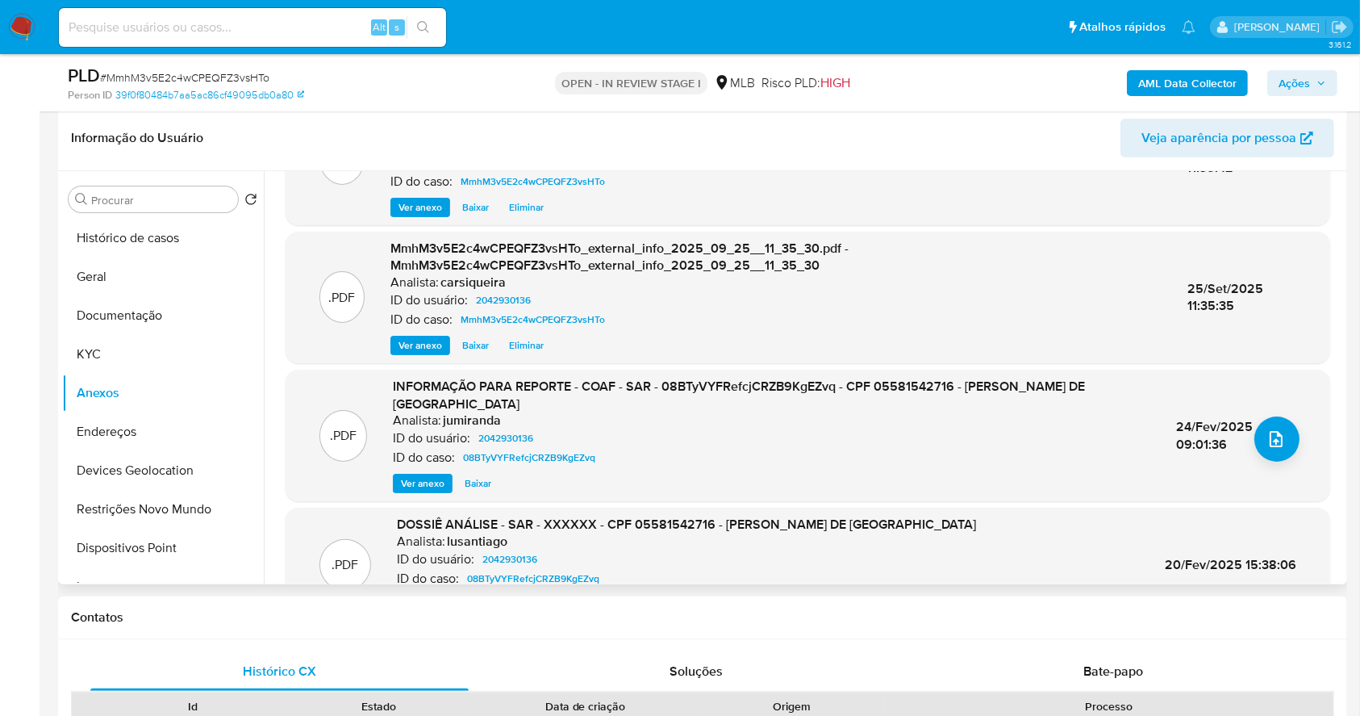
scroll to position [187, 0]
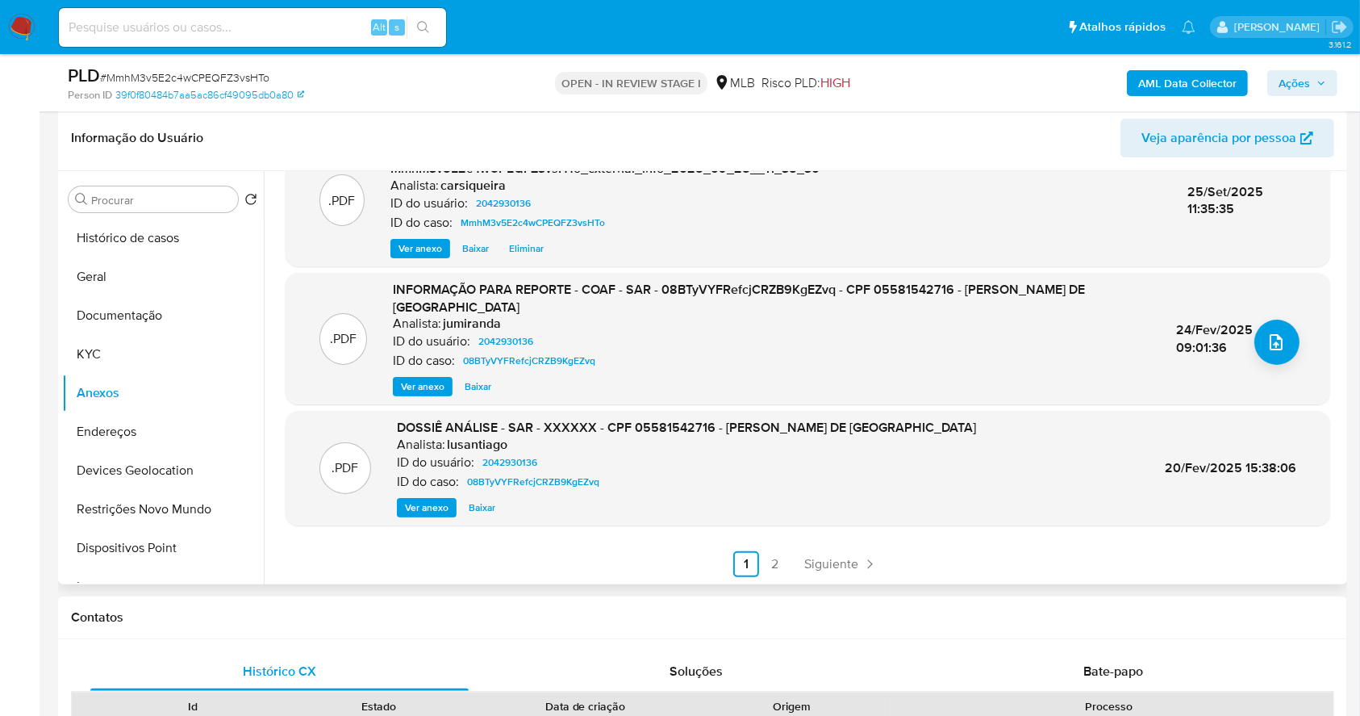
click at [409, 366] on p "ID do caso:" at bounding box center [424, 361] width 62 height 16
click at [434, 378] on span "Ver anexo" at bounding box center [423, 386] width 44 height 16
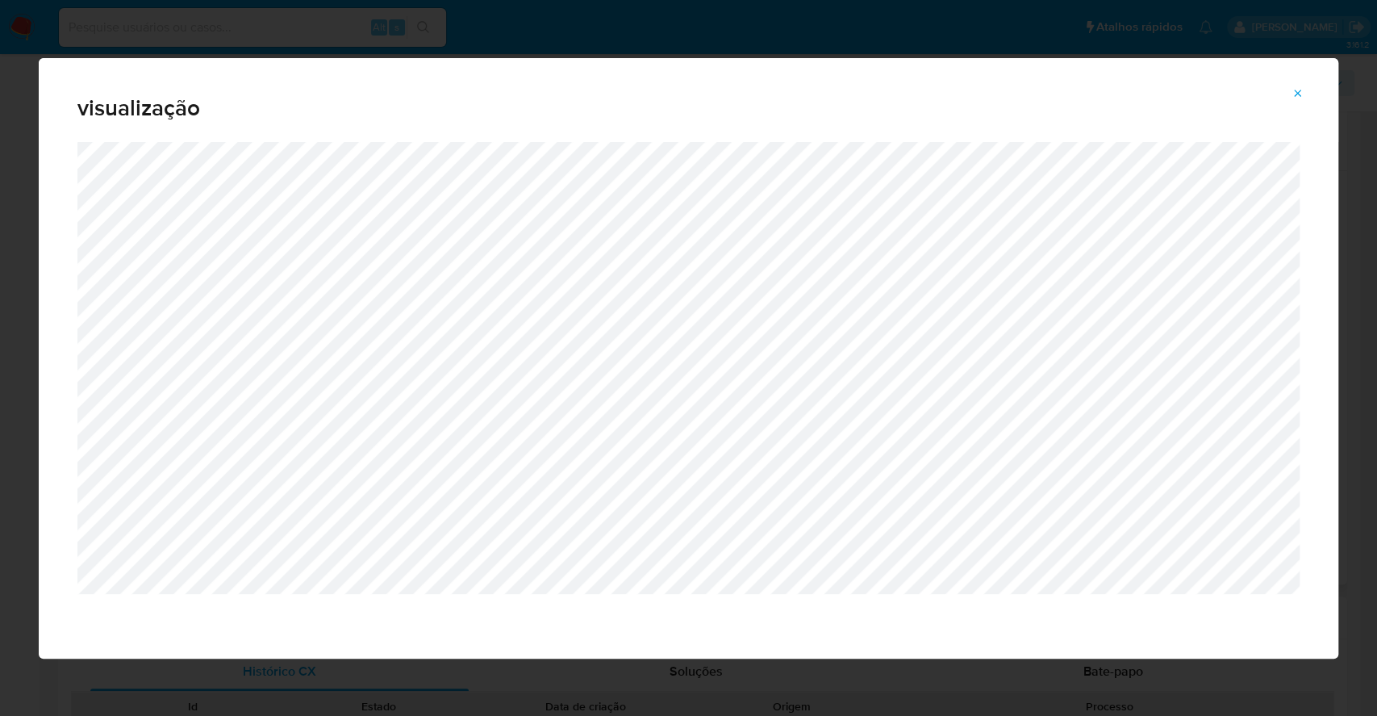
click at [0, 371] on div "visualização" at bounding box center [688, 358] width 1377 height 716
click at [1292, 87] on icon "Attachment preview" at bounding box center [1298, 93] width 13 height 13
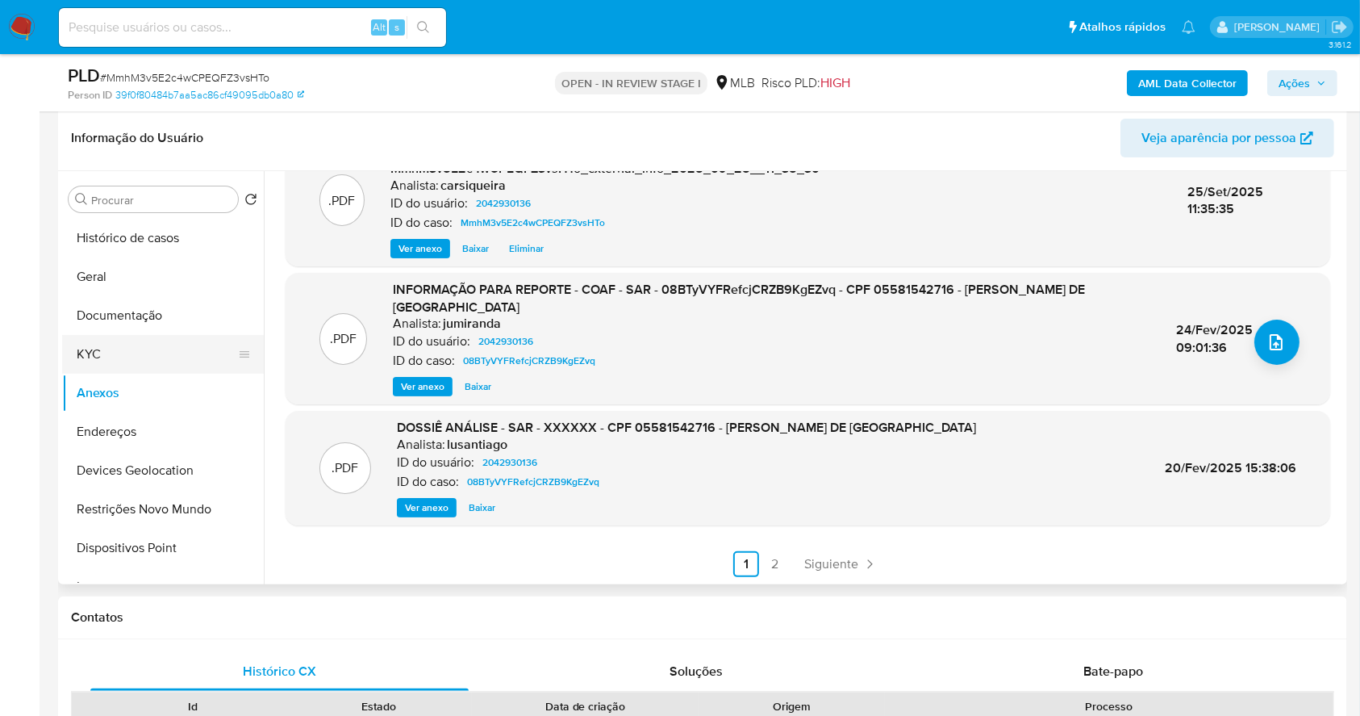
click at [118, 363] on button "KYC" at bounding box center [156, 354] width 189 height 39
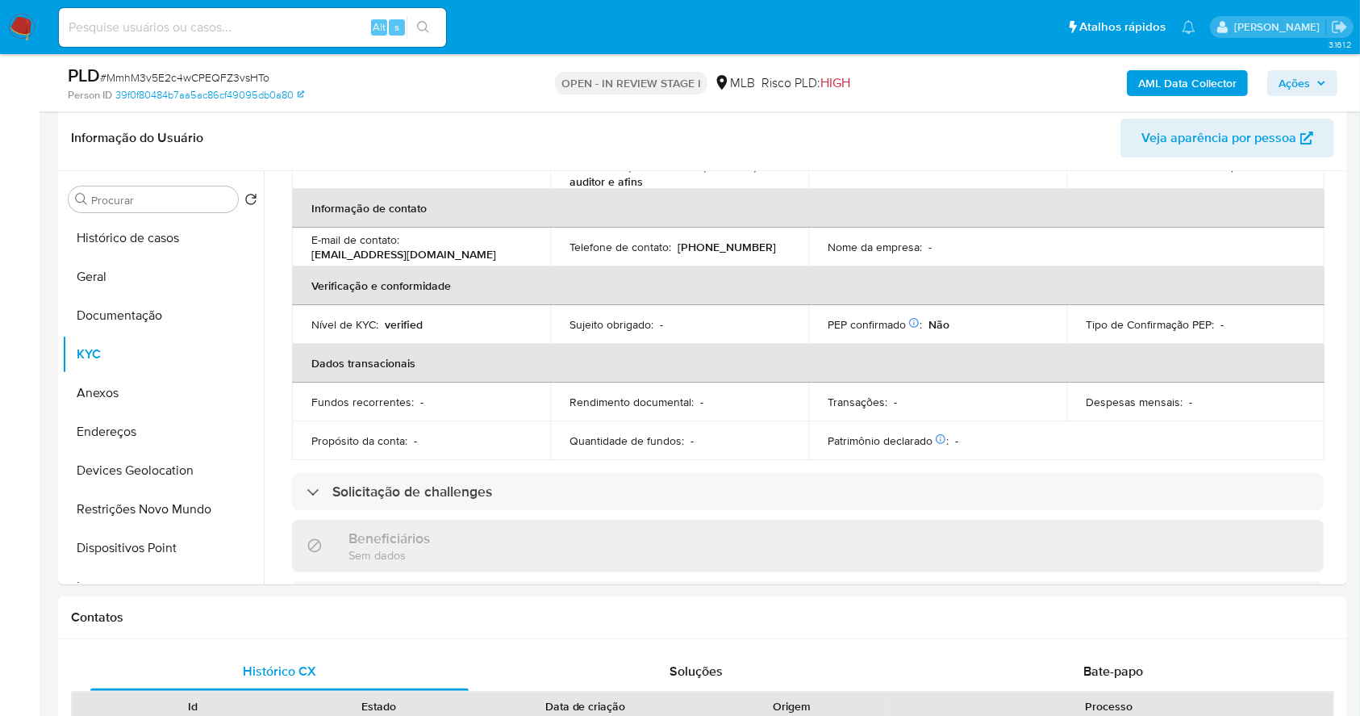
scroll to position [0, 0]
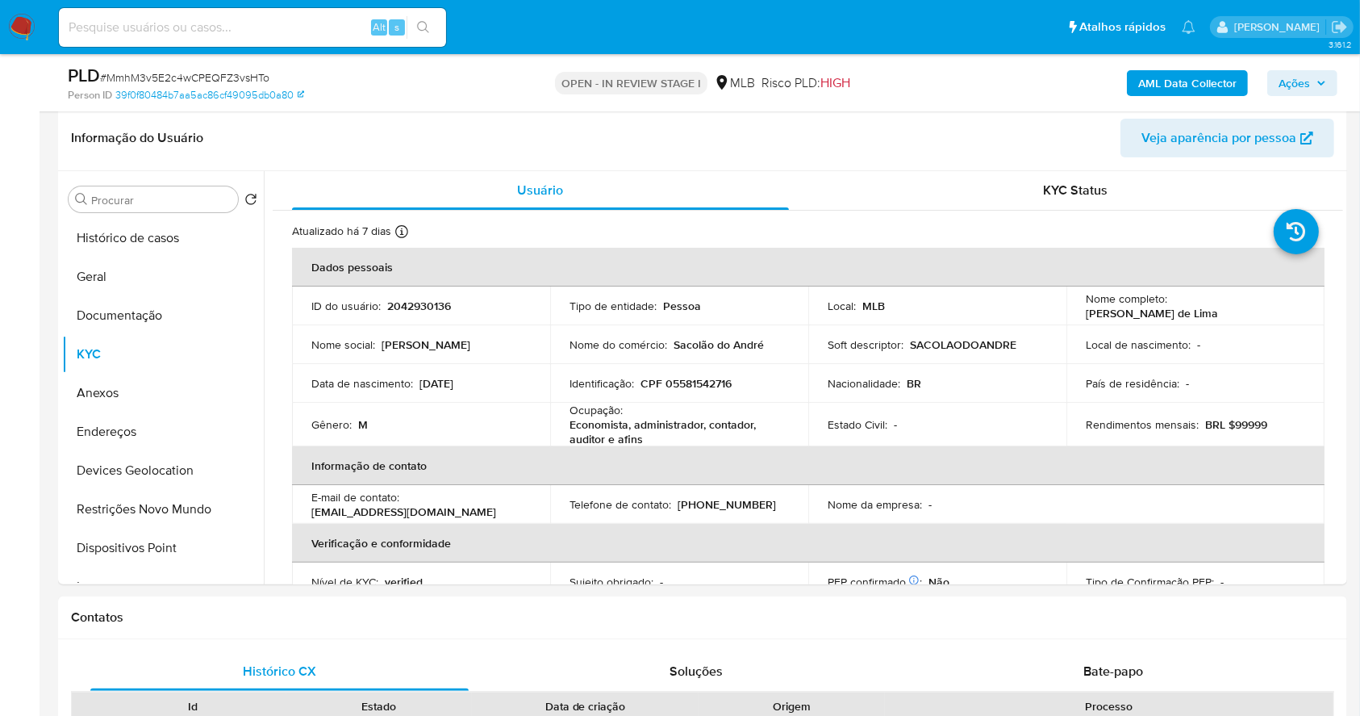
click at [698, 380] on p "CPF 05581542716" at bounding box center [686, 383] width 91 height 15
copy p "05581542716"
click at [774, 371] on td "Identificação : CPF 05581542716" at bounding box center [679, 383] width 258 height 39
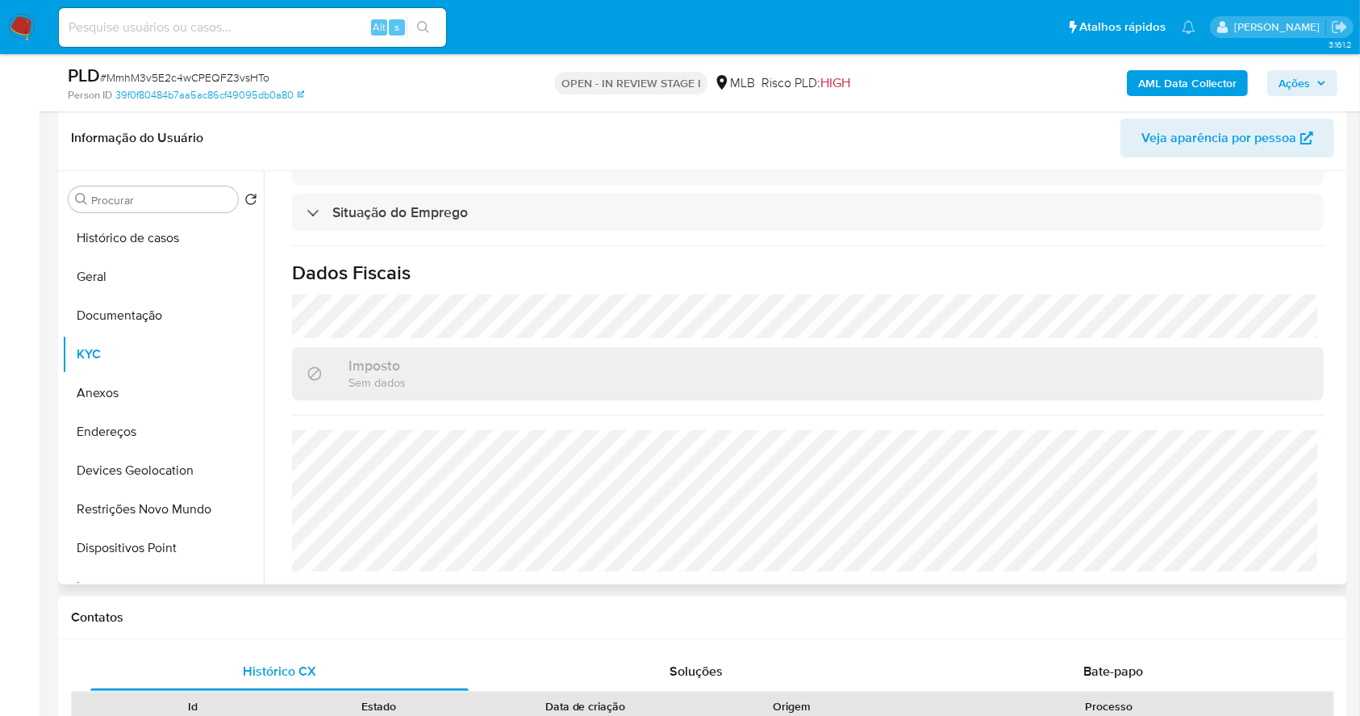
scroll to position [691, 0]
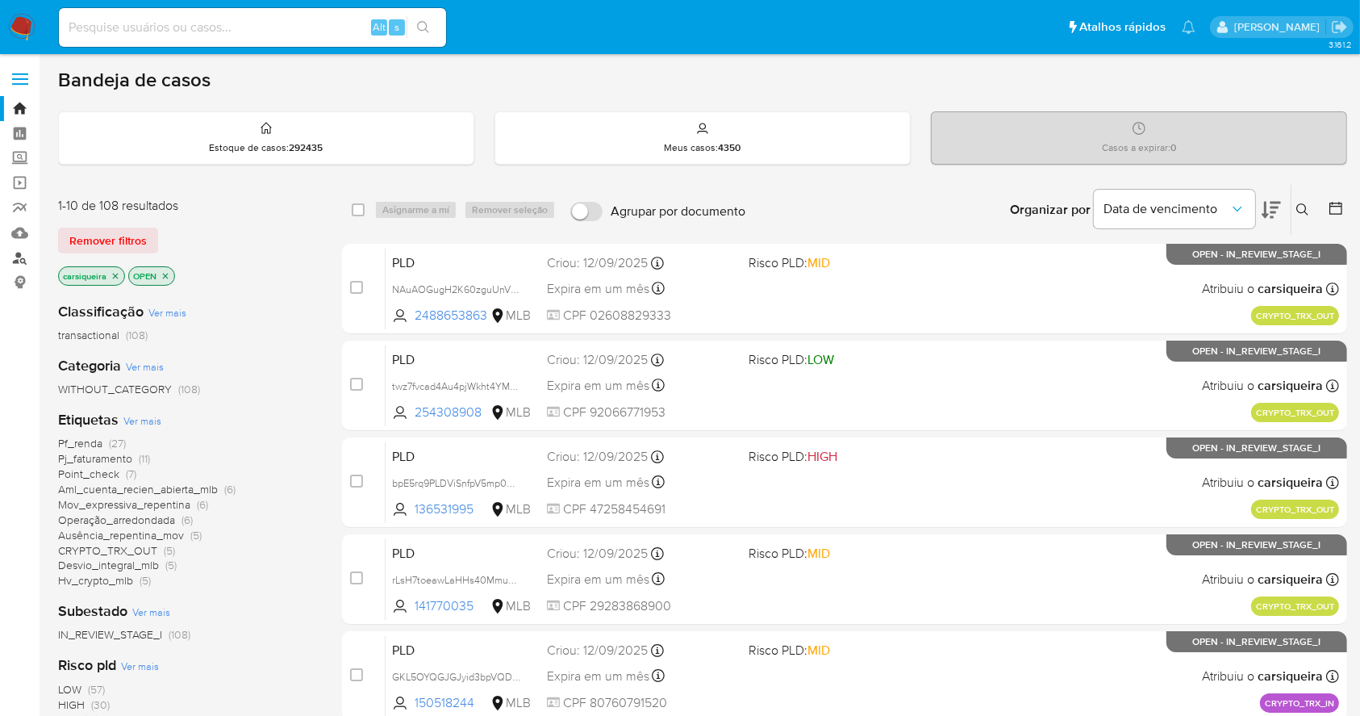
click at [13, 258] on link "Localizador de pessoas" at bounding box center [96, 257] width 192 height 25
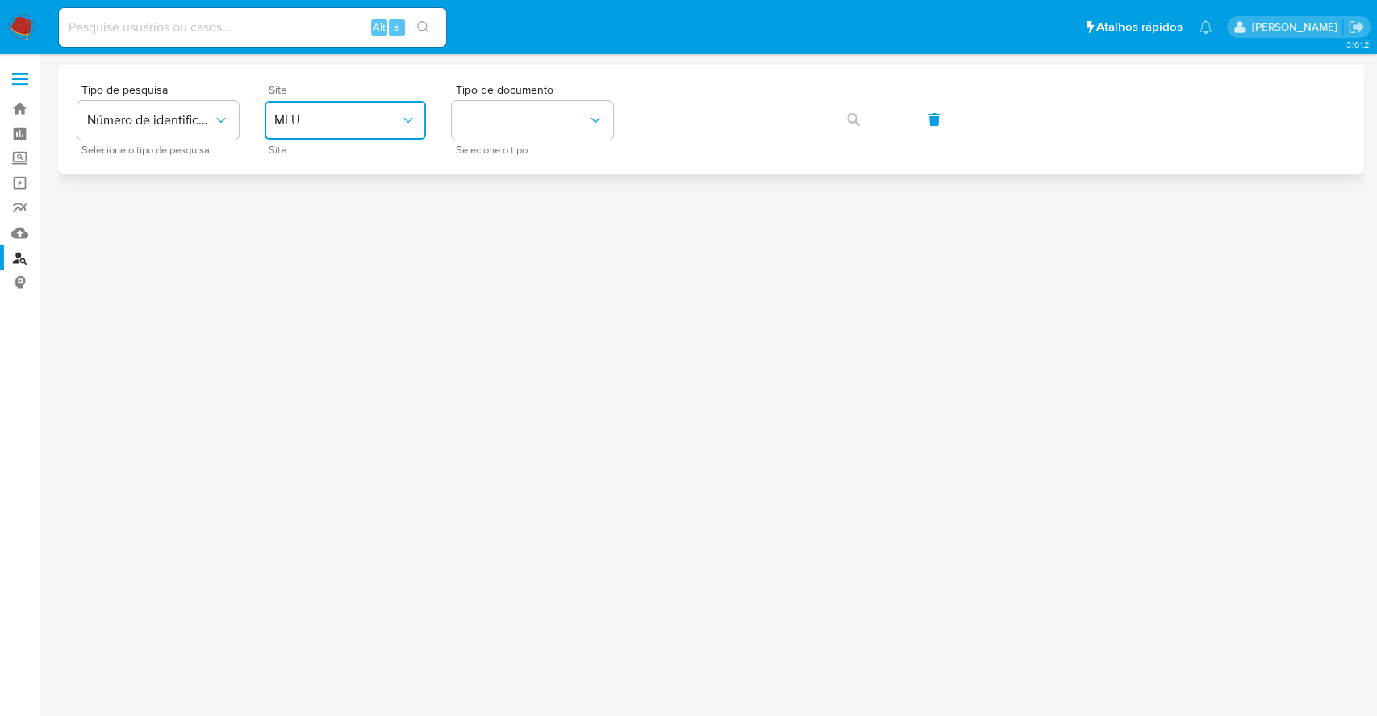
click at [360, 116] on span "MLU" at bounding box center [337, 120] width 126 height 16
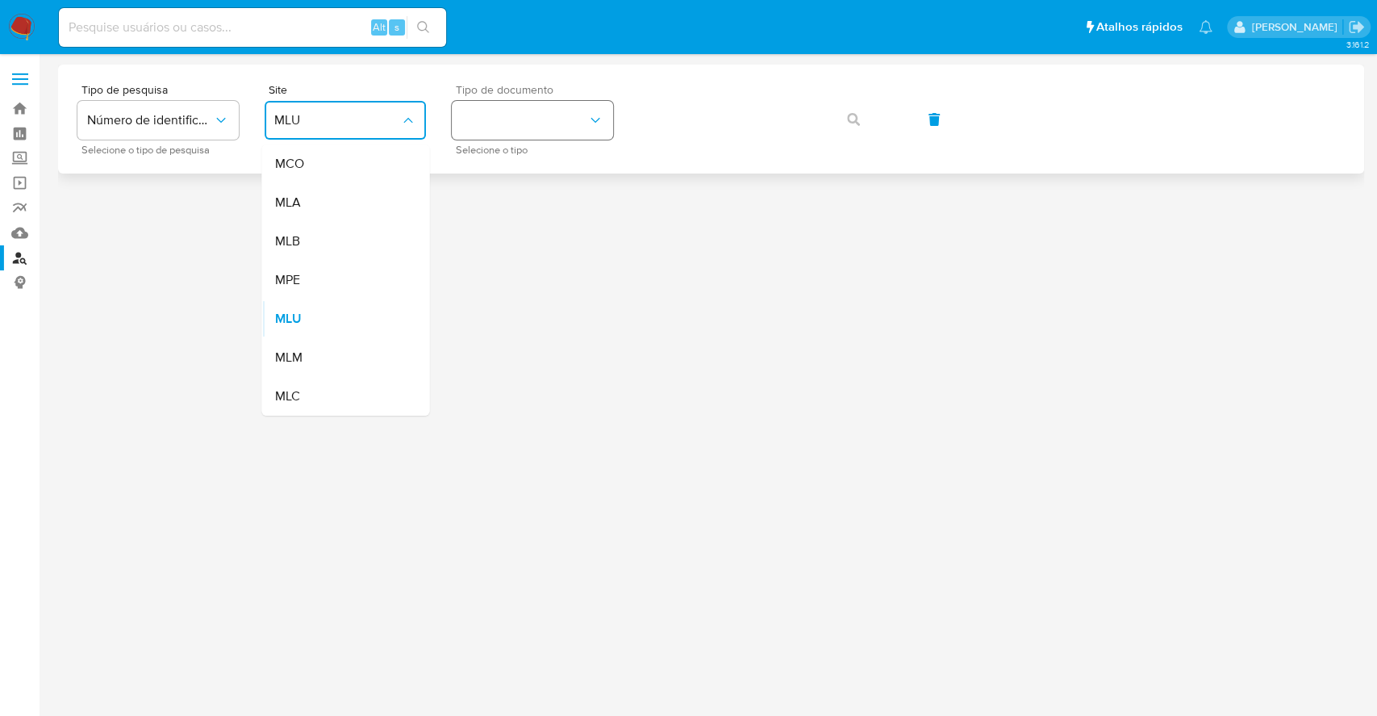
drag, startPoint x: 345, startPoint y: 240, endPoint x: 472, endPoint y: 126, distance: 171.4
click at [344, 240] on div "MLB" at bounding box center [340, 241] width 132 height 39
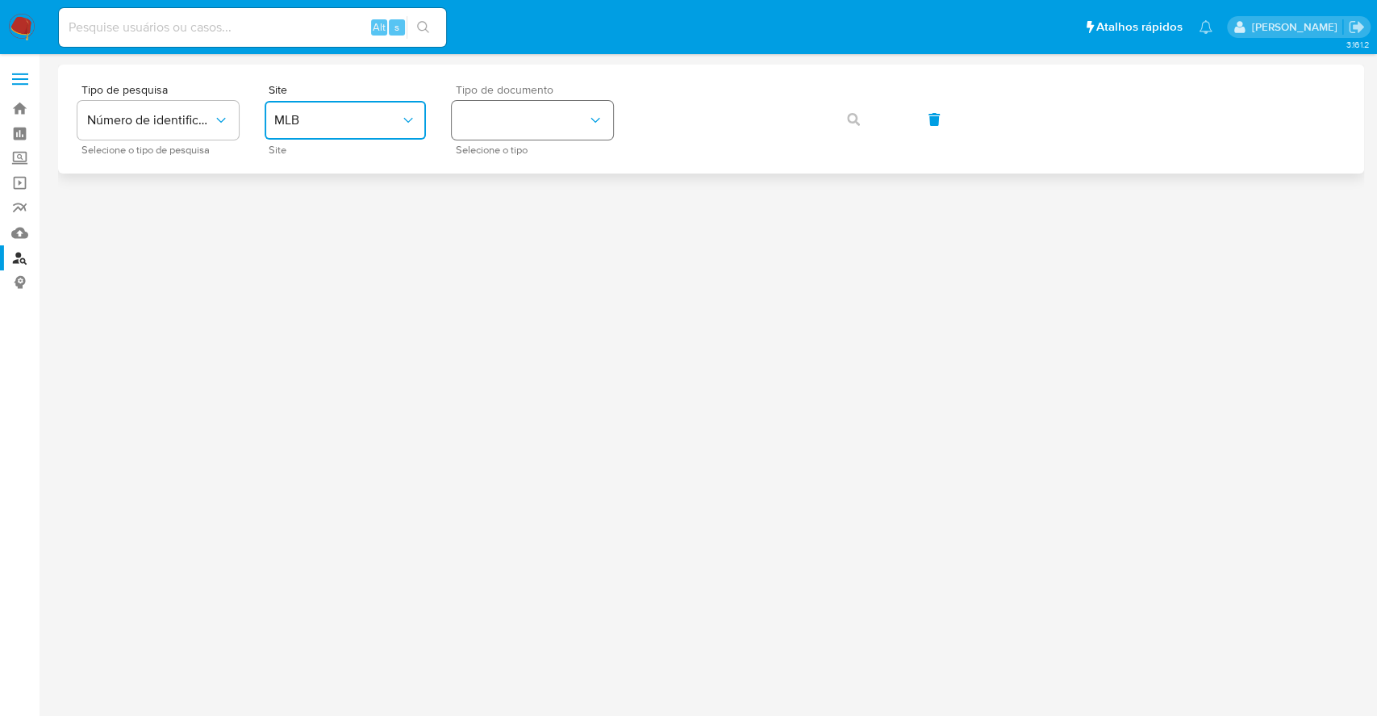
click at [486, 121] on button "identificationType" at bounding box center [532, 120] width 161 height 39
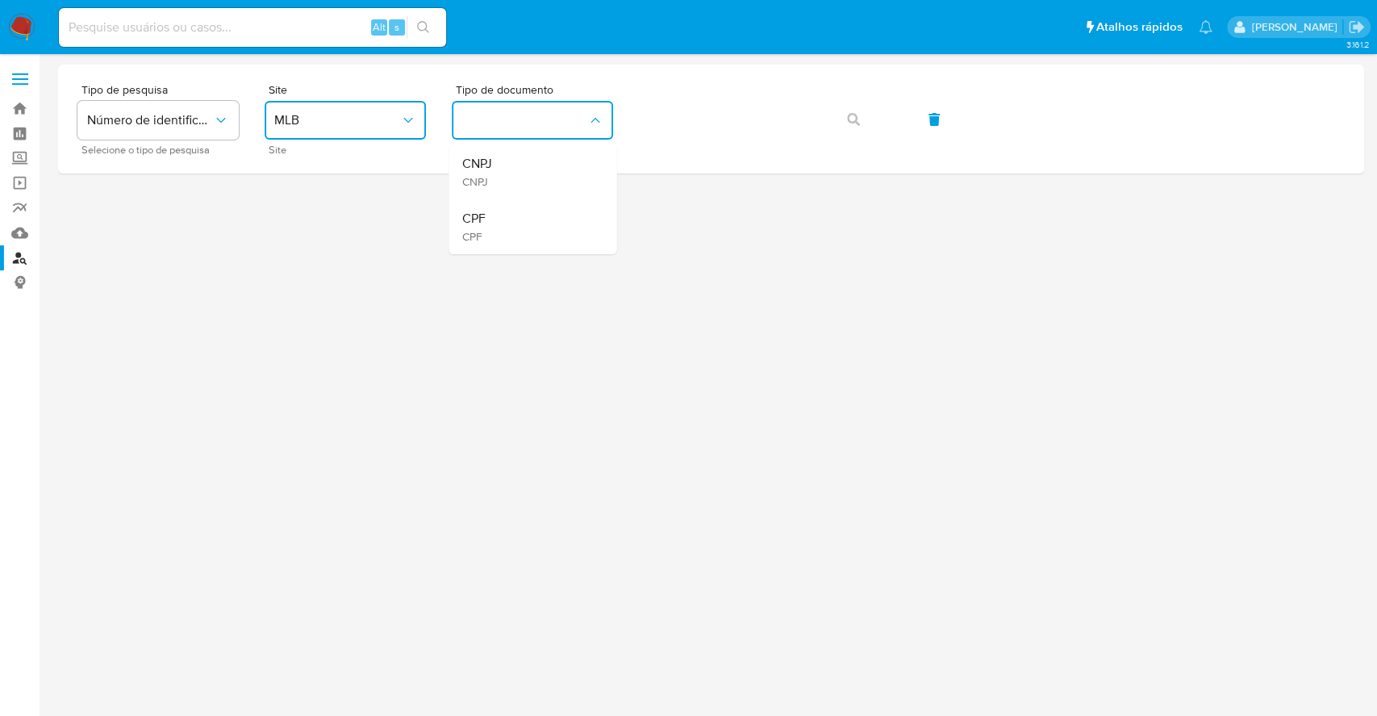
drag, startPoint x: 536, startPoint y: 226, endPoint x: 580, endPoint y: 210, distance: 47.2
click at [536, 224] on div "CPF CPF" at bounding box center [528, 226] width 132 height 55
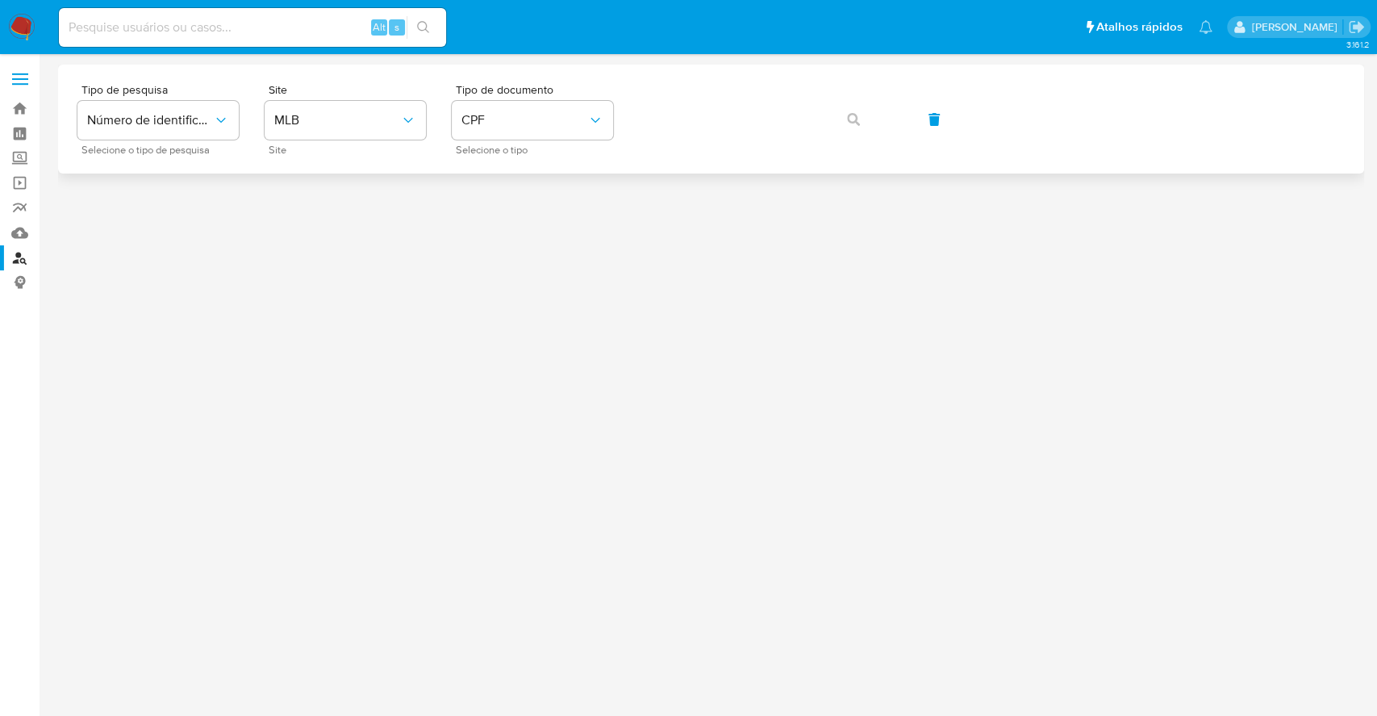
click at [676, 132] on div "Tipo de pesquisa Número de identificação Selecione o tipo de pesquisa Site MLB …" at bounding box center [711, 119] width 1268 height 70
click at [867, 116] on button "button" at bounding box center [853, 119] width 55 height 39
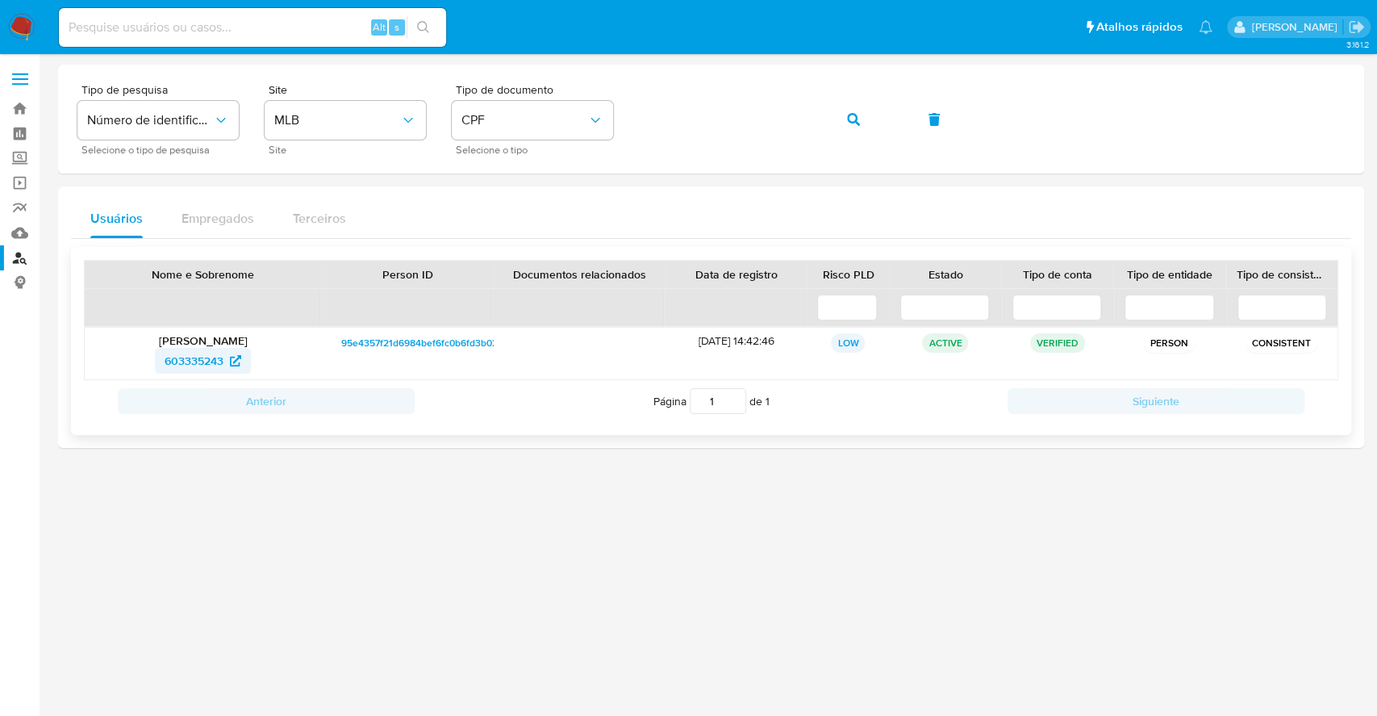
click at [182, 355] on span "603335243" at bounding box center [194, 361] width 59 height 26
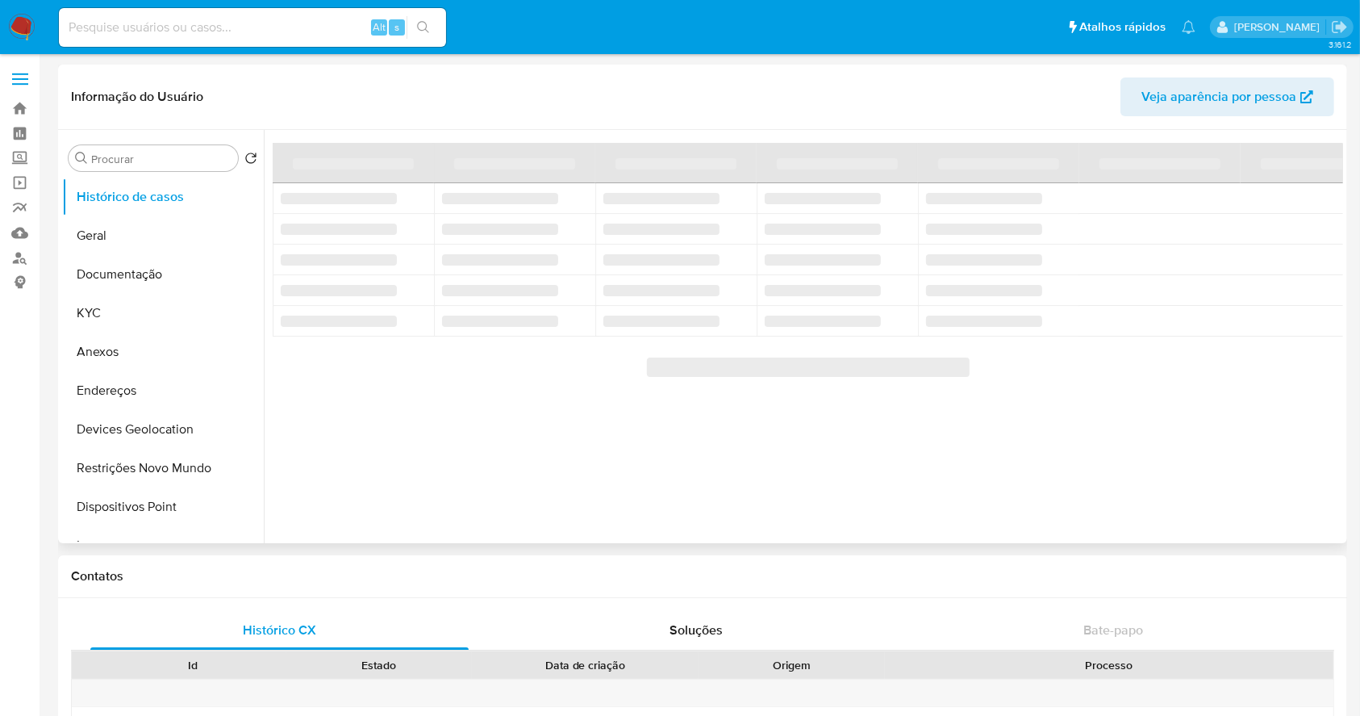
select select "10"
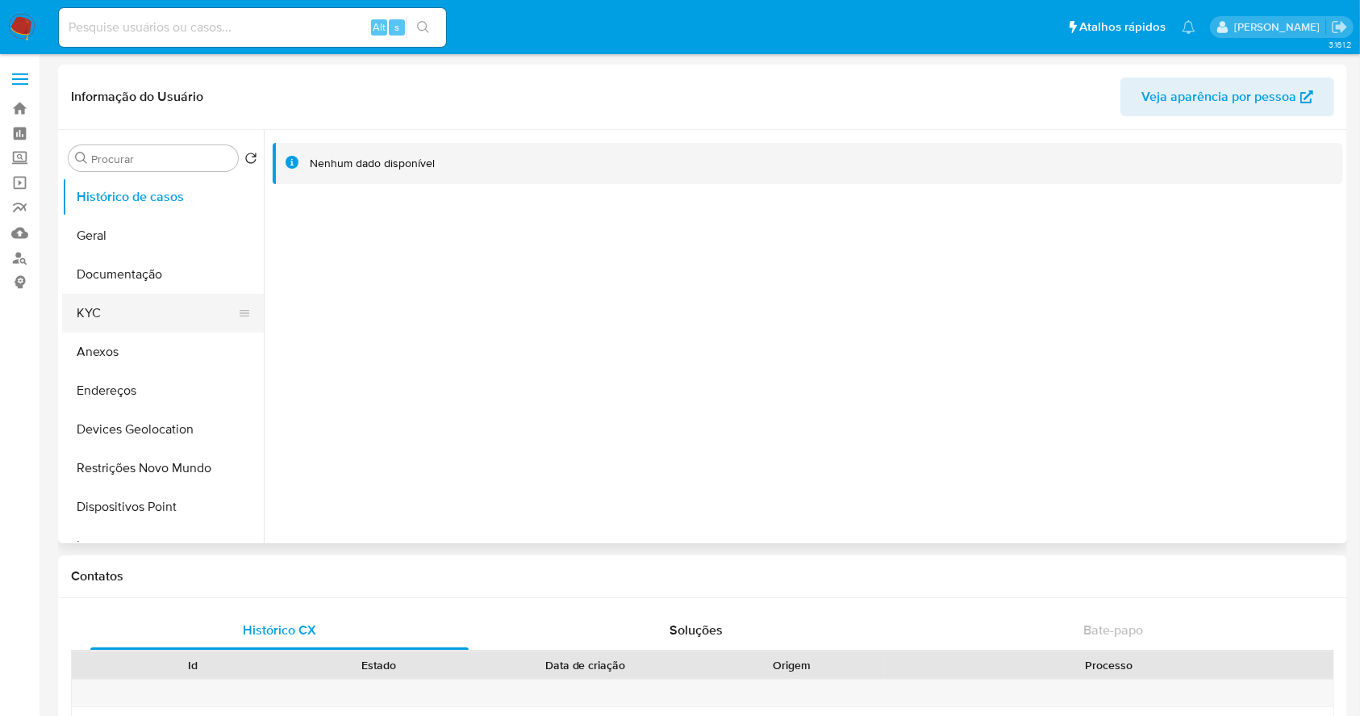
click at [116, 311] on button "KYC" at bounding box center [156, 313] width 189 height 39
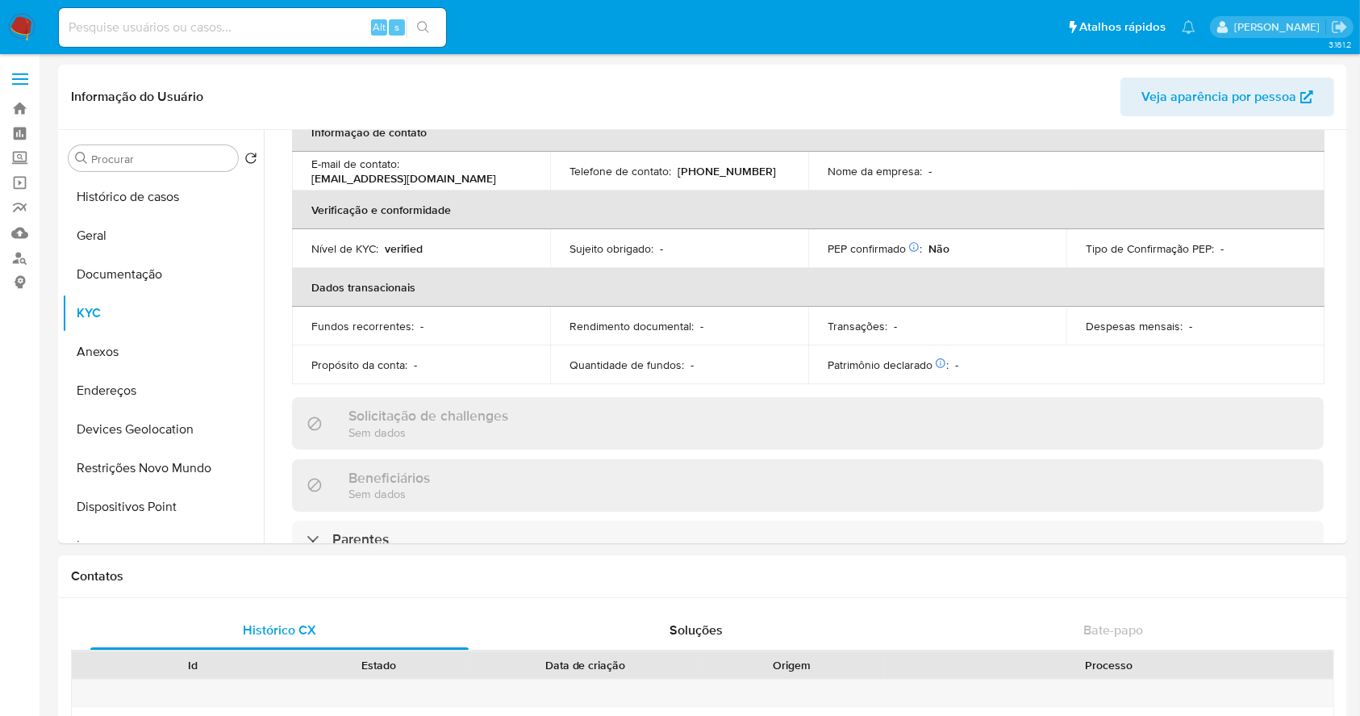
scroll to position [707, 0]
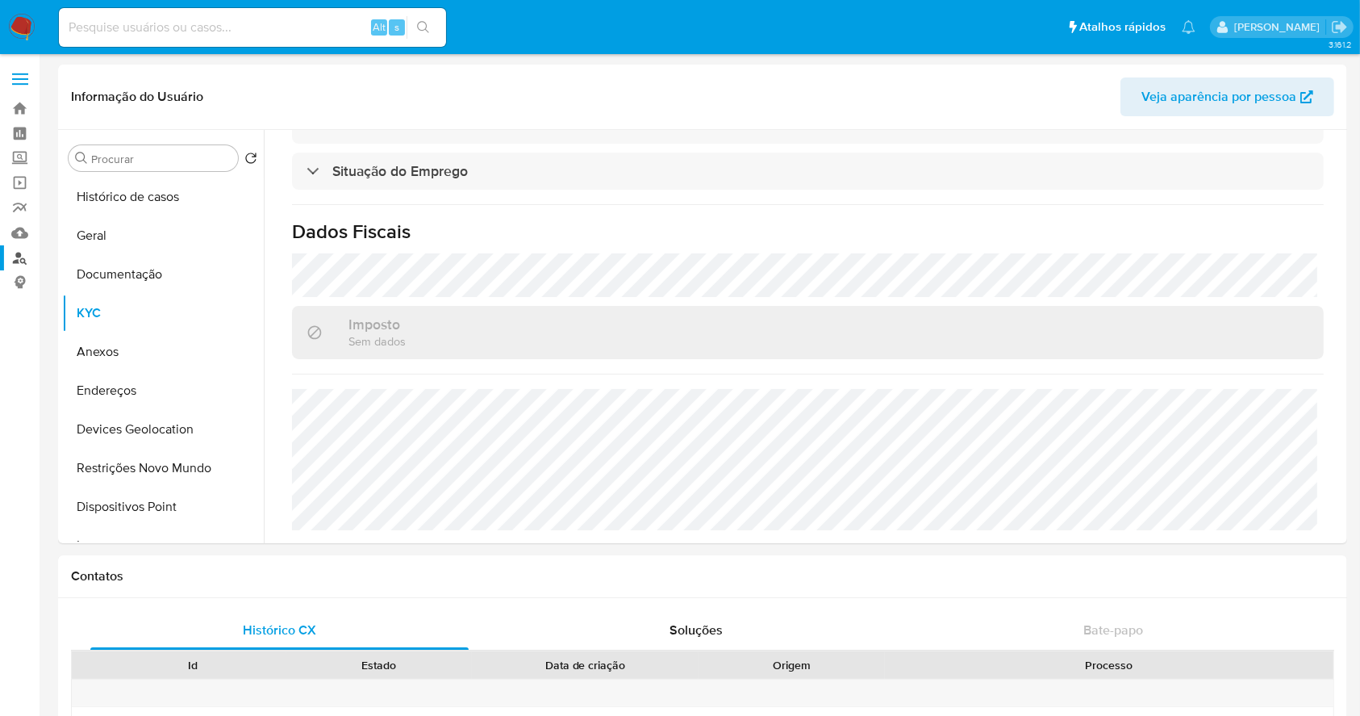
click at [24, 260] on link "Localizador de pessoas" at bounding box center [96, 257] width 192 height 25
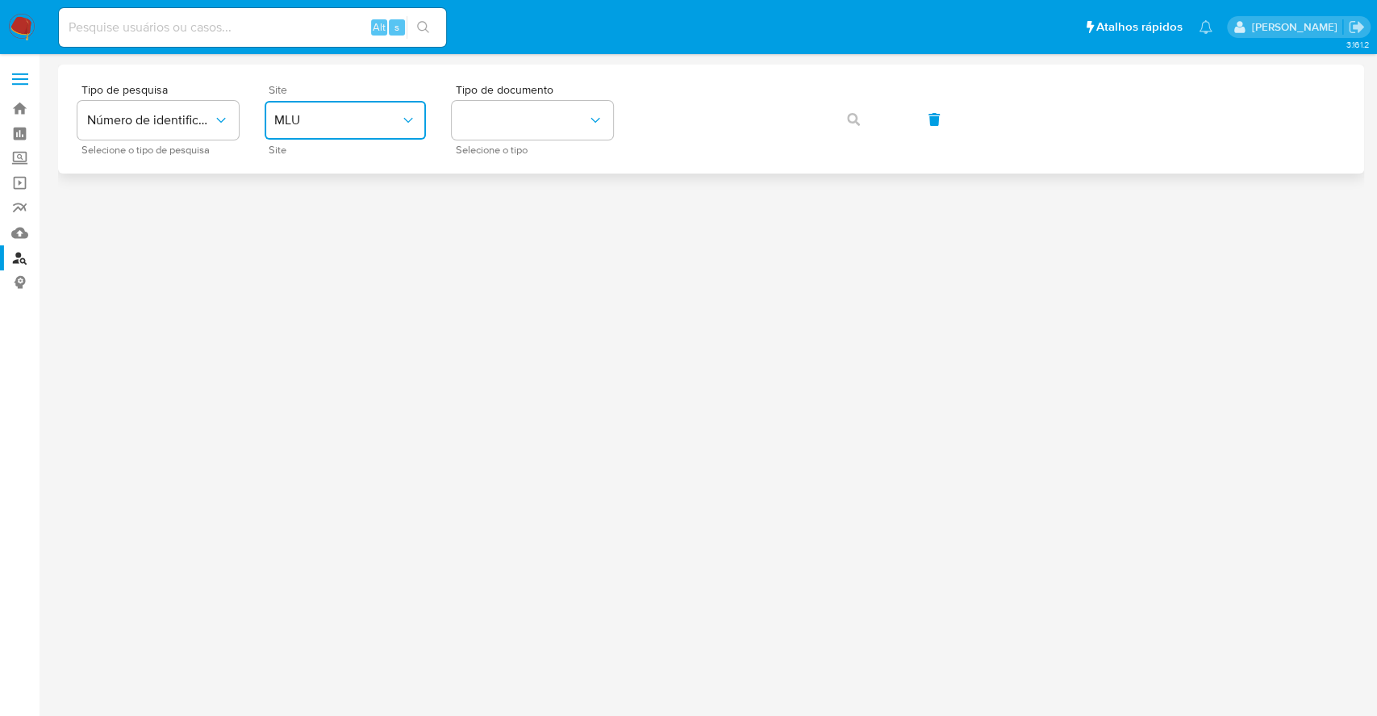
click at [342, 132] on button "MLU" at bounding box center [345, 120] width 161 height 39
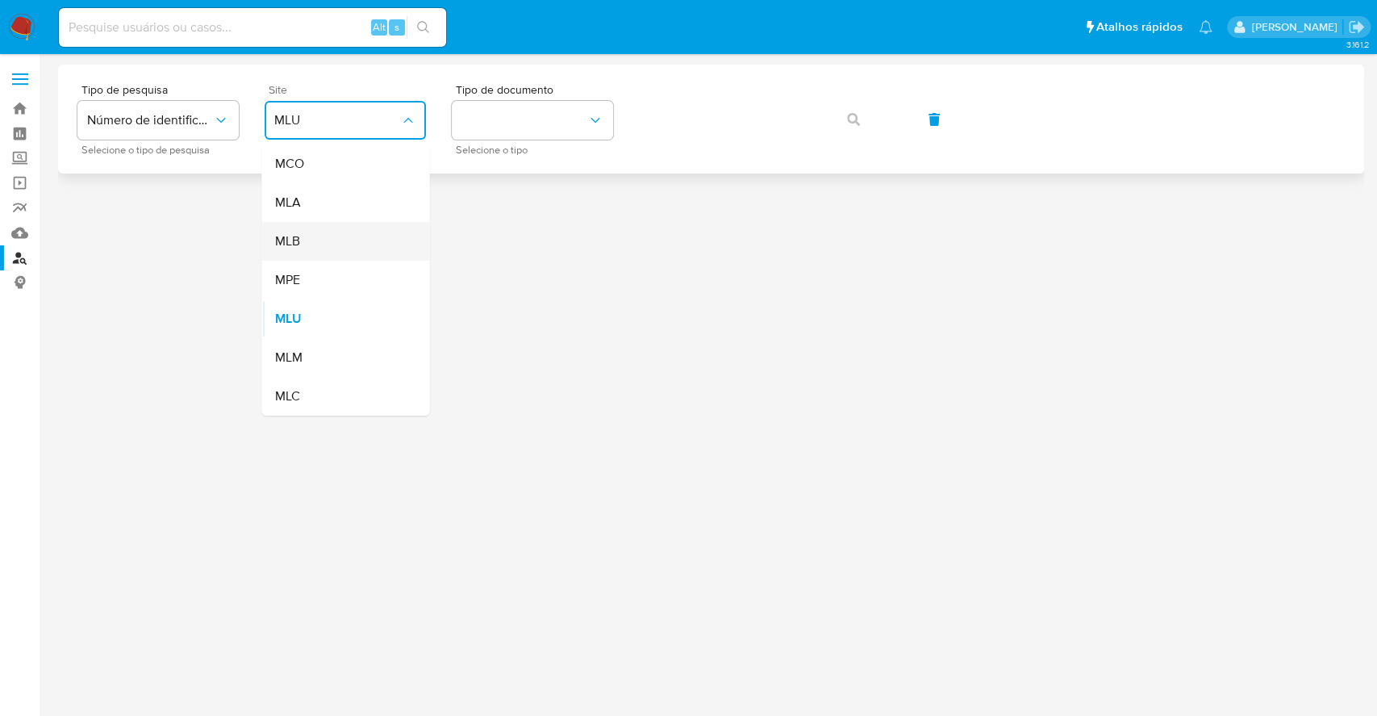
click at [360, 228] on div "MLB" at bounding box center [340, 241] width 132 height 39
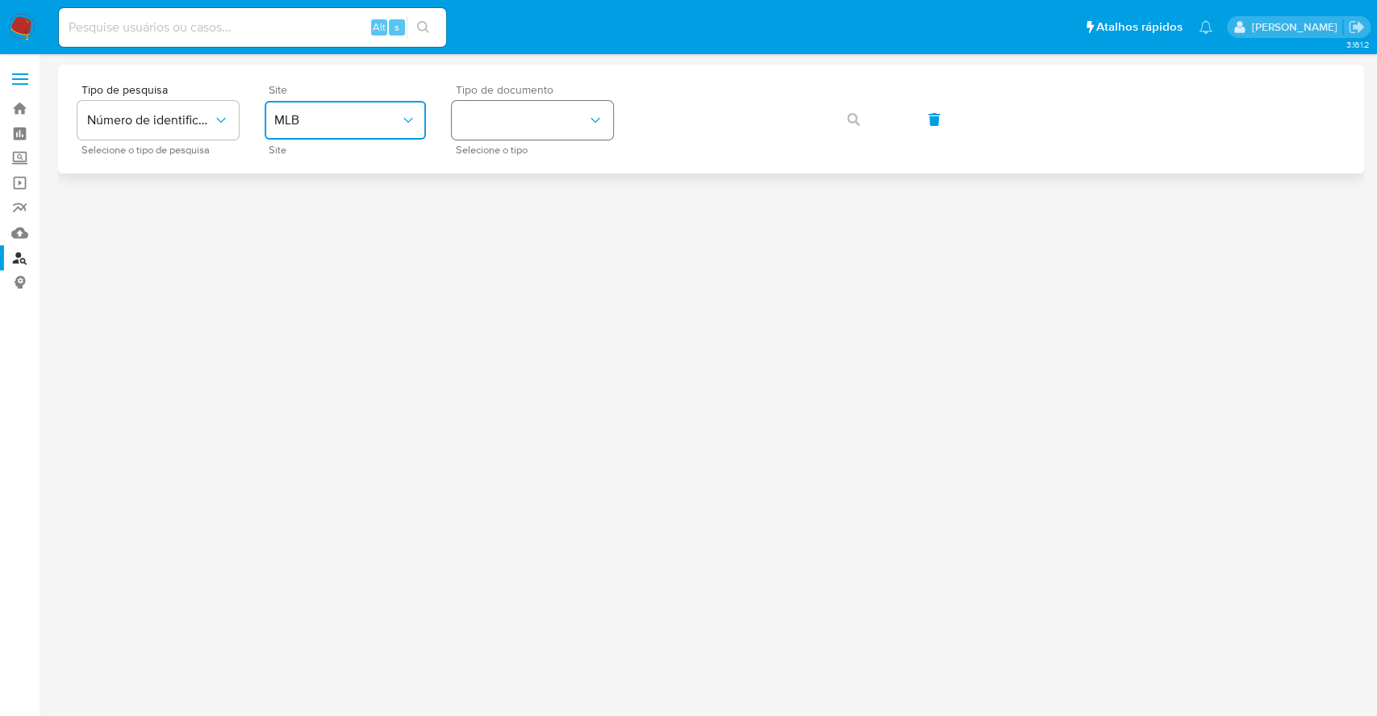
click at [505, 111] on button "identificationType" at bounding box center [532, 120] width 161 height 39
click at [495, 187] on div "CNPJ CNPJ" at bounding box center [528, 171] width 132 height 55
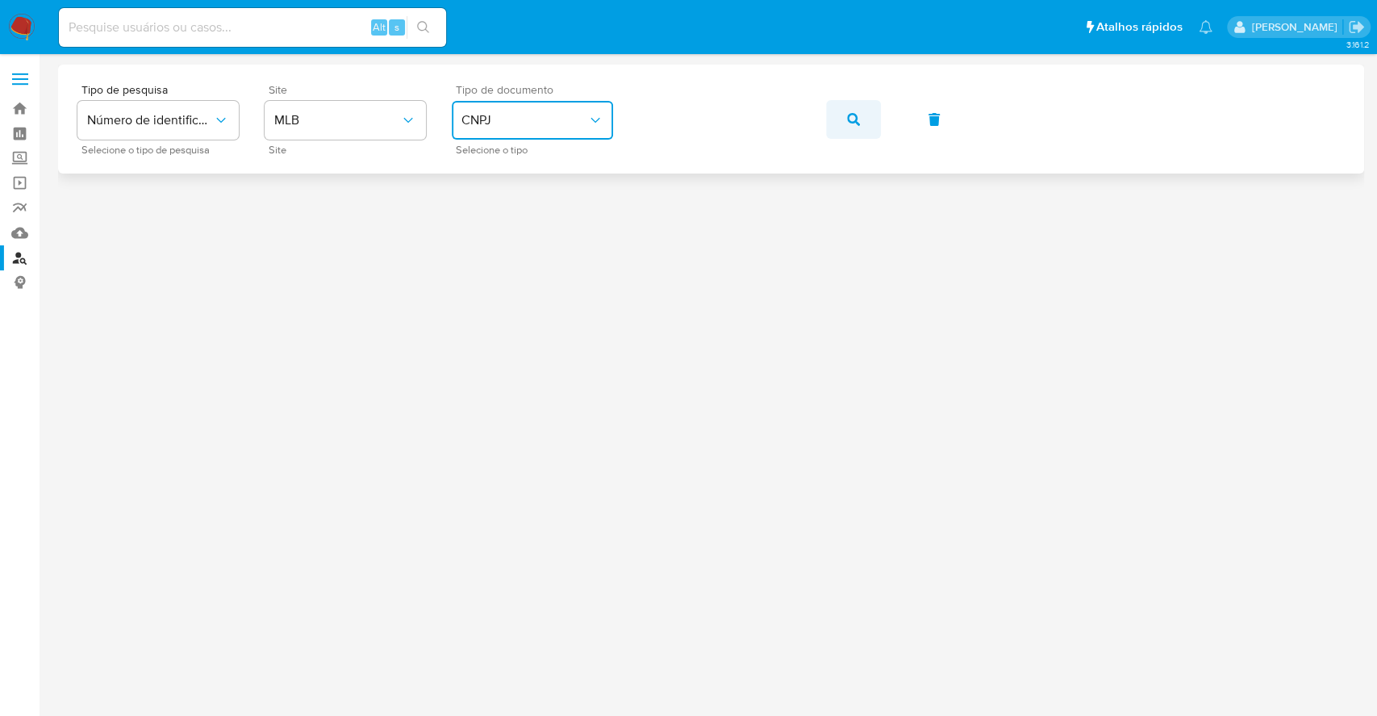
click at [858, 113] on icon "button" at bounding box center [853, 119] width 13 height 13
